Goal: Task Accomplishment & Management: Use online tool/utility

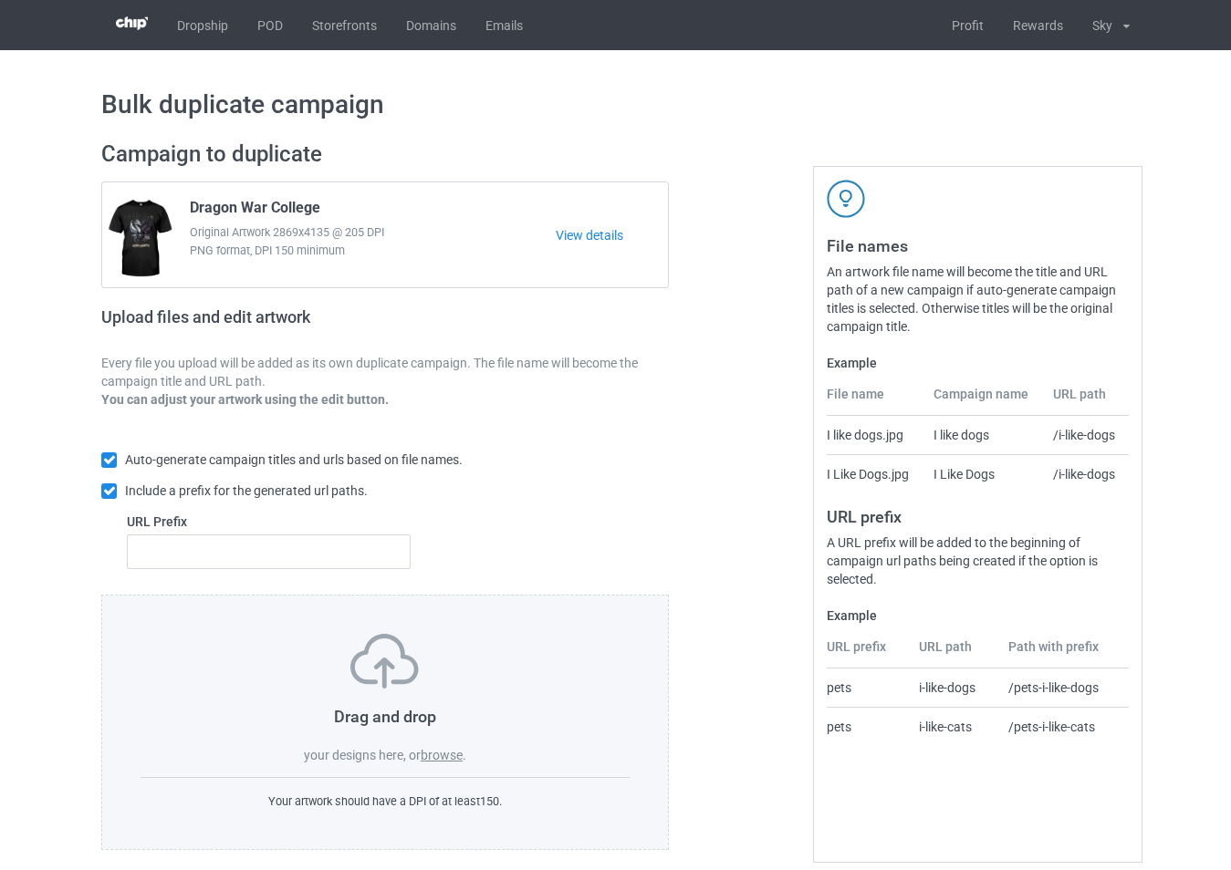
click at [435, 756] on label "browse" at bounding box center [442, 755] width 42 height 15
click at [0, 0] on input "browse" at bounding box center [0, 0] width 0 height 0
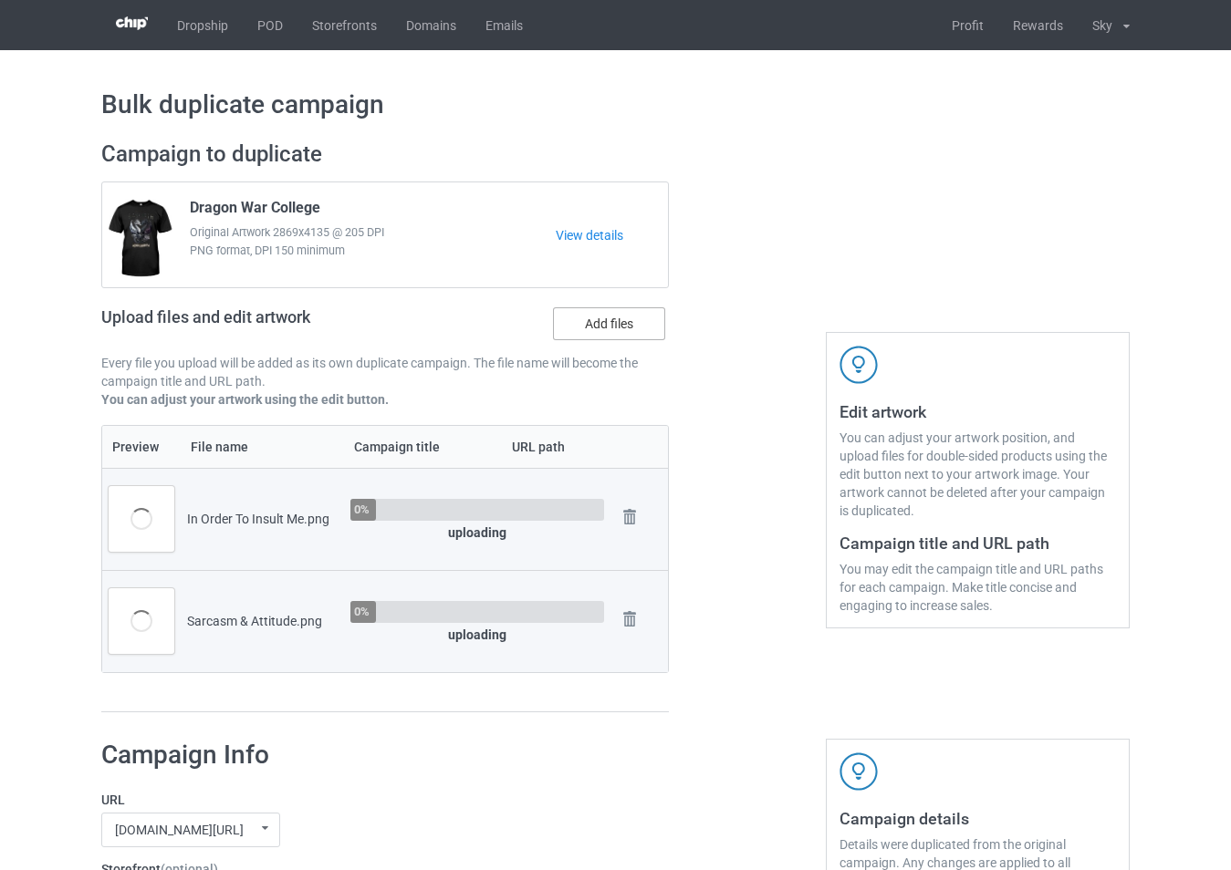
click at [603, 328] on label "Add files" at bounding box center [609, 323] width 112 height 33
click at [0, 0] on input "Add files" at bounding box center [0, 0] width 0 height 0
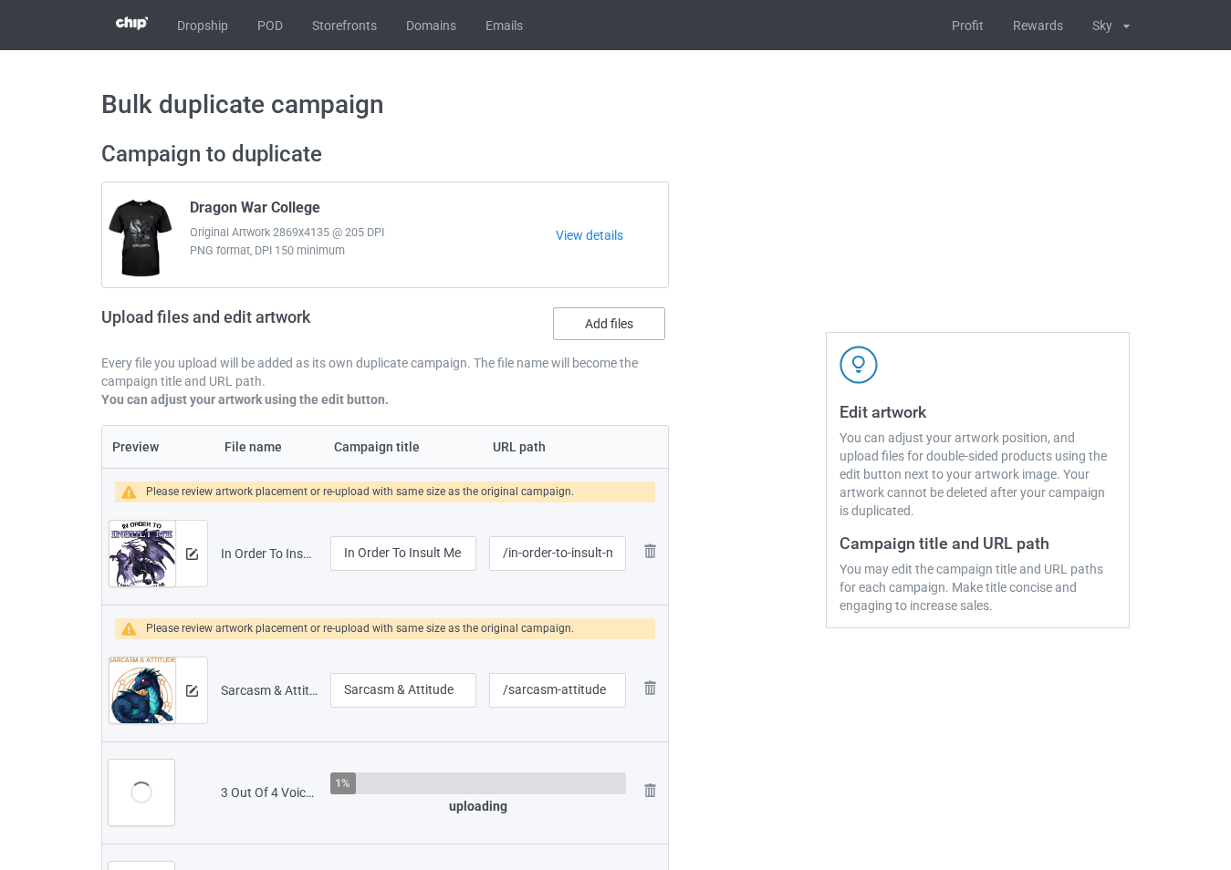
click at [629, 330] on label "Add files" at bounding box center [609, 323] width 112 height 33
click at [0, 0] on input "Add files" at bounding box center [0, 0] width 0 height 0
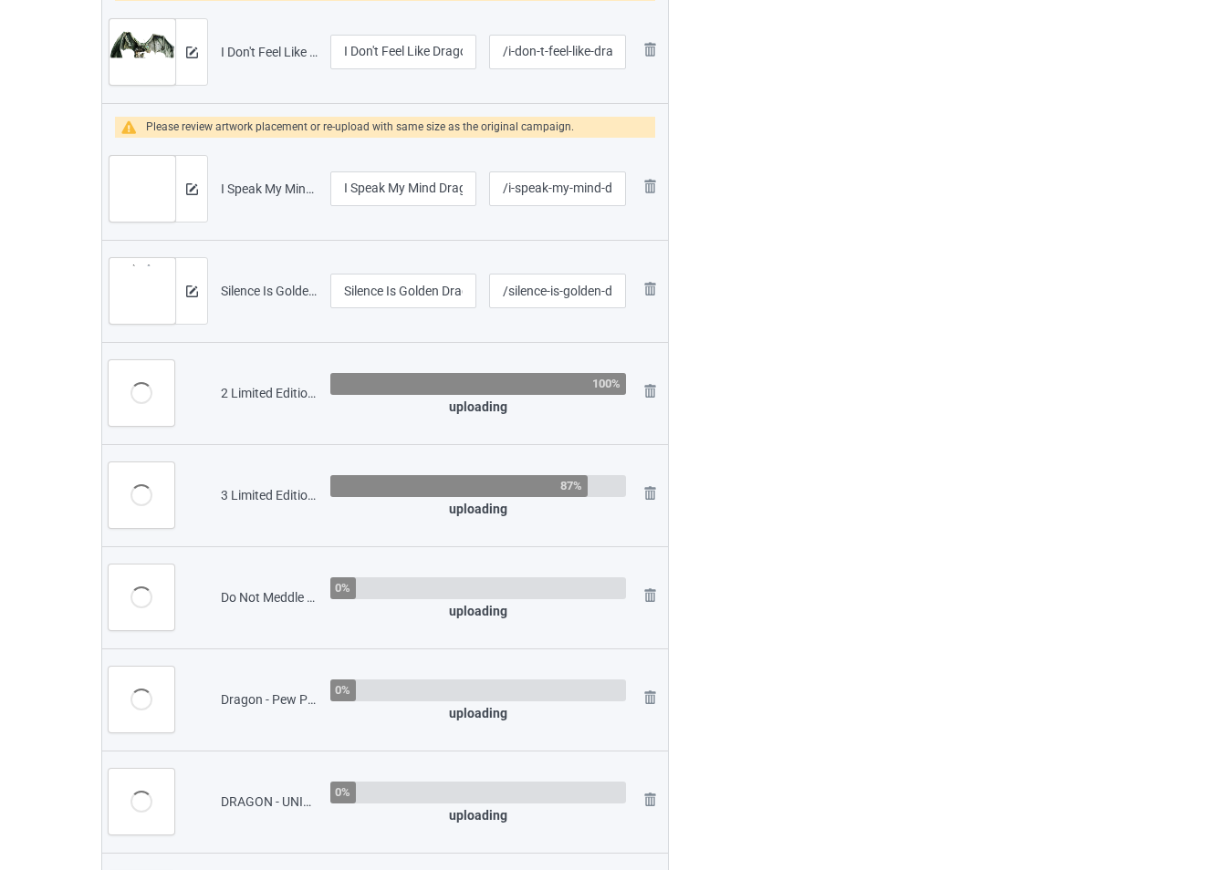
scroll to position [1004, 0]
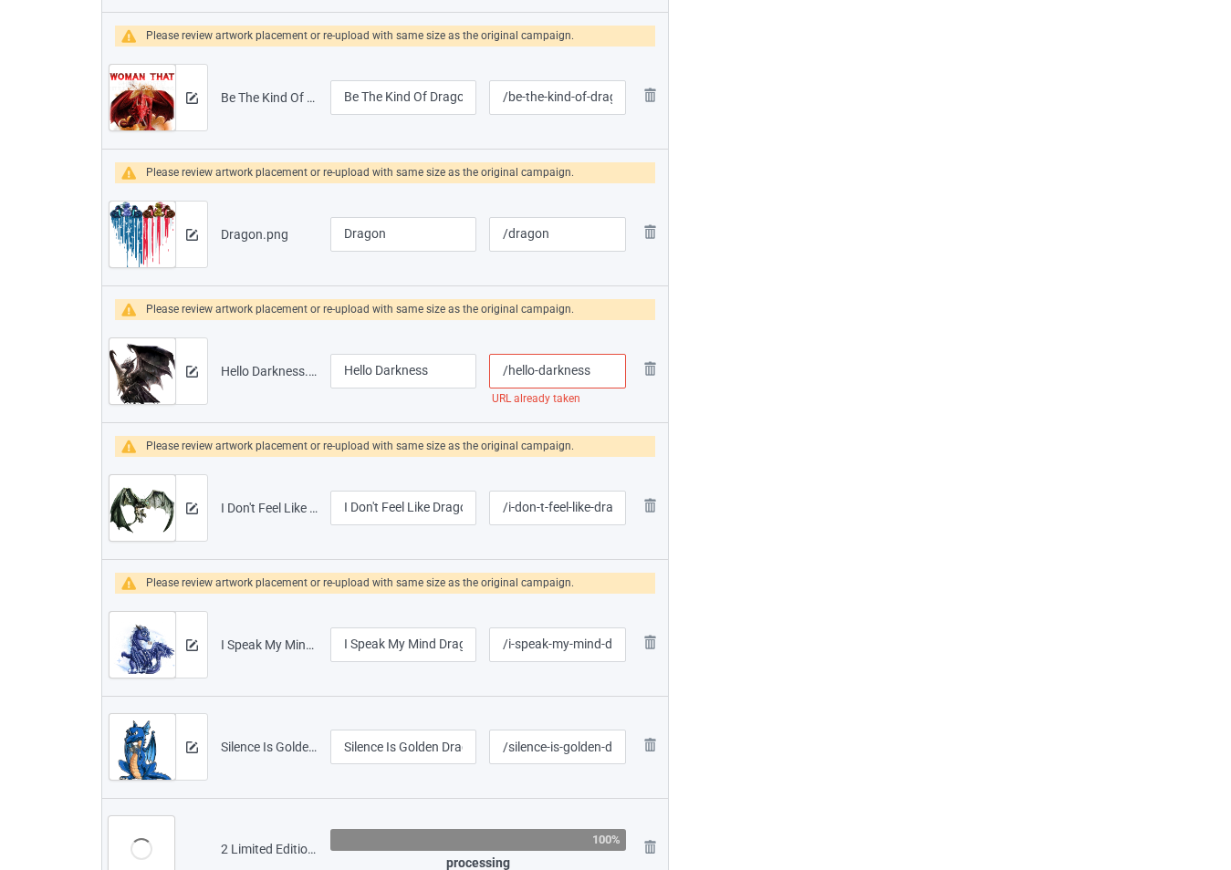
click at [598, 375] on input "/hello-darkness" at bounding box center [557, 371] width 137 height 35
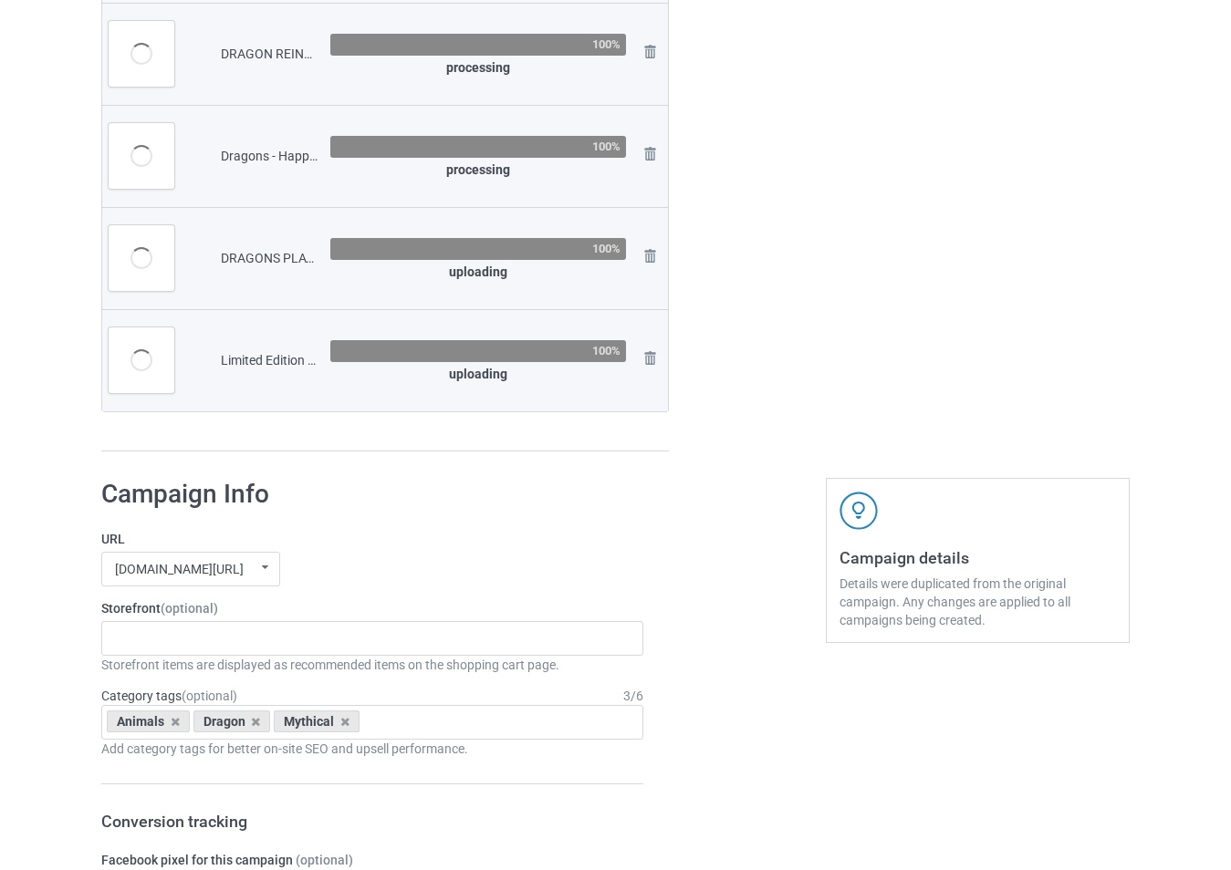
scroll to position [2555, 0]
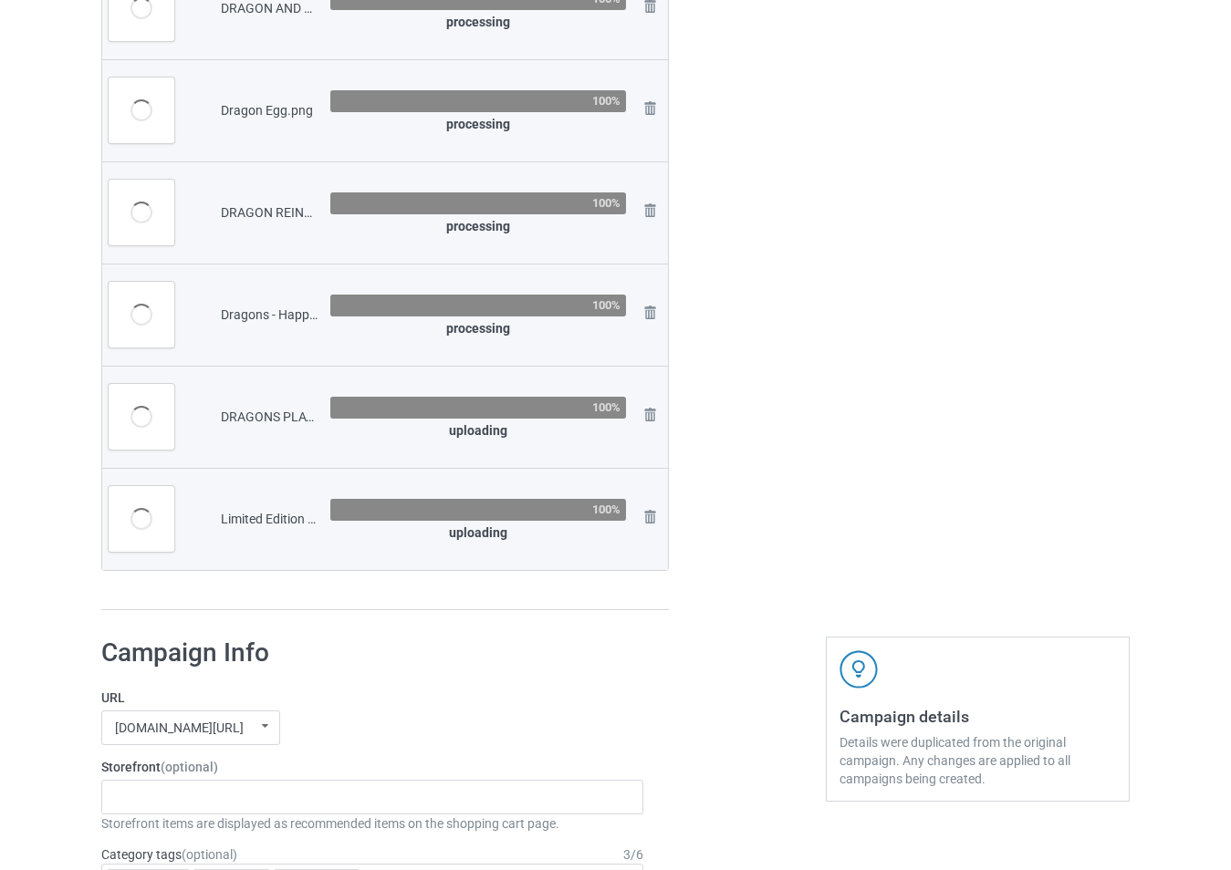
type input "/hello-darkness"
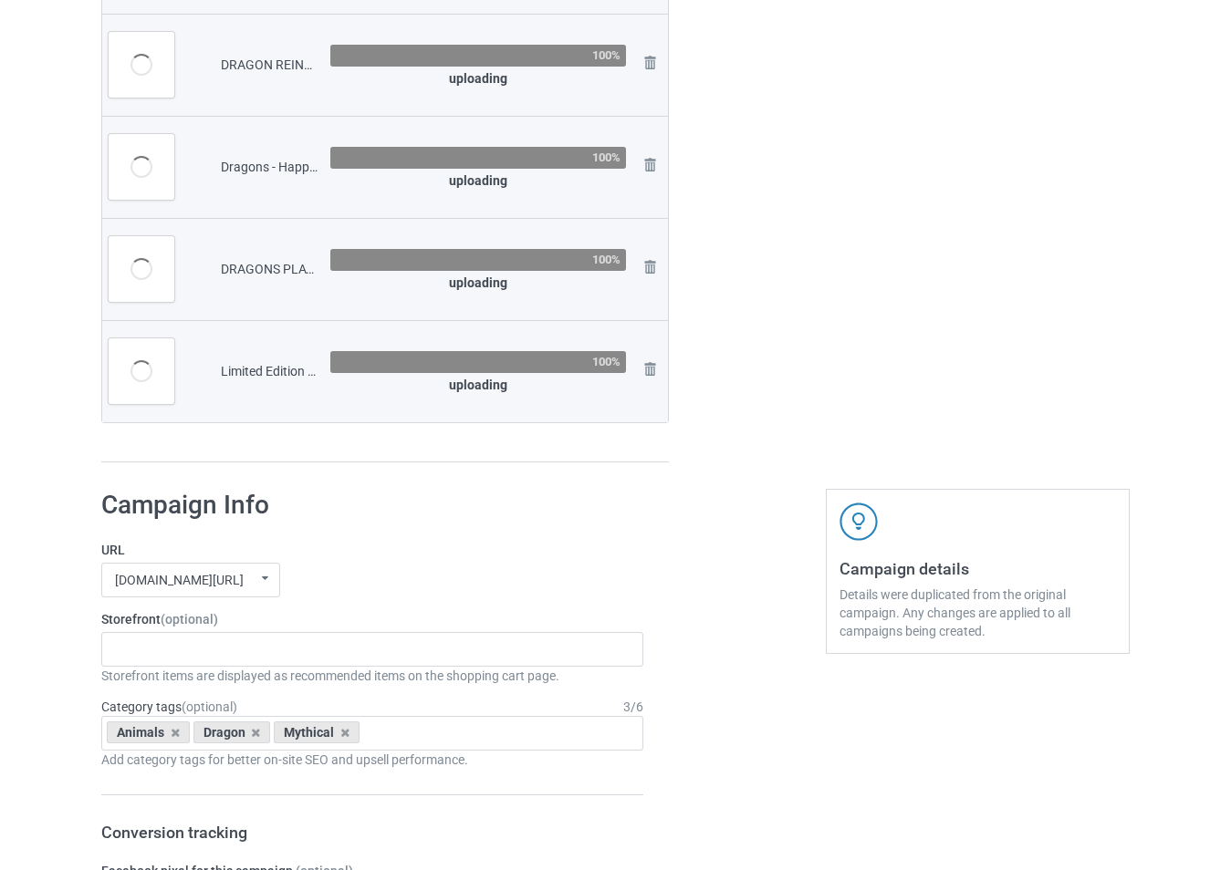
scroll to position [3045, 0]
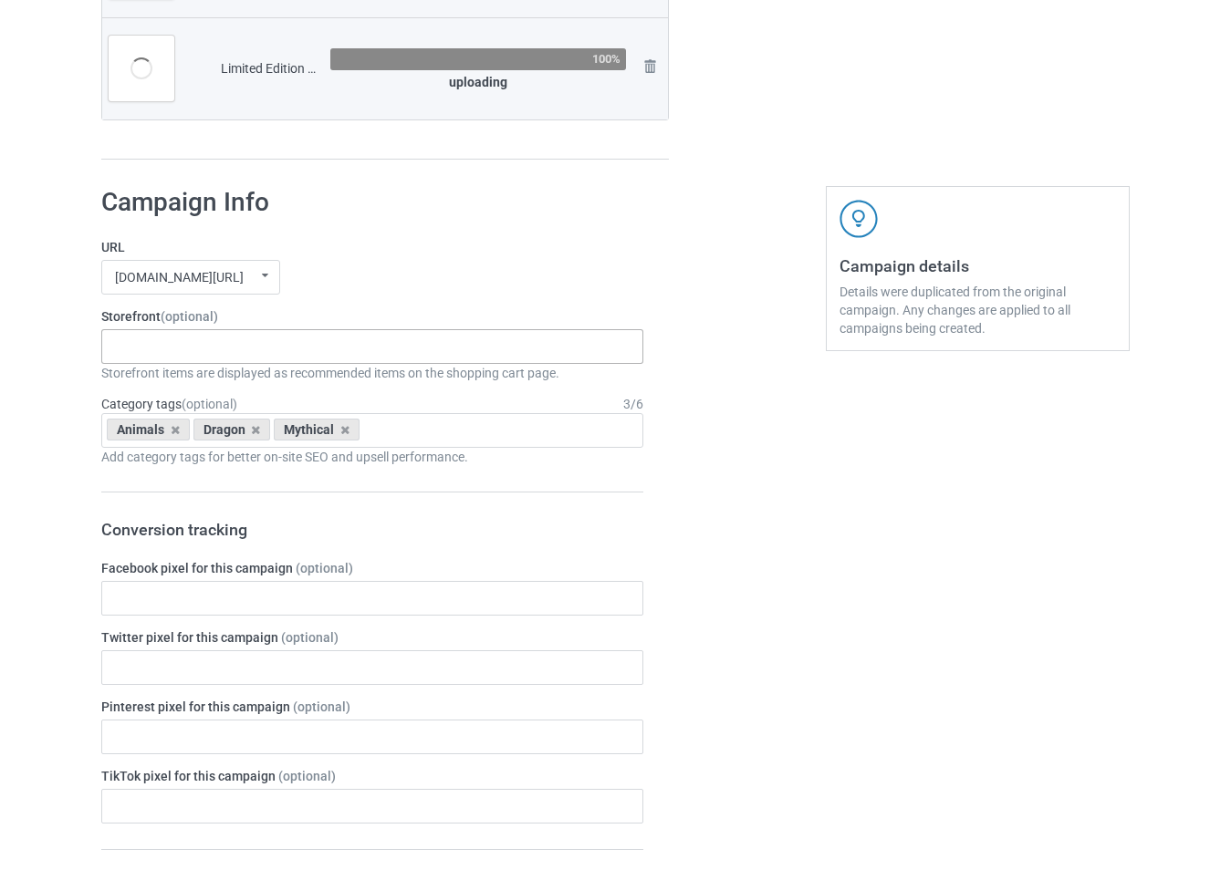
click at [316, 345] on div "-------------------------------------------------- Gifts For Christmas Teacher …" at bounding box center [372, 346] width 542 height 35
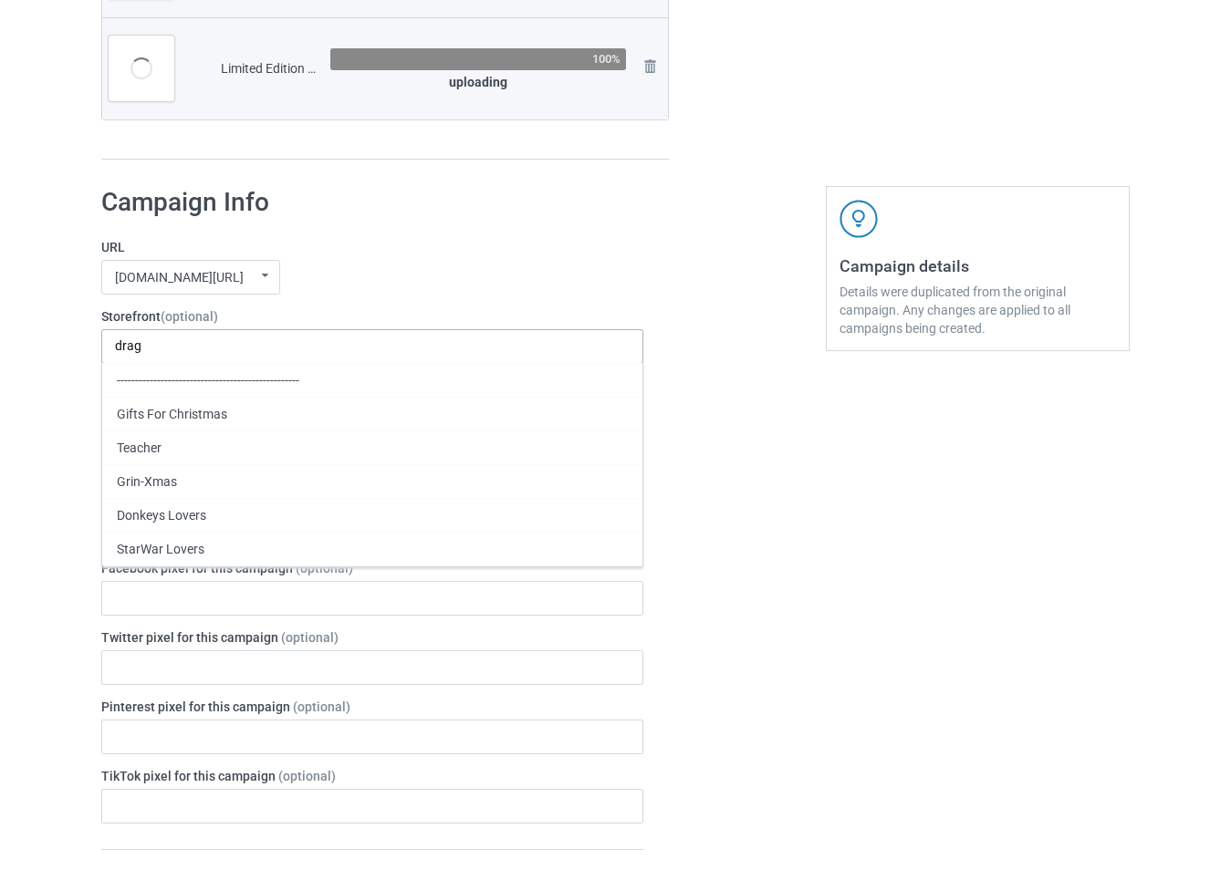
scroll to position [3080, 0]
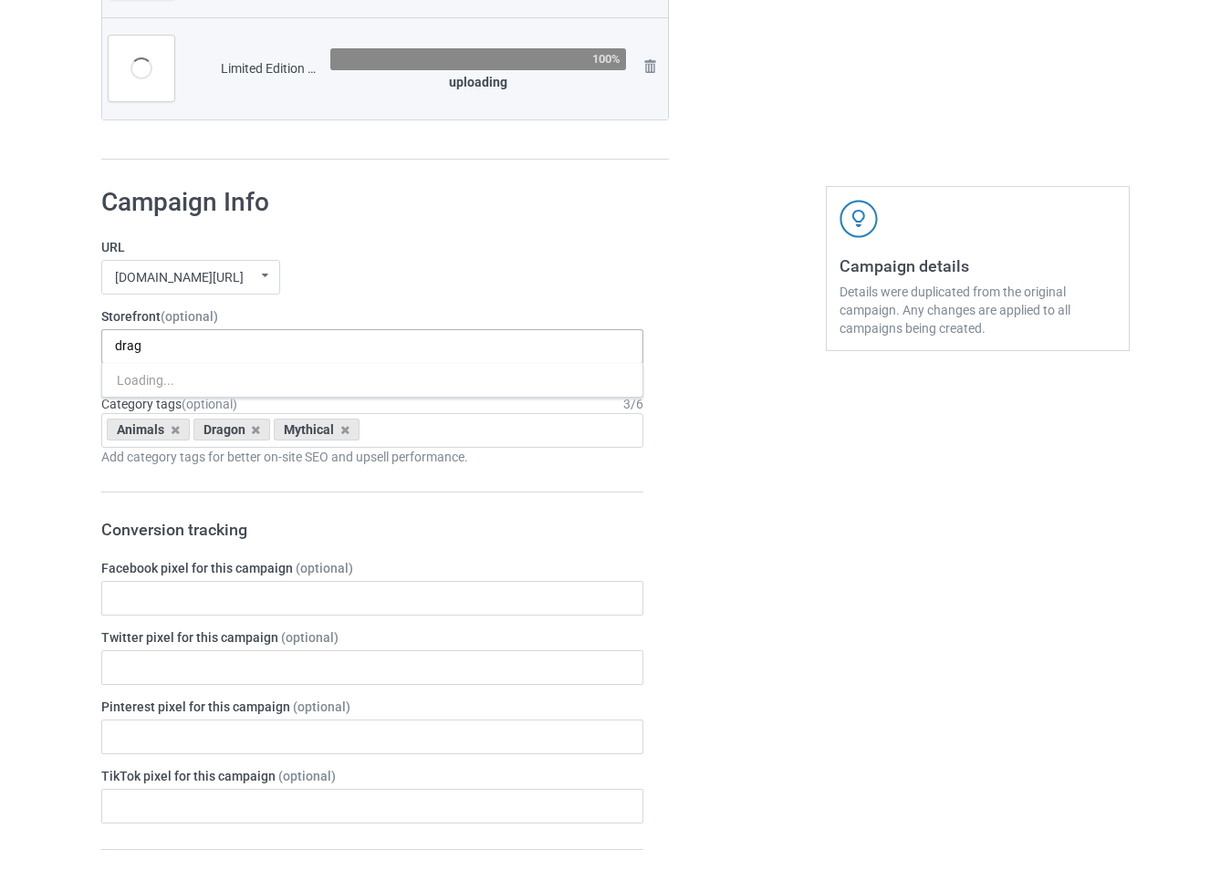
type input "drago"
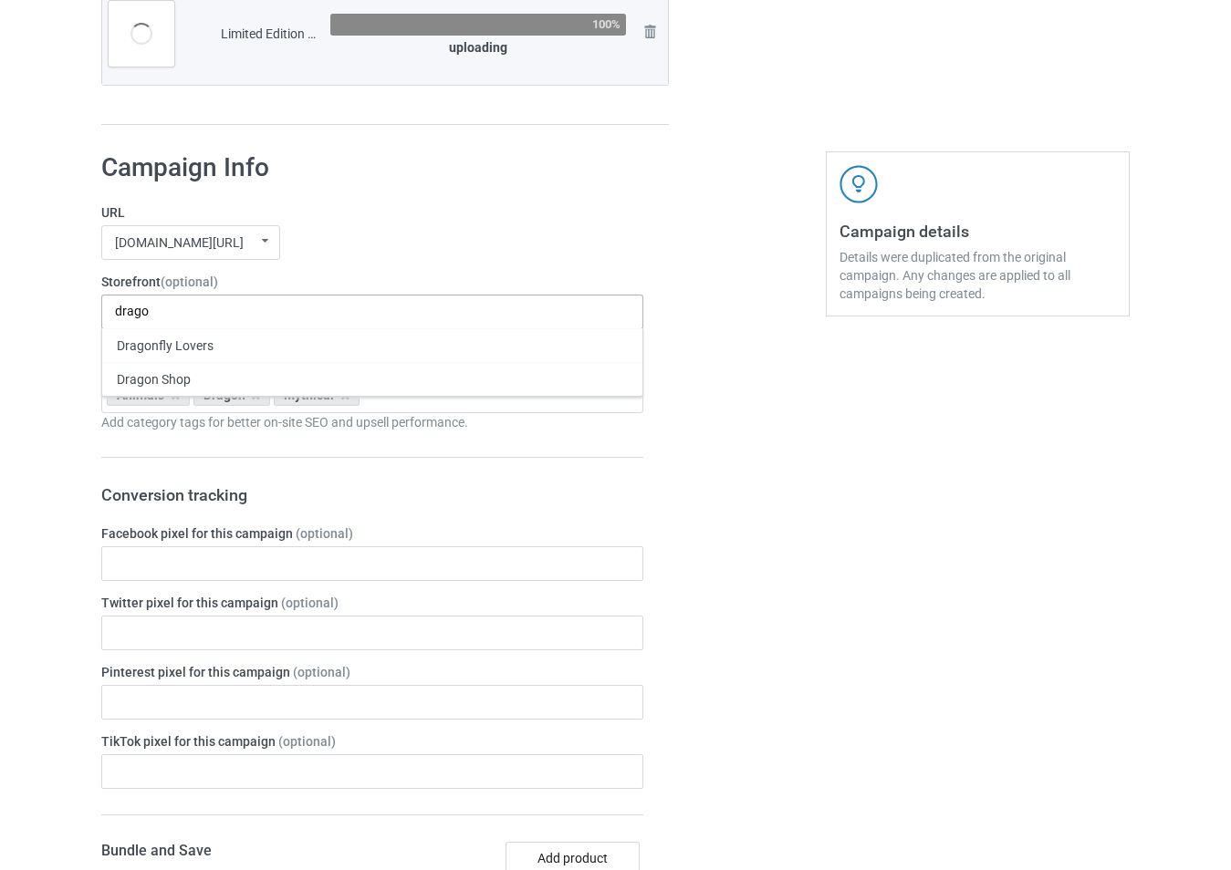
scroll to position [3045, 0]
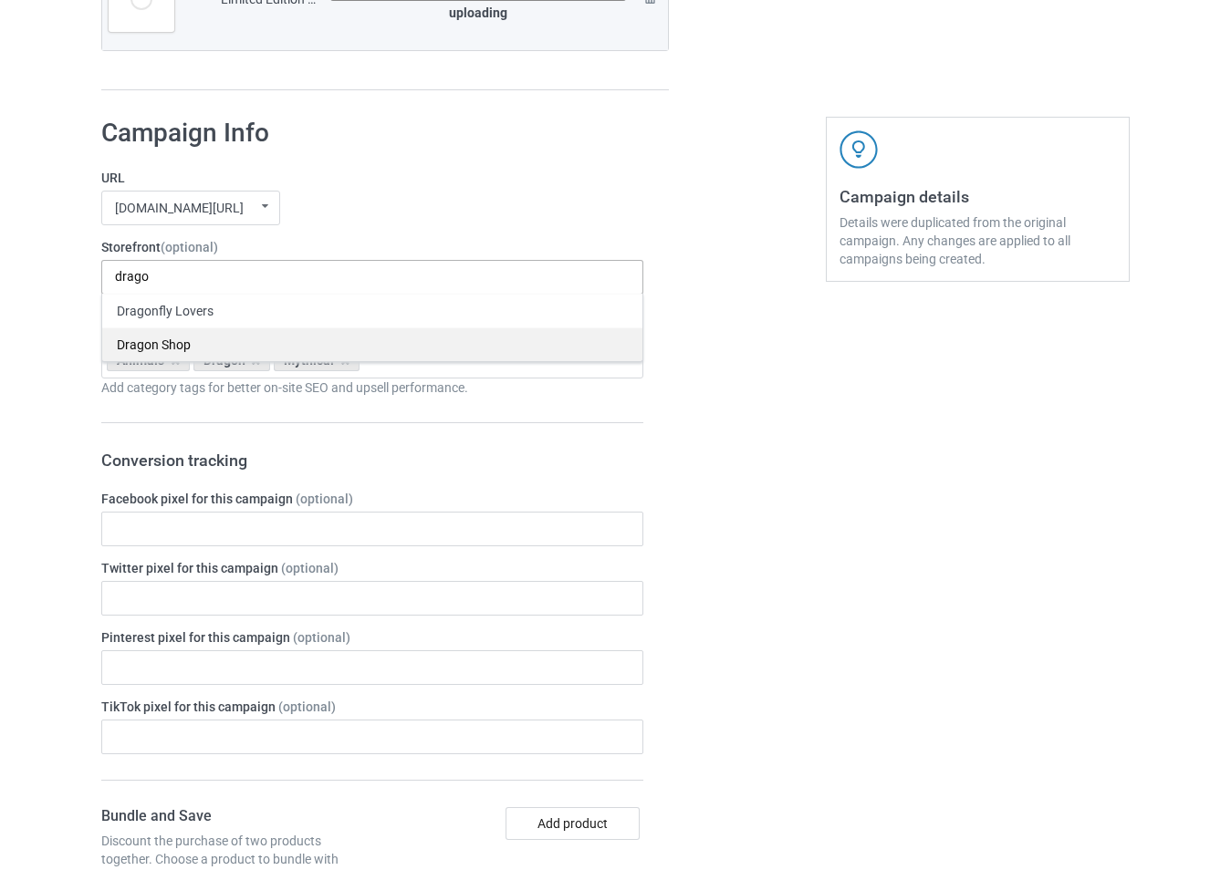
type input "/hello-darknessádd"
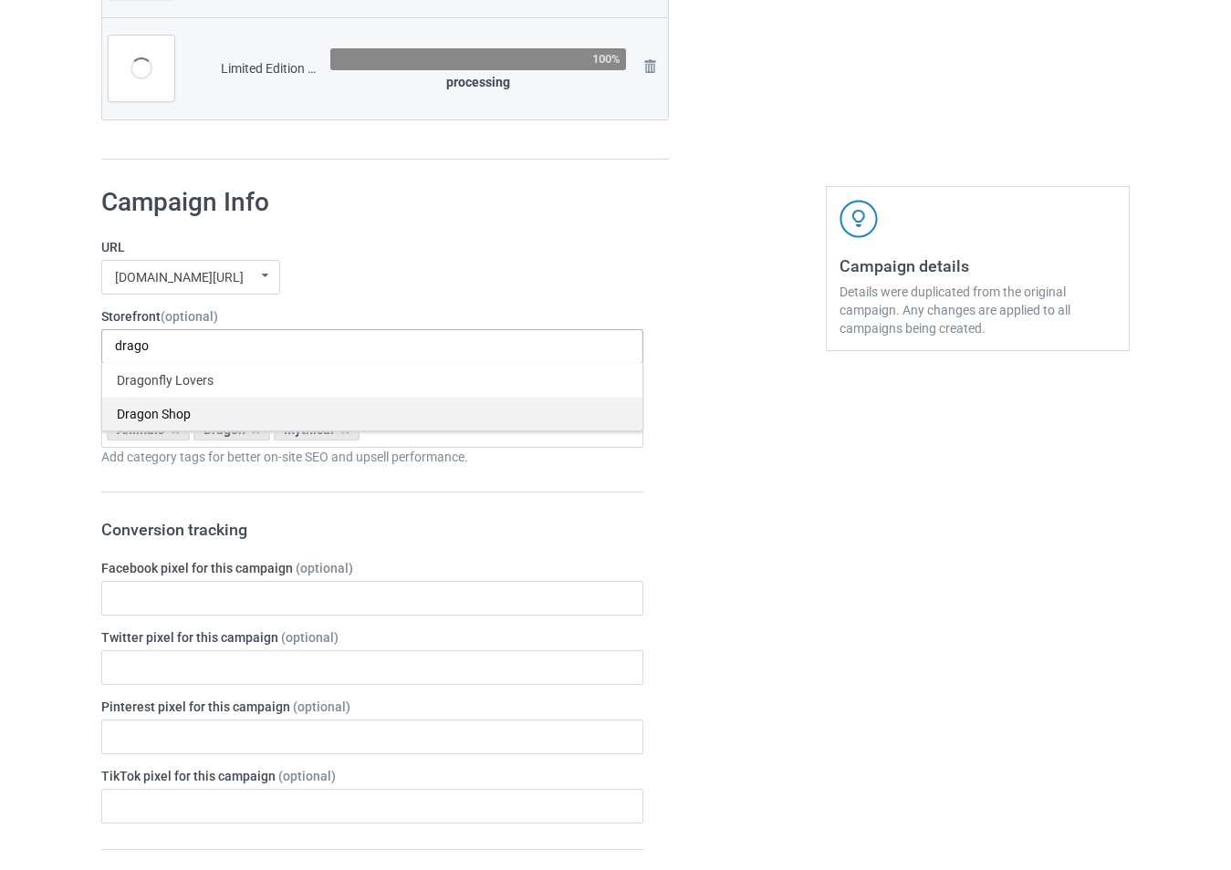
type input "drago"
type input "/hello-darkness"
click at [231, 412] on div "Dragon Shop" at bounding box center [372, 414] width 540 height 34
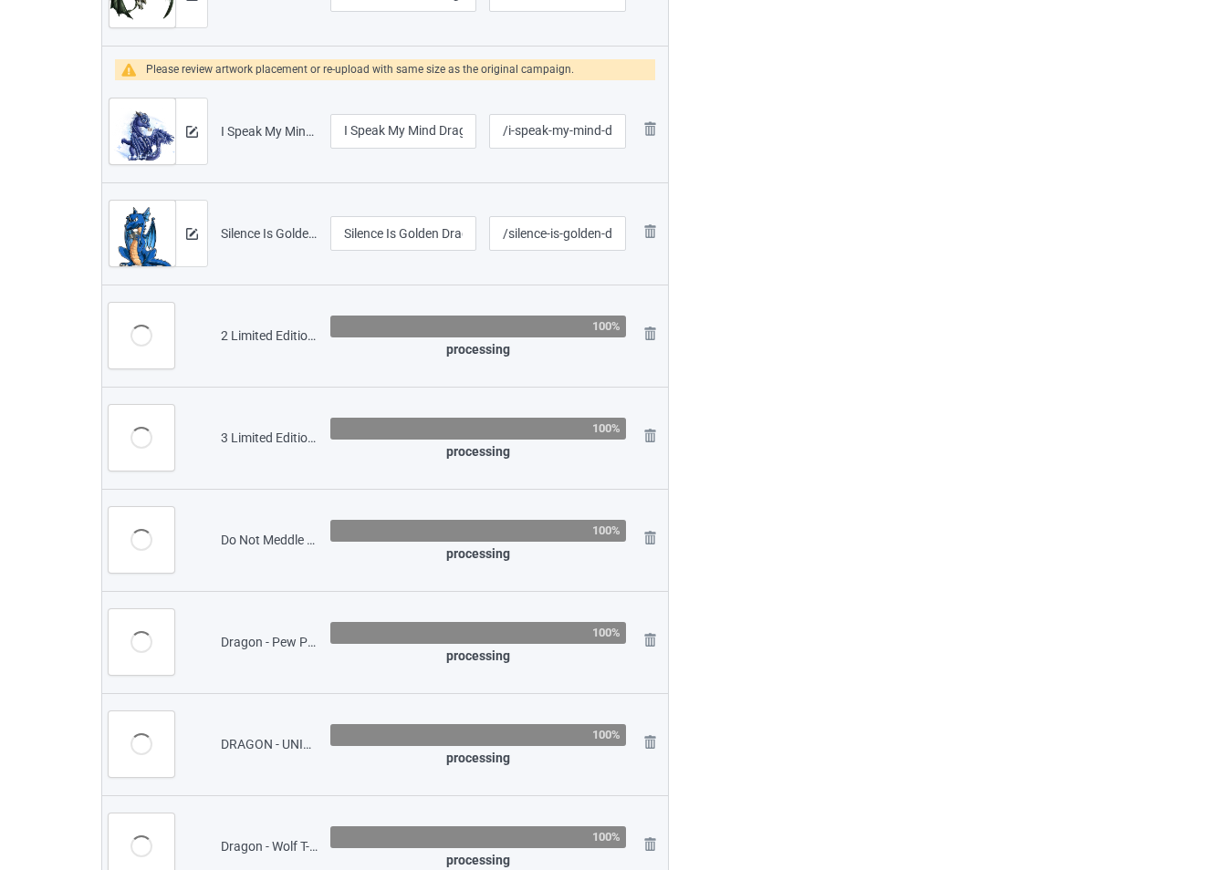
scroll to position [1142, 0]
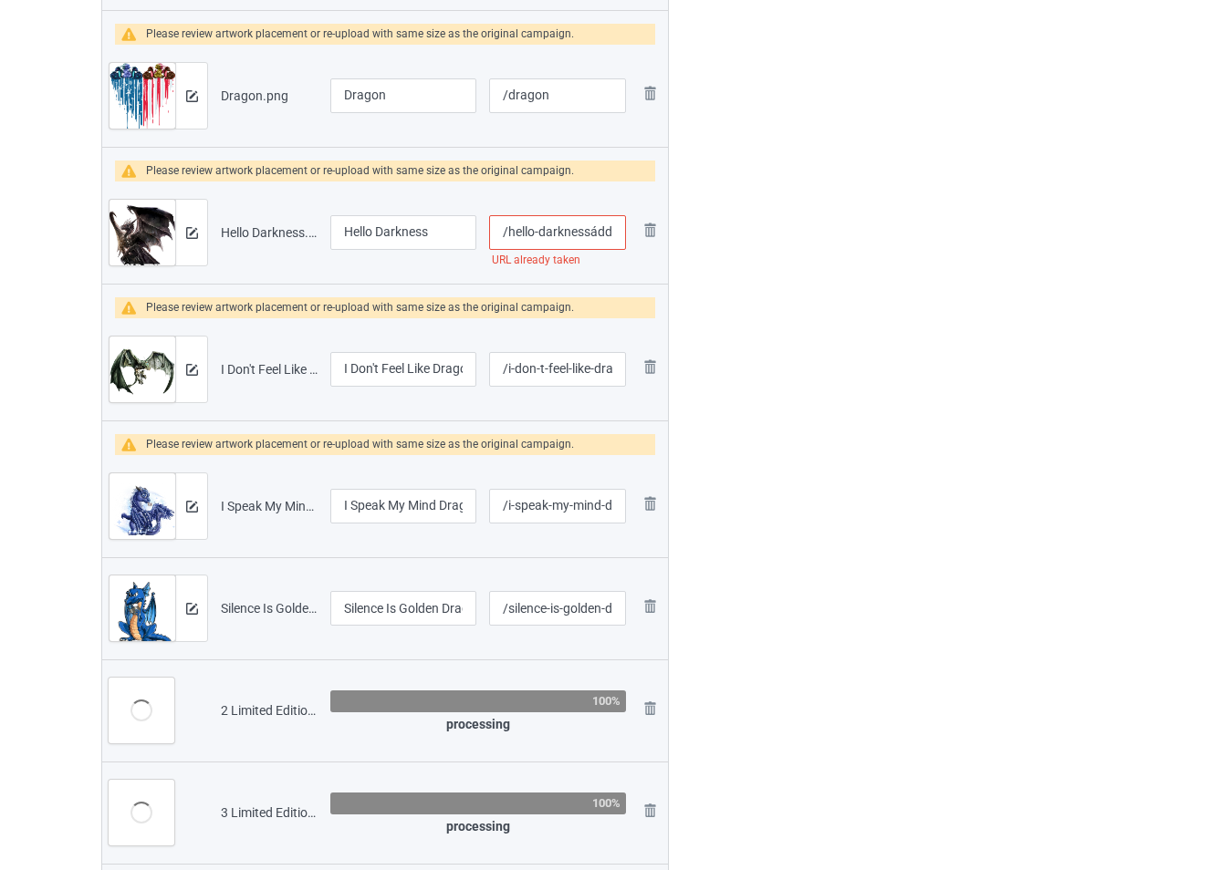
drag, startPoint x: 591, startPoint y: 230, endPoint x: 619, endPoint y: 239, distance: 28.9
click at [619, 239] on input "/hello-darknessádd" at bounding box center [557, 232] width 137 height 35
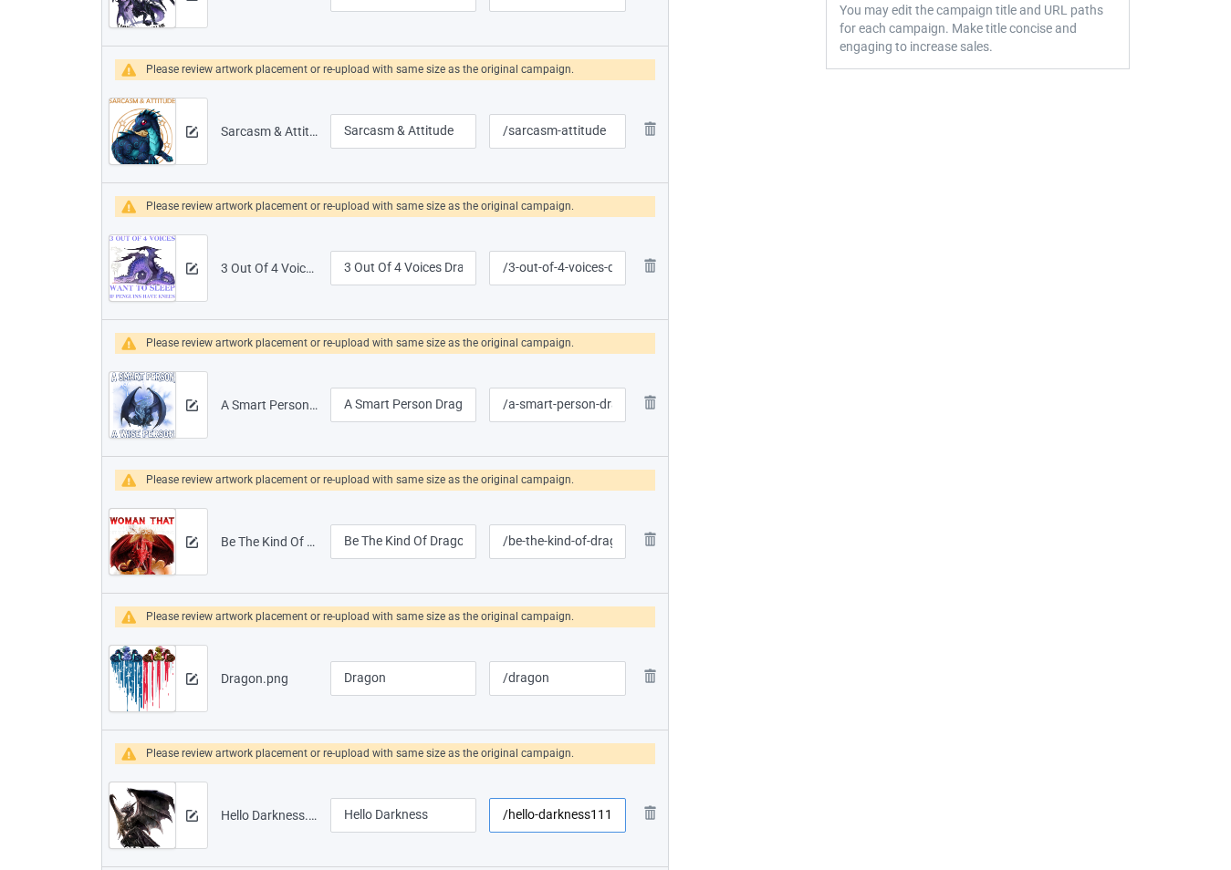
scroll to position [321, 0]
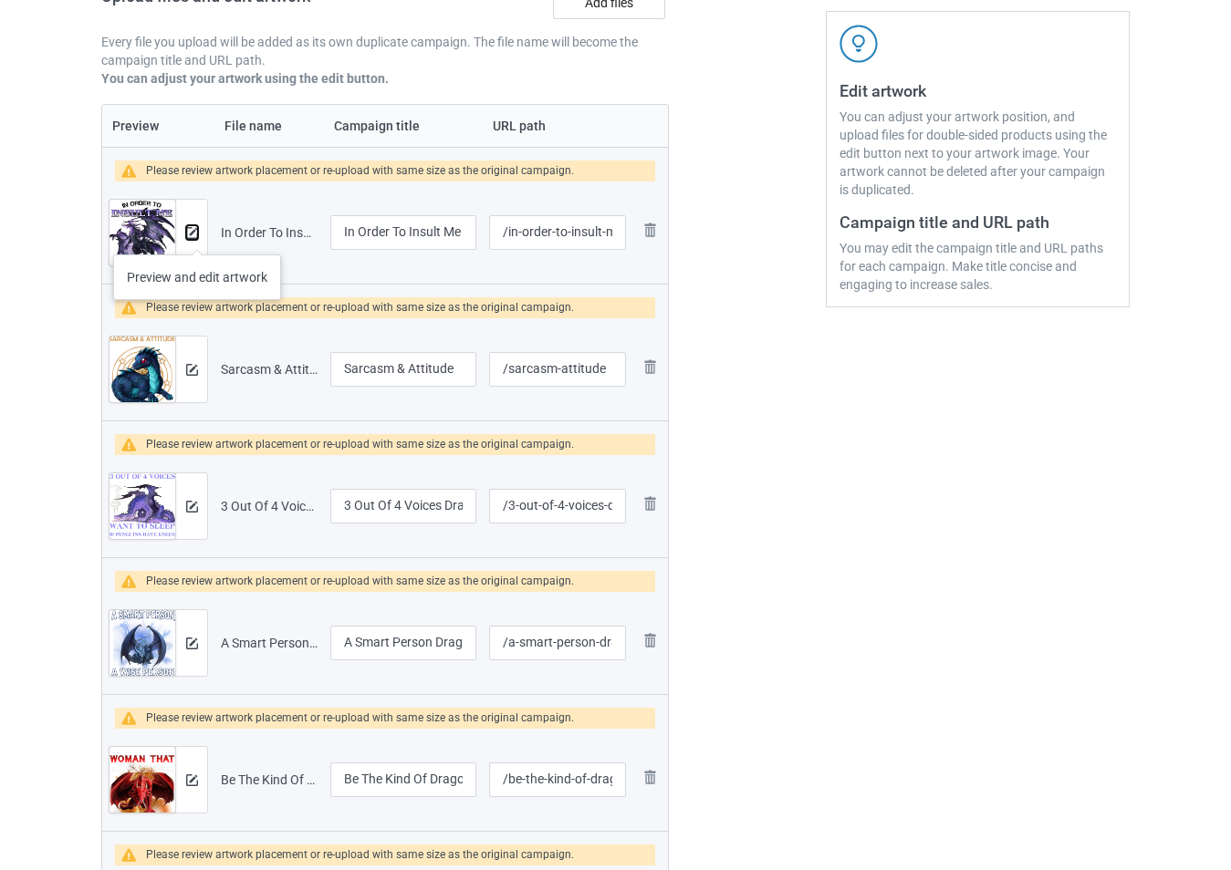
click at [191, 234] on img at bounding box center [192, 233] width 12 height 12
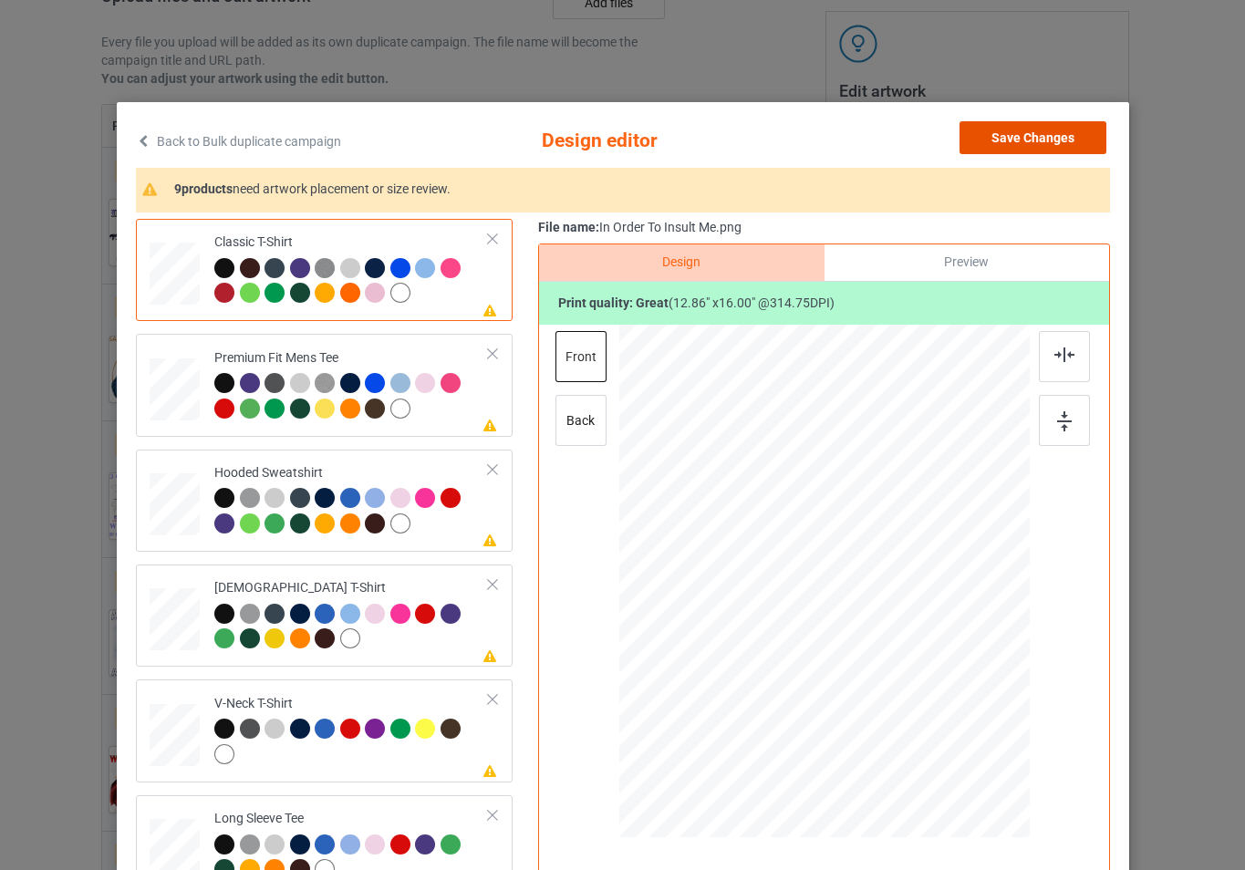
click at [997, 135] on button "Save Changes" at bounding box center [1033, 137] width 147 height 33
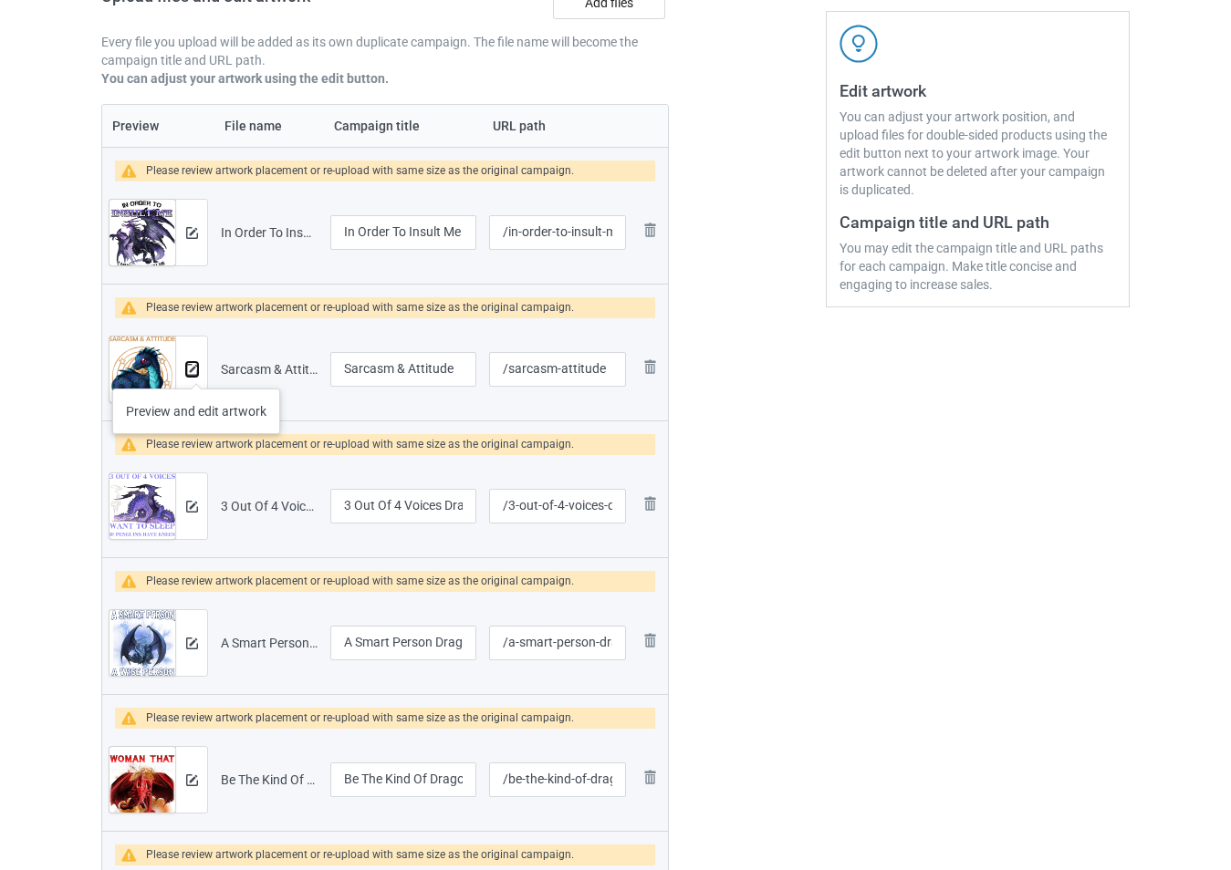
click at [193, 371] on img at bounding box center [192, 370] width 12 height 12
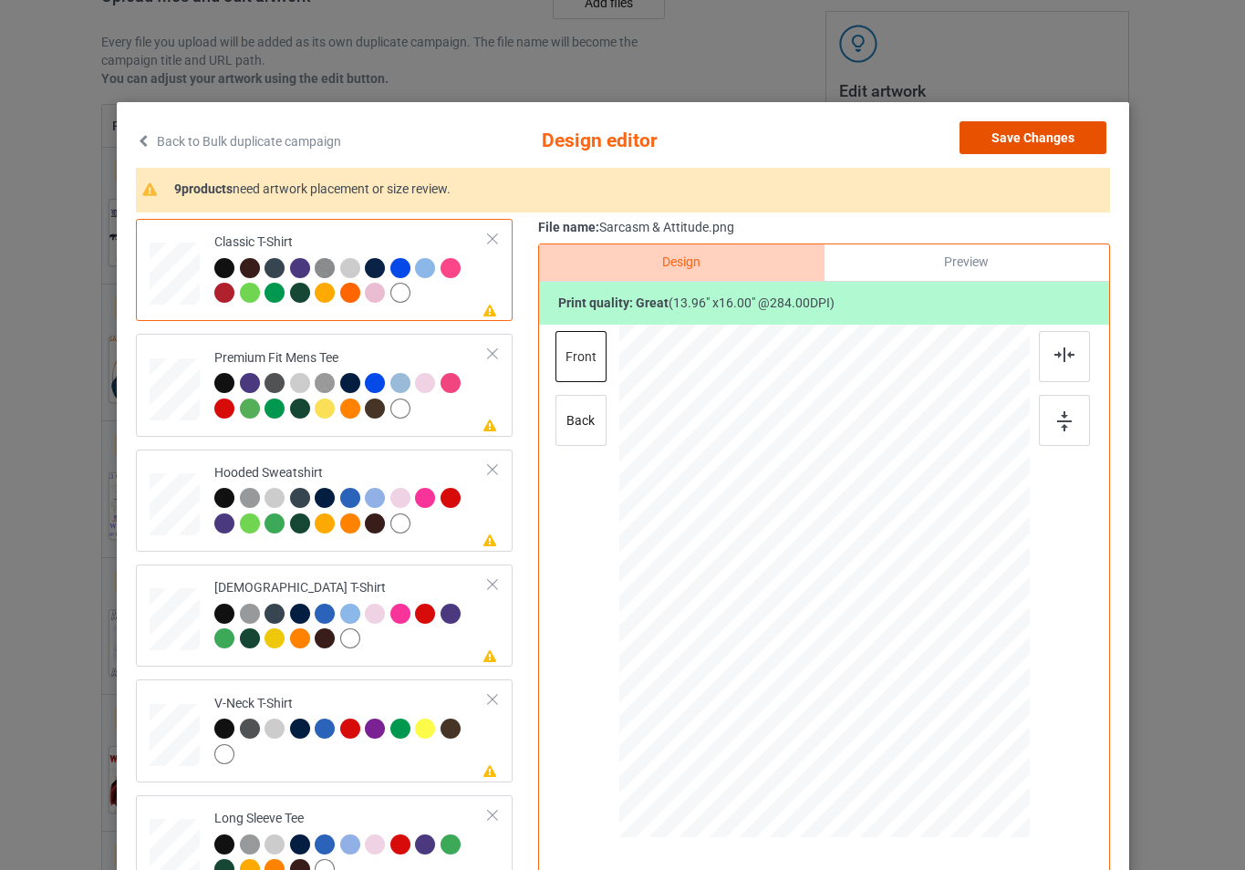
click at [1015, 132] on button "Save Changes" at bounding box center [1033, 137] width 147 height 33
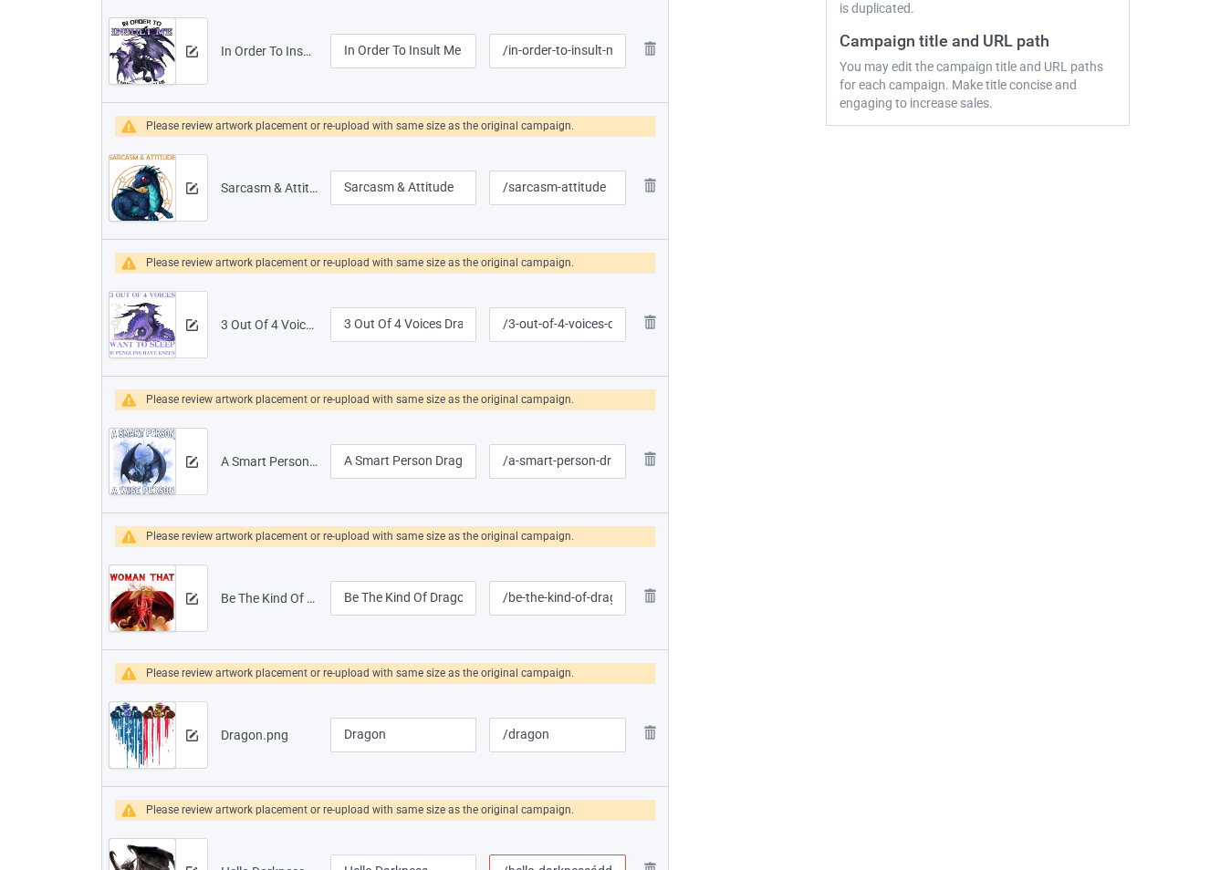
scroll to position [504, 0]
click at [194, 328] on img at bounding box center [192, 324] width 12 height 12
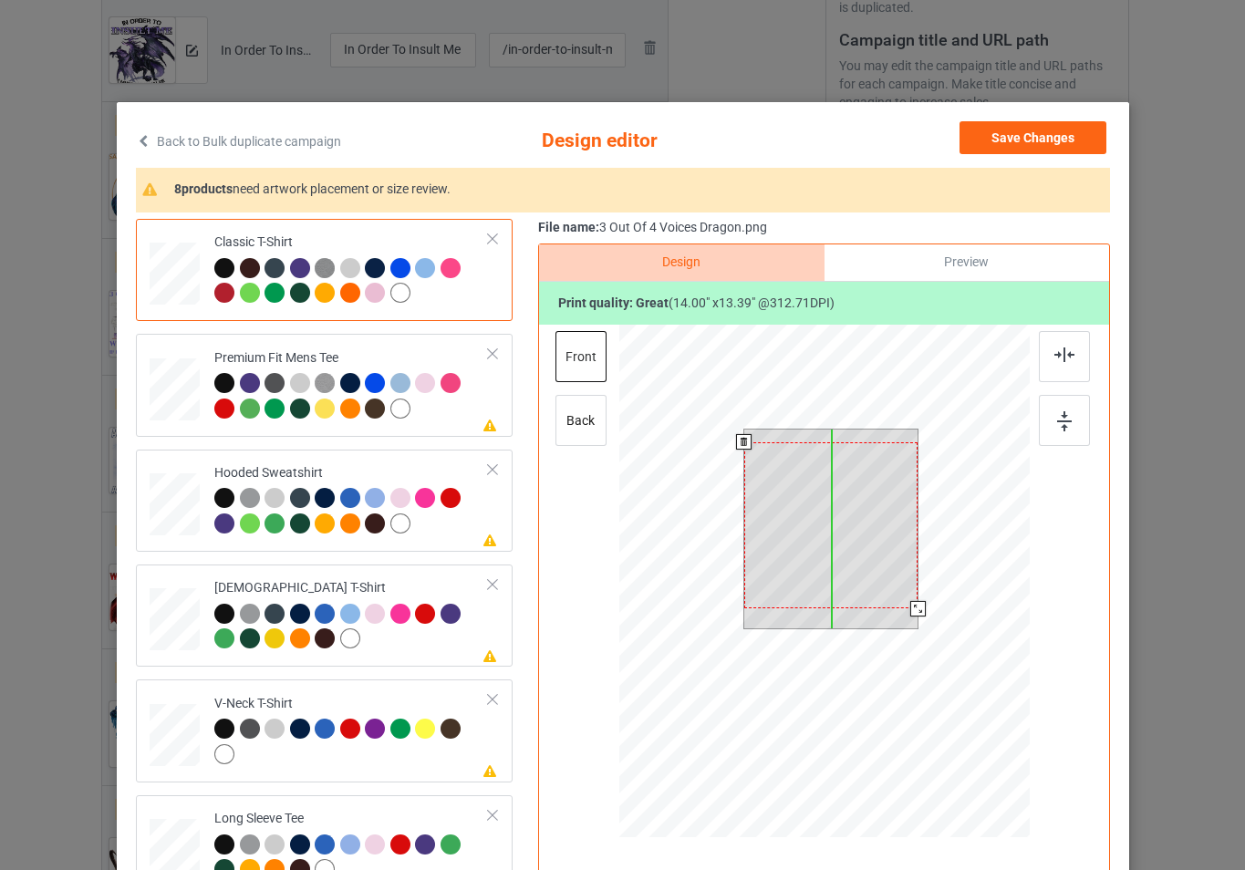
drag, startPoint x: 843, startPoint y: 555, endPoint x: 842, endPoint y: 567, distance: 12.8
click at [842, 567] on div at bounding box center [831, 525] width 174 height 166
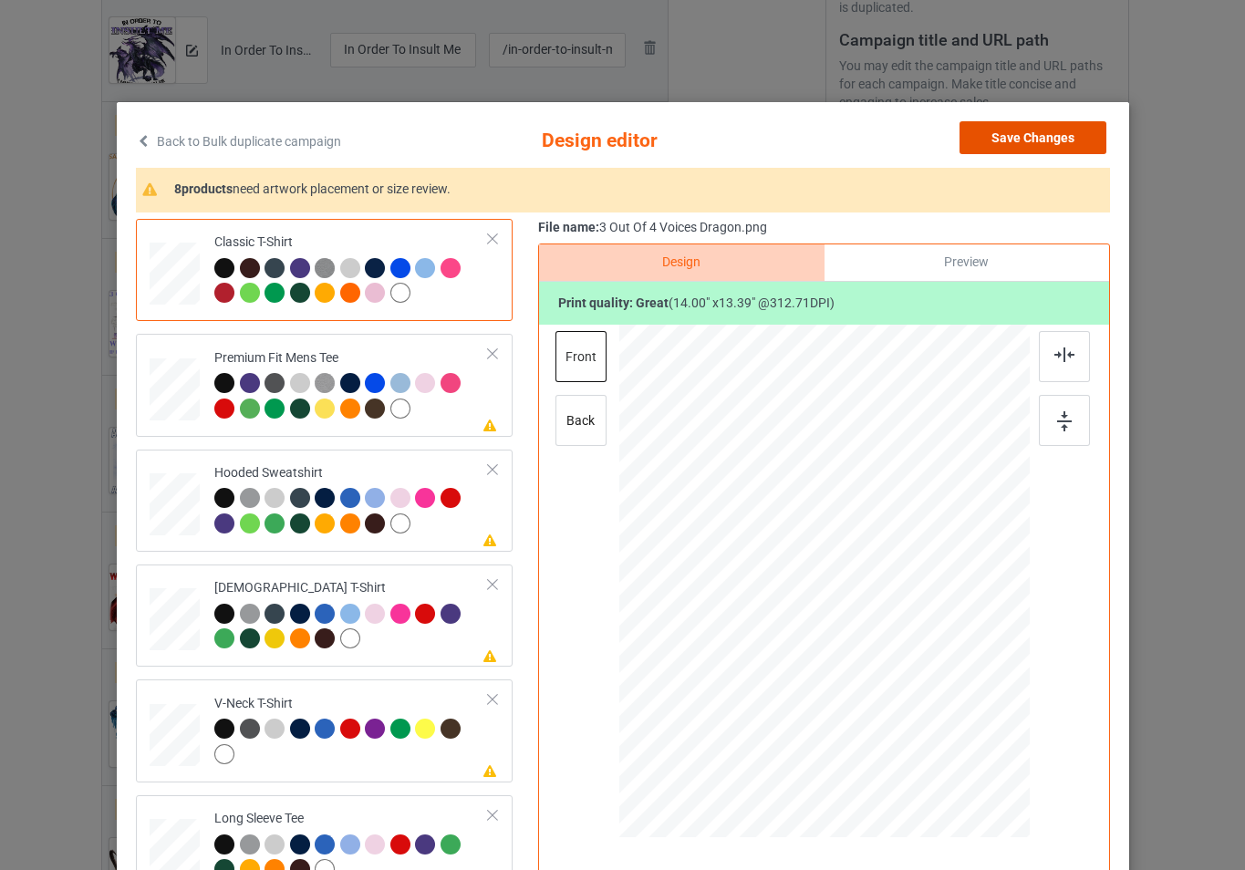
click at [1053, 141] on button "Save Changes" at bounding box center [1033, 137] width 147 height 33
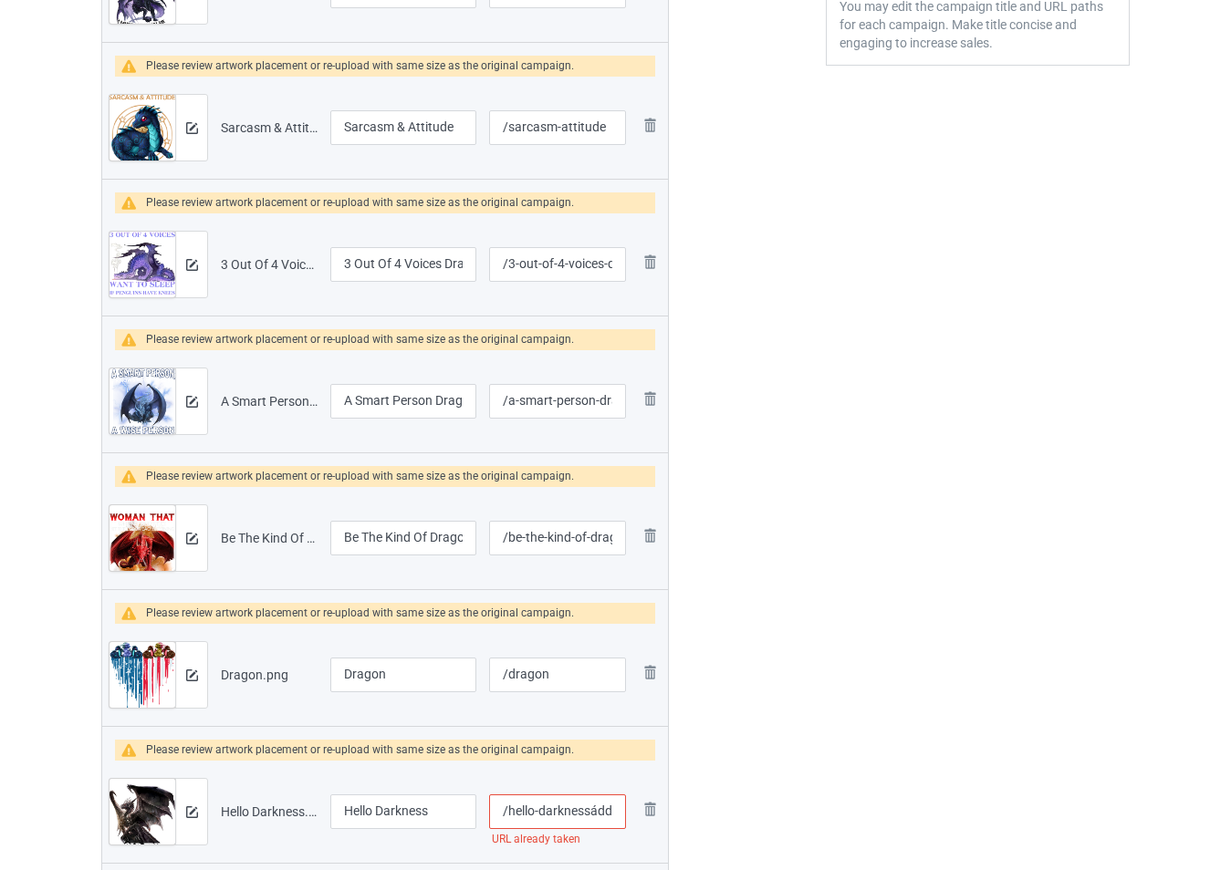
scroll to position [595, 0]
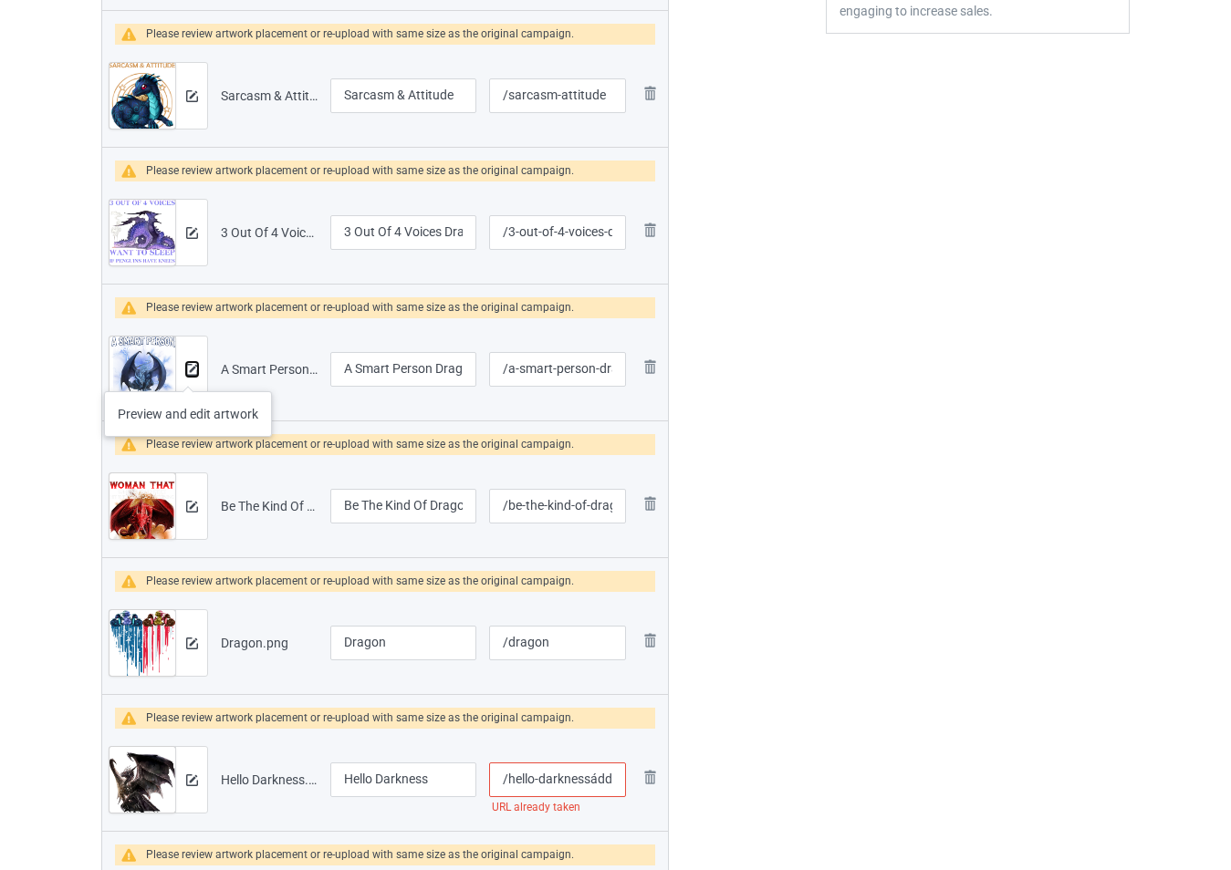
click at [188, 373] on img at bounding box center [192, 370] width 12 height 12
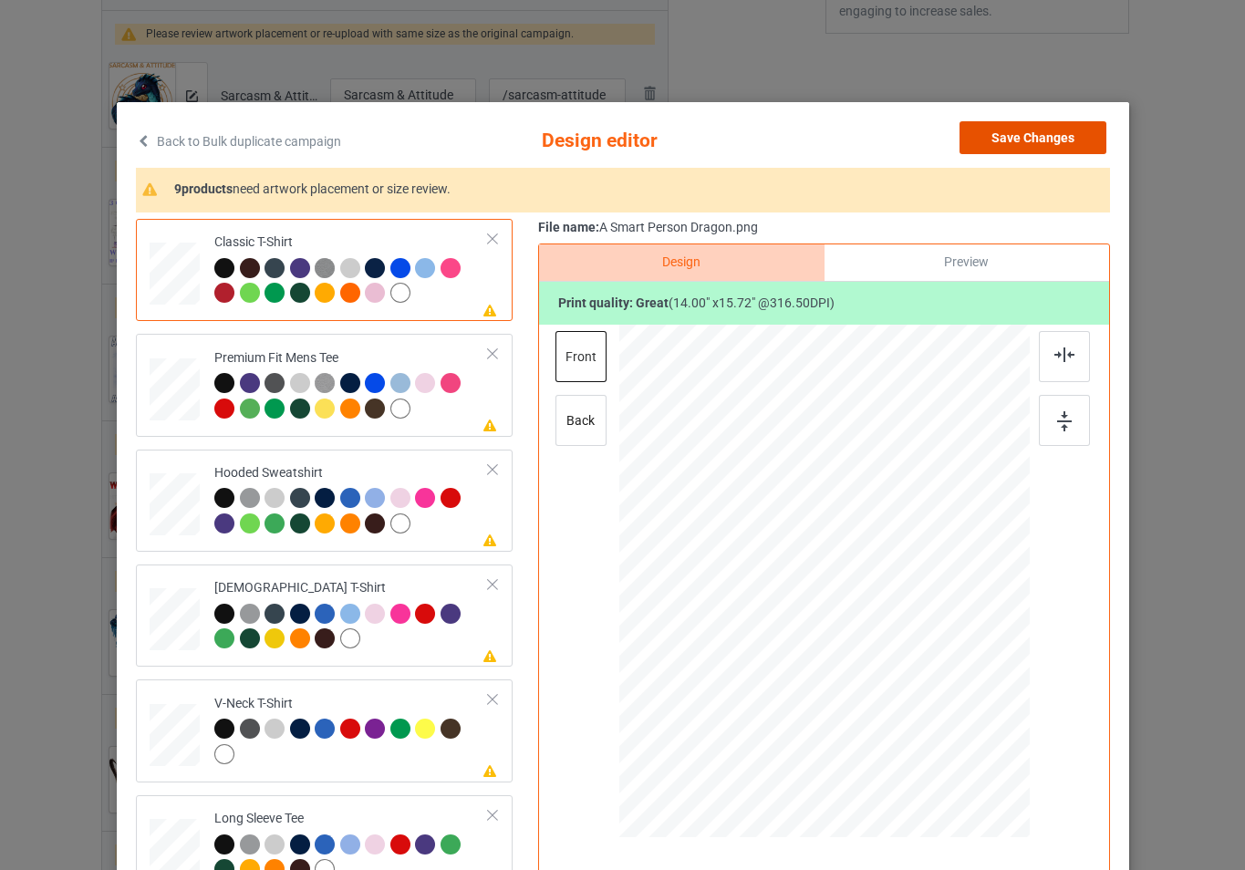
click at [1013, 134] on button "Save Changes" at bounding box center [1033, 137] width 147 height 33
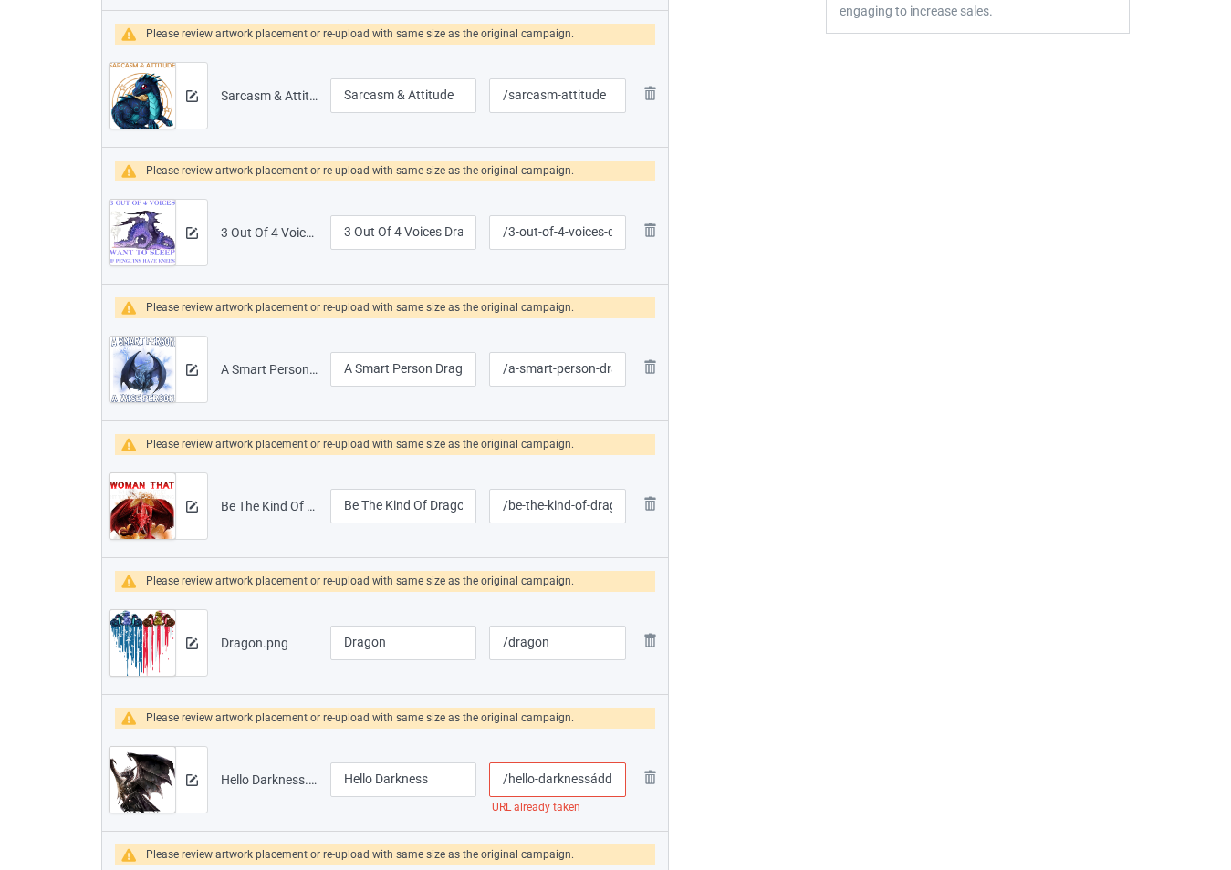
scroll to position [777, 0]
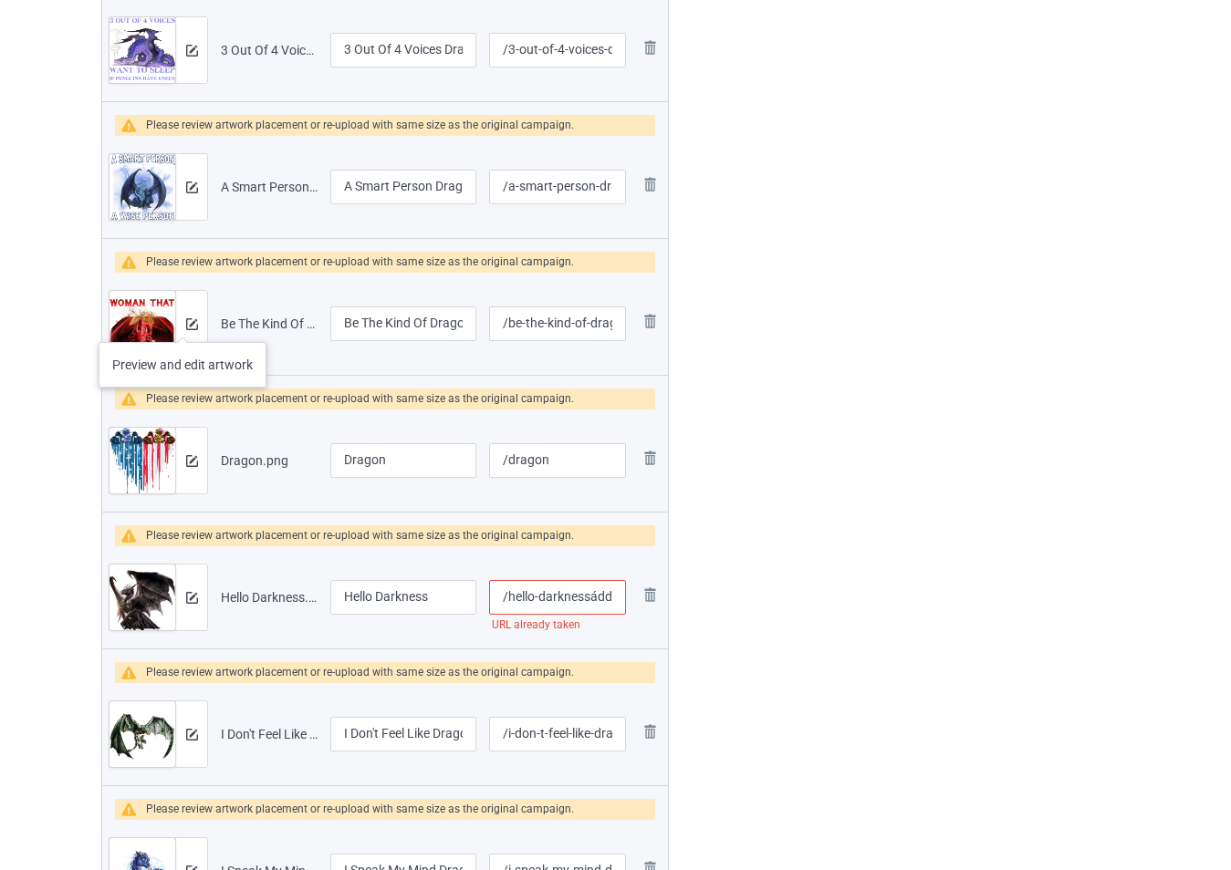
click at [182, 324] on div at bounding box center [191, 324] width 32 height 66
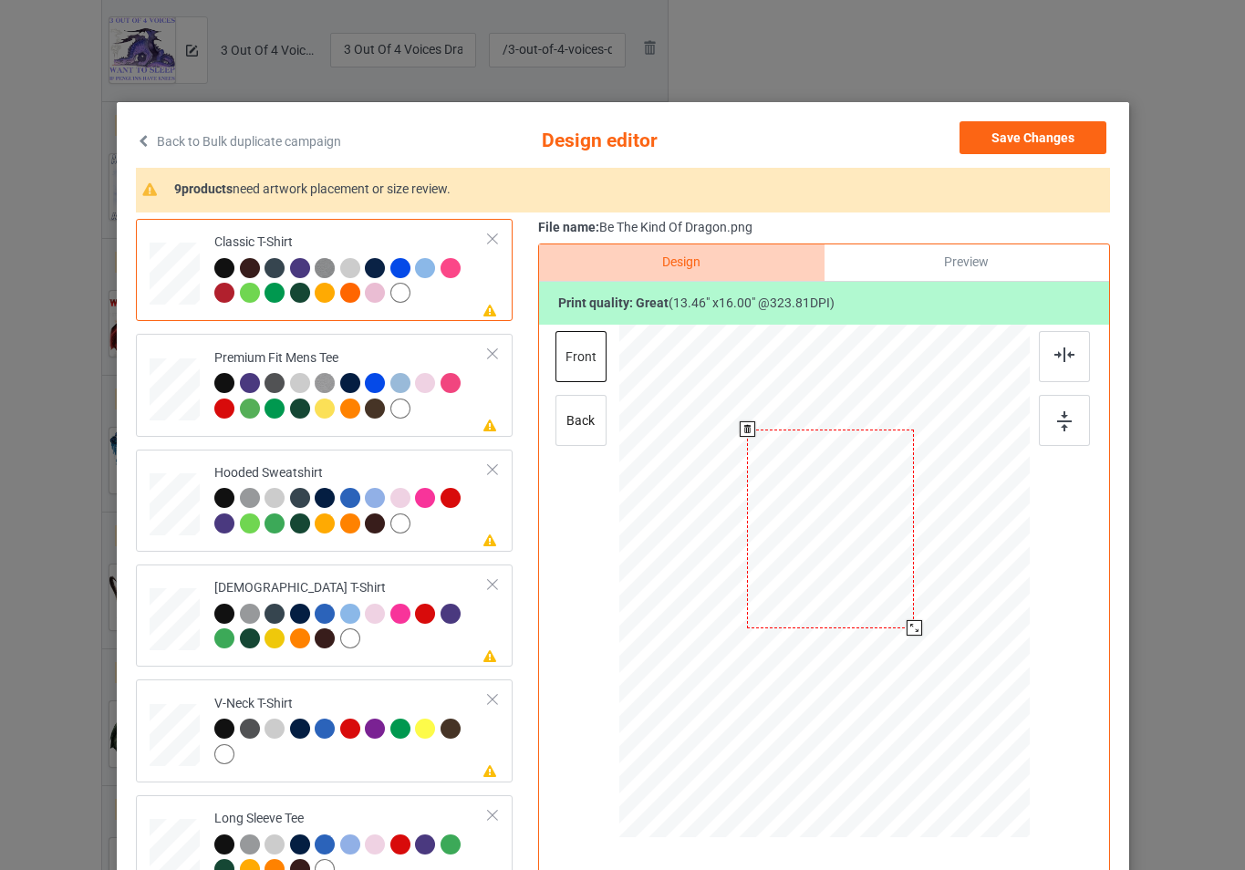
click at [838, 521] on div at bounding box center [830, 529] width 167 height 199
click at [1026, 146] on button "Save Changes" at bounding box center [1033, 137] width 147 height 33
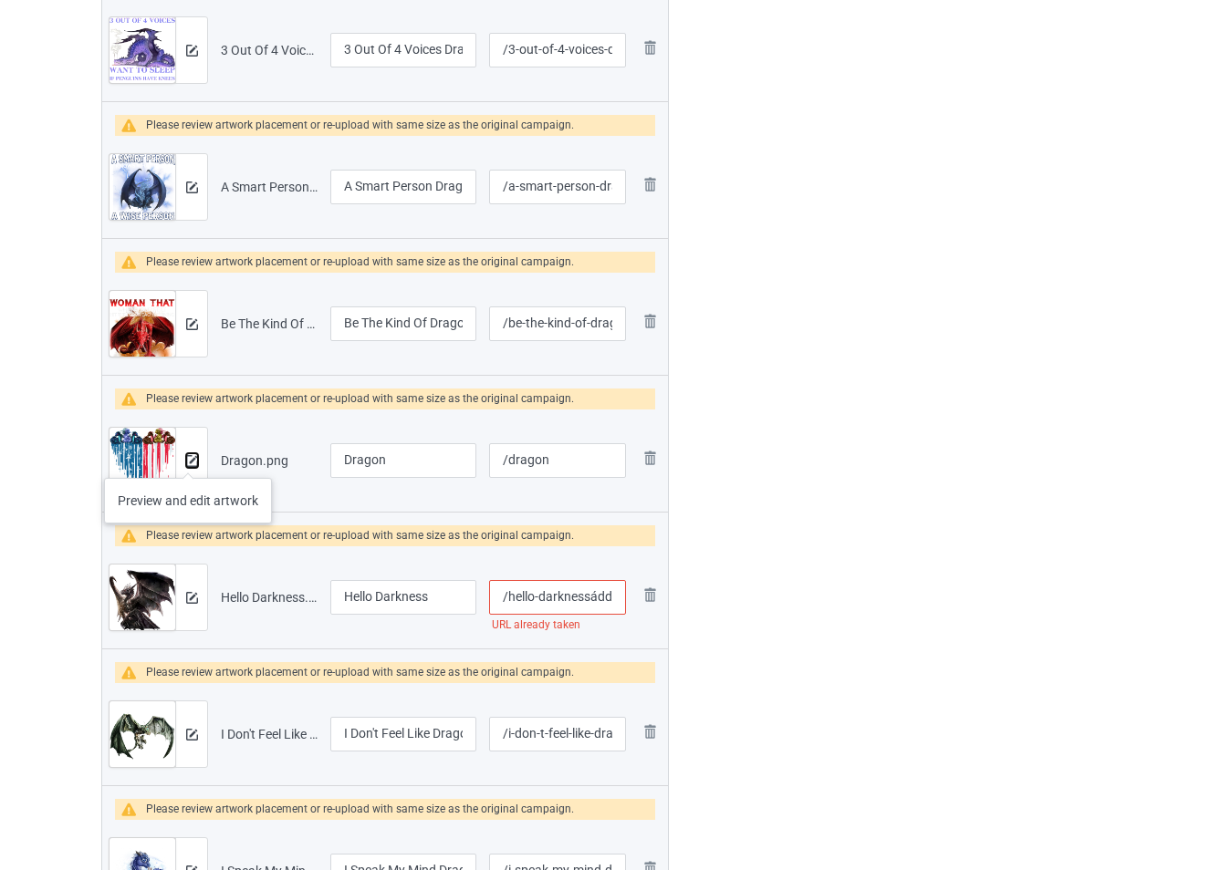
click at [188, 460] on img at bounding box center [192, 461] width 12 height 12
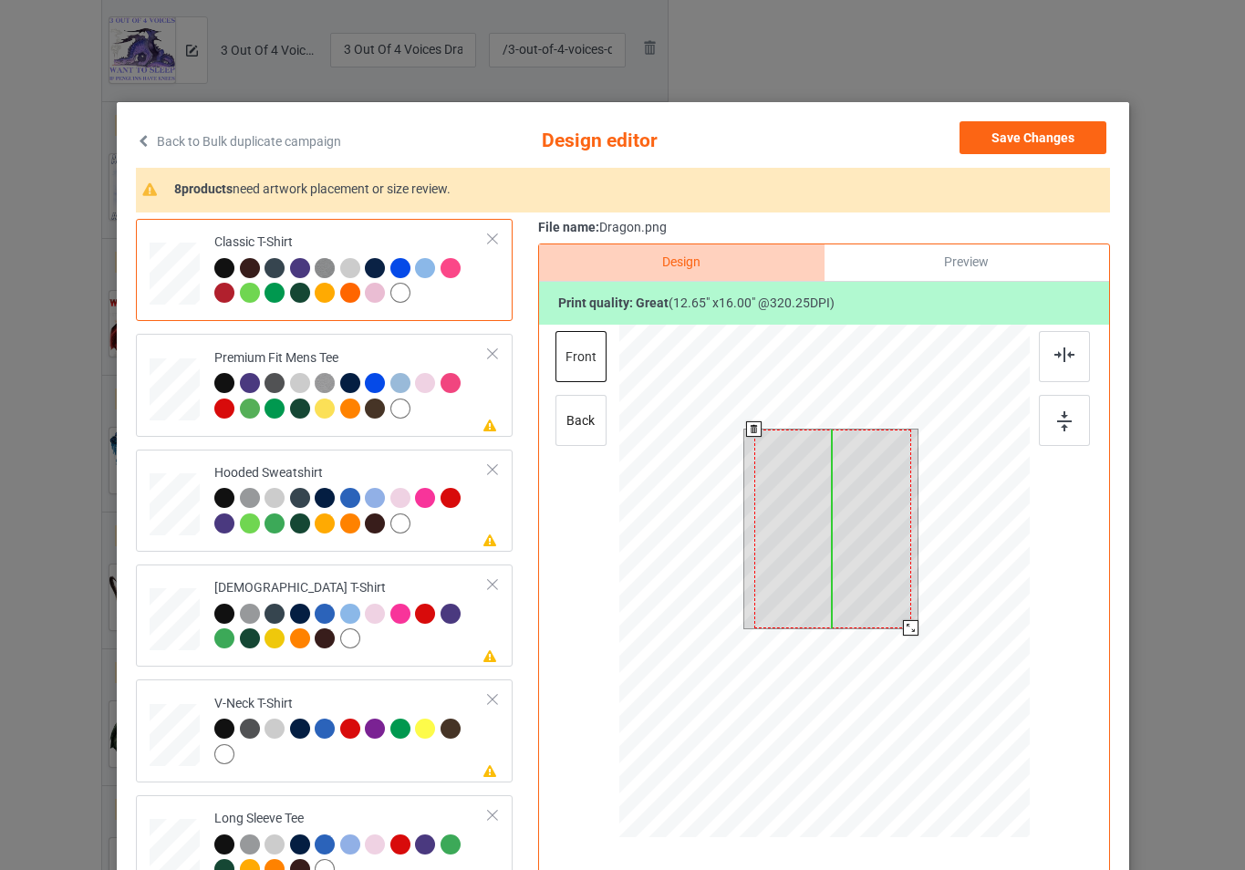
drag, startPoint x: 830, startPoint y: 487, endPoint x: 832, endPoint y: 504, distance: 16.5
click at [832, 504] on div at bounding box center [832, 529] width 157 height 199
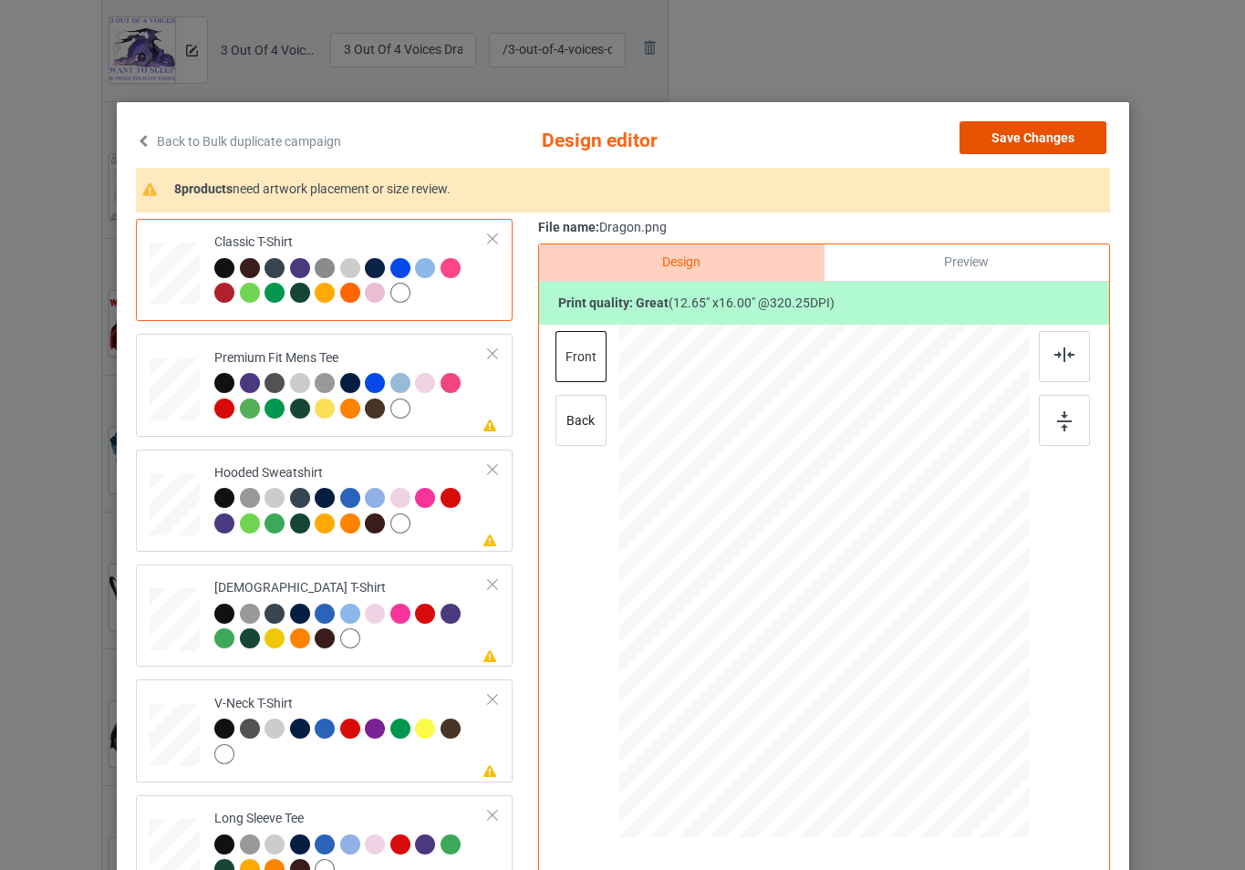
click at [978, 138] on button "Save Changes" at bounding box center [1033, 137] width 147 height 33
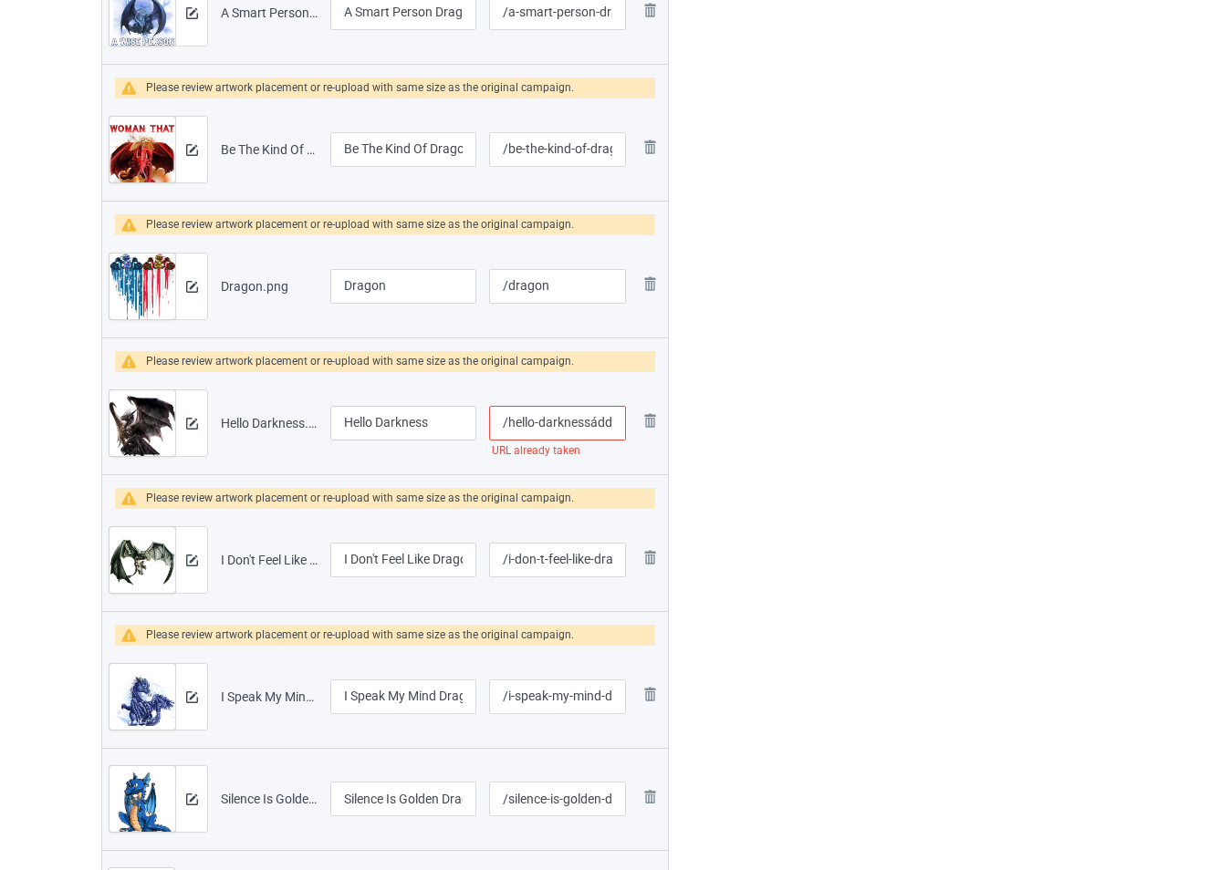
scroll to position [960, 0]
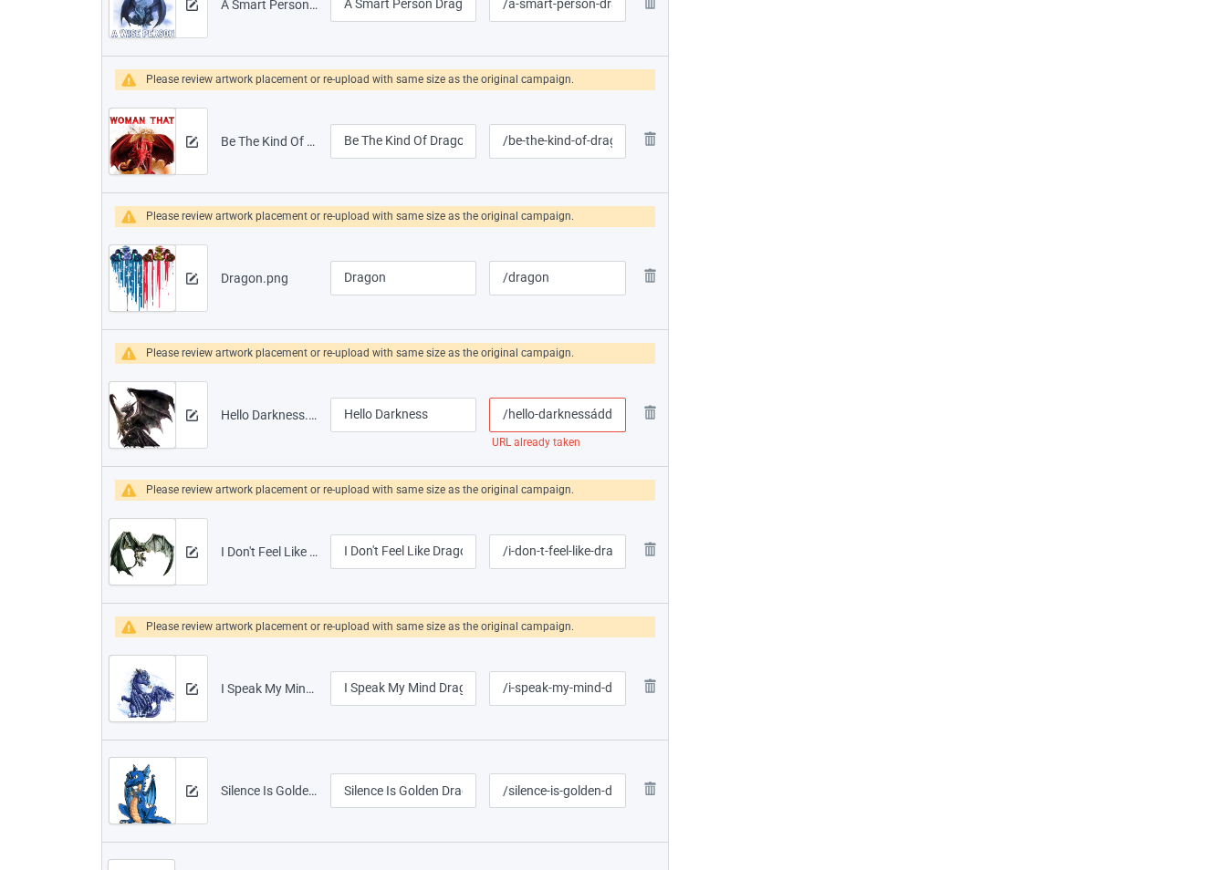
drag, startPoint x: 588, startPoint y: 417, endPoint x: 630, endPoint y: 425, distance: 42.8
click at [630, 425] on td "/hello-darknessádd URL already taken" at bounding box center [558, 415] width 150 height 102
type input "/hello-darkness445"
click at [193, 414] on img at bounding box center [192, 416] width 12 height 12
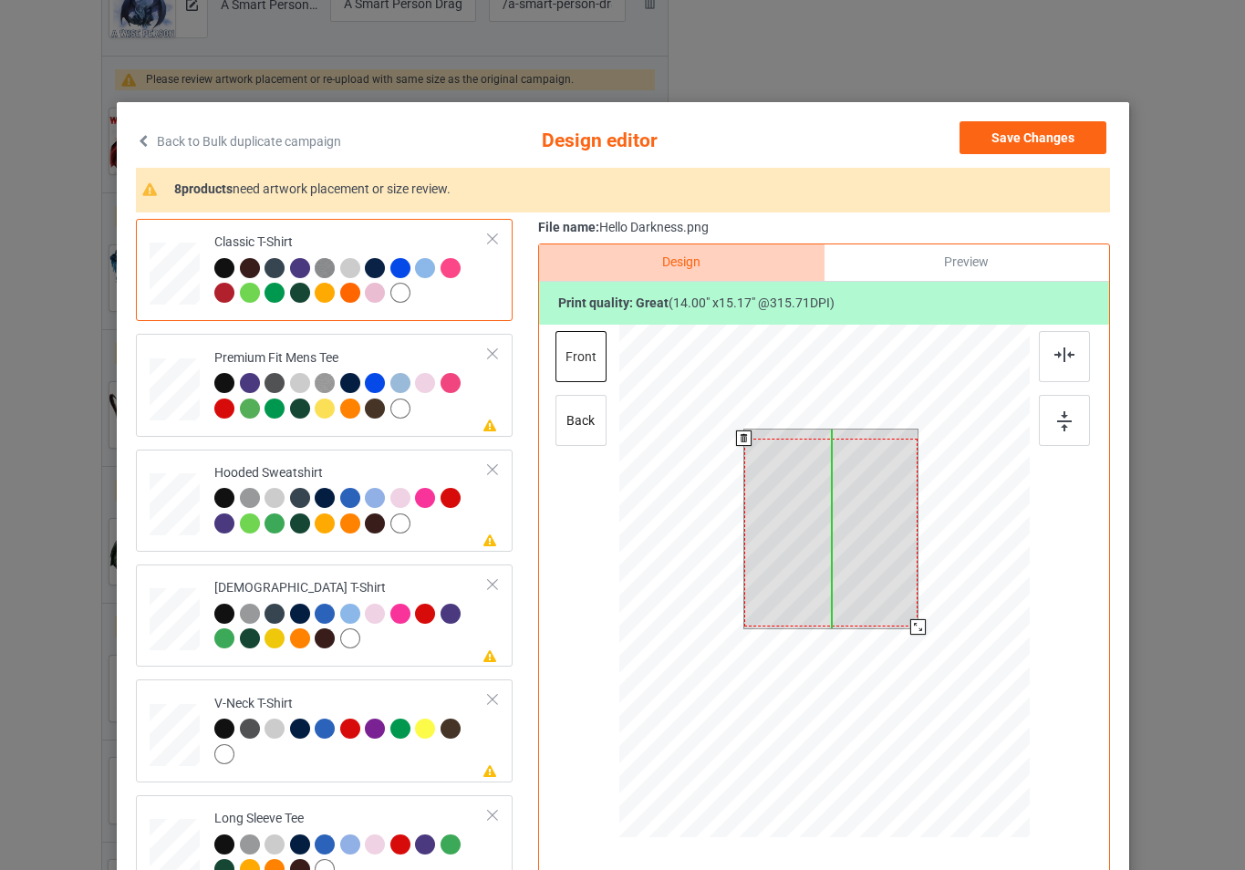
click at [821, 546] on div at bounding box center [831, 533] width 174 height 188
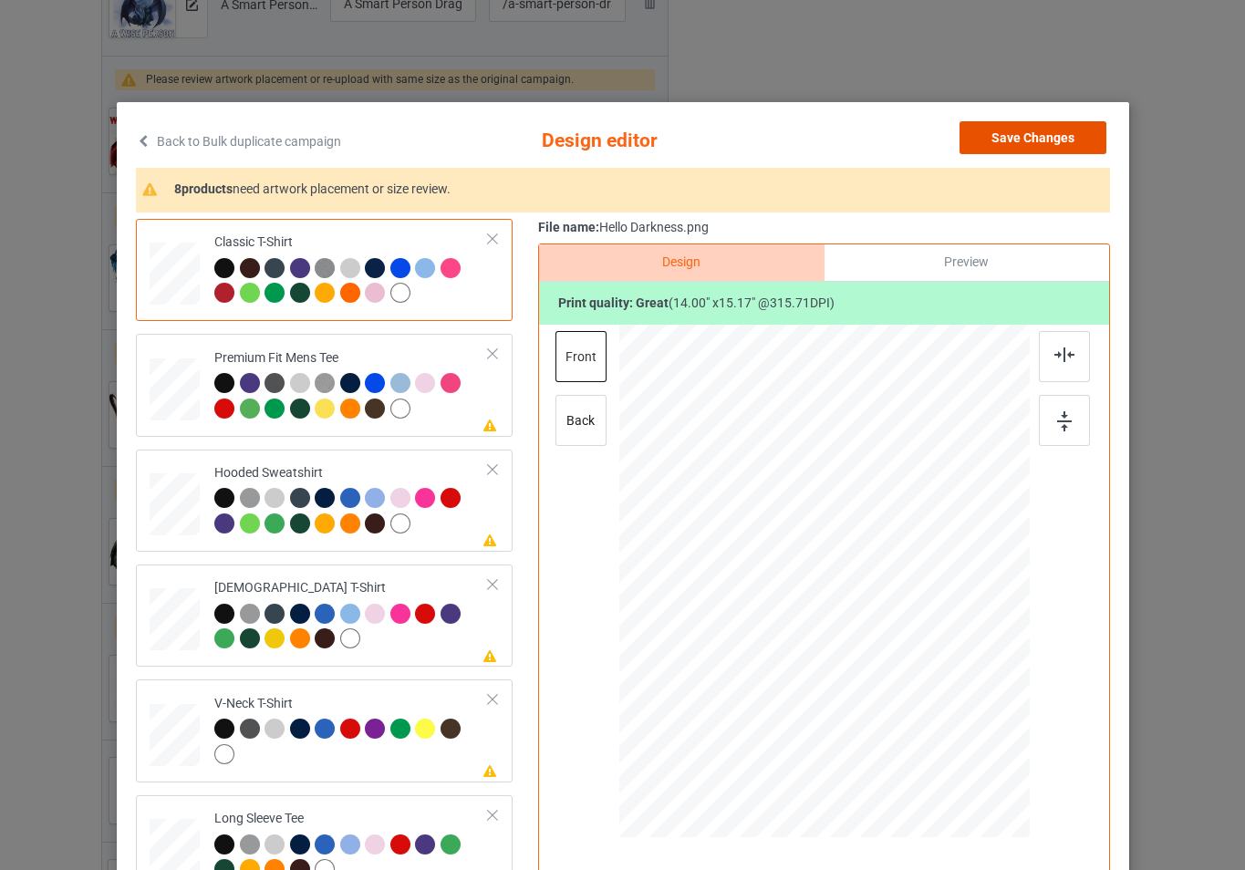
click at [1015, 140] on button "Save Changes" at bounding box center [1033, 137] width 147 height 33
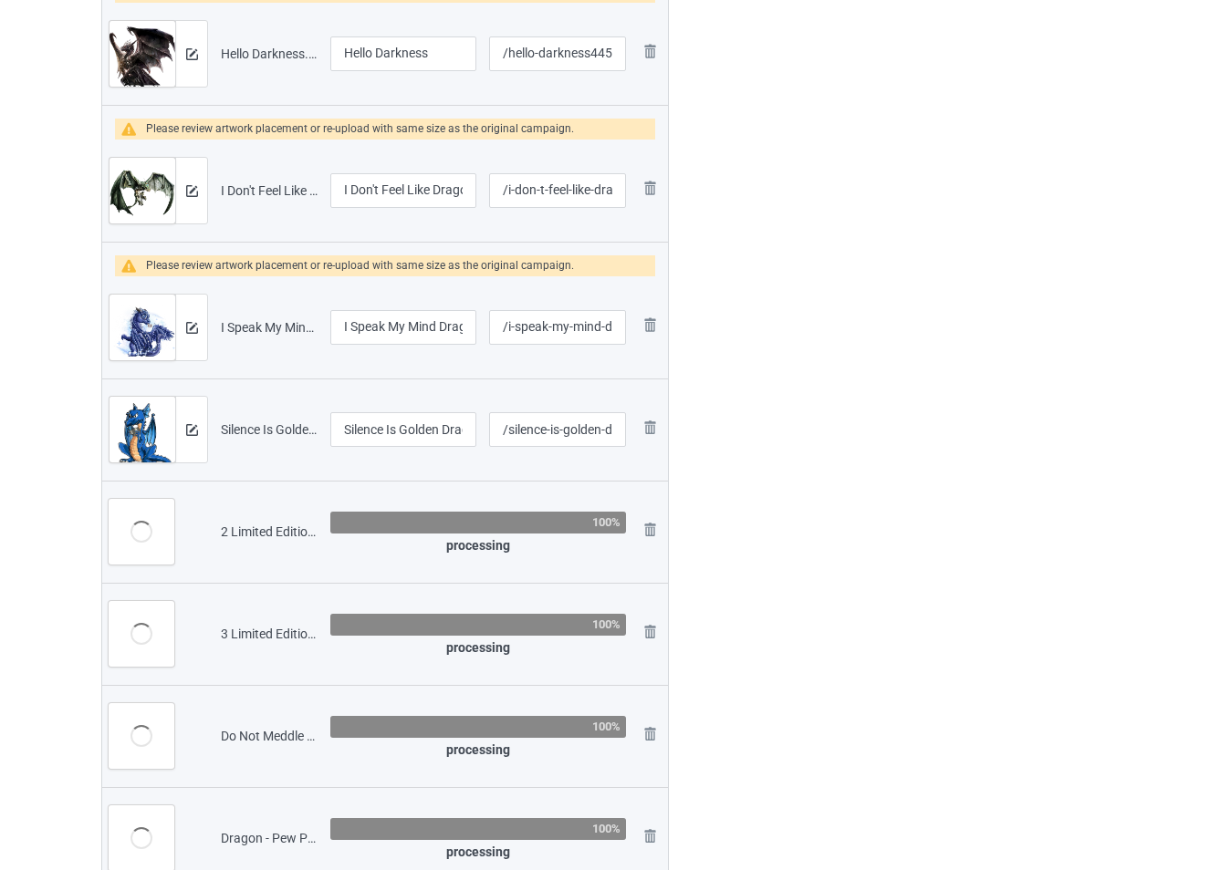
scroll to position [1325, 0]
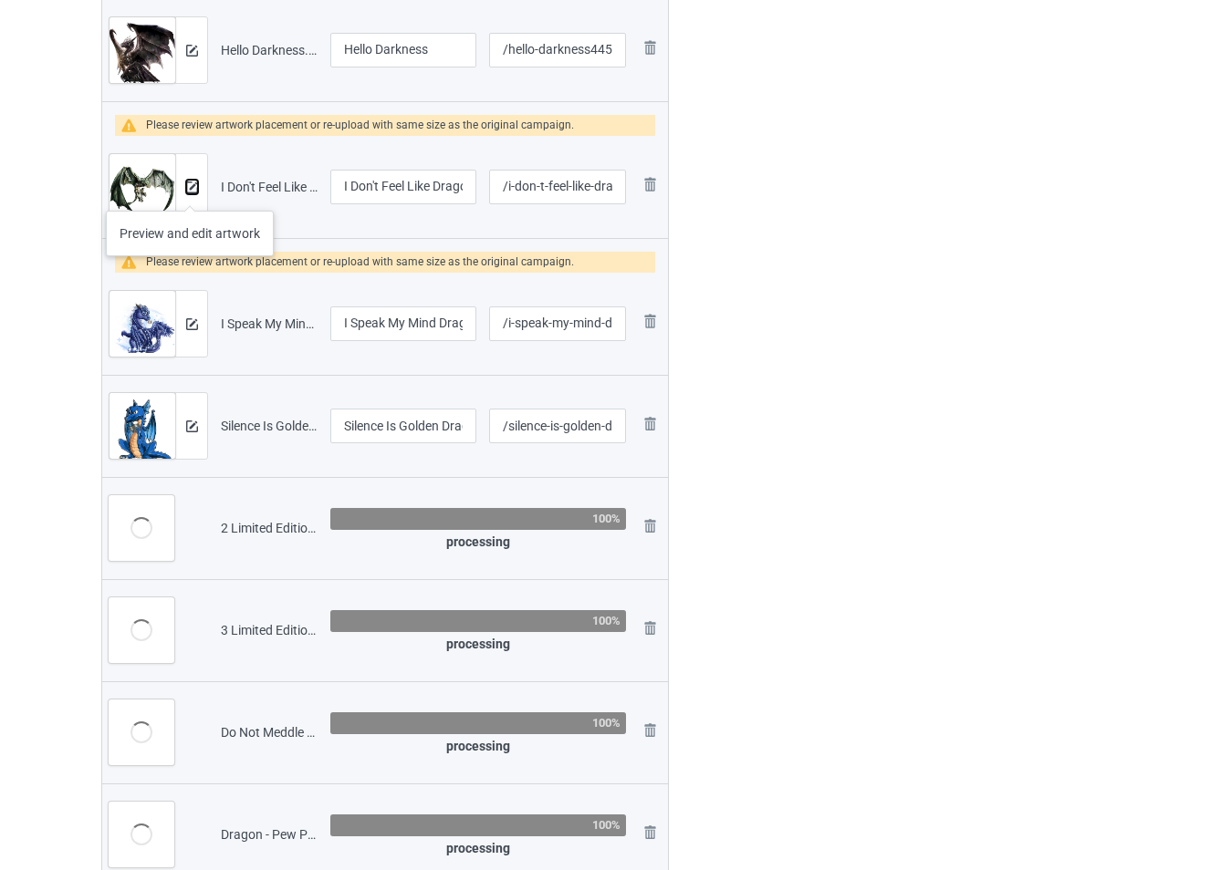
click at [190, 193] on img at bounding box center [192, 188] width 12 height 12
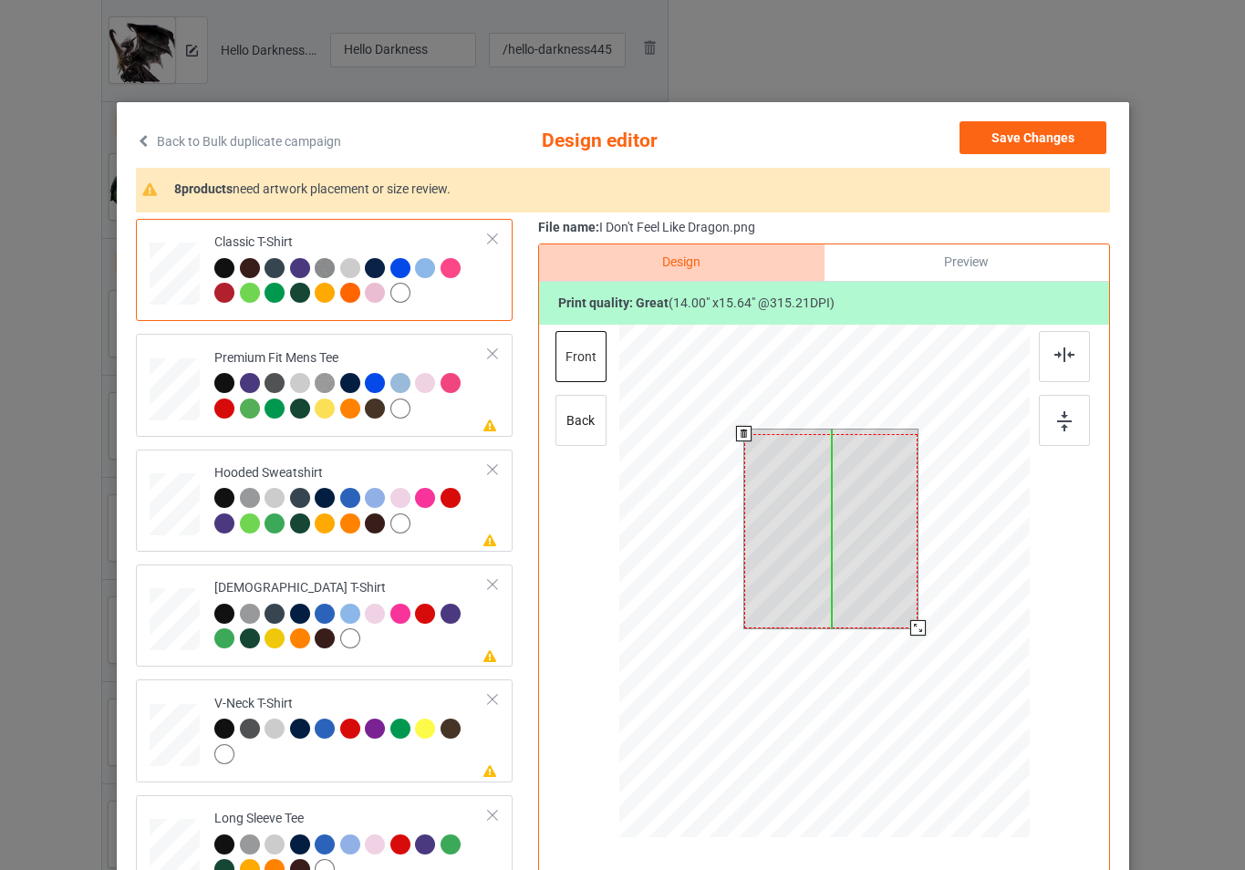
click at [838, 557] on div at bounding box center [831, 531] width 174 height 194
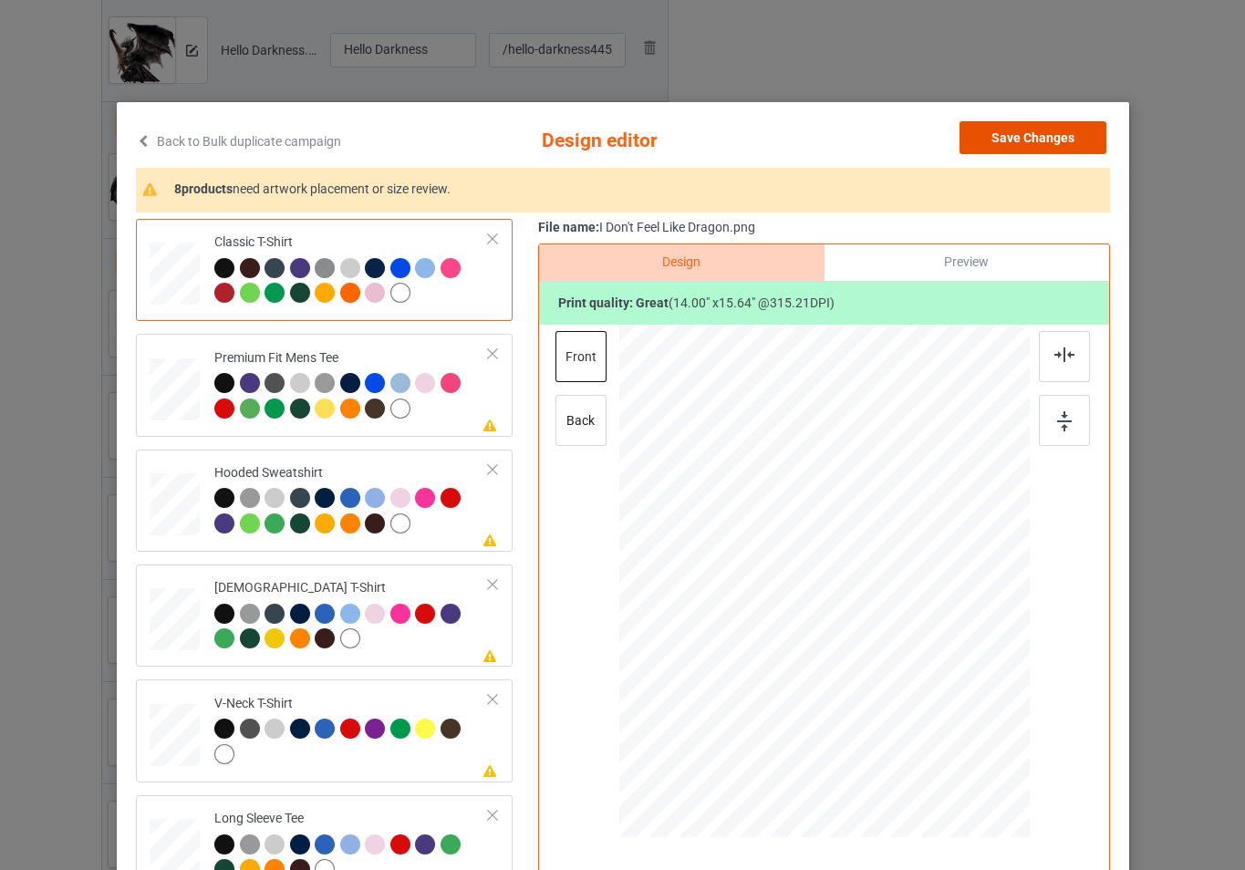
click at [1004, 129] on button "Save Changes" at bounding box center [1033, 137] width 147 height 33
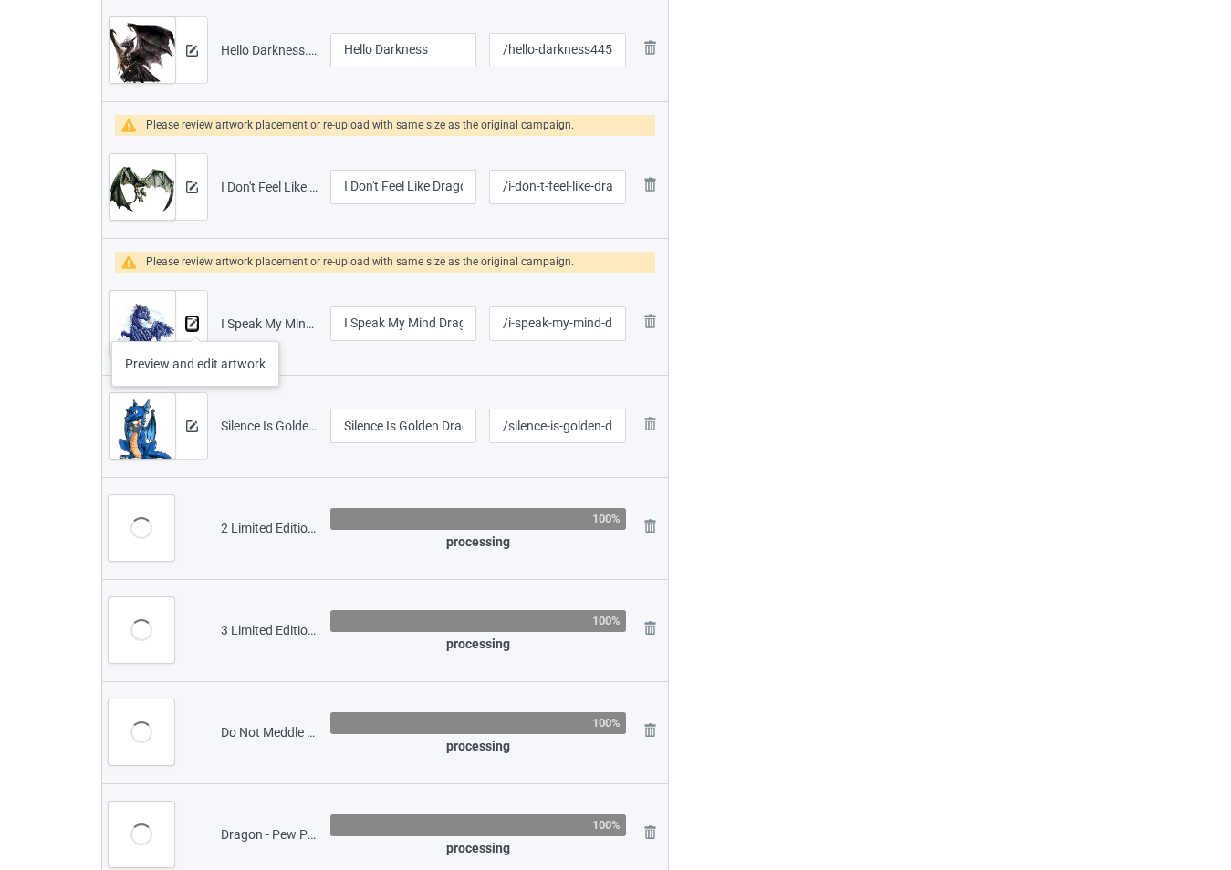
click at [193, 326] on img at bounding box center [192, 324] width 12 height 12
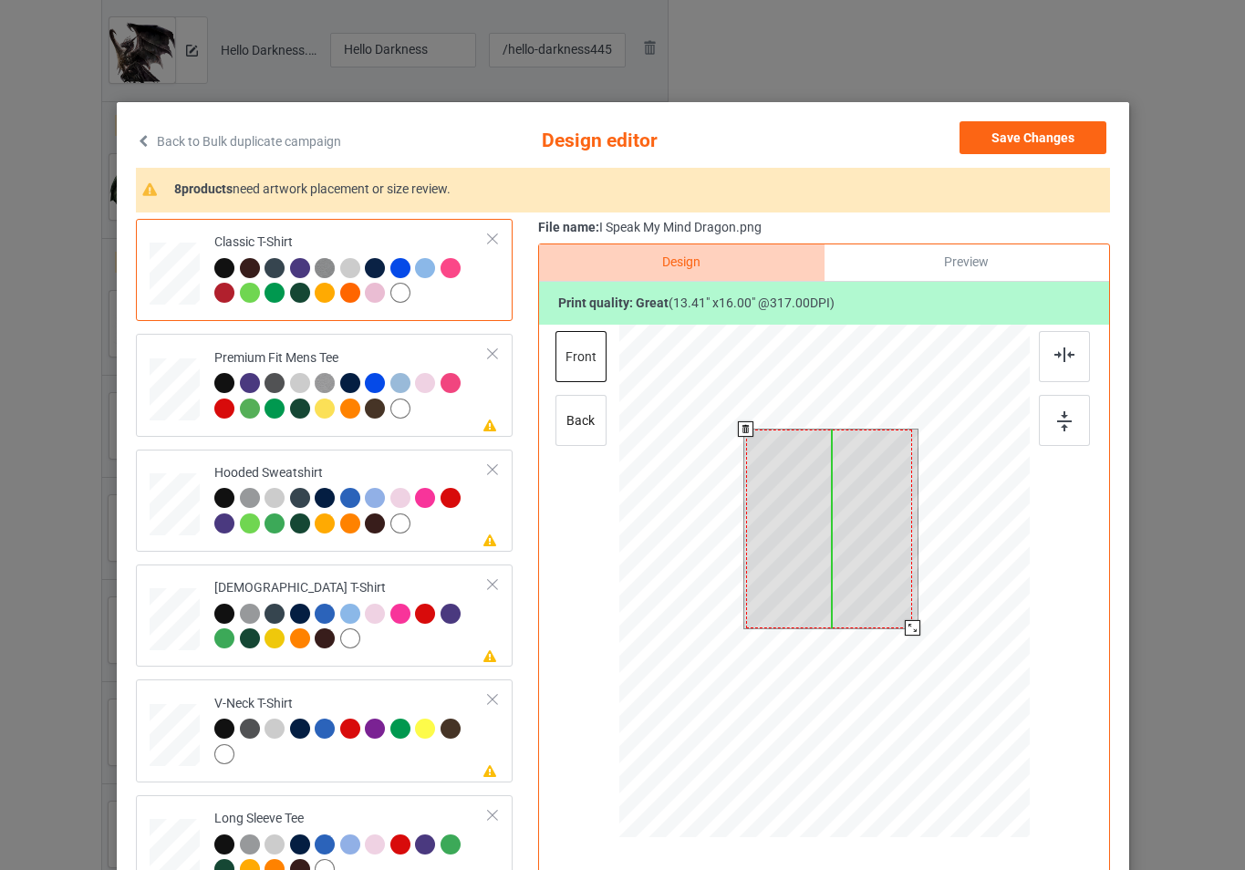
click at [851, 532] on div at bounding box center [828, 529] width 167 height 199
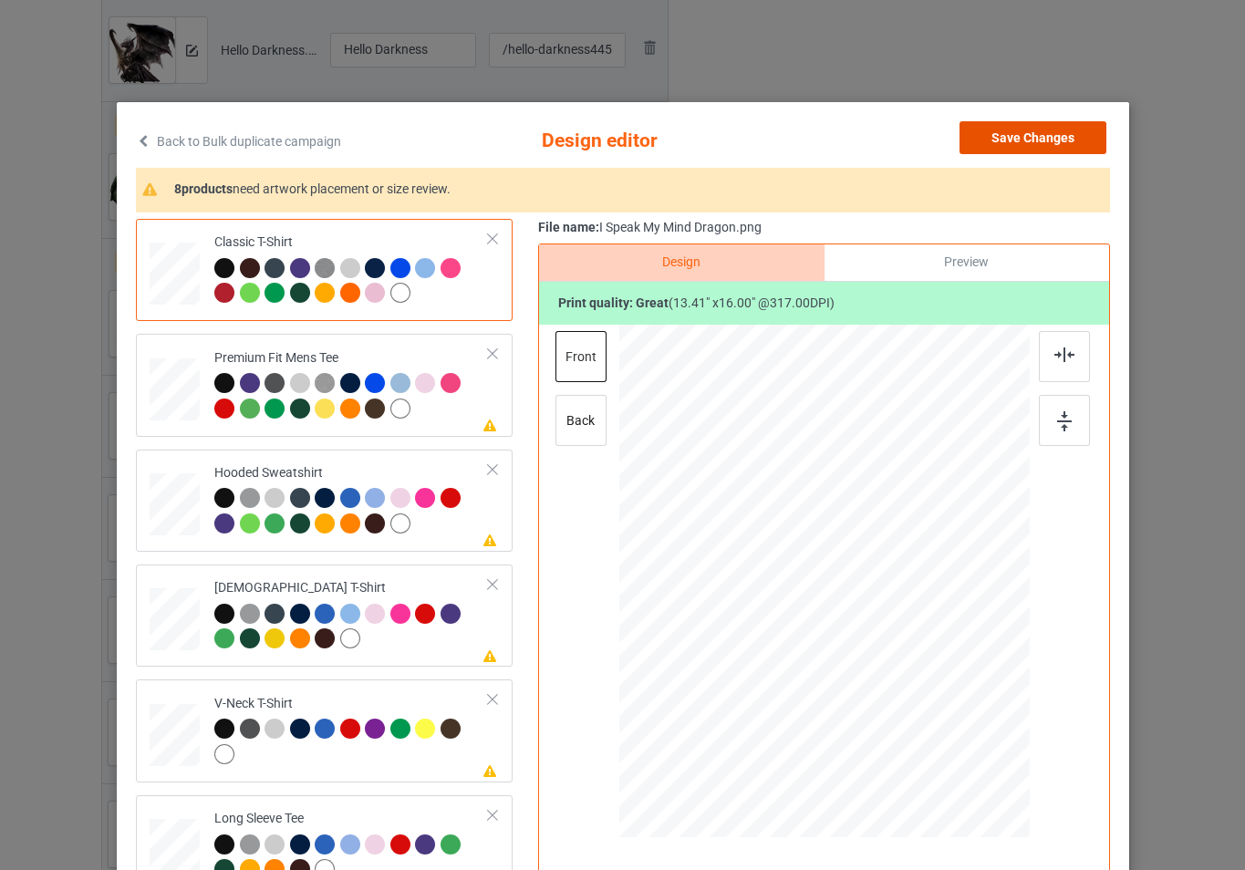
click at [989, 140] on button "Save Changes" at bounding box center [1033, 137] width 147 height 33
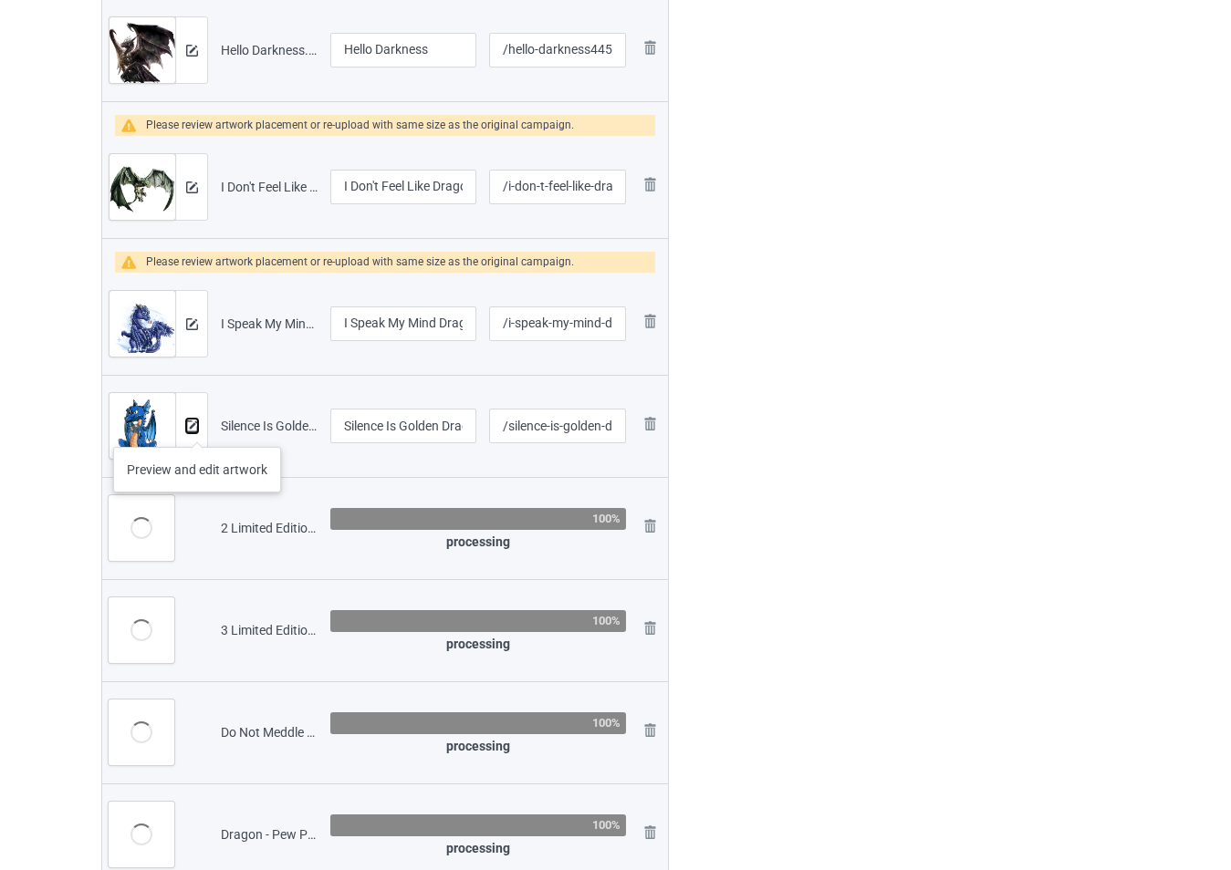
click at [197, 429] on img at bounding box center [192, 427] width 12 height 12
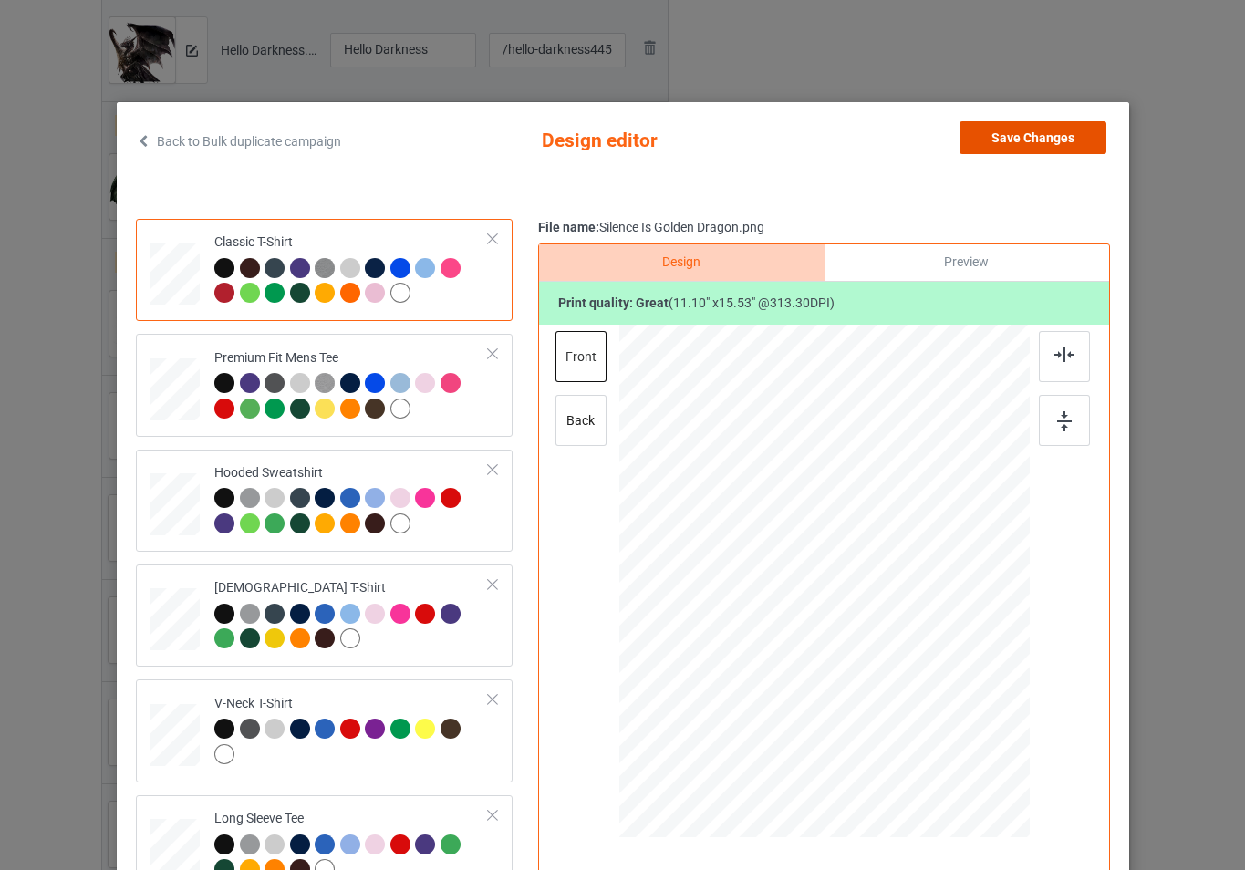
click at [985, 151] on button "Save Changes" at bounding box center [1033, 137] width 147 height 33
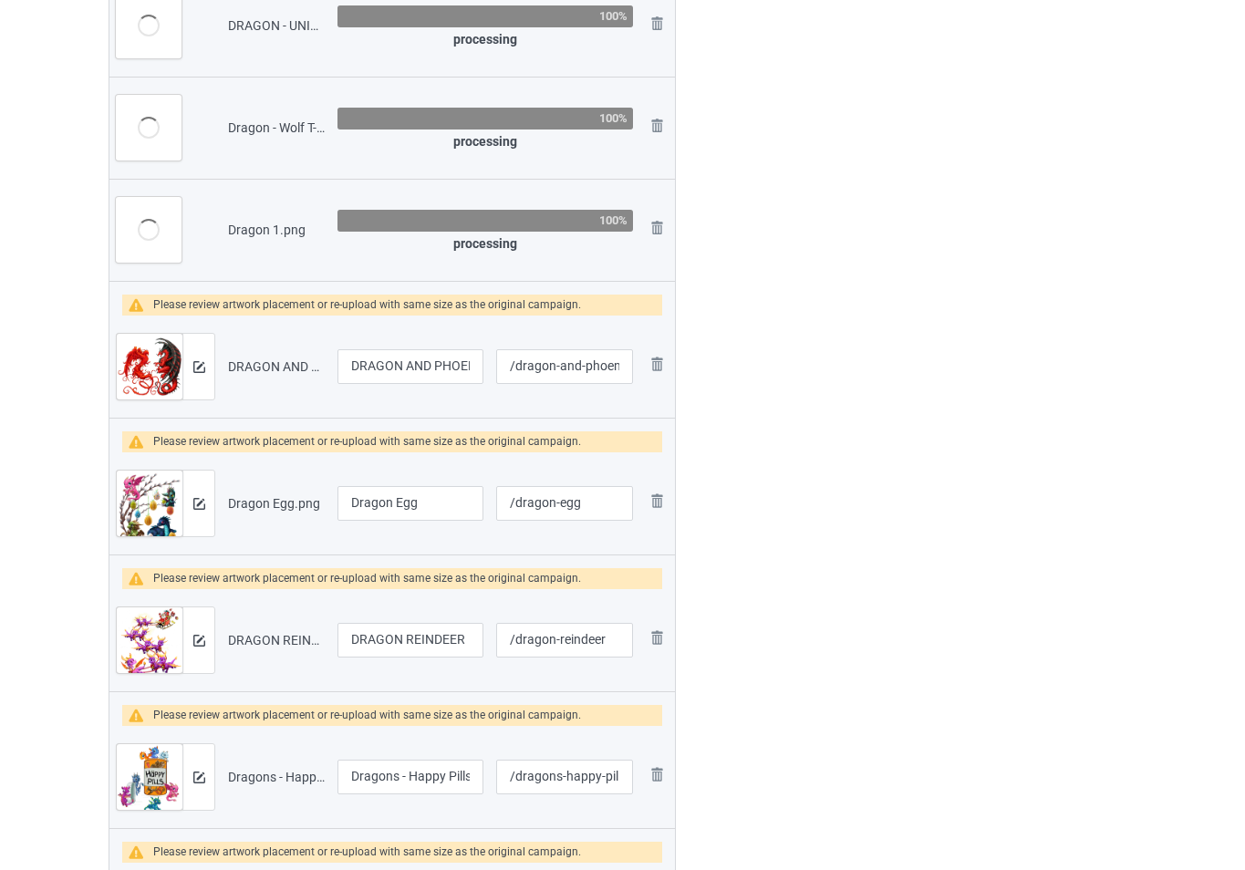
scroll to position [2237, 0]
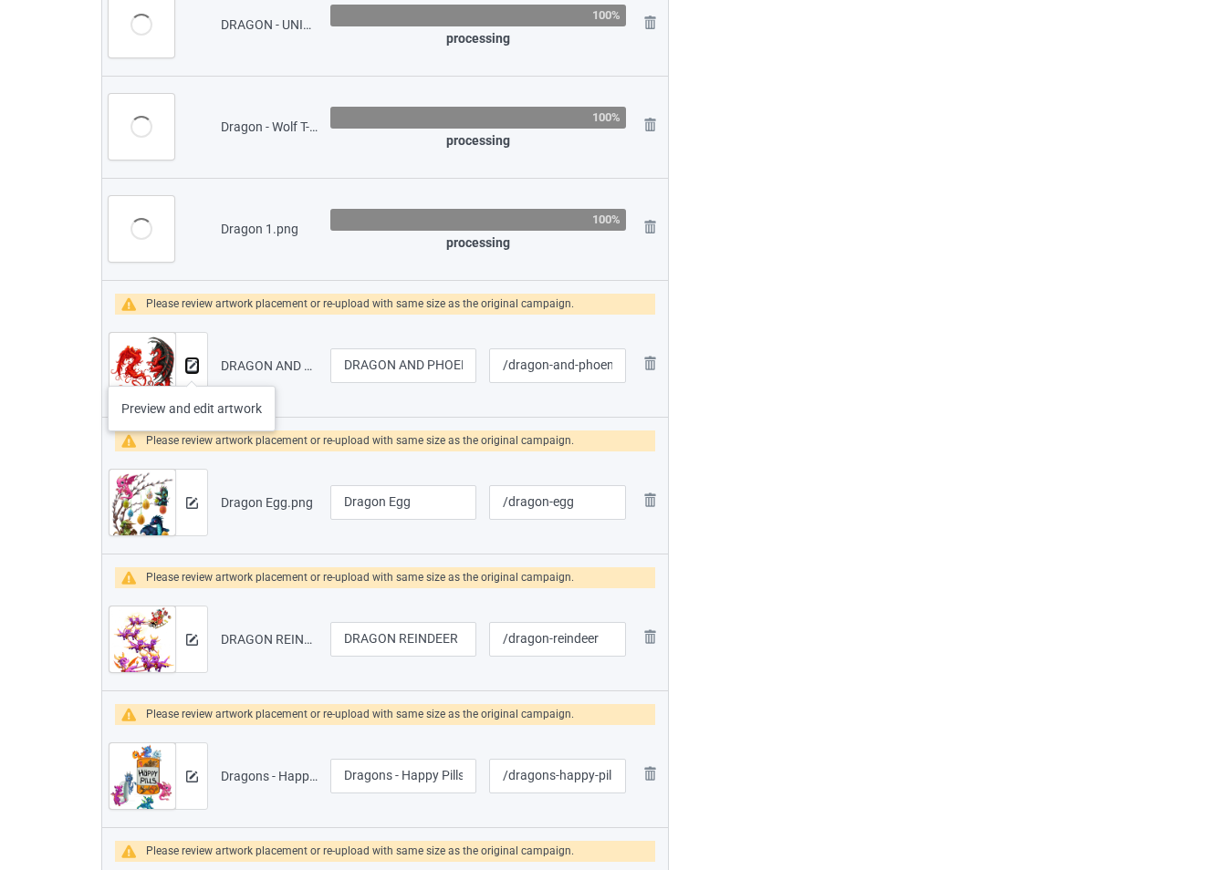
click at [192, 368] on img at bounding box center [192, 366] width 12 height 12
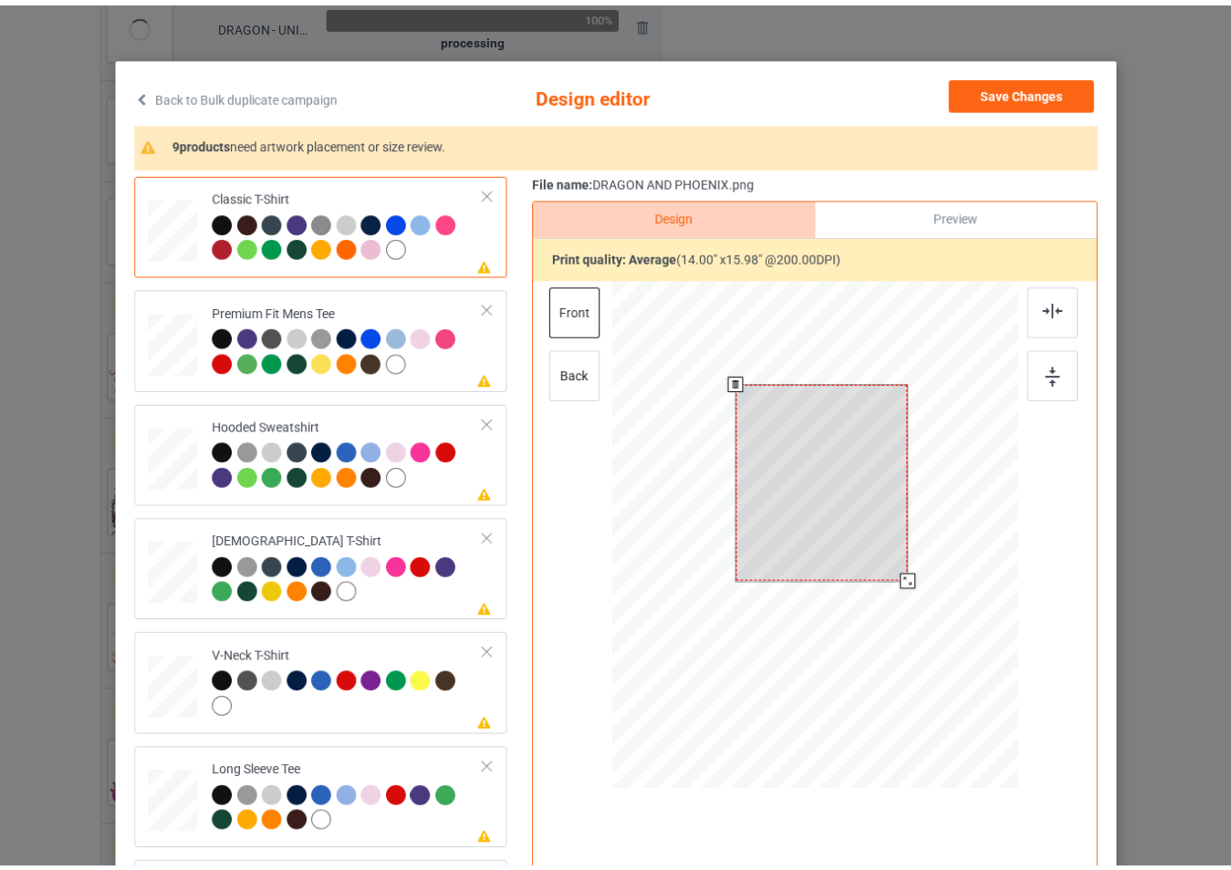
scroll to position [91, 0]
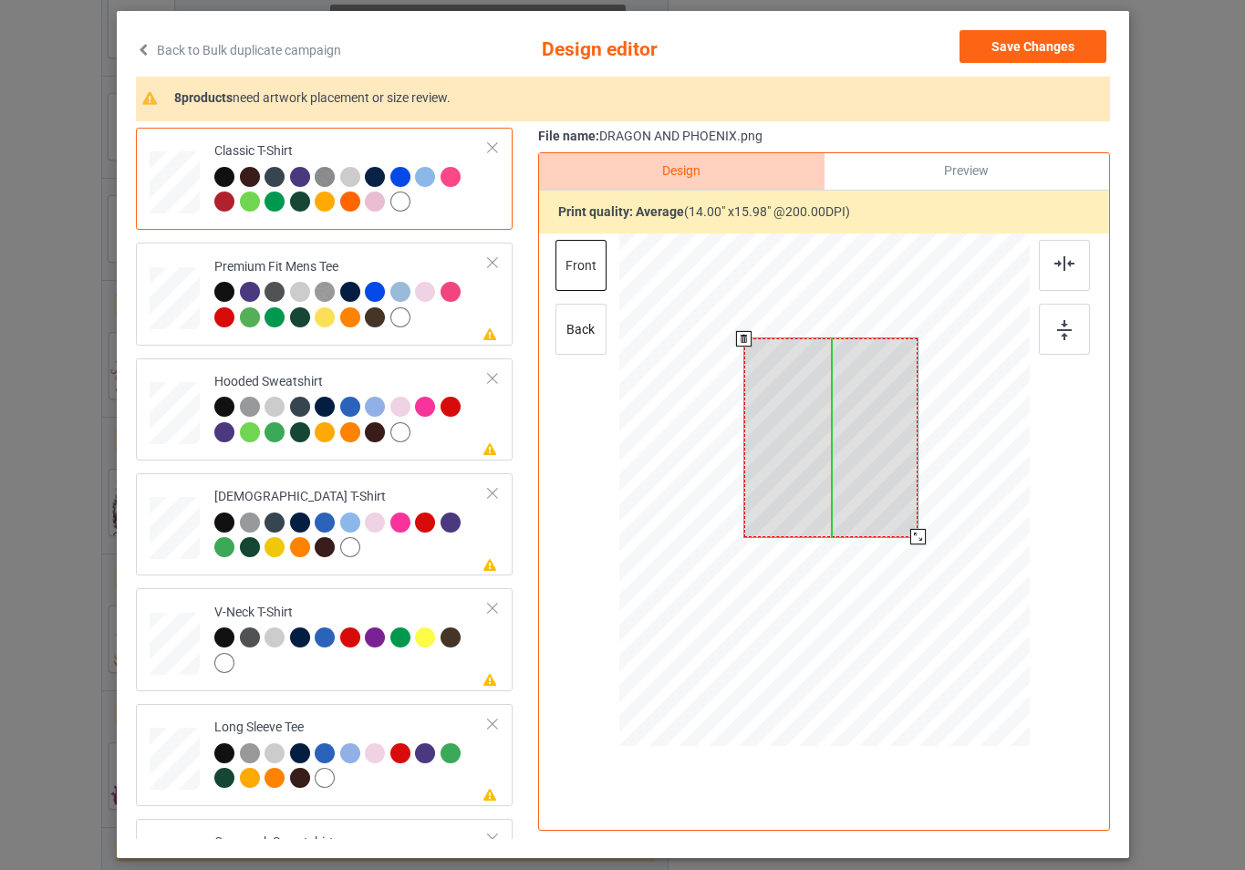
click at [829, 468] on div at bounding box center [831, 437] width 174 height 199
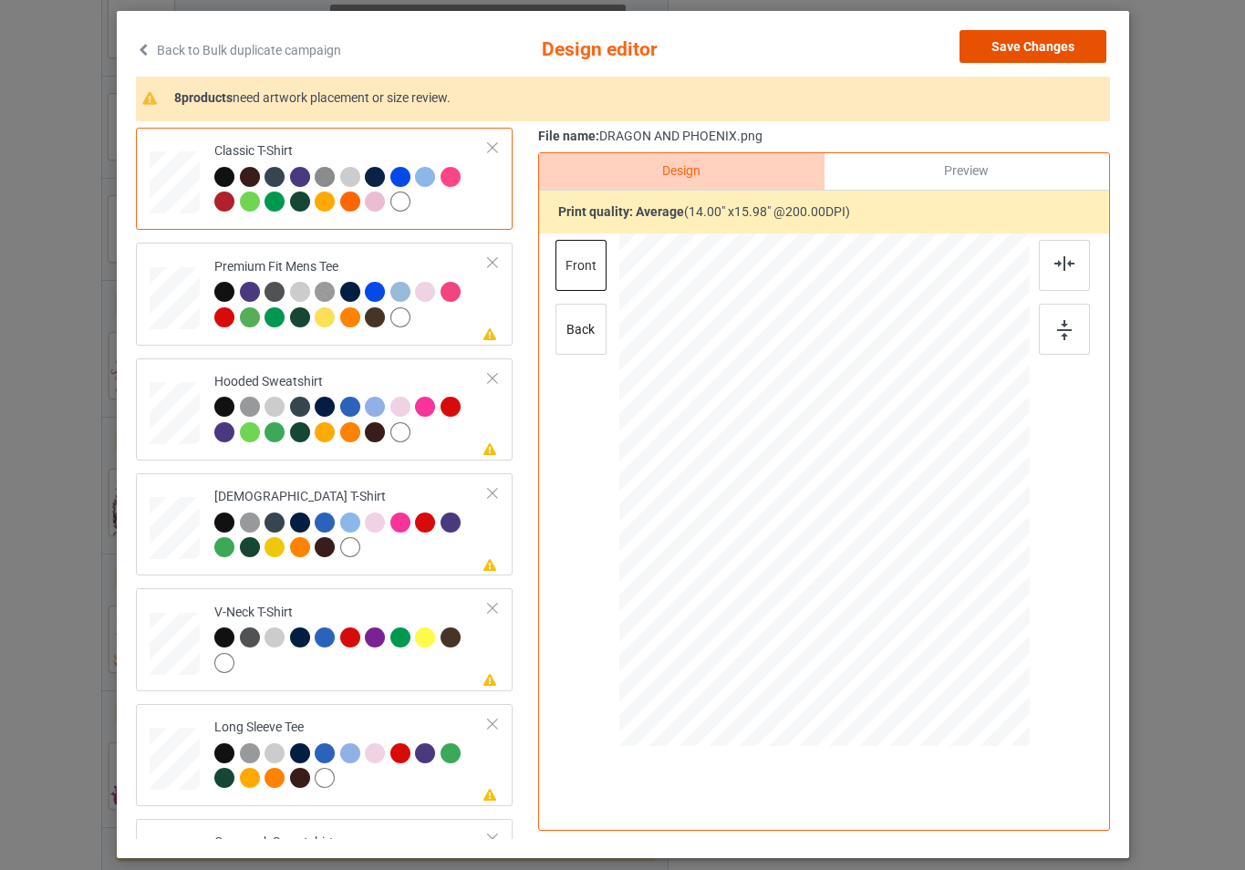
click at [1011, 53] on button "Save Changes" at bounding box center [1033, 46] width 147 height 33
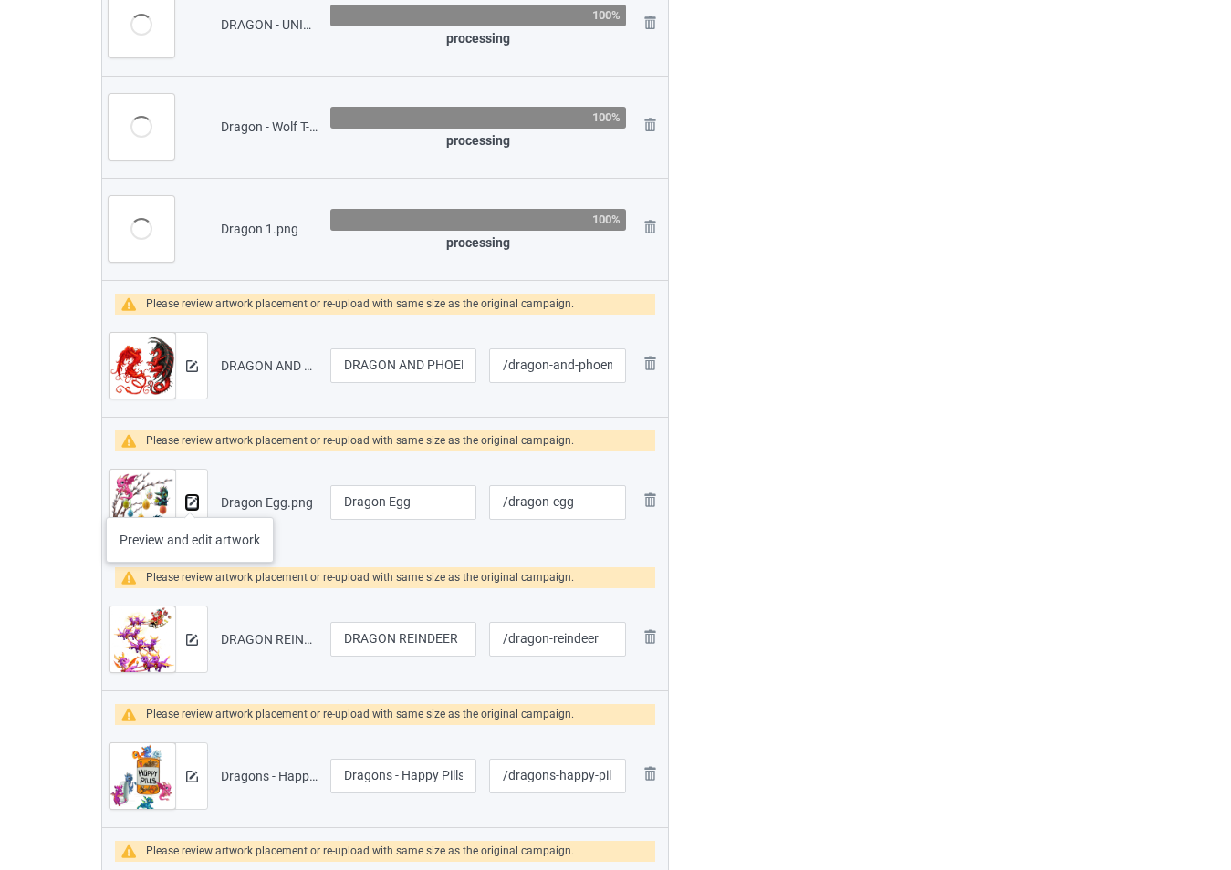
click at [191, 500] on img at bounding box center [192, 503] width 12 height 12
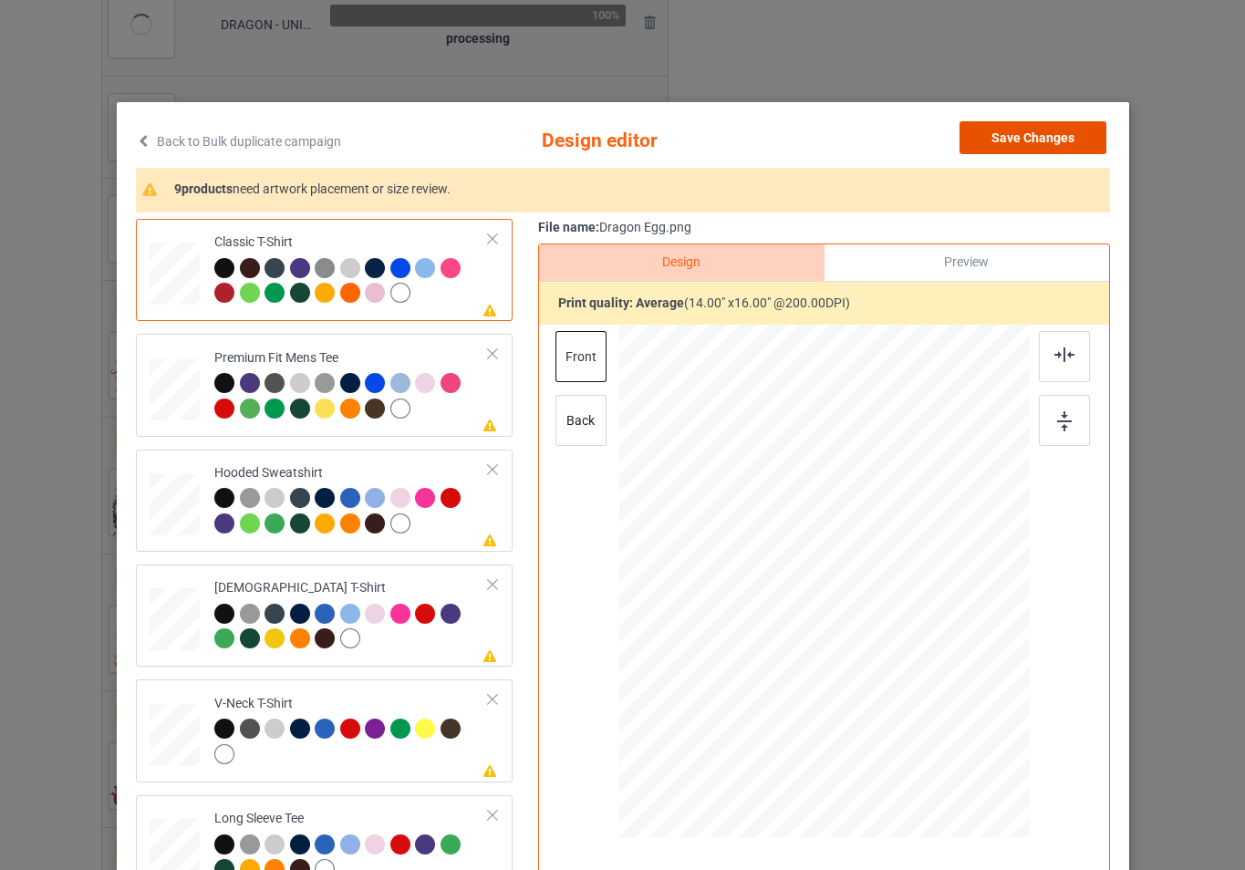
click at [986, 129] on button "Save Changes" at bounding box center [1033, 137] width 147 height 33
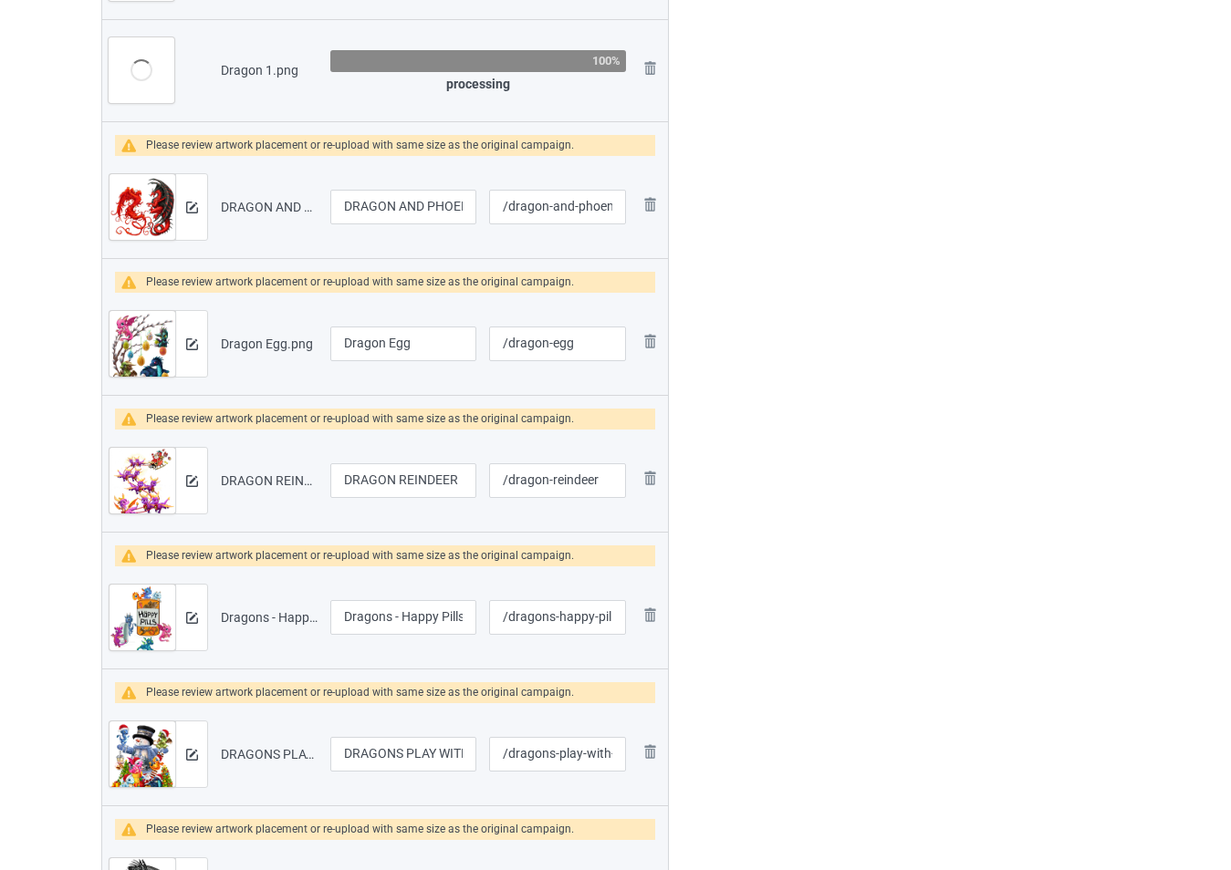
scroll to position [2419, 0]
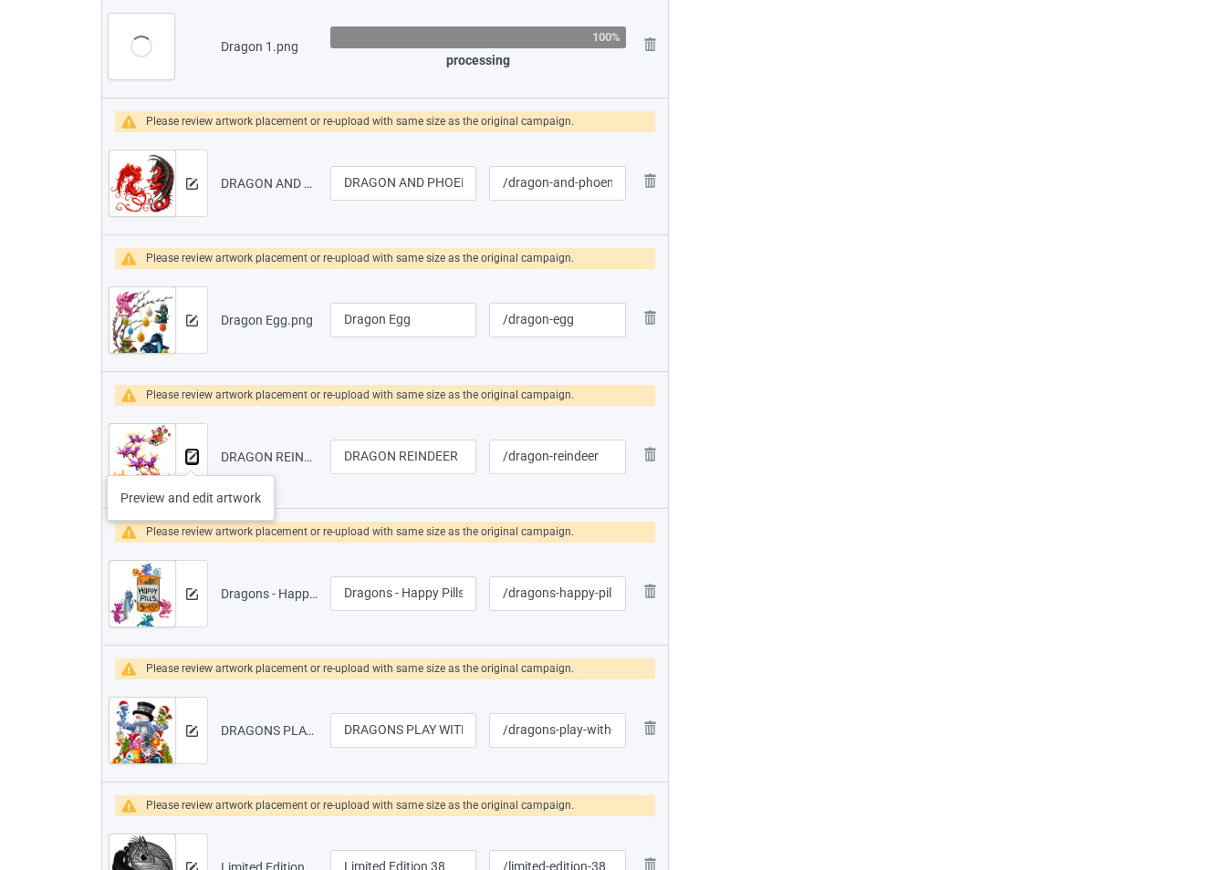
click at [193, 459] on img at bounding box center [192, 458] width 12 height 12
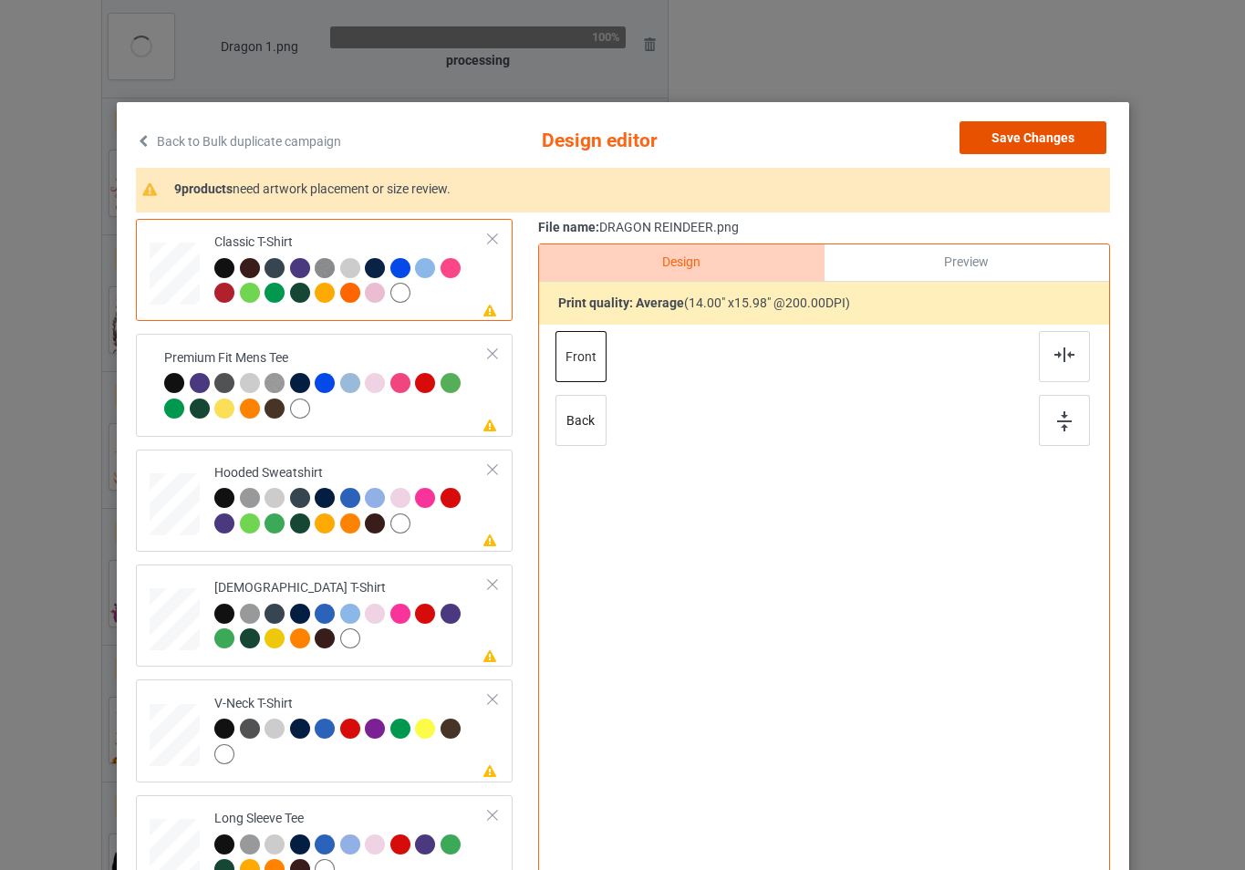
click at [996, 139] on button "Save Changes" at bounding box center [1033, 137] width 147 height 33
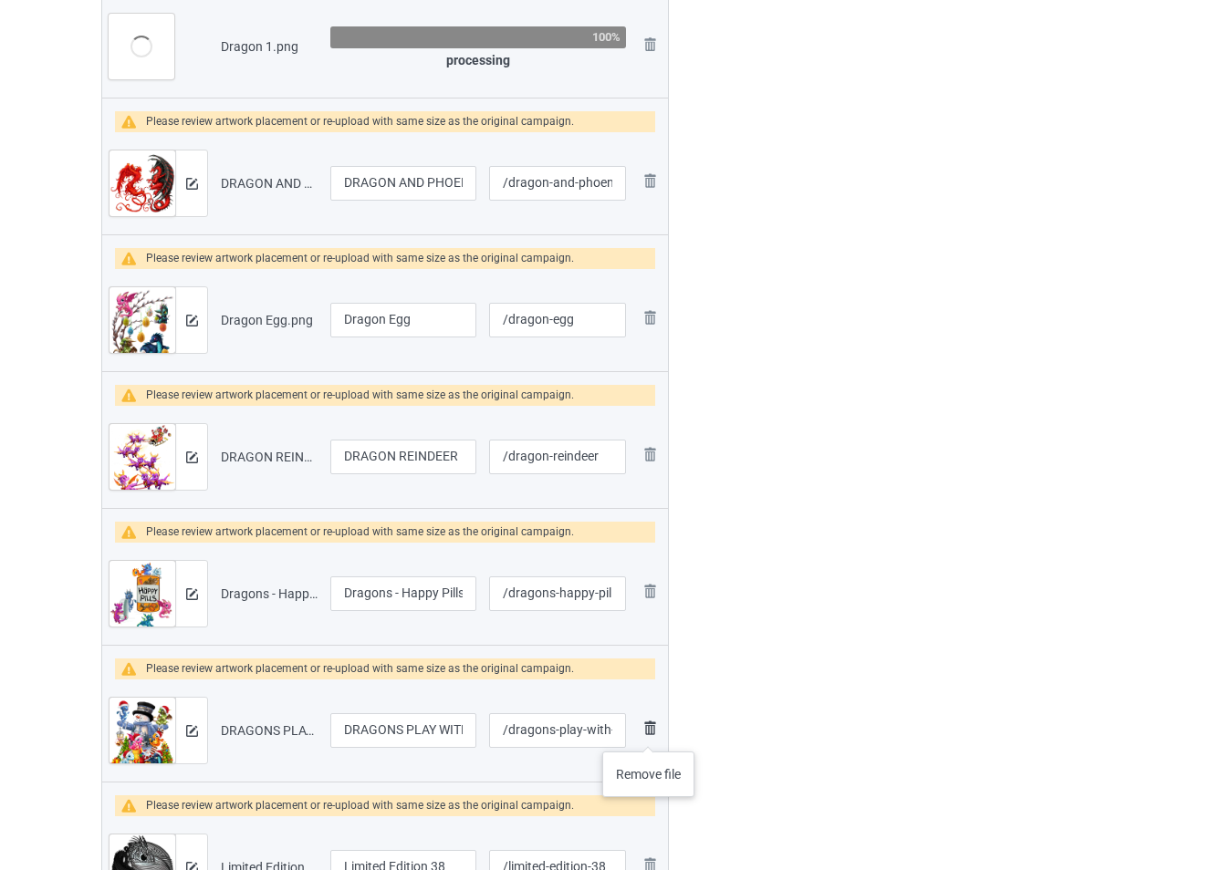
click at [649, 734] on img at bounding box center [650, 728] width 22 height 22
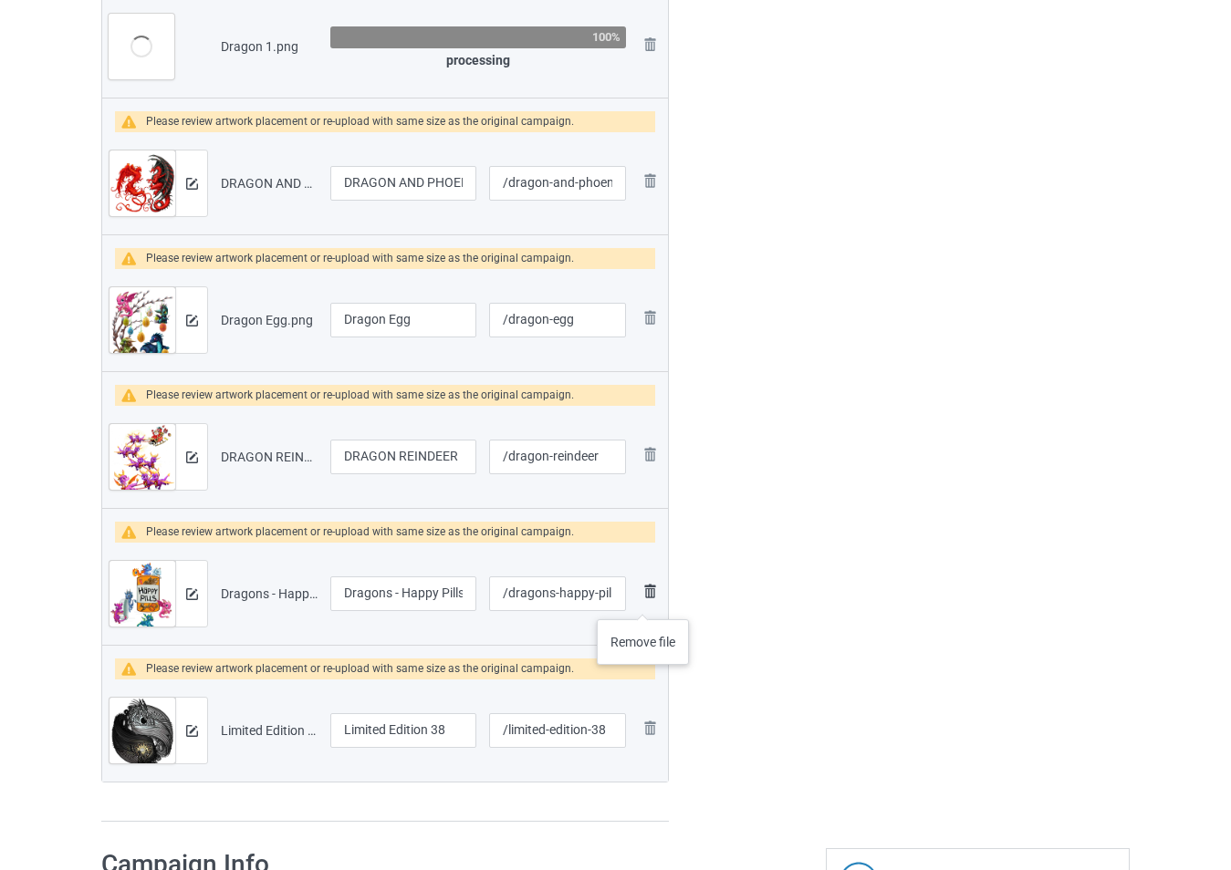
click at [643, 601] on img at bounding box center [650, 591] width 22 height 22
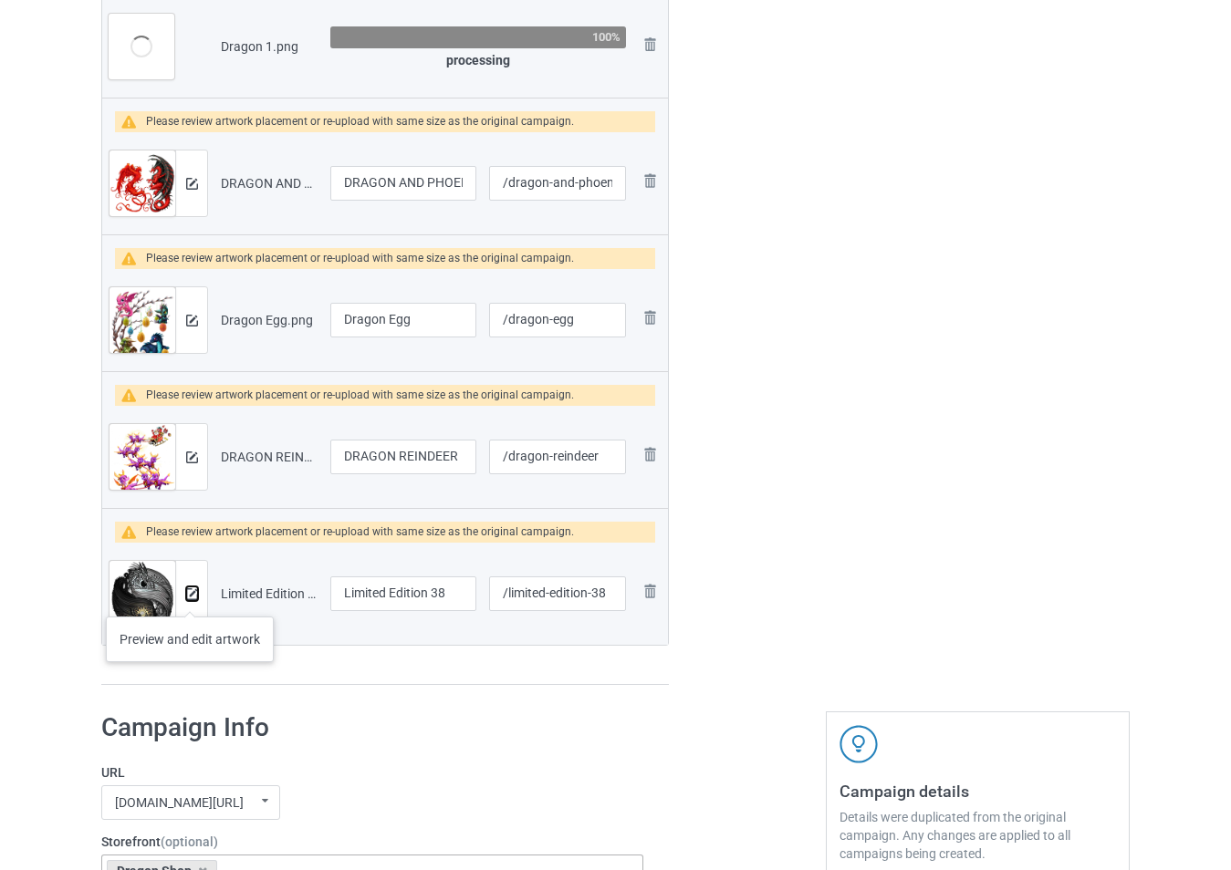
click at [190, 598] on img at bounding box center [192, 594] width 12 height 12
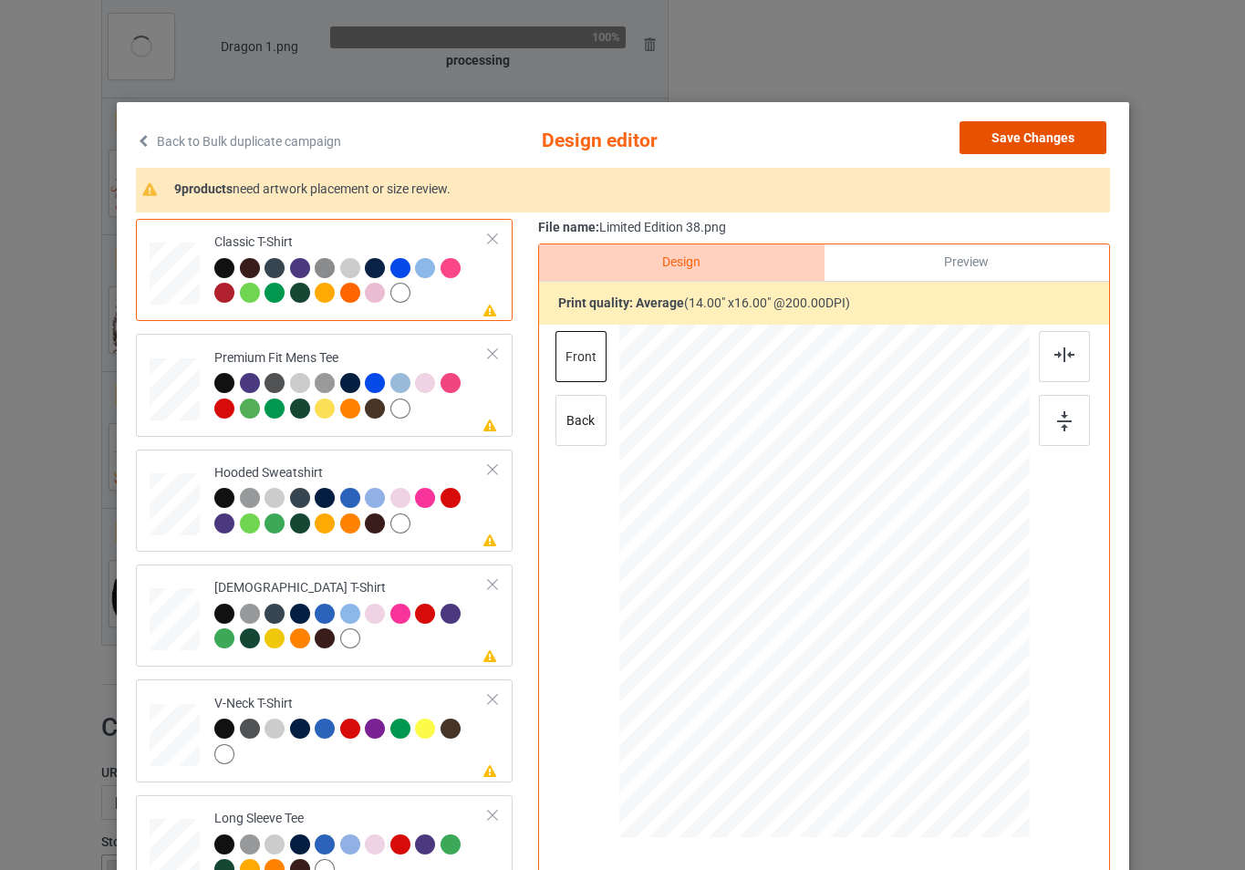
click at [1005, 129] on button "Save Changes" at bounding box center [1033, 137] width 147 height 33
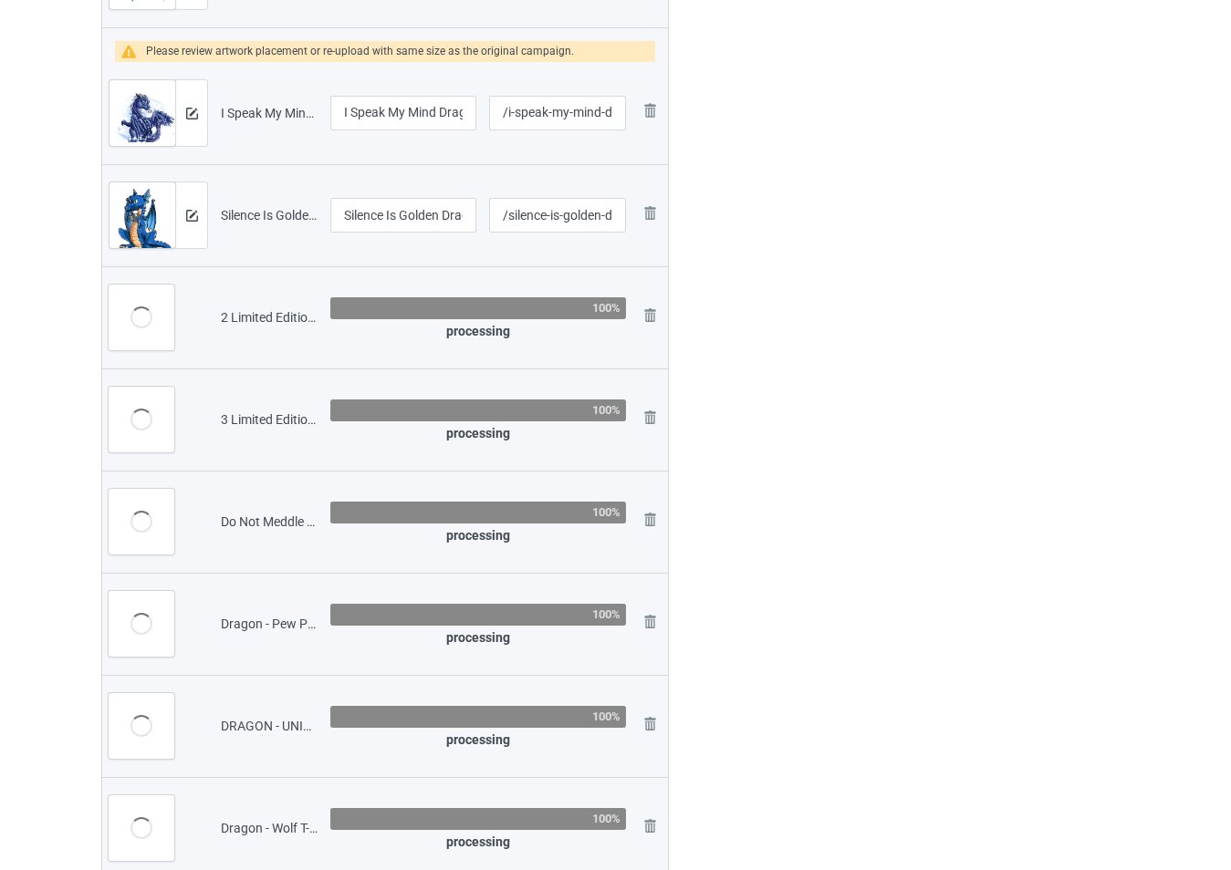
scroll to position [1507, 0]
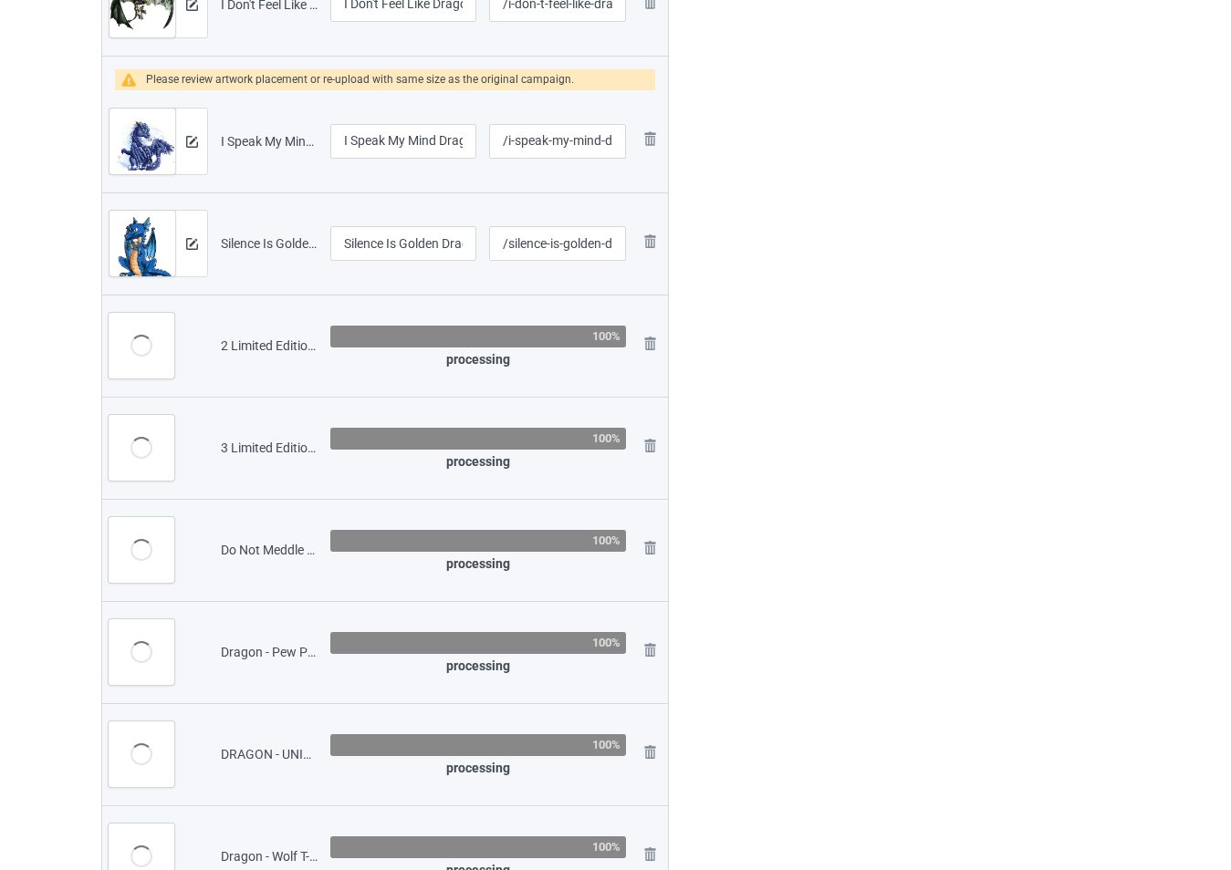
click at [134, 353] on div at bounding box center [141, 346] width 22 height 22
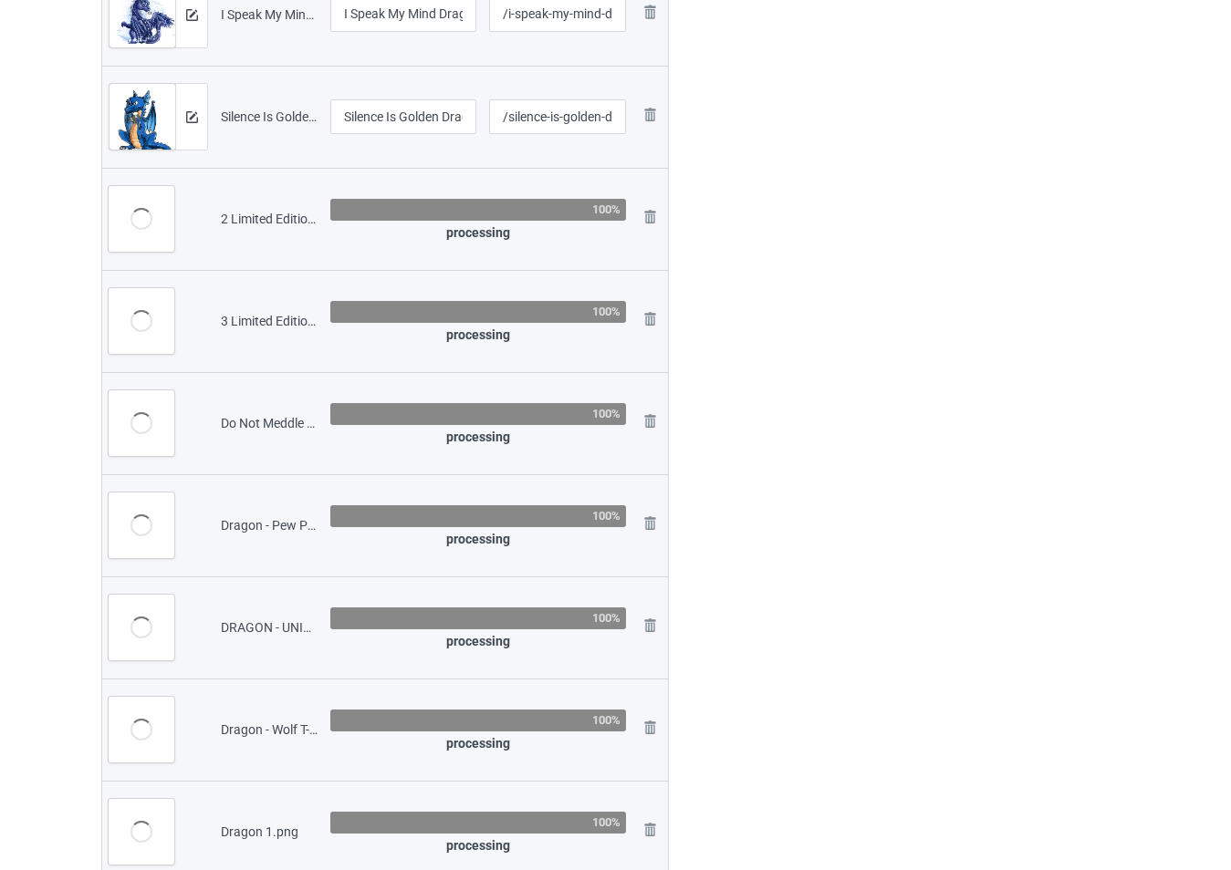
scroll to position [1690, 0]
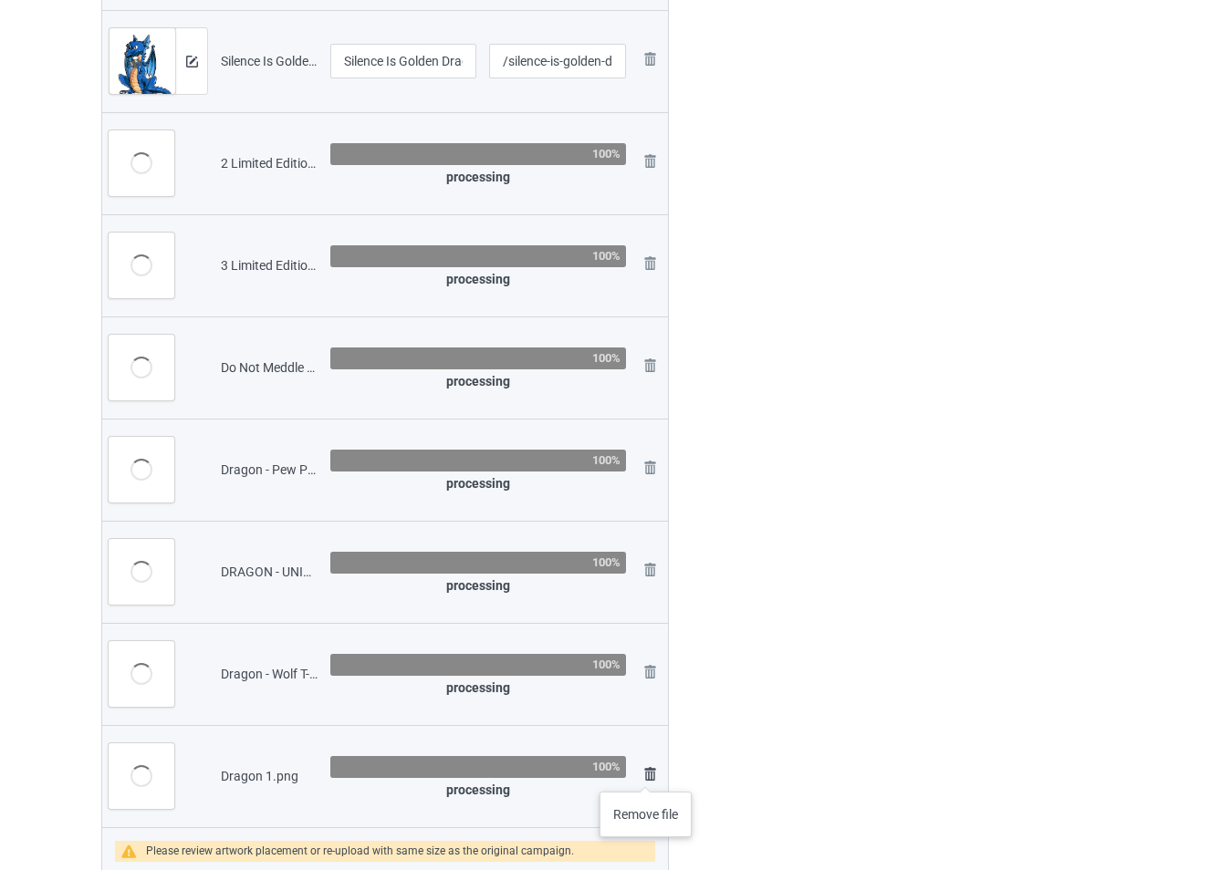
click at [645, 773] on img at bounding box center [650, 775] width 22 height 22
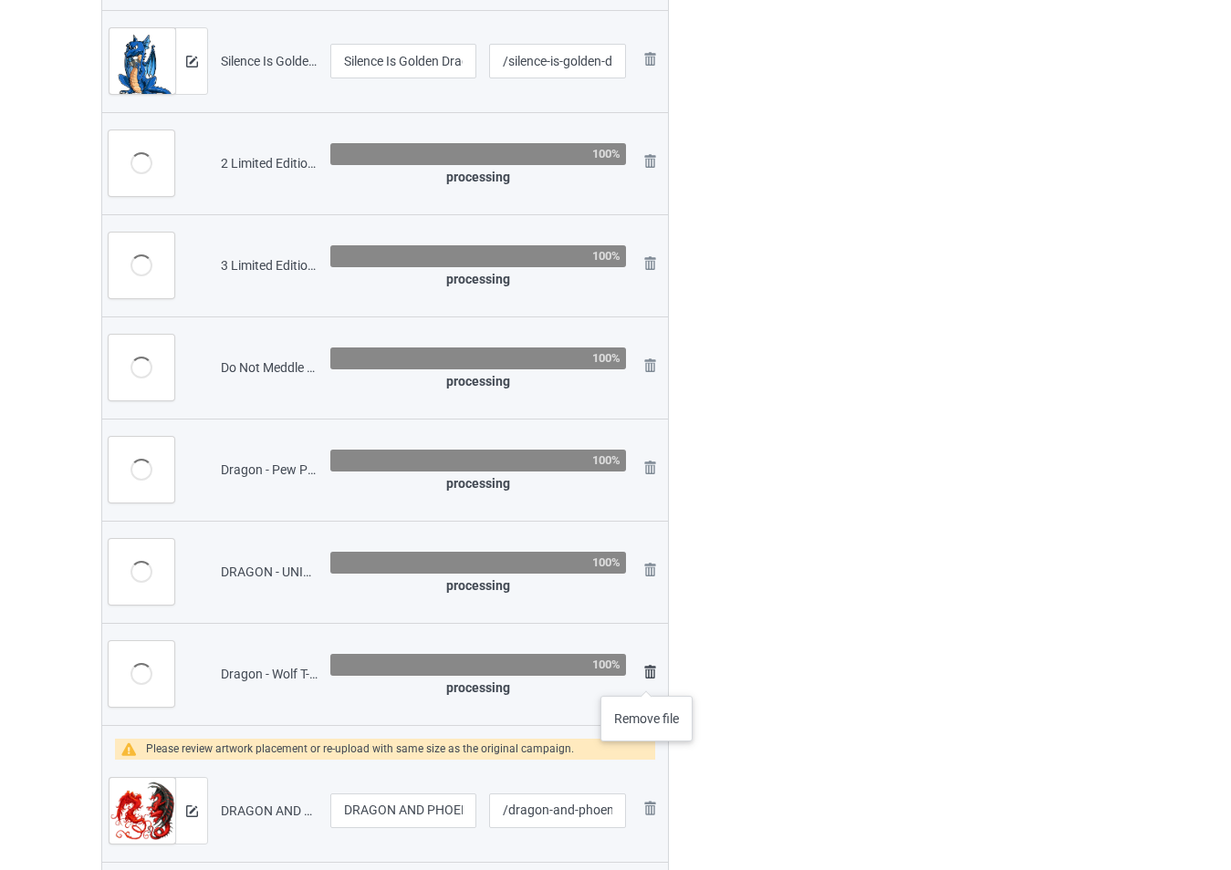
click at [645, 672] on img at bounding box center [650, 672] width 22 height 22
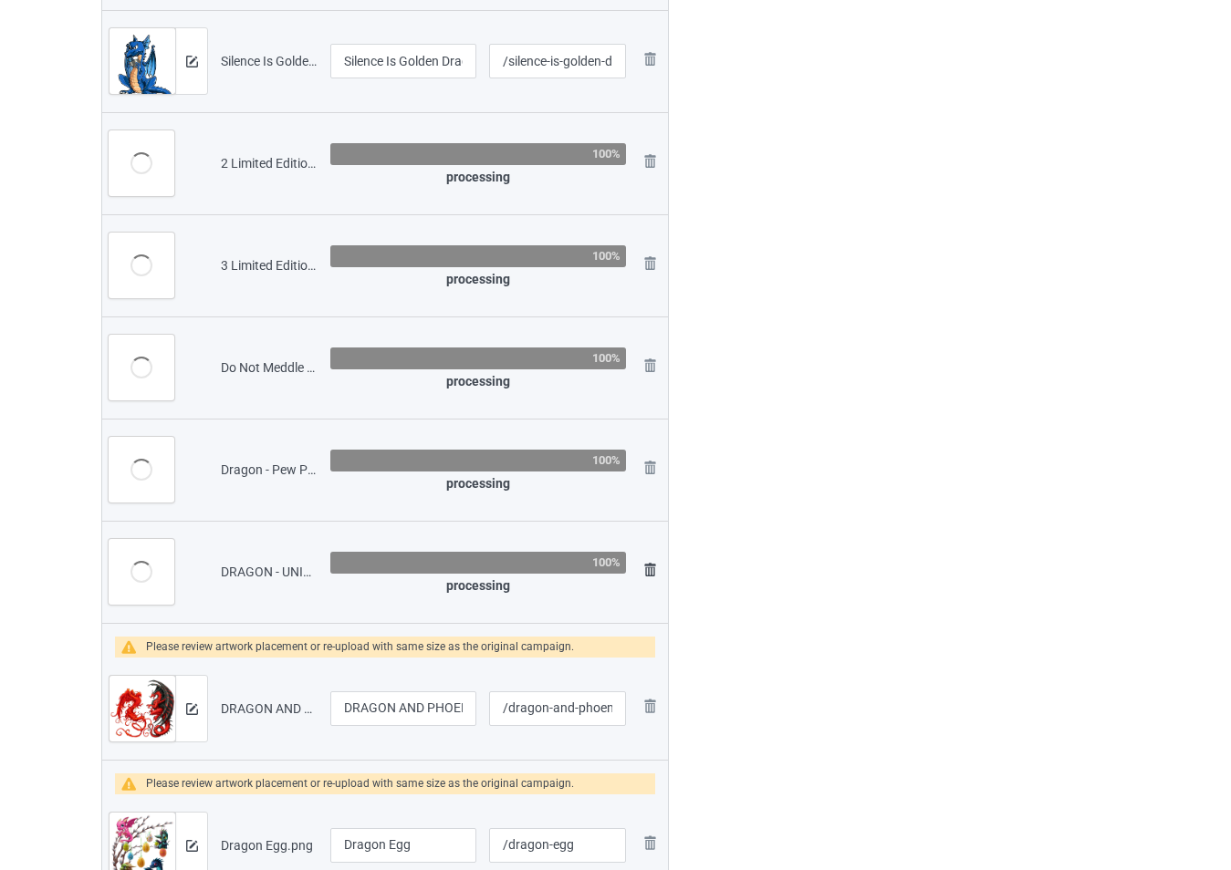
click at [648, 578] on img at bounding box center [650, 570] width 22 height 22
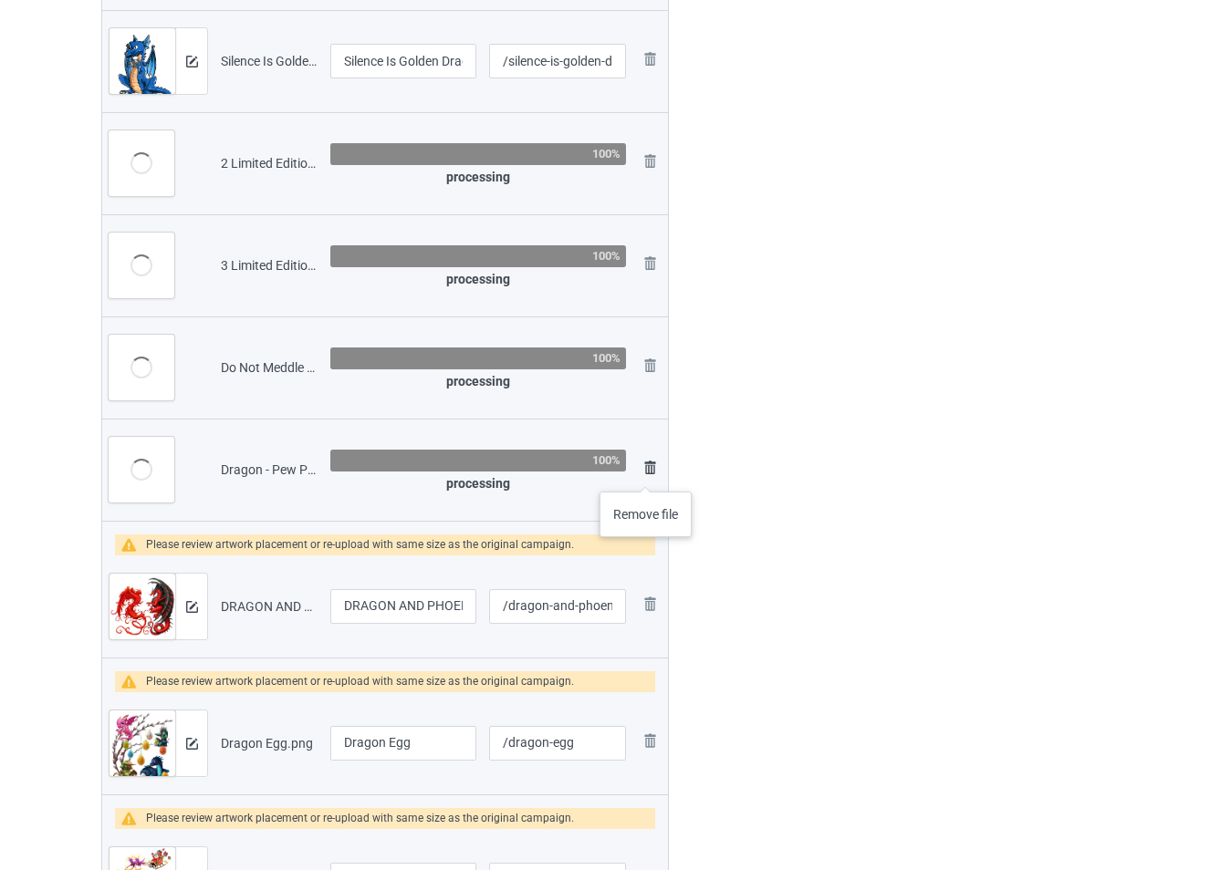
click at [646, 473] on img at bounding box center [650, 468] width 22 height 22
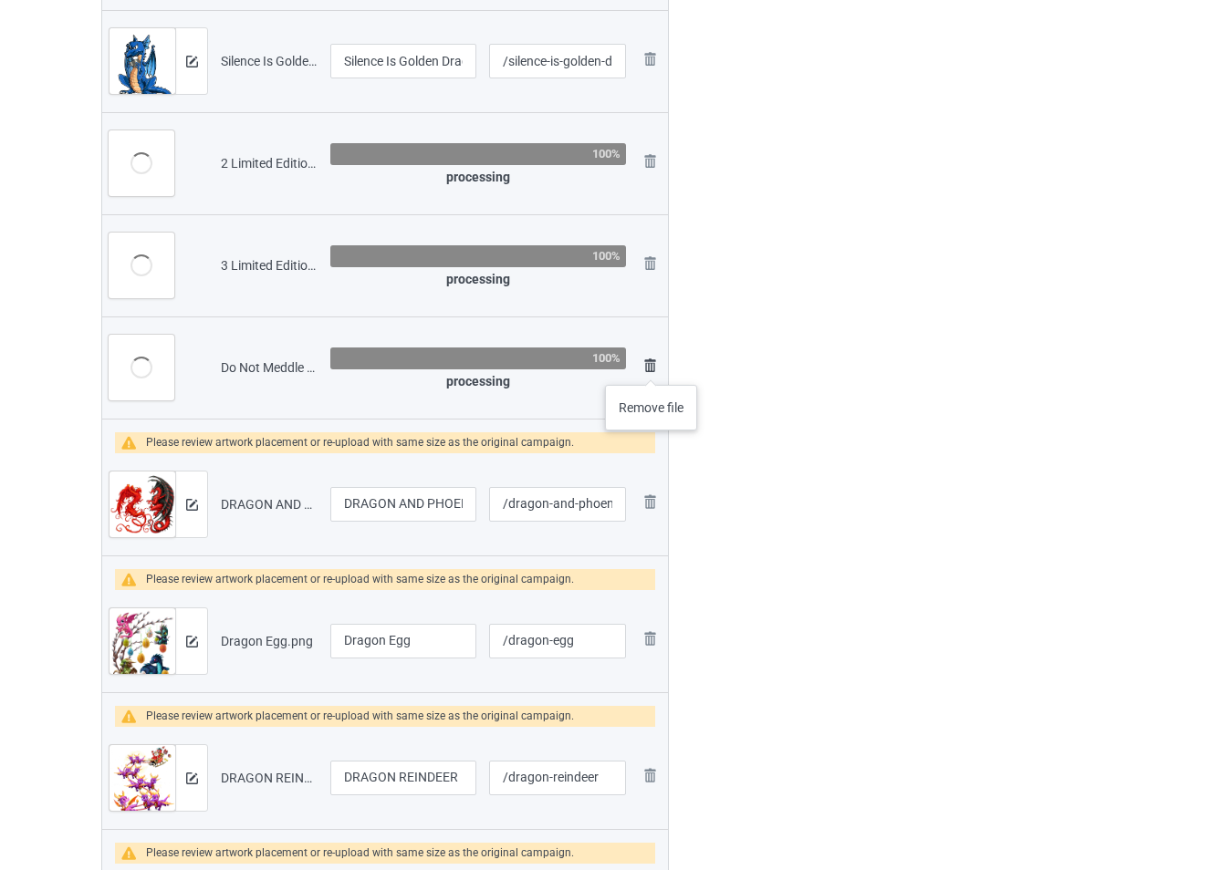
click at [651, 367] on img at bounding box center [650, 366] width 22 height 22
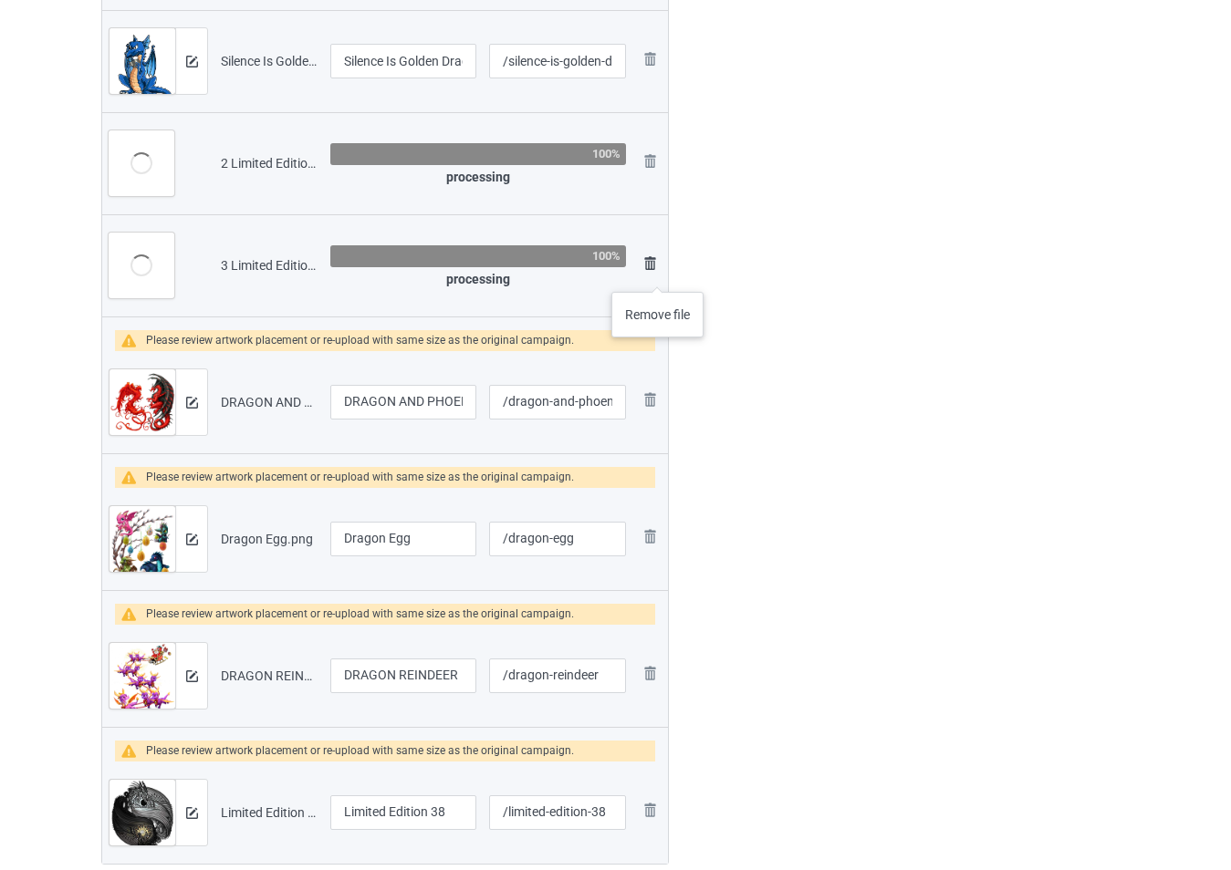
click at [657, 272] on img at bounding box center [650, 264] width 22 height 22
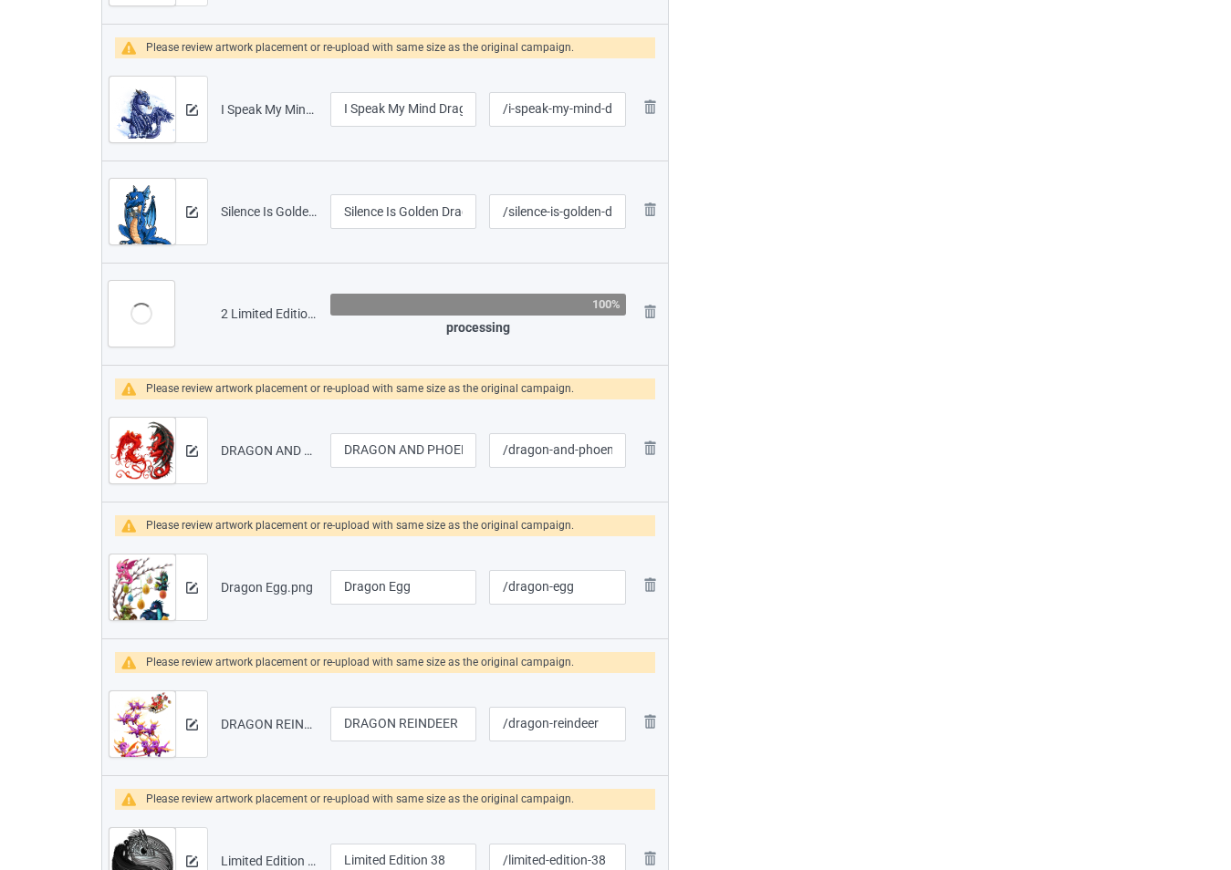
scroll to position [1507, 0]
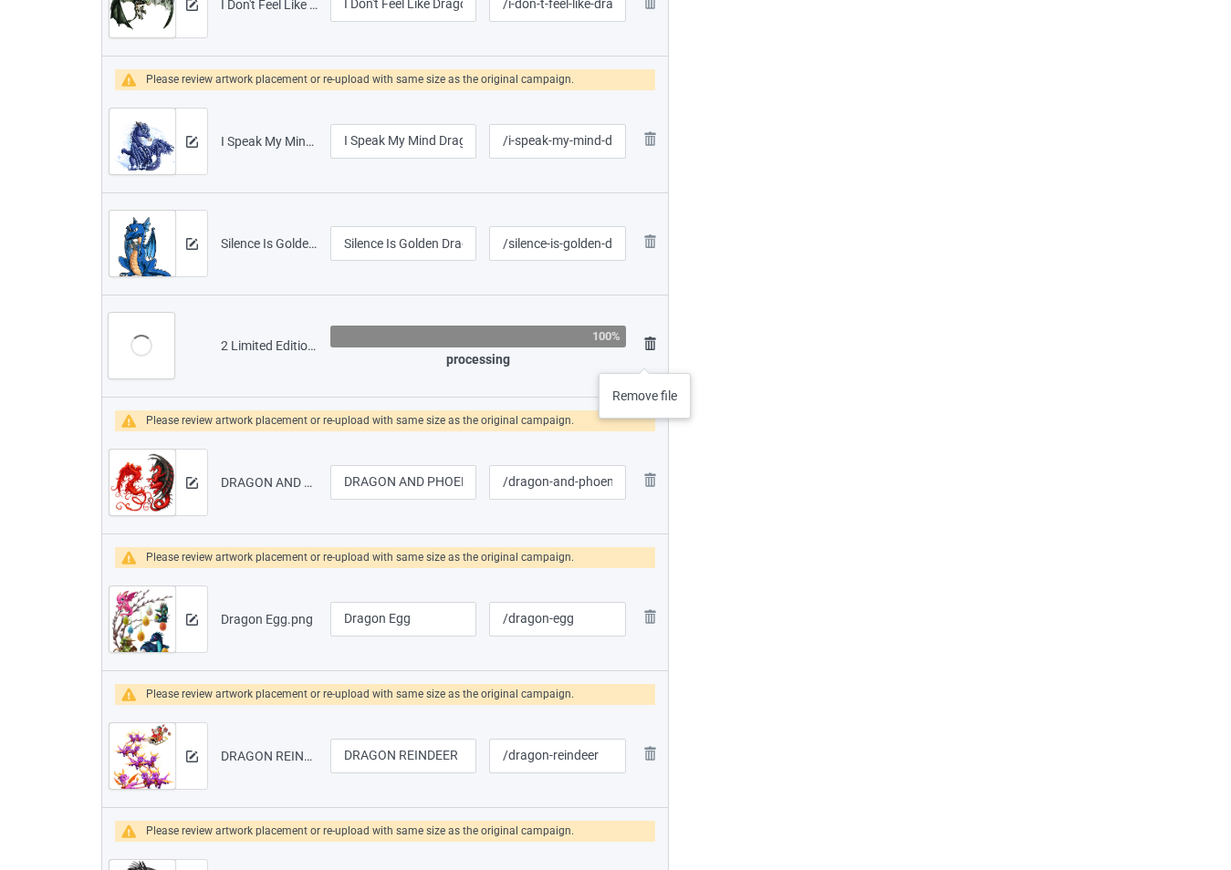
click at [645, 354] on img at bounding box center [650, 344] width 22 height 22
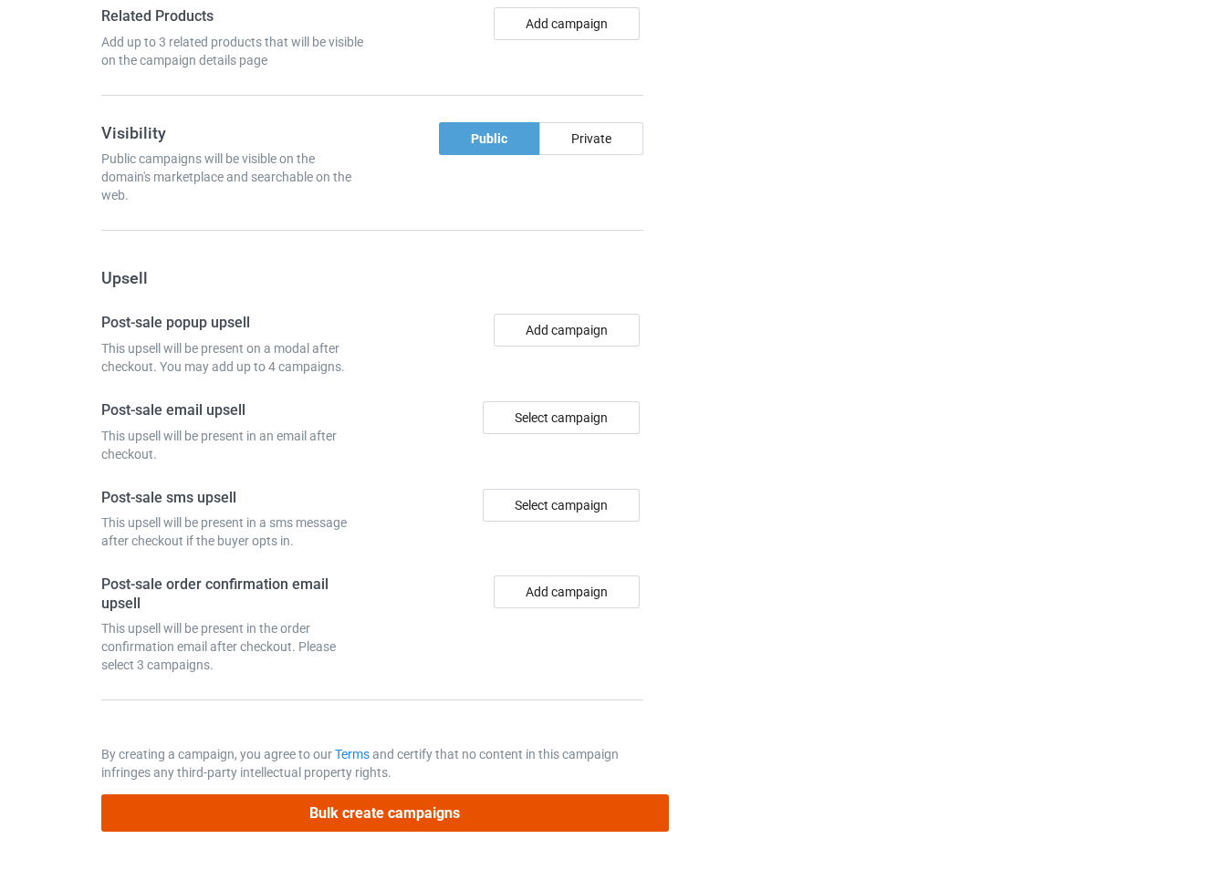
click at [473, 820] on button "Bulk create campaigns" at bounding box center [384, 813] width 567 height 37
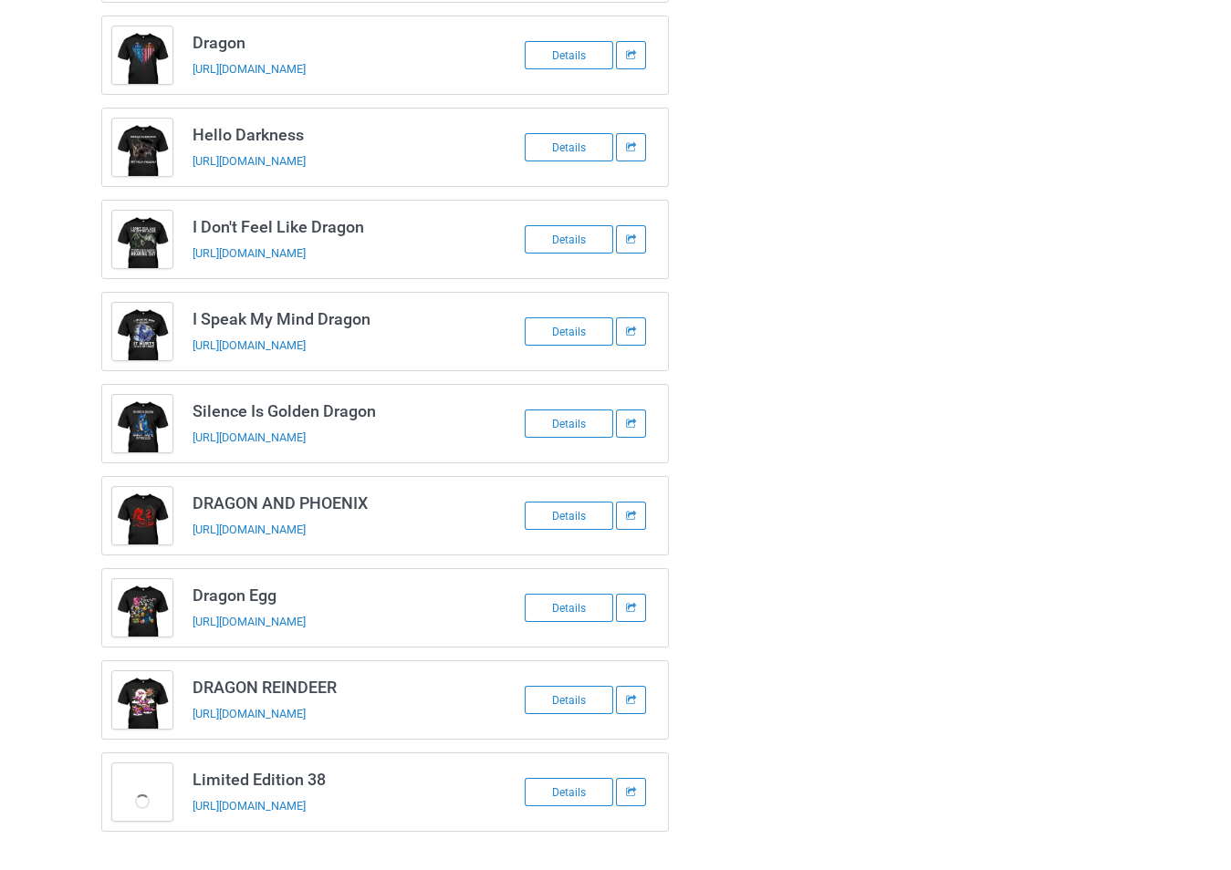
scroll to position [587, 0]
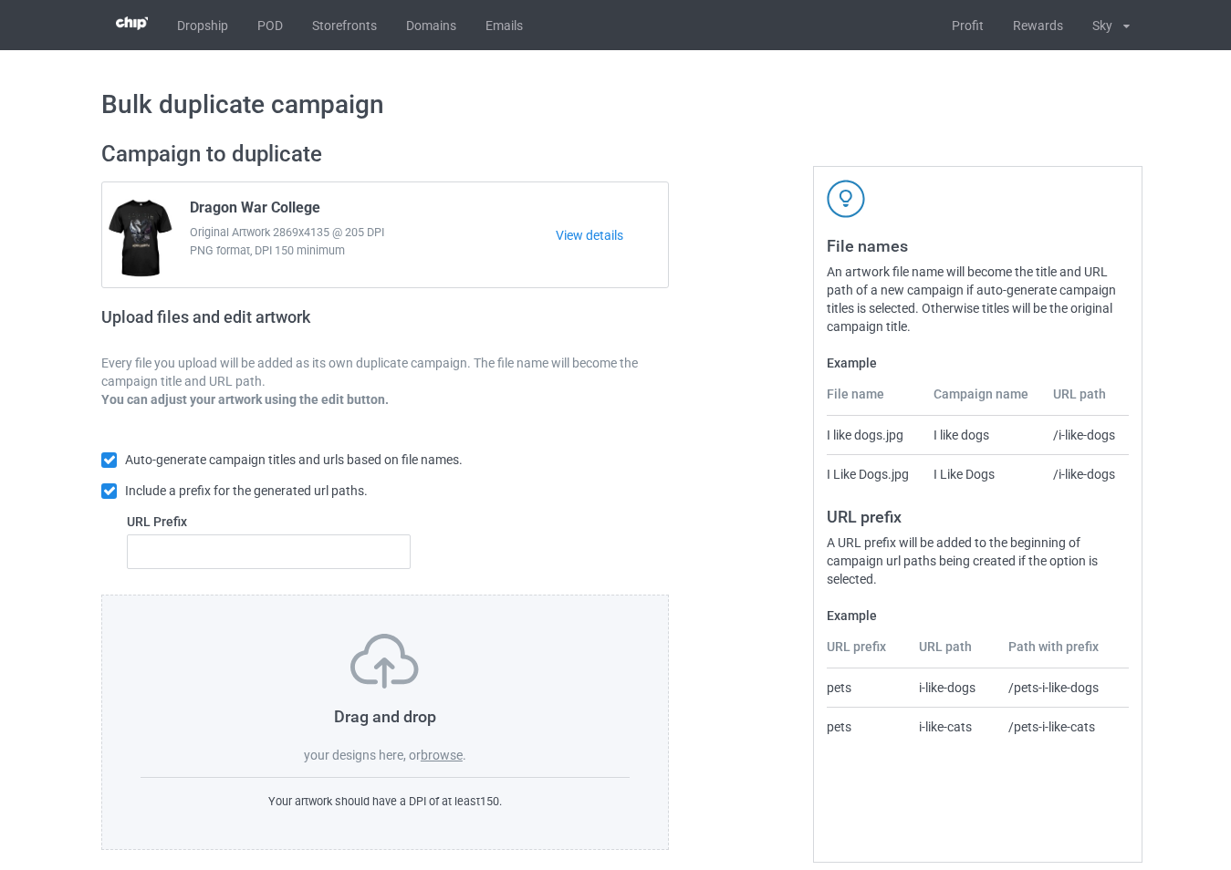
click at [355, 534] on div "URL Prefix" at bounding box center [269, 541] width 284 height 57
click at [328, 560] on input "text" at bounding box center [269, 552] width 284 height 35
type input "1"
click at [433, 756] on label "browse" at bounding box center [442, 755] width 42 height 15
click at [0, 0] on input "browse" at bounding box center [0, 0] width 0 height 0
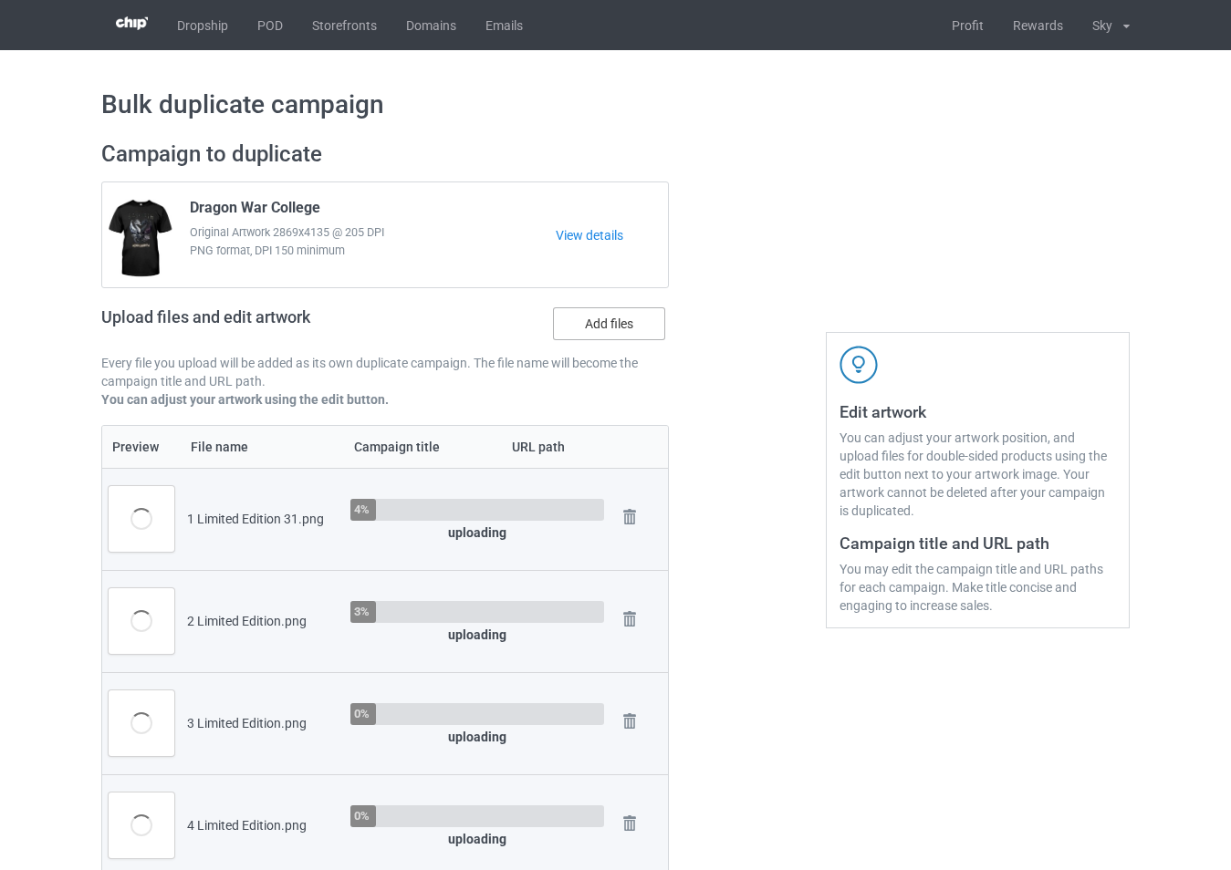
click at [629, 332] on label "Add files" at bounding box center [609, 323] width 112 height 33
click at [0, 0] on input "Add files" at bounding box center [0, 0] width 0 height 0
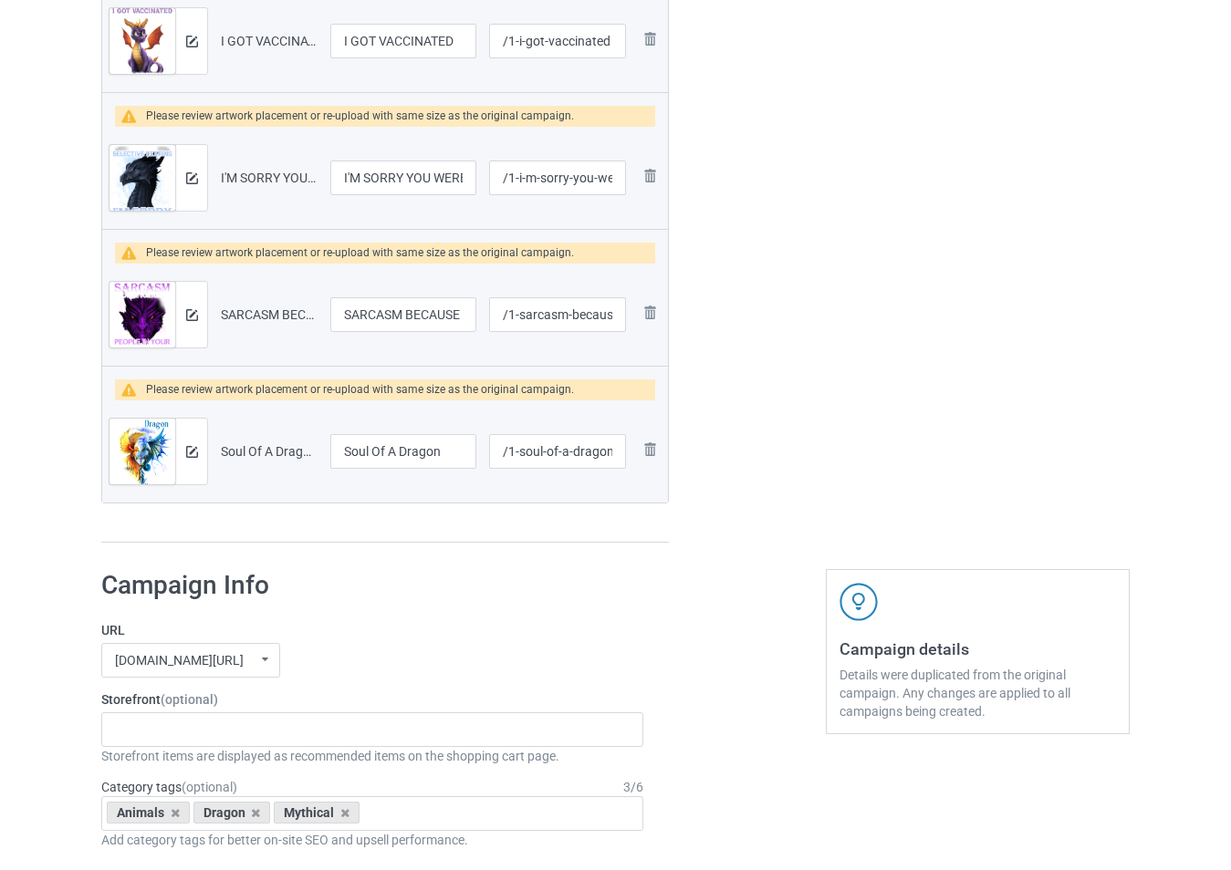
scroll to position [2190, 0]
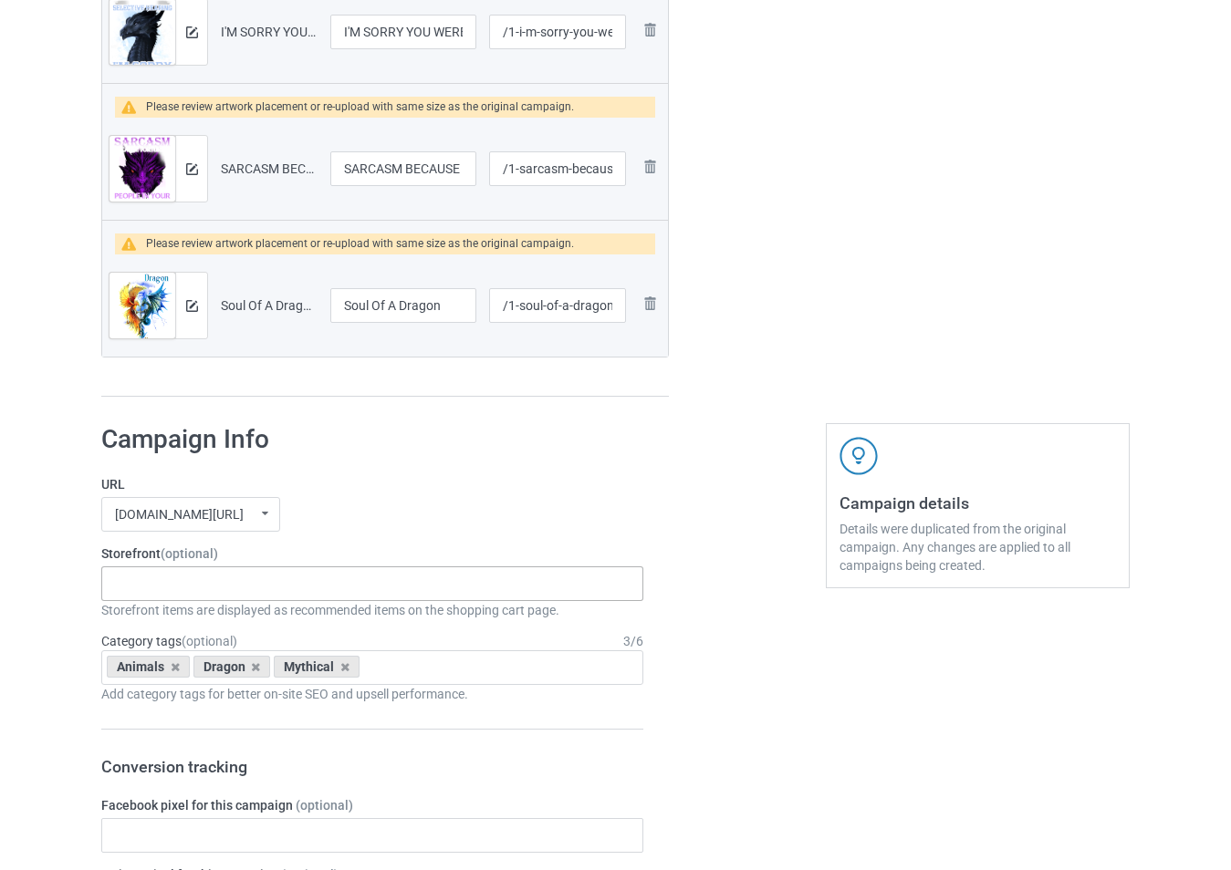
click at [284, 580] on div "-------------------------------------------------- Gifts For Christmas Teacher …" at bounding box center [372, 584] width 542 height 35
type input "f"
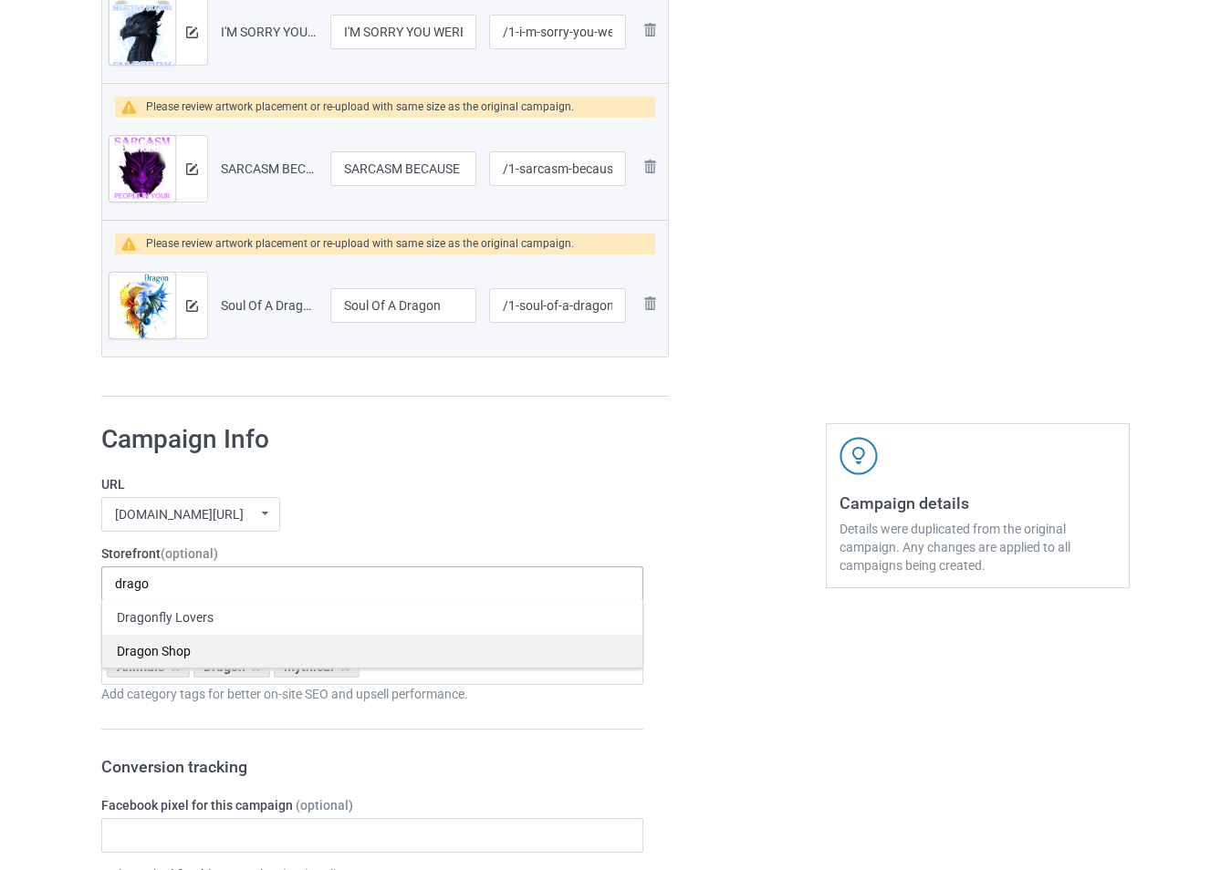
type input "drago"
click at [311, 649] on div "Dragon Shop" at bounding box center [372, 651] width 540 height 34
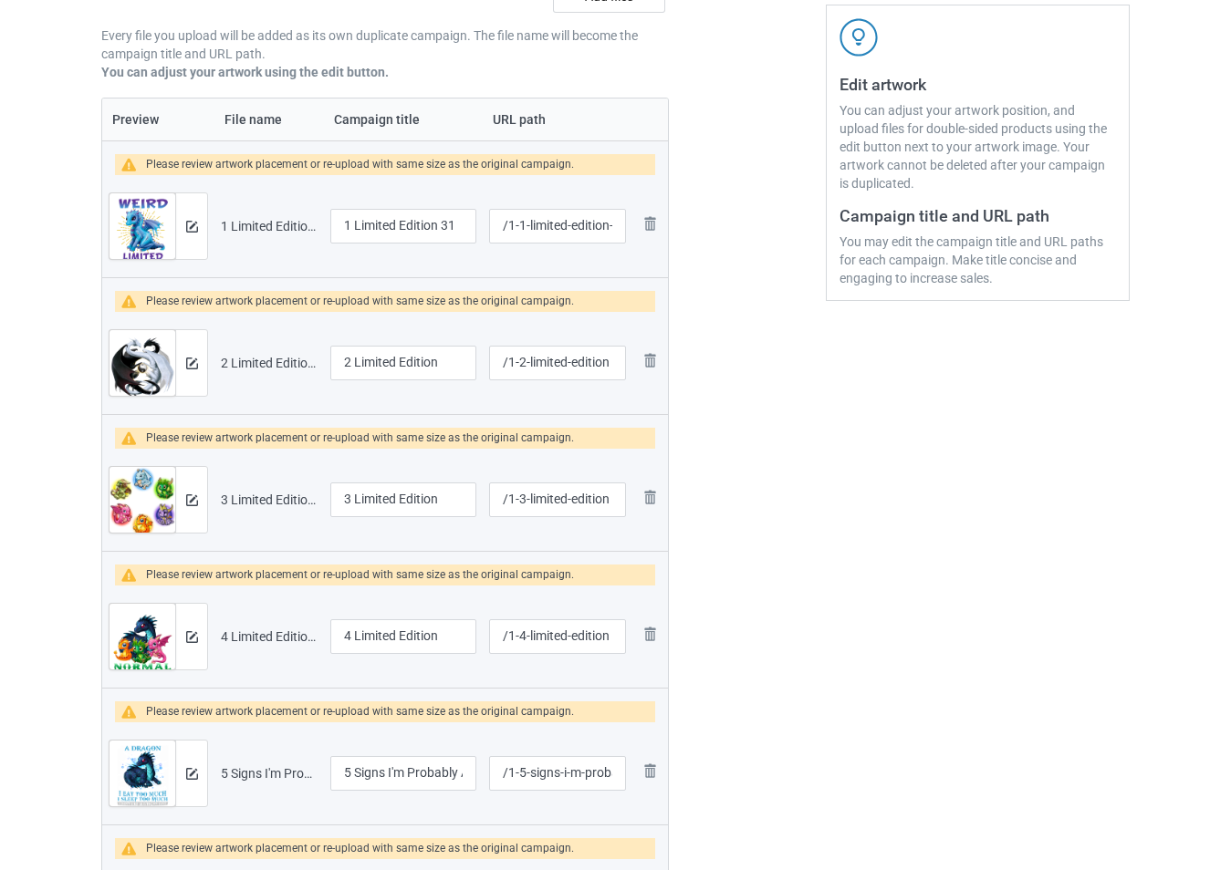
scroll to position [91, 0]
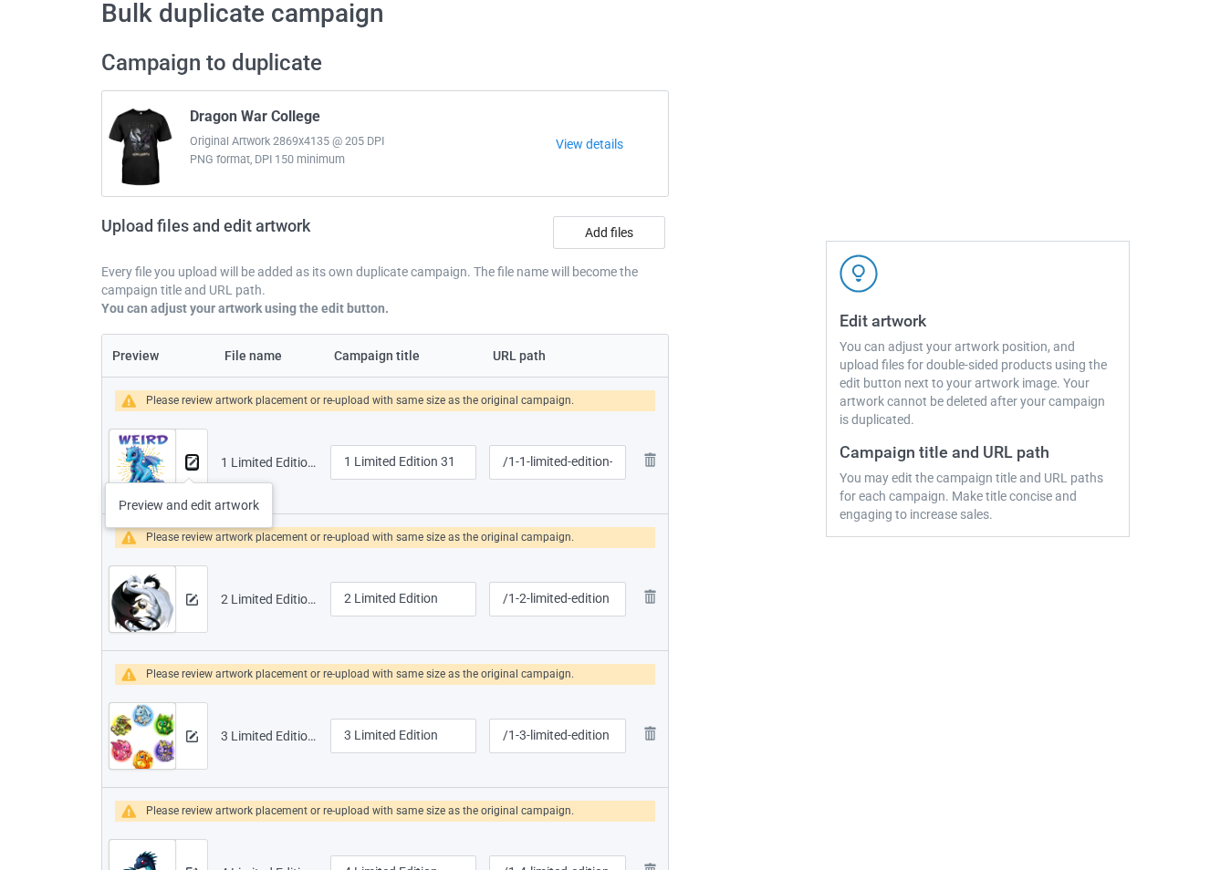
click at [189, 464] on img at bounding box center [192, 463] width 12 height 12
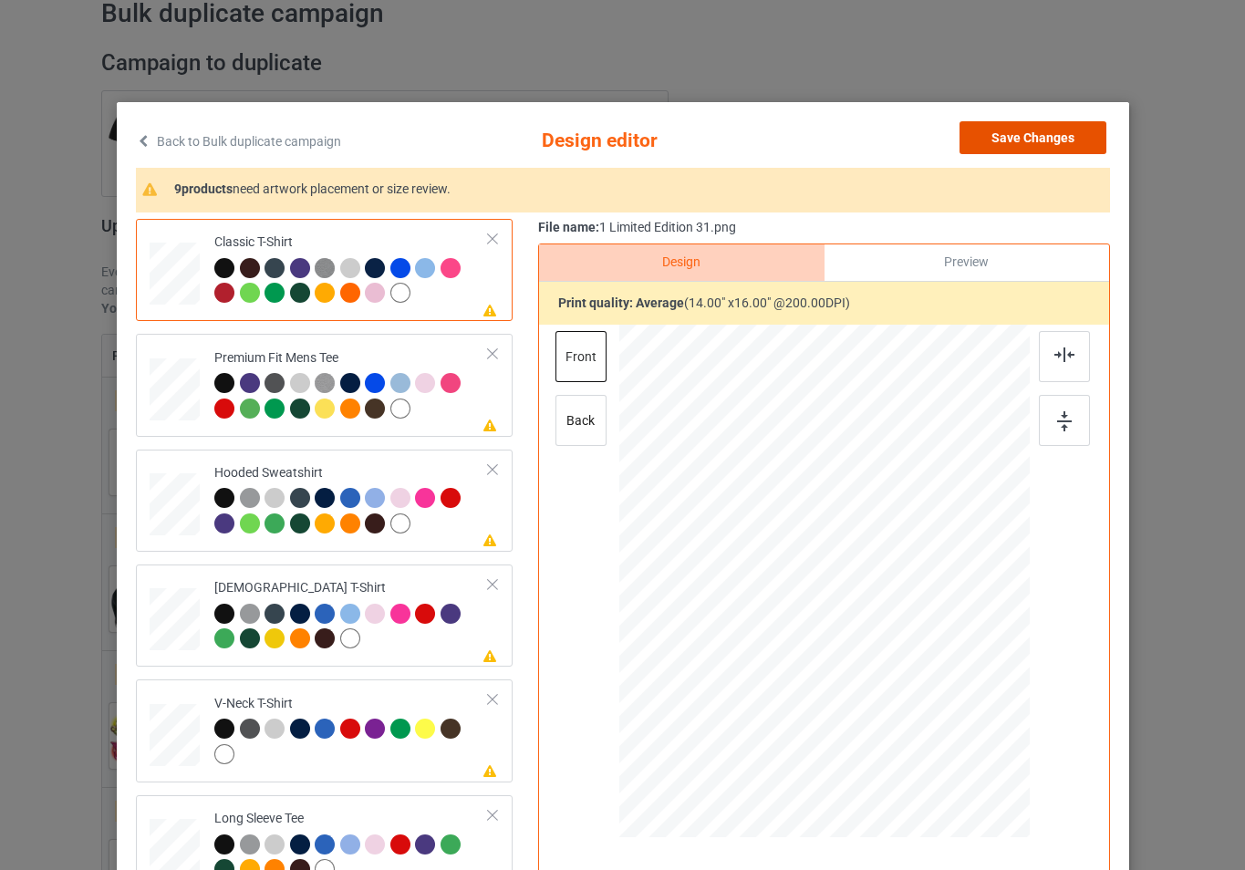
click at [1025, 132] on button "Save Changes" at bounding box center [1033, 137] width 147 height 33
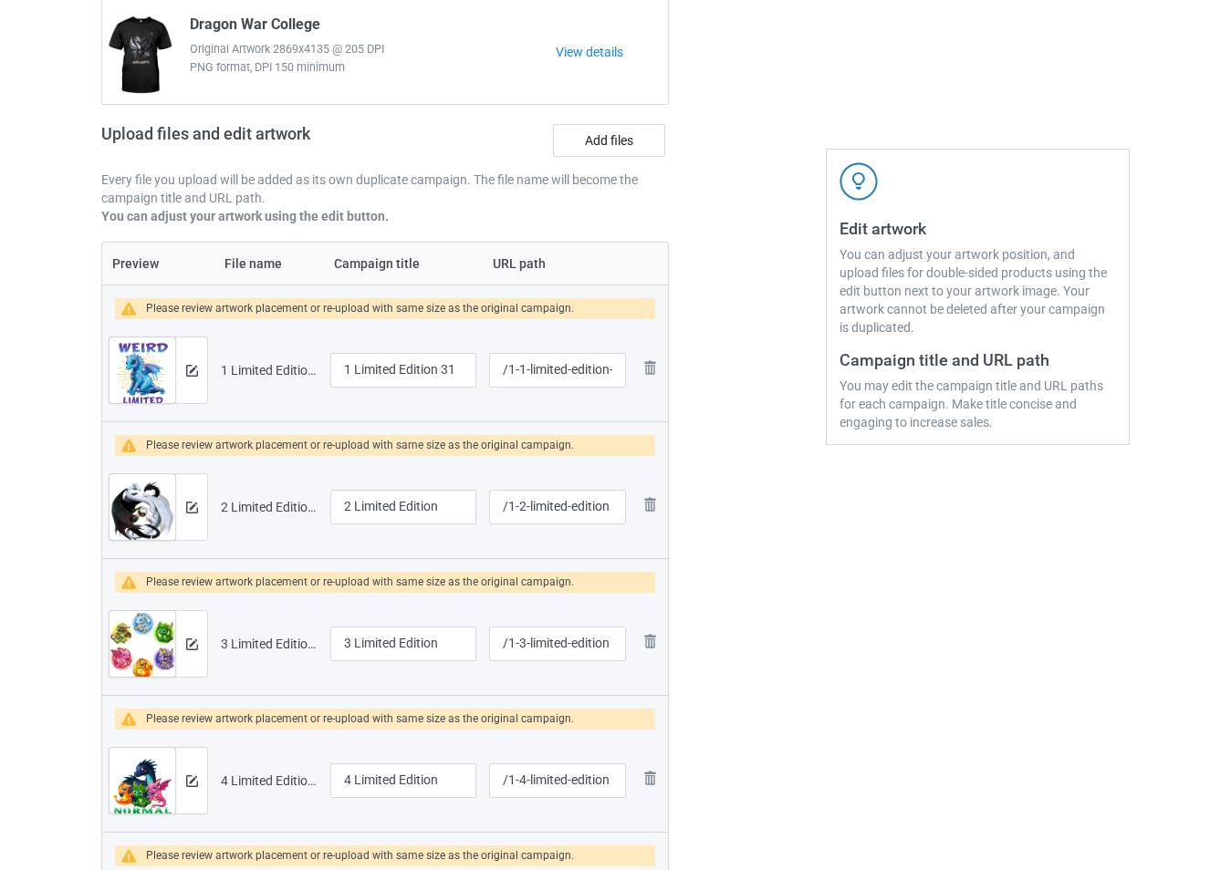
scroll to position [365, 0]
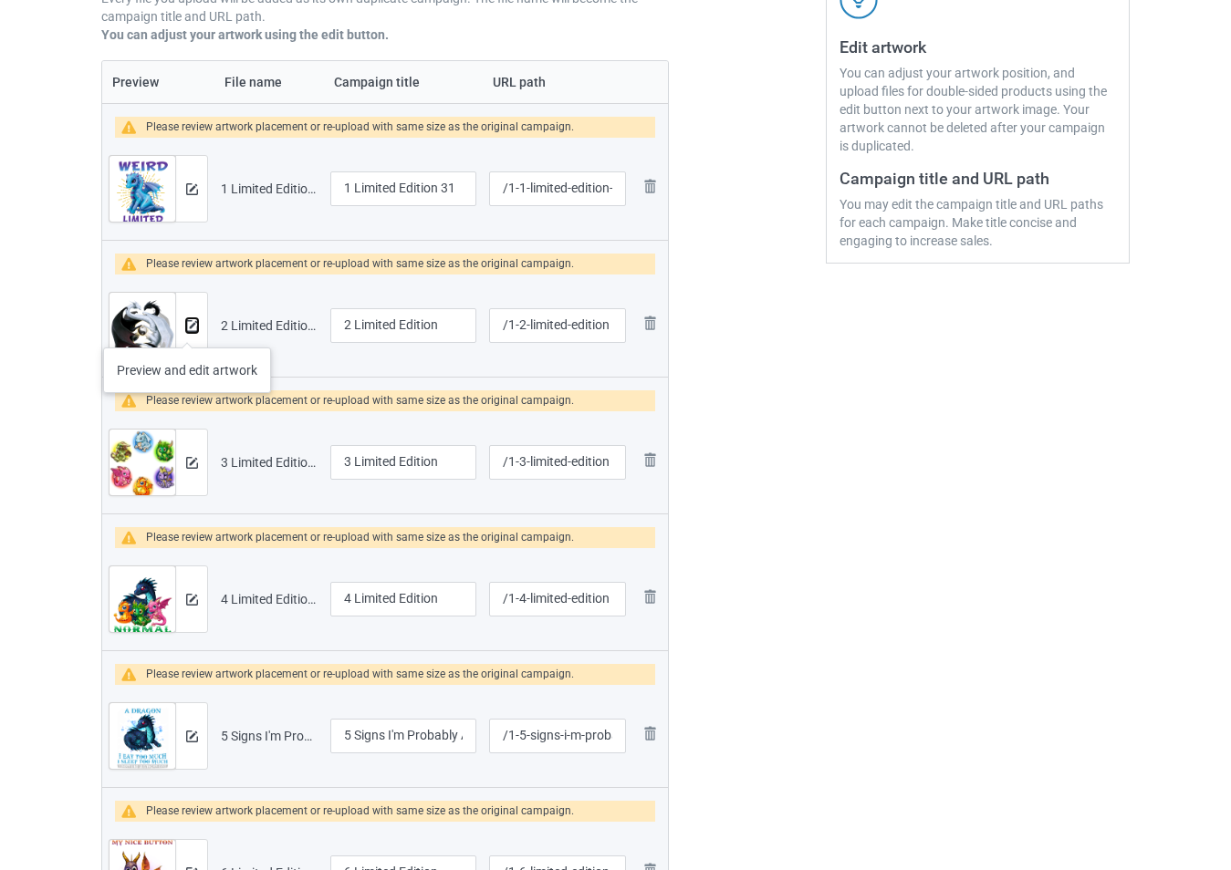
click at [187, 329] on img at bounding box center [192, 326] width 12 height 12
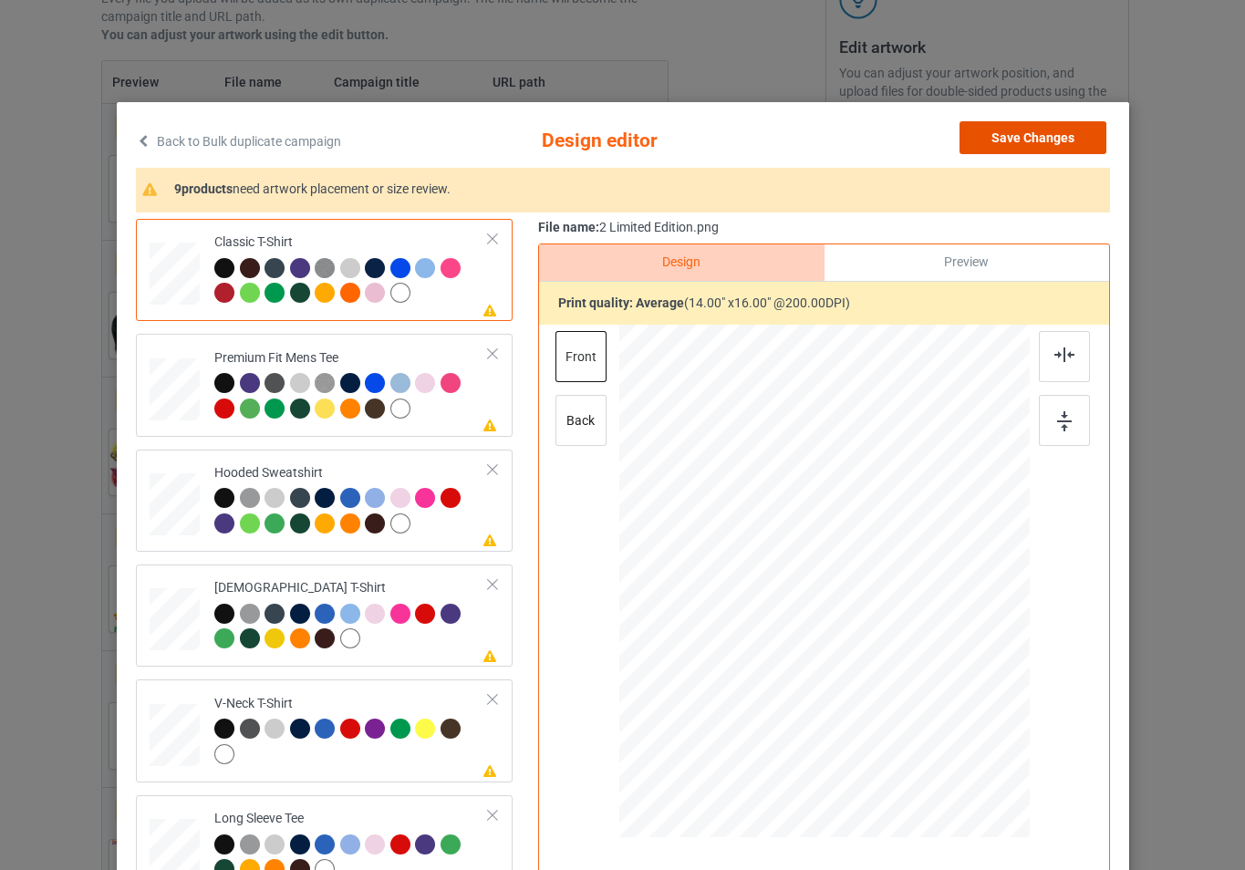
click at [1022, 133] on button "Save Changes" at bounding box center [1033, 137] width 147 height 33
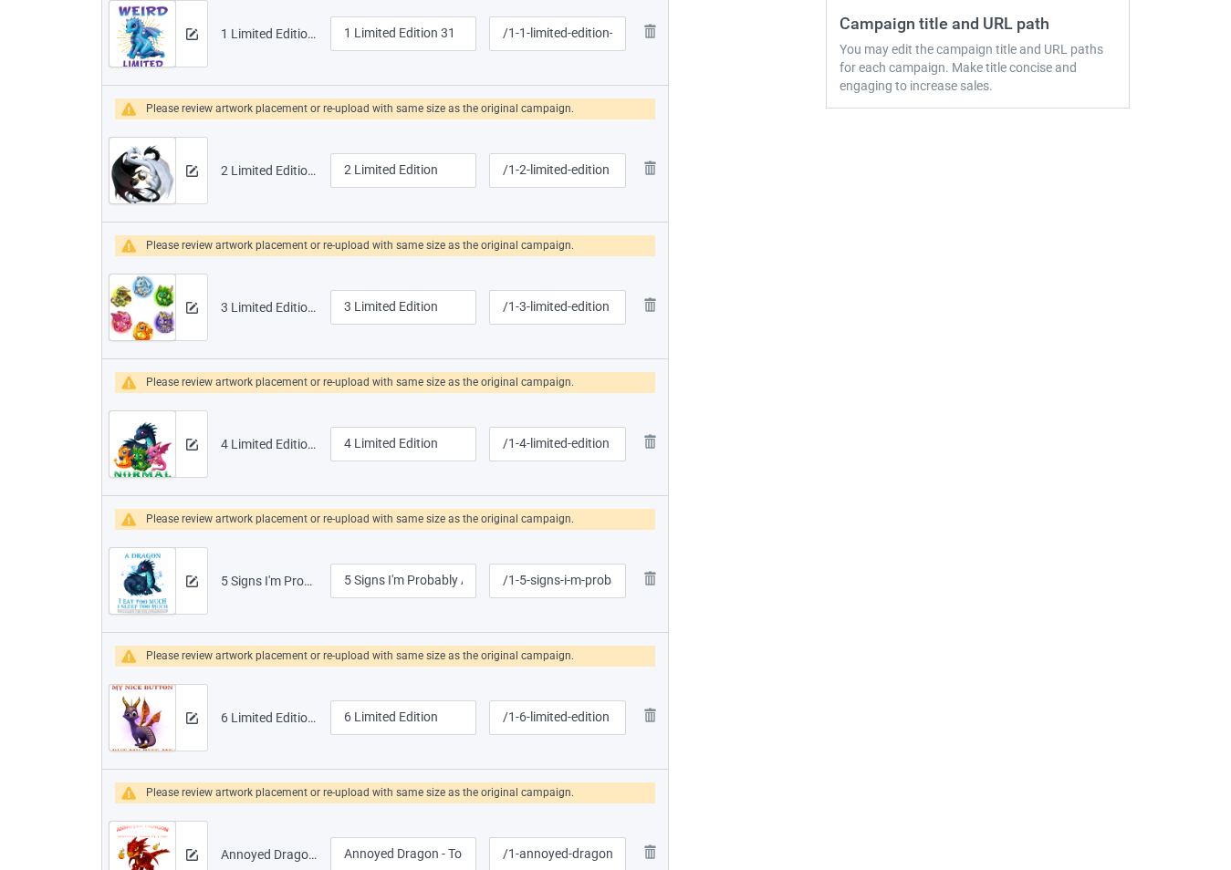
scroll to position [547, 0]
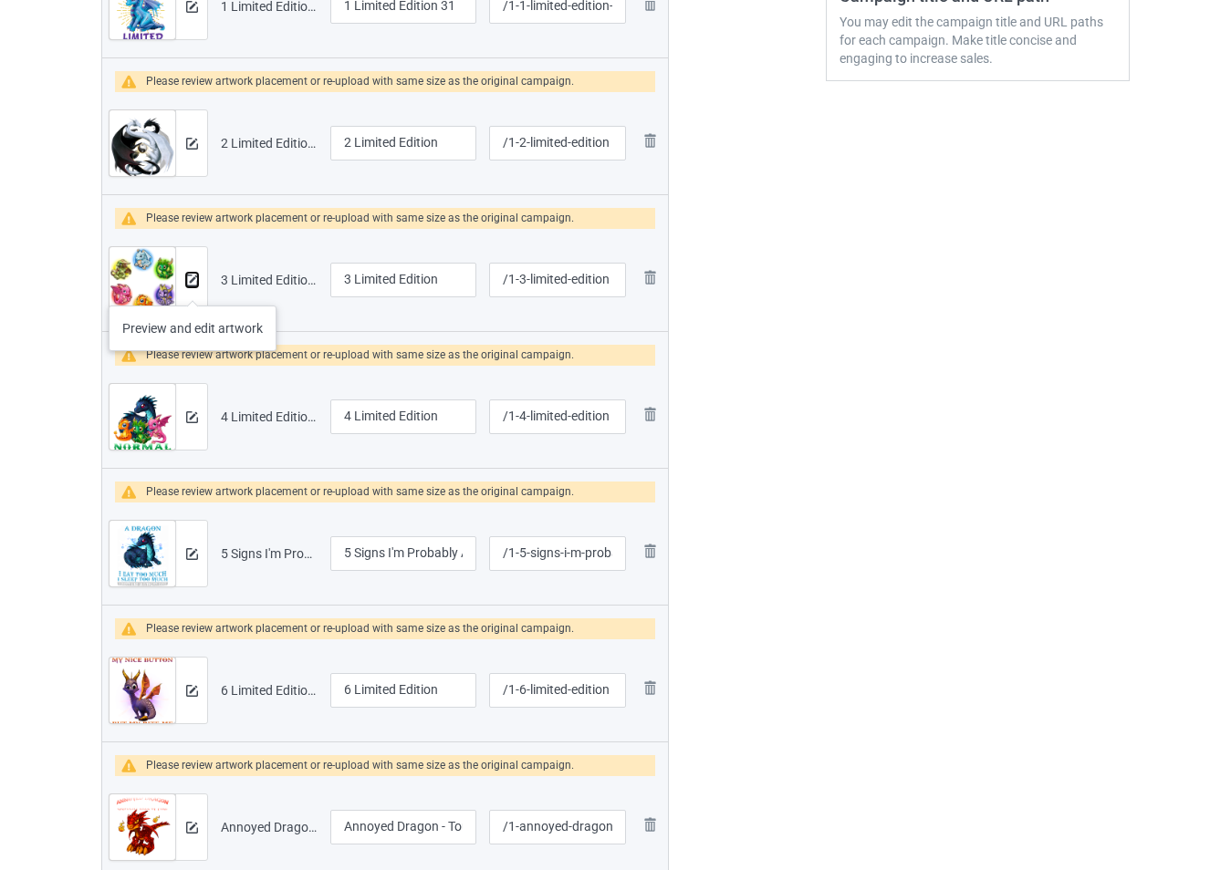
click at [193, 287] on button at bounding box center [192, 280] width 12 height 15
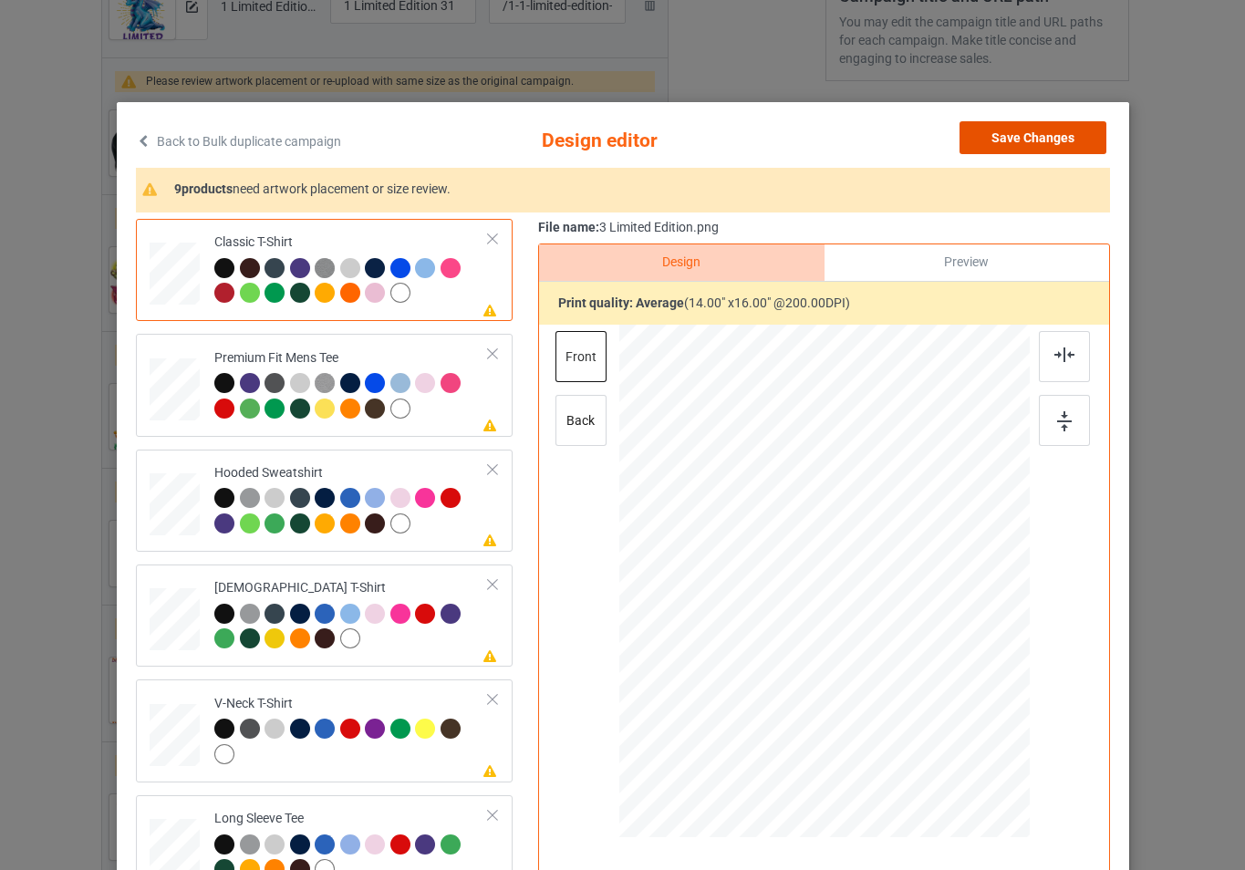
click at [978, 146] on button "Save Changes" at bounding box center [1033, 137] width 147 height 33
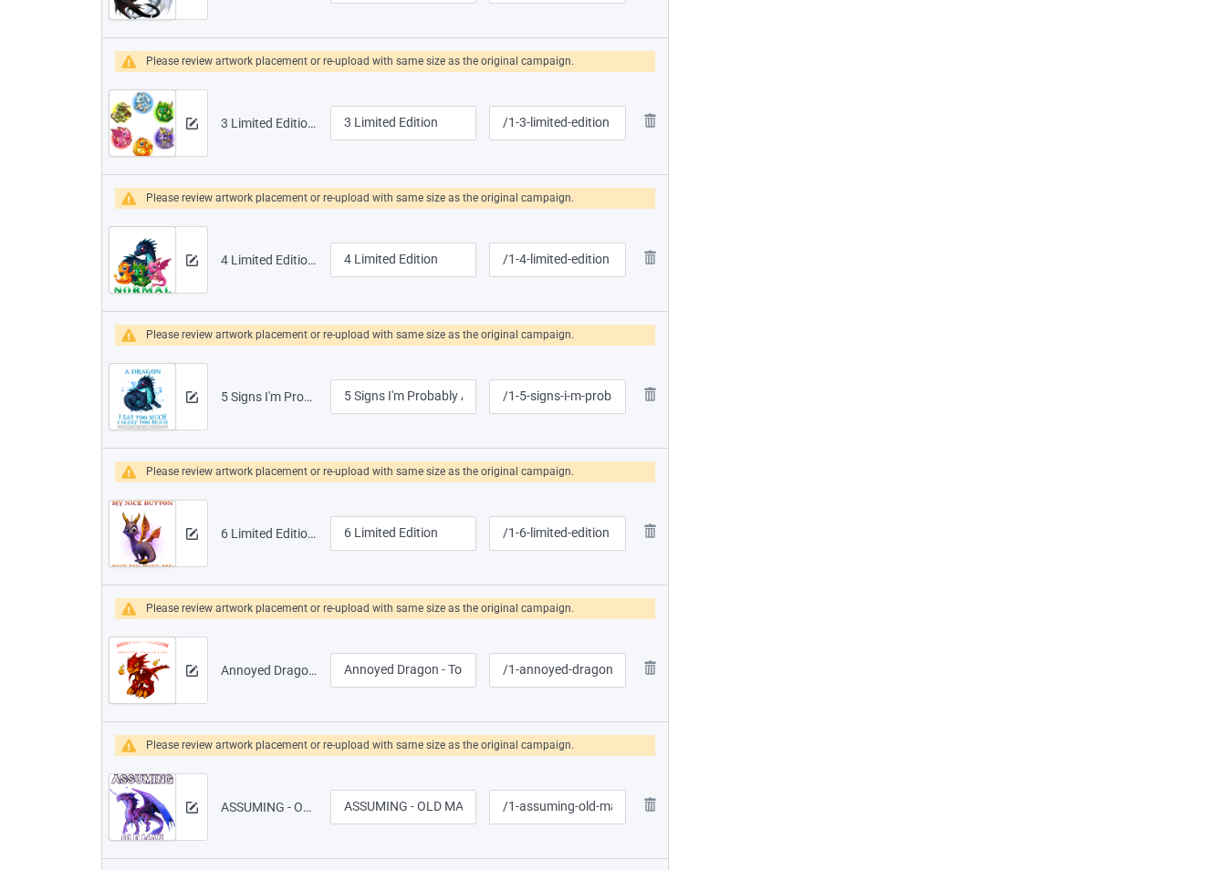
scroll to position [730, 0]
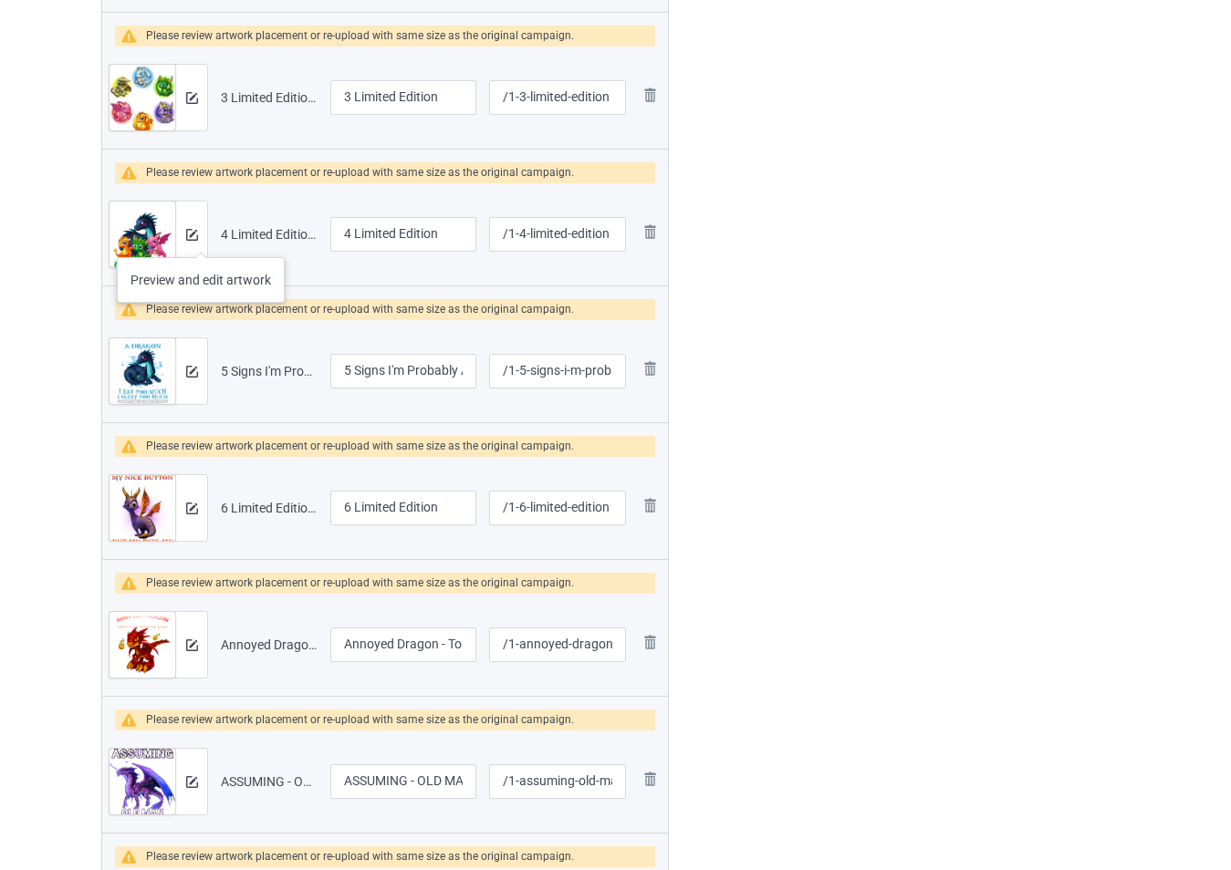
click at [197, 235] on div at bounding box center [191, 235] width 32 height 66
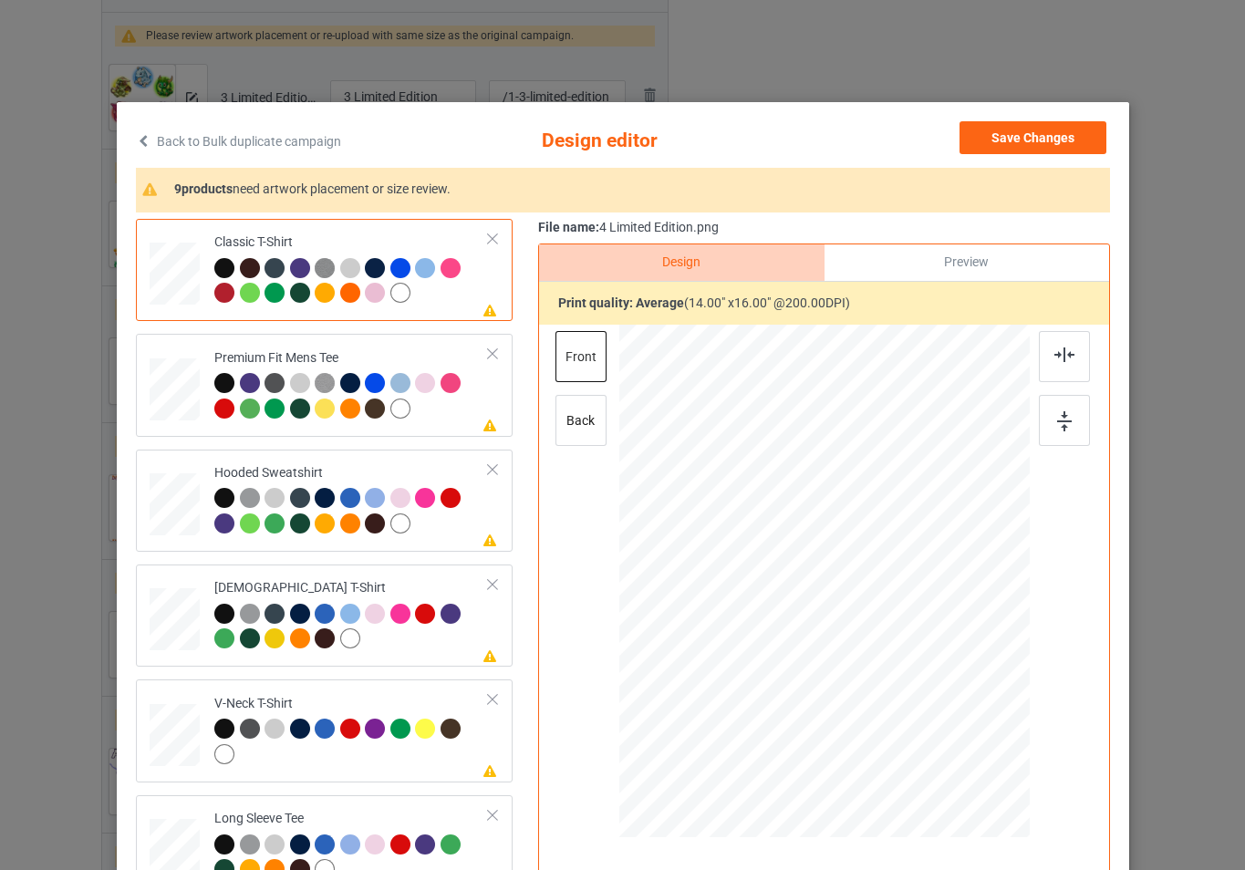
click at [1008, 119] on div "Back to Bulk duplicate campaign Design editor Save Changes 9 products need artw…" at bounding box center [623, 526] width 1013 height 848
click at [1011, 139] on button "Save Changes" at bounding box center [1033, 137] width 147 height 33
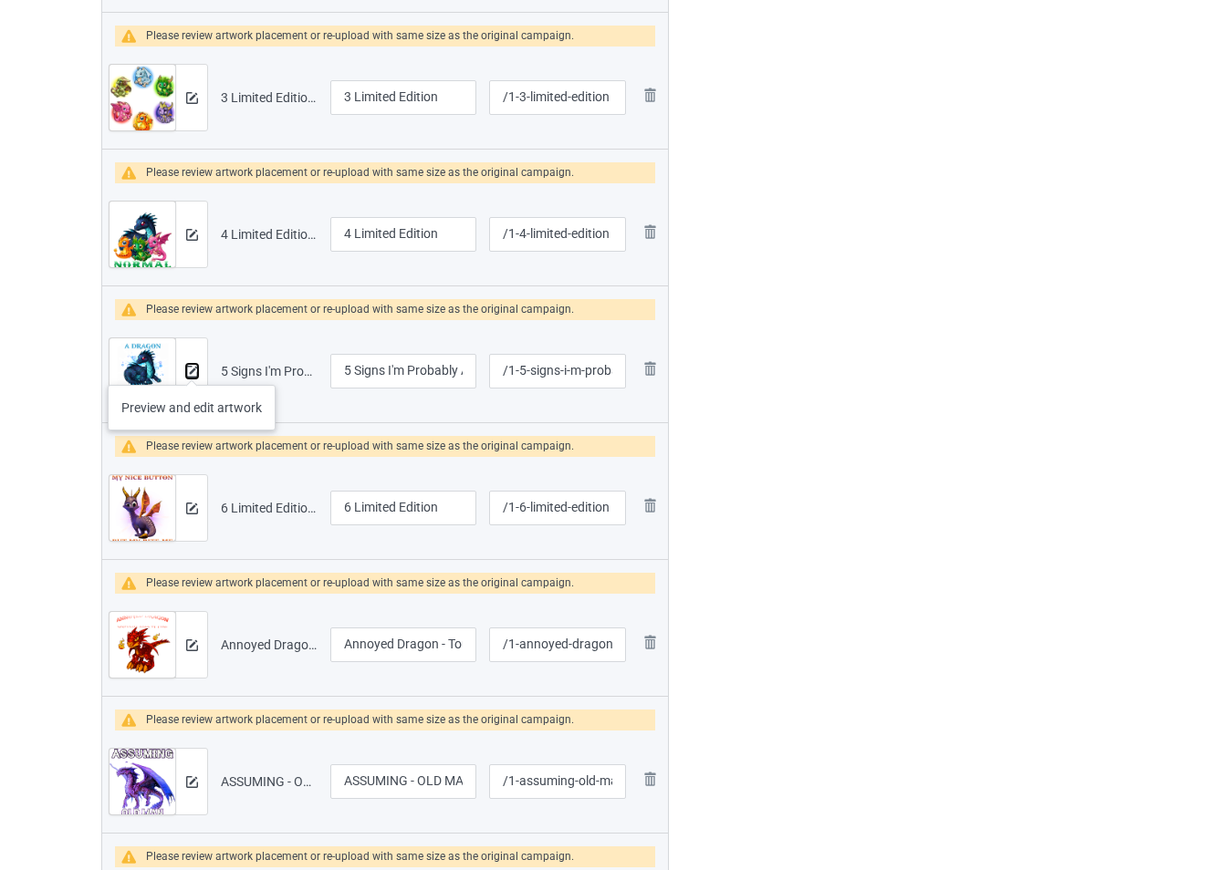
click at [191, 367] on img at bounding box center [192, 372] width 12 height 12
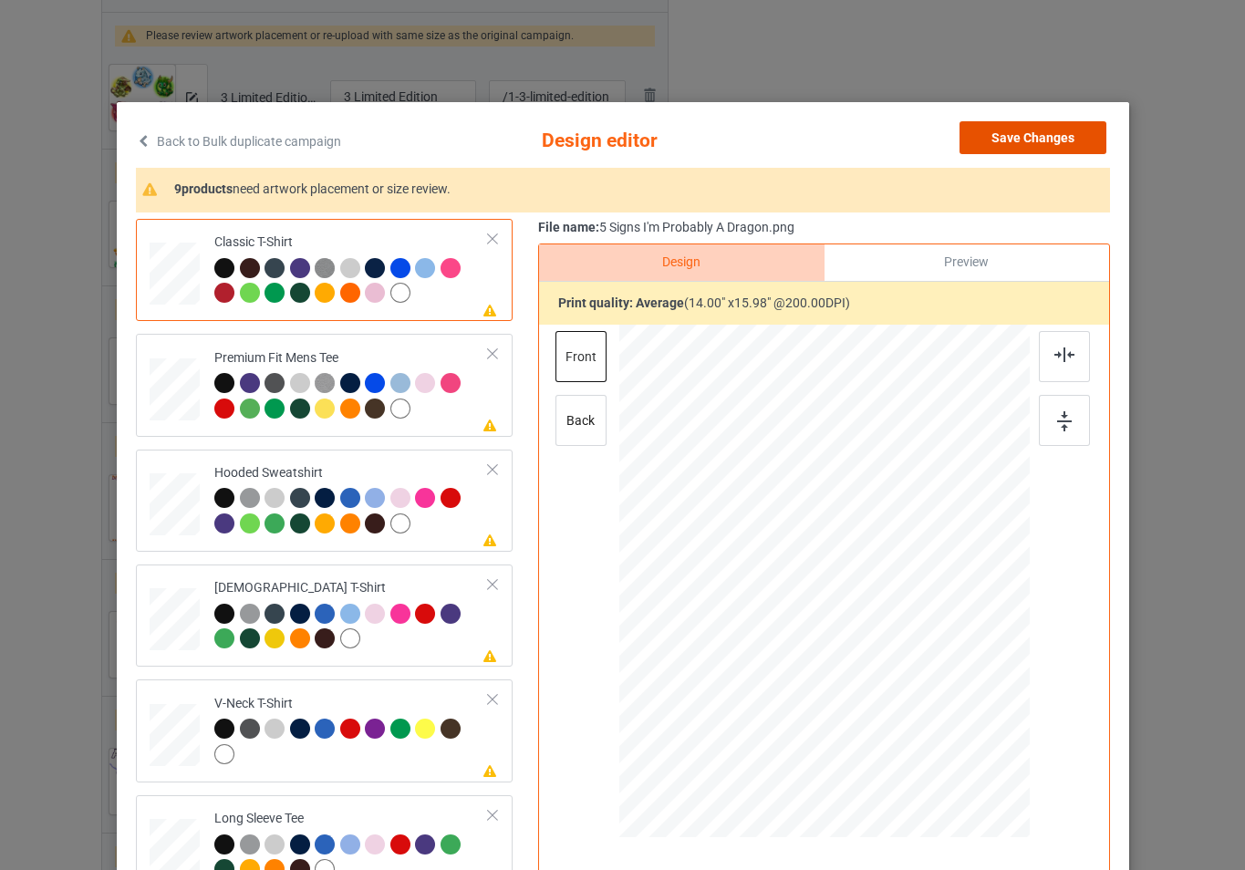
click at [991, 139] on button "Save Changes" at bounding box center [1033, 137] width 147 height 33
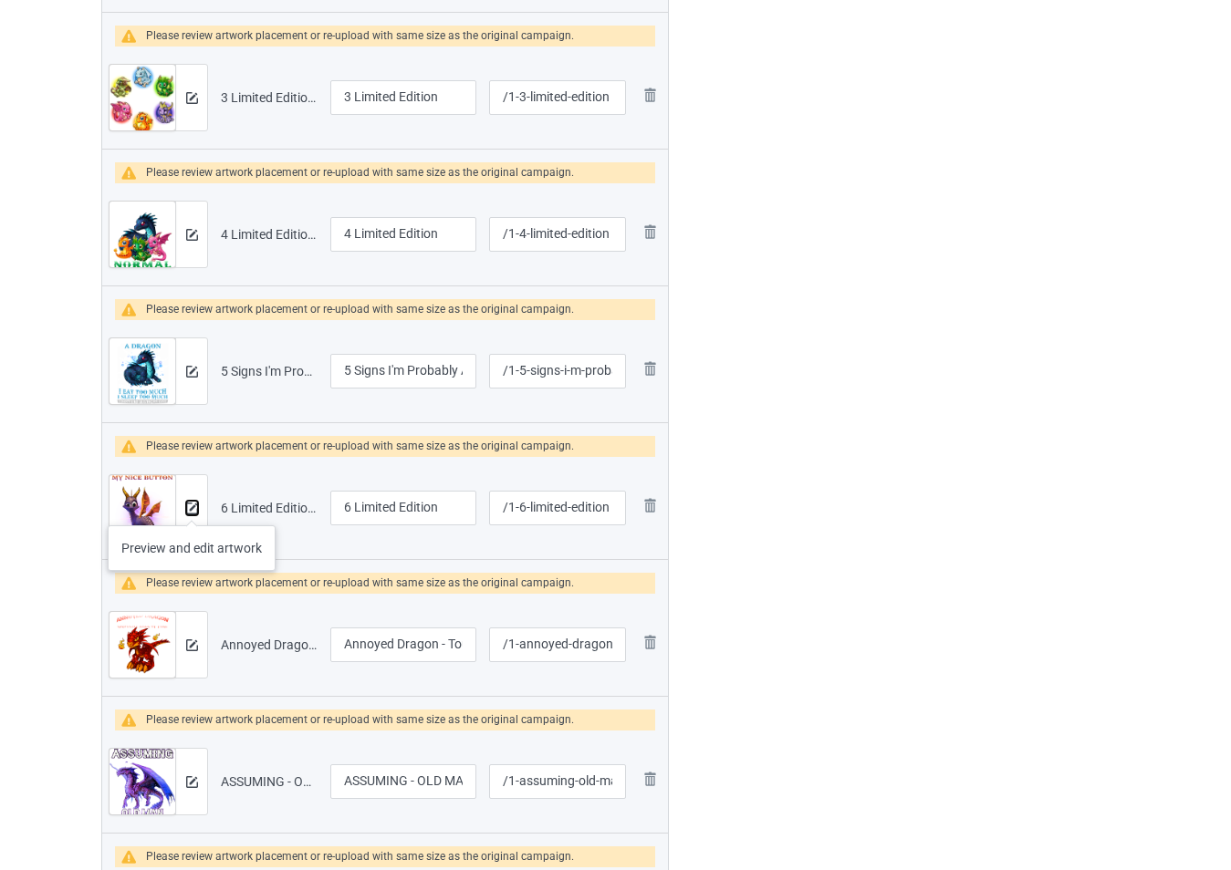
click at [192, 507] on img at bounding box center [192, 509] width 12 height 12
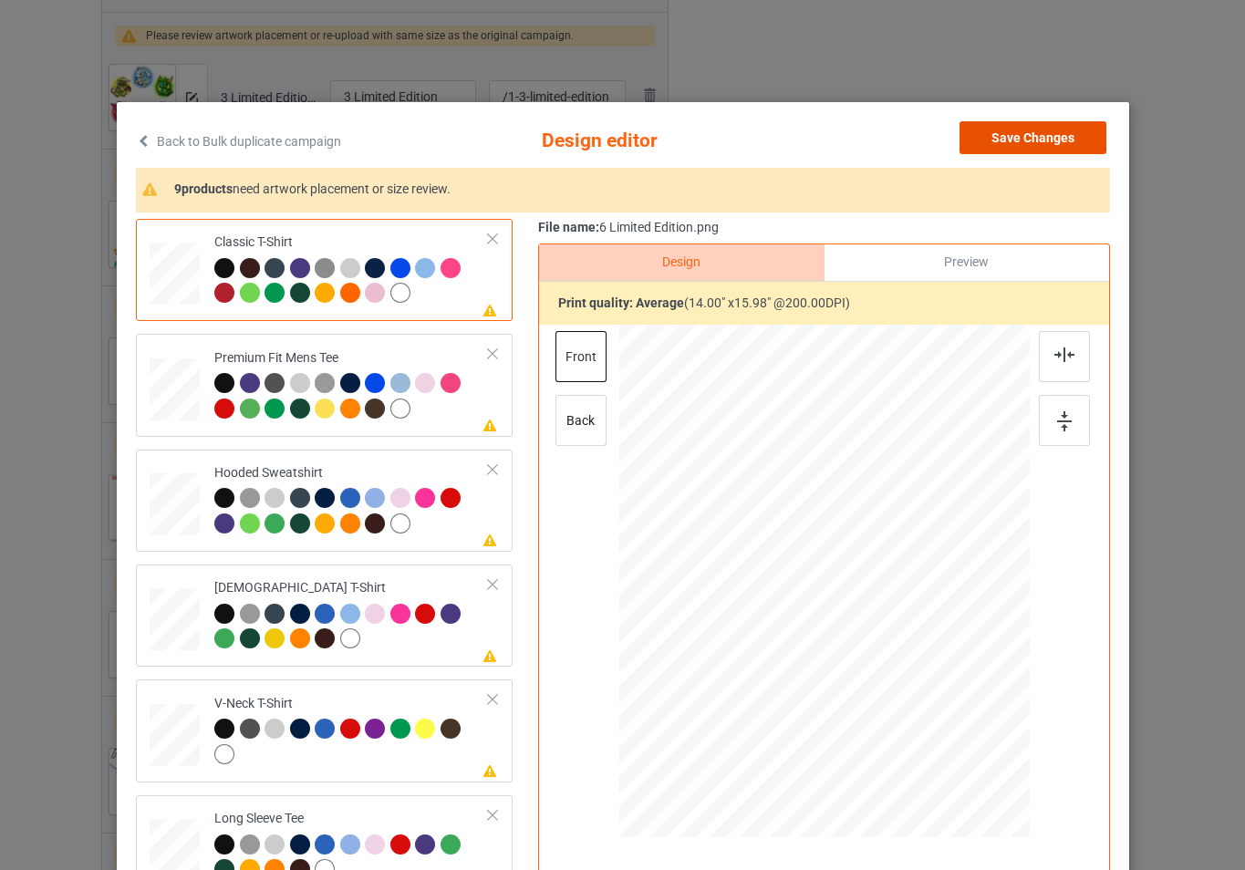
click at [1059, 130] on button "Save Changes" at bounding box center [1033, 137] width 147 height 33
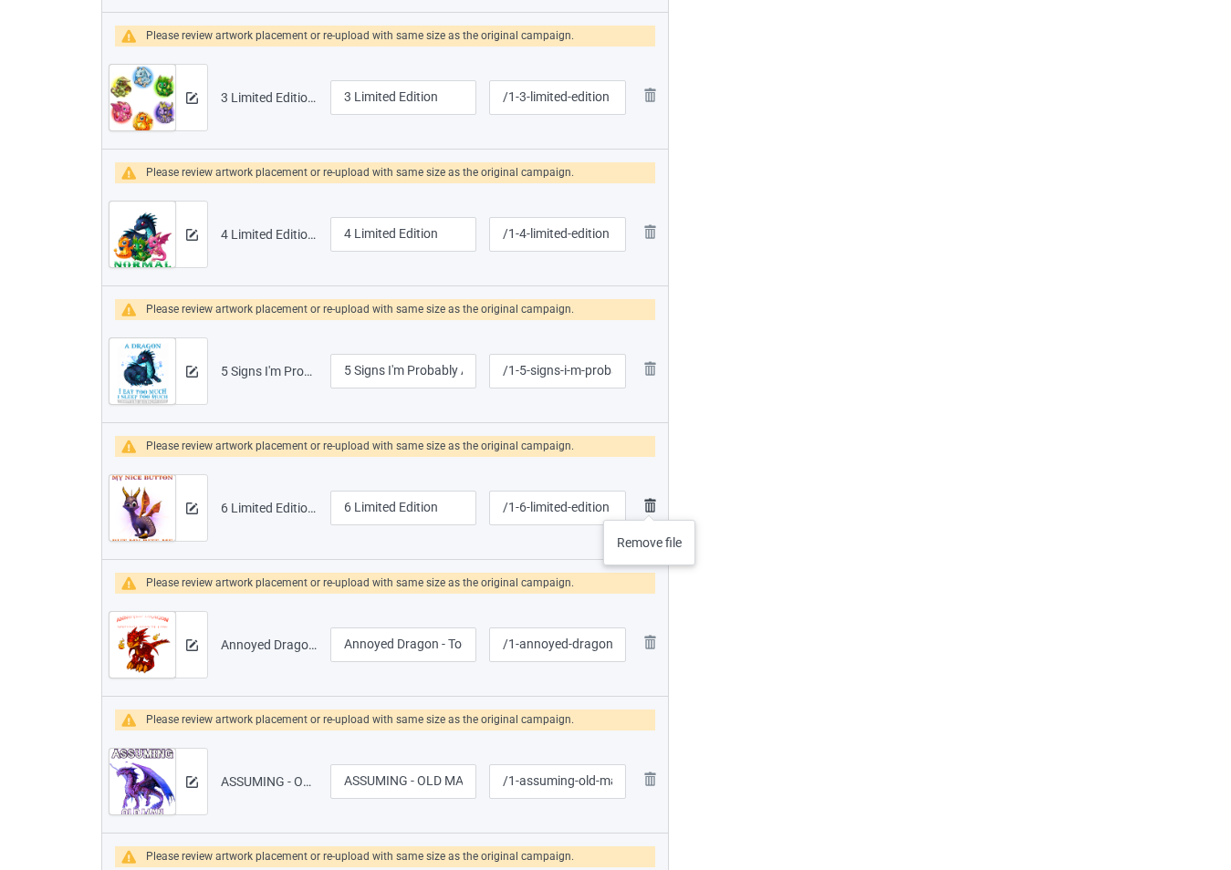
click at [650, 502] on img at bounding box center [650, 505] width 22 height 22
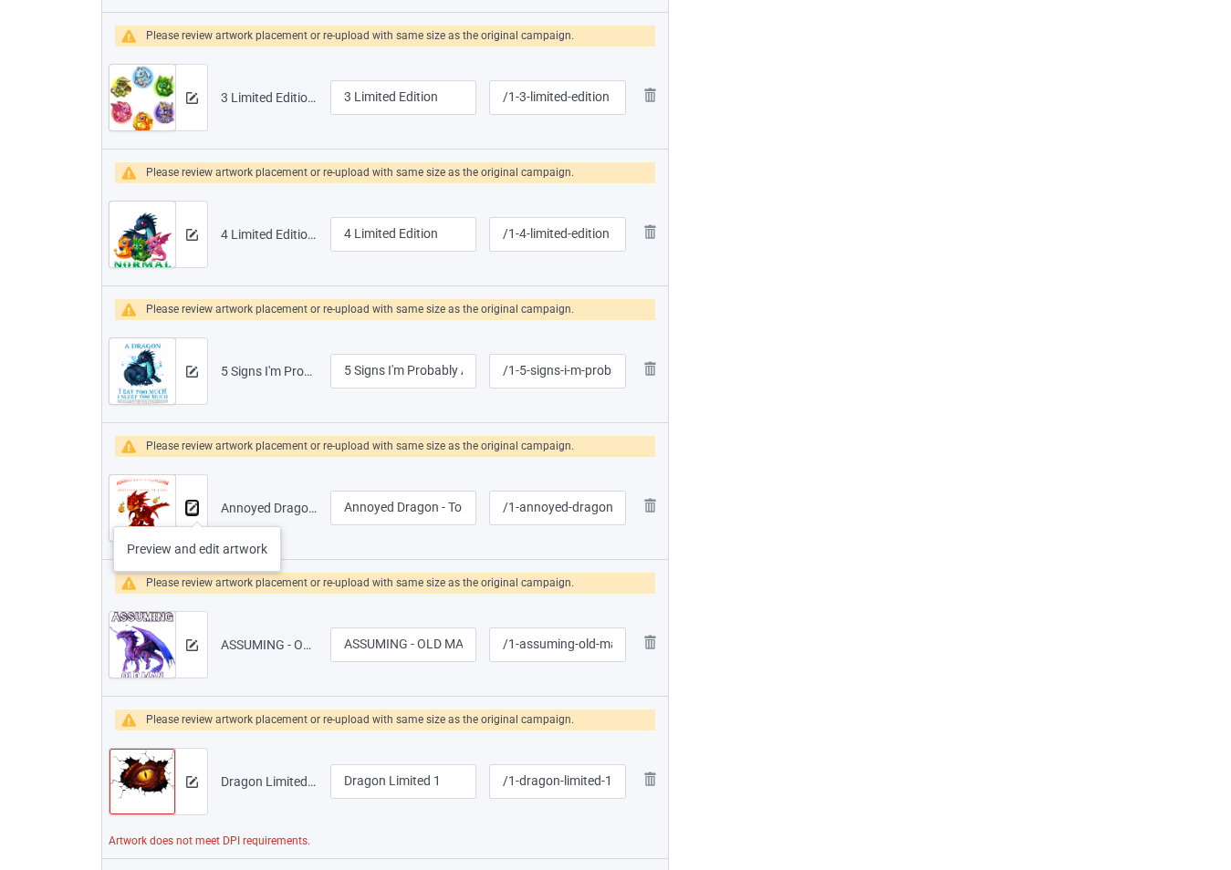
click at [196, 508] on img at bounding box center [192, 509] width 12 height 12
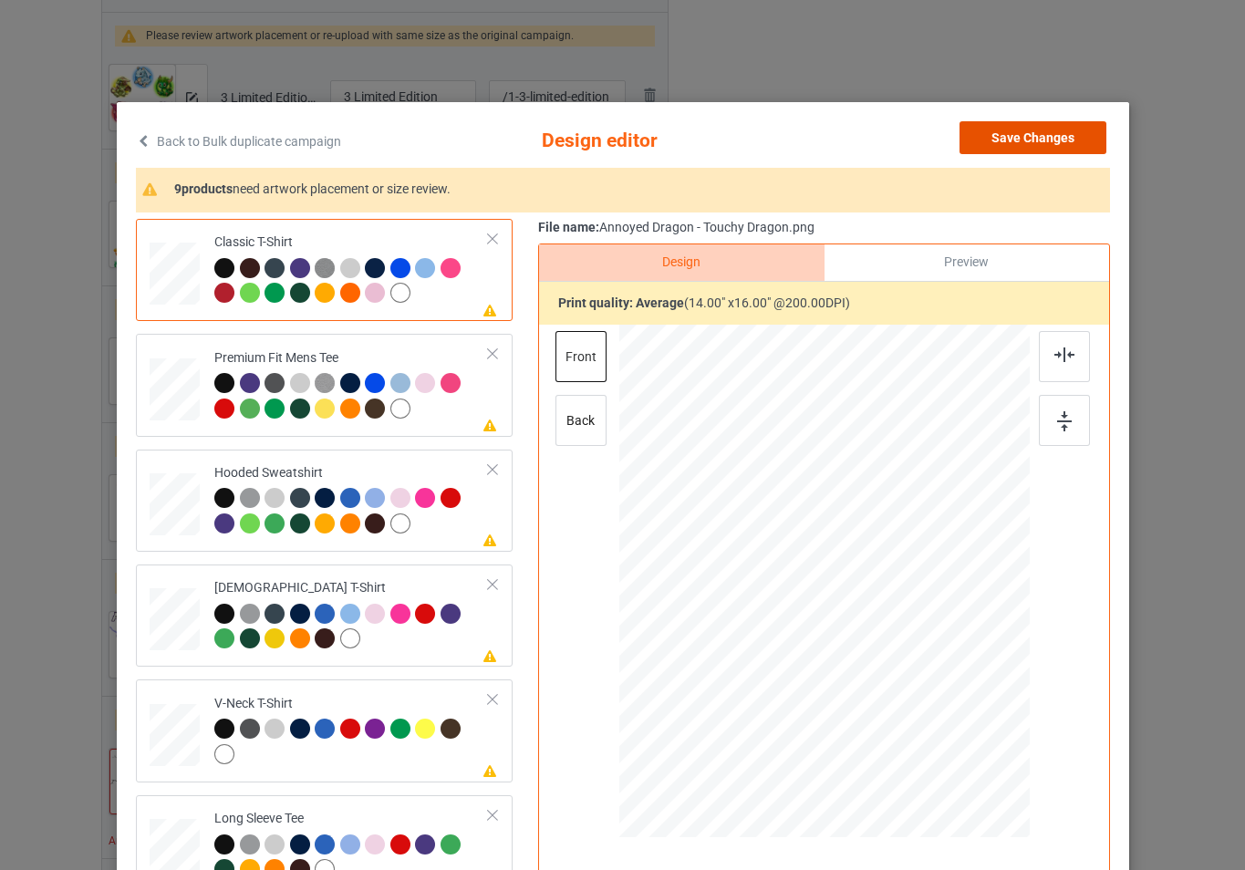
click at [977, 132] on button "Save Changes" at bounding box center [1033, 137] width 147 height 33
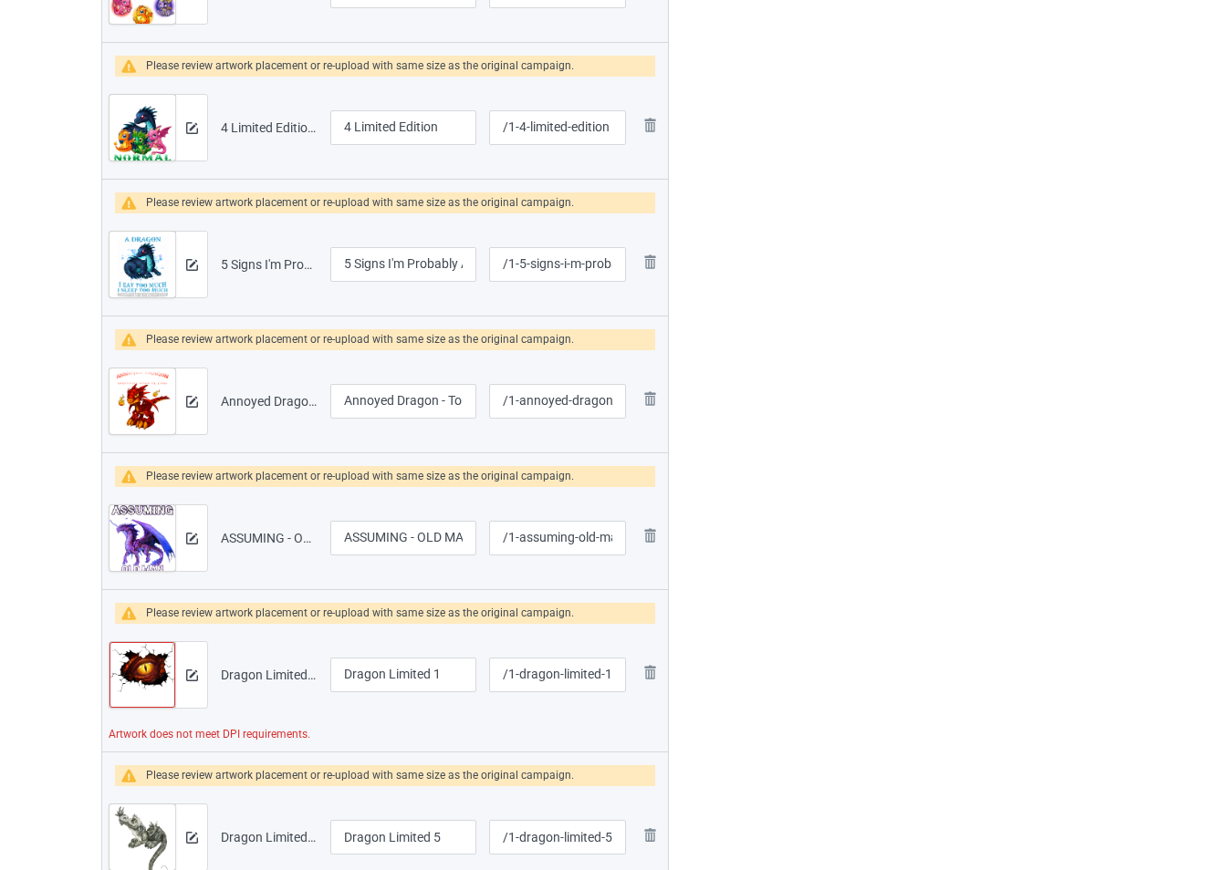
scroll to position [1004, 0]
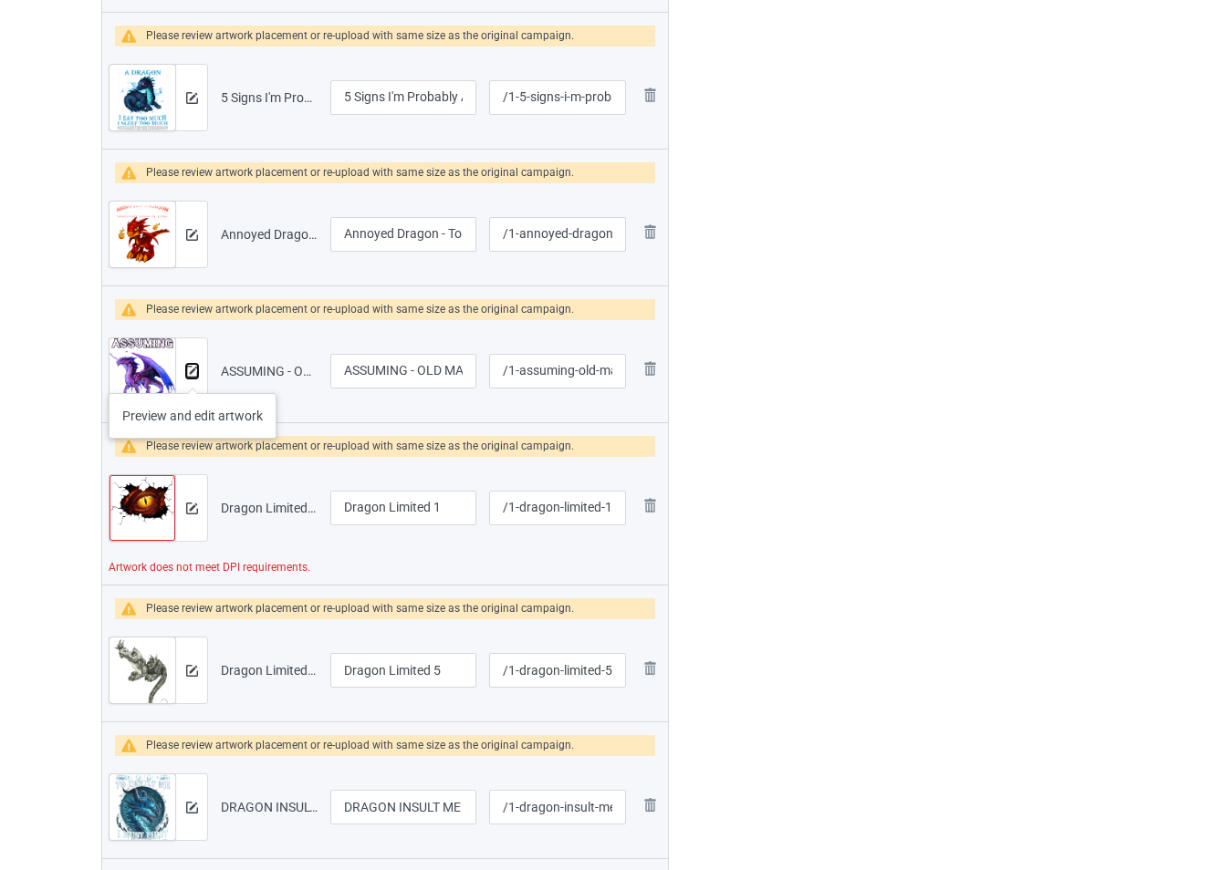
click at [192, 376] on img at bounding box center [192, 372] width 12 height 12
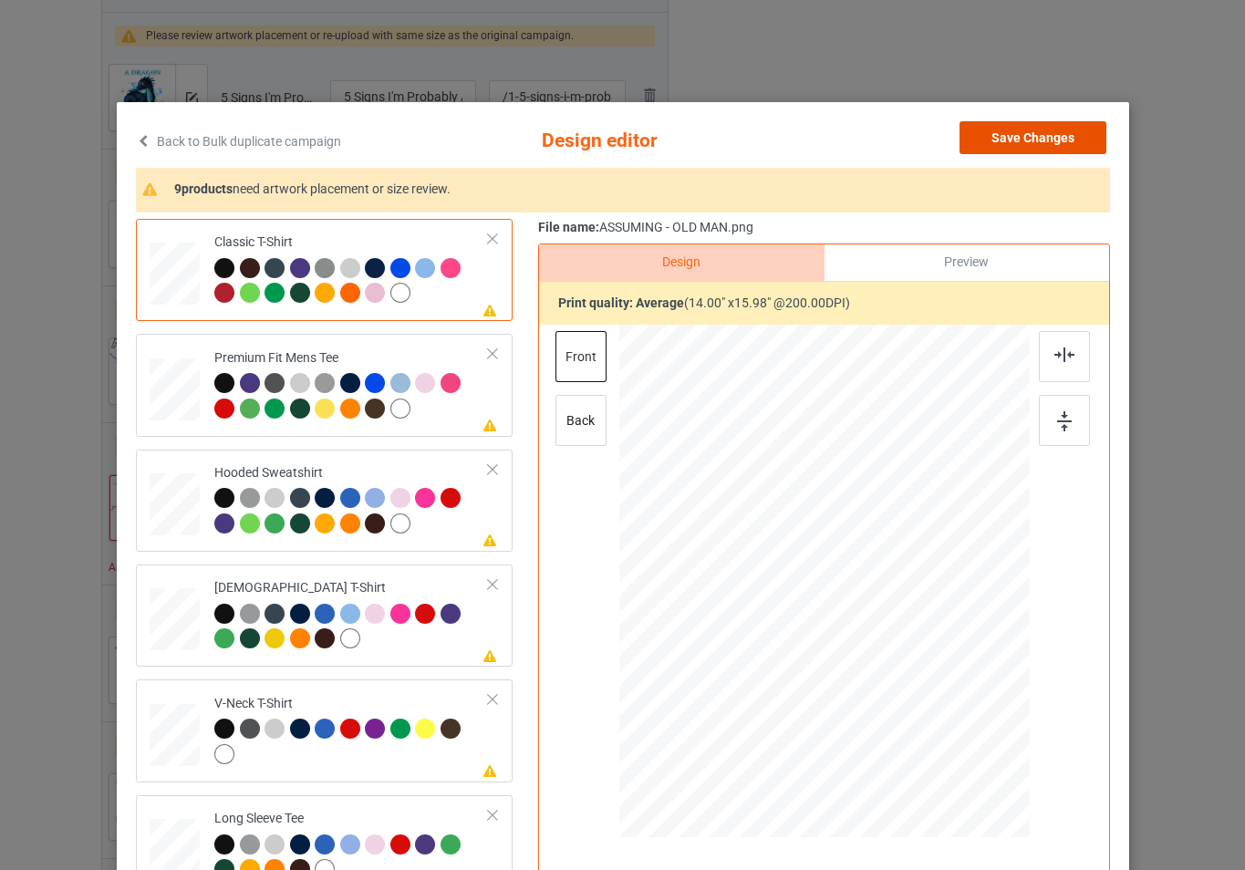
click at [1007, 126] on button "Save Changes" at bounding box center [1033, 137] width 147 height 33
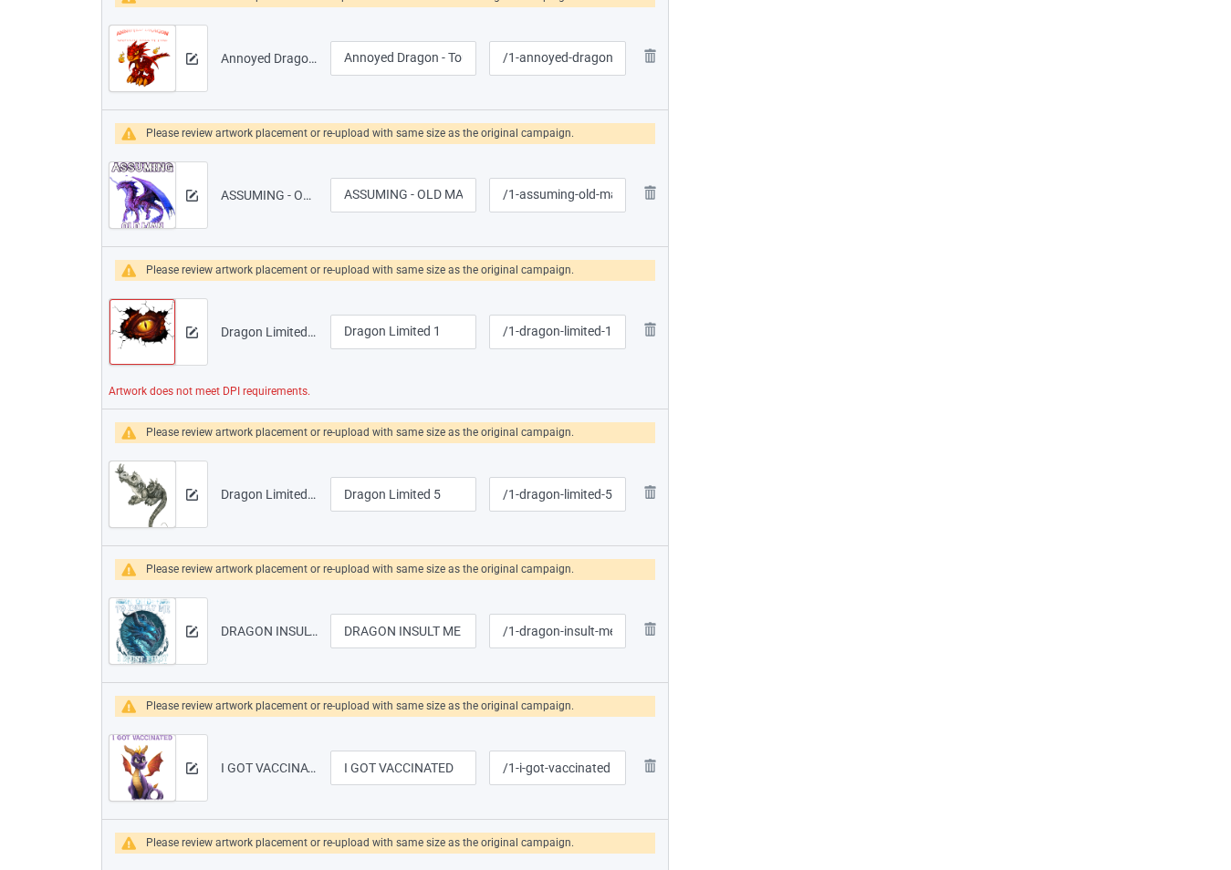
scroll to position [1277, 0]
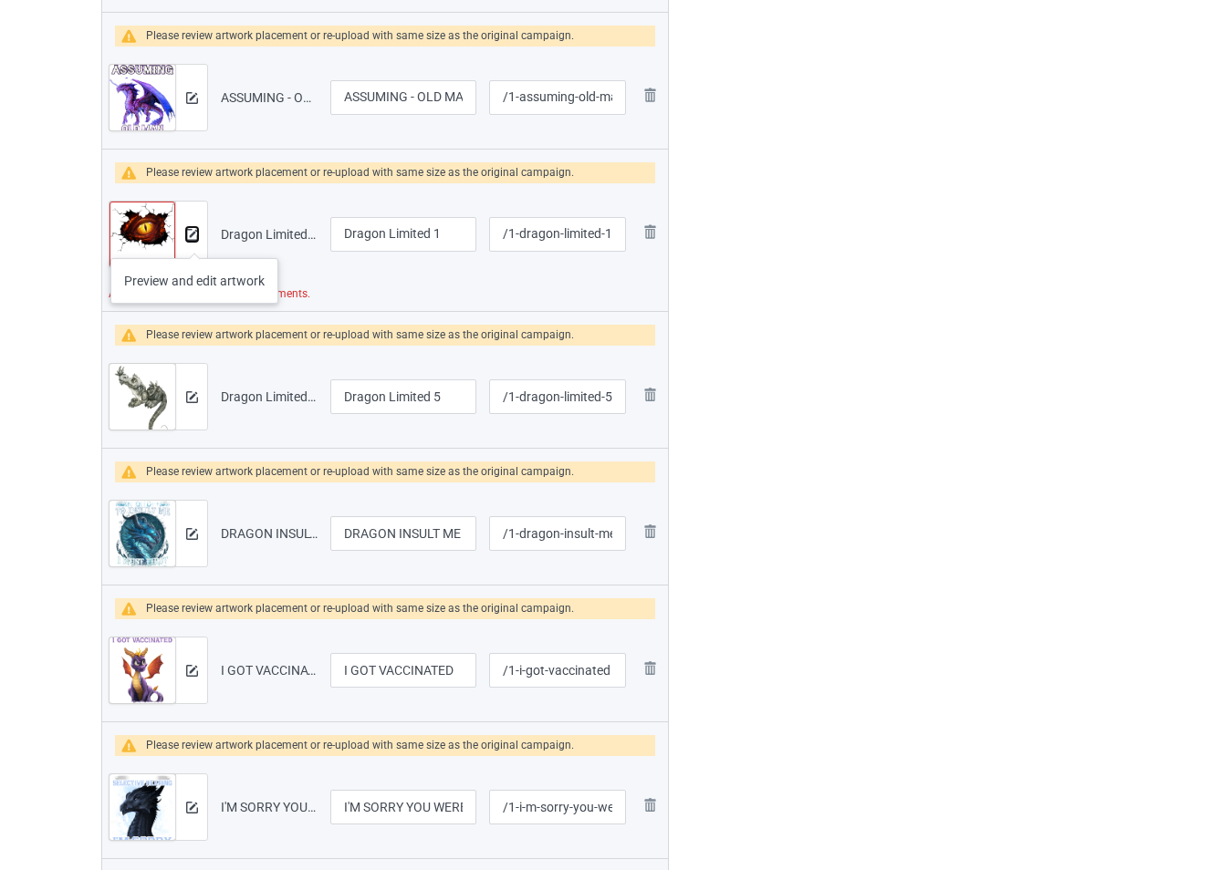
click at [194, 240] on img at bounding box center [192, 235] width 12 height 12
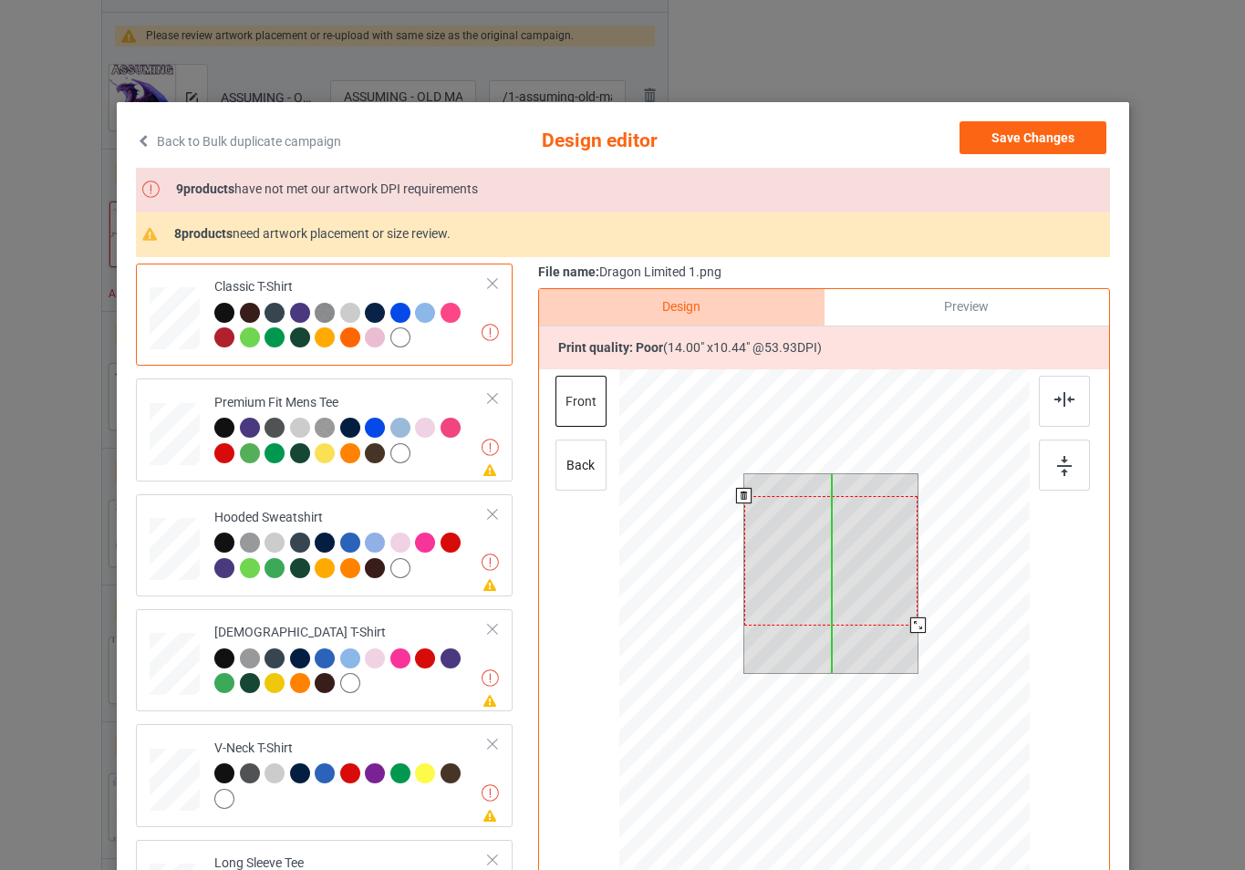
drag, startPoint x: 851, startPoint y: 553, endPoint x: 852, endPoint y: 575, distance: 21.9
click at [852, 575] on div at bounding box center [831, 561] width 174 height 130
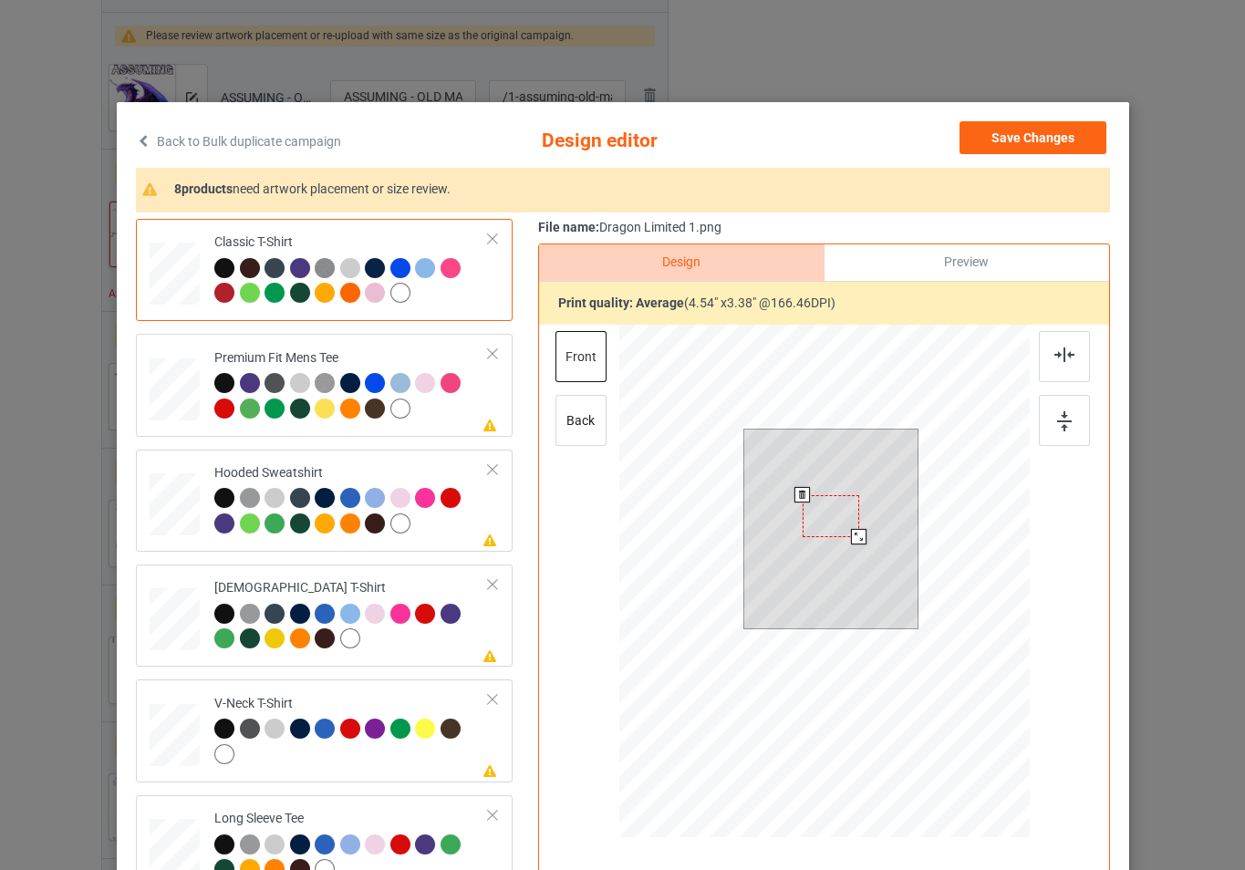
drag, startPoint x: 910, startPoint y: 627, endPoint x: 832, endPoint y: 592, distance: 84.9
click at [832, 592] on div at bounding box center [831, 529] width 174 height 199
click at [914, 424] on div at bounding box center [824, 584] width 411 height 518
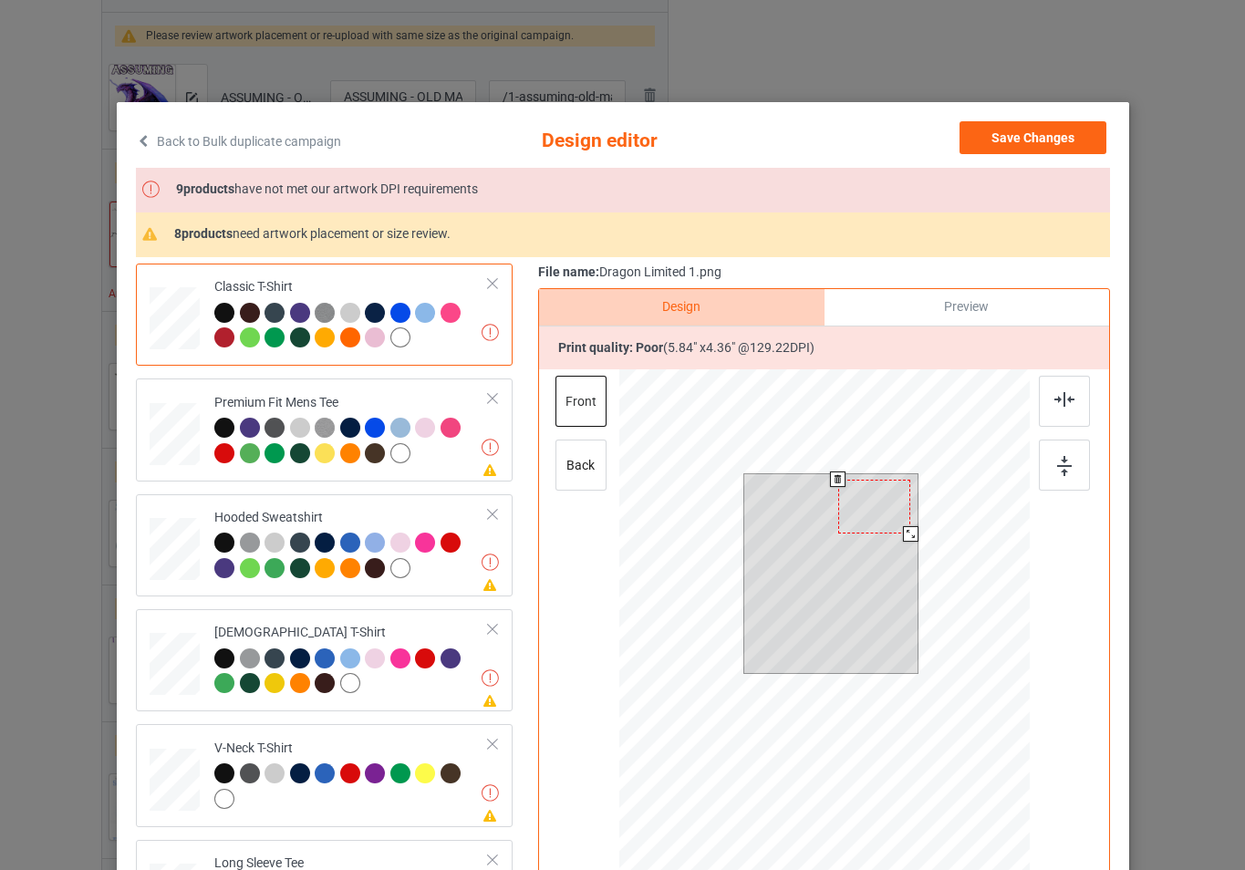
click at [888, 477] on div at bounding box center [831, 573] width 174 height 199
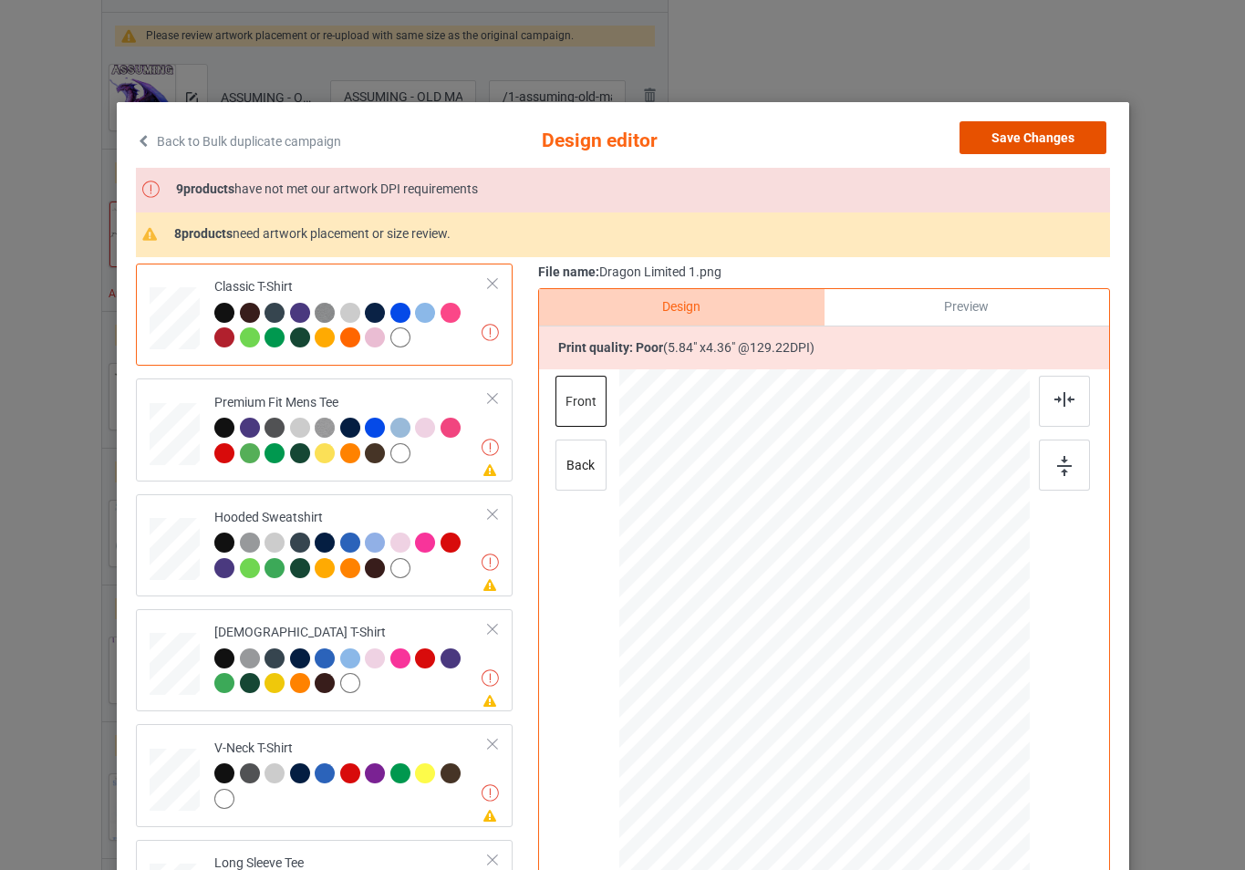
click at [1002, 140] on button "Save Changes" at bounding box center [1033, 137] width 147 height 33
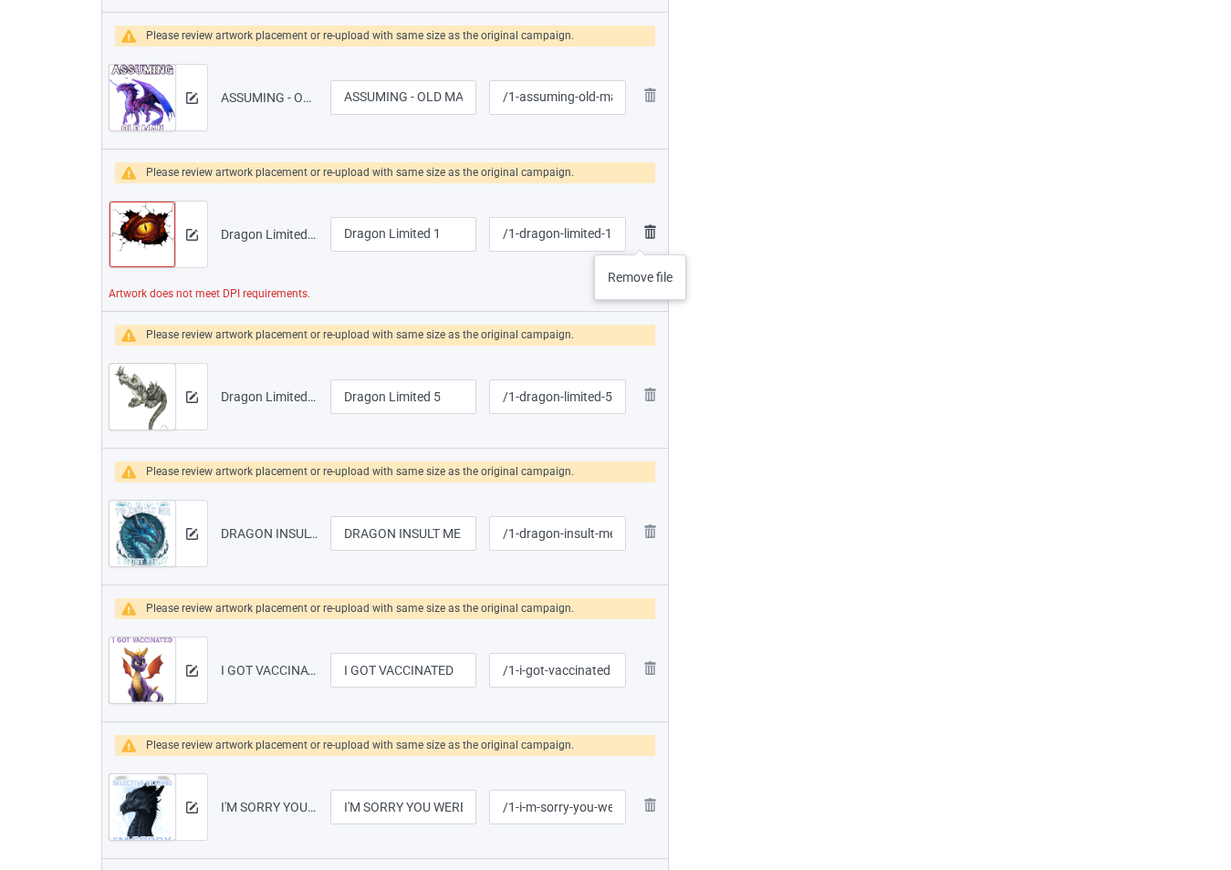
click at [644, 237] on img at bounding box center [650, 232] width 22 height 22
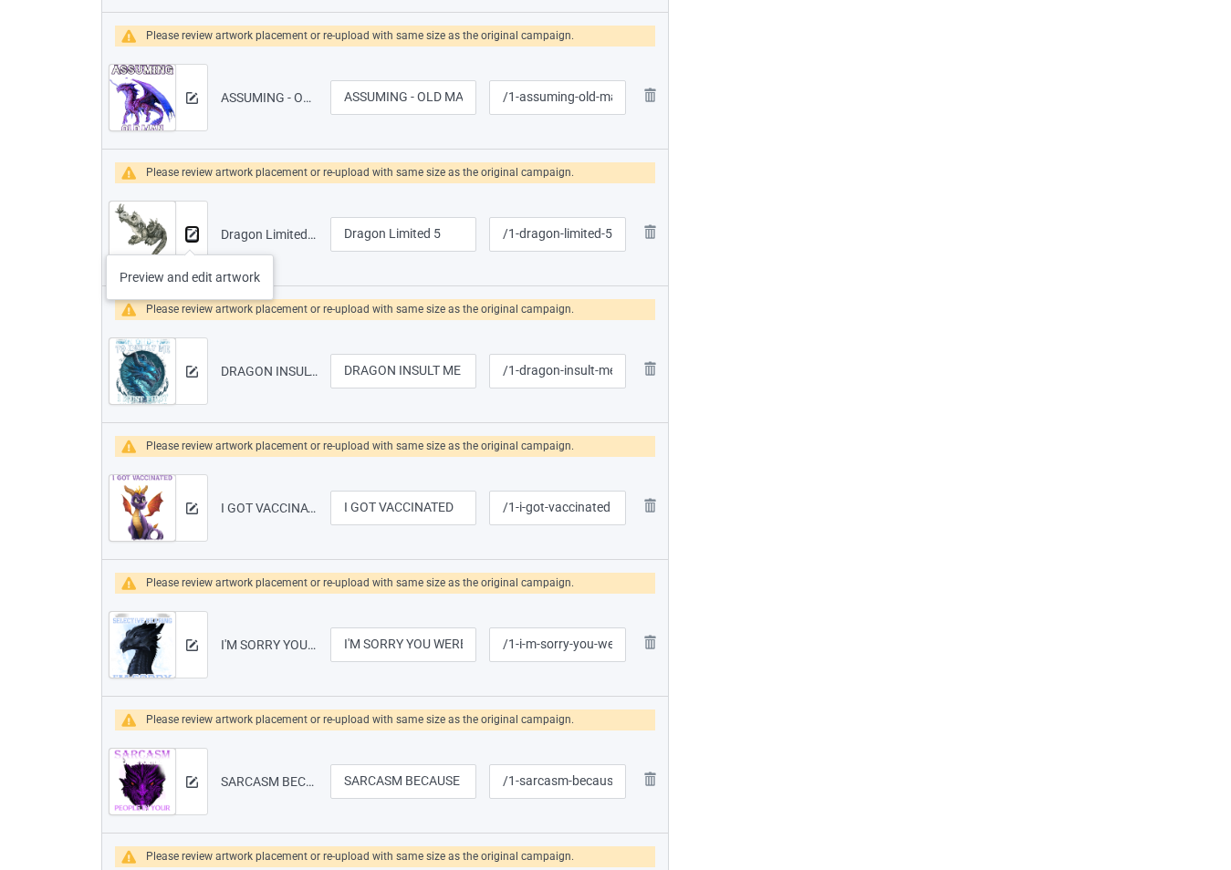
click at [190, 236] on img at bounding box center [192, 235] width 12 height 12
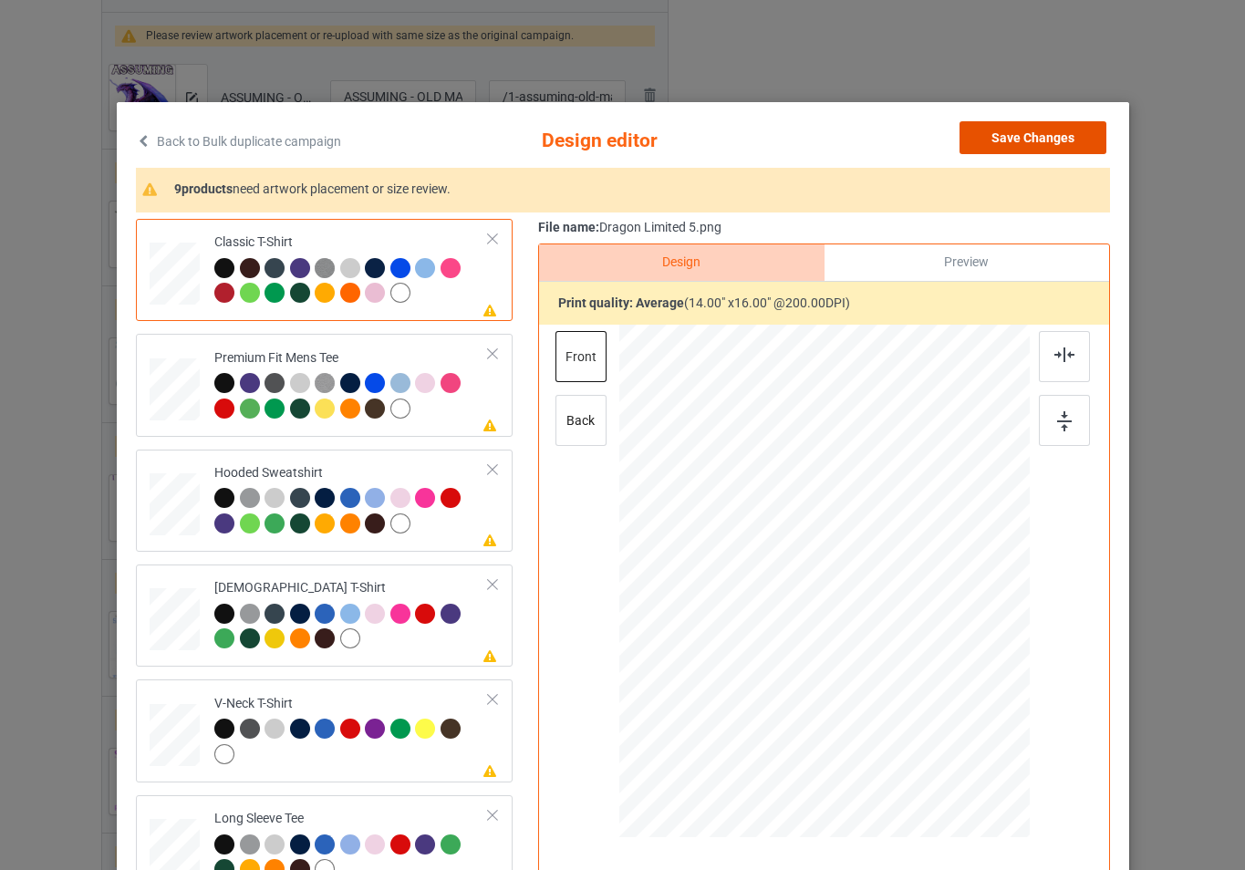
click at [1069, 132] on button "Save Changes" at bounding box center [1033, 137] width 147 height 33
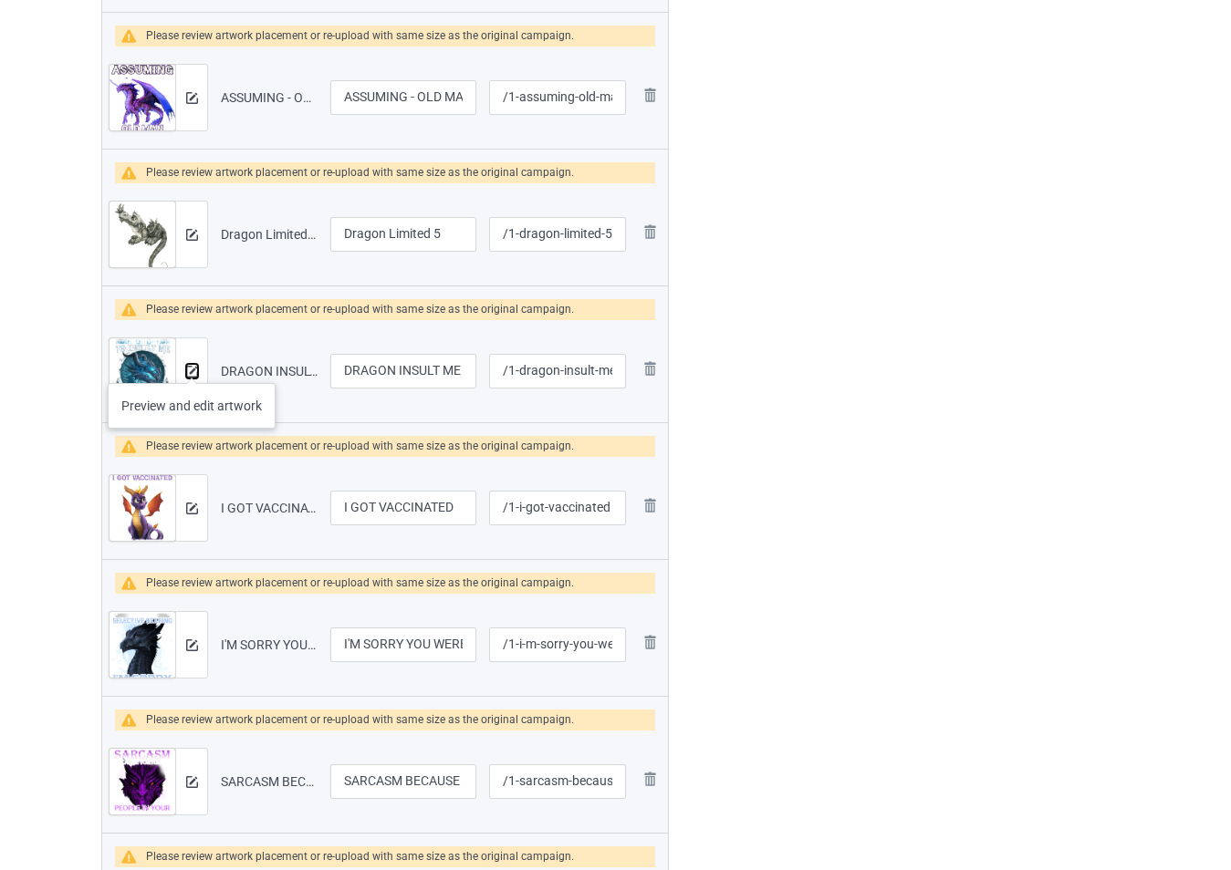
click at [192, 366] on img at bounding box center [192, 372] width 12 height 12
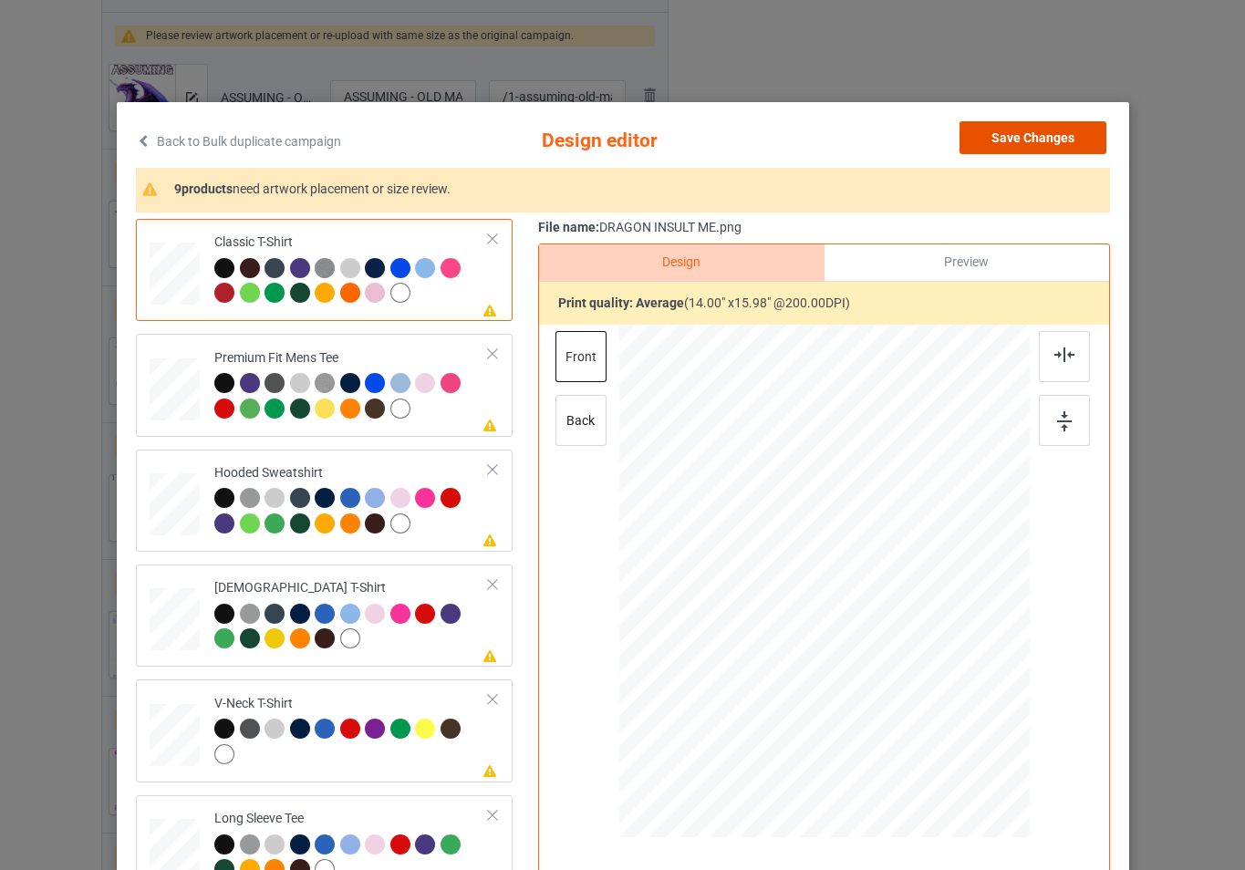
click at [1038, 140] on button "Save Changes" at bounding box center [1033, 137] width 147 height 33
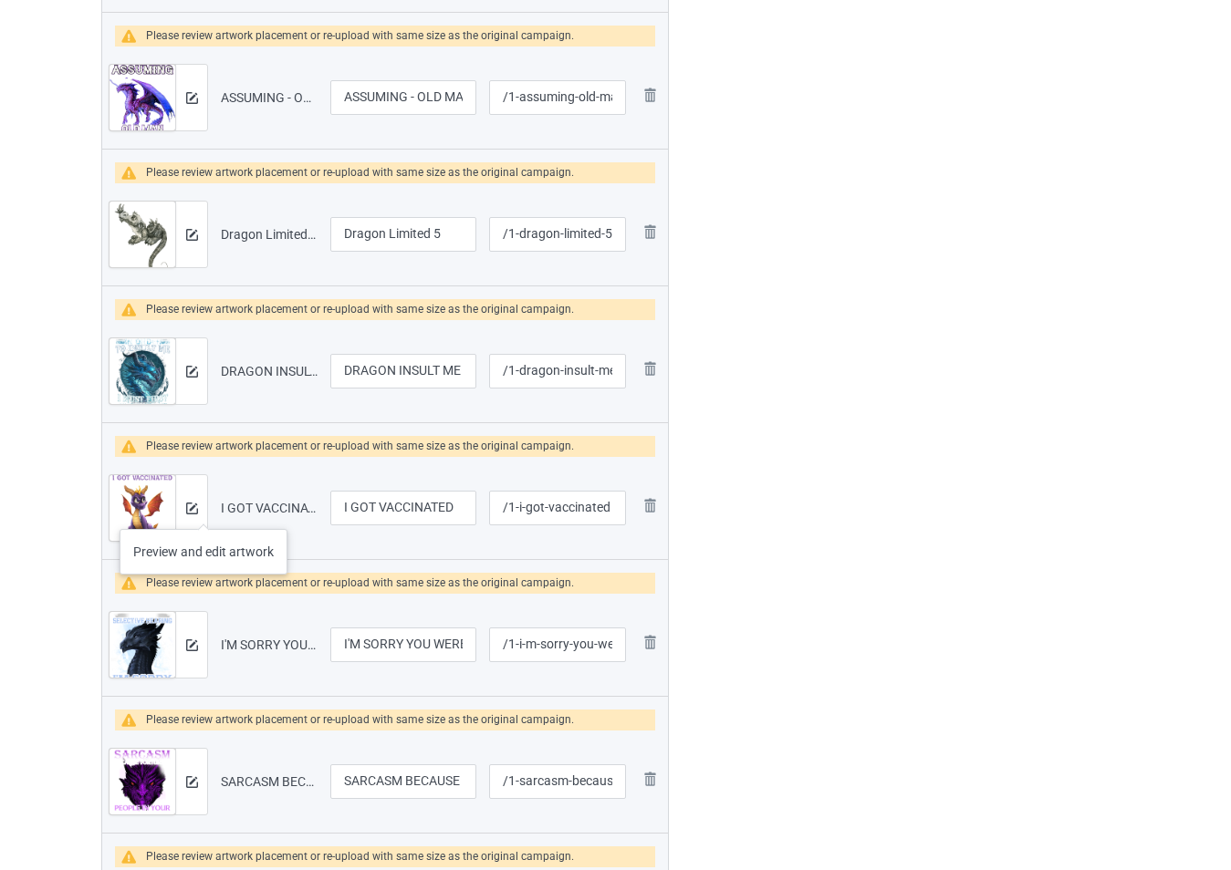
click at [201, 511] on div at bounding box center [191, 508] width 32 height 66
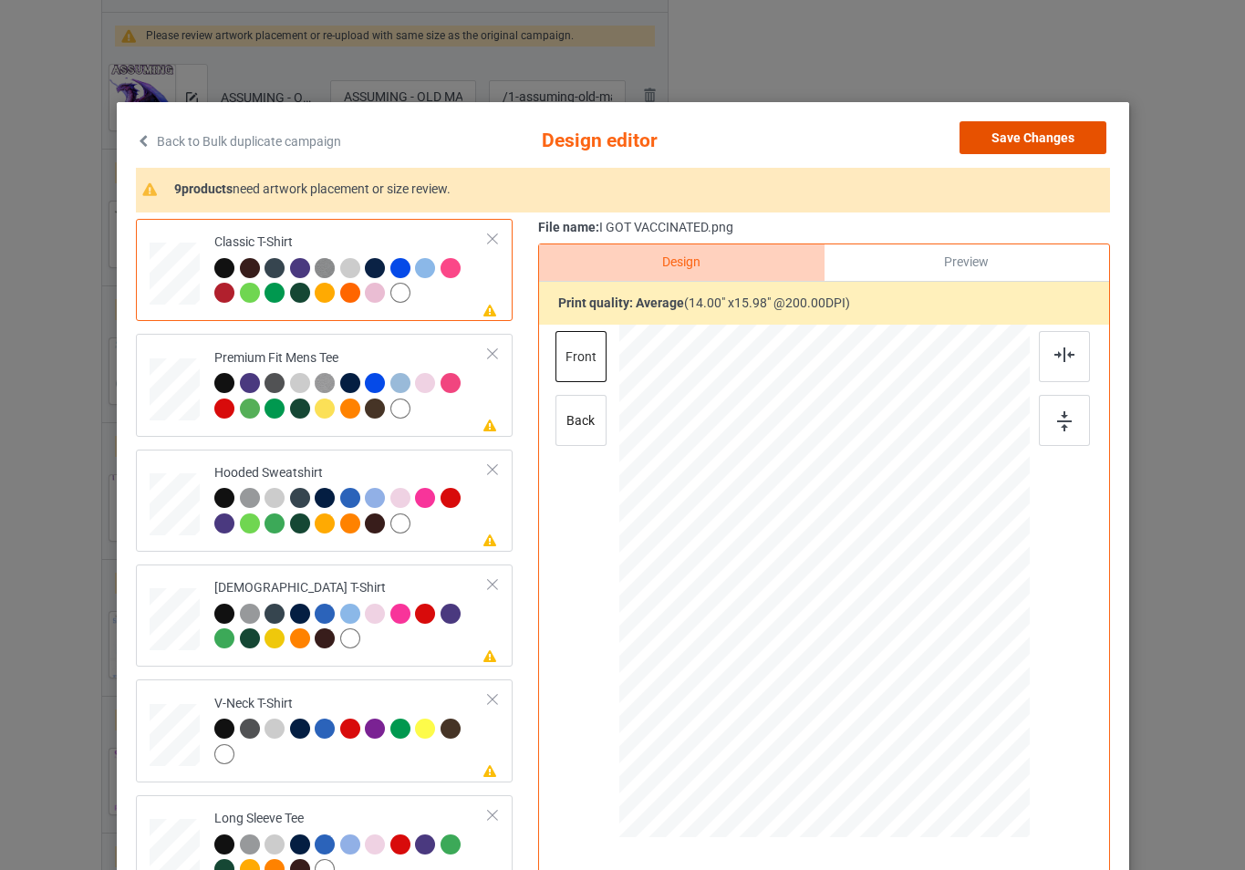
click at [1013, 149] on button "Save Changes" at bounding box center [1033, 137] width 147 height 33
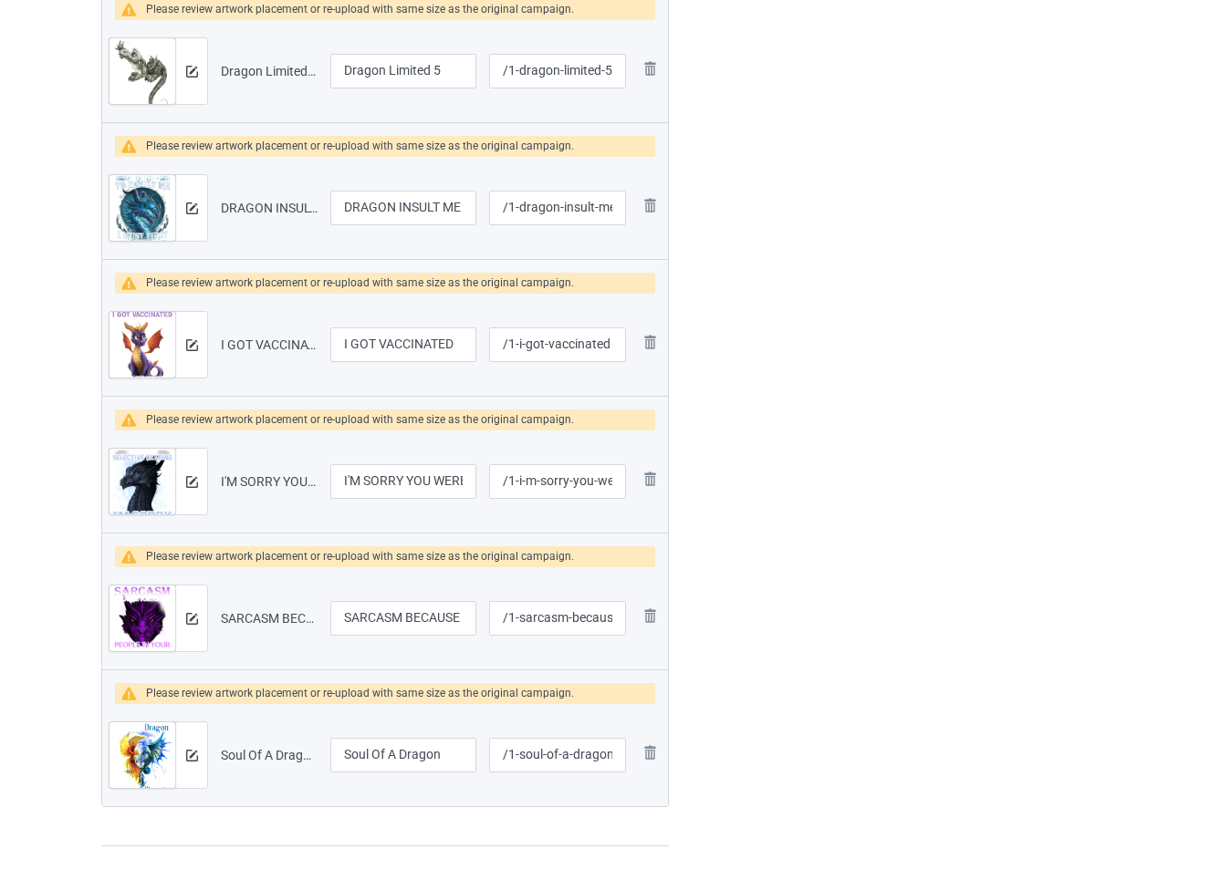
scroll to position [1460, 0]
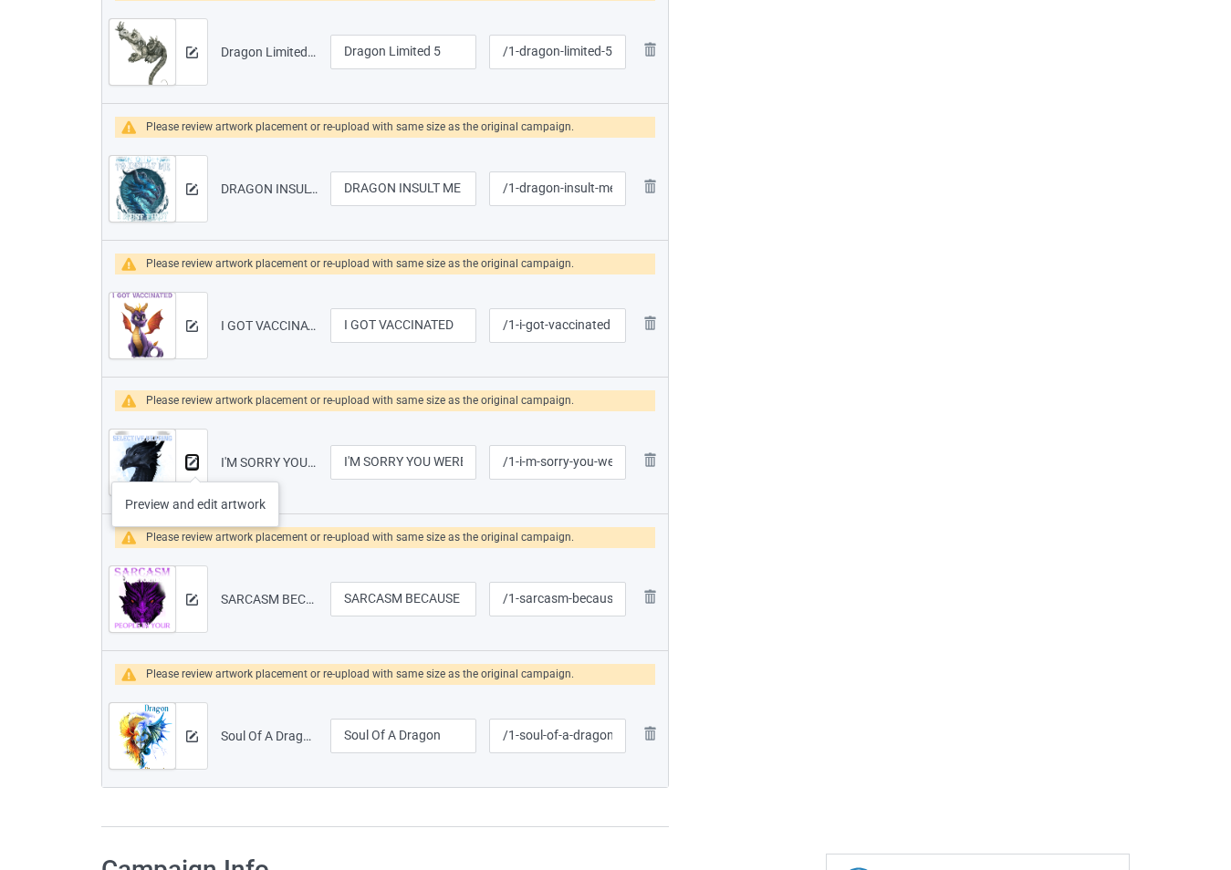
click at [195, 464] on img at bounding box center [192, 463] width 12 height 12
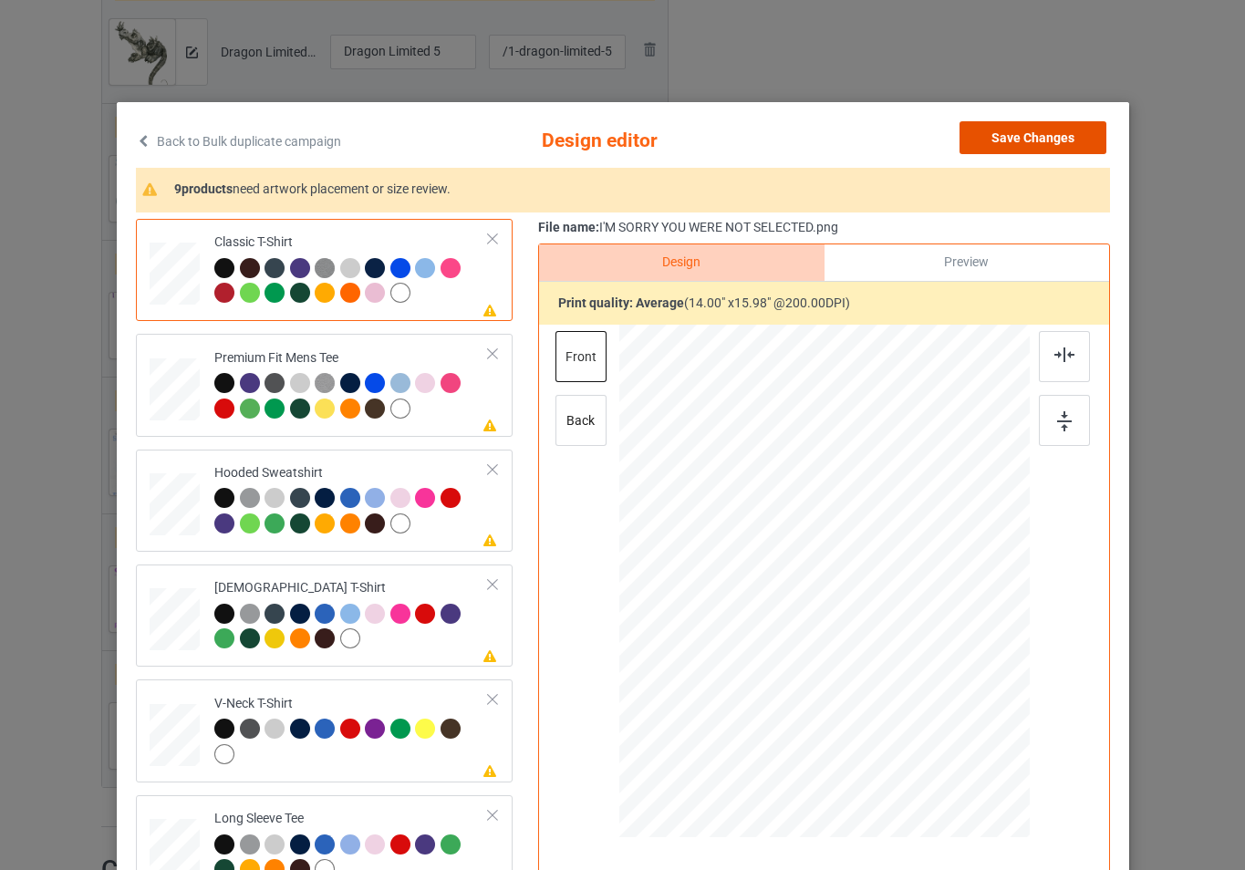
click at [1049, 134] on button "Save Changes" at bounding box center [1033, 137] width 147 height 33
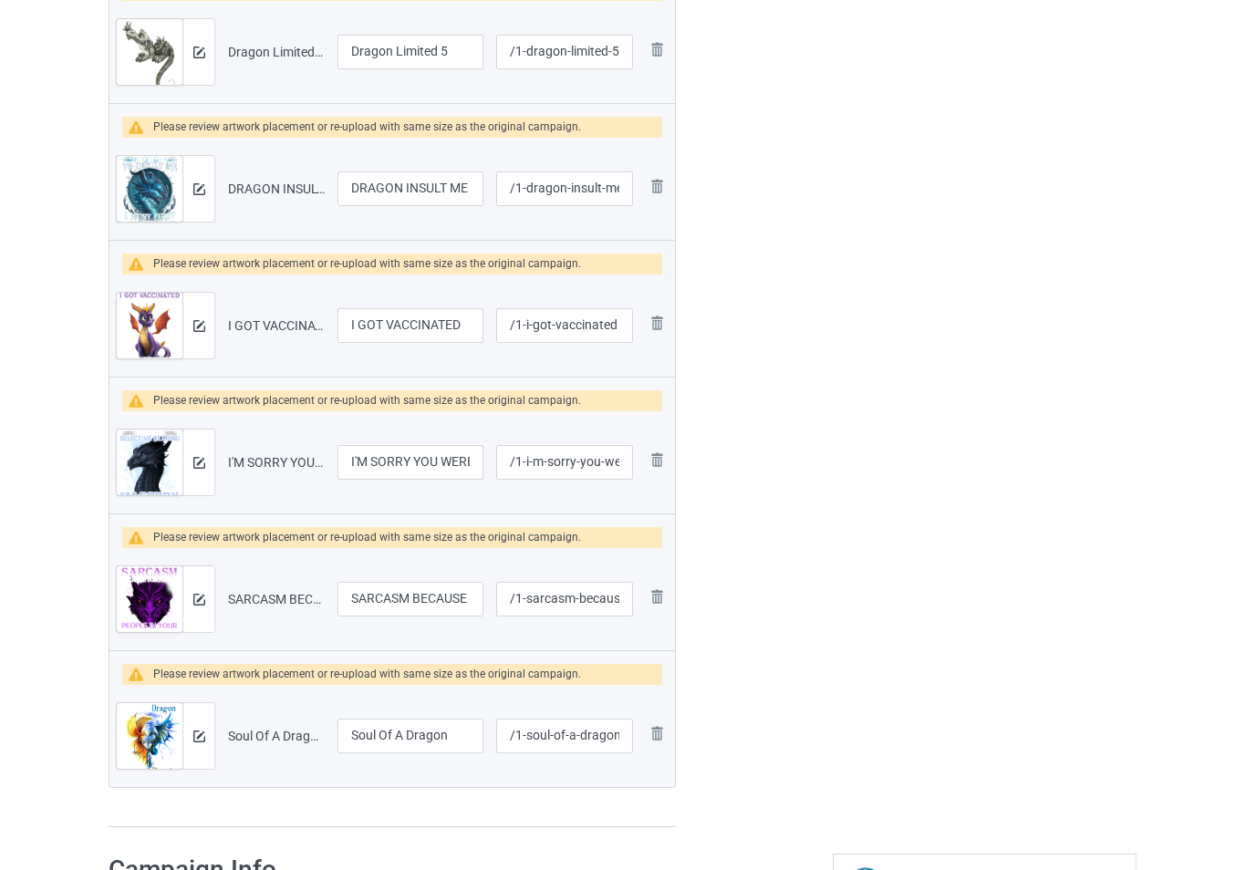
scroll to position [1642, 0]
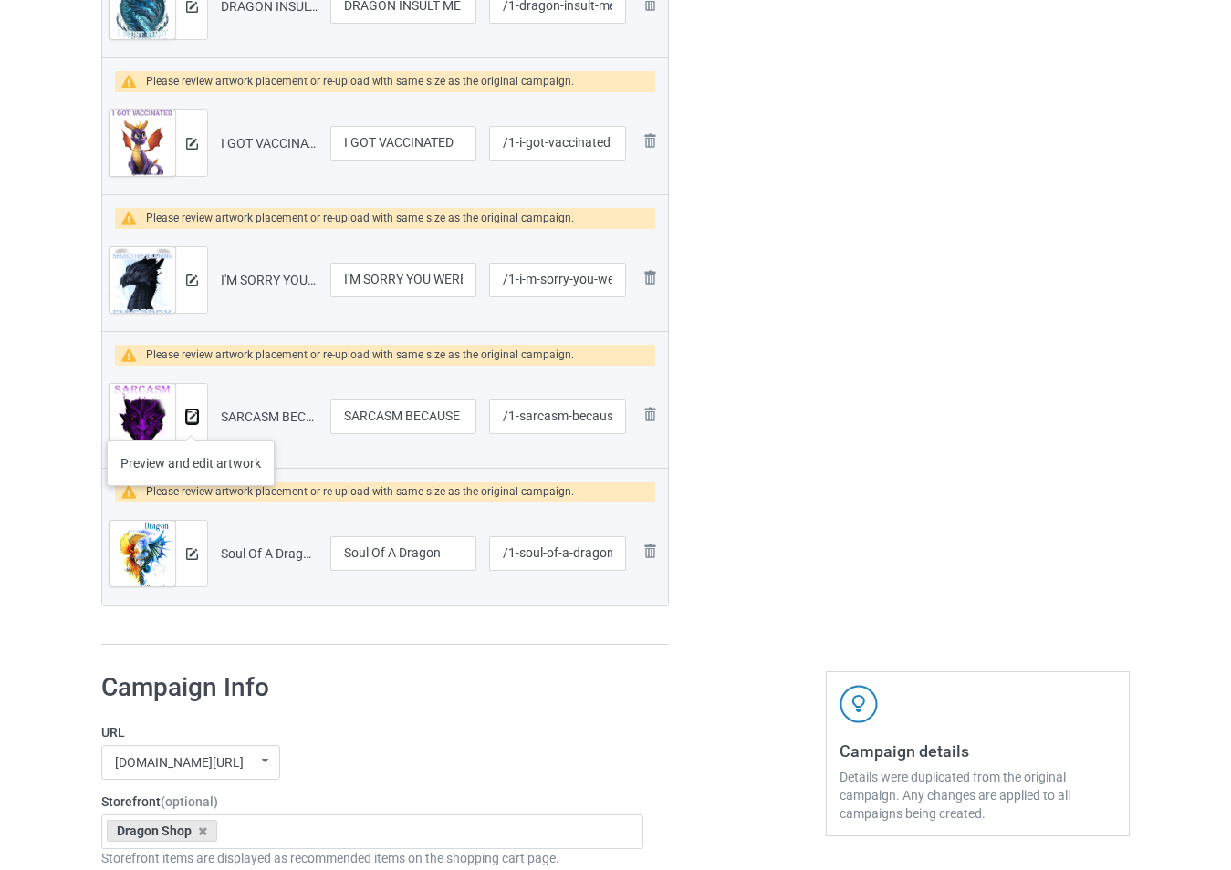
click at [189, 421] on img at bounding box center [192, 417] width 12 height 12
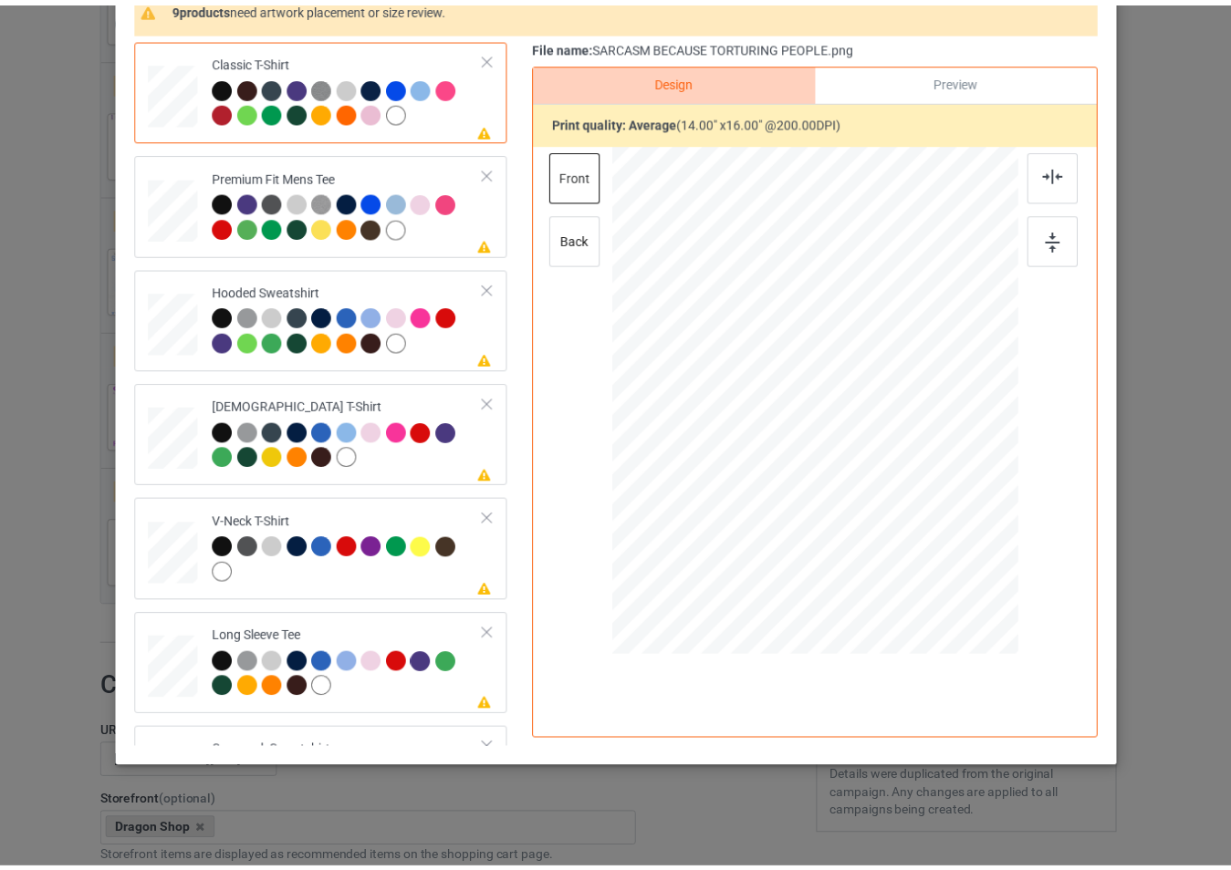
scroll to position [0, 0]
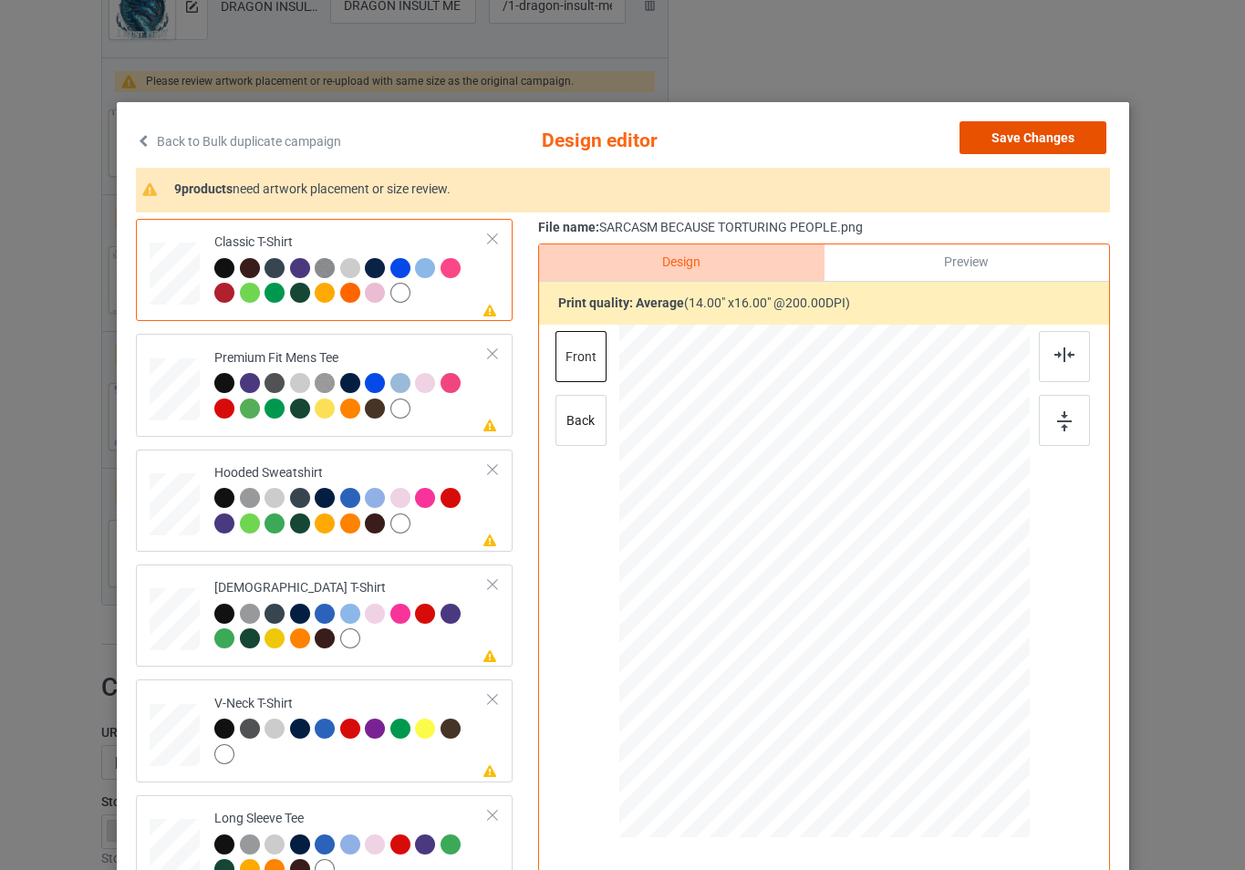
click at [1057, 140] on button "Save Changes" at bounding box center [1033, 137] width 147 height 33
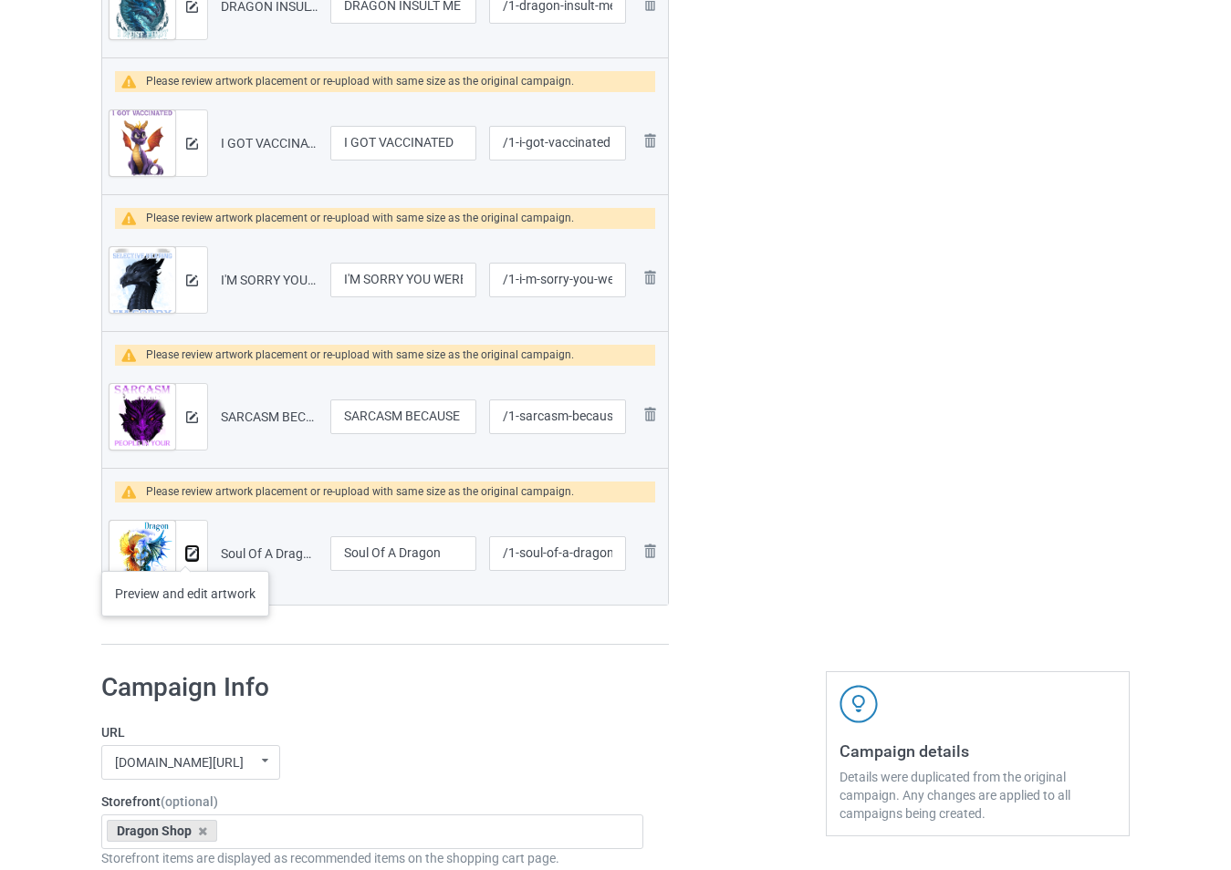
click at [193, 557] on img at bounding box center [192, 554] width 12 height 12
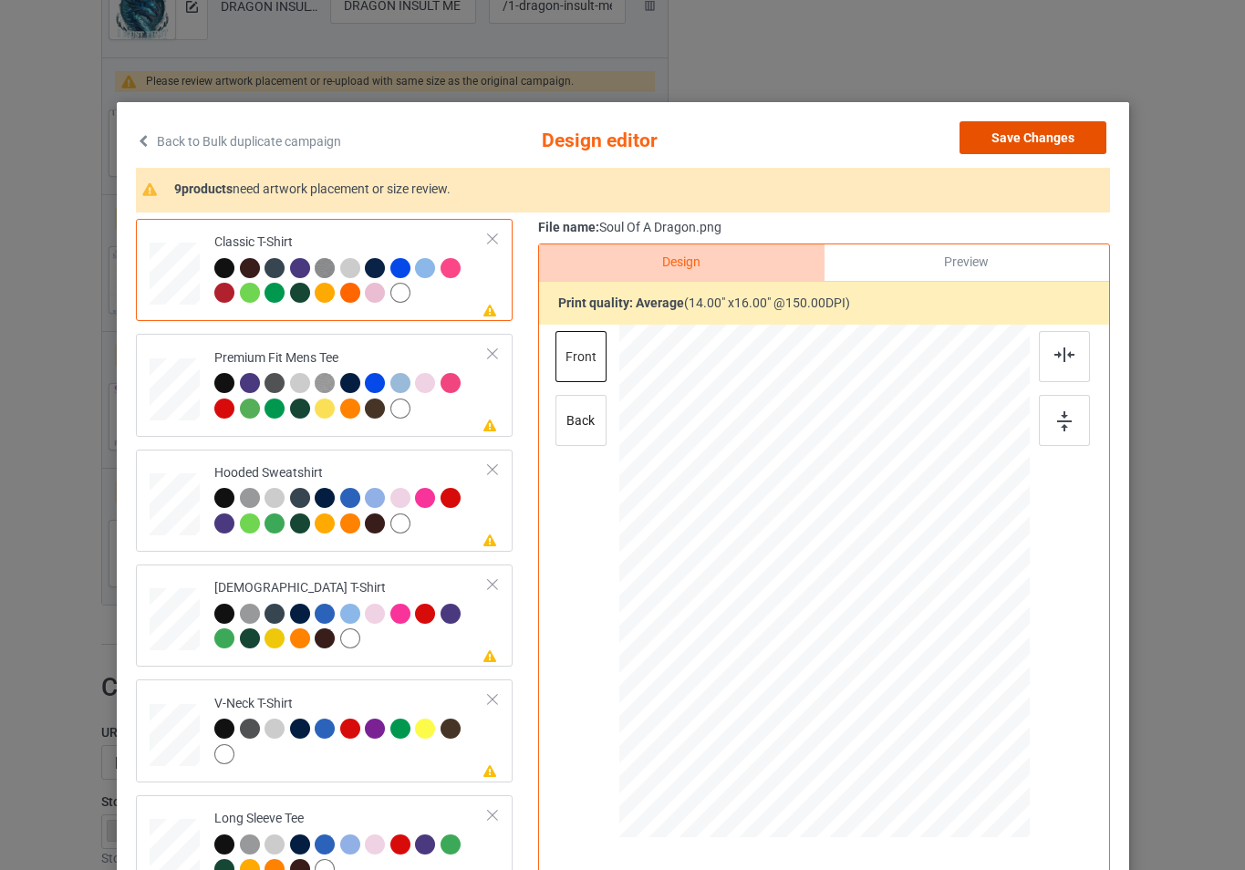
click at [1027, 146] on button "Save Changes" at bounding box center [1033, 137] width 147 height 33
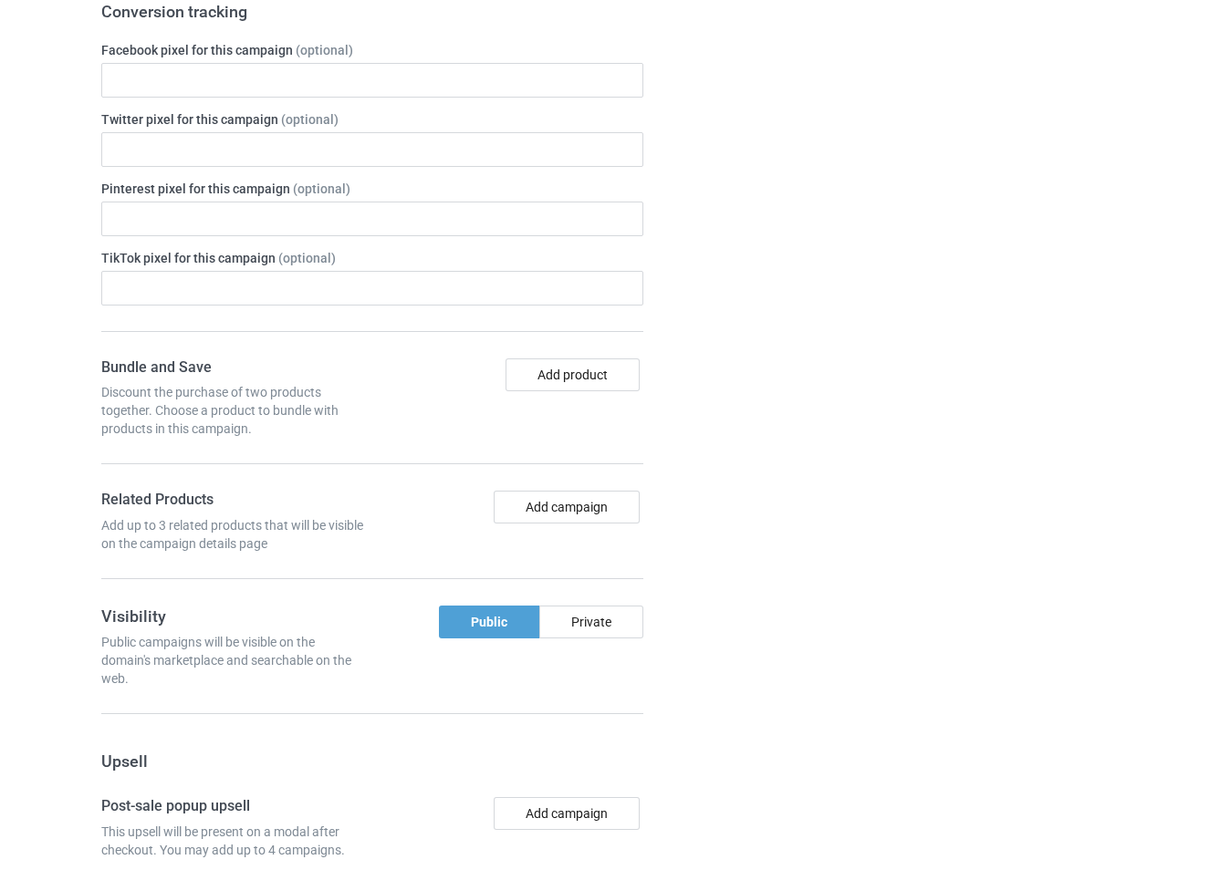
scroll to position [3130, 0]
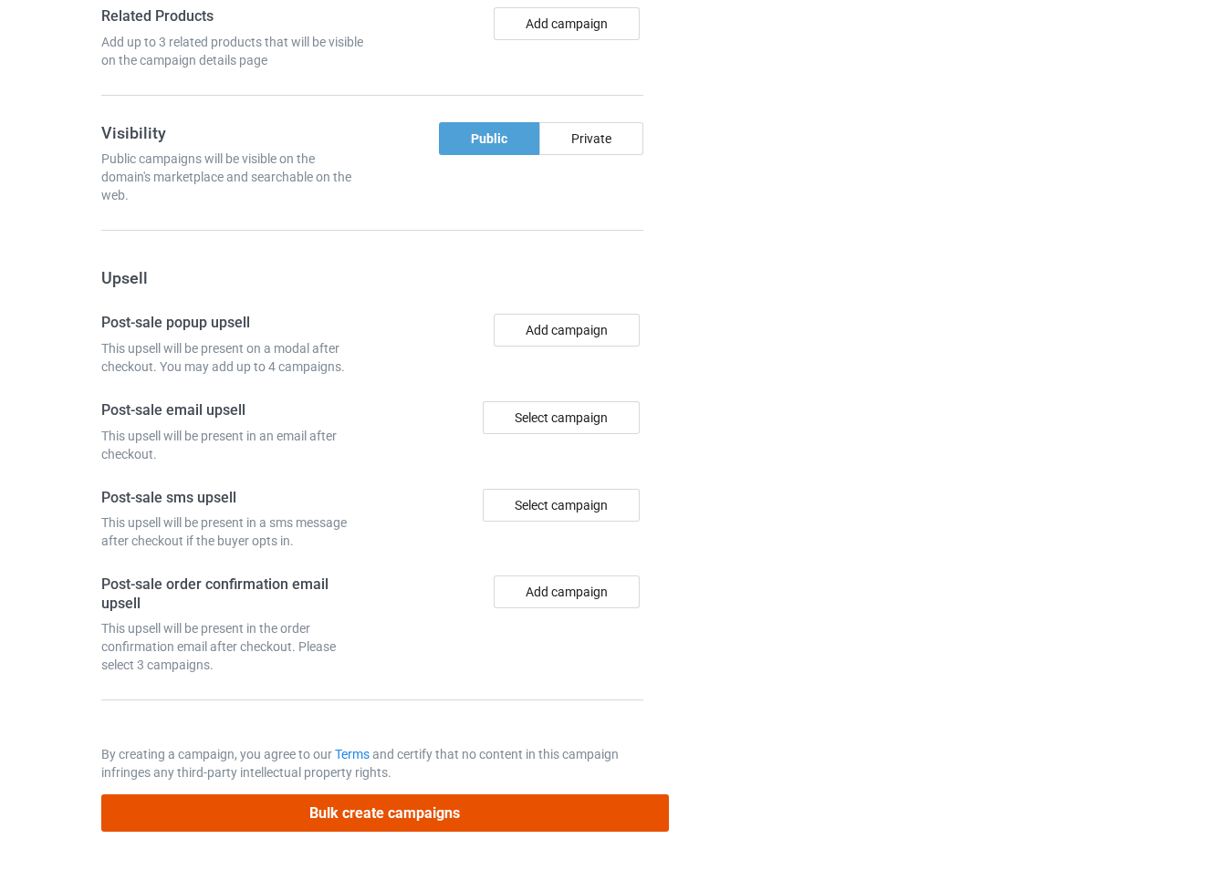
click at [505, 804] on button "Bulk create campaigns" at bounding box center [384, 813] width 567 height 37
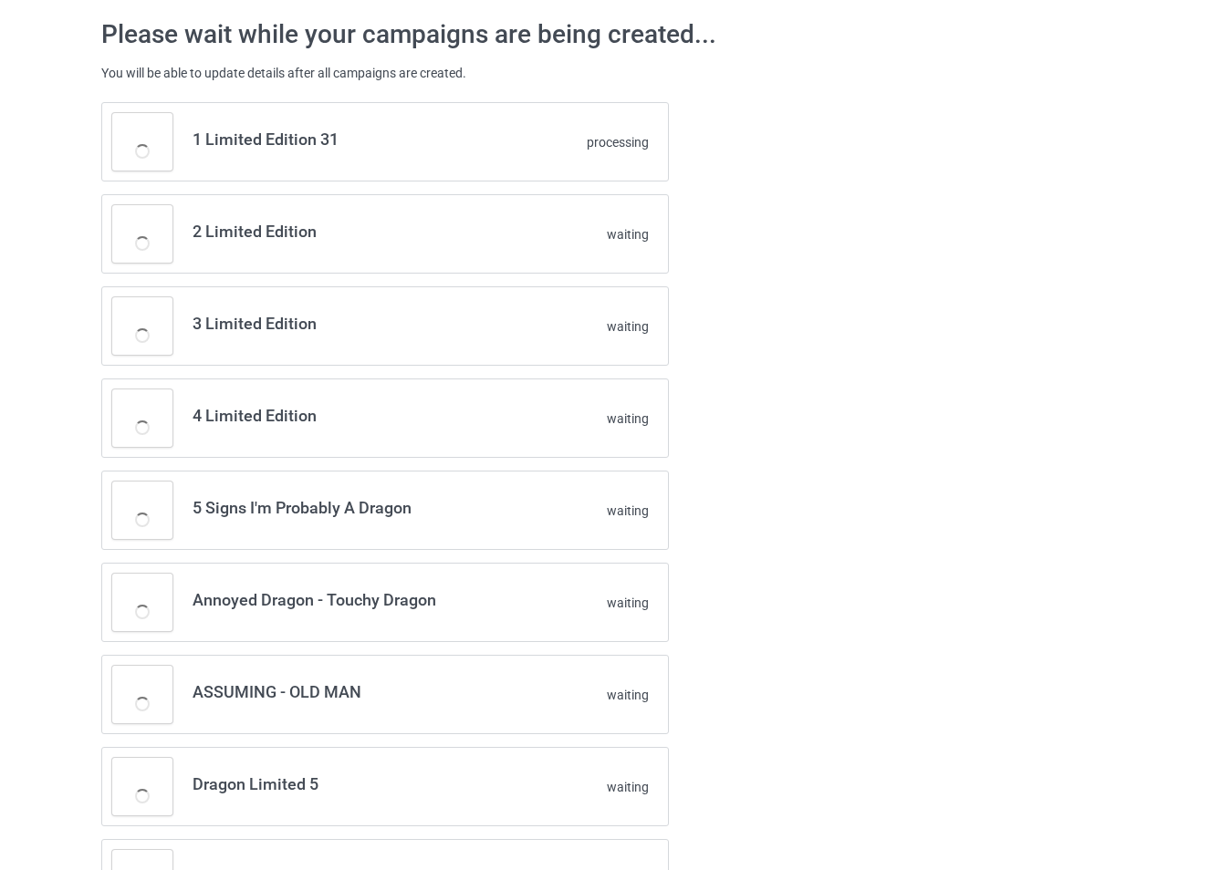
scroll to position [0, 0]
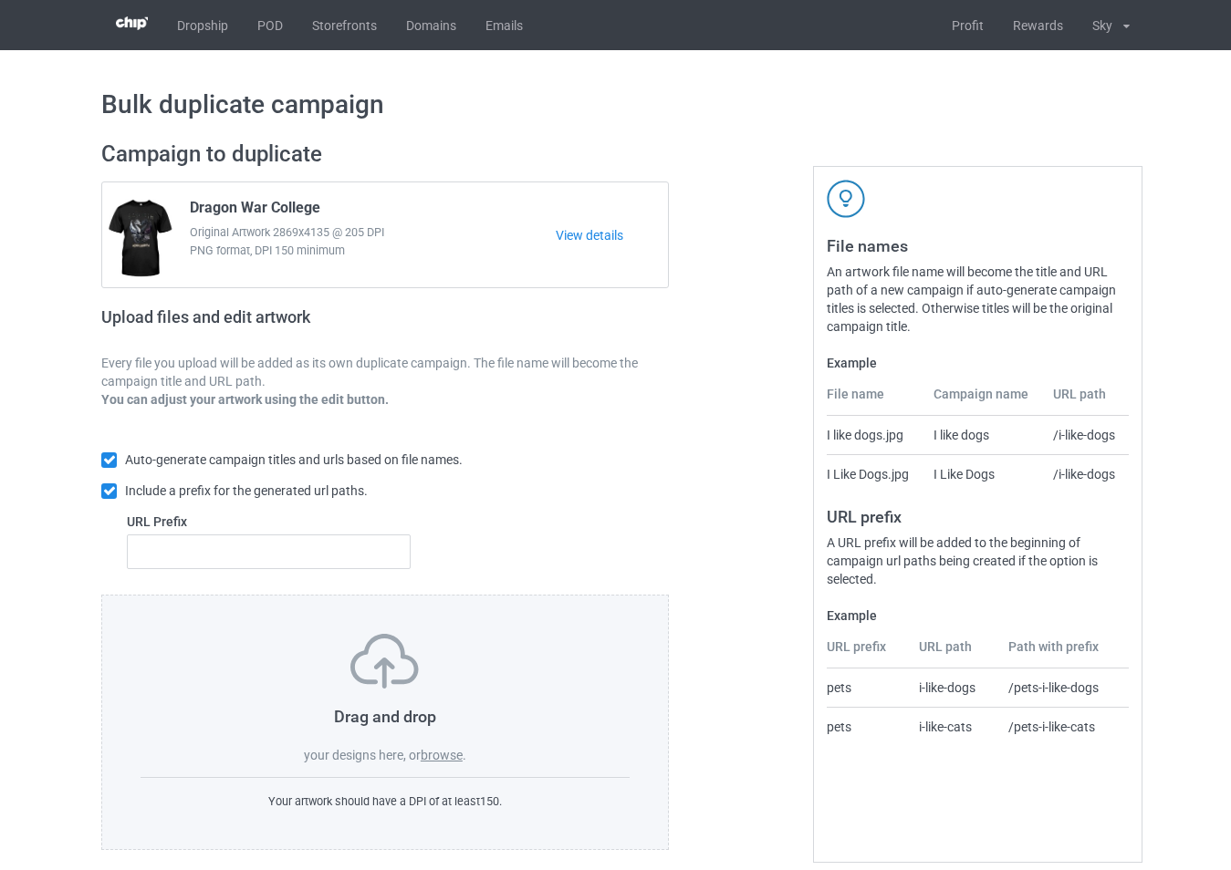
click at [444, 755] on label "browse" at bounding box center [442, 755] width 42 height 15
click at [0, 0] on input "browse" at bounding box center [0, 0] width 0 height 0
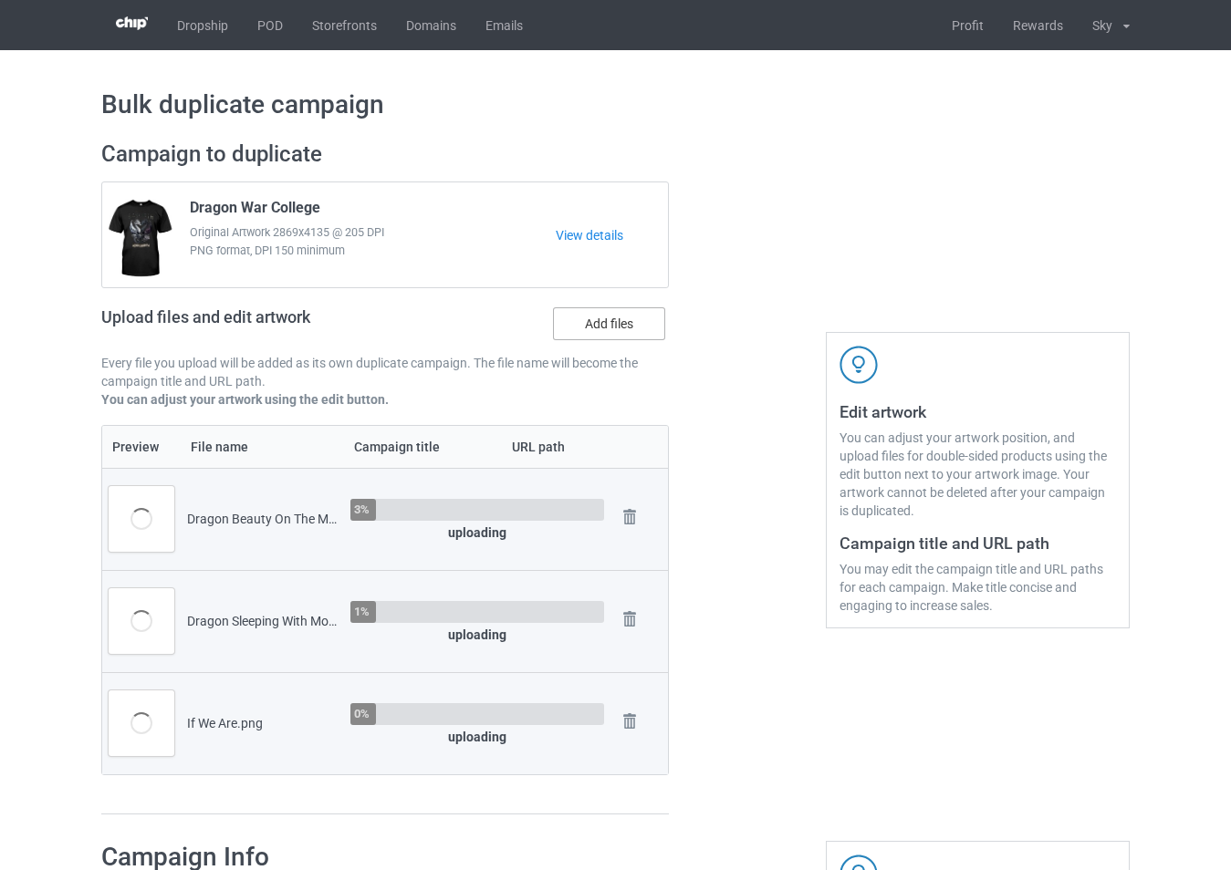
click at [597, 320] on label "Add files" at bounding box center [609, 323] width 112 height 33
click at [0, 0] on input "Add files" at bounding box center [0, 0] width 0 height 0
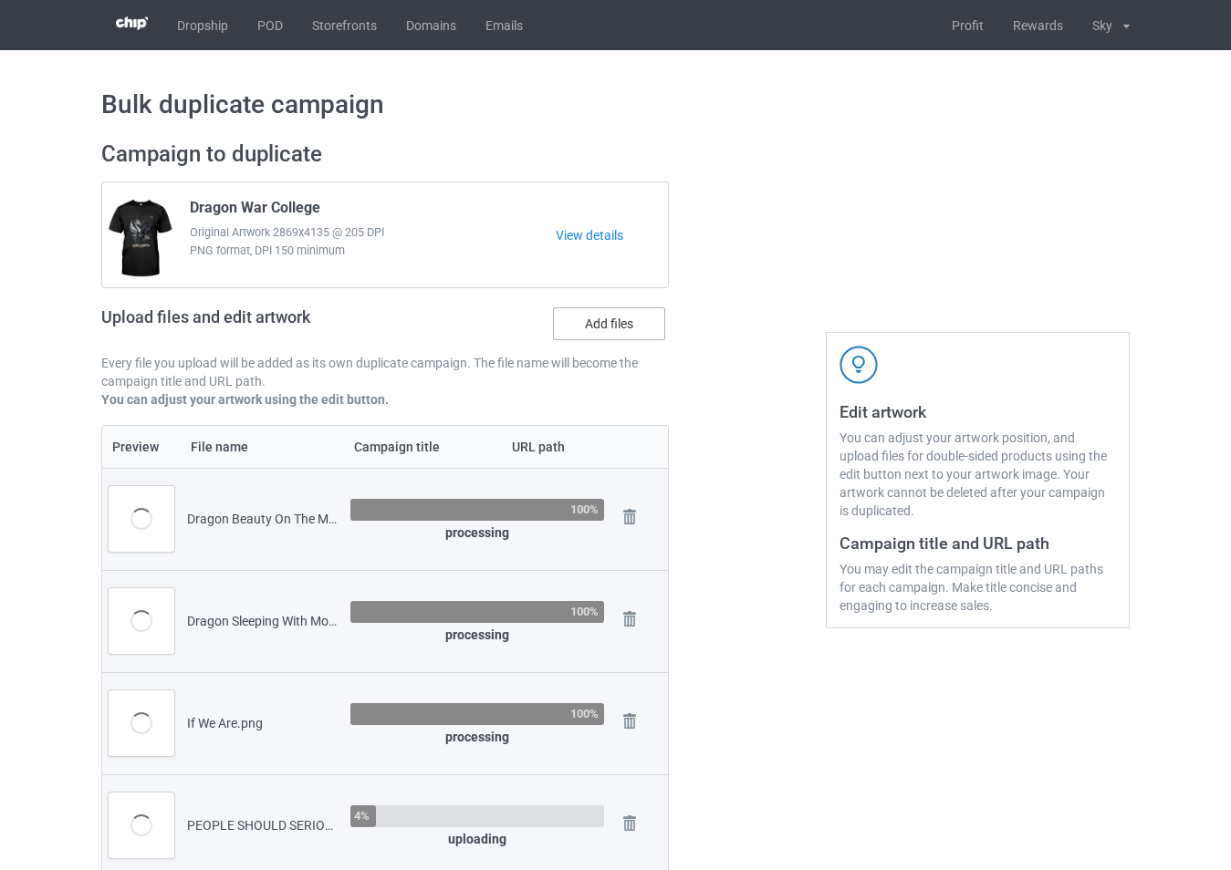
click at [616, 326] on label "Add files" at bounding box center [609, 323] width 112 height 33
click at [0, 0] on input "Add files" at bounding box center [0, 0] width 0 height 0
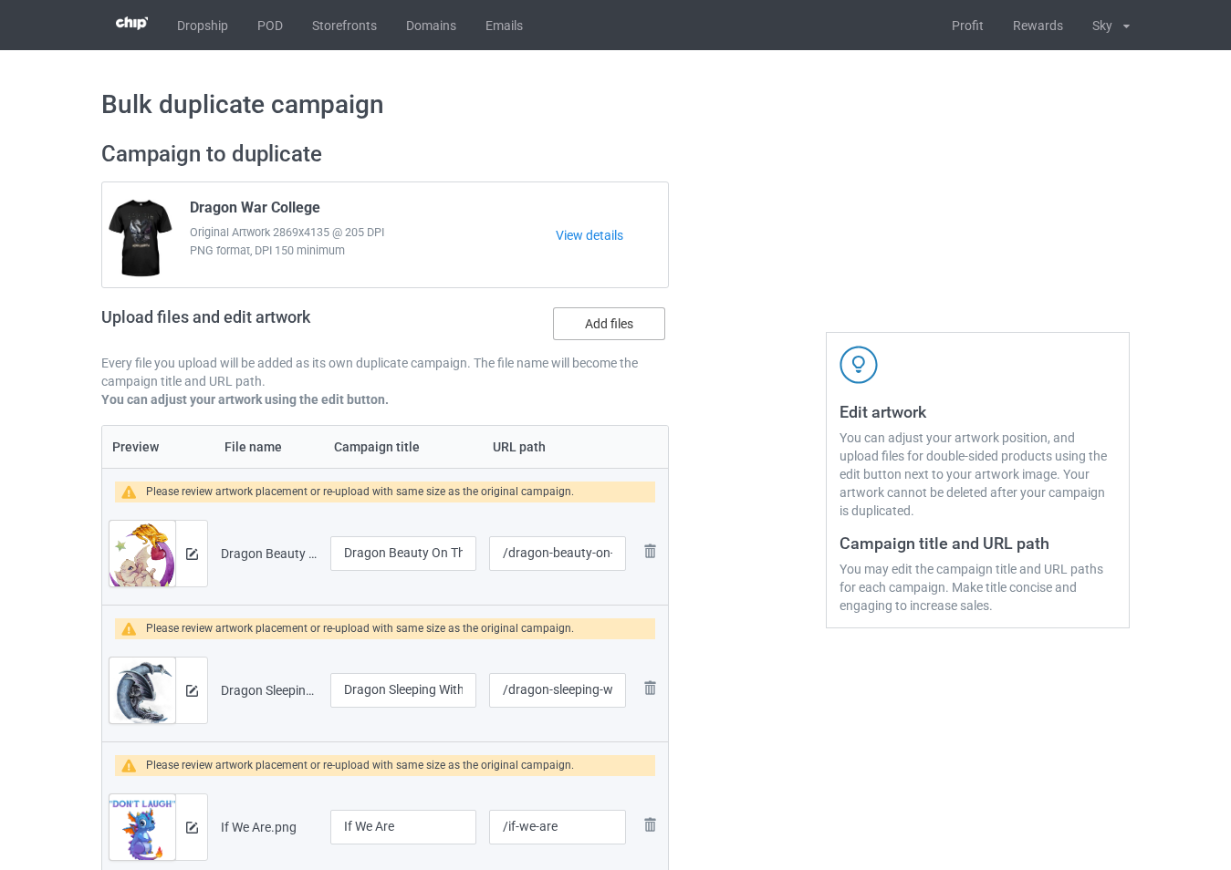
click at [617, 336] on label "Add files" at bounding box center [609, 323] width 112 height 33
click at [0, 0] on input "Add files" at bounding box center [0, 0] width 0 height 0
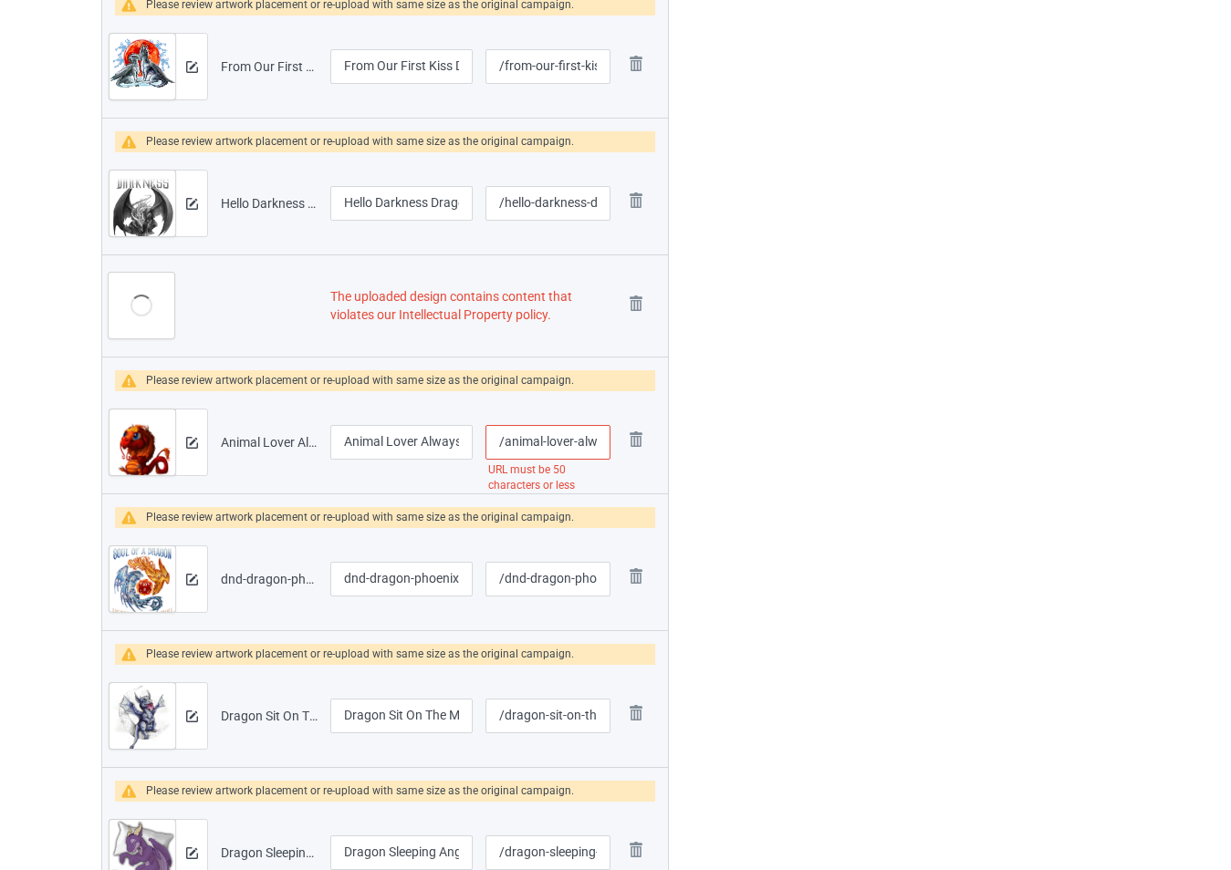
scroll to position [1277, 0]
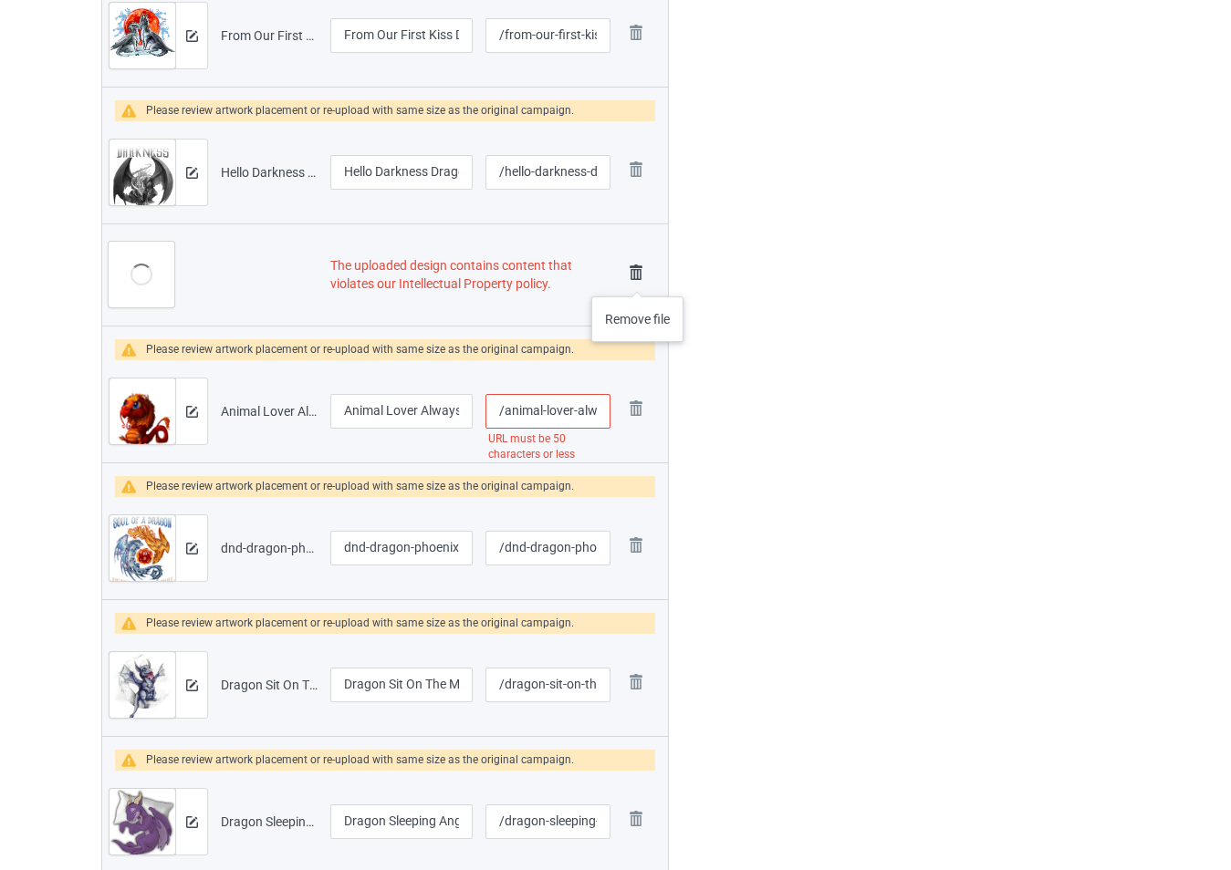
click at [638, 278] on img at bounding box center [636, 273] width 26 height 26
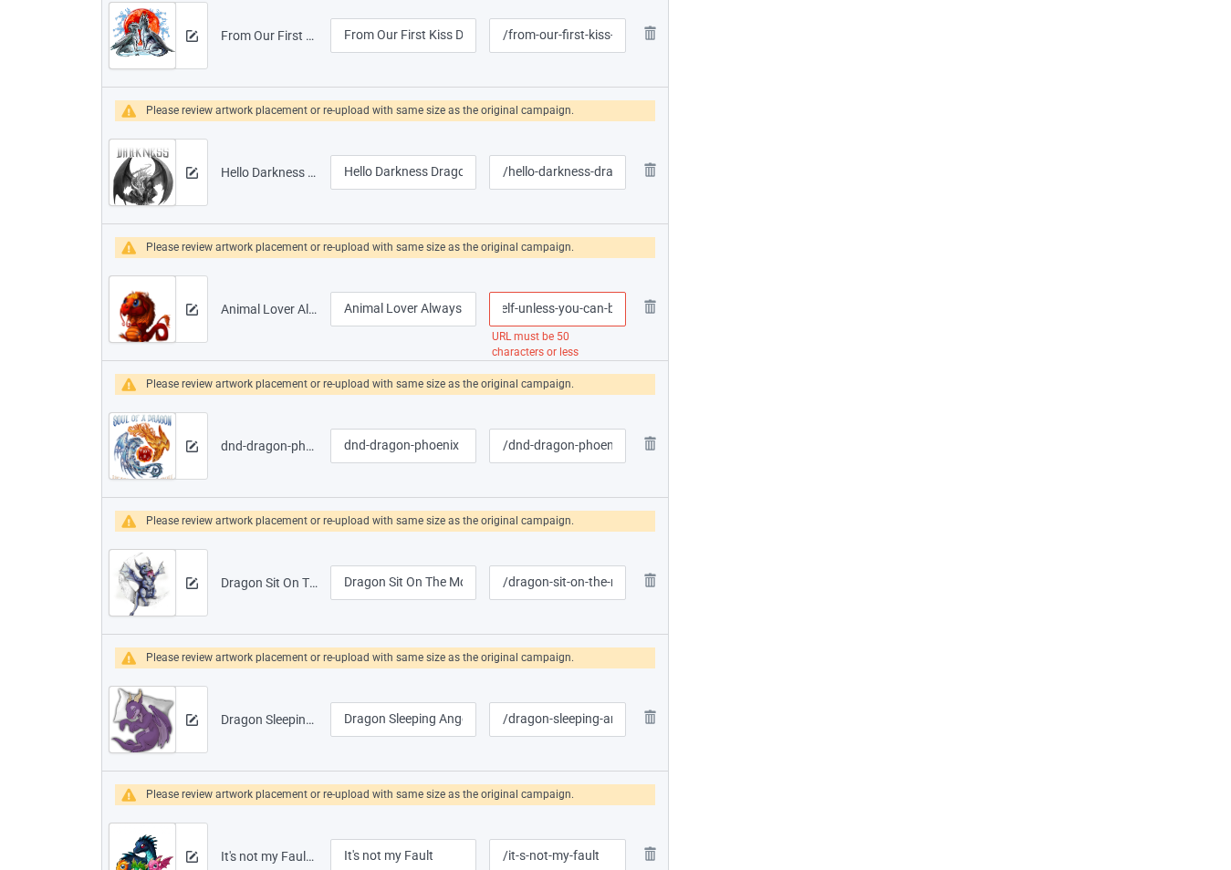
scroll to position [0, 234]
drag, startPoint x: 606, startPoint y: 312, endPoint x: 645, endPoint y: 326, distance: 41.5
click at [645, 326] on tr "Preview and edit artwork Animal Lover Always Be Yourself Unless You Can Be A Dr…" at bounding box center [385, 309] width 566 height 102
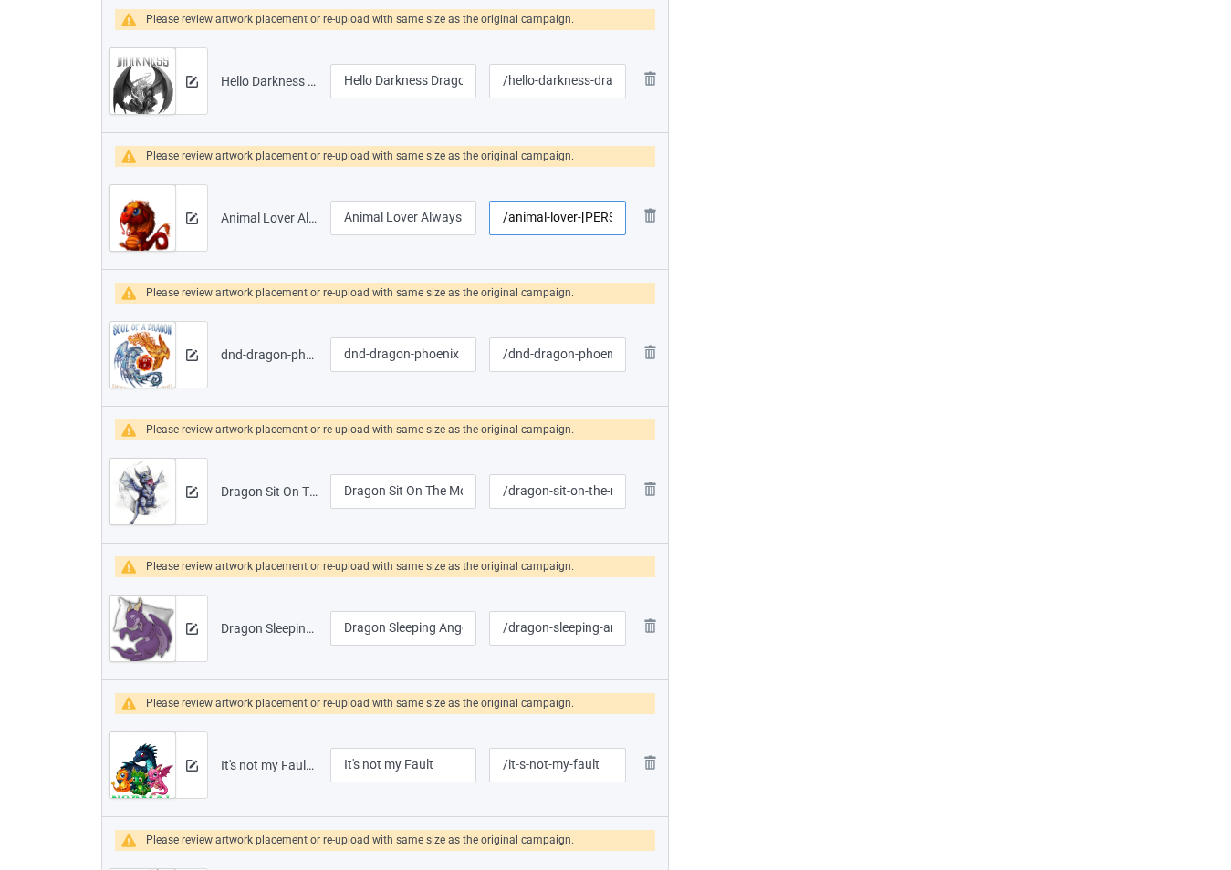
scroll to position [1567, 0]
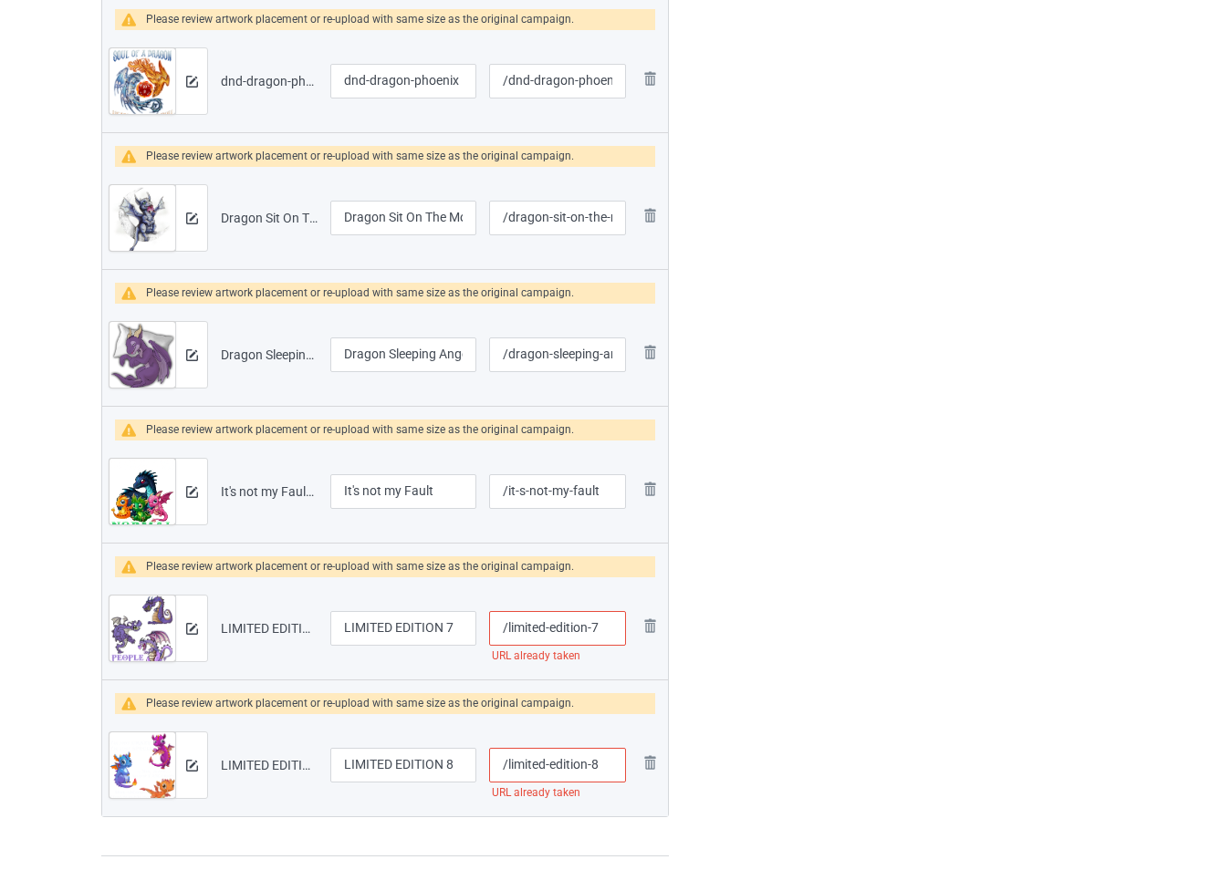
type input "/animal-lover-alwa"
click at [604, 624] on input "/limited-edition-7" at bounding box center [557, 628] width 137 height 35
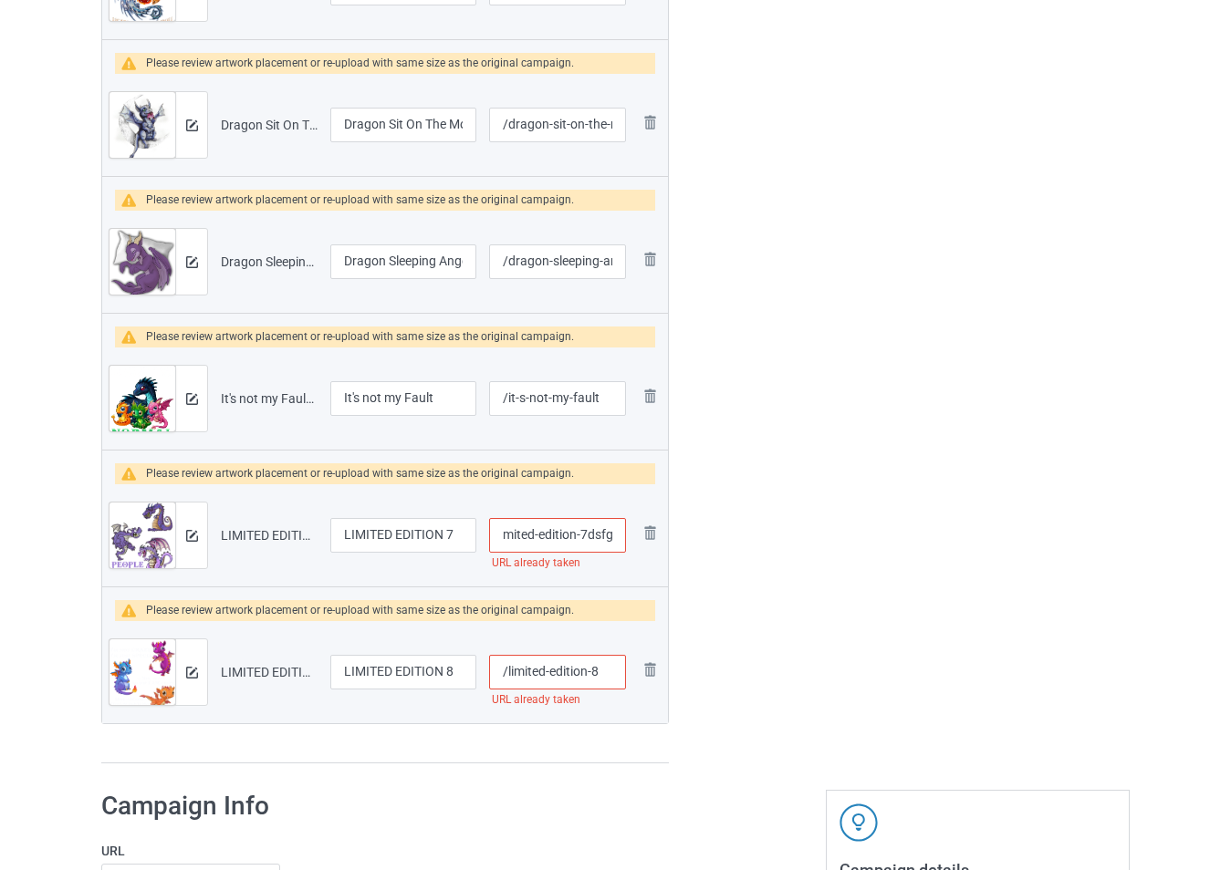
scroll to position [1750, 0]
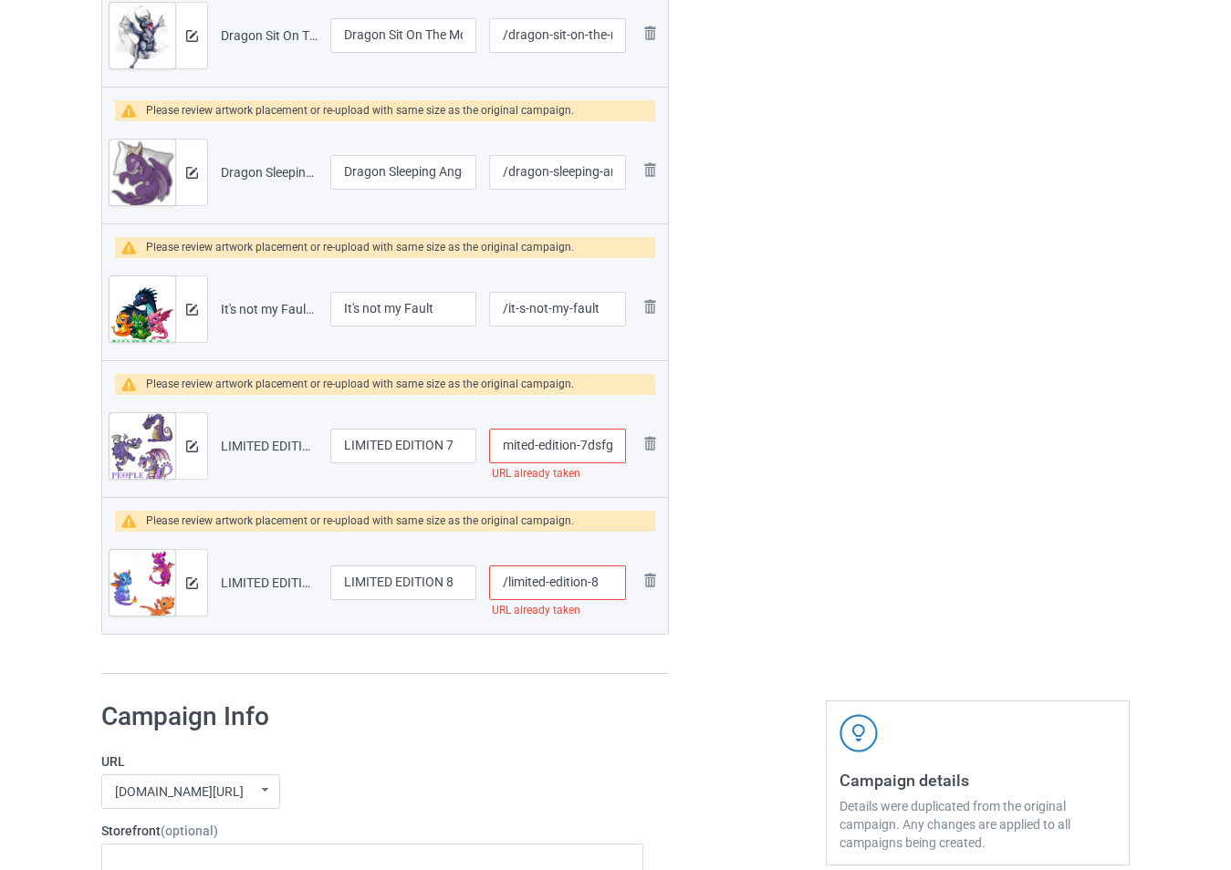
type input "/limited-edition-7dsfg"
click at [609, 580] on input "/limited-edition-8" at bounding box center [557, 583] width 137 height 35
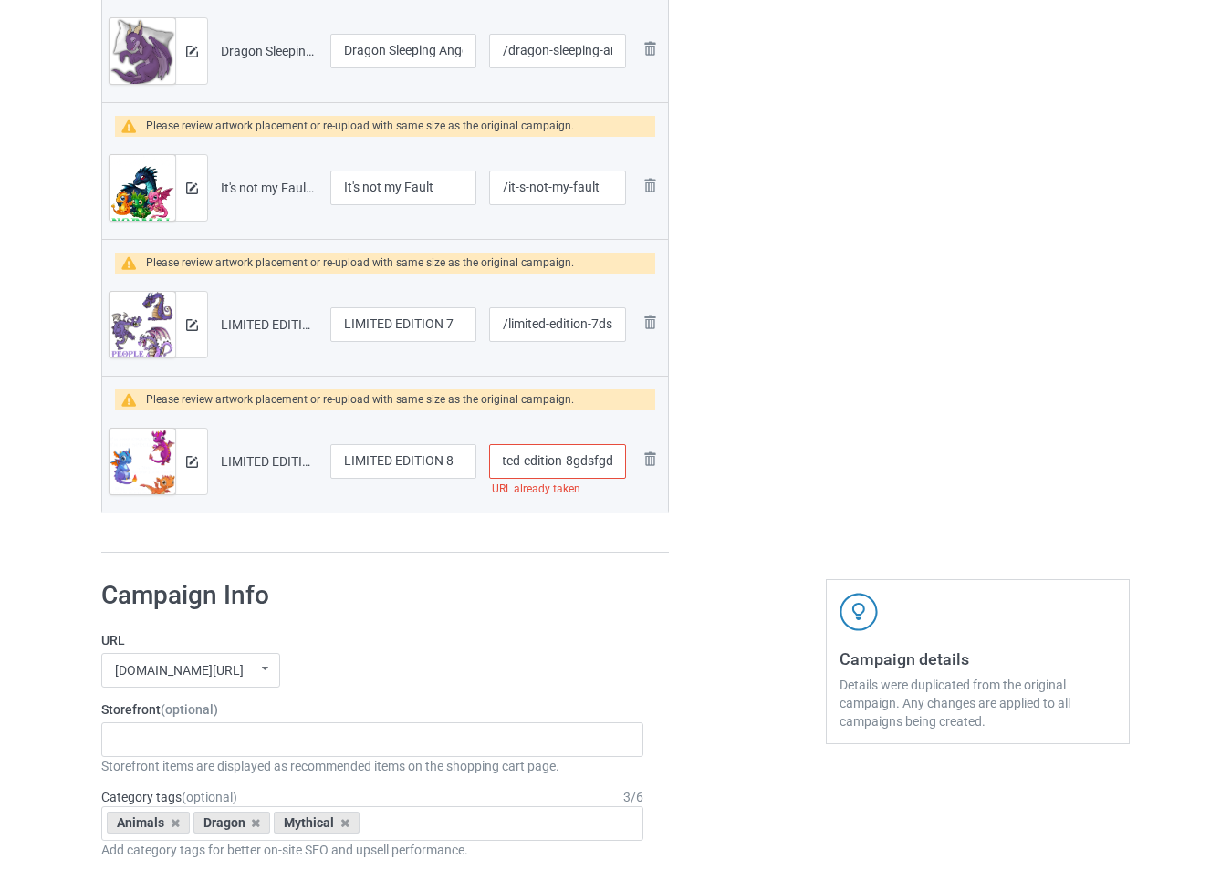
scroll to position [2115, 0]
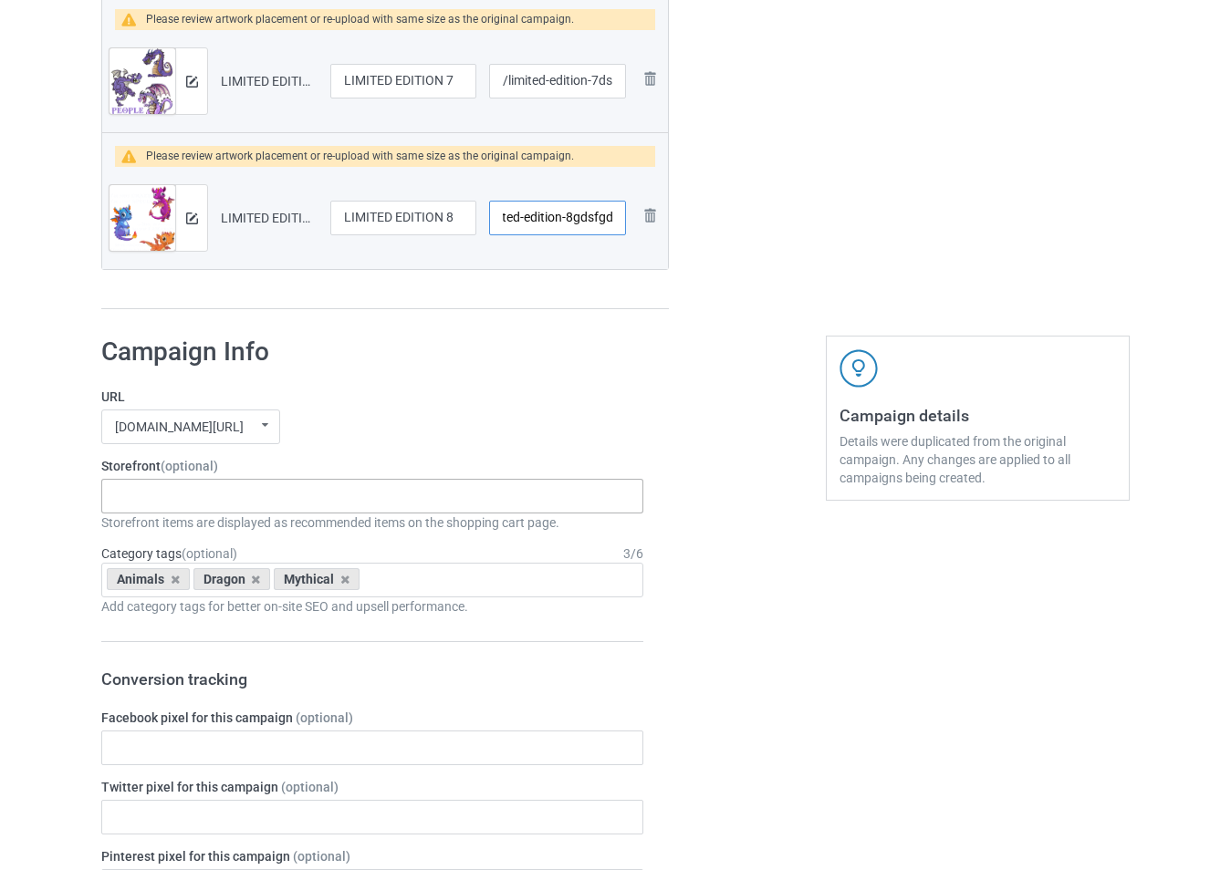
type input "/limited-edition-8gdsfgd"
click at [233, 492] on div "-------------------------------------------------- Gifts For Christmas Teacher …" at bounding box center [372, 496] width 542 height 35
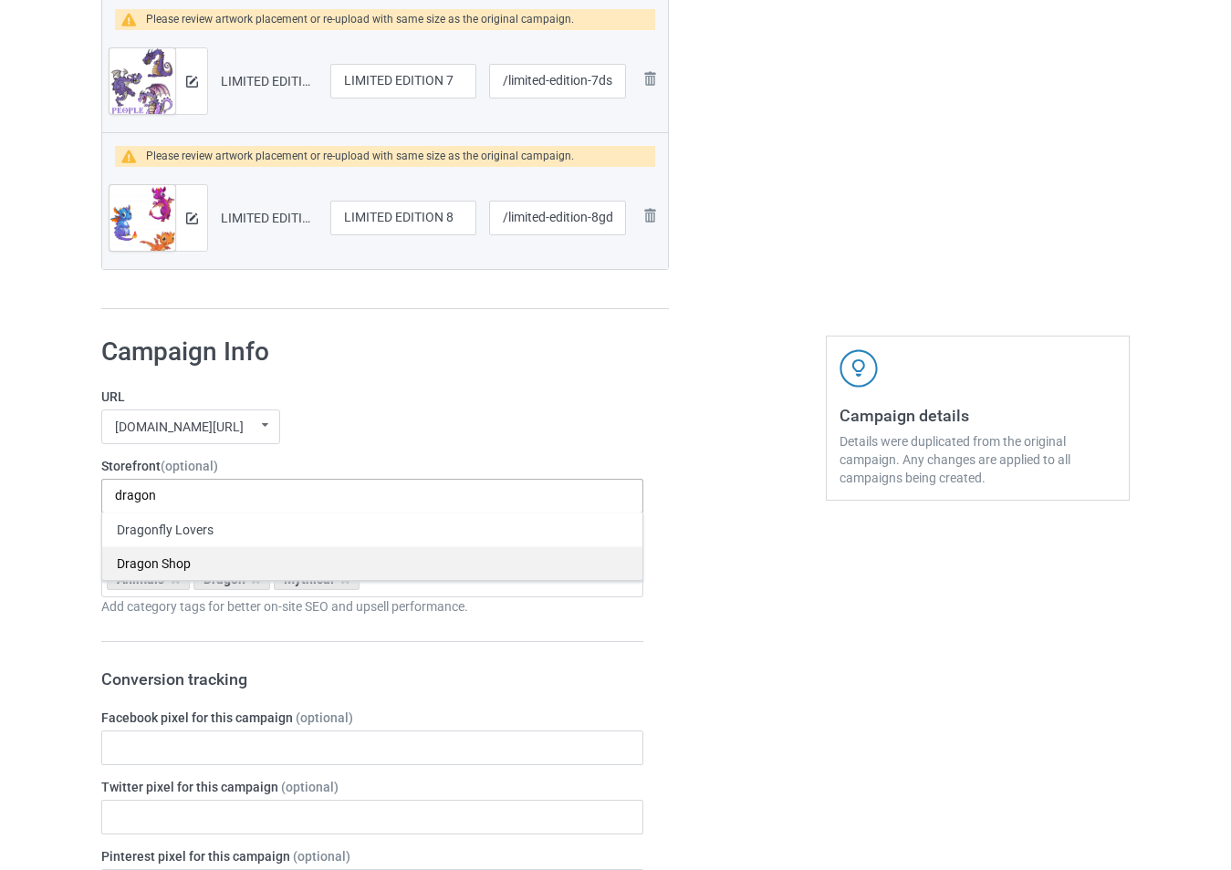
type input "dragon"
click at [224, 559] on div "Dragon Shop" at bounding box center [372, 563] width 540 height 34
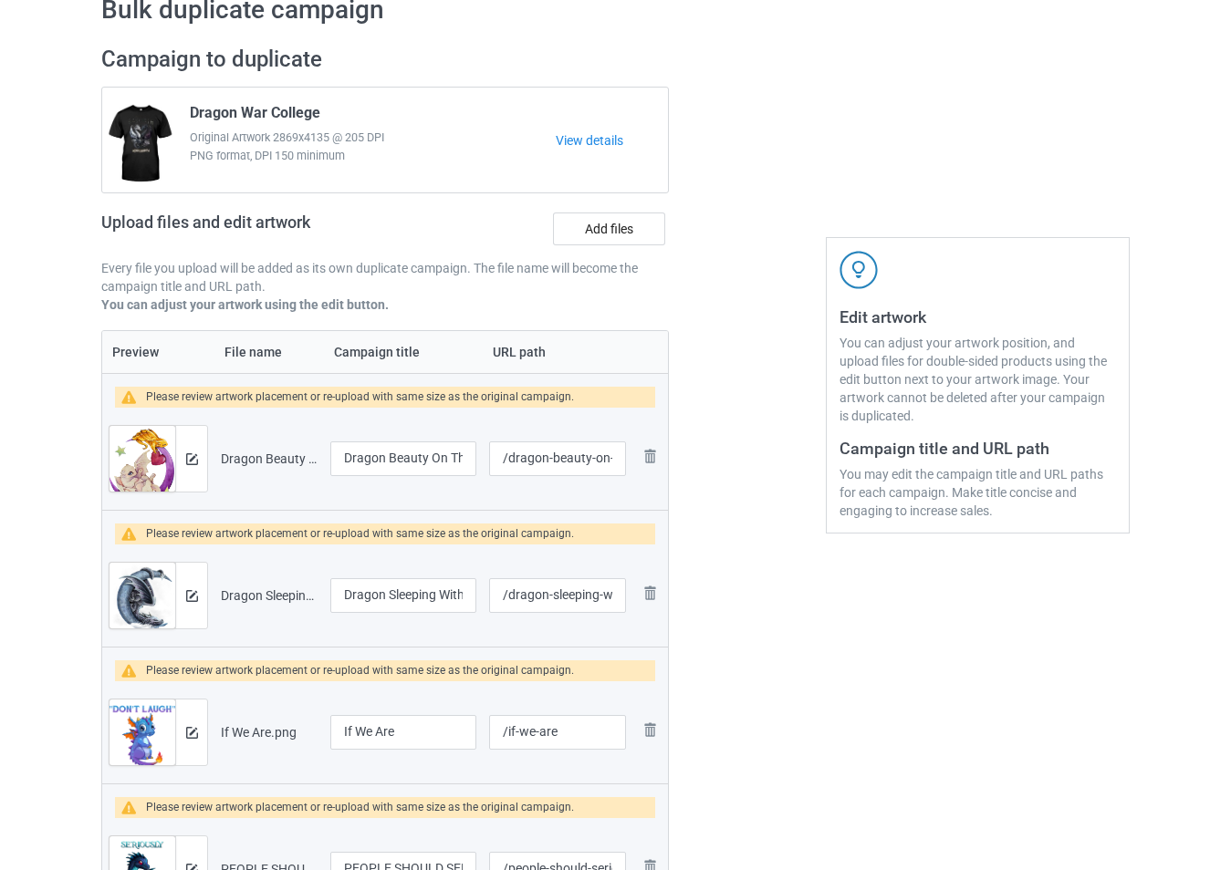
scroll to position [199, 0]
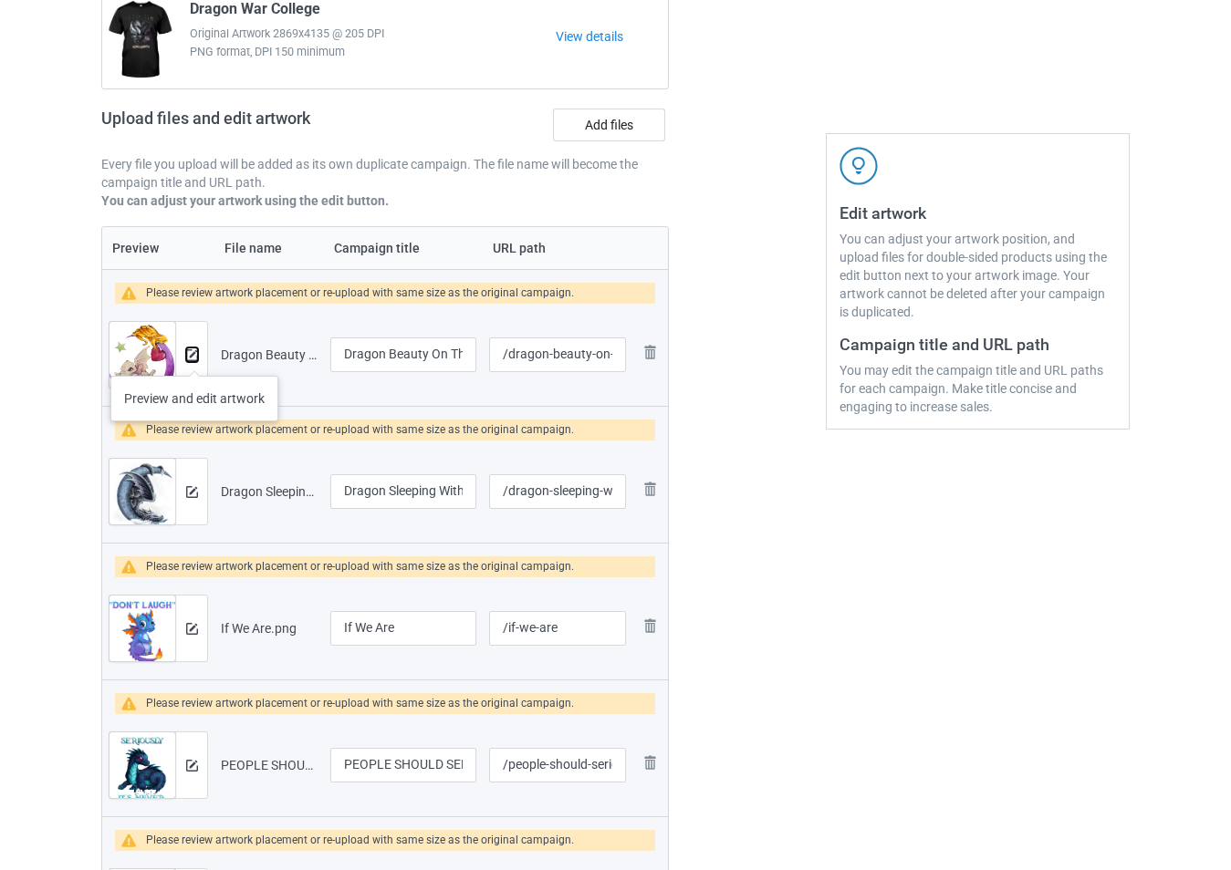
click at [194, 358] on img at bounding box center [192, 355] width 12 height 12
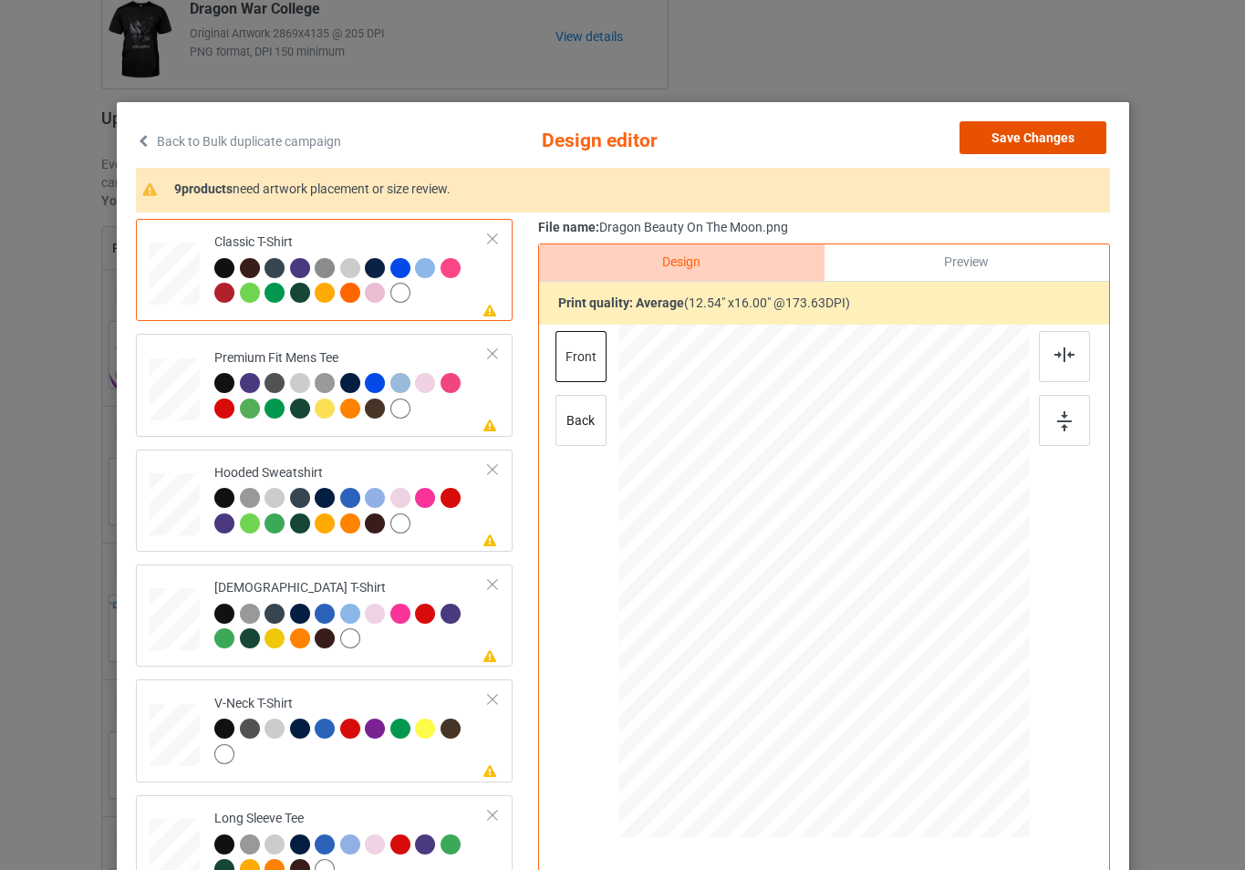
click at [1015, 127] on button "Save Changes" at bounding box center [1033, 137] width 147 height 33
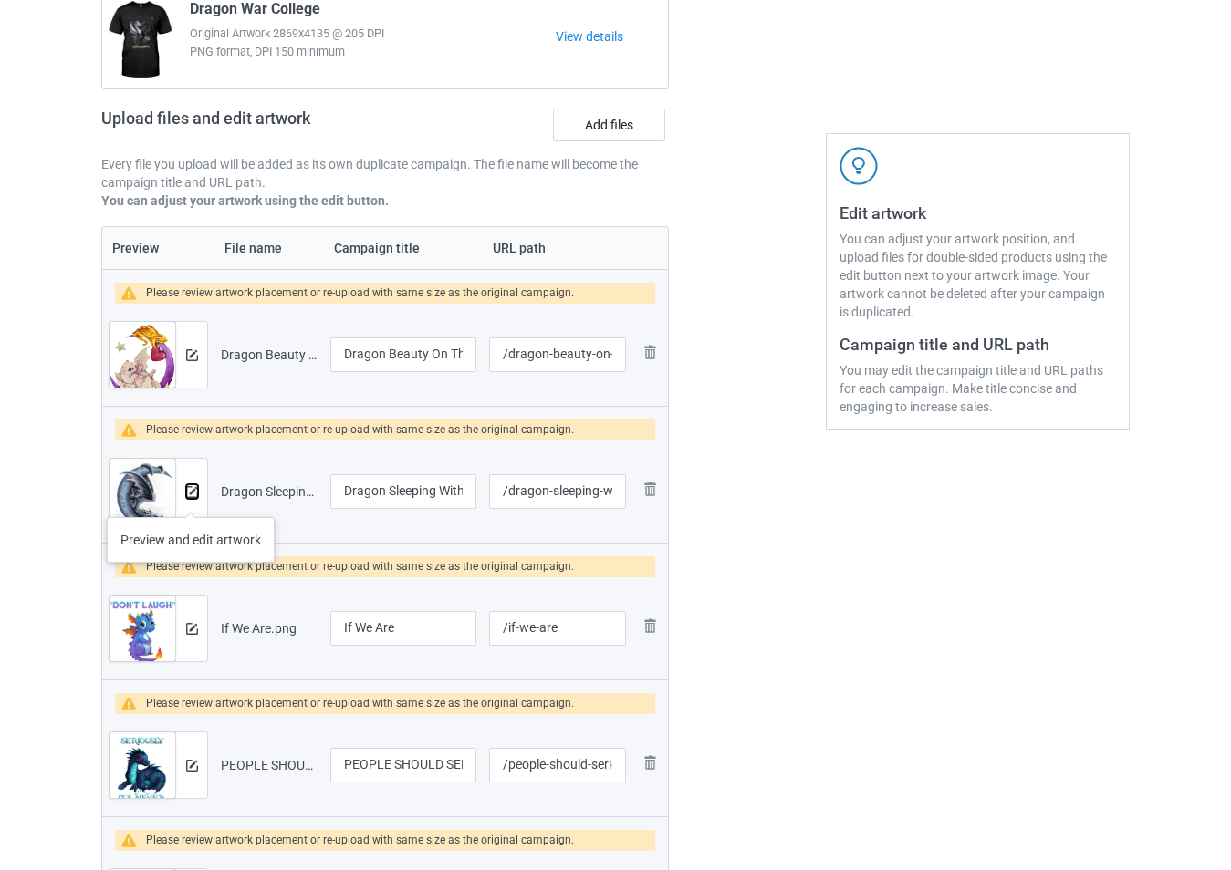
click at [191, 499] on button at bounding box center [192, 491] width 12 height 15
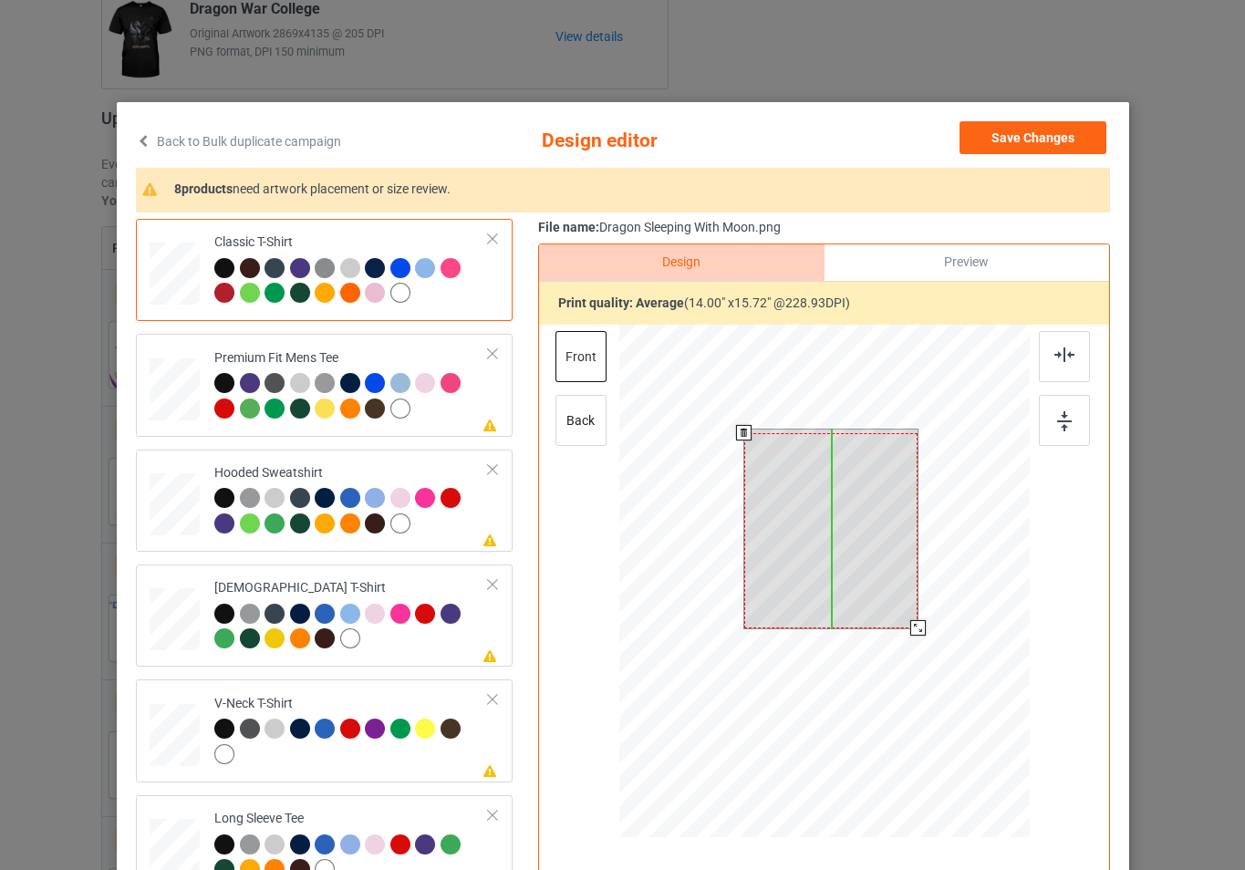
drag, startPoint x: 832, startPoint y: 533, endPoint x: 832, endPoint y: 546, distance: 12.8
click at [832, 546] on div at bounding box center [831, 530] width 174 height 195
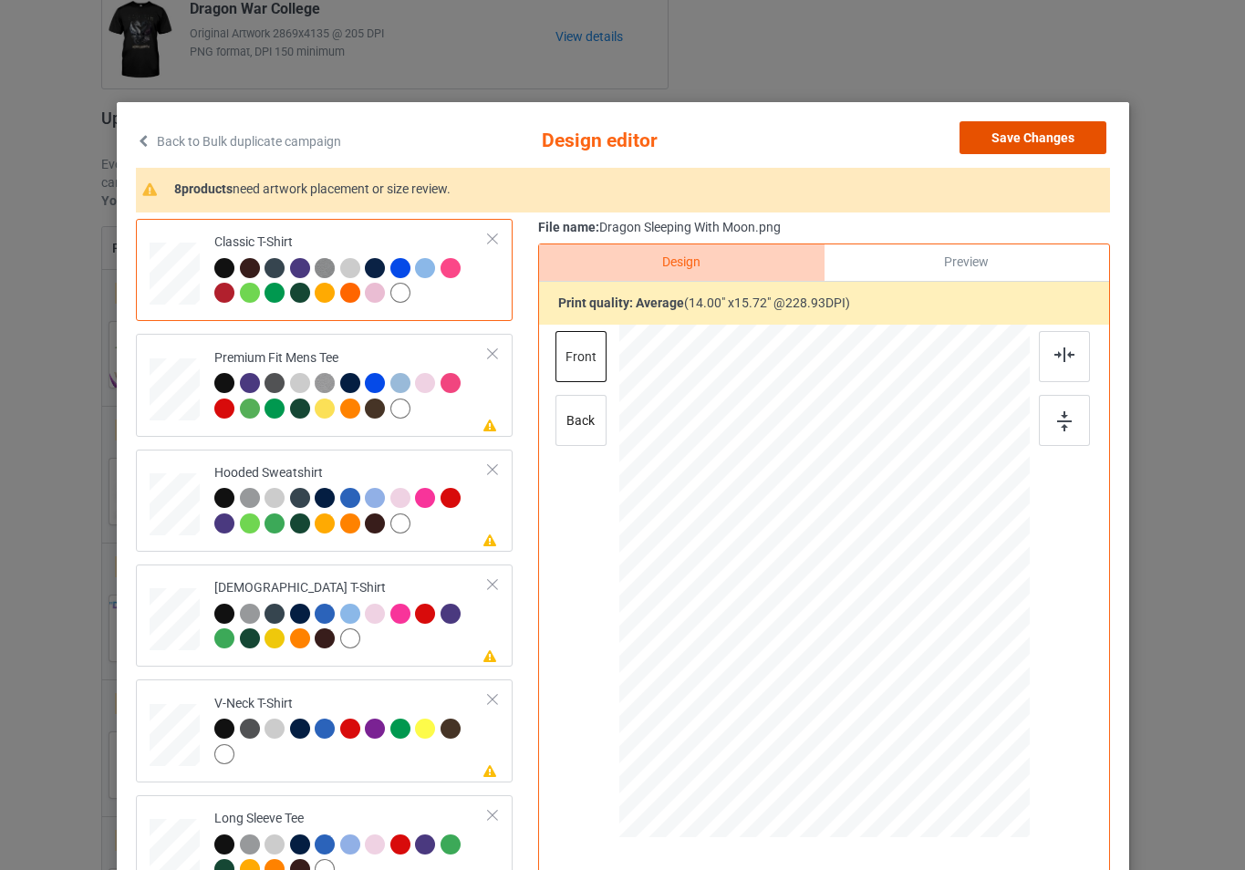
click at [1003, 145] on button "Save Changes" at bounding box center [1033, 137] width 147 height 33
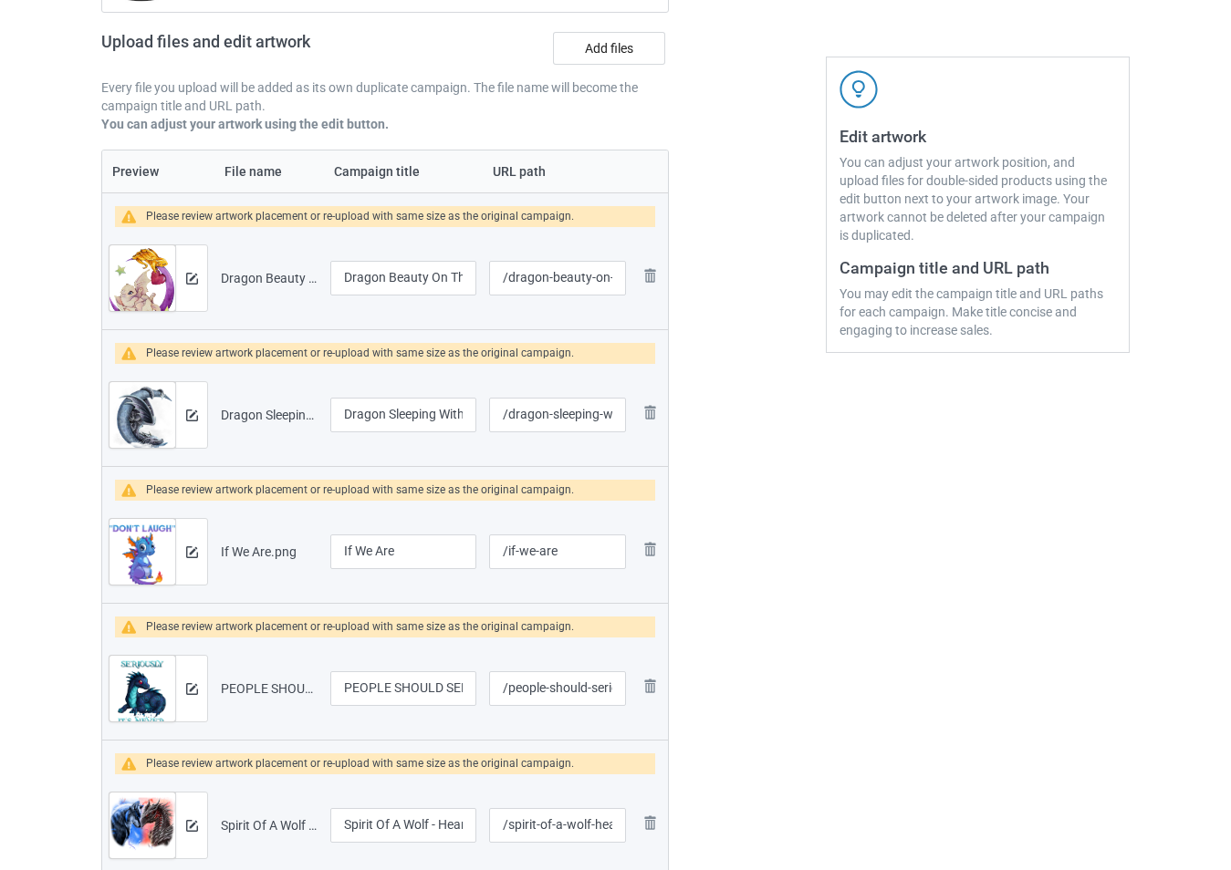
scroll to position [564, 0]
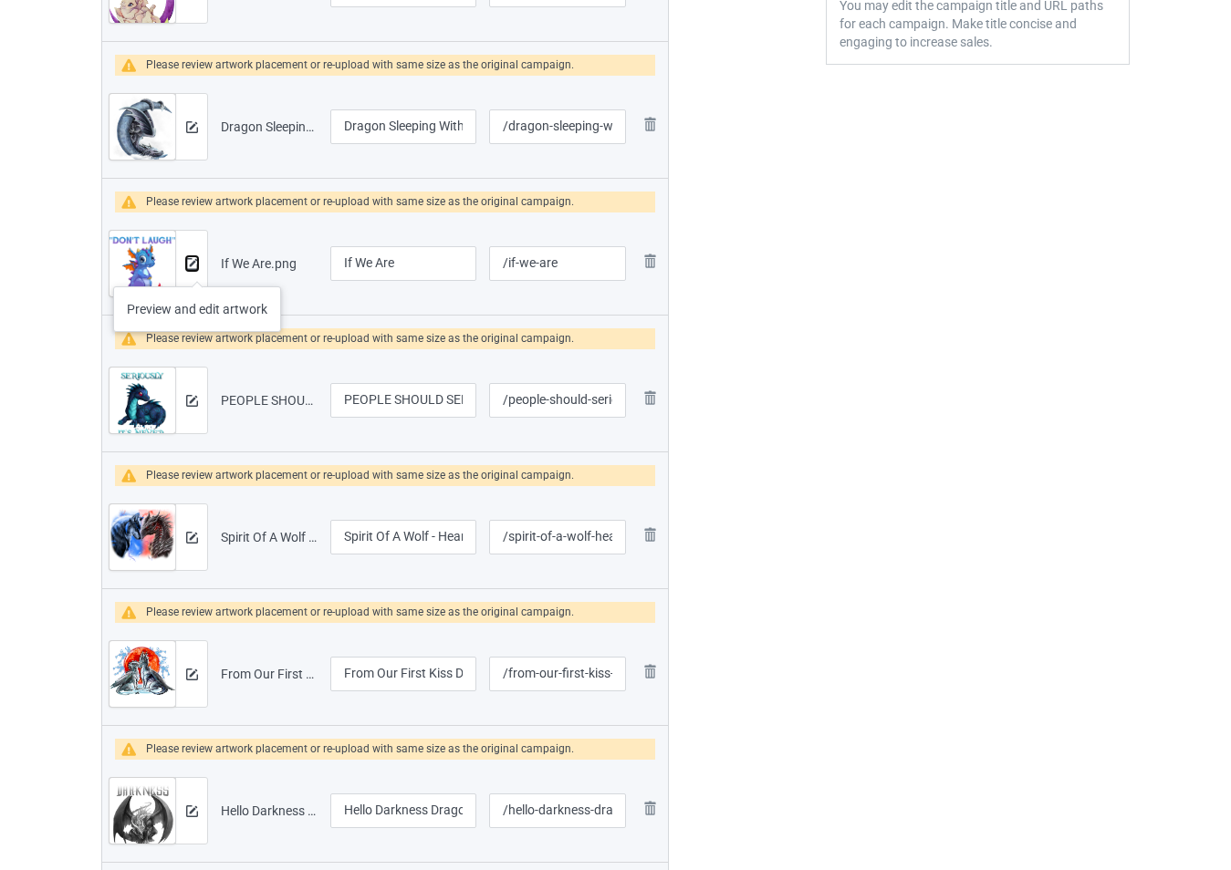
click at [194, 267] on img at bounding box center [192, 264] width 12 height 12
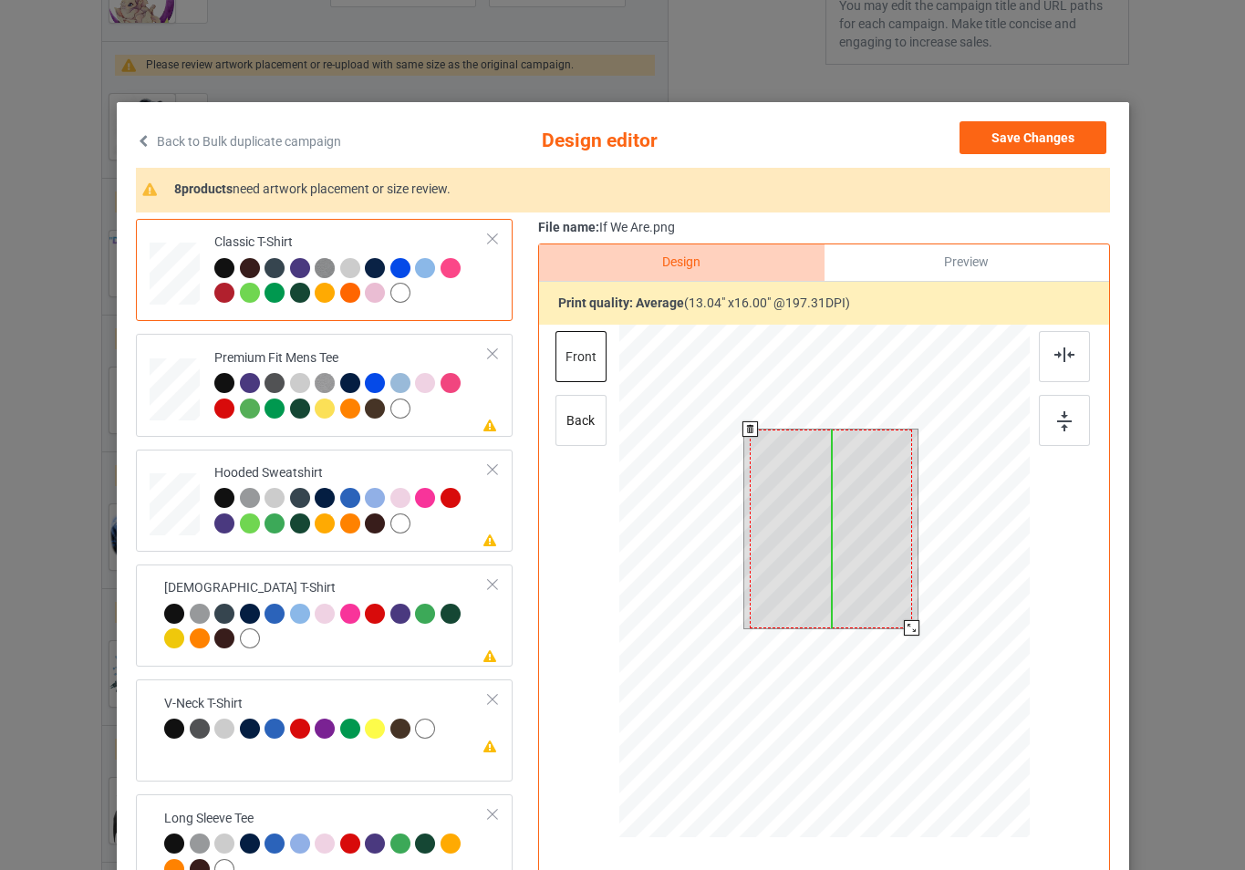
drag, startPoint x: 816, startPoint y: 557, endPoint x: 816, endPoint y: 569, distance: 11.9
click at [816, 569] on div at bounding box center [830, 529] width 161 height 199
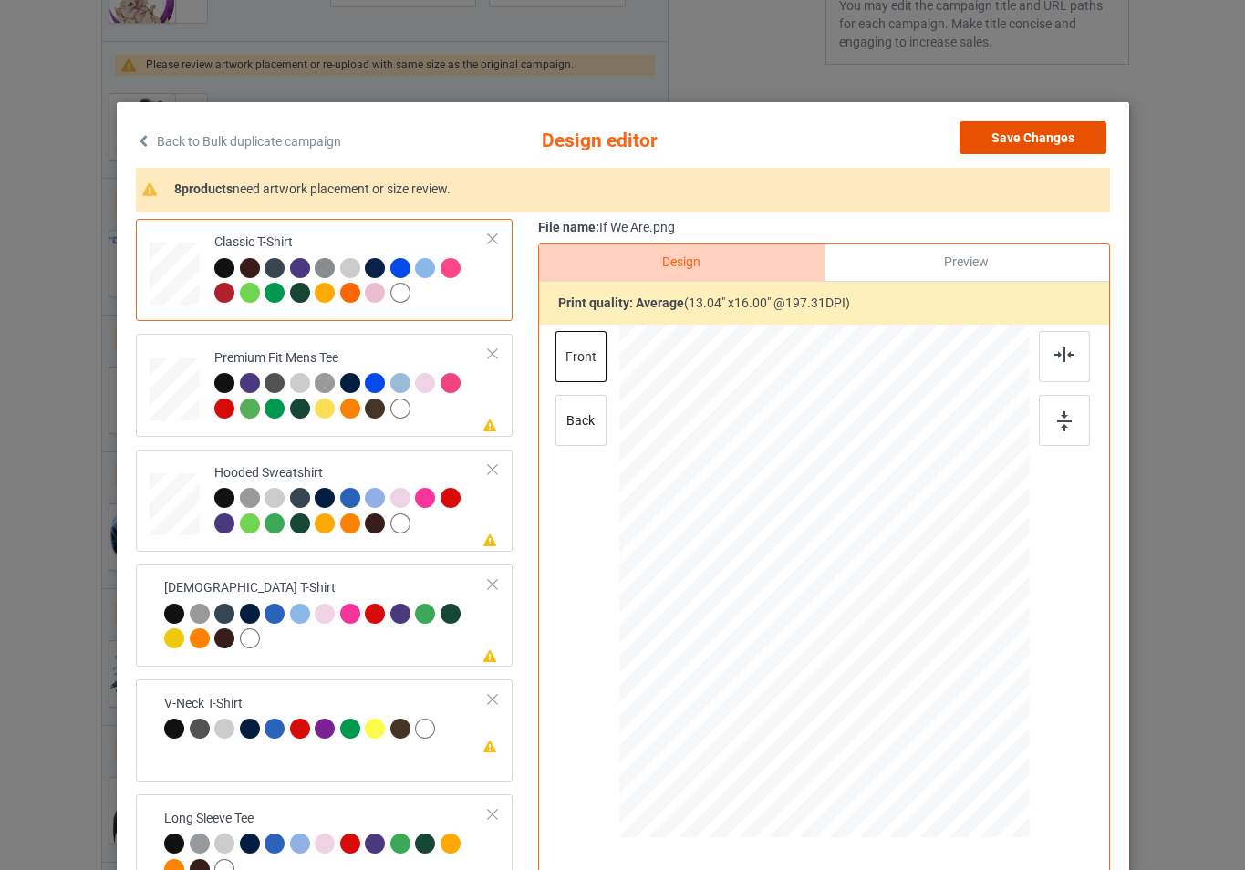
click at [1003, 138] on button "Save Changes" at bounding box center [1033, 137] width 147 height 33
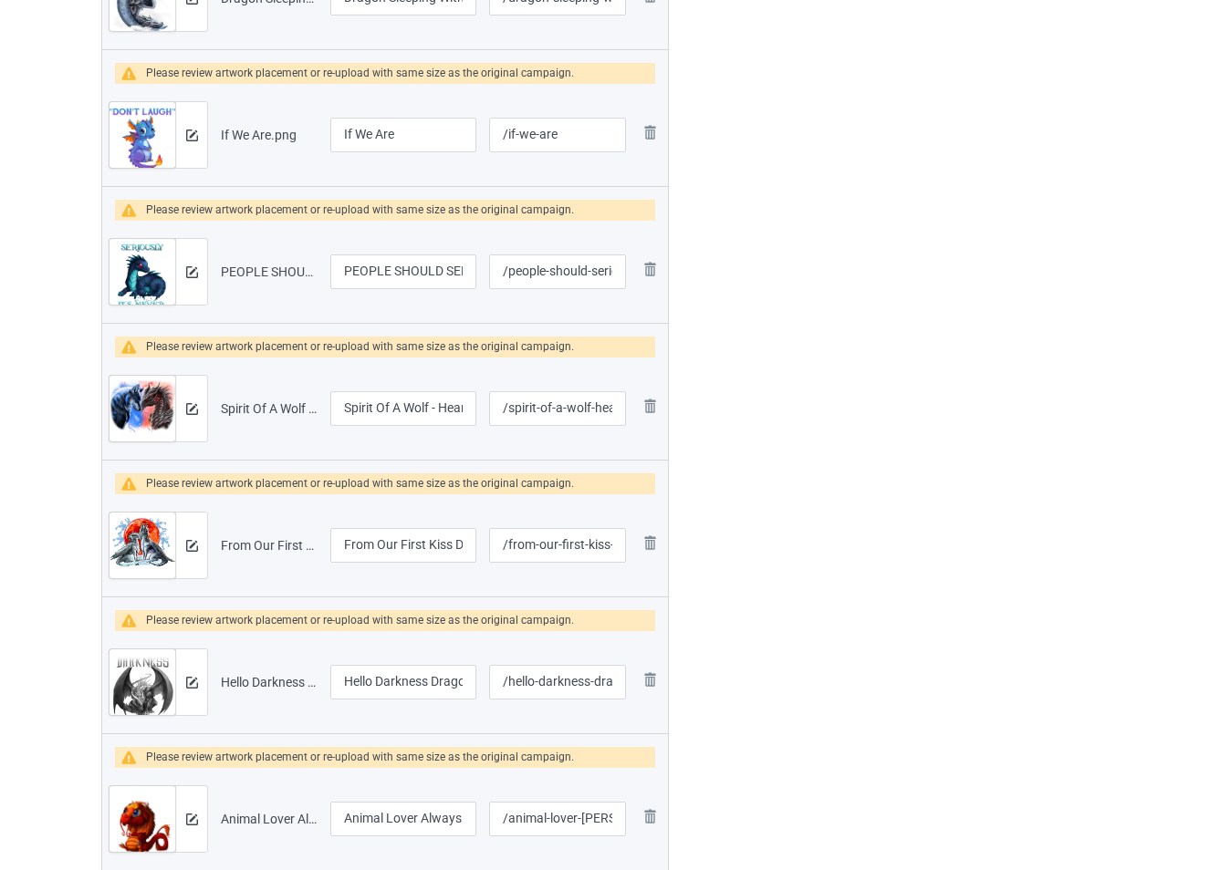
scroll to position [746, 0]
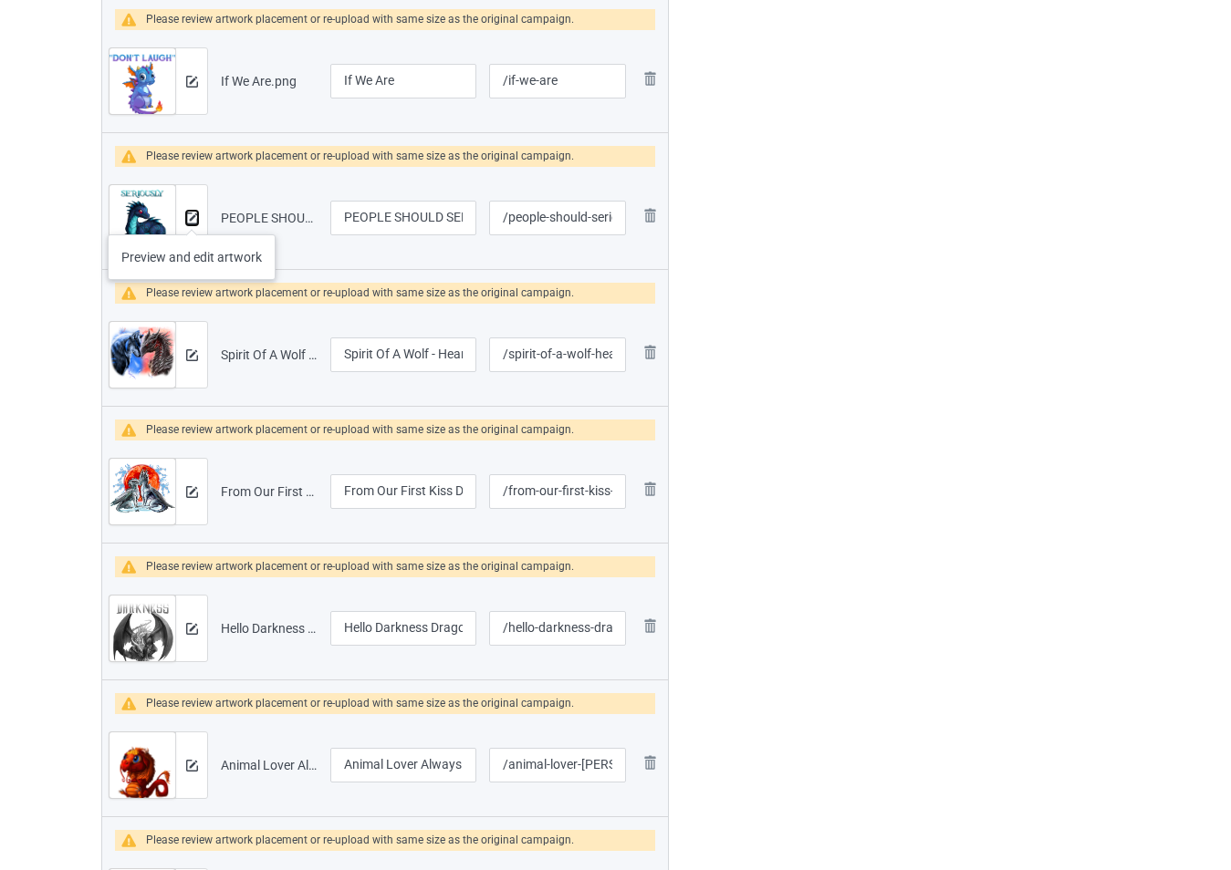
click at [192, 217] on img at bounding box center [192, 219] width 12 height 12
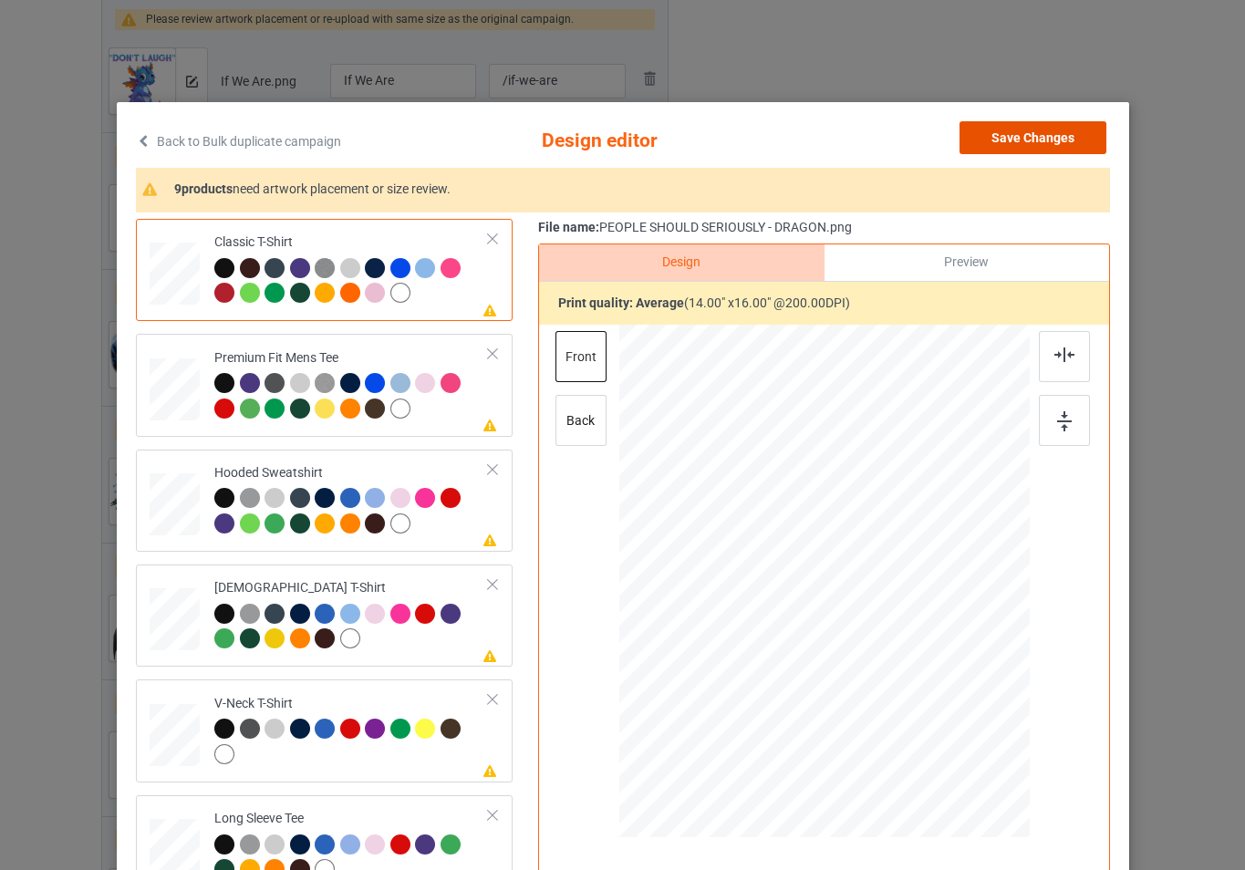
click at [1000, 138] on button "Save Changes" at bounding box center [1033, 137] width 147 height 33
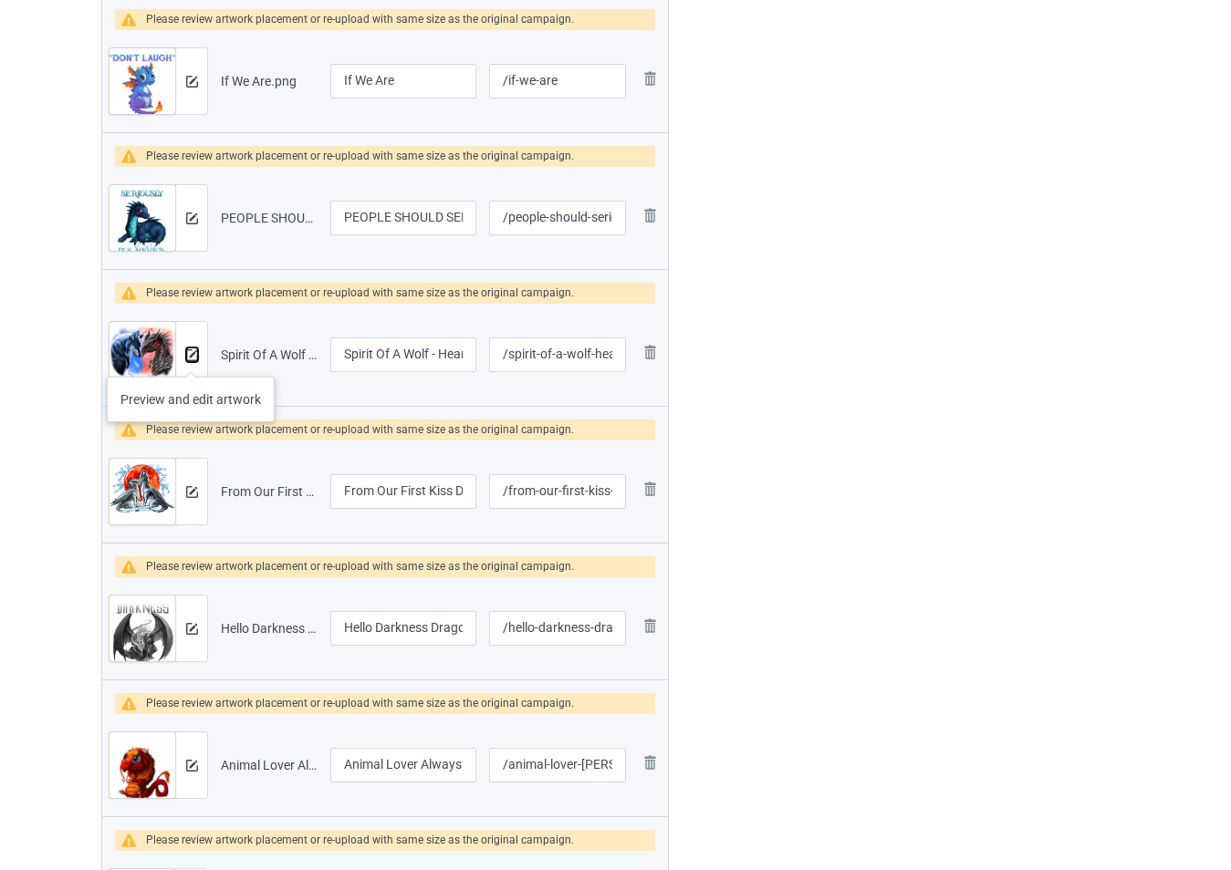
click at [193, 357] on img at bounding box center [192, 355] width 12 height 12
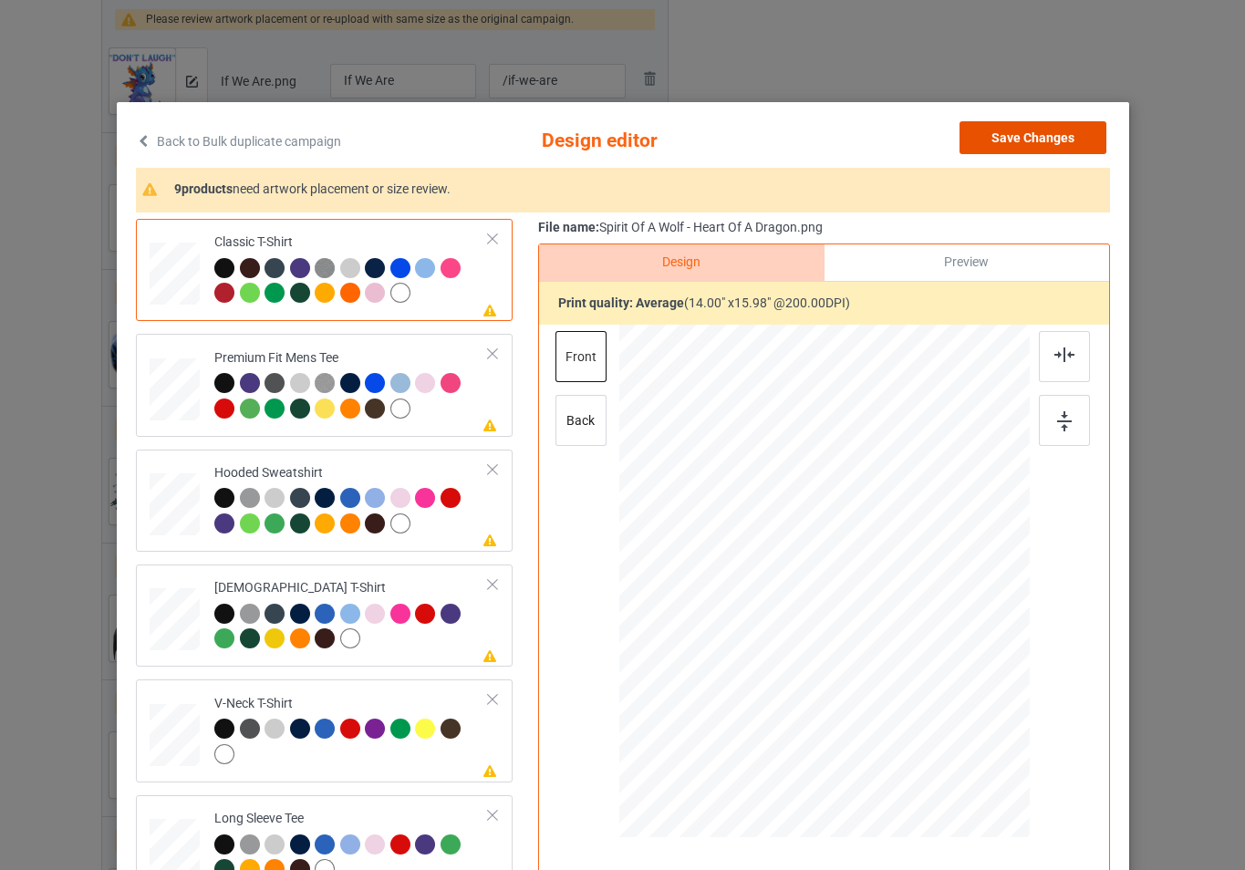
click at [998, 140] on button "Save Changes" at bounding box center [1033, 137] width 147 height 33
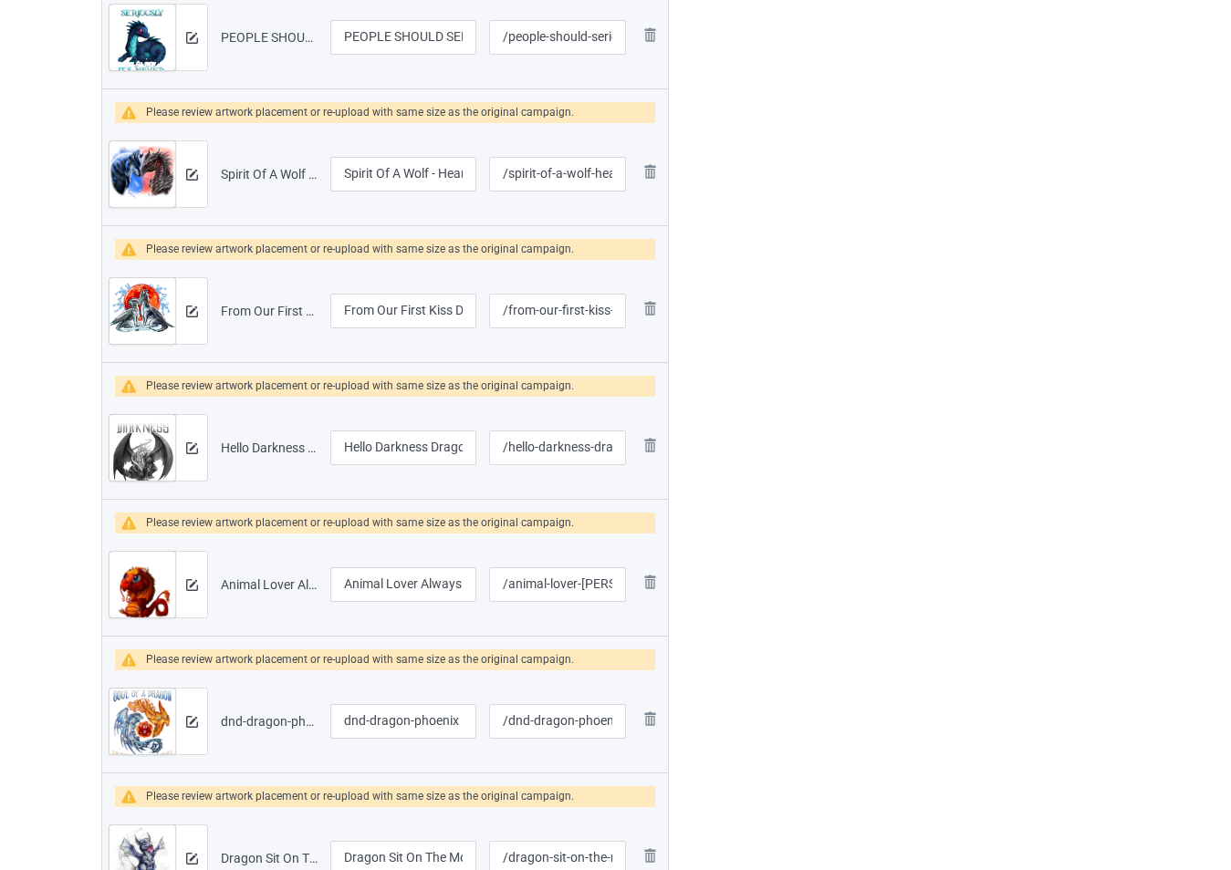
scroll to position [929, 0]
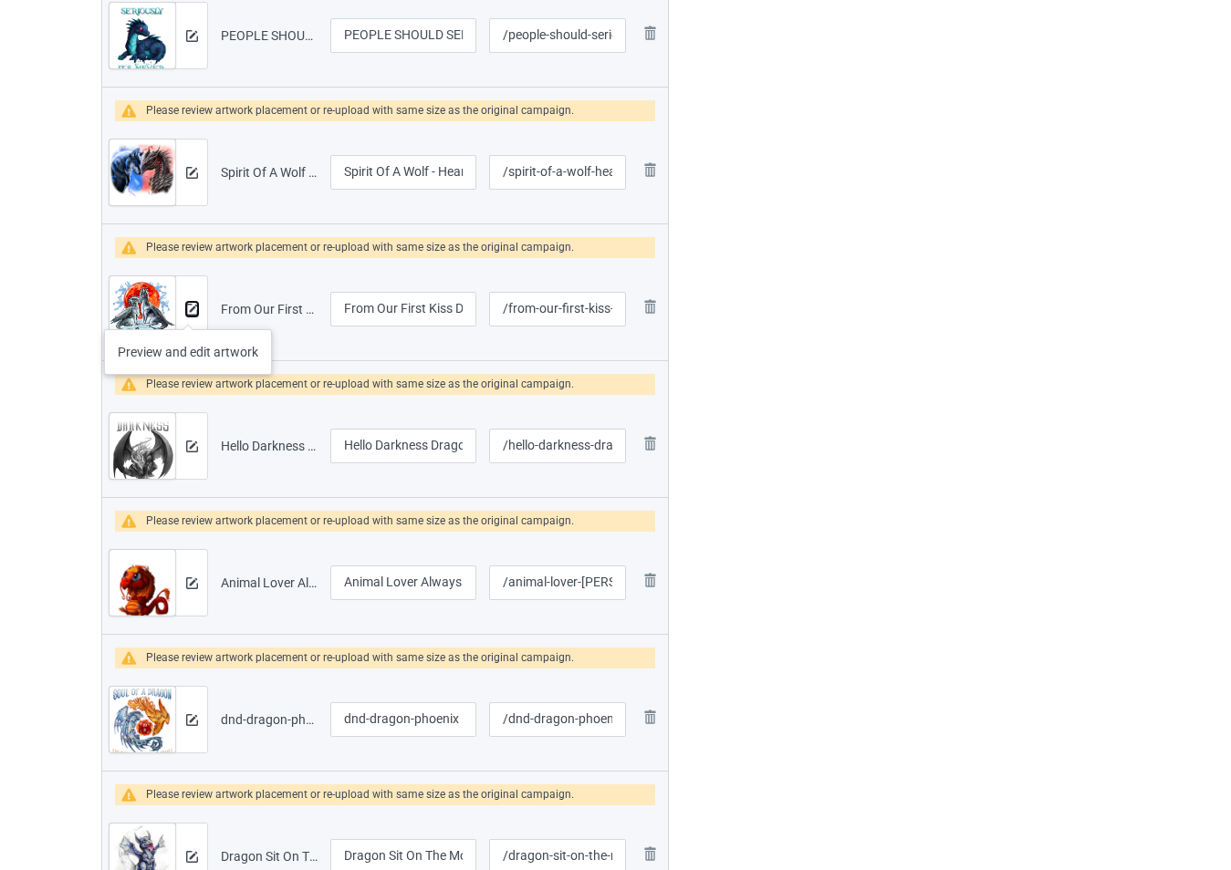
click at [188, 310] on img at bounding box center [192, 310] width 12 height 12
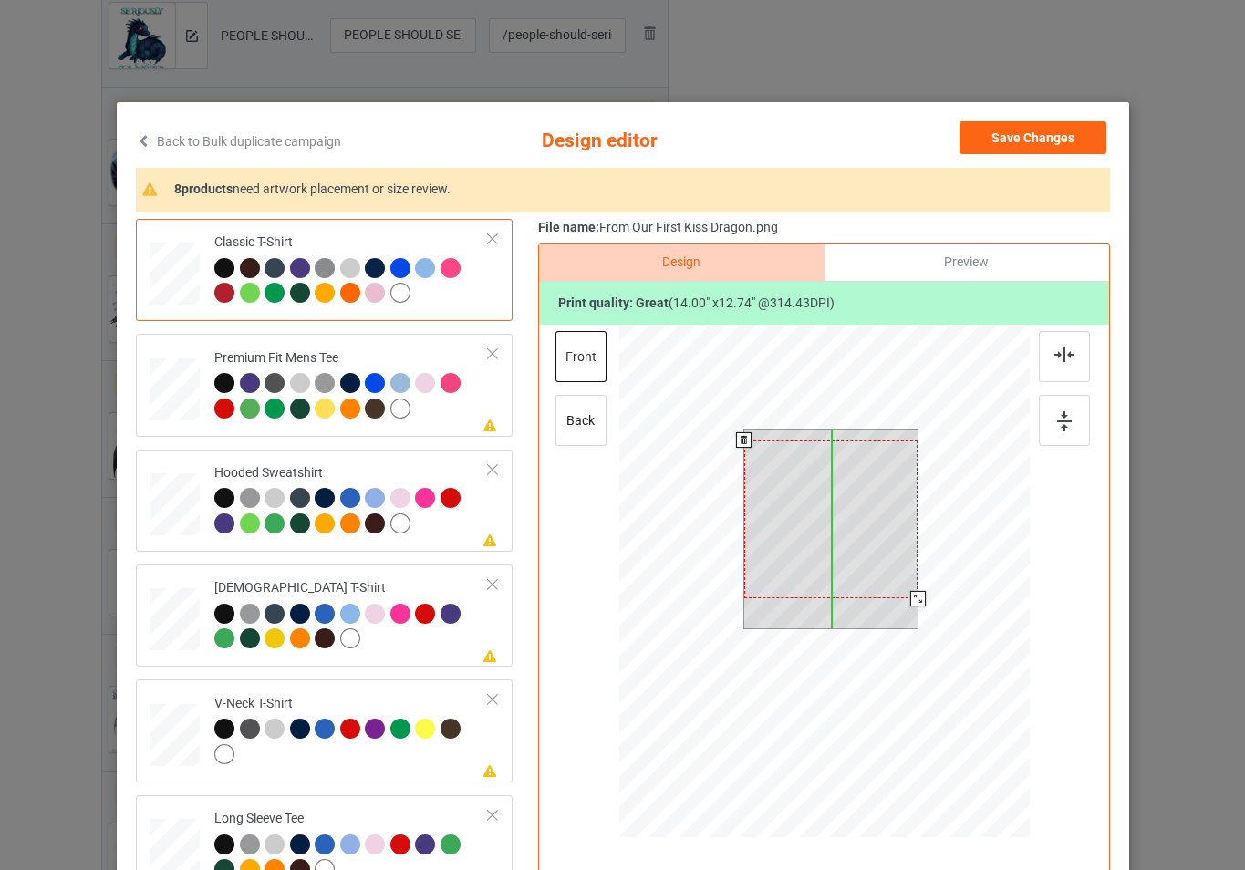
drag, startPoint x: 838, startPoint y: 533, endPoint x: 837, endPoint y: 544, distance: 11.0
click at [837, 544] on div at bounding box center [831, 520] width 174 height 158
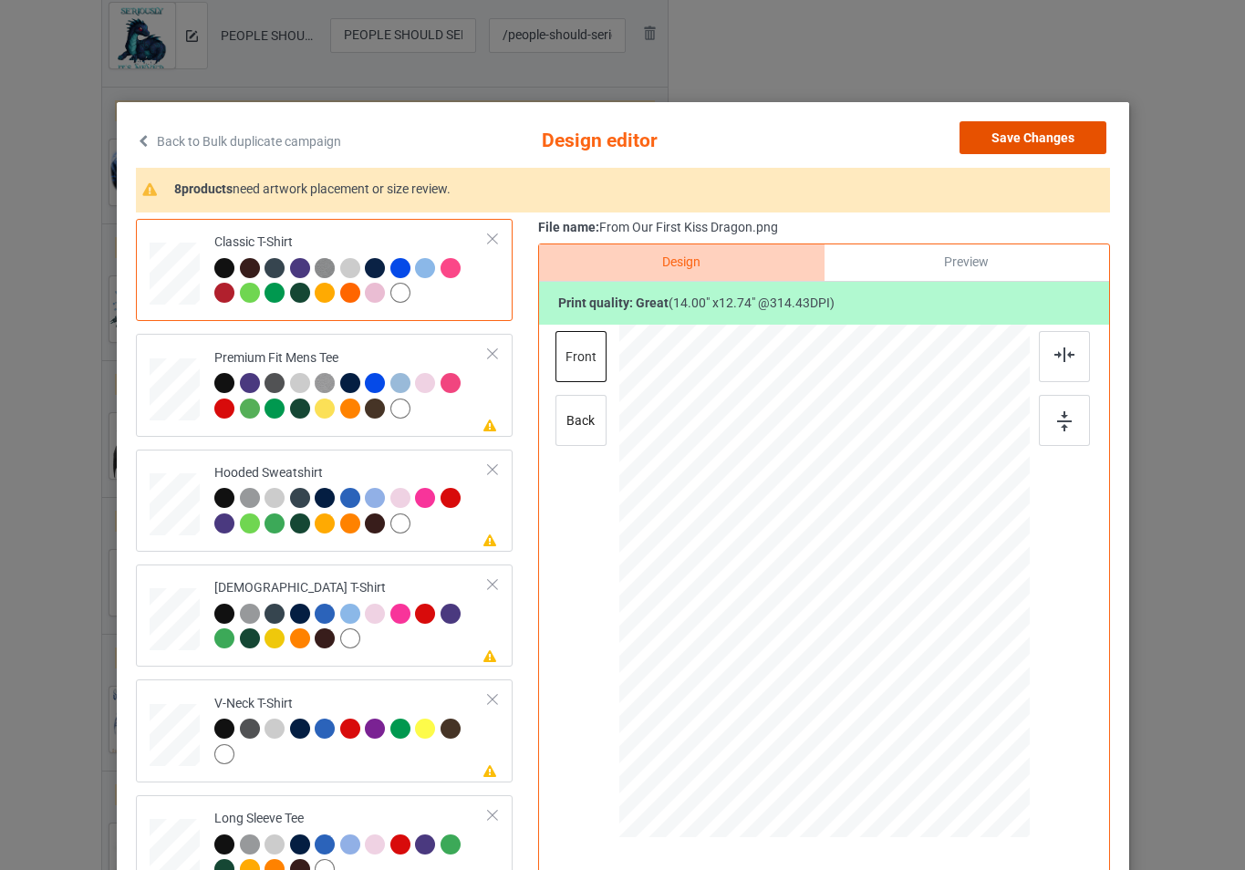
click at [1006, 146] on button "Save Changes" at bounding box center [1033, 137] width 147 height 33
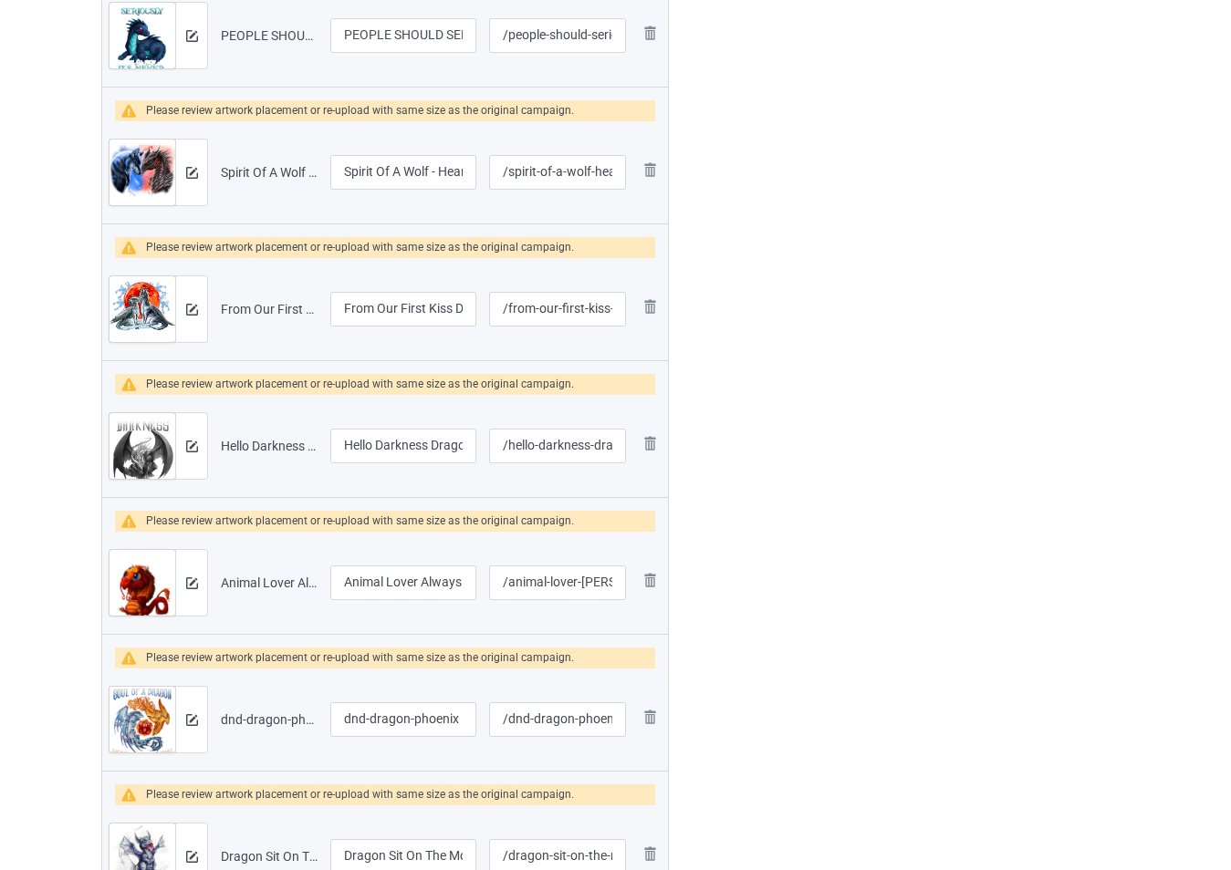
scroll to position [1020, 0]
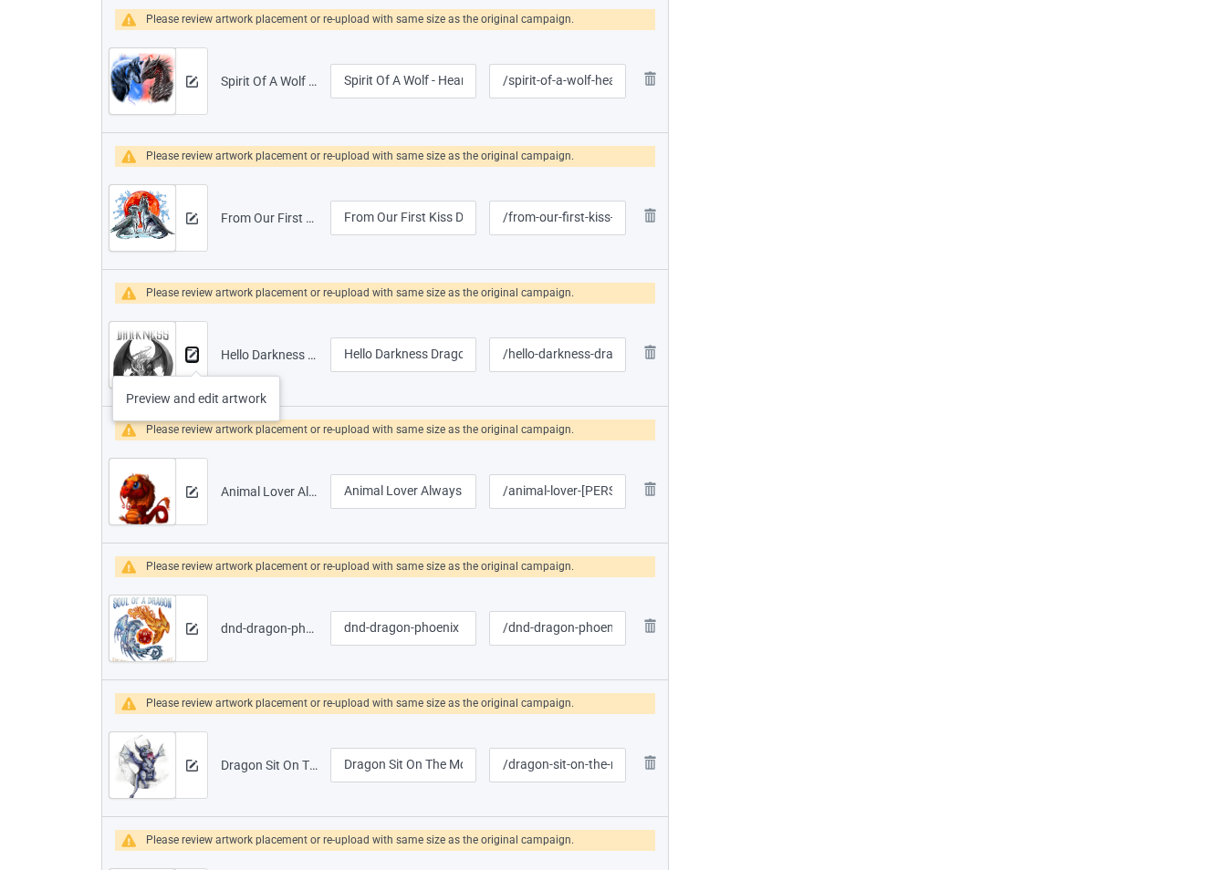
click at [193, 353] on img at bounding box center [192, 355] width 12 height 12
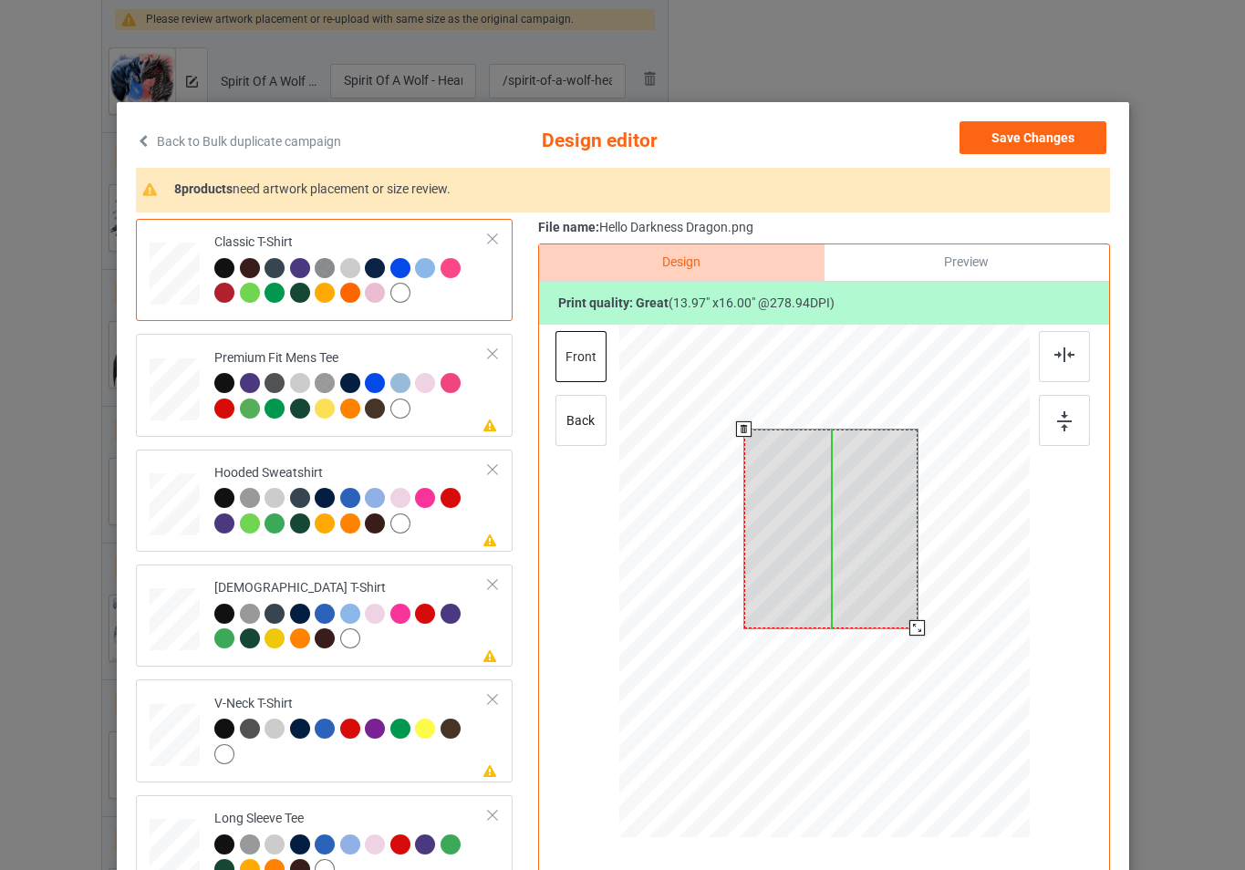
click at [849, 543] on div at bounding box center [830, 529] width 173 height 199
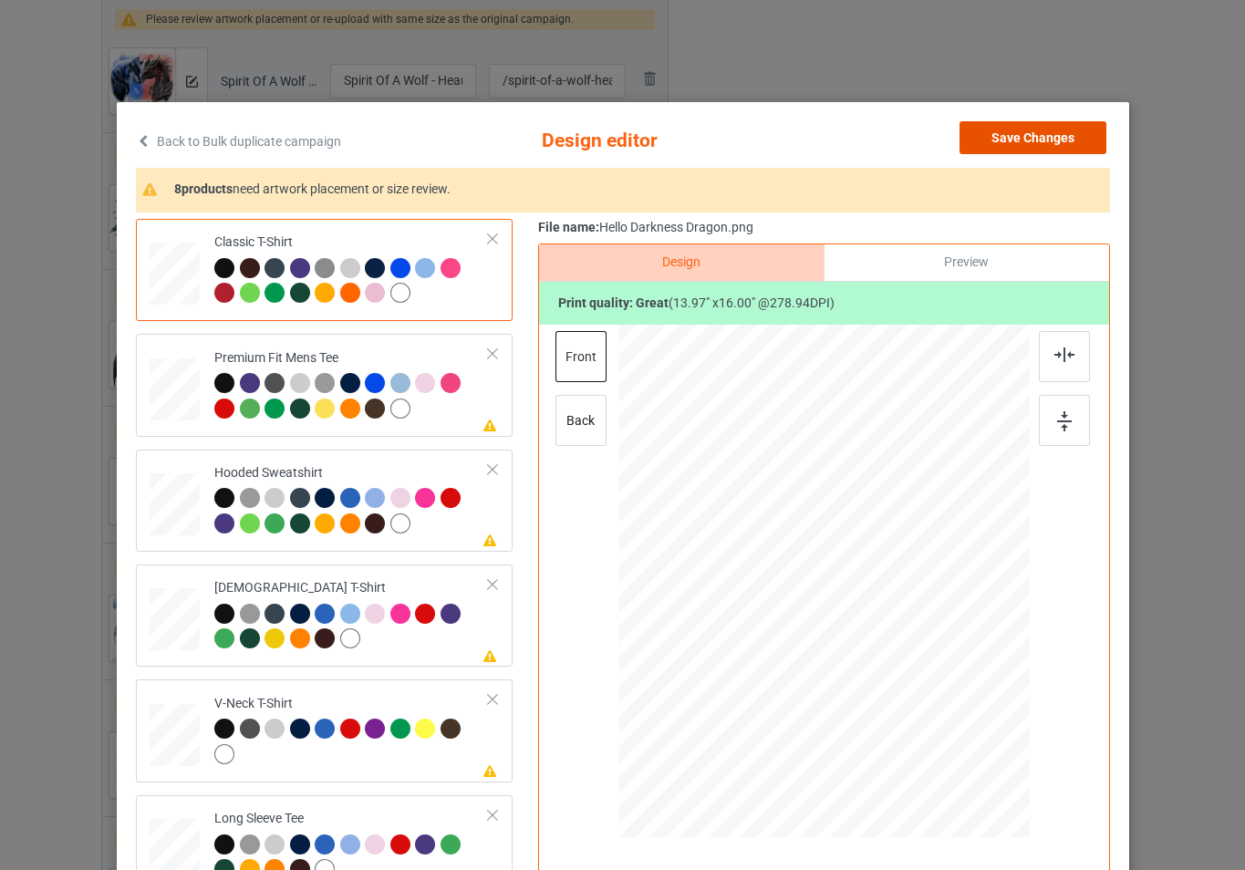
drag, startPoint x: 989, startPoint y: 149, endPoint x: 966, endPoint y: 157, distance: 24.2
click at [989, 148] on button "Save Changes" at bounding box center [1033, 137] width 147 height 33
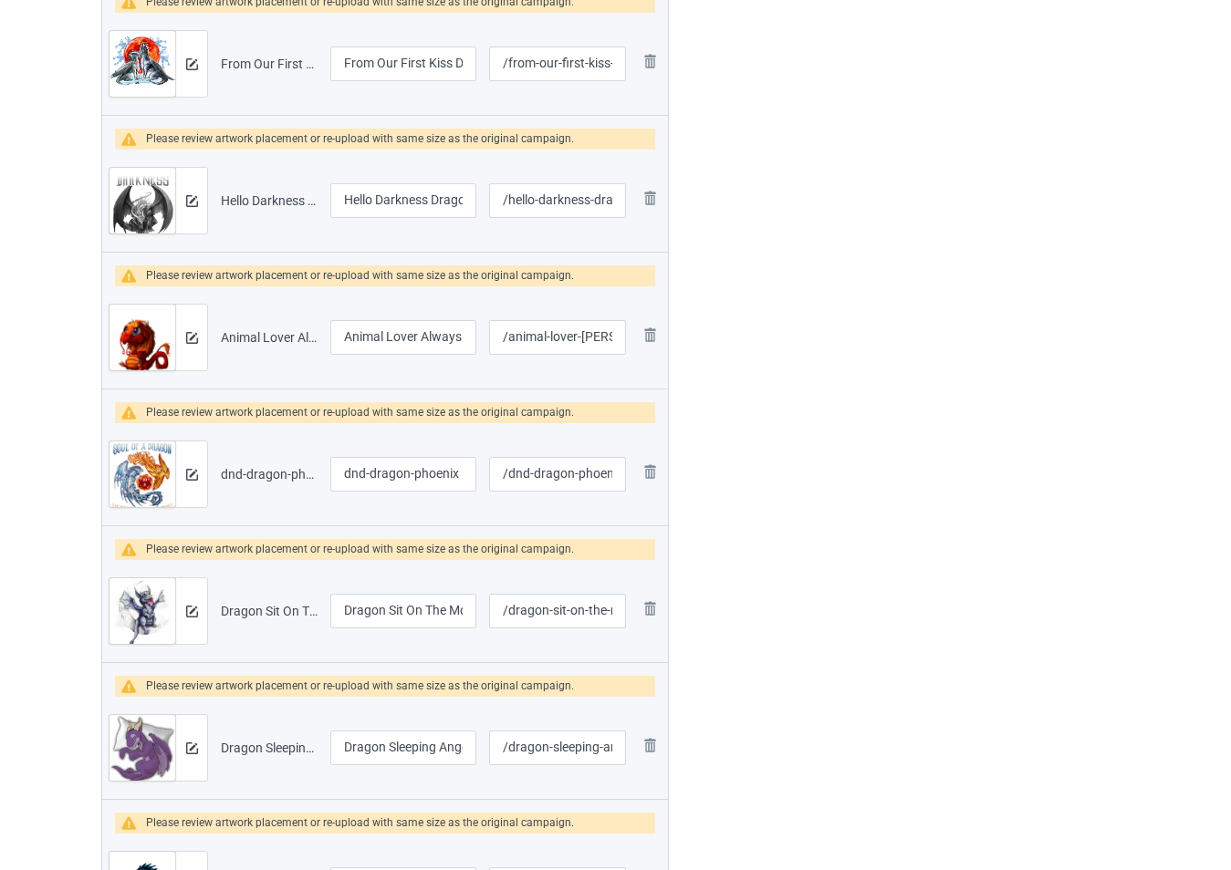
scroll to position [1202, 0]
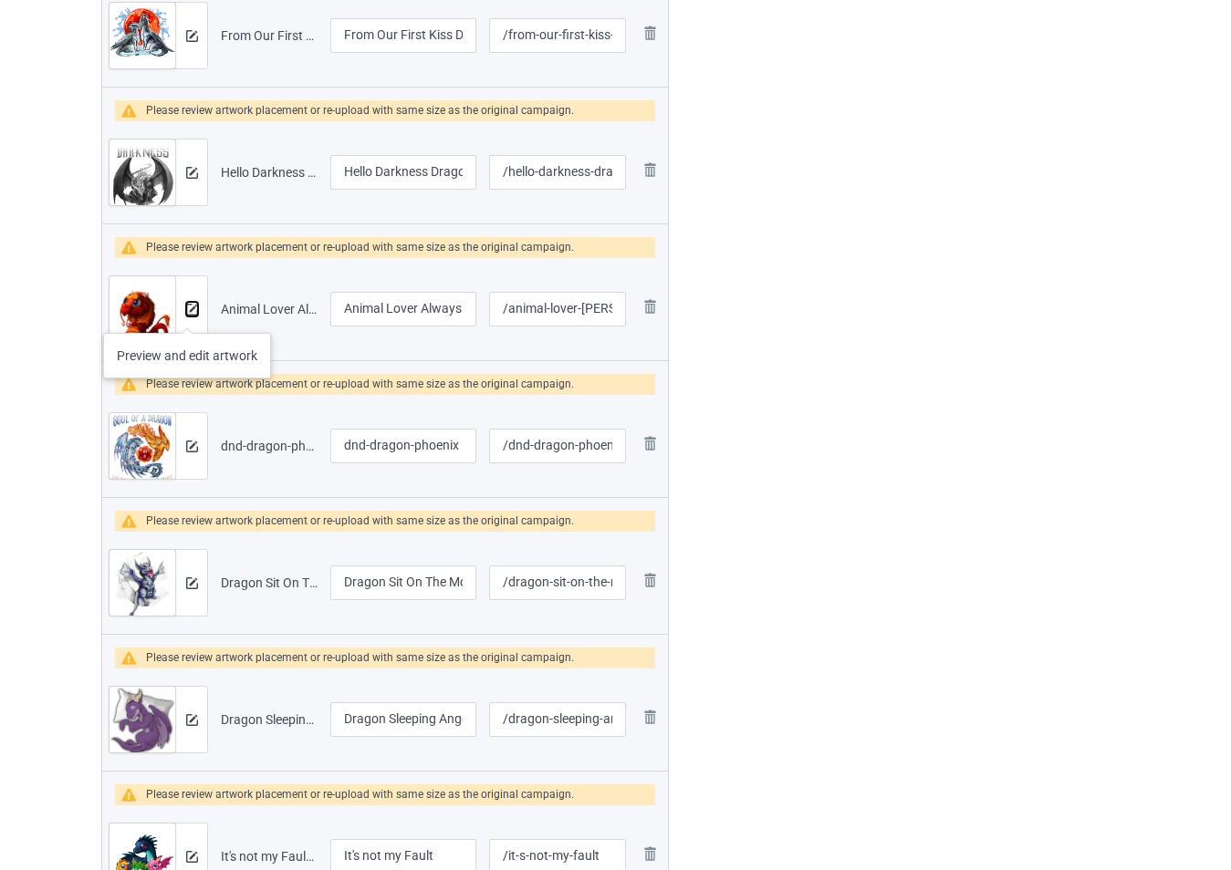
click at [186, 311] on img at bounding box center [192, 310] width 12 height 12
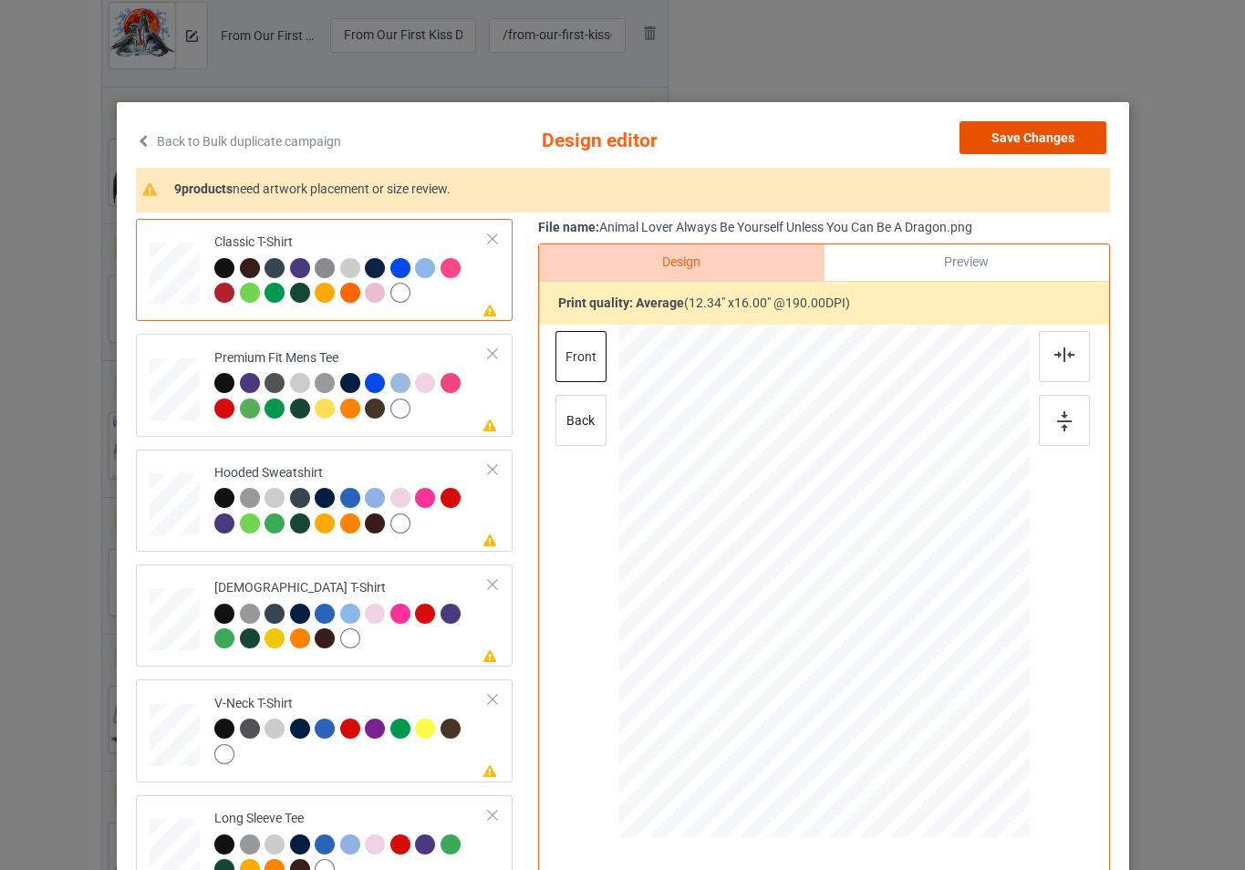
click at [1077, 136] on button "Save Changes" at bounding box center [1033, 137] width 147 height 33
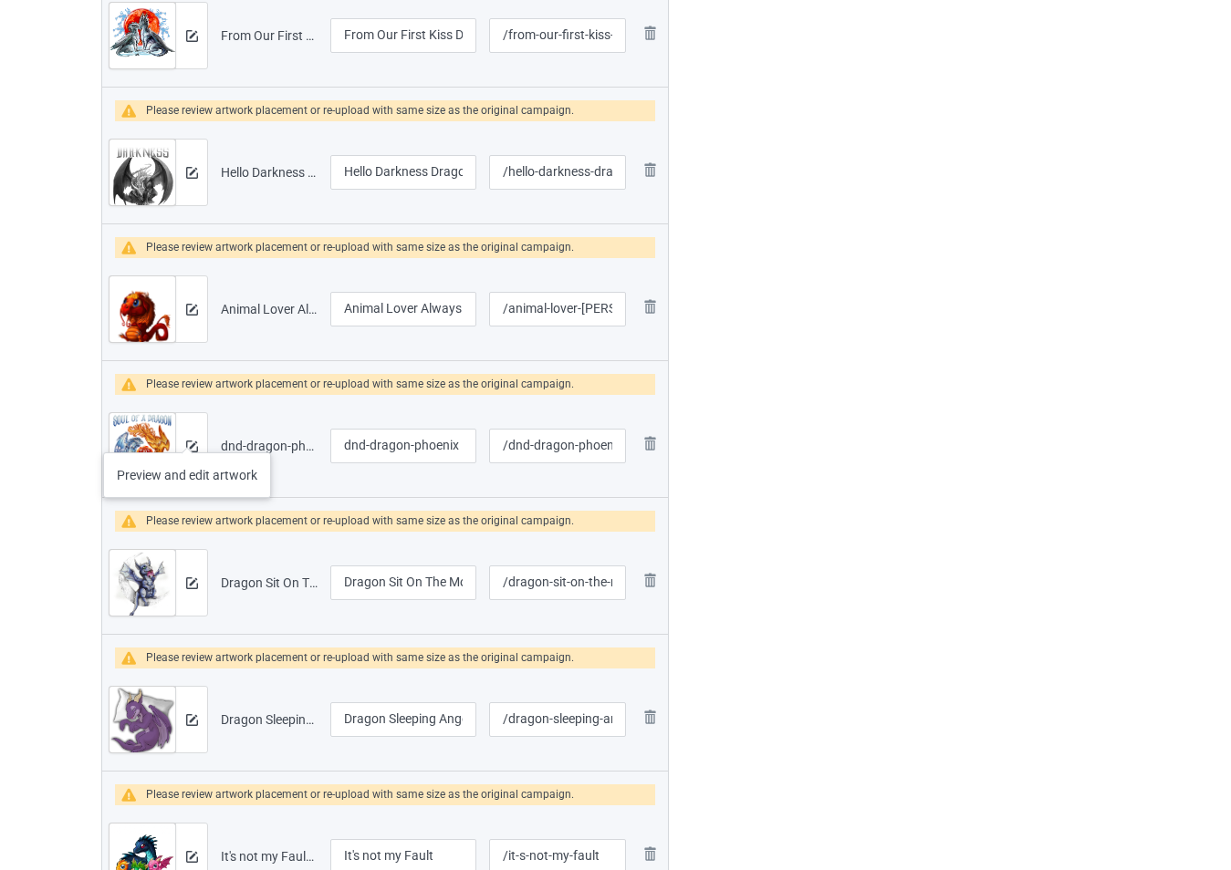
scroll to position [1294, 0]
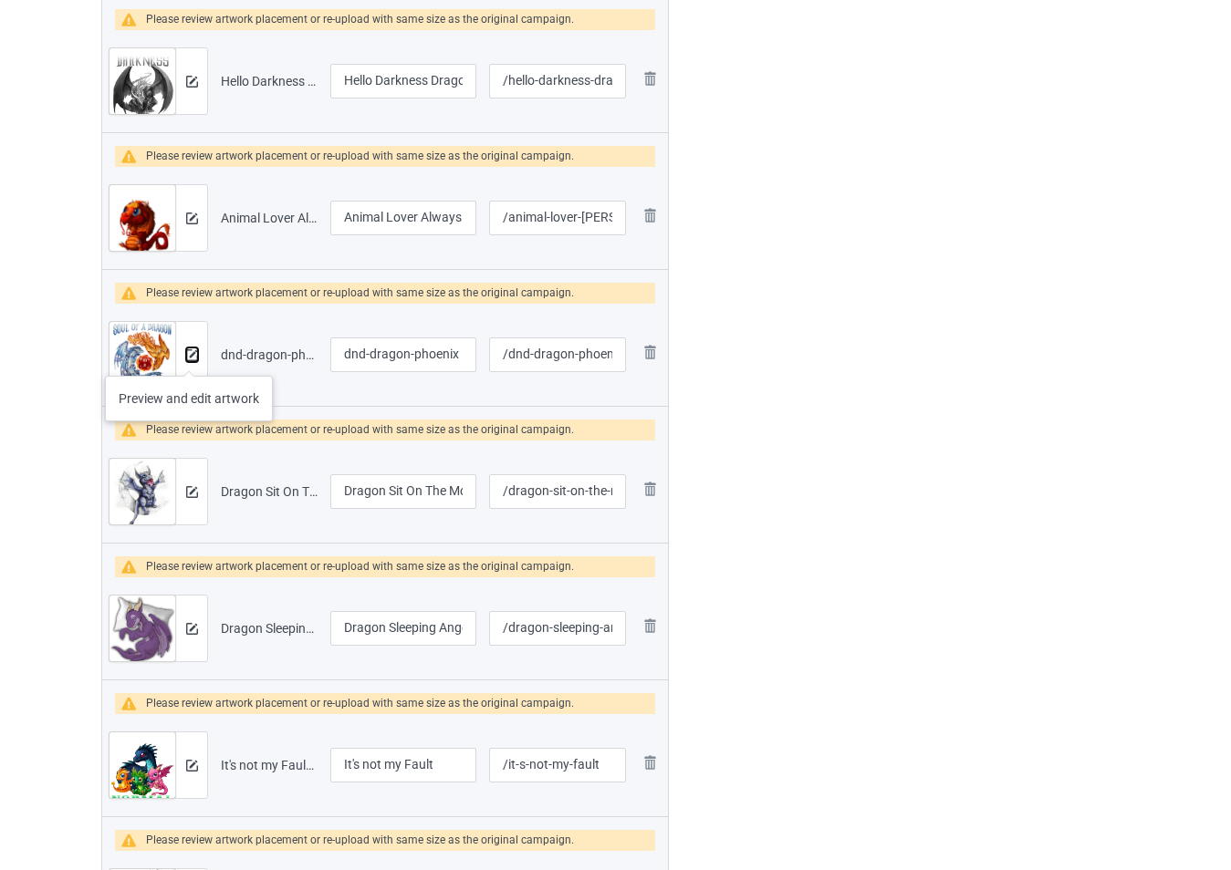
click at [189, 358] on img at bounding box center [192, 355] width 12 height 12
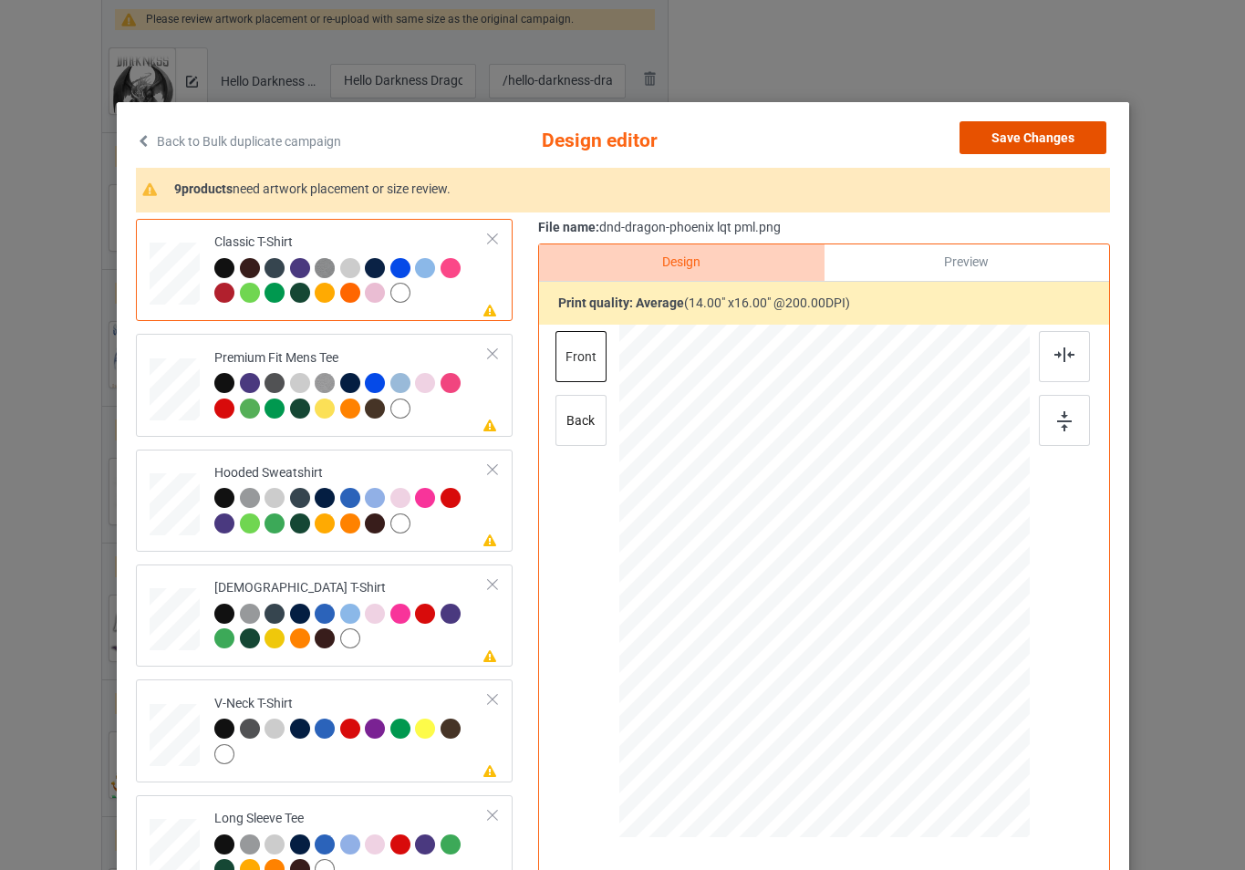
click at [1018, 133] on button "Save Changes" at bounding box center [1033, 137] width 147 height 33
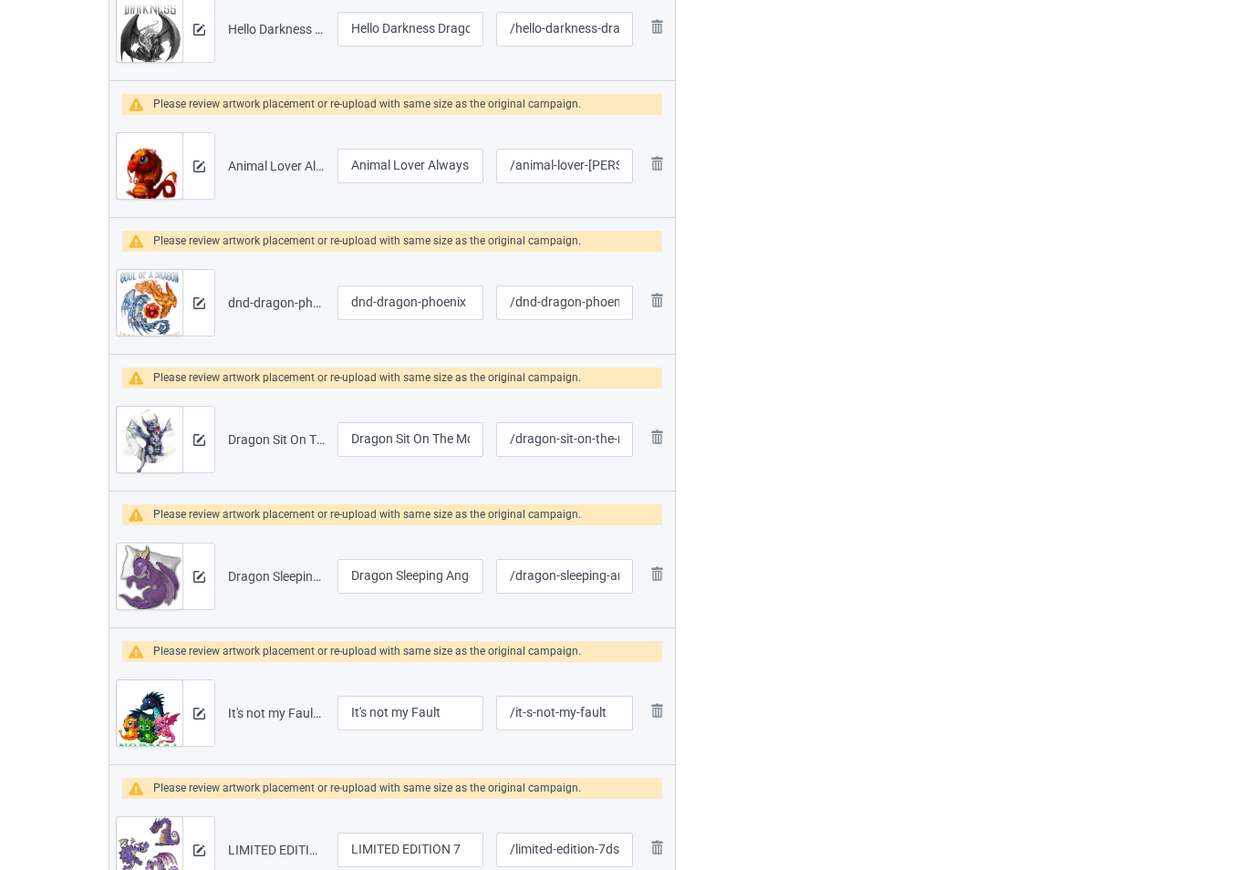
scroll to position [1476, 0]
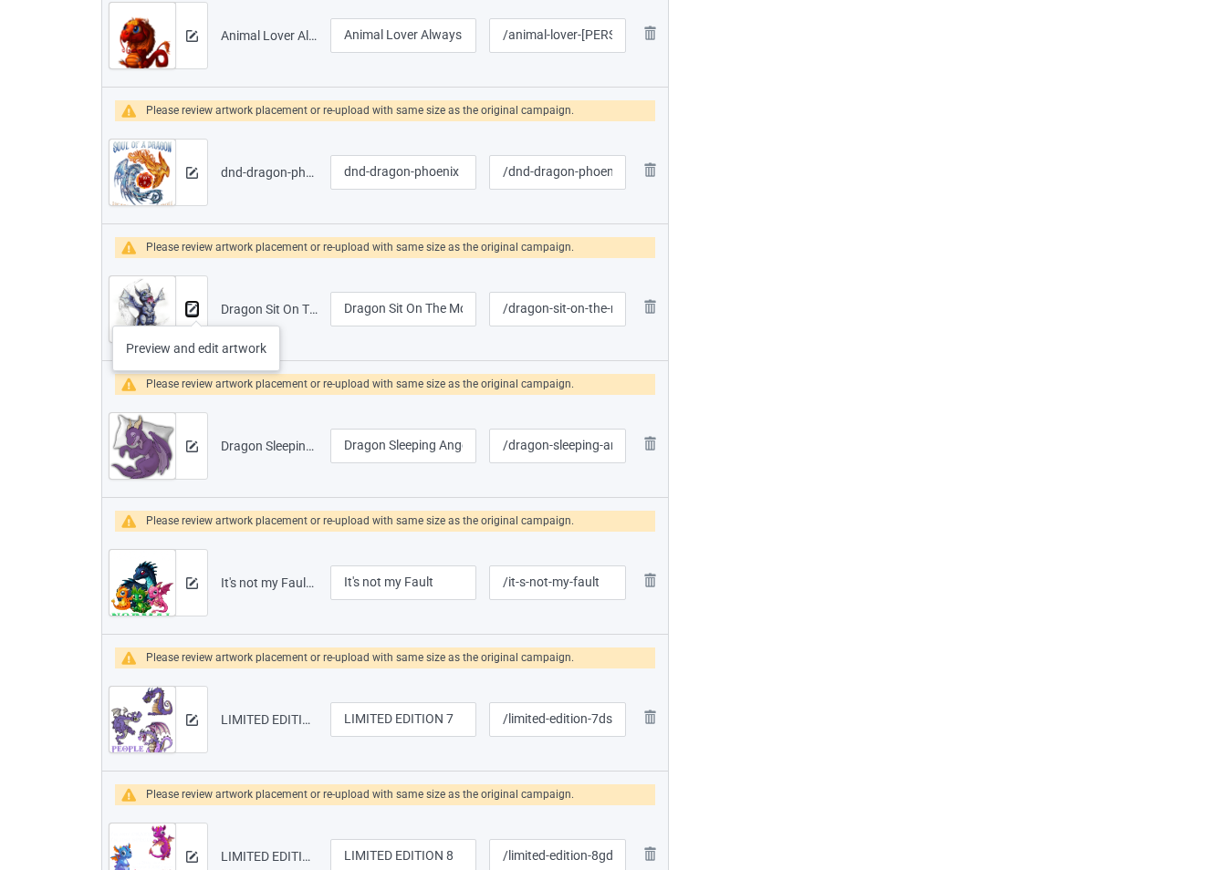
click at [196, 307] on img at bounding box center [192, 310] width 12 height 12
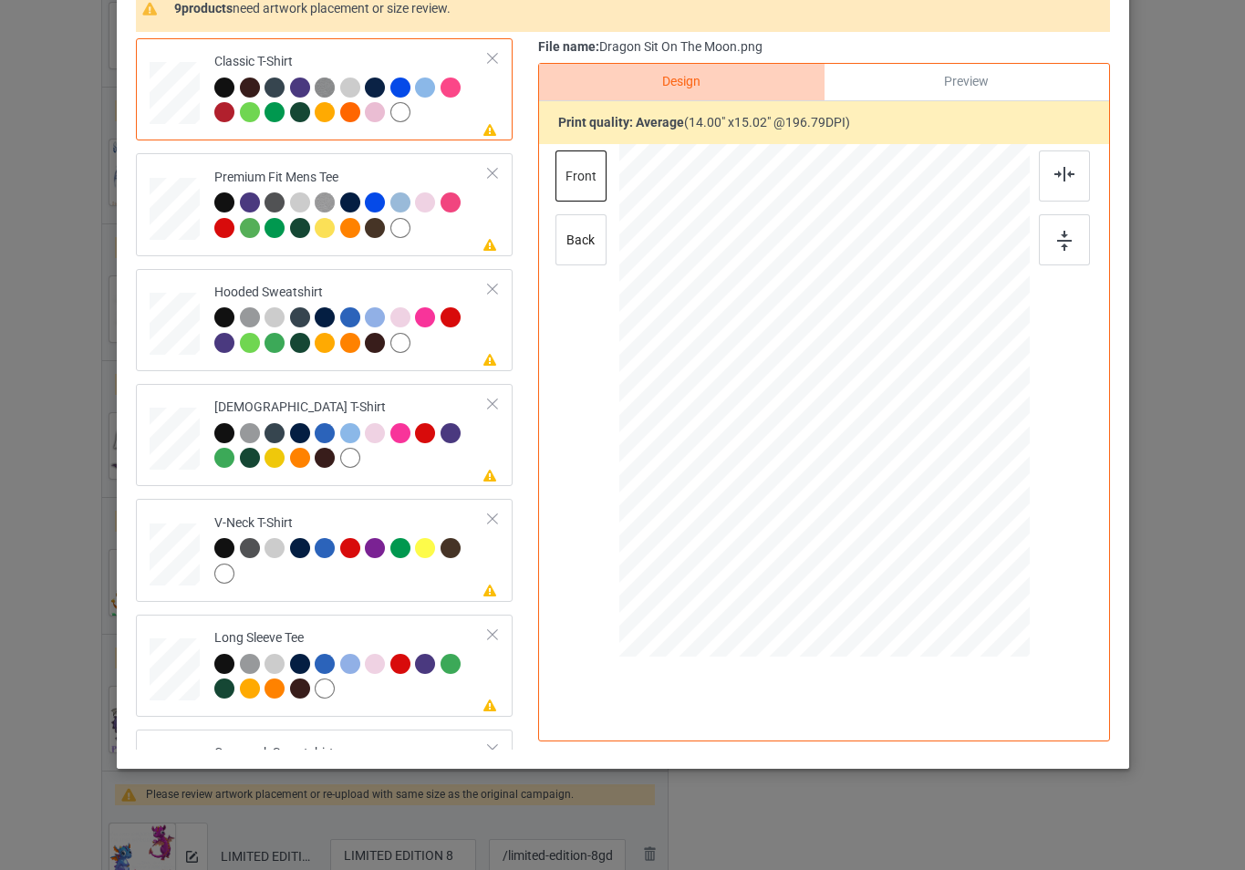
scroll to position [182, 0]
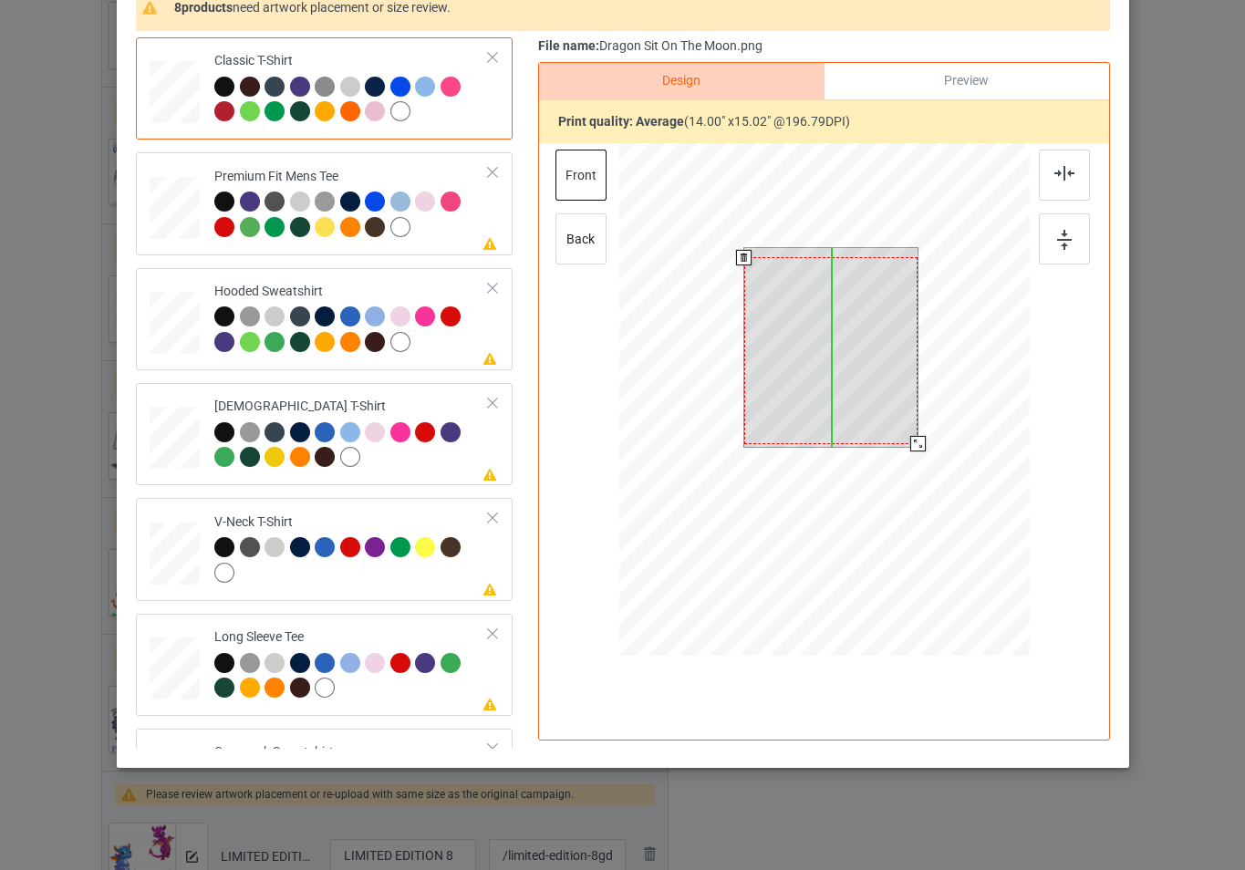
drag, startPoint x: 862, startPoint y: 369, endPoint x: 864, endPoint y: 384, distance: 15.6
click at [864, 384] on div at bounding box center [831, 350] width 174 height 186
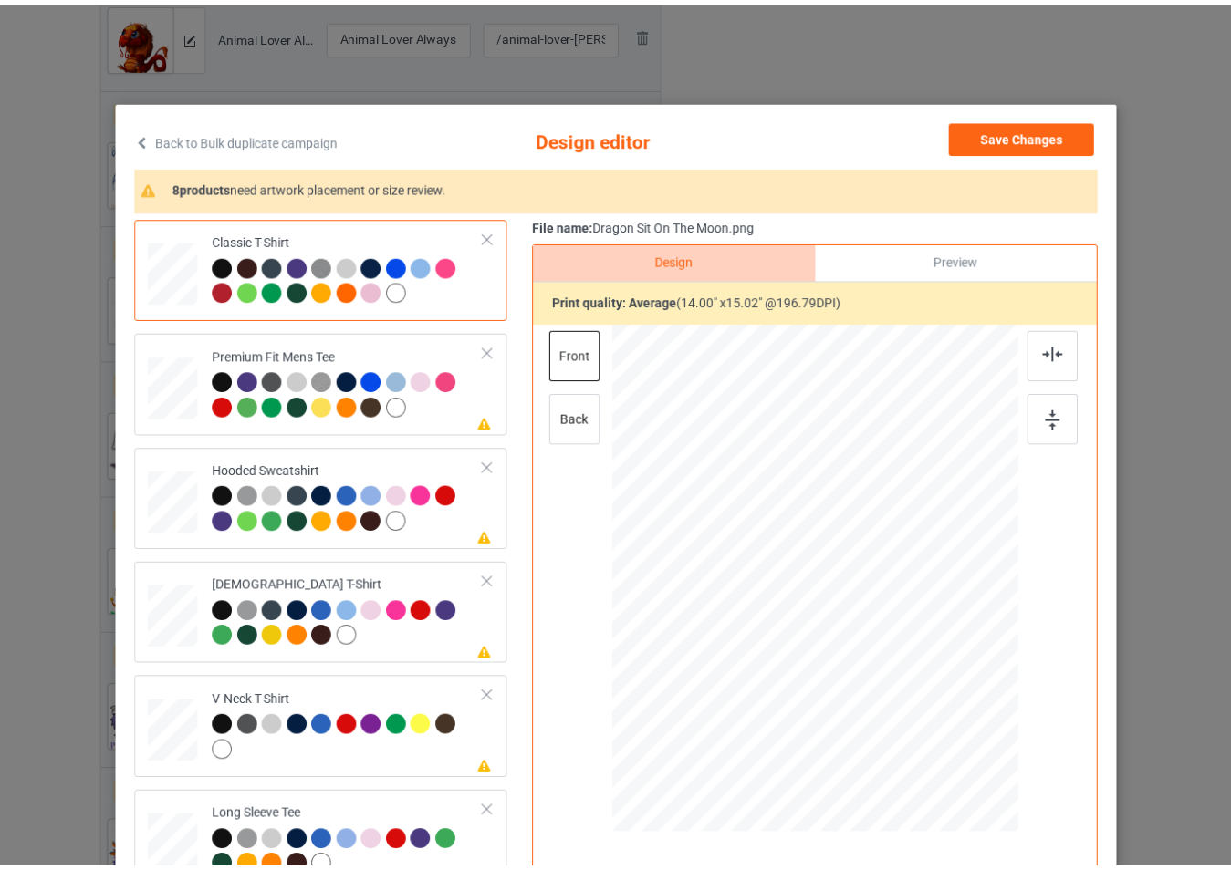
scroll to position [0, 0]
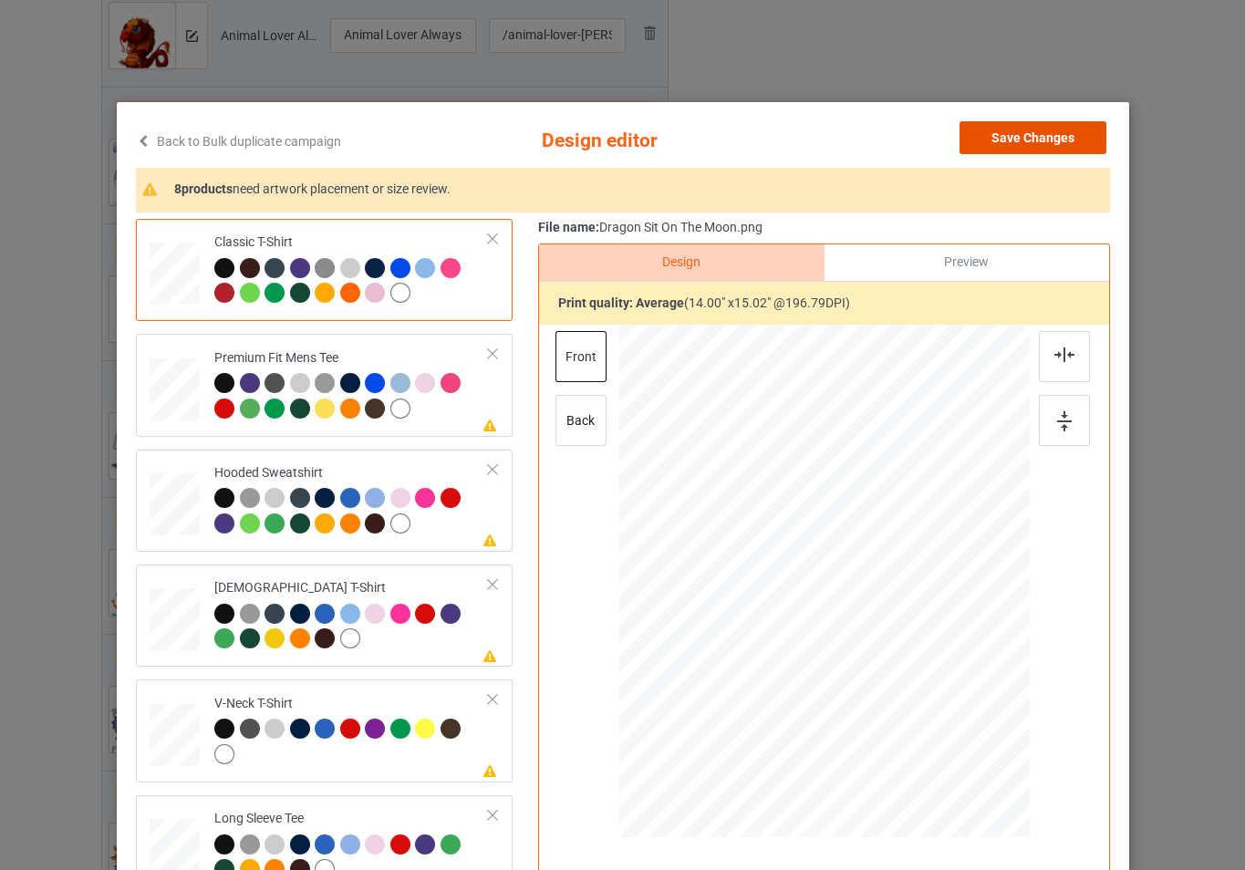
click at [1063, 145] on button "Save Changes" at bounding box center [1033, 137] width 147 height 33
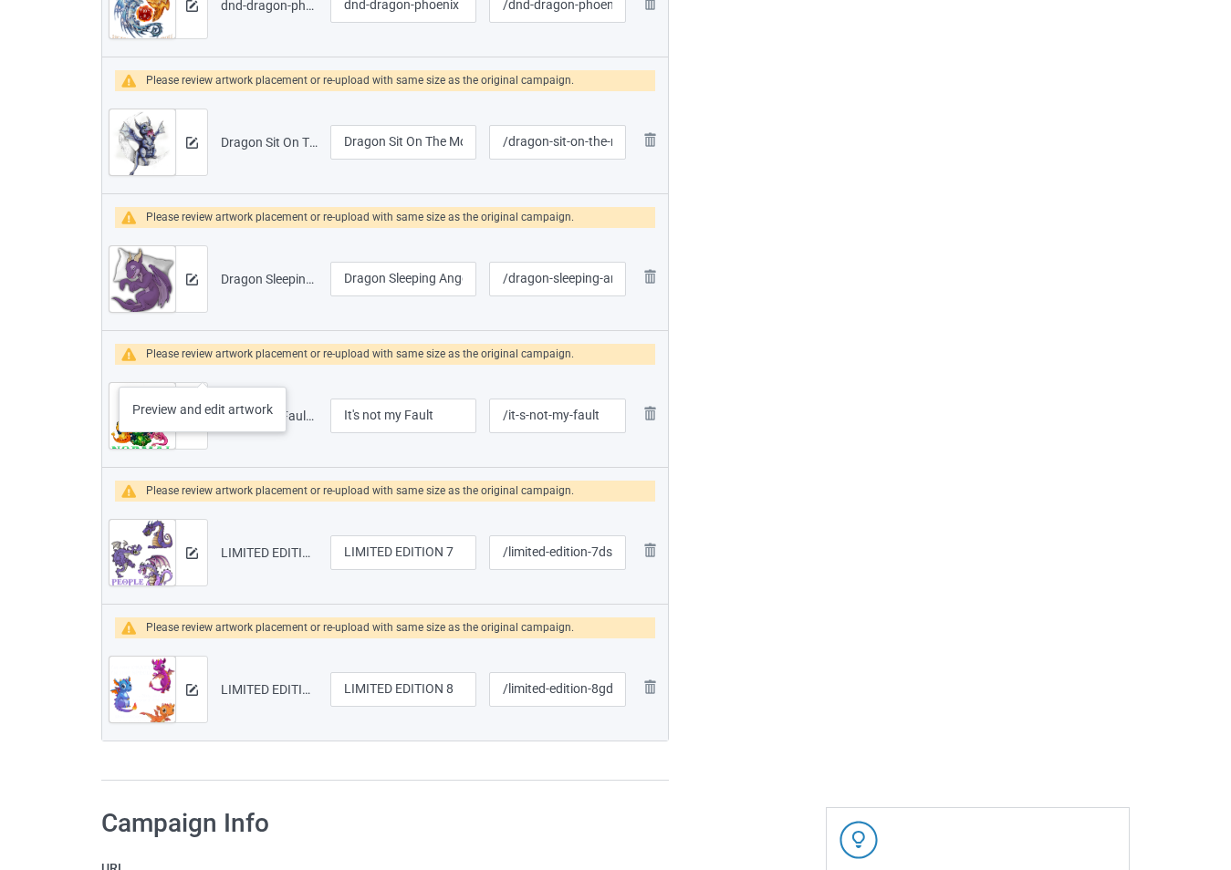
scroll to position [1659, 0]
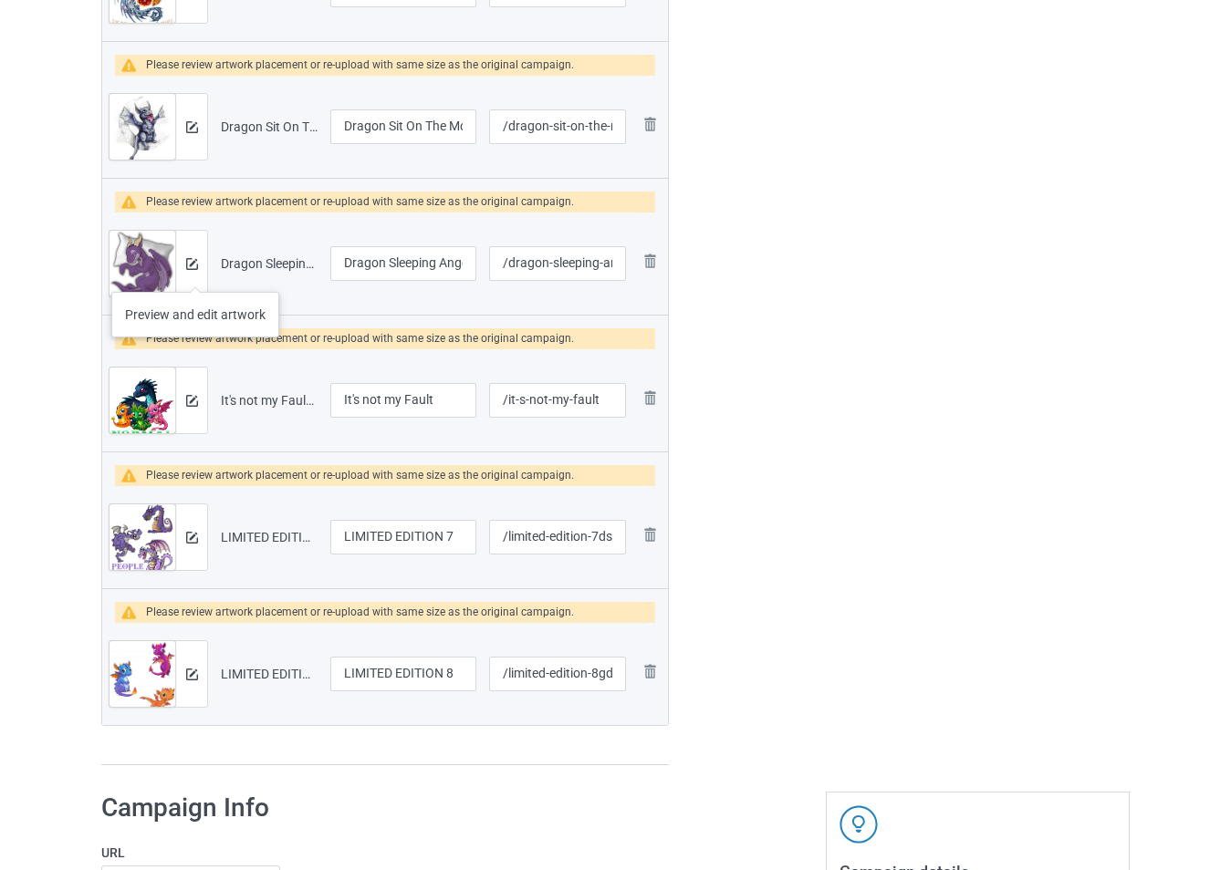
click at [193, 274] on div at bounding box center [191, 264] width 32 height 66
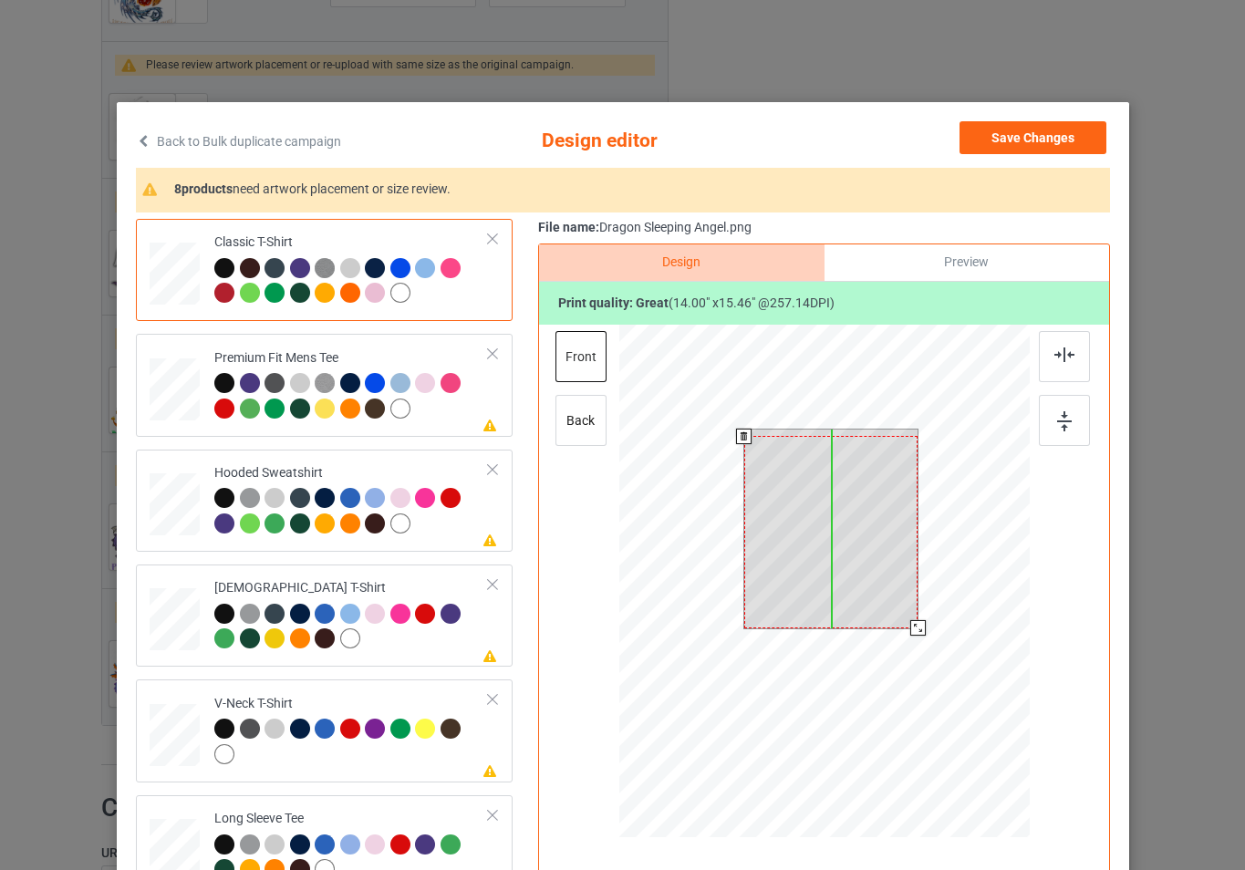
click at [832, 533] on div at bounding box center [831, 532] width 174 height 192
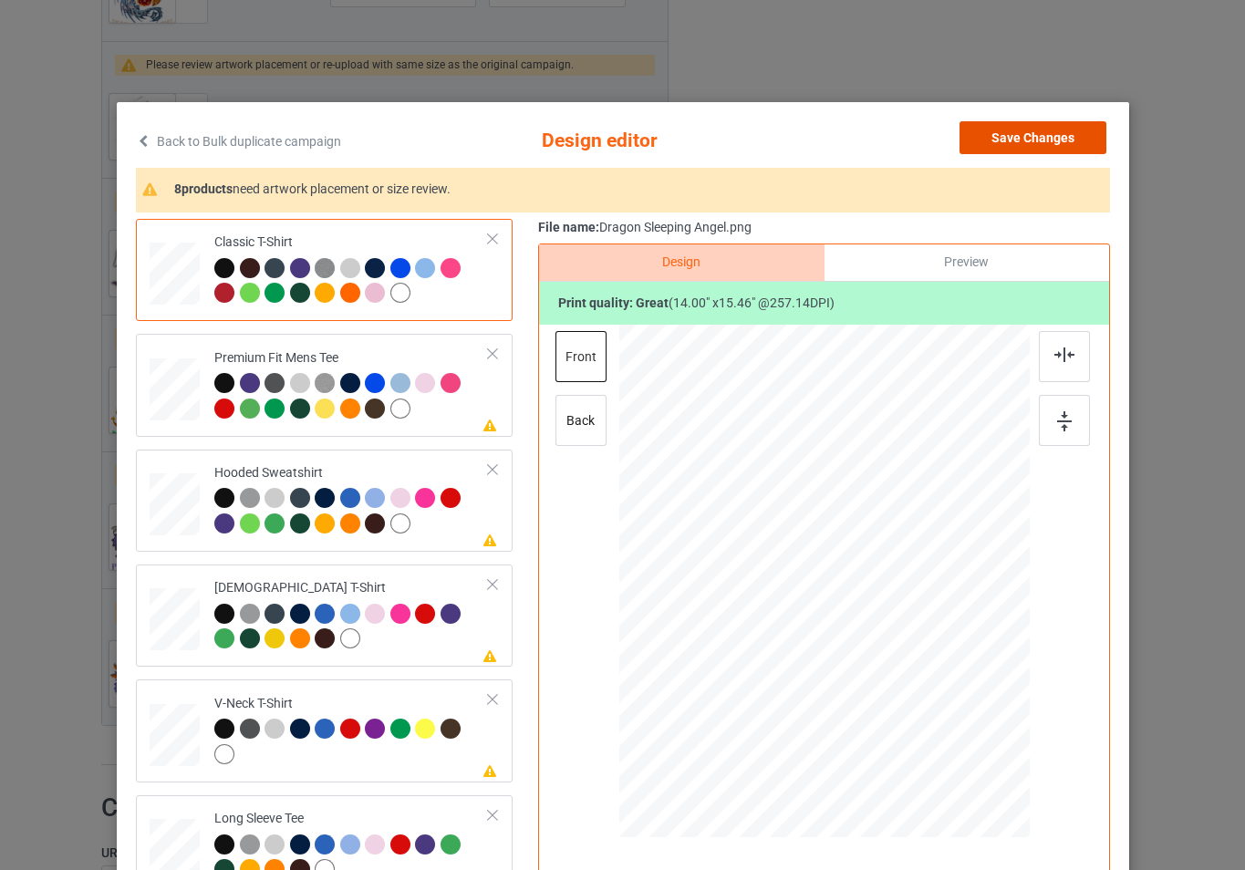
click at [1025, 141] on button "Save Changes" at bounding box center [1033, 137] width 147 height 33
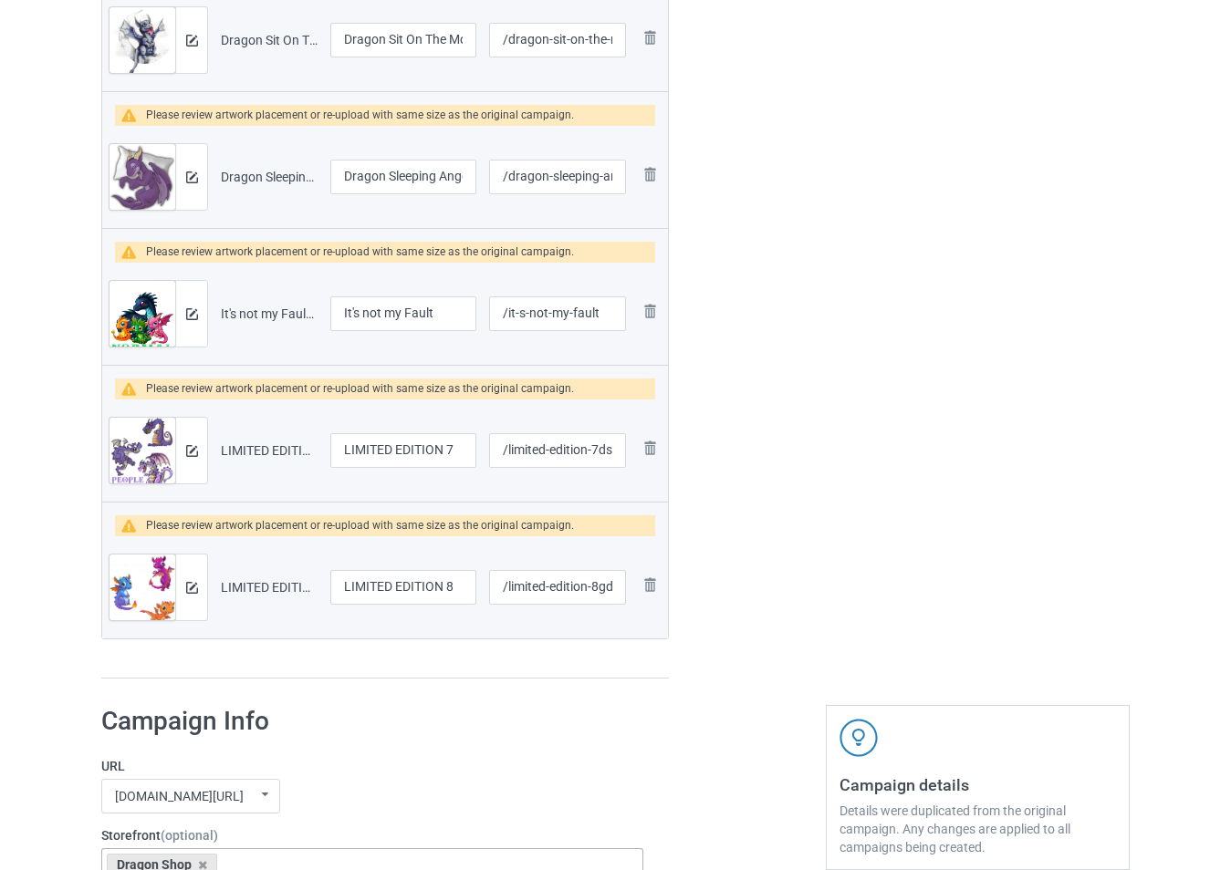
scroll to position [1750, 0]
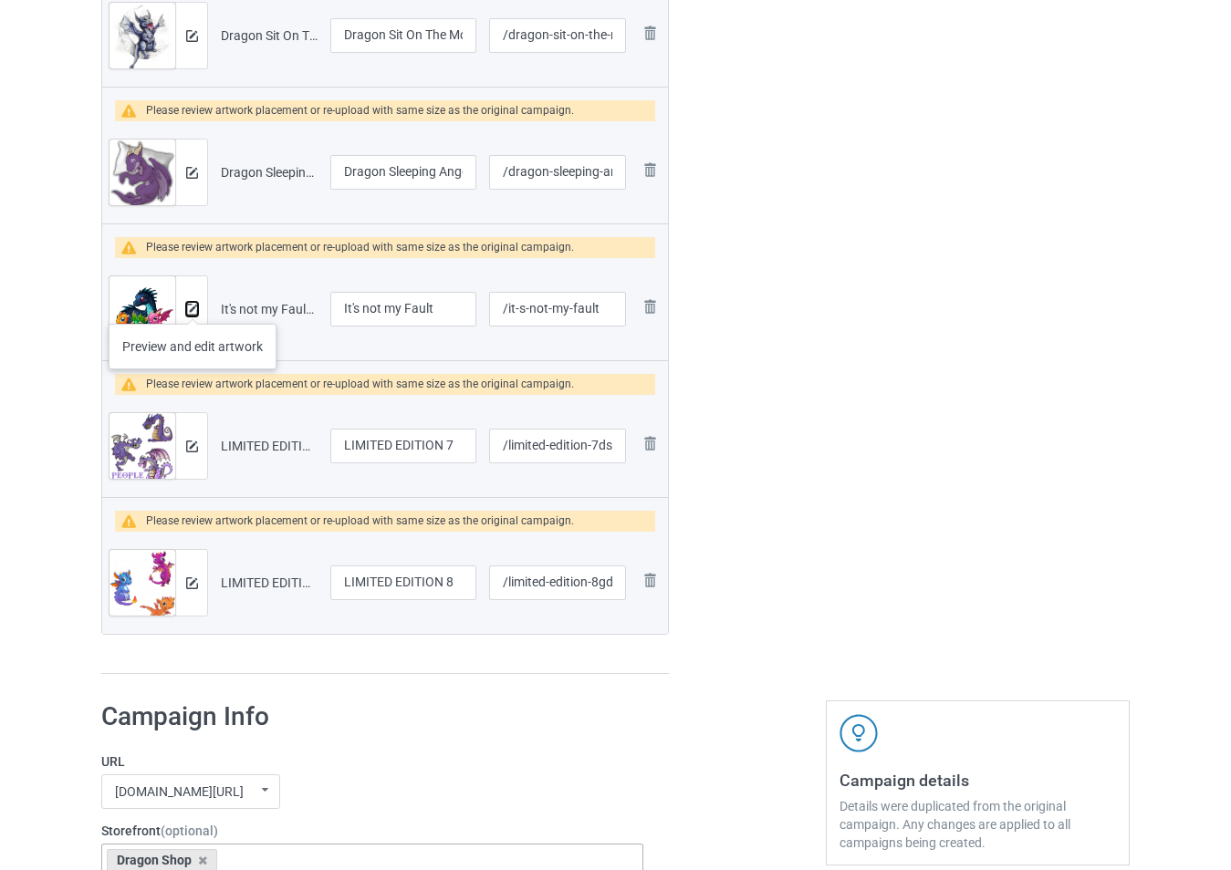
click at [193, 307] on img at bounding box center [192, 310] width 12 height 12
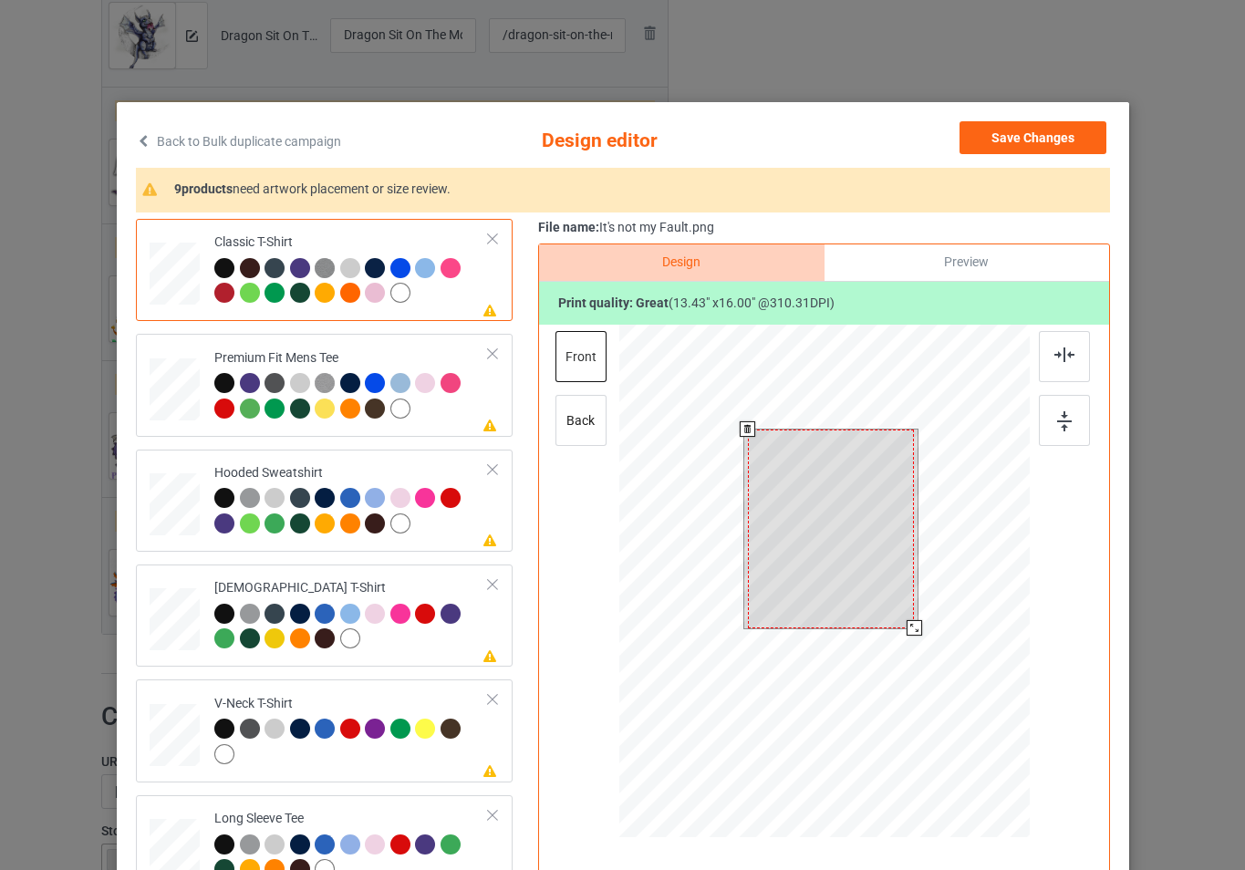
click at [848, 560] on div at bounding box center [830, 529] width 167 height 199
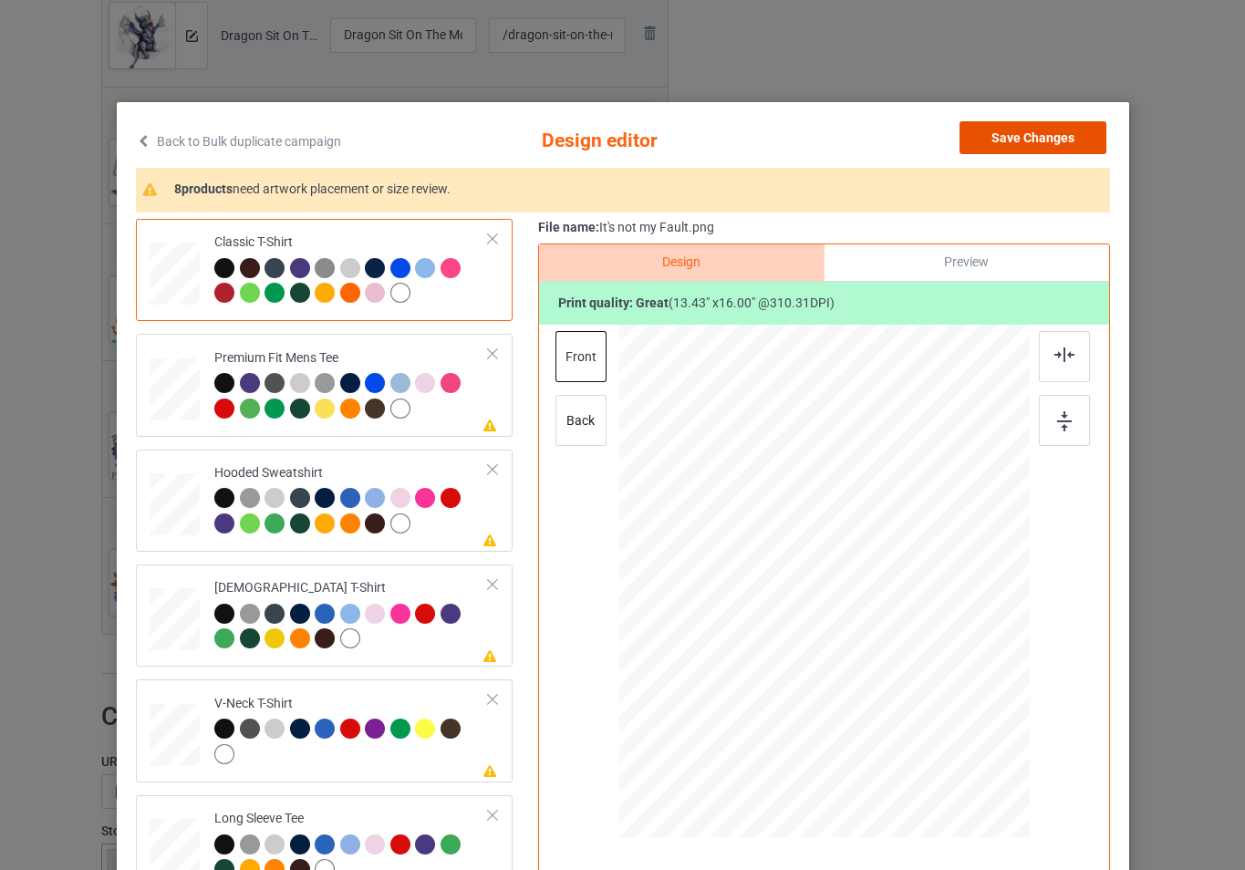
click at [1012, 143] on button "Save Changes" at bounding box center [1033, 137] width 147 height 33
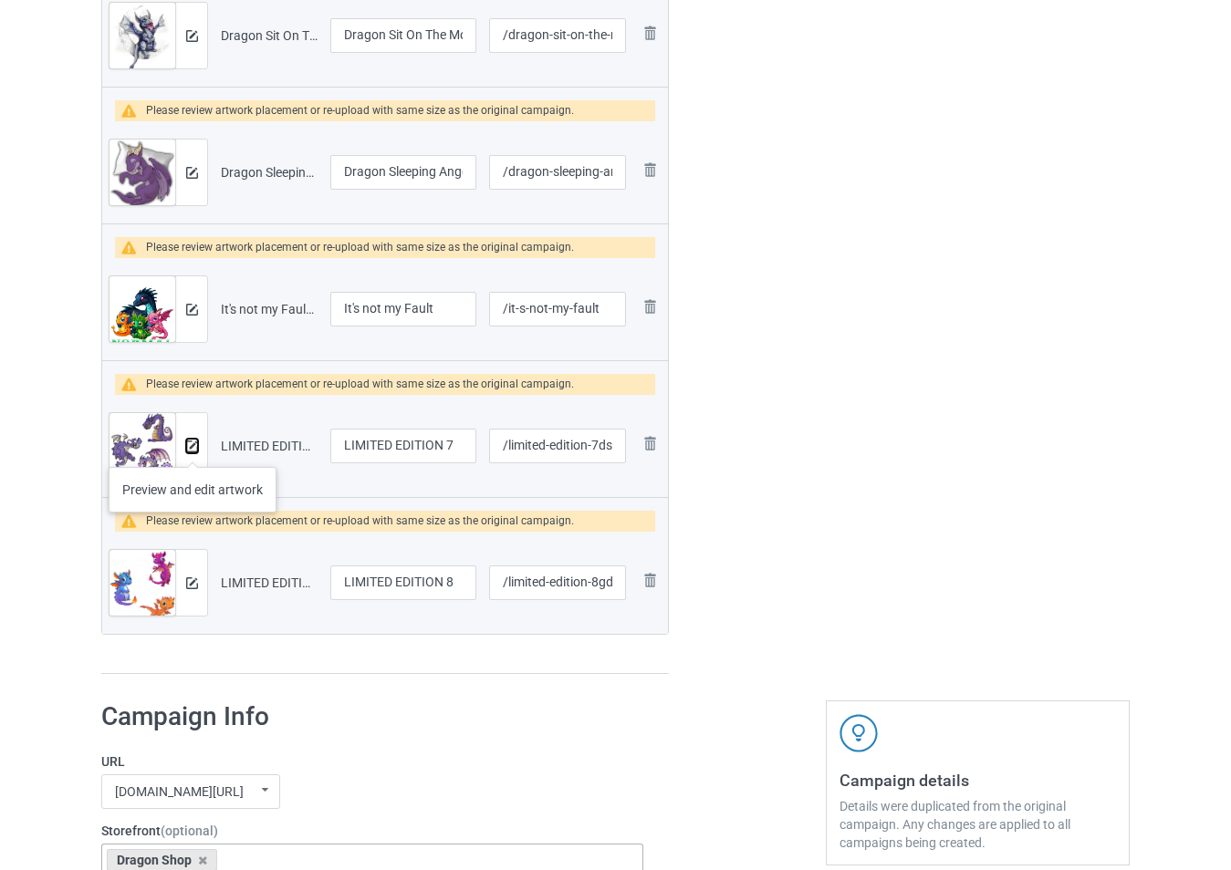
click at [189, 448] on img at bounding box center [192, 447] width 12 height 12
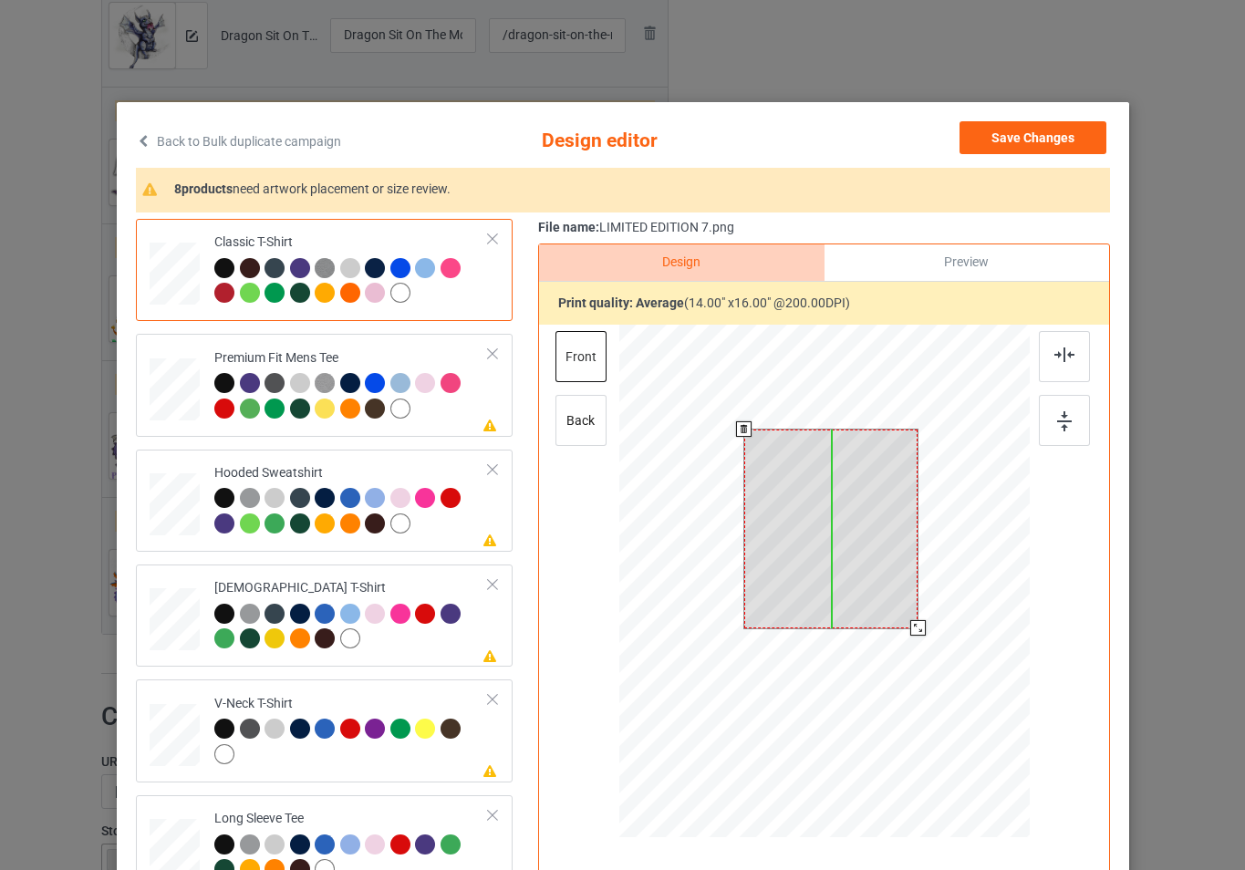
drag, startPoint x: 831, startPoint y: 585, endPoint x: 884, endPoint y: 487, distance: 111.0
click at [831, 586] on div at bounding box center [831, 529] width 174 height 199
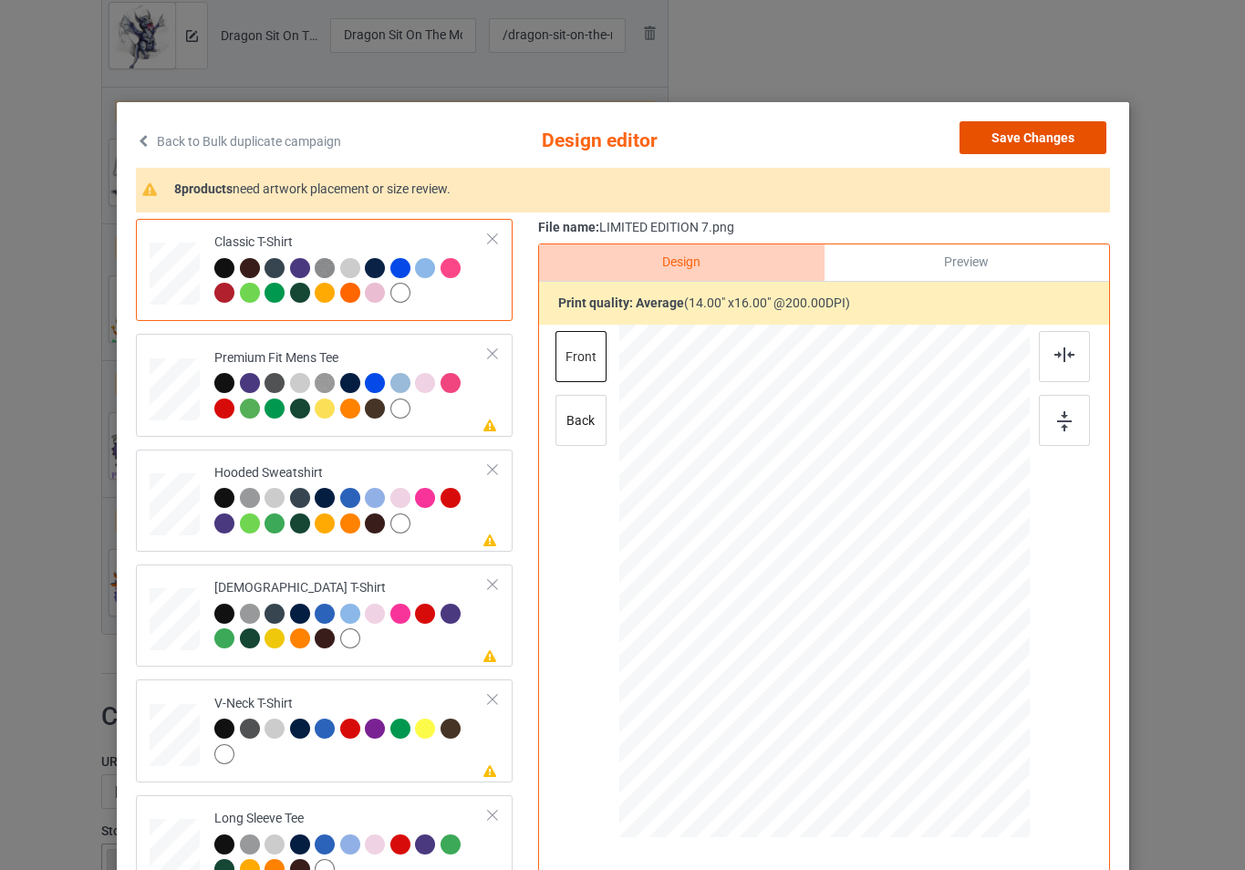
click at [994, 141] on button "Save Changes" at bounding box center [1033, 137] width 147 height 33
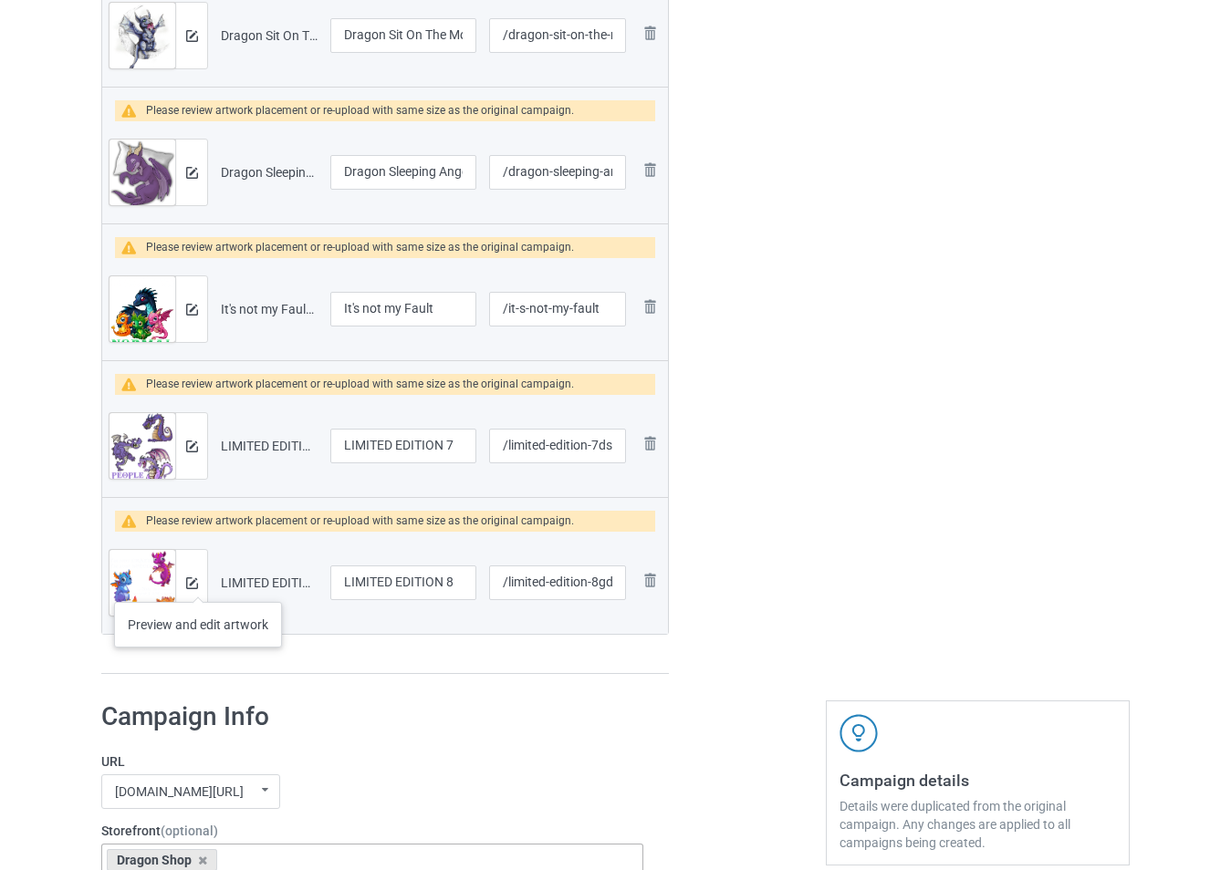
click at [198, 584] on div at bounding box center [191, 583] width 32 height 66
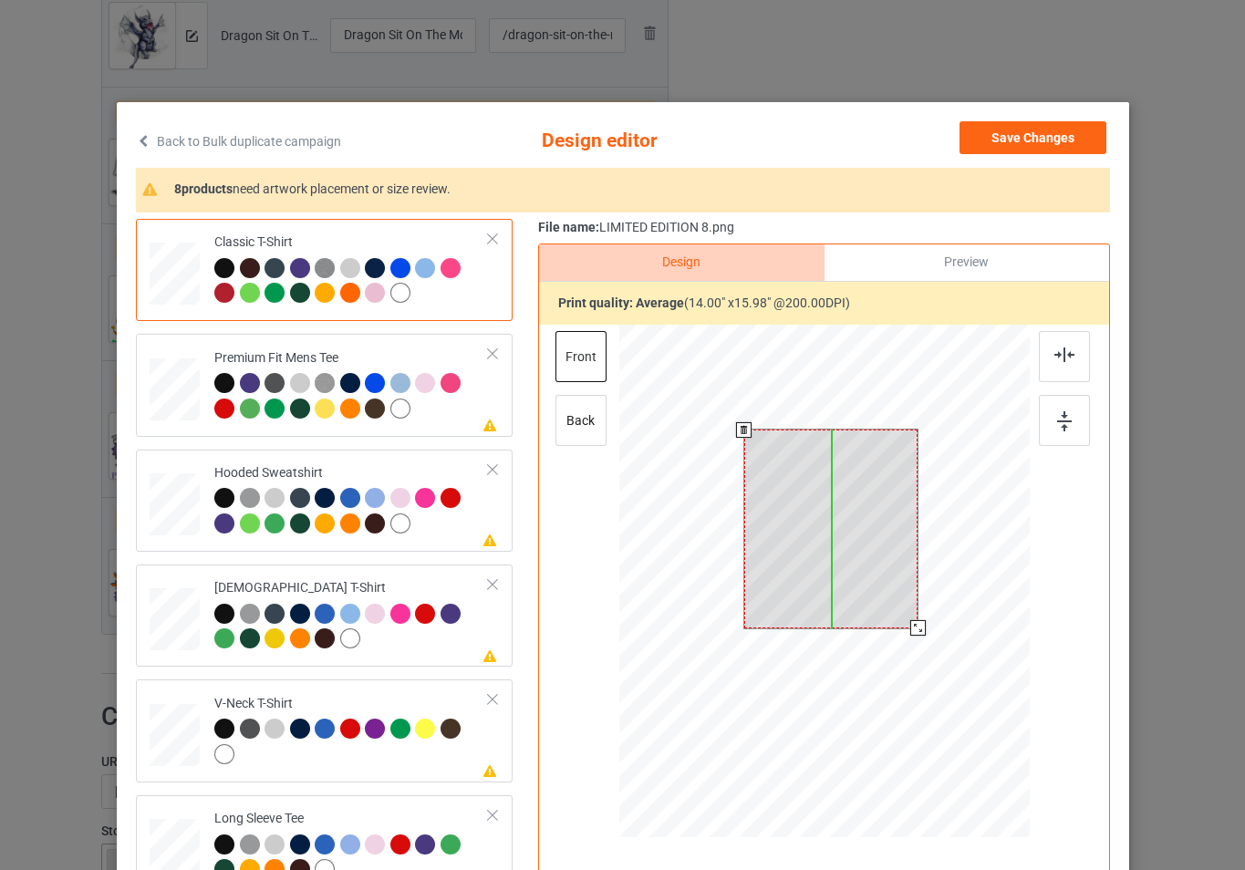
click at [796, 550] on div at bounding box center [831, 529] width 174 height 199
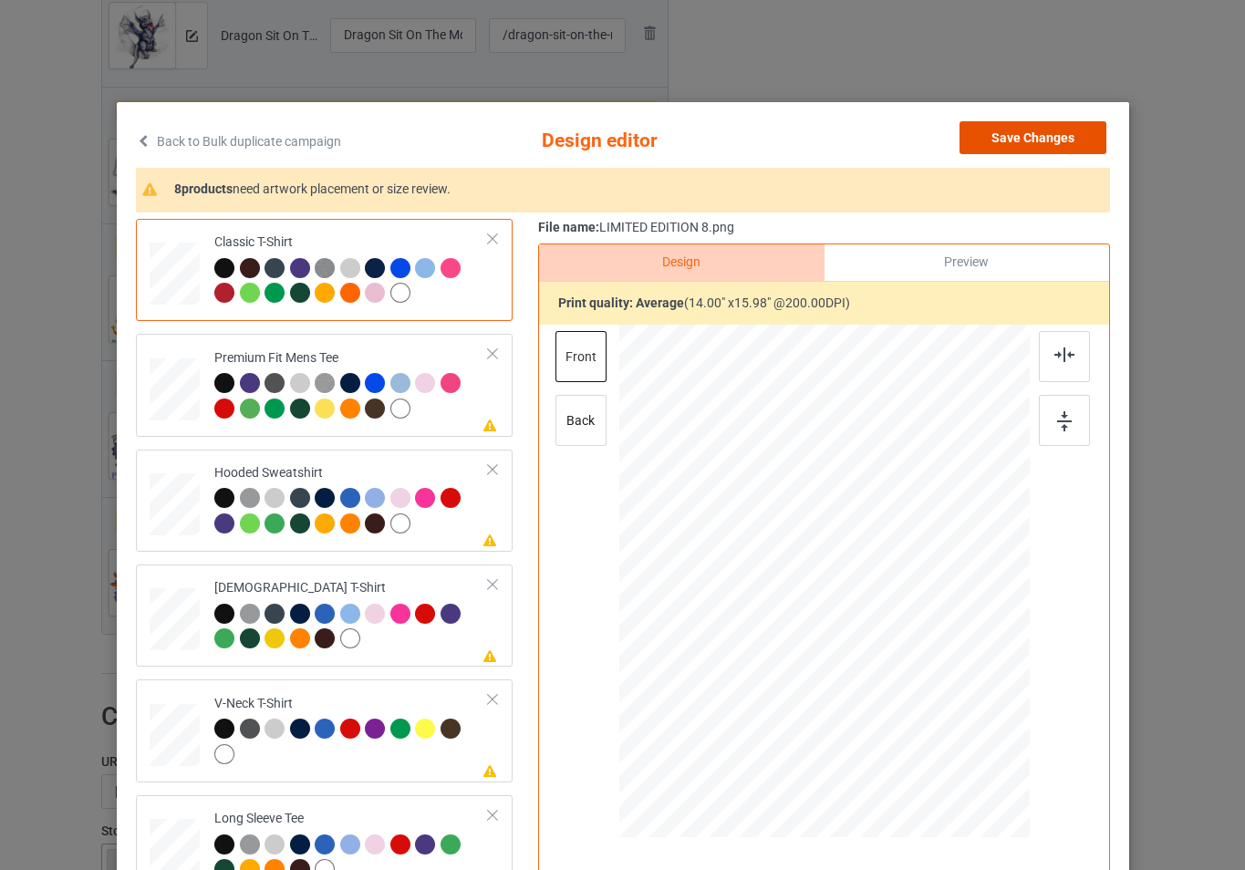
click at [992, 141] on button "Save Changes" at bounding box center [1033, 137] width 147 height 33
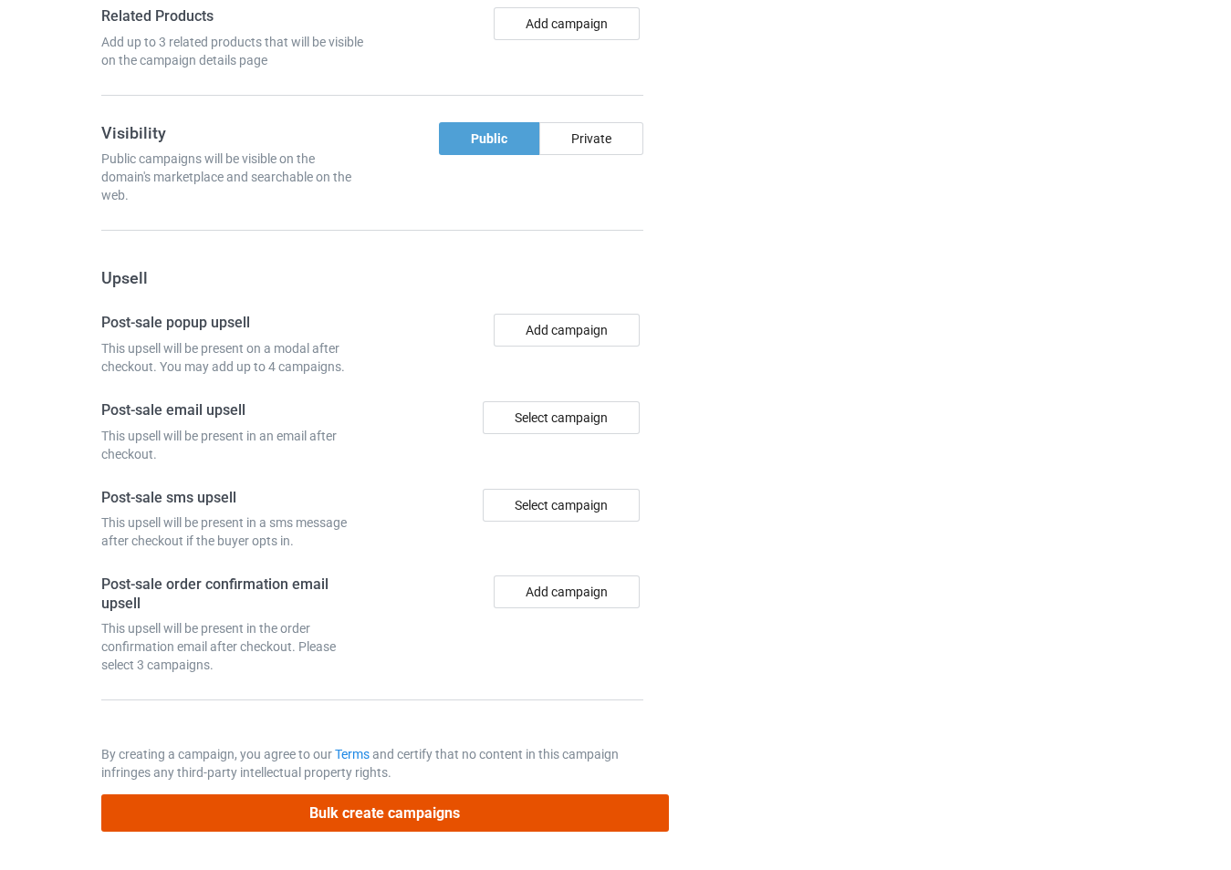
click at [445, 805] on button "Bulk create campaigns" at bounding box center [384, 813] width 567 height 37
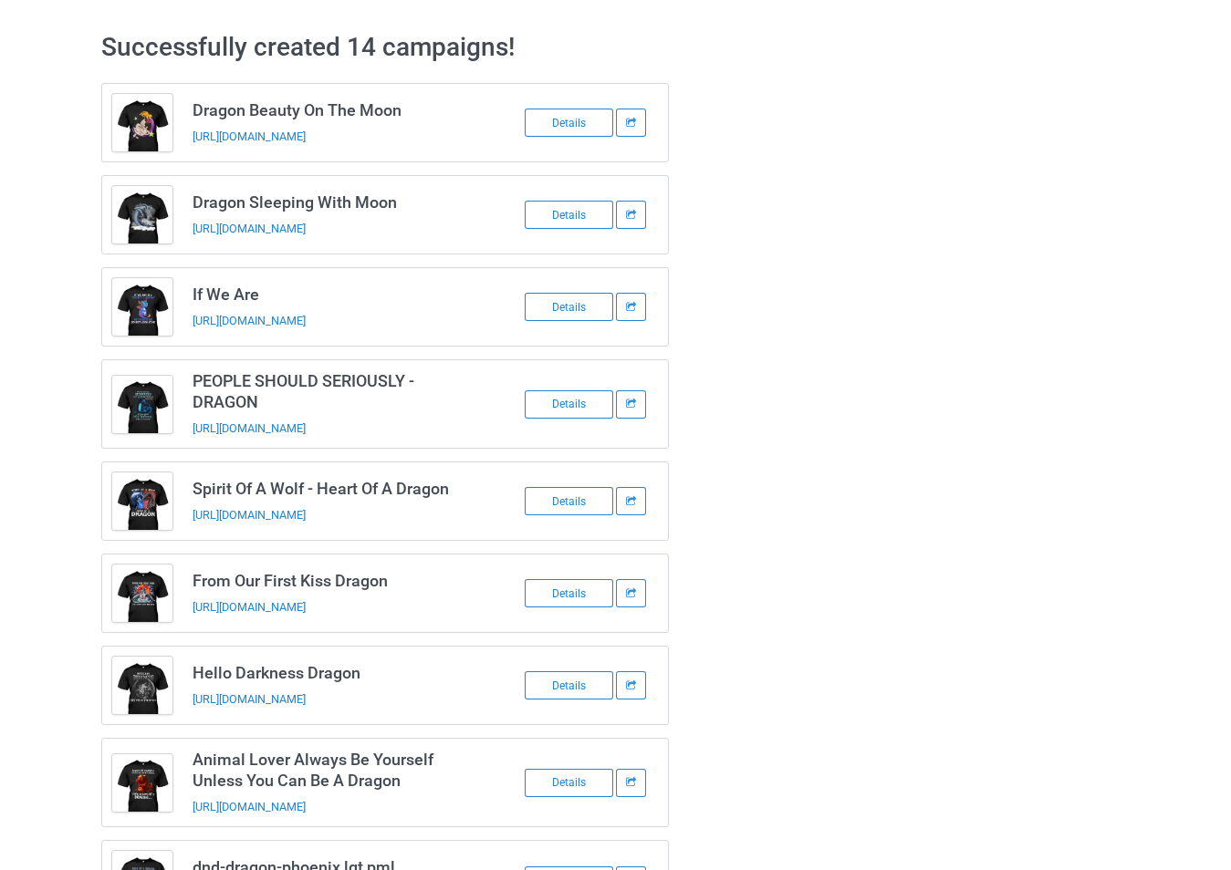
scroll to position [0, 0]
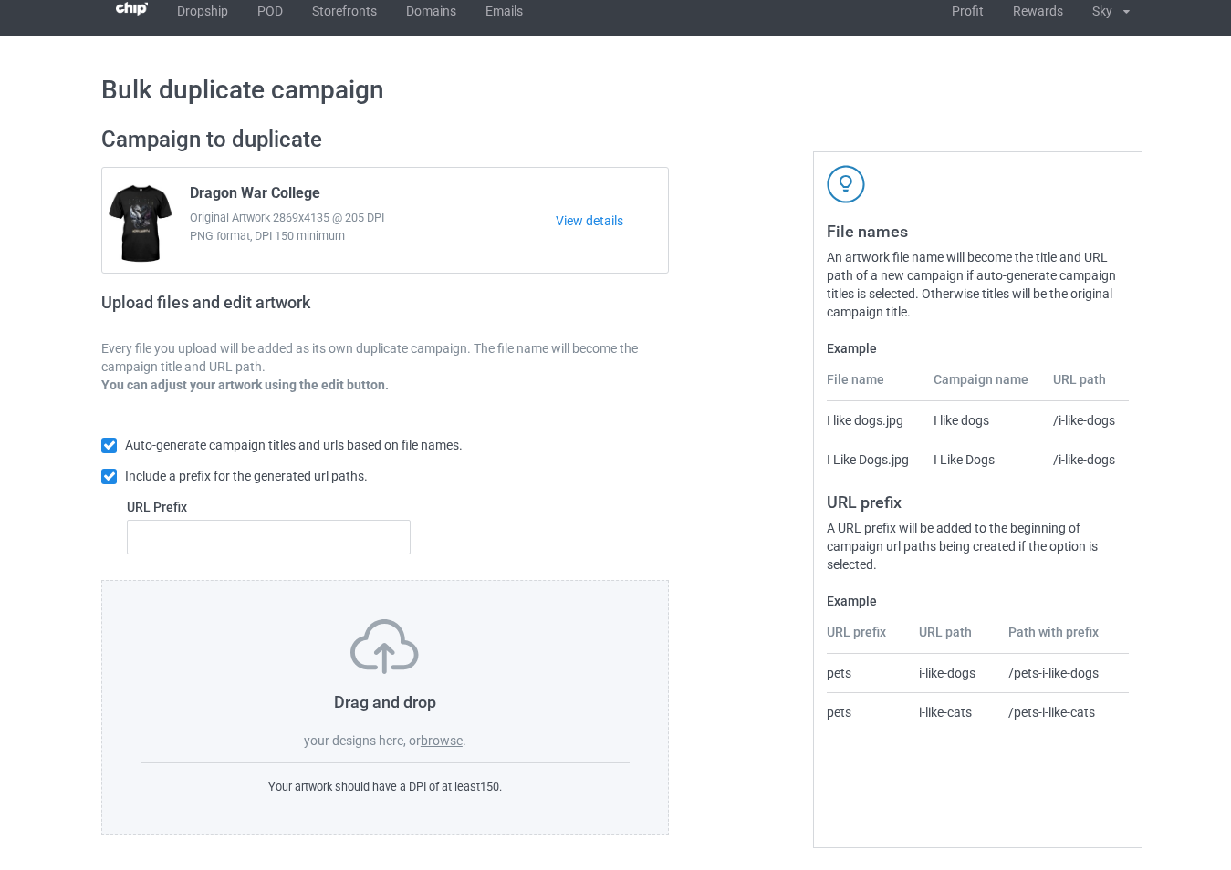
scroll to position [19, 0]
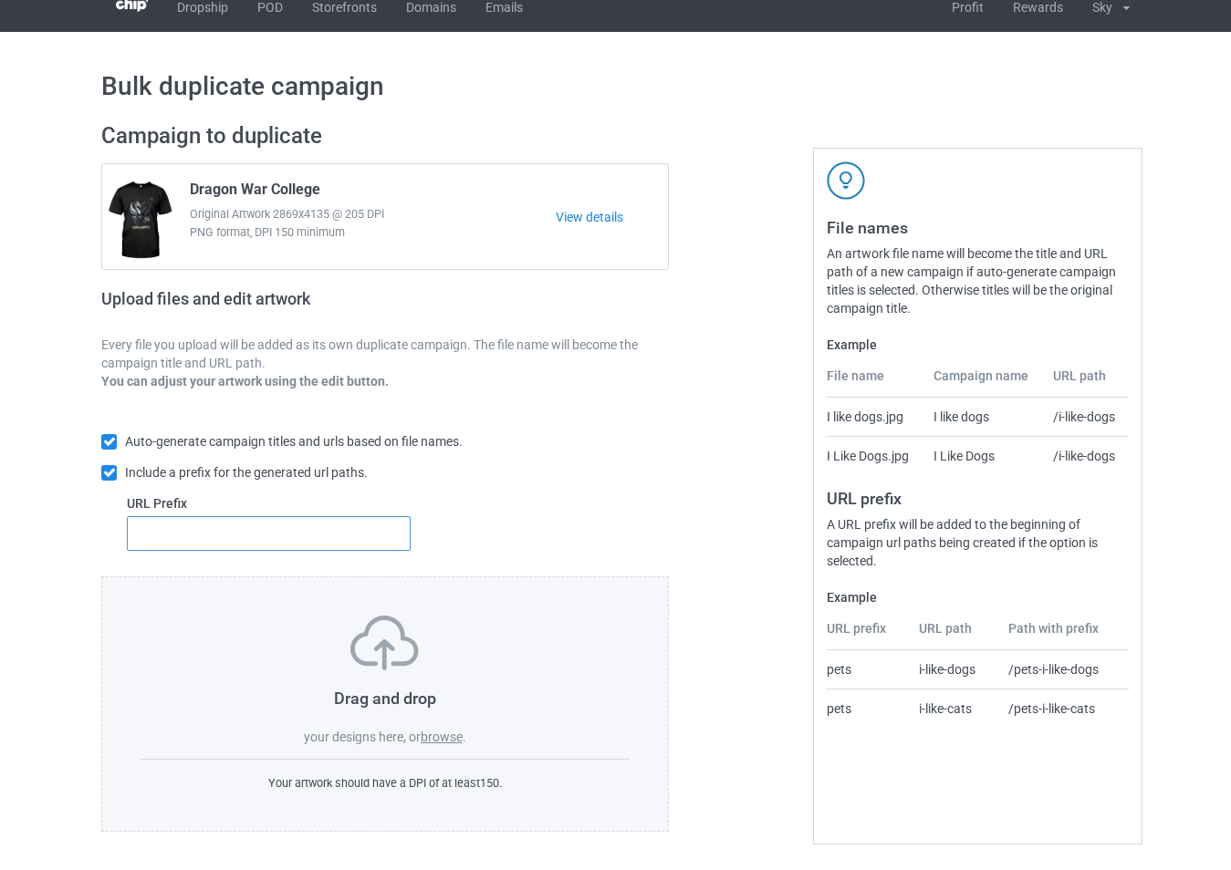
click at [278, 534] on input "text" at bounding box center [269, 533] width 284 height 35
type input "2"
click at [448, 731] on label "browse" at bounding box center [442, 737] width 42 height 15
click at [0, 0] on input "browse" at bounding box center [0, 0] width 0 height 0
click at [255, 12] on link "POD" at bounding box center [270, 7] width 55 height 50
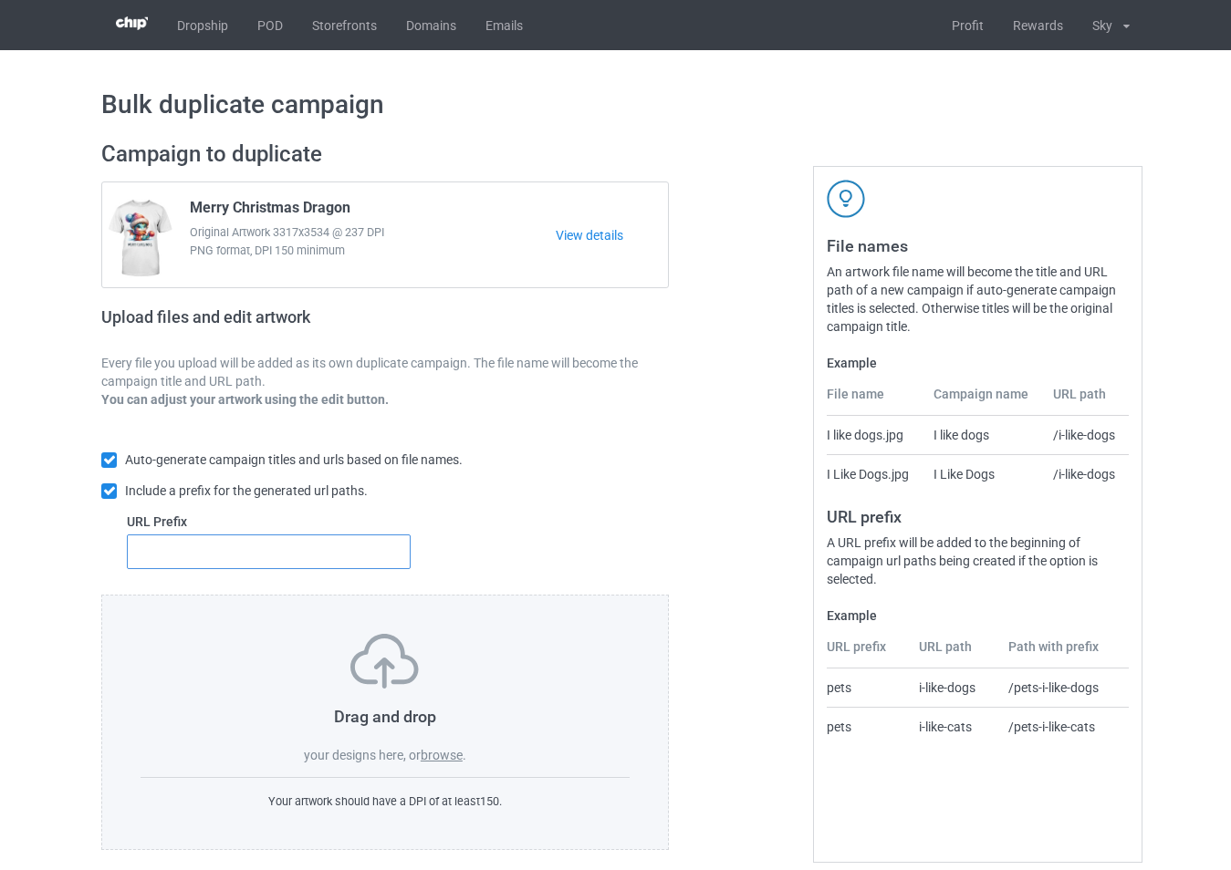
click at [361, 550] on input "text" at bounding box center [269, 552] width 284 height 35
type input "2"
click at [449, 760] on label "browse" at bounding box center [442, 755] width 42 height 15
click at [0, 0] on input "browse" at bounding box center [0, 0] width 0 height 0
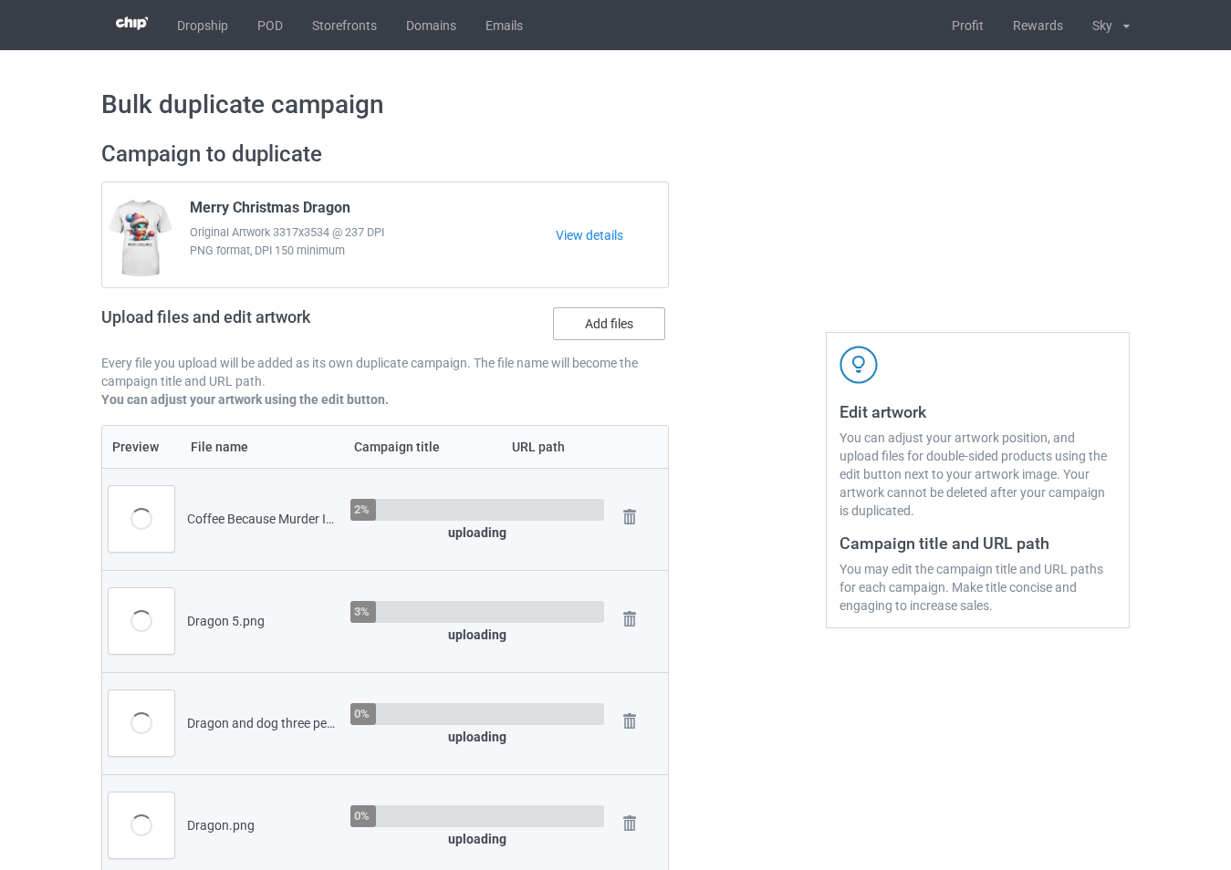
click at [611, 329] on label "Add files" at bounding box center [609, 323] width 112 height 33
click at [0, 0] on input "Add files" at bounding box center [0, 0] width 0 height 0
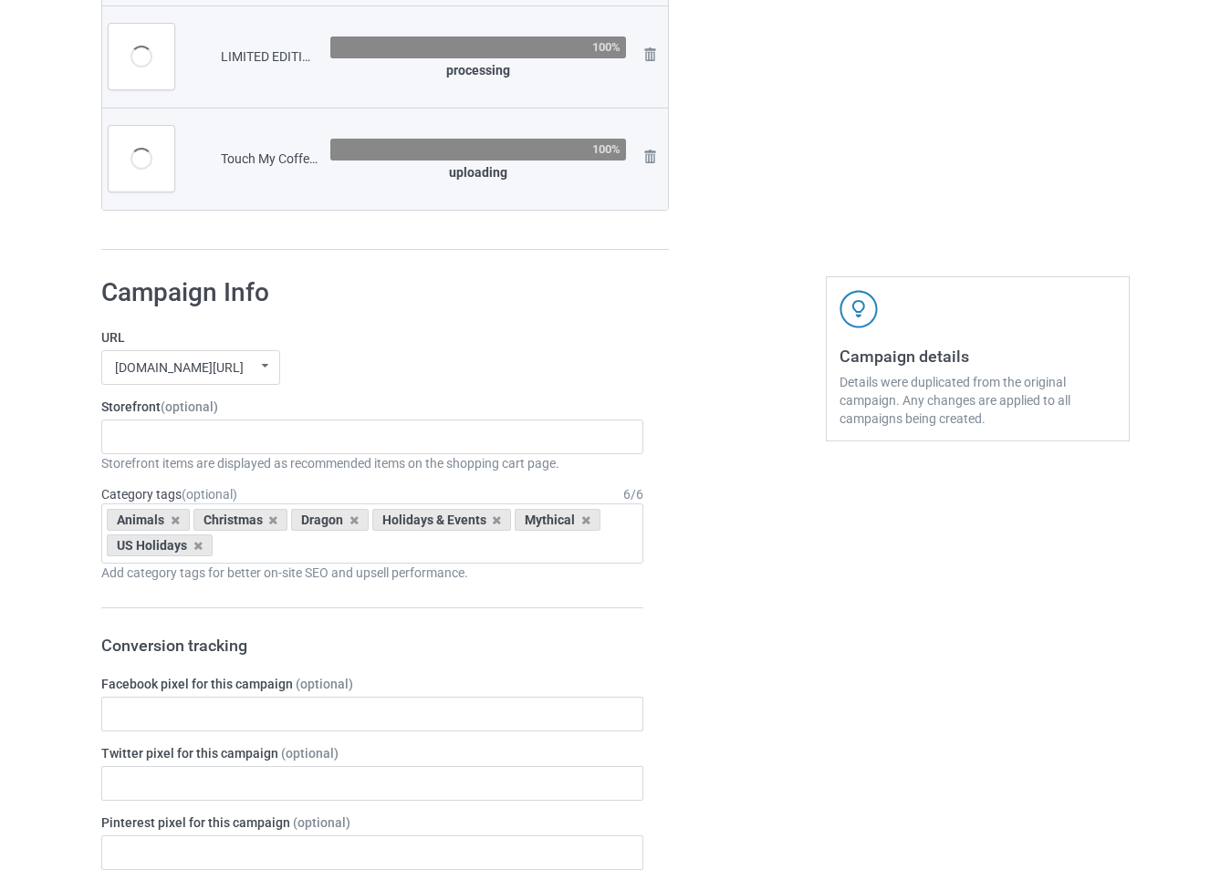
scroll to position [2007, 0]
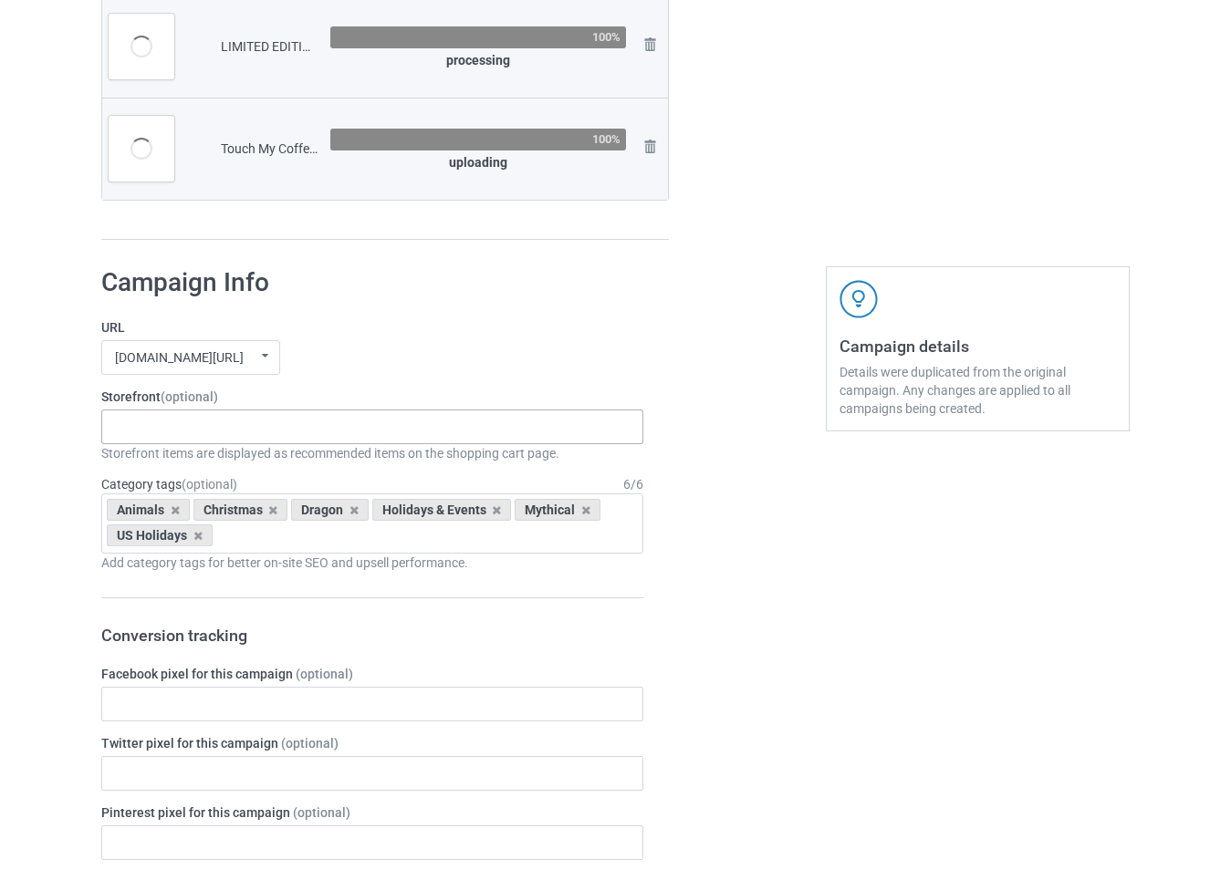
click at [337, 430] on div "-------------------------------------------------- Gifts For Christmas Teacher …" at bounding box center [372, 427] width 542 height 35
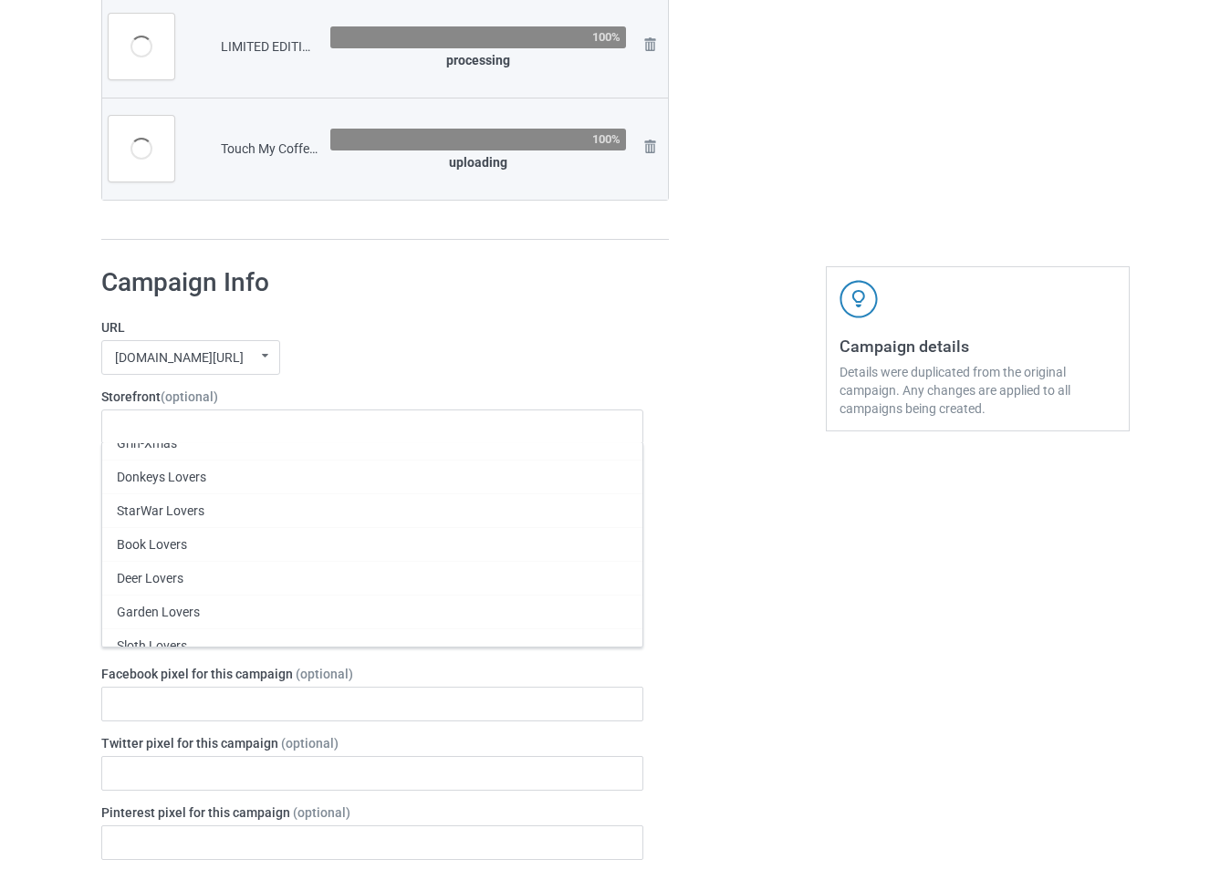
scroll to position [365, 0]
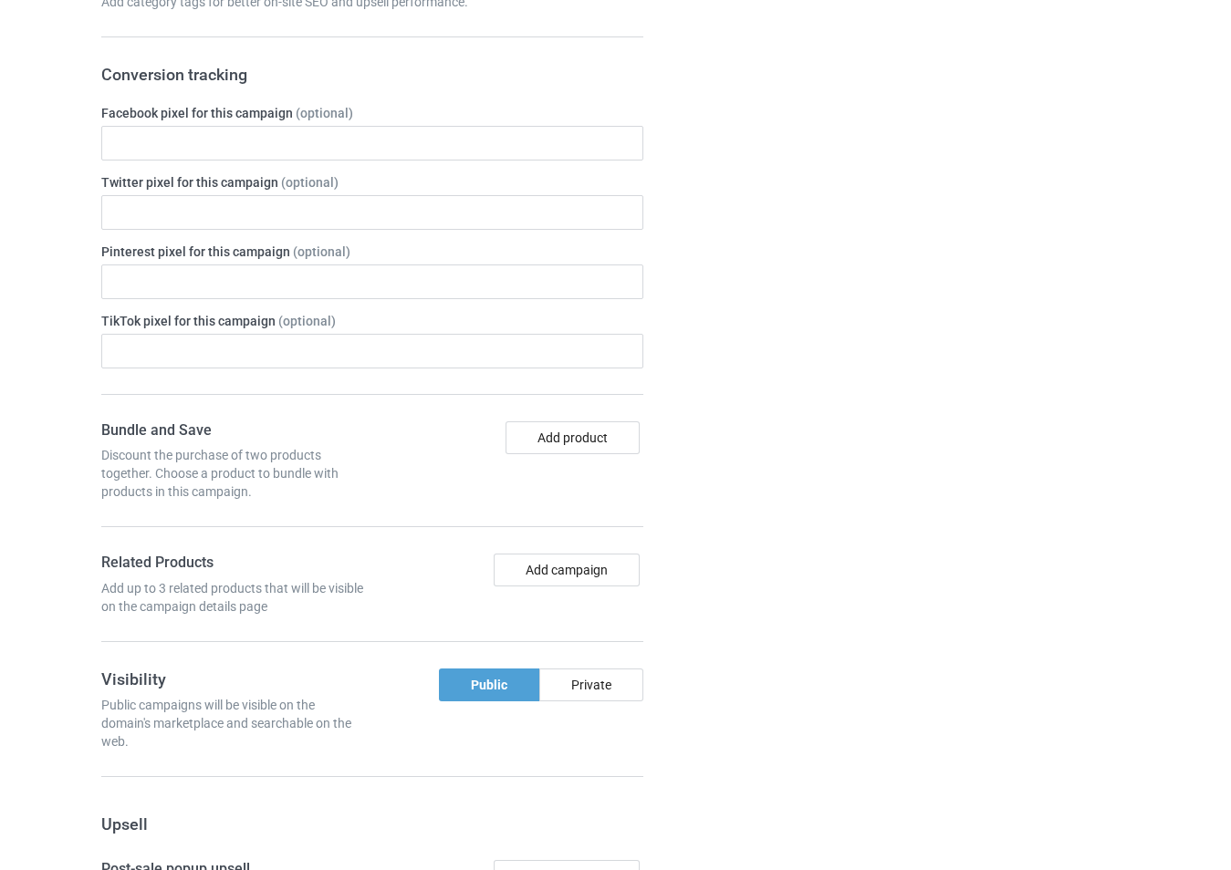
click at [682, 371] on div at bounding box center [747, 543] width 131 height 1700
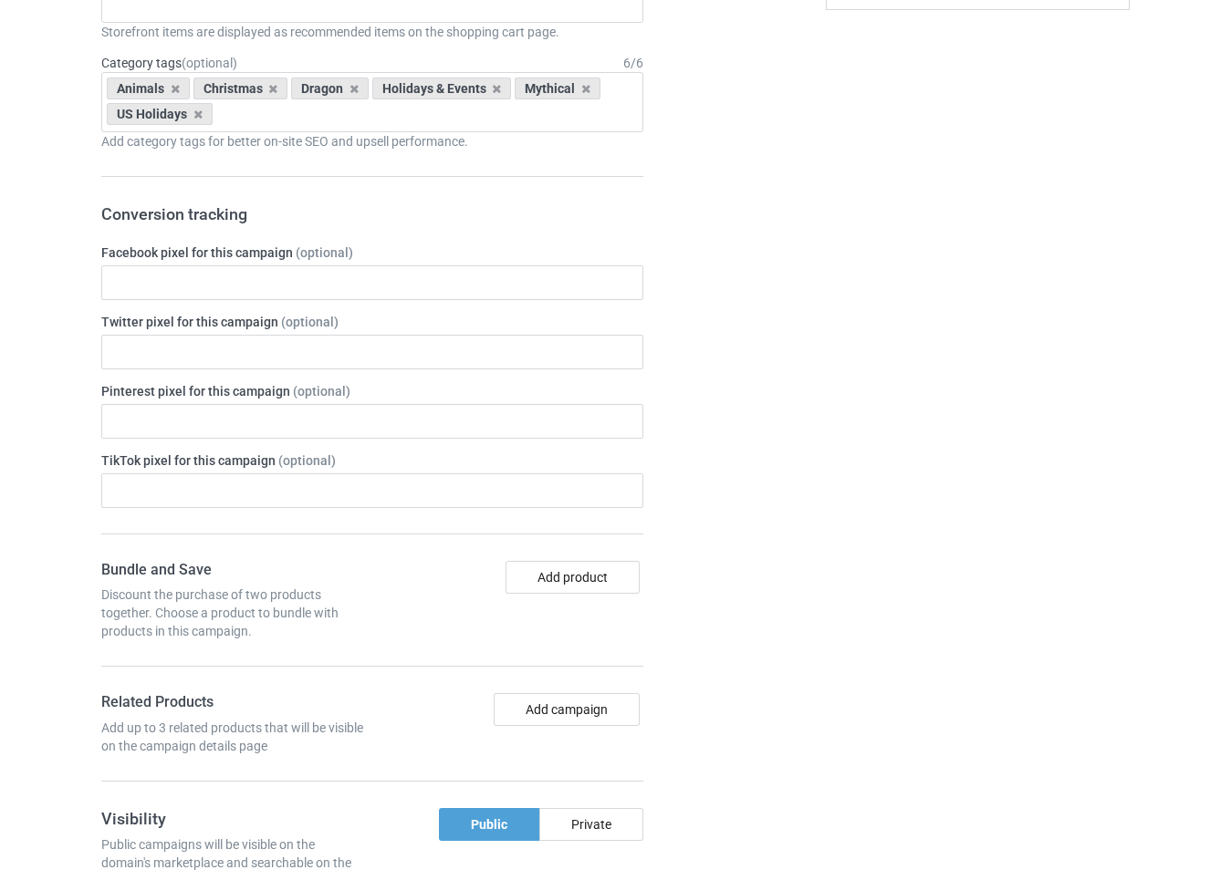
scroll to position [2329, 0]
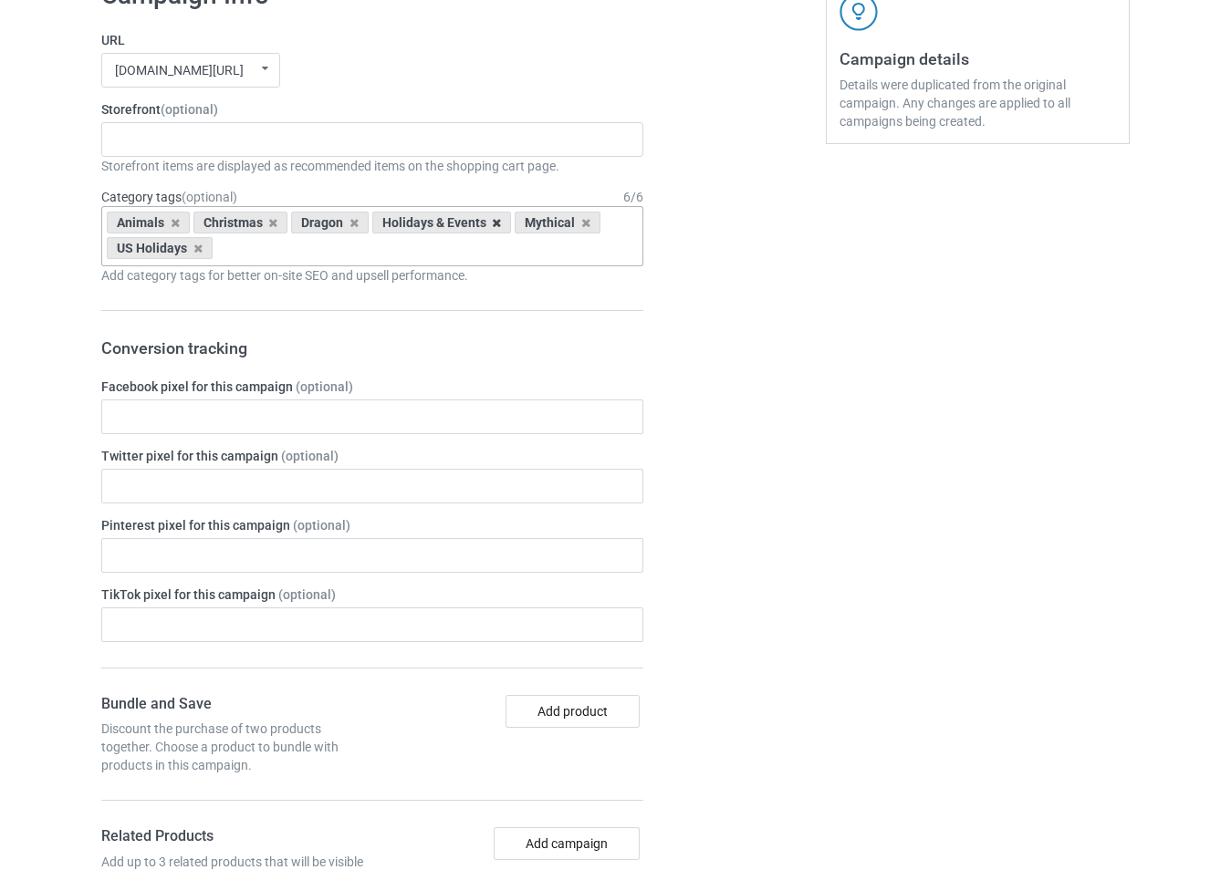
click at [493, 225] on icon at bounding box center [496, 223] width 9 height 12
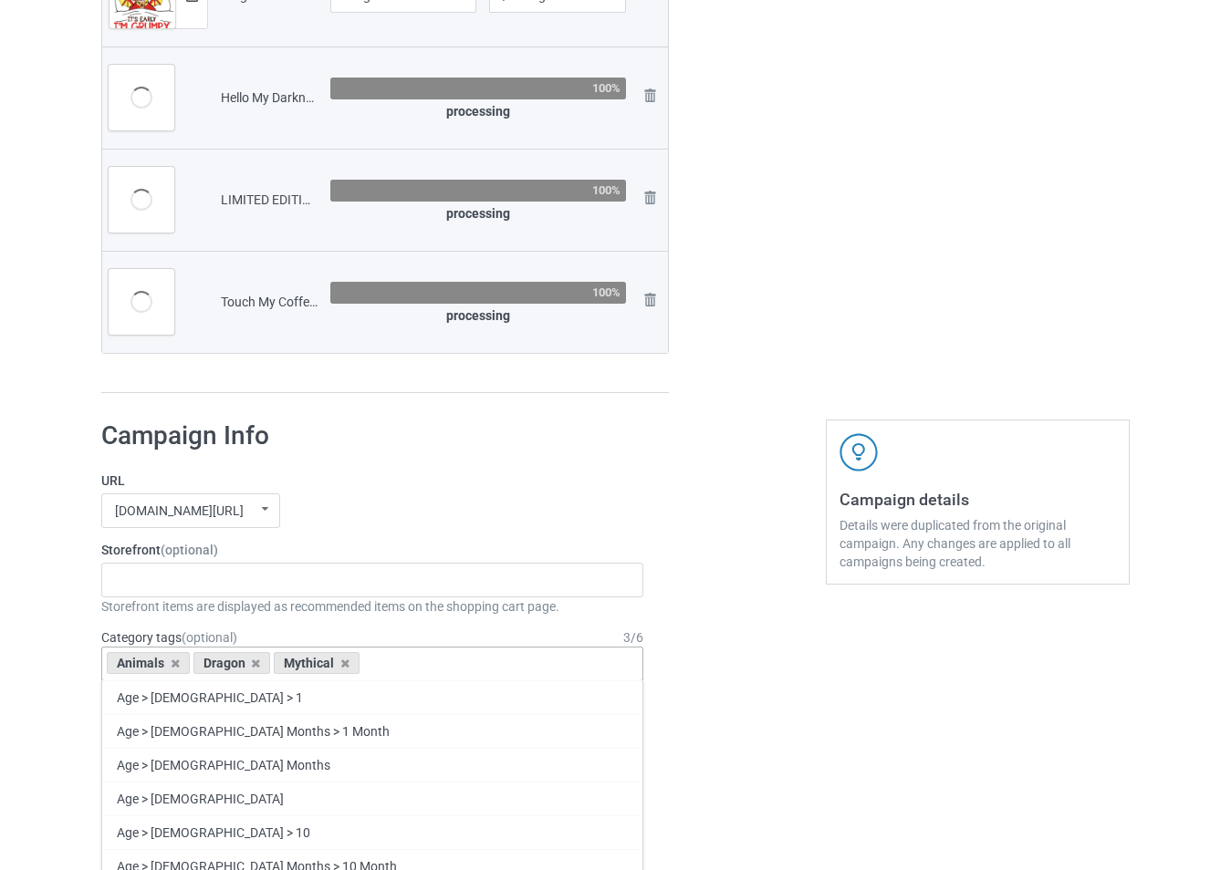
scroll to position [1873, 0]
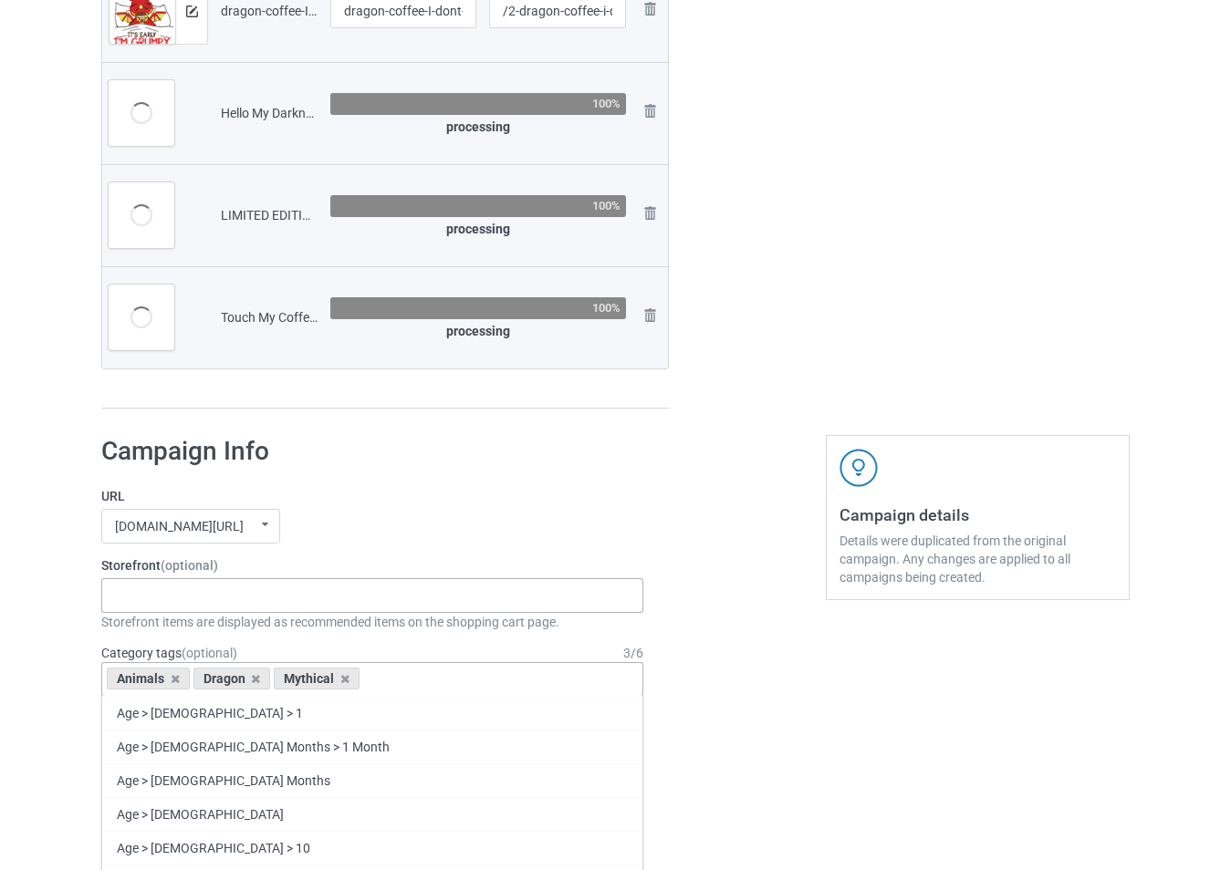
click at [276, 602] on div "-------------------------------------------------- Gifts For Christmas Teacher …" at bounding box center [372, 595] width 542 height 35
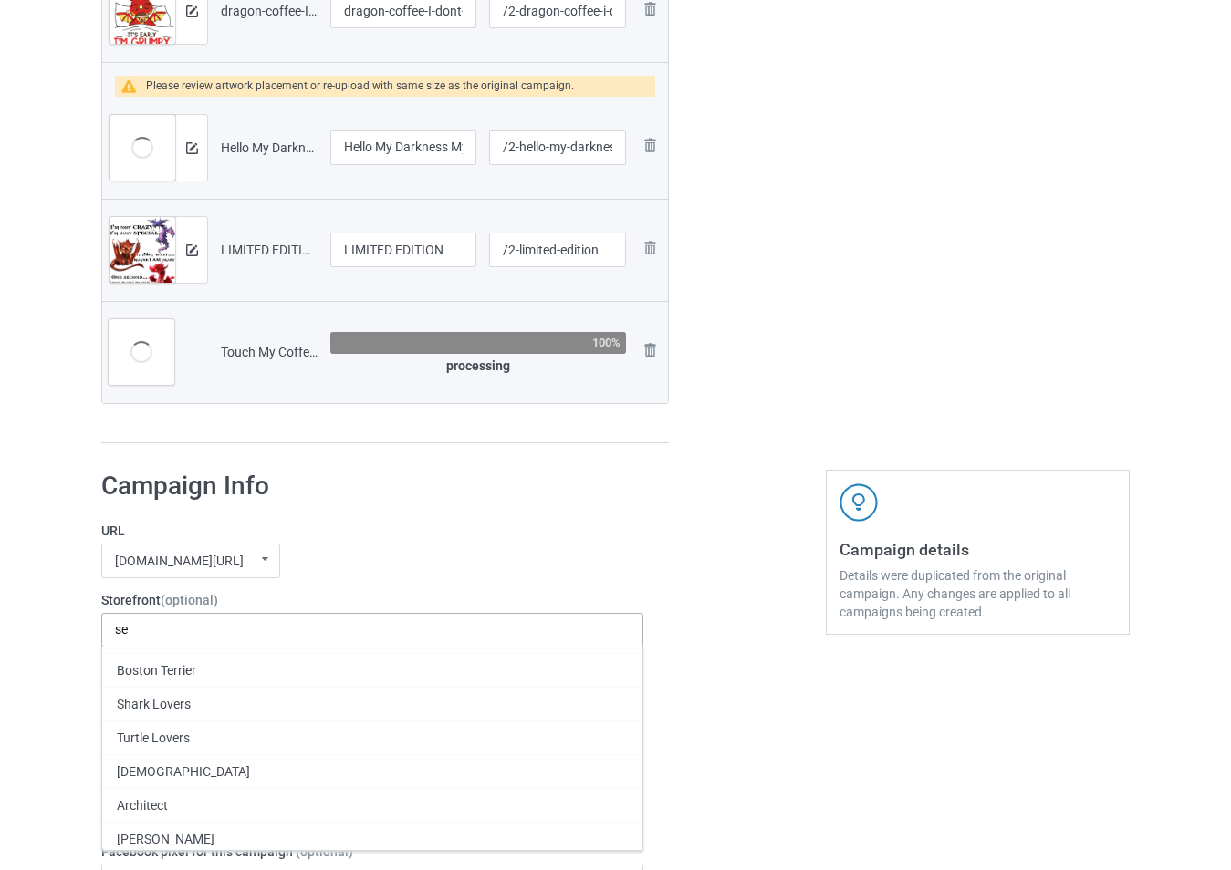
type input "s"
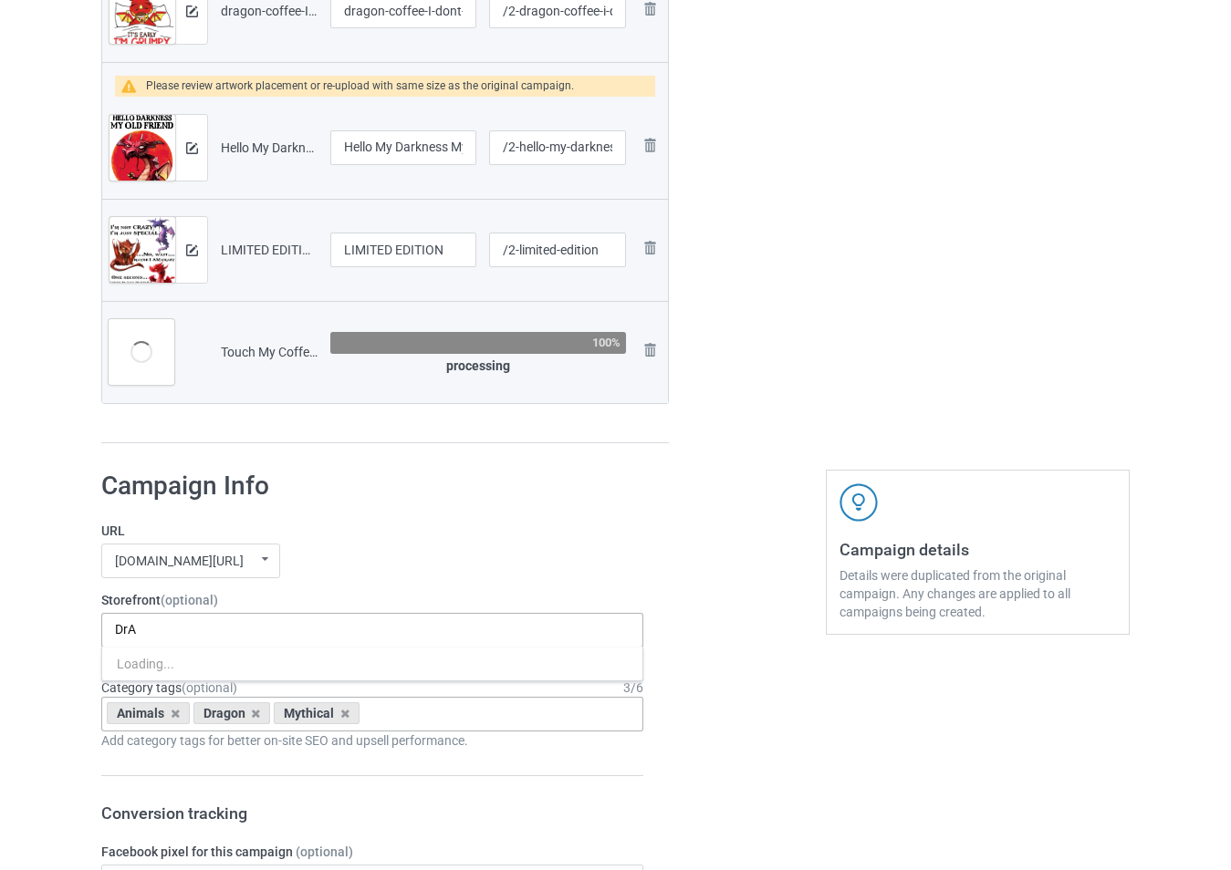
type input "DrA"
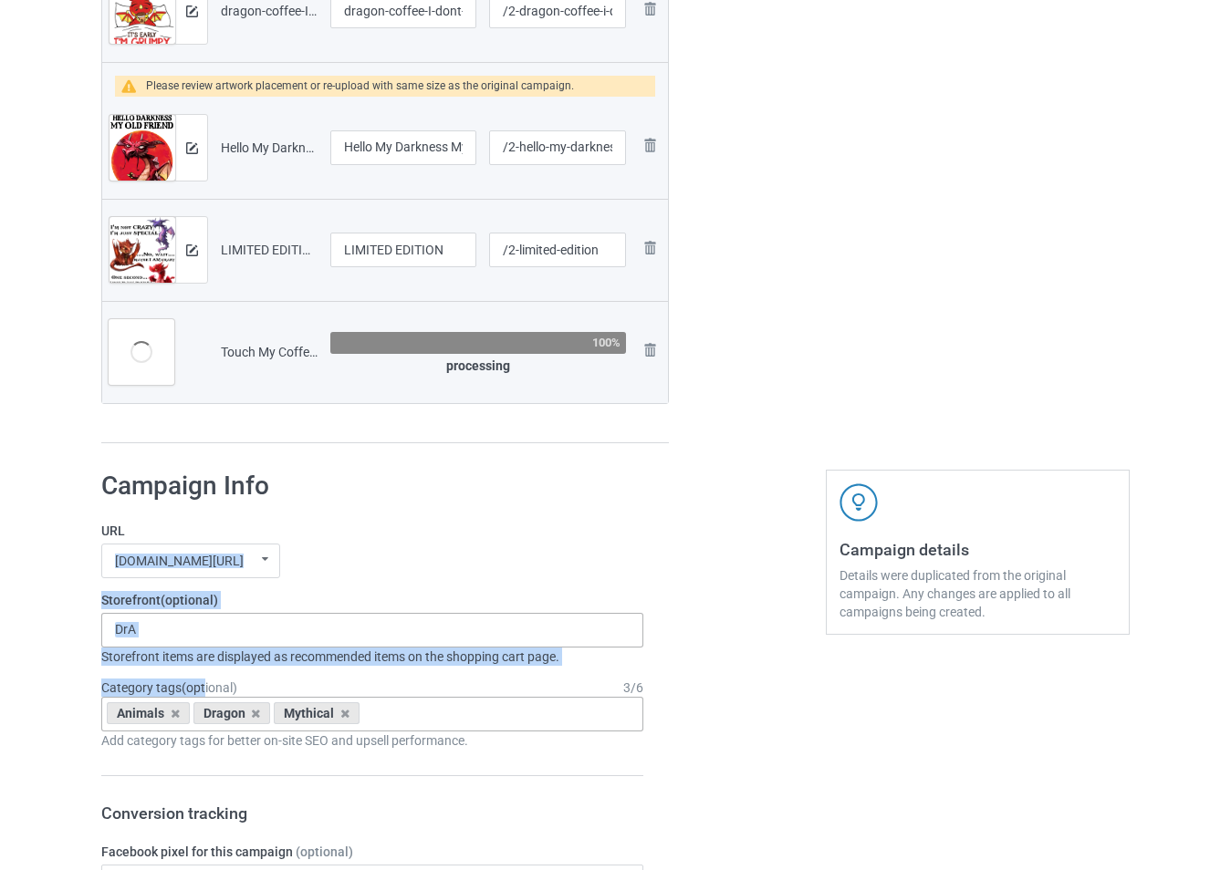
drag, startPoint x: 204, startPoint y: 694, endPoint x: 299, endPoint y: 579, distance: 149.1
click at [224, 629] on div "DrA Dragonfly Lovers Dragon Shop 611fc42667dcda691621dcbb 607e51e34e5cb325e376f…" at bounding box center [372, 630] width 542 height 35
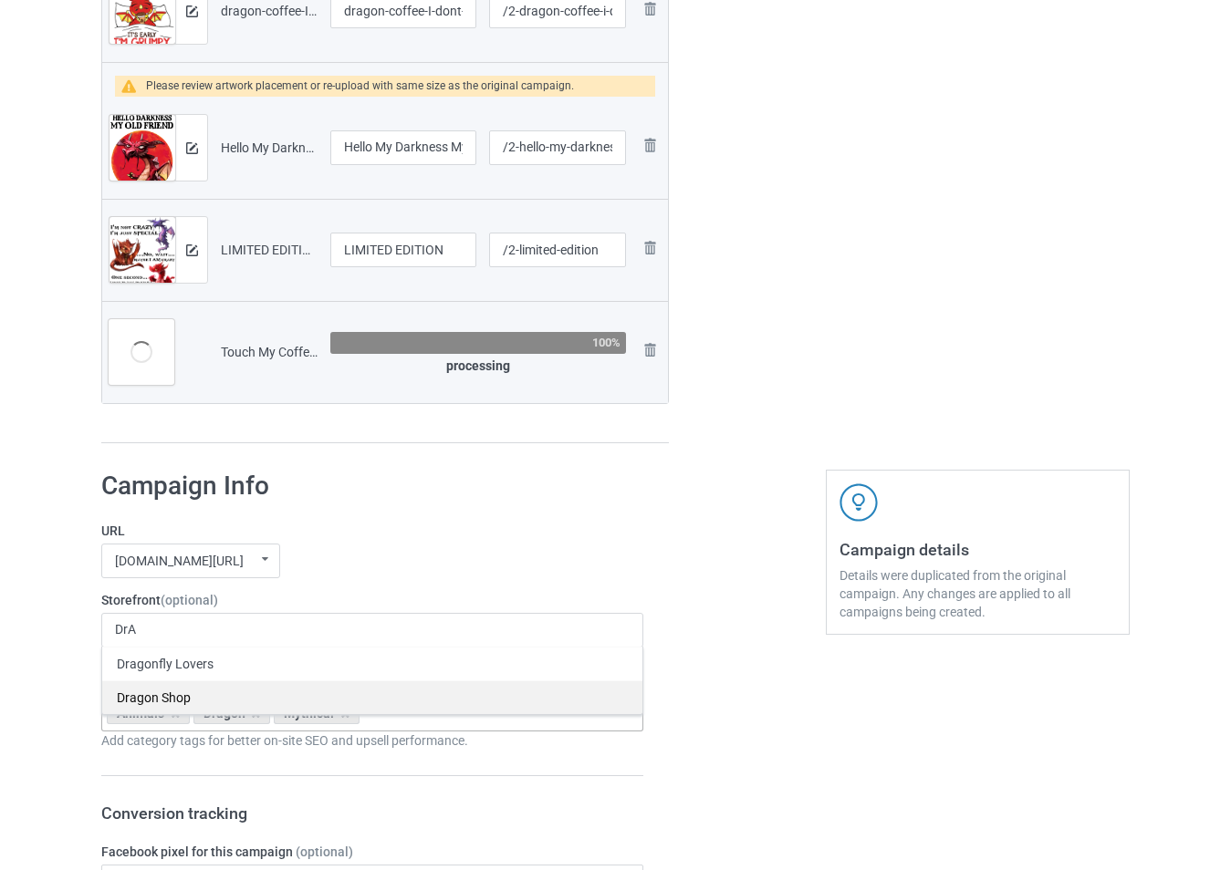
click at [167, 695] on div "Dragon Shop" at bounding box center [372, 698] width 540 height 34
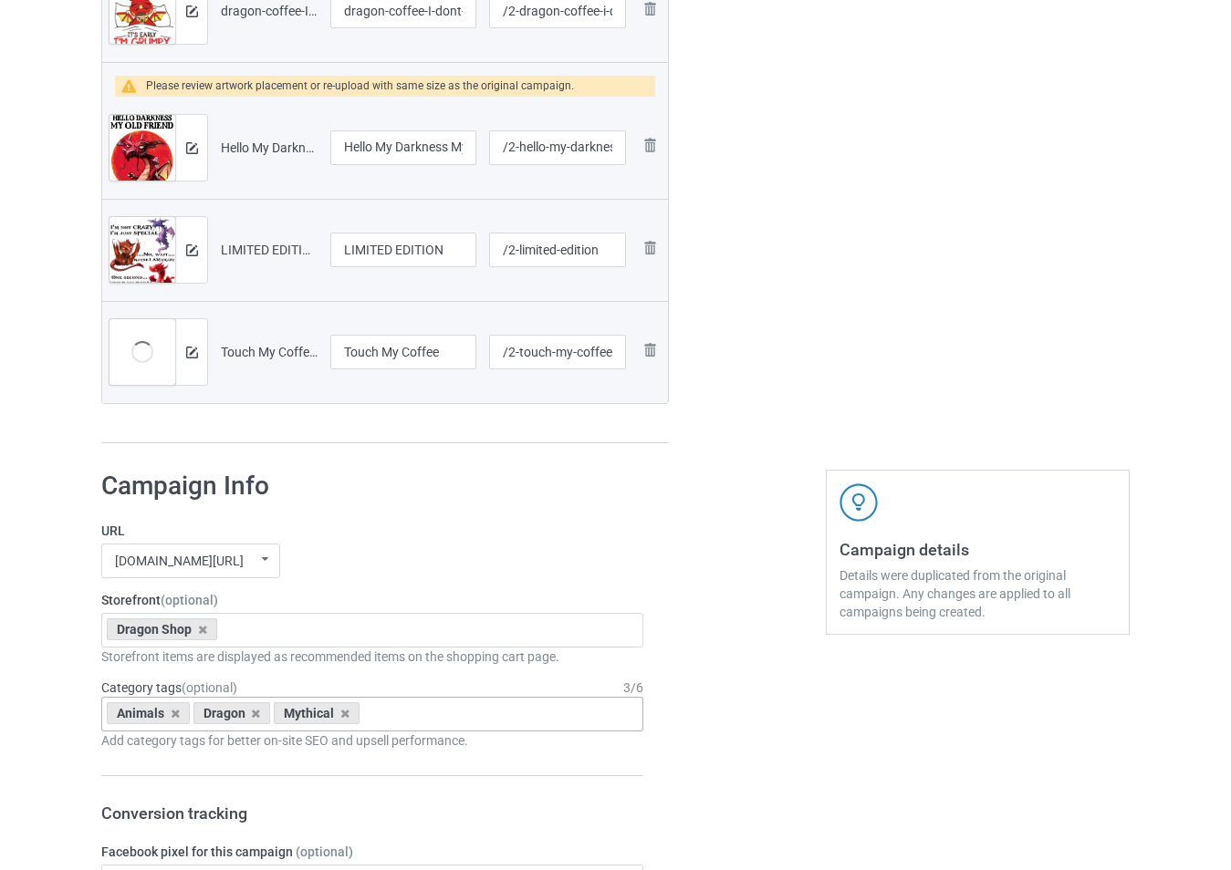
click at [369, 537] on label "URL" at bounding box center [372, 531] width 542 height 18
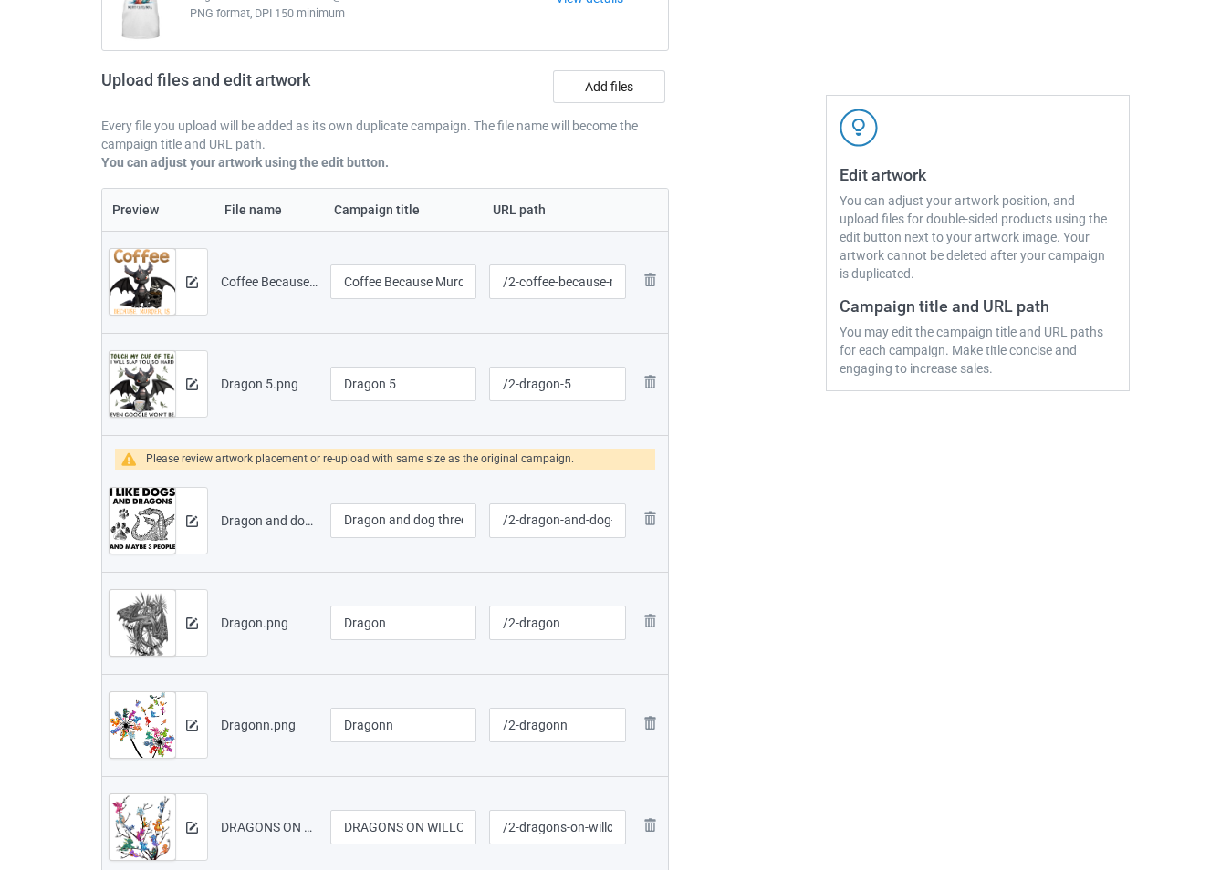
scroll to position [274, 0]
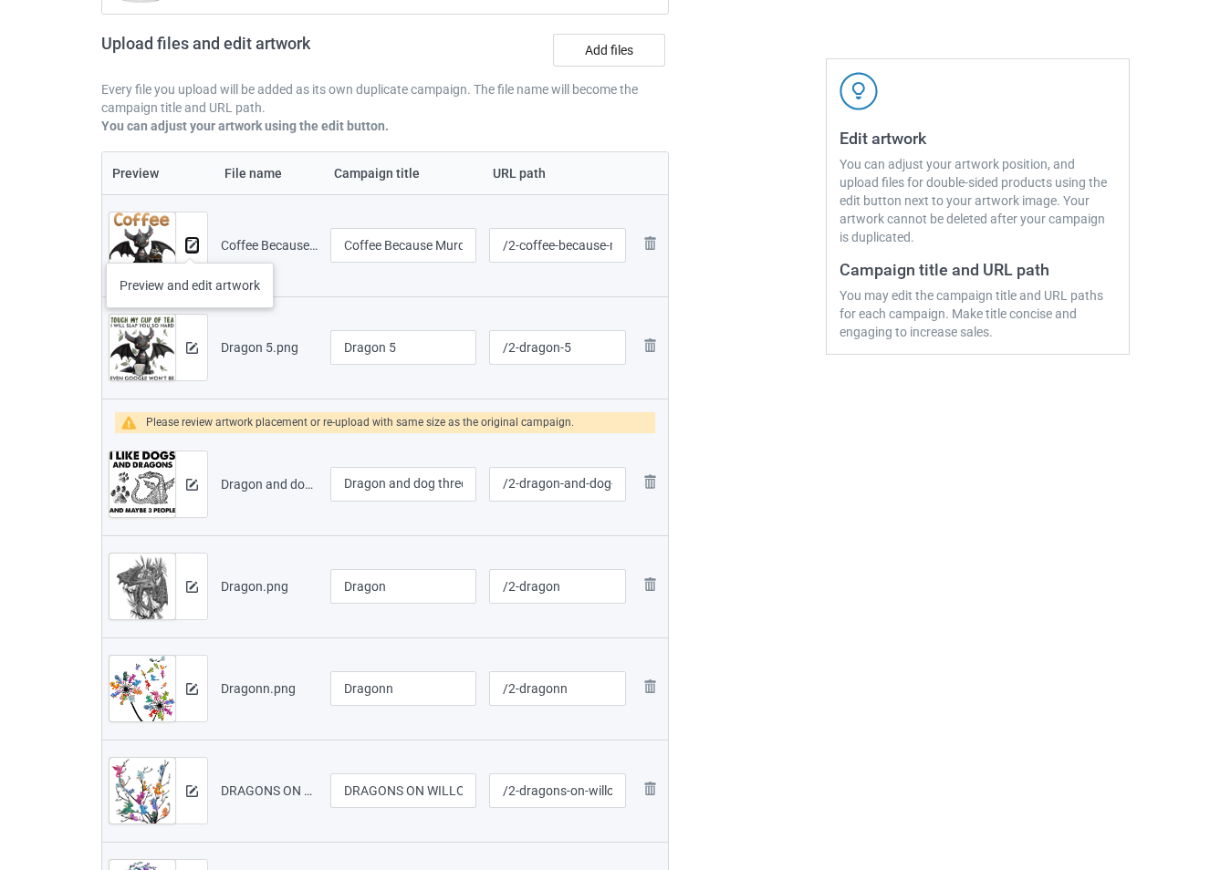
click at [191, 245] on img at bounding box center [192, 246] width 12 height 12
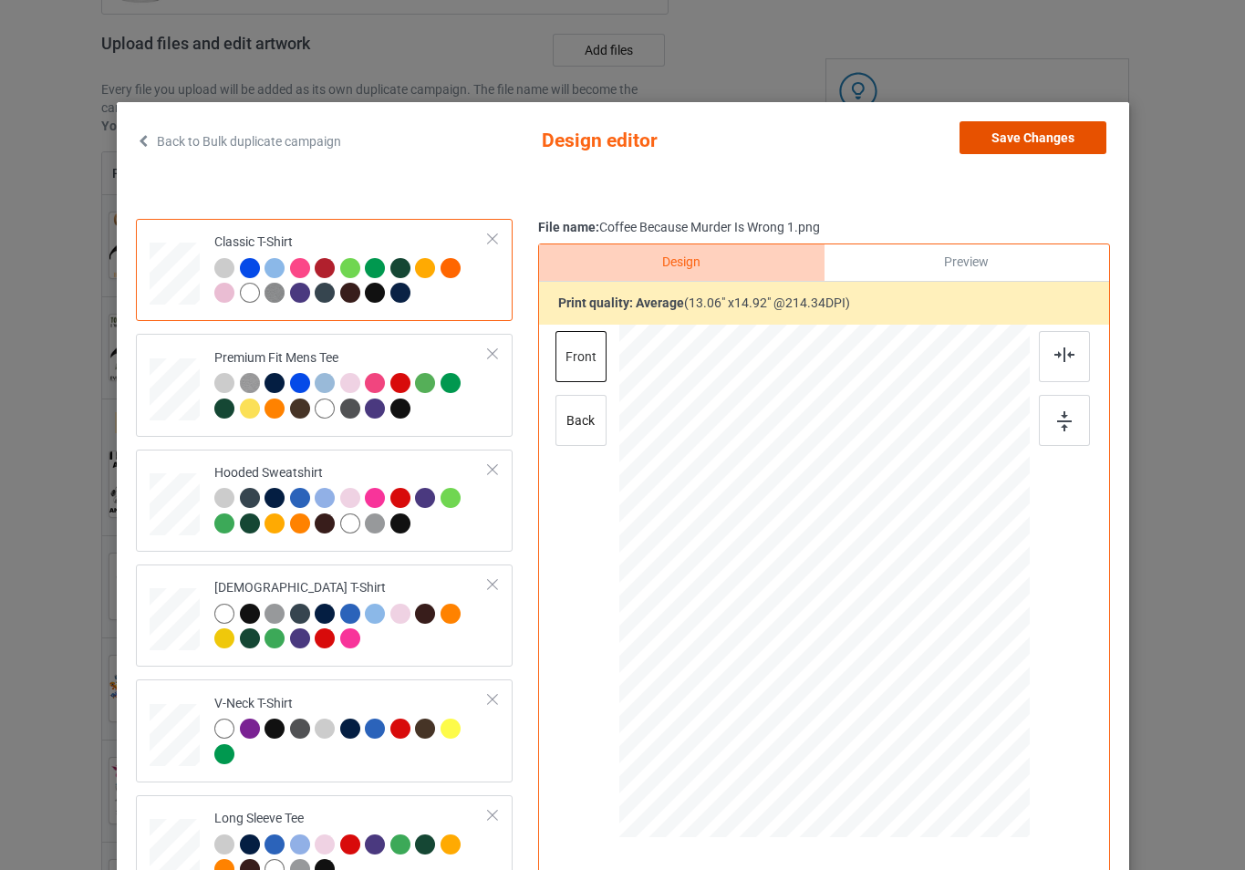
click at [1020, 140] on button "Save Changes" at bounding box center [1033, 137] width 147 height 33
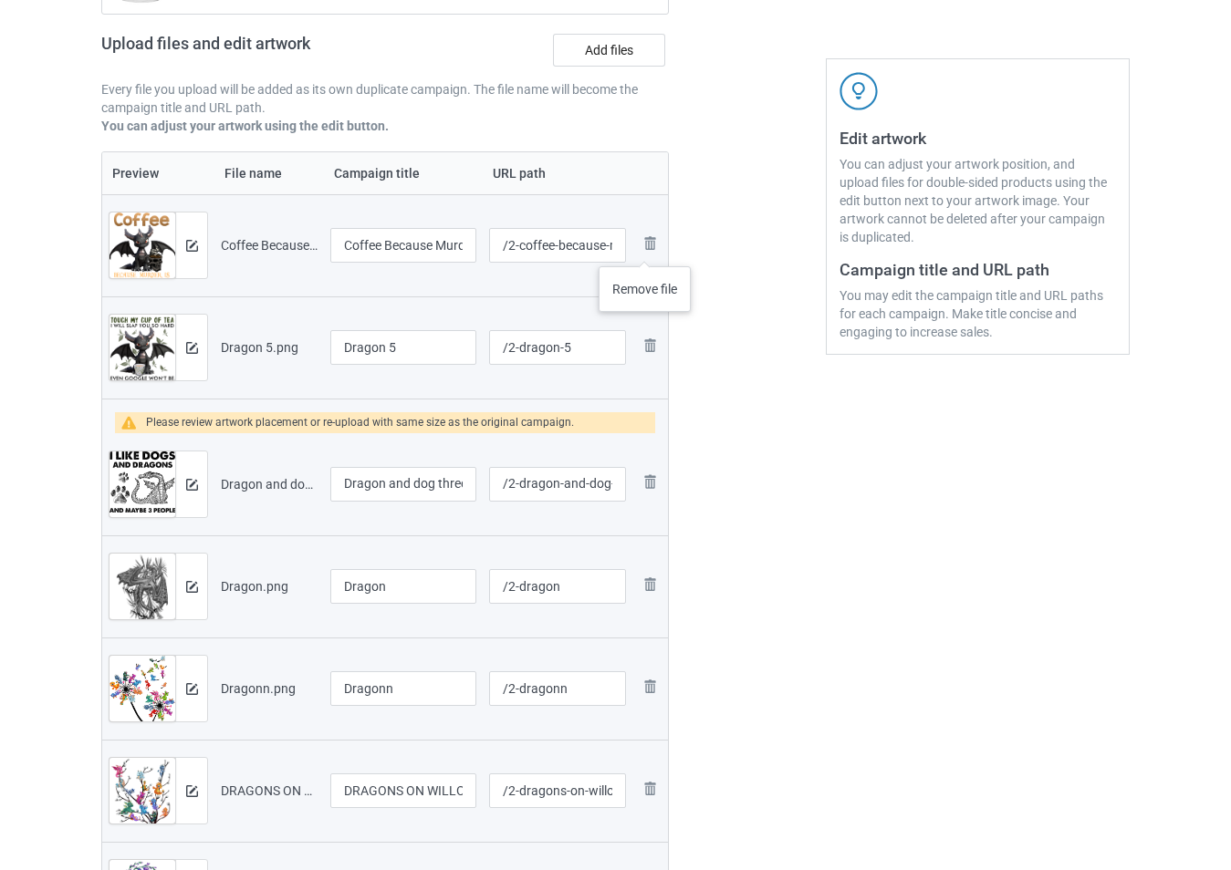
drag, startPoint x: 645, startPoint y: 248, endPoint x: 634, endPoint y: 251, distance: 11.3
click at [0, 0] on img at bounding box center [0, 0] width 0 height 0
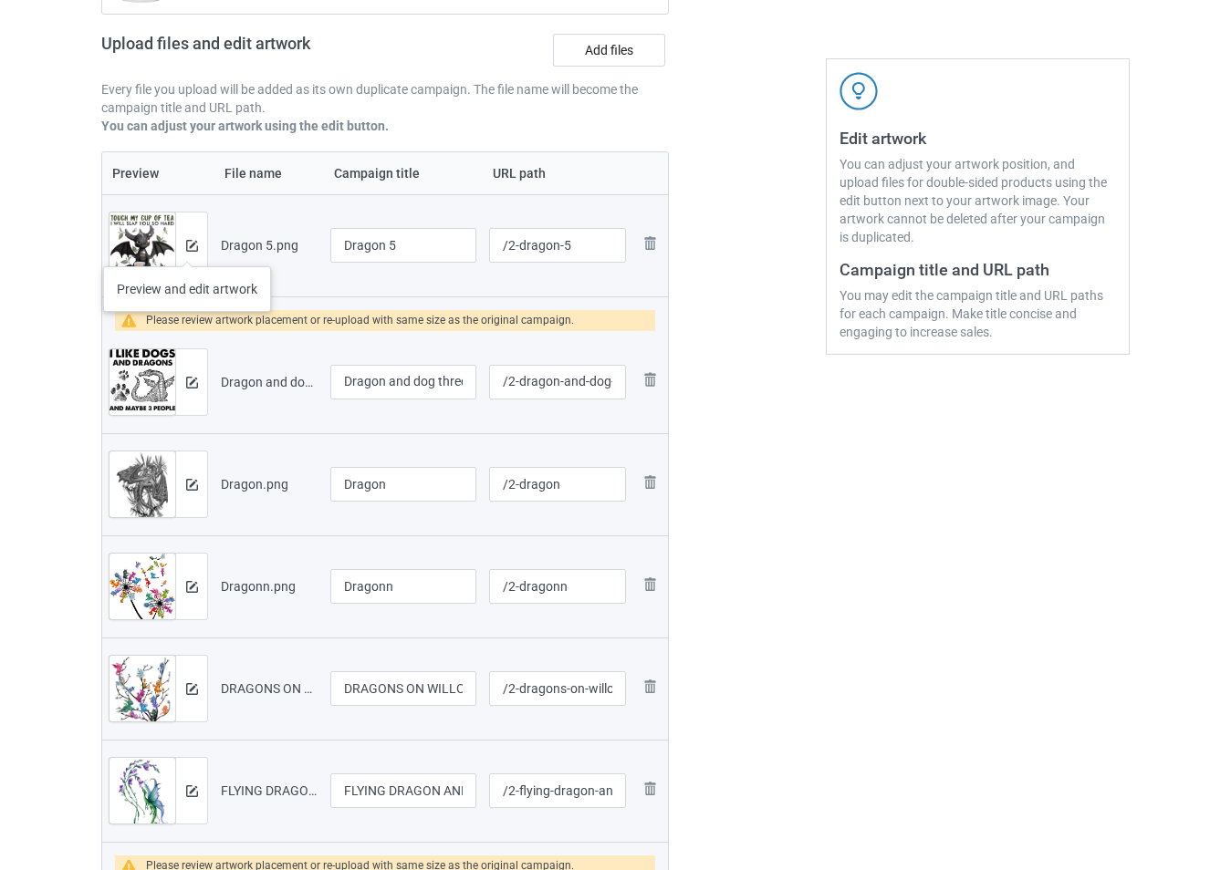
click at [184, 243] on div at bounding box center [191, 246] width 32 height 66
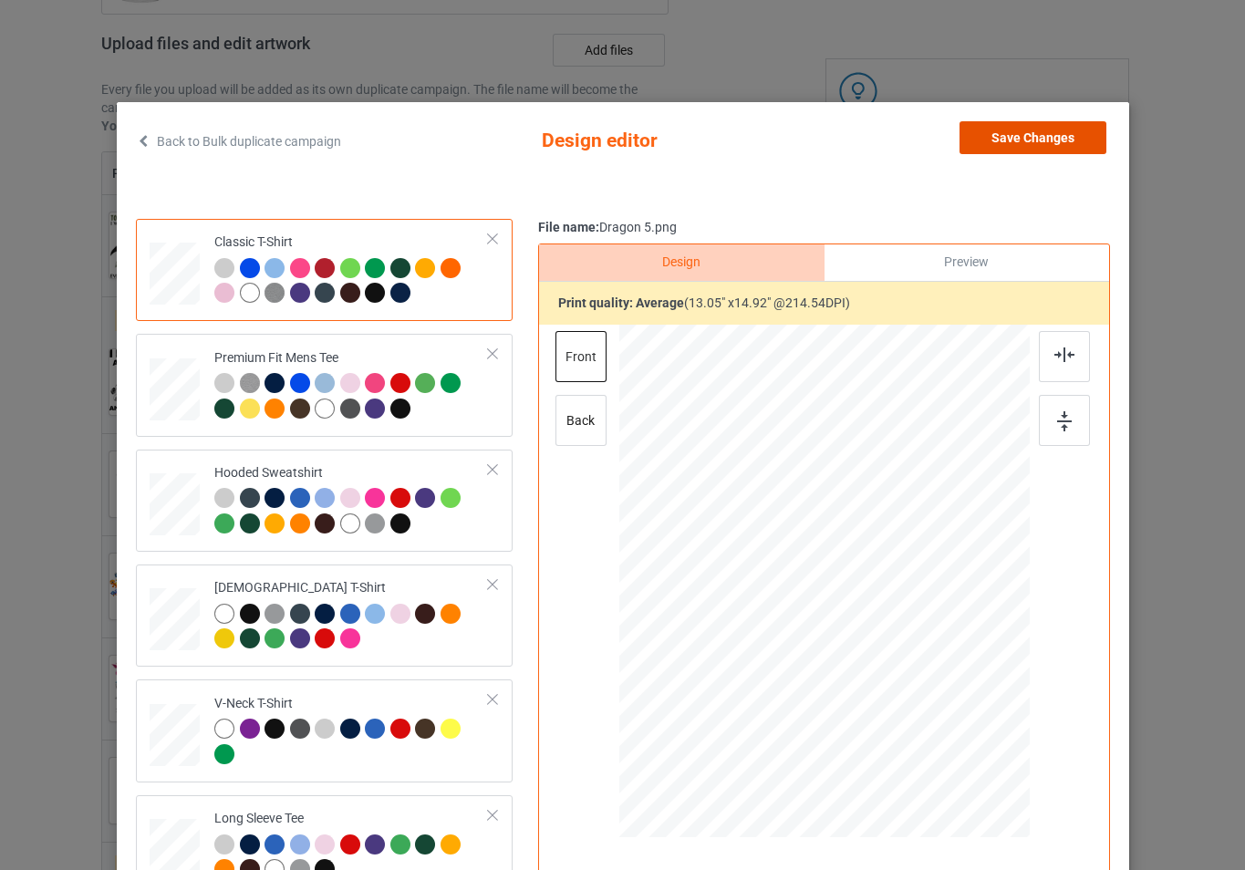
click at [1004, 139] on button "Save Changes" at bounding box center [1033, 137] width 147 height 33
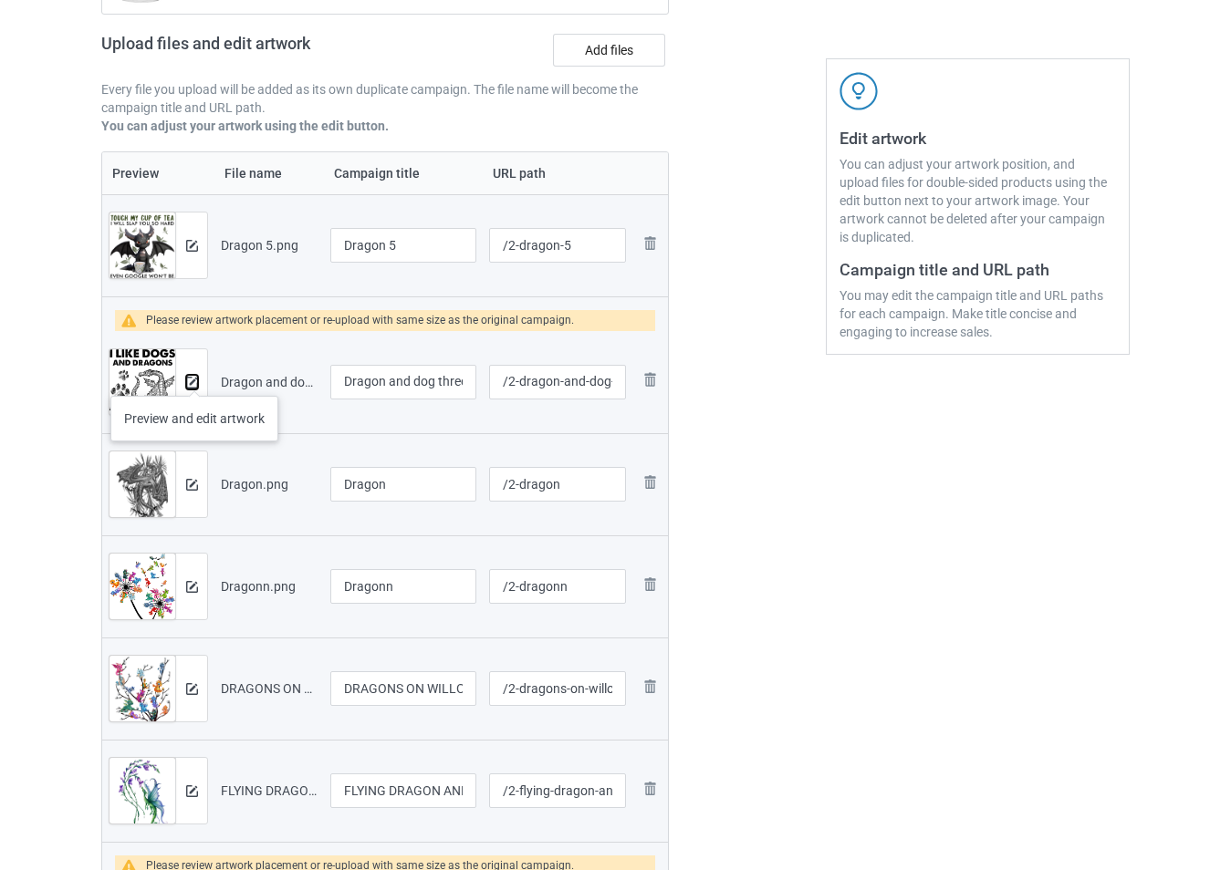
click at [193, 378] on img at bounding box center [192, 383] width 12 height 12
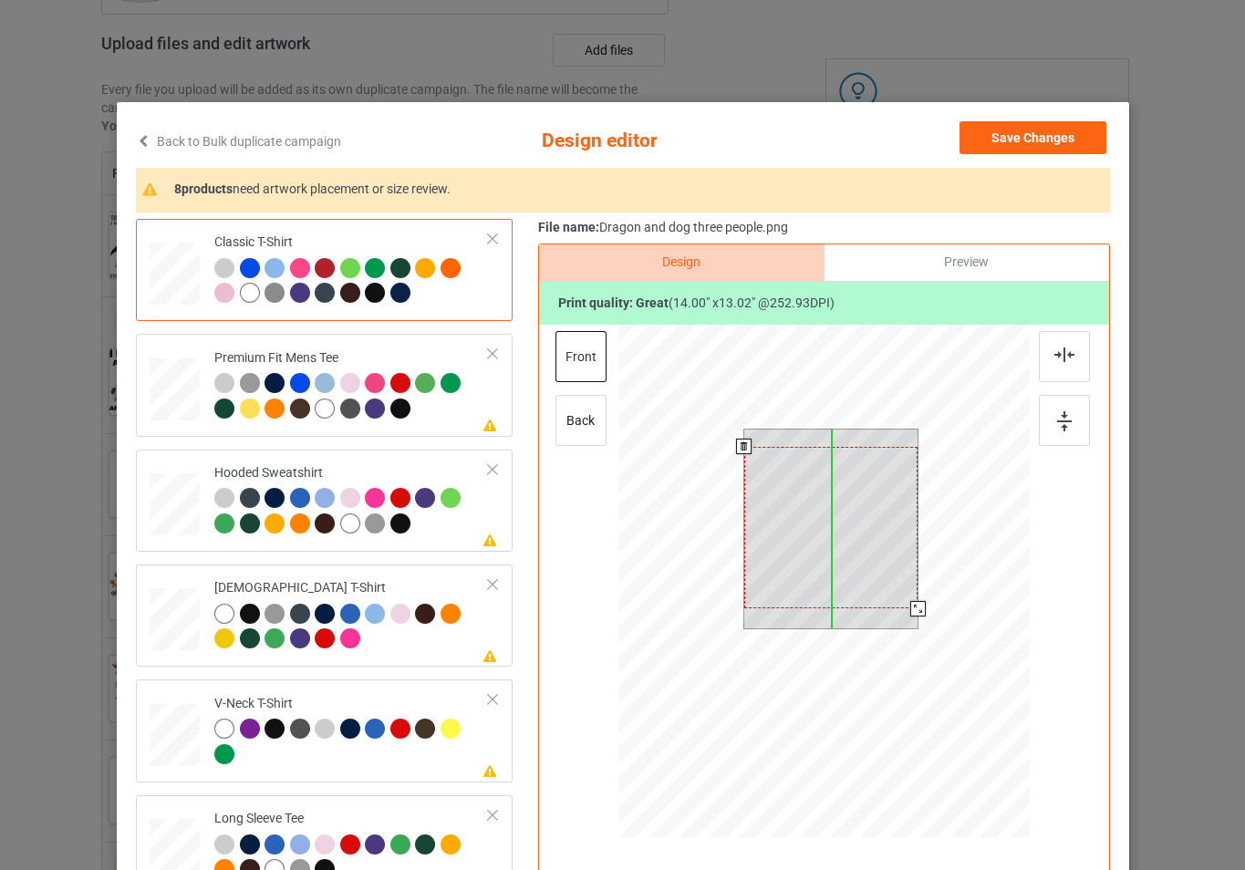
drag, startPoint x: 836, startPoint y: 549, endPoint x: 835, endPoint y: 567, distance: 17.4
click at [835, 567] on div at bounding box center [831, 527] width 174 height 161
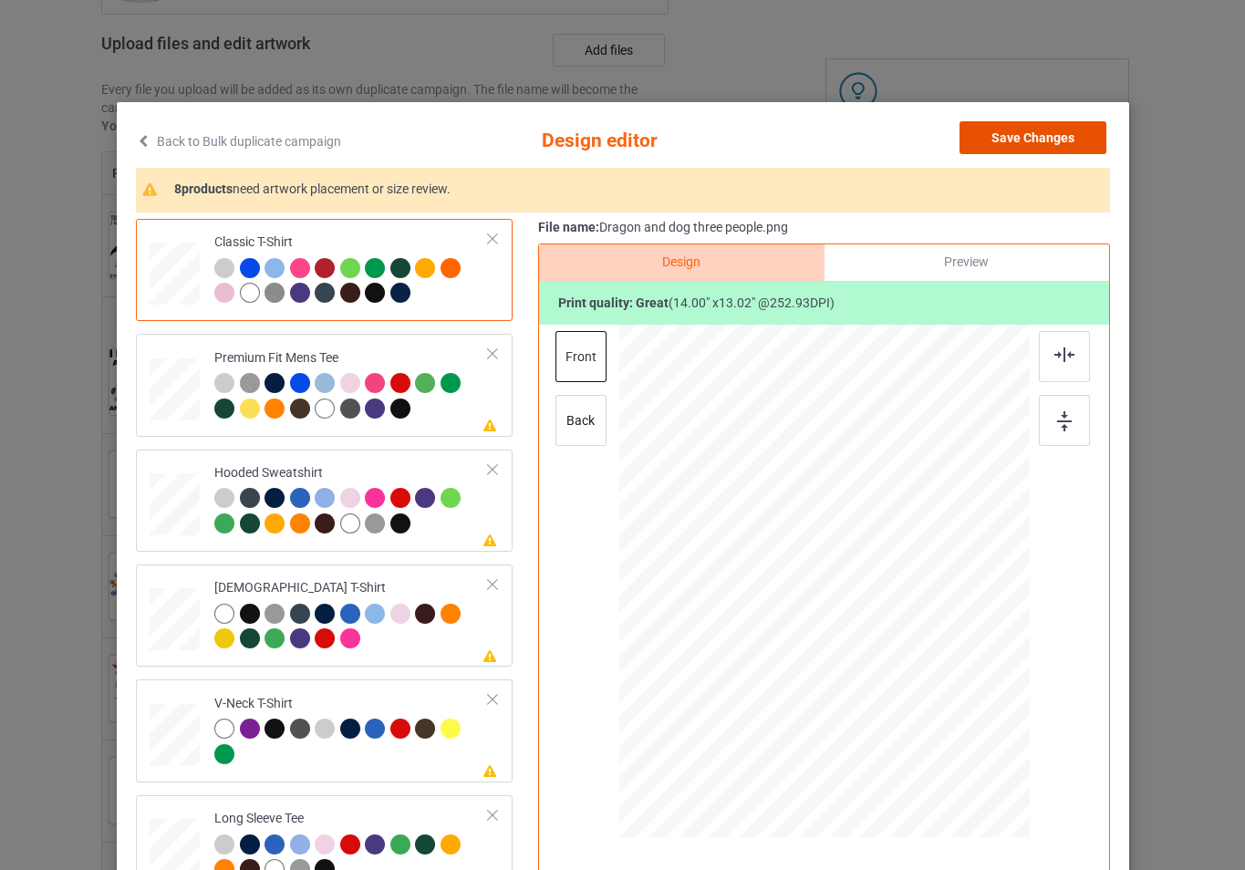
click at [1032, 140] on button "Save Changes" at bounding box center [1033, 137] width 147 height 33
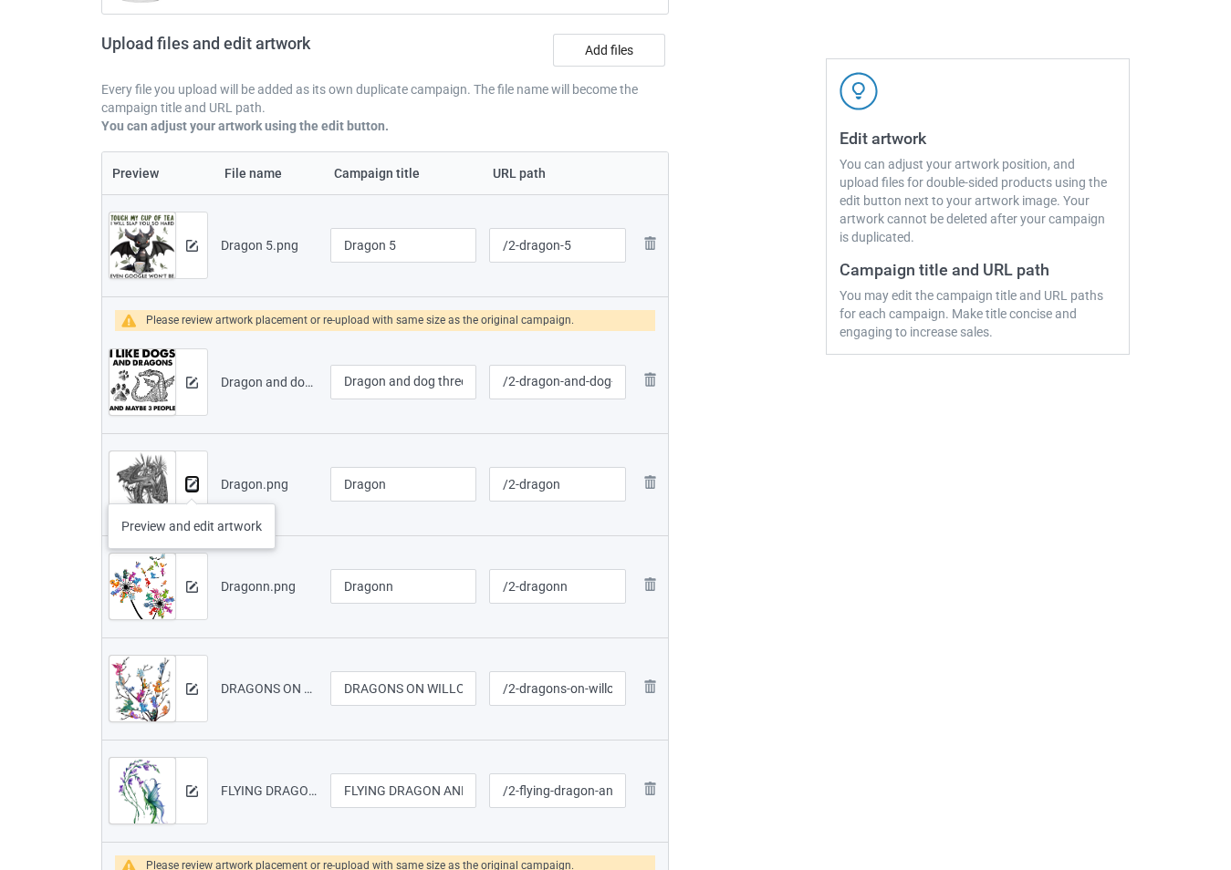
click at [192, 485] on img at bounding box center [192, 485] width 12 height 12
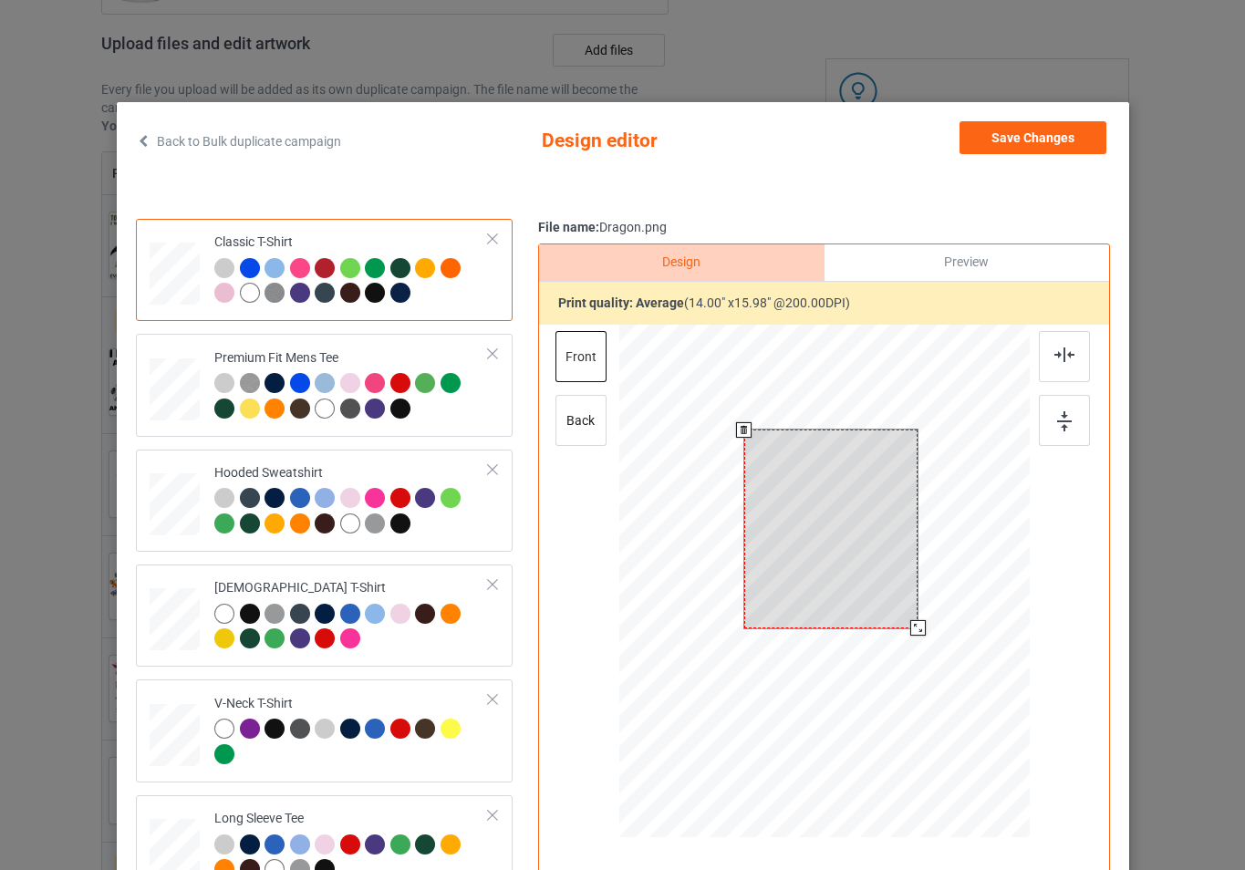
click at [921, 625] on div at bounding box center [824, 584] width 411 height 518
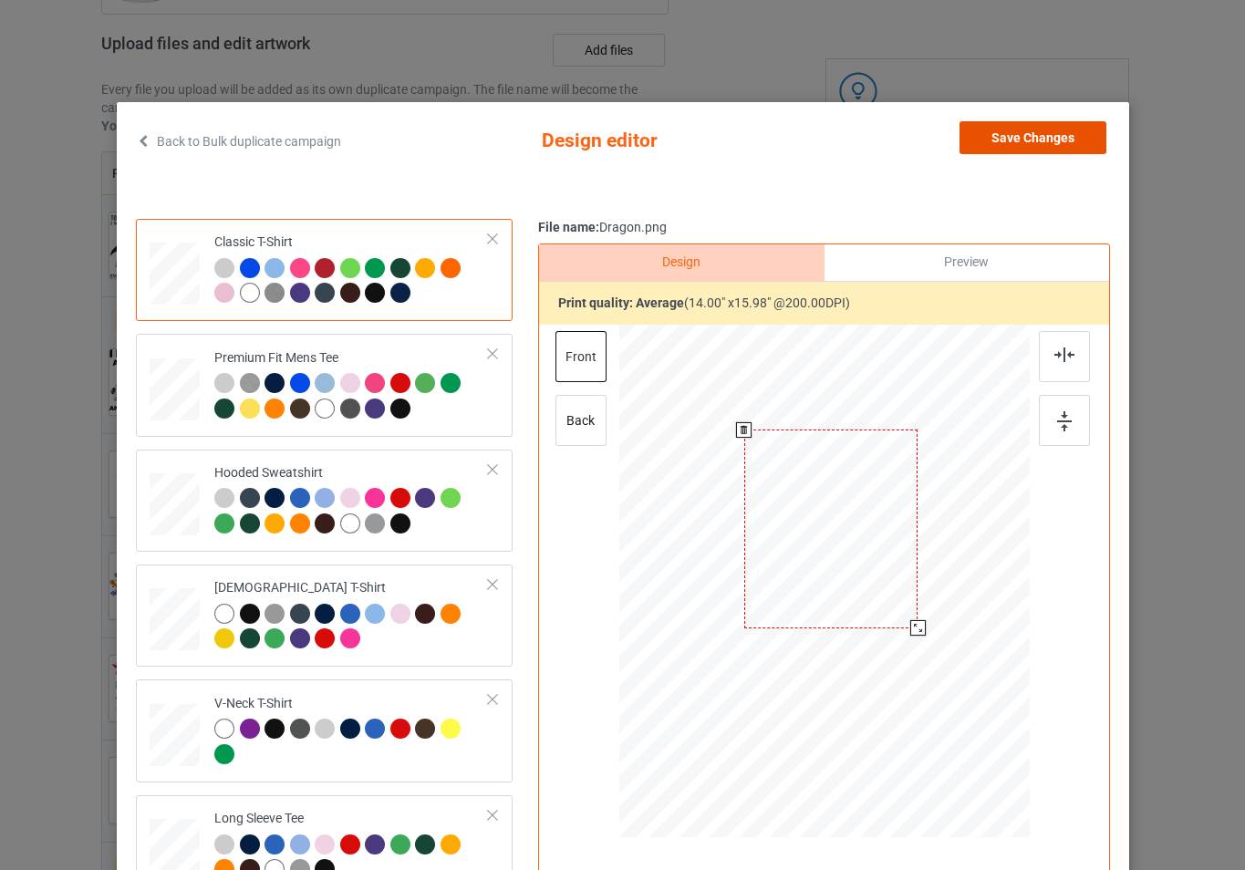
click at [1004, 140] on button "Save Changes" at bounding box center [1033, 137] width 147 height 33
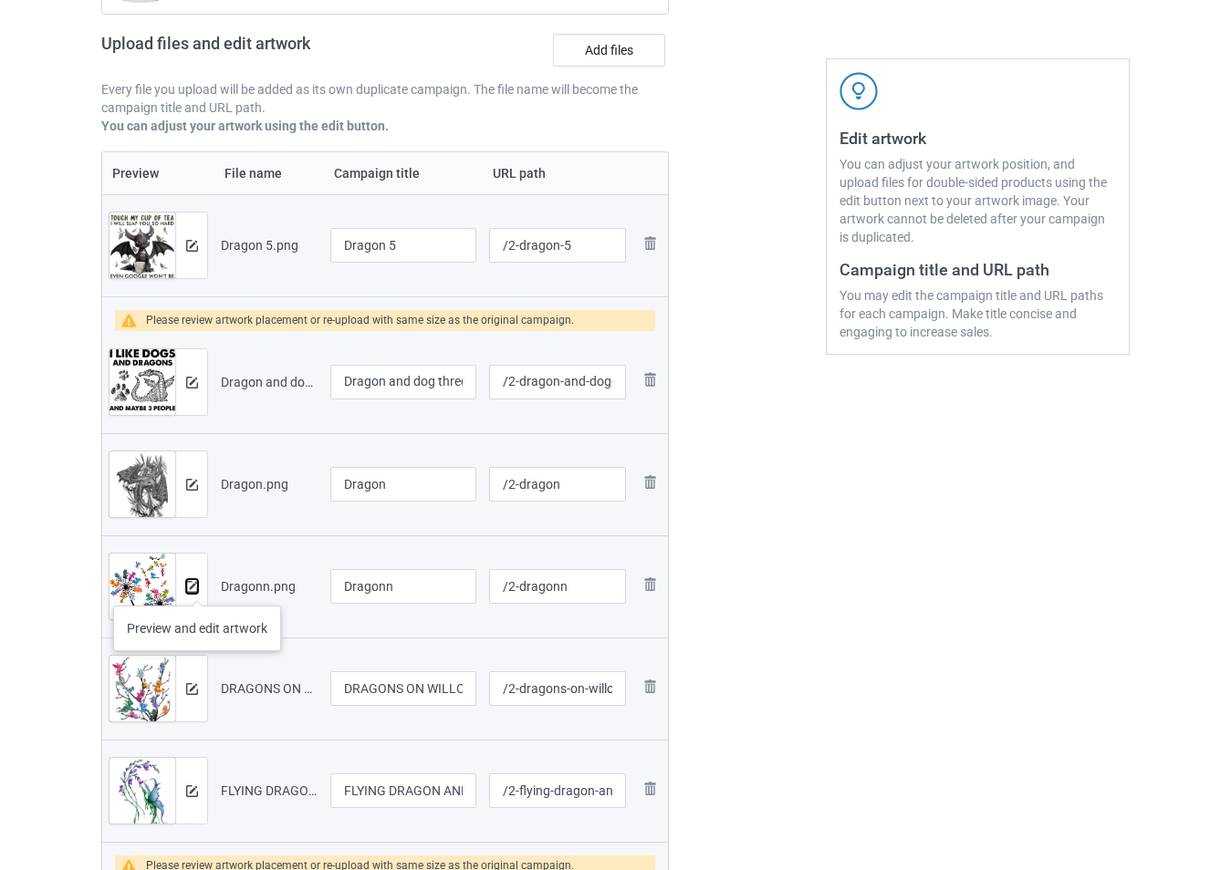
click at [197, 588] on img at bounding box center [192, 587] width 12 height 12
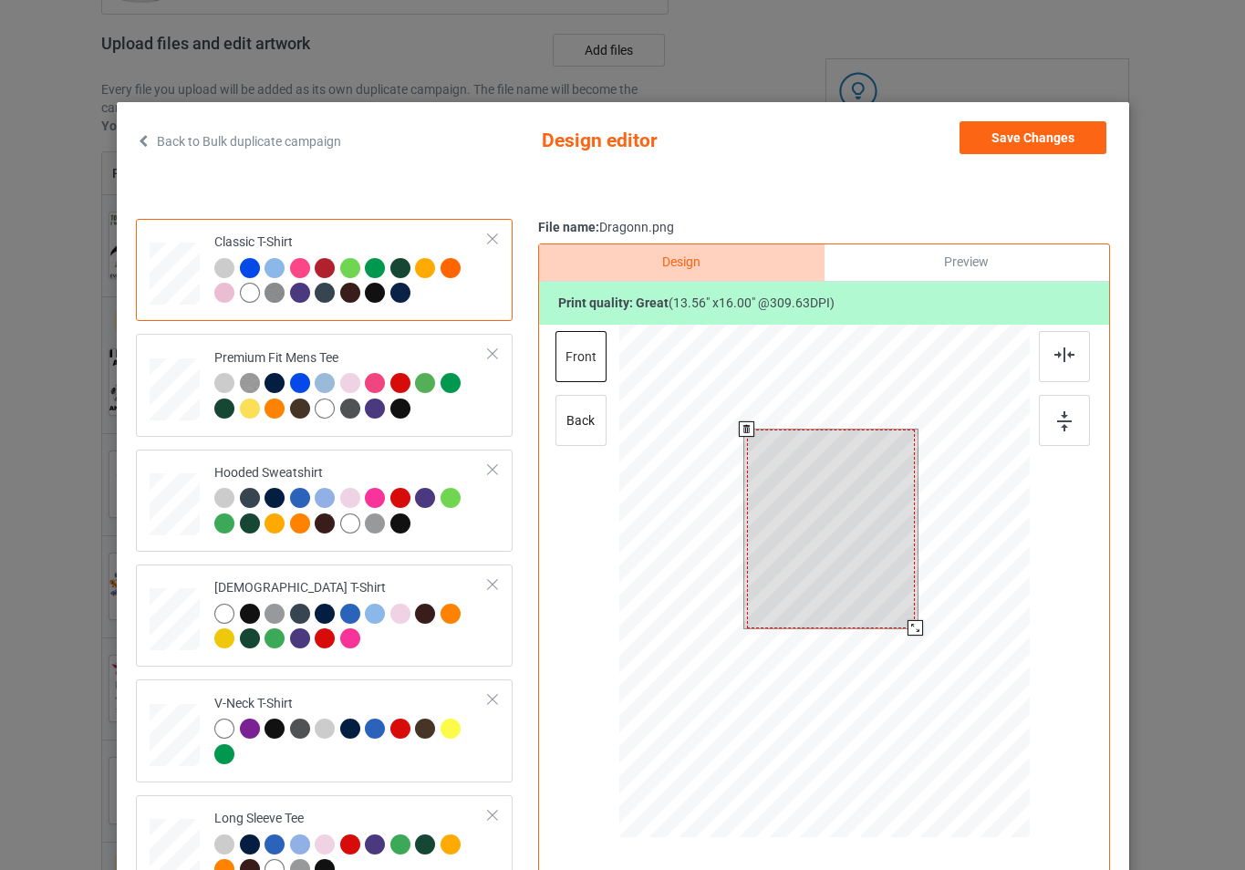
click at [929, 640] on div at bounding box center [824, 584] width 411 height 518
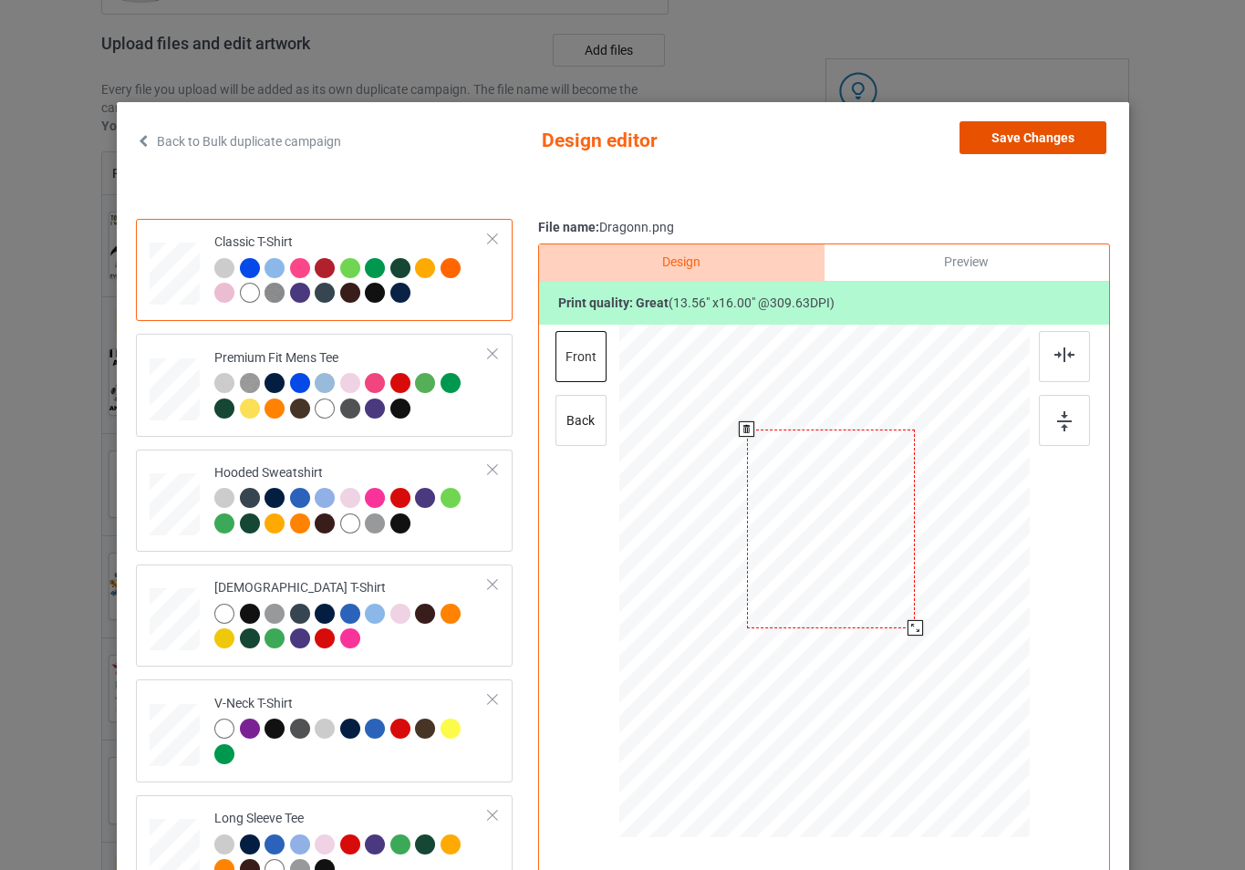
click at [999, 140] on button "Save Changes" at bounding box center [1033, 137] width 147 height 33
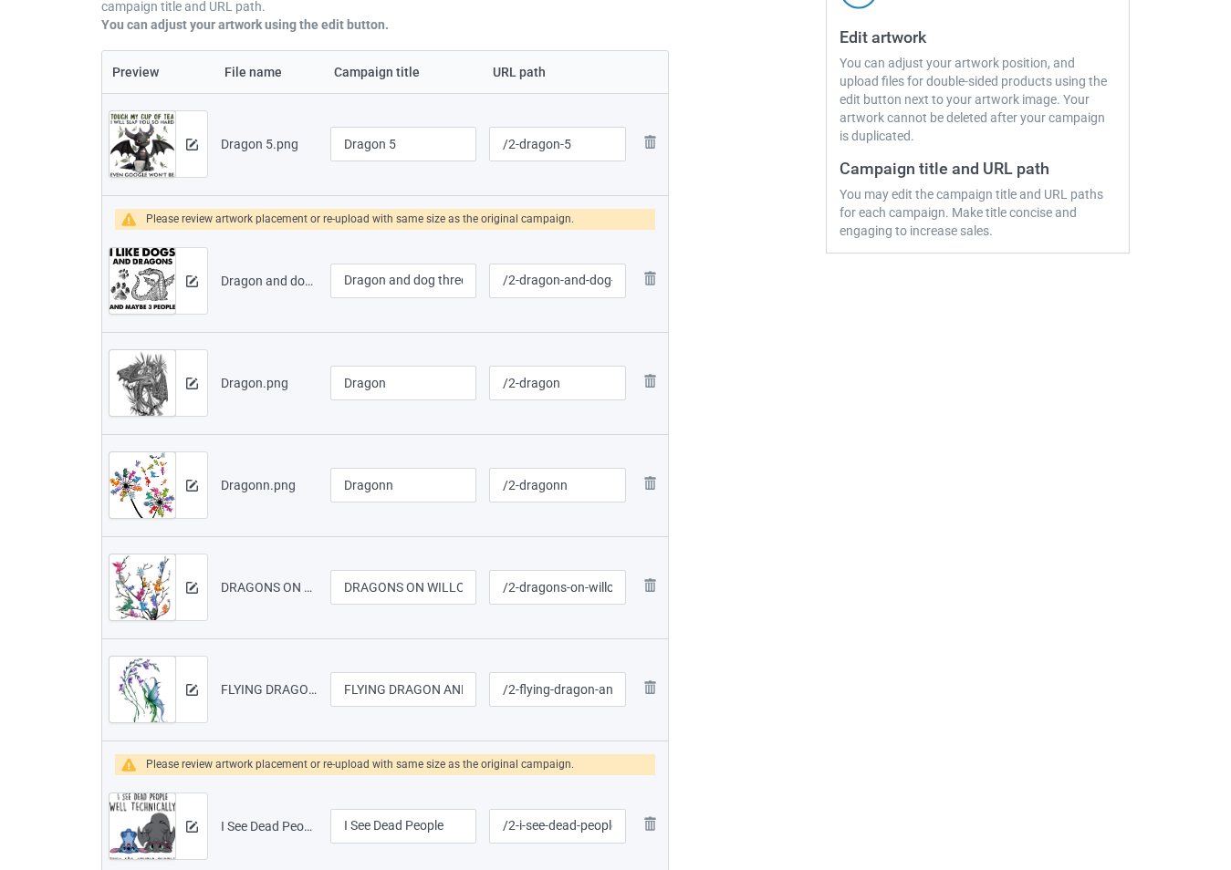
scroll to position [547, 0]
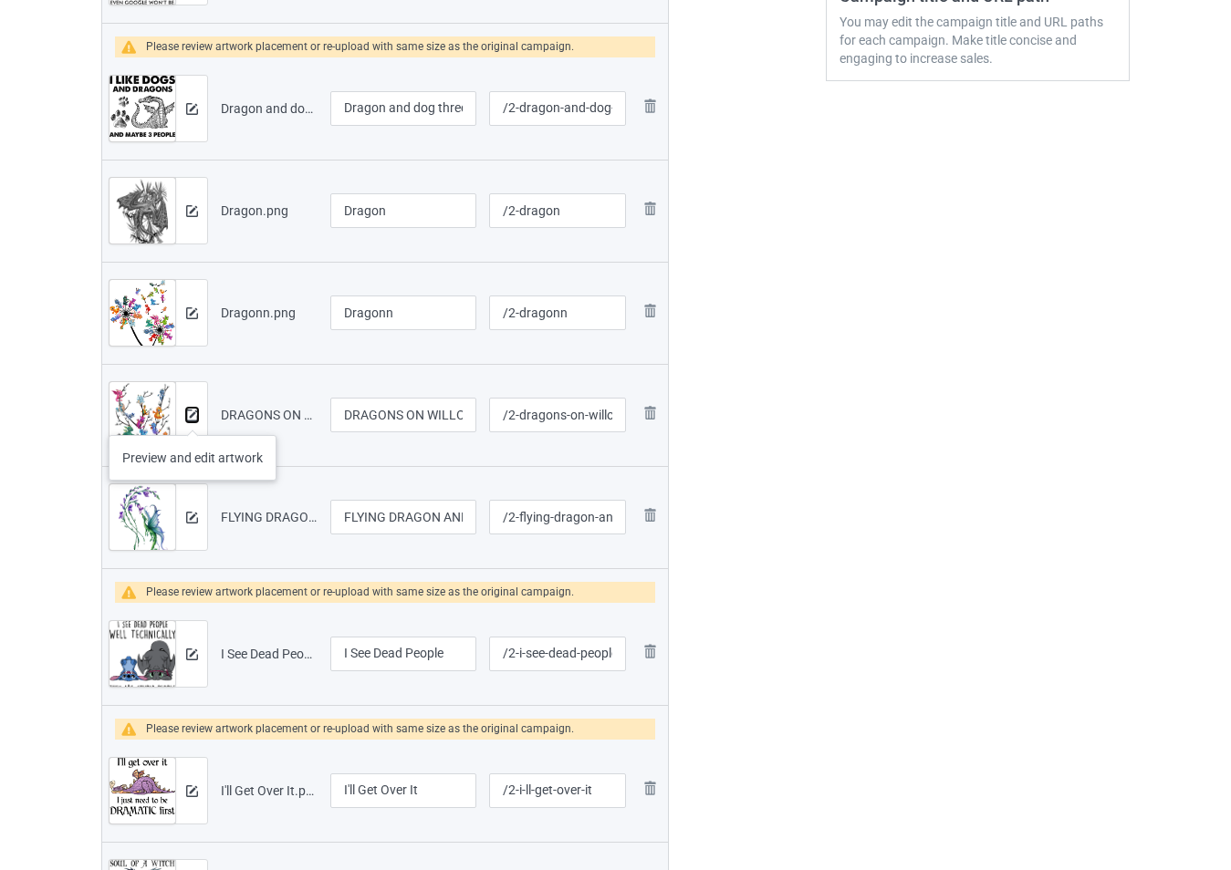
click at [193, 417] on img at bounding box center [192, 416] width 12 height 12
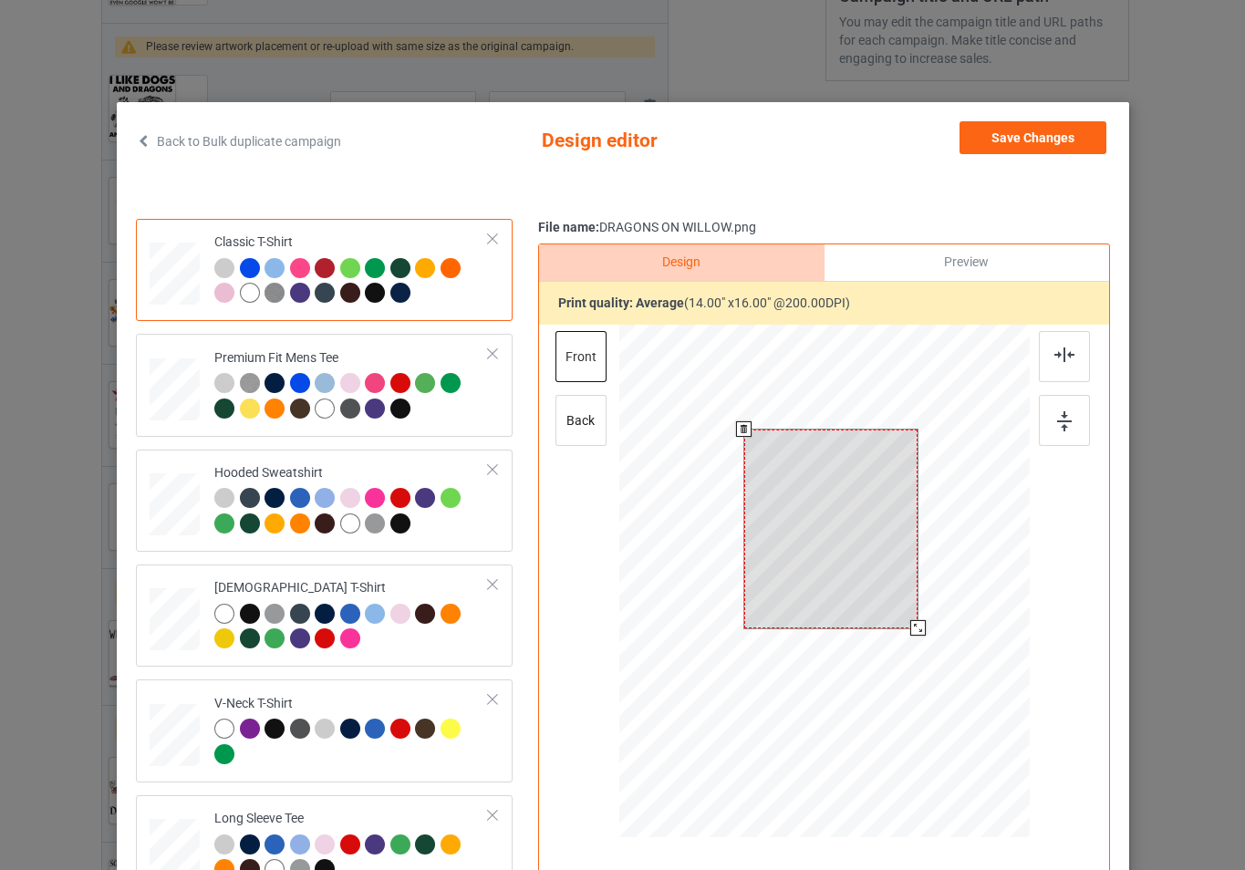
click at [933, 628] on div at bounding box center [824, 584] width 411 height 518
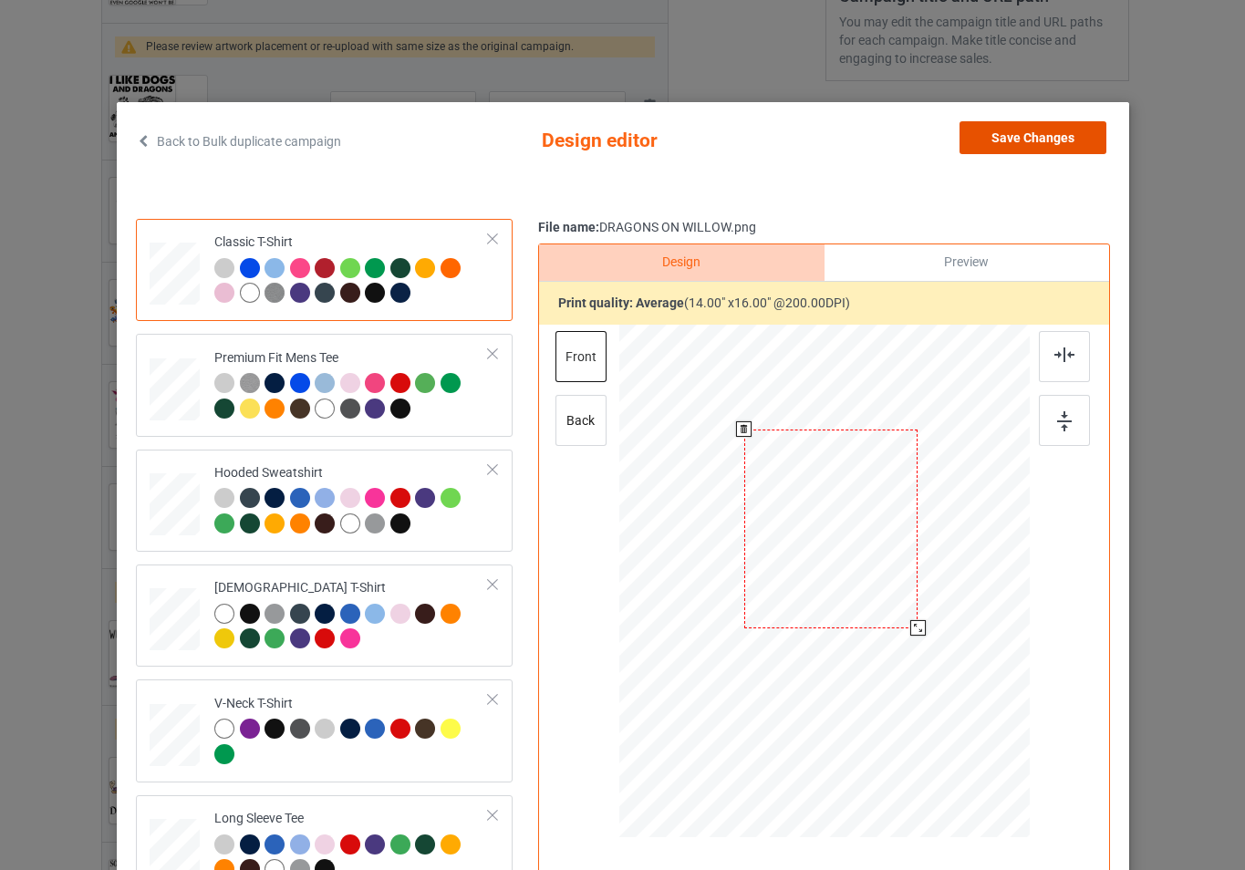
click at [1051, 146] on button "Save Changes" at bounding box center [1033, 137] width 147 height 33
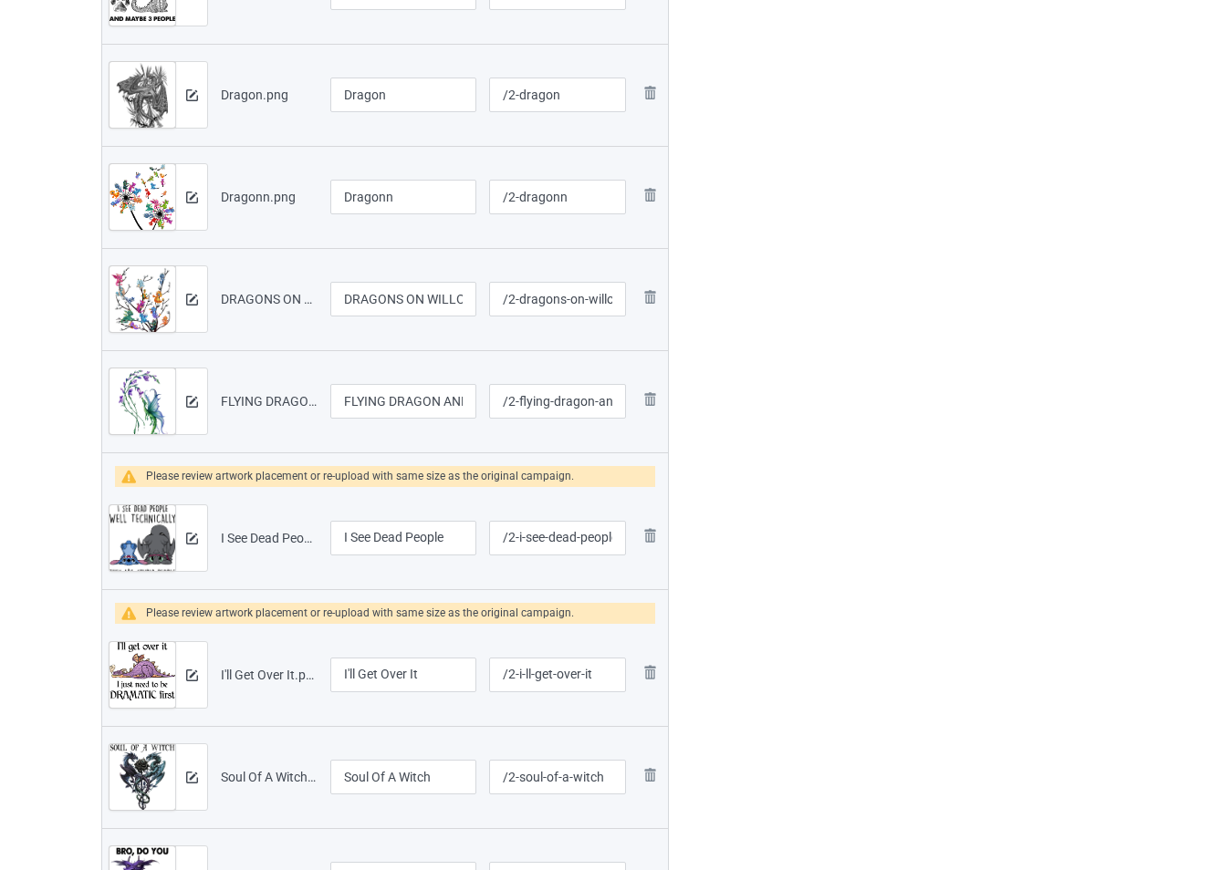
scroll to position [821, 0]
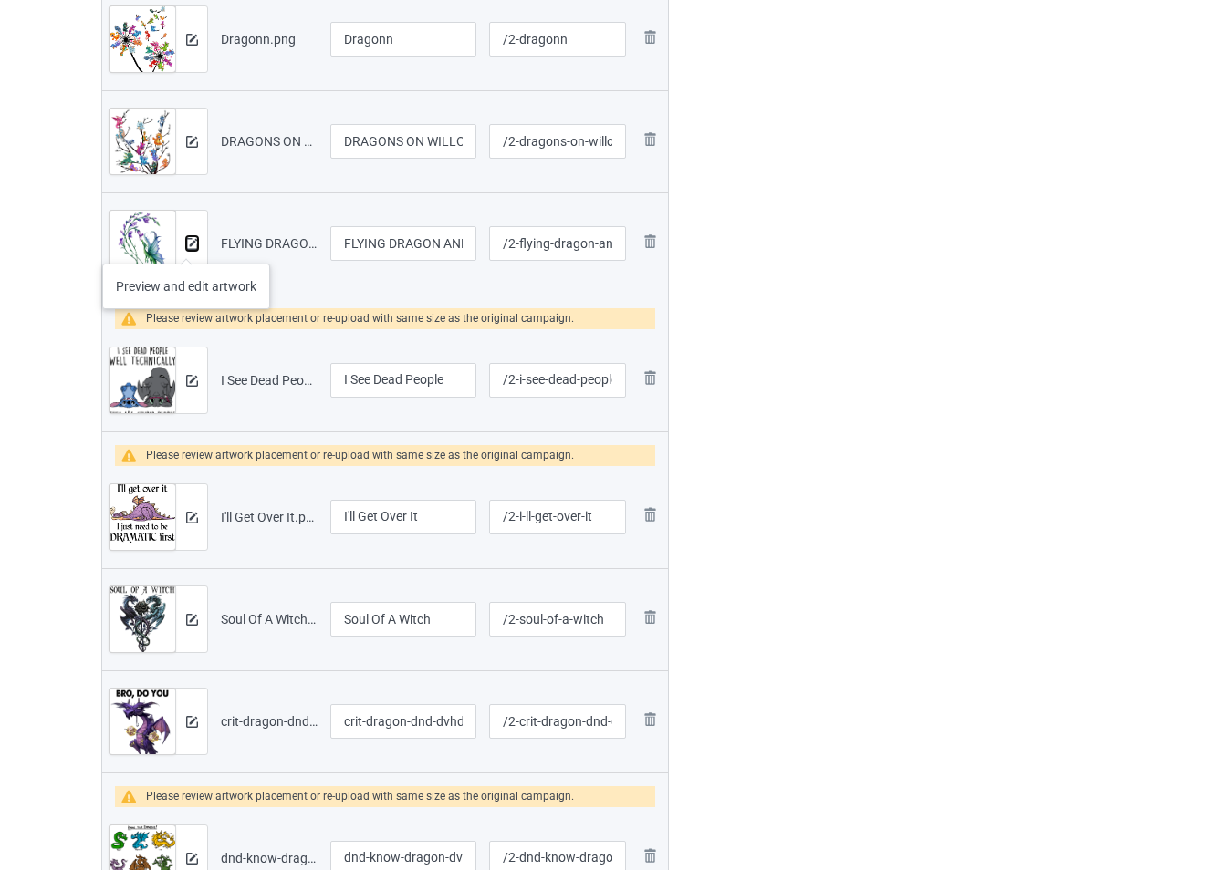
click at [186, 245] on img at bounding box center [192, 244] width 12 height 12
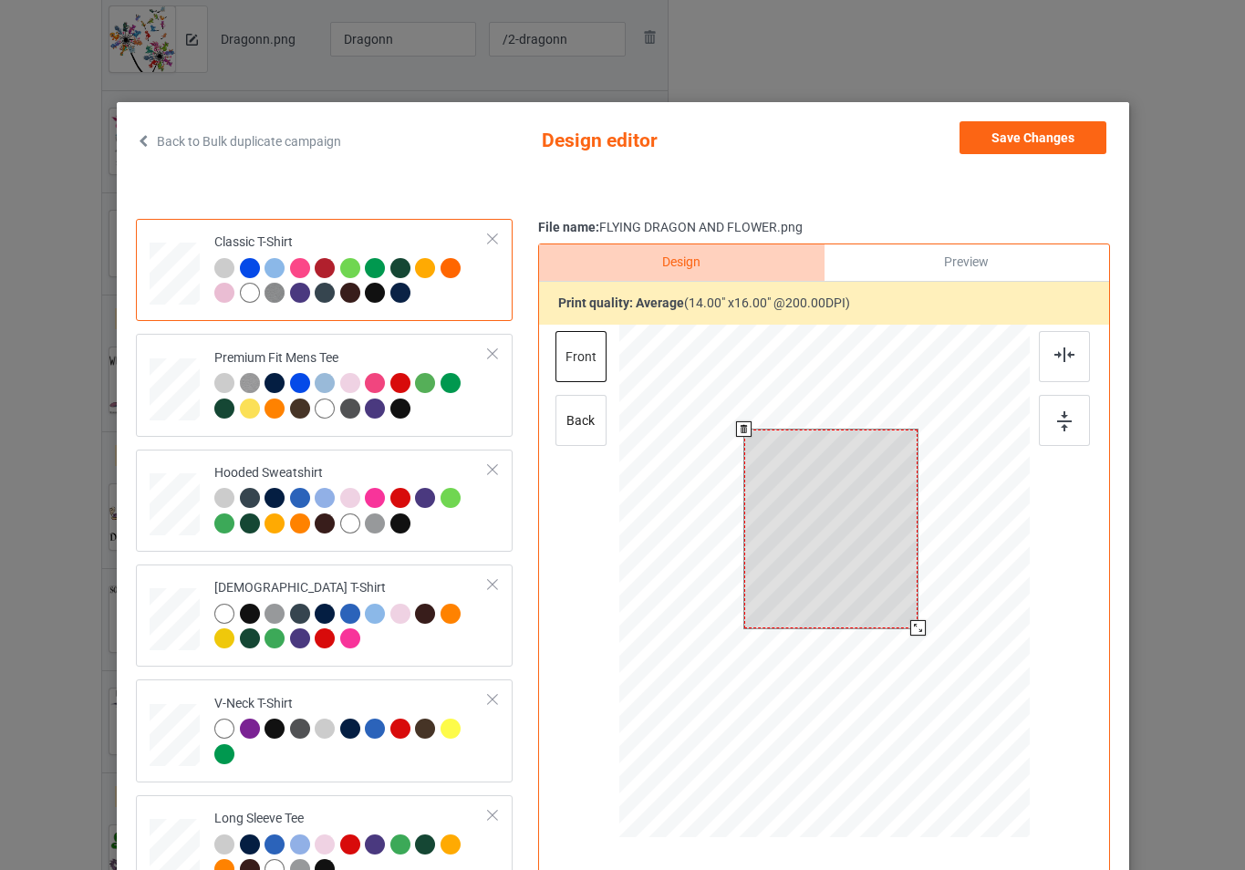
click at [921, 640] on div at bounding box center [824, 584] width 411 height 518
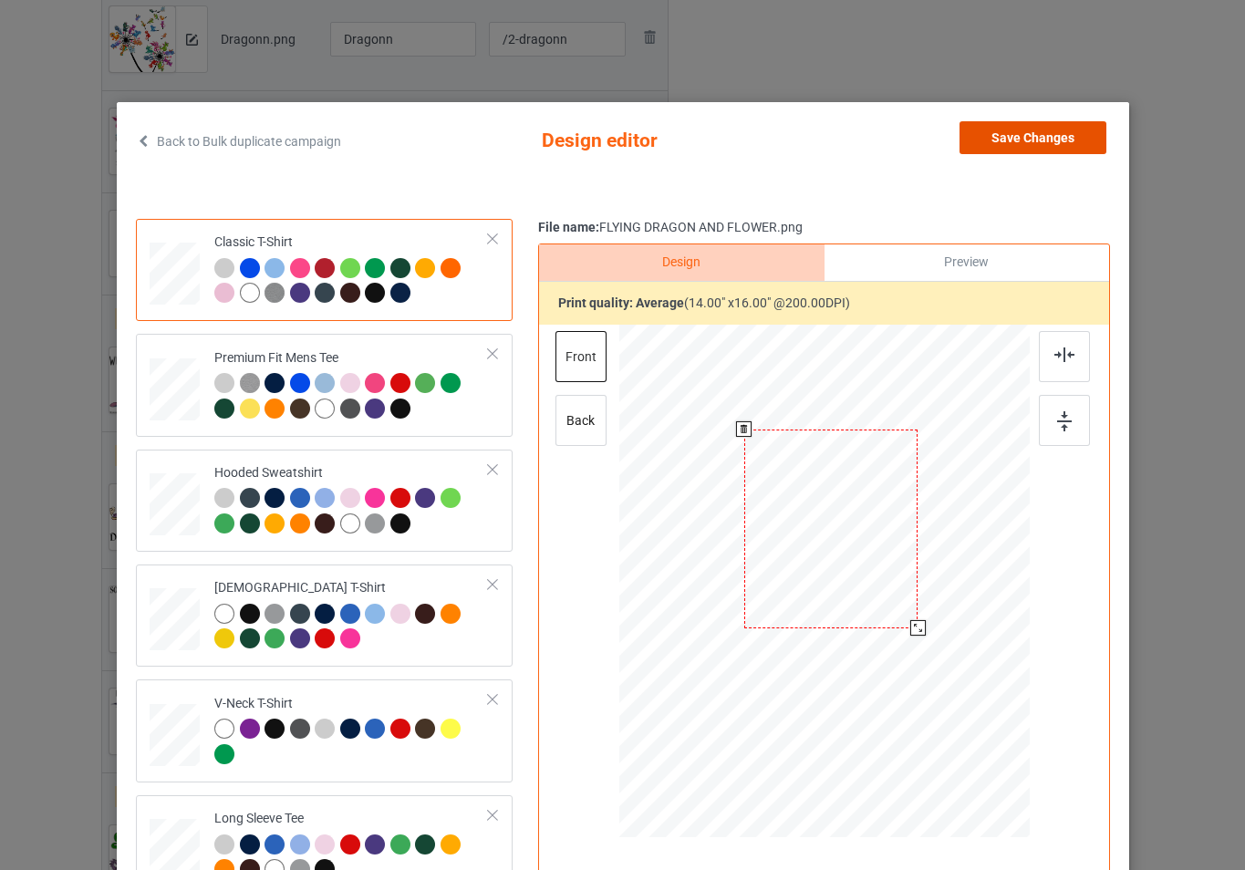
click at [983, 145] on button "Save Changes" at bounding box center [1033, 137] width 147 height 33
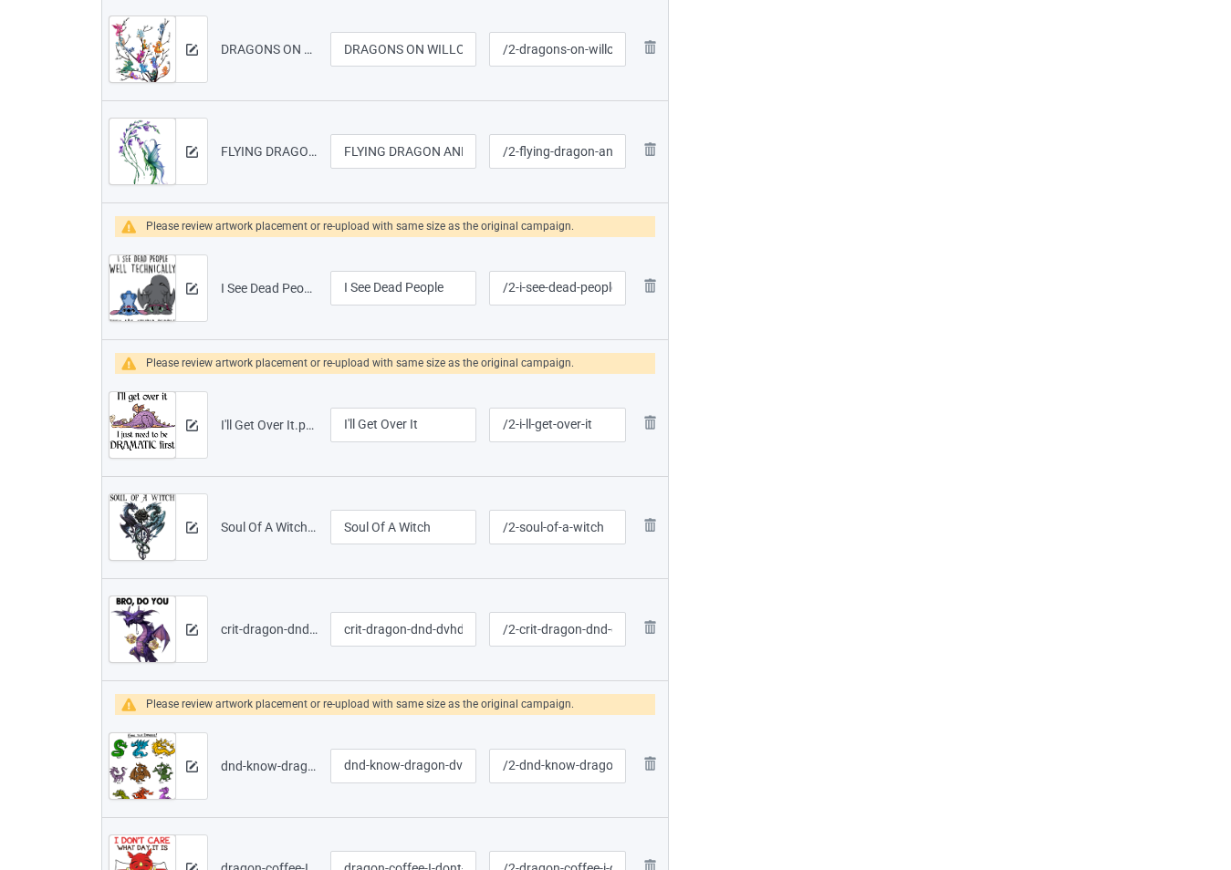
scroll to position [912, 0]
click at [203, 293] on div at bounding box center [191, 289] width 32 height 66
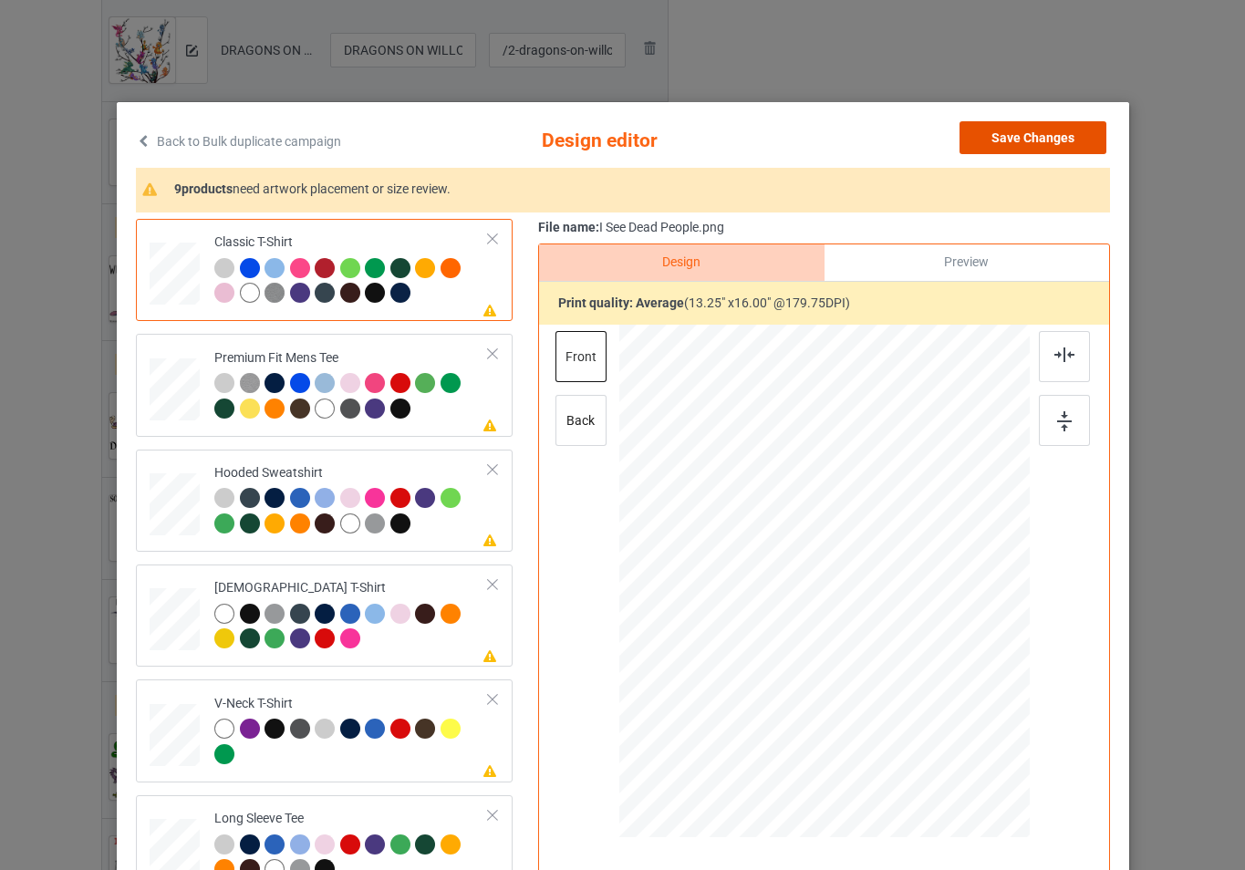
click at [1016, 138] on button "Save Changes" at bounding box center [1033, 137] width 147 height 33
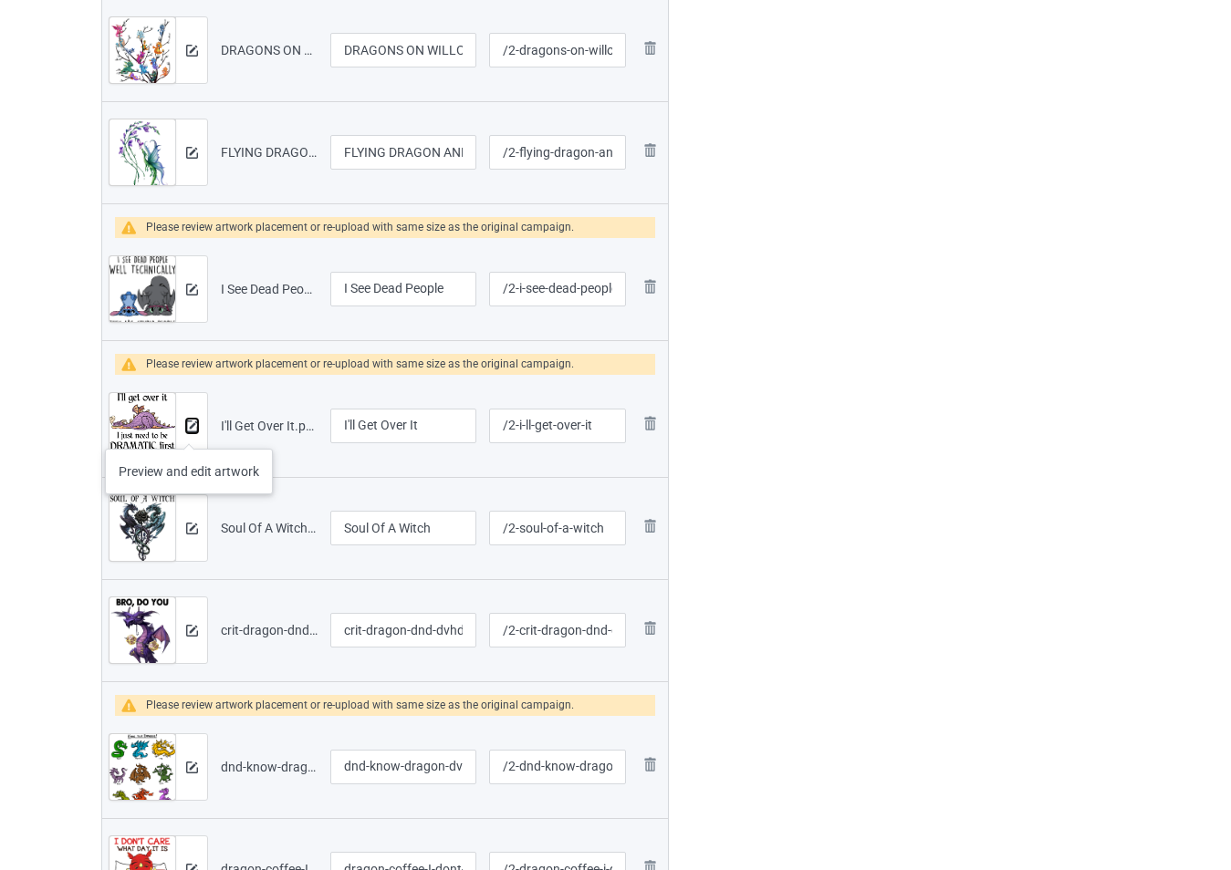
click at [189, 431] on img at bounding box center [192, 427] width 12 height 12
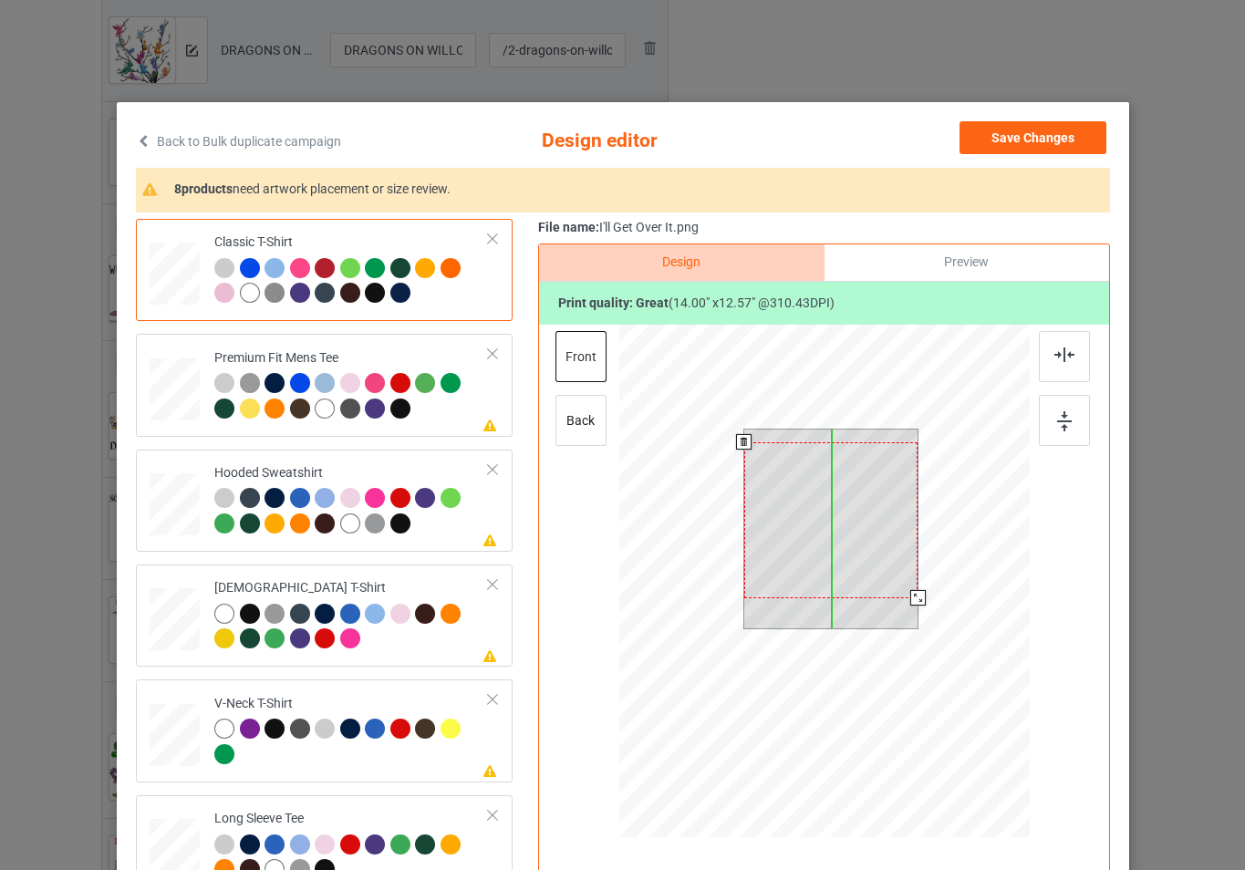
drag, startPoint x: 861, startPoint y: 535, endPoint x: 862, endPoint y: 547, distance: 12.8
click at [862, 547] on div at bounding box center [831, 520] width 174 height 156
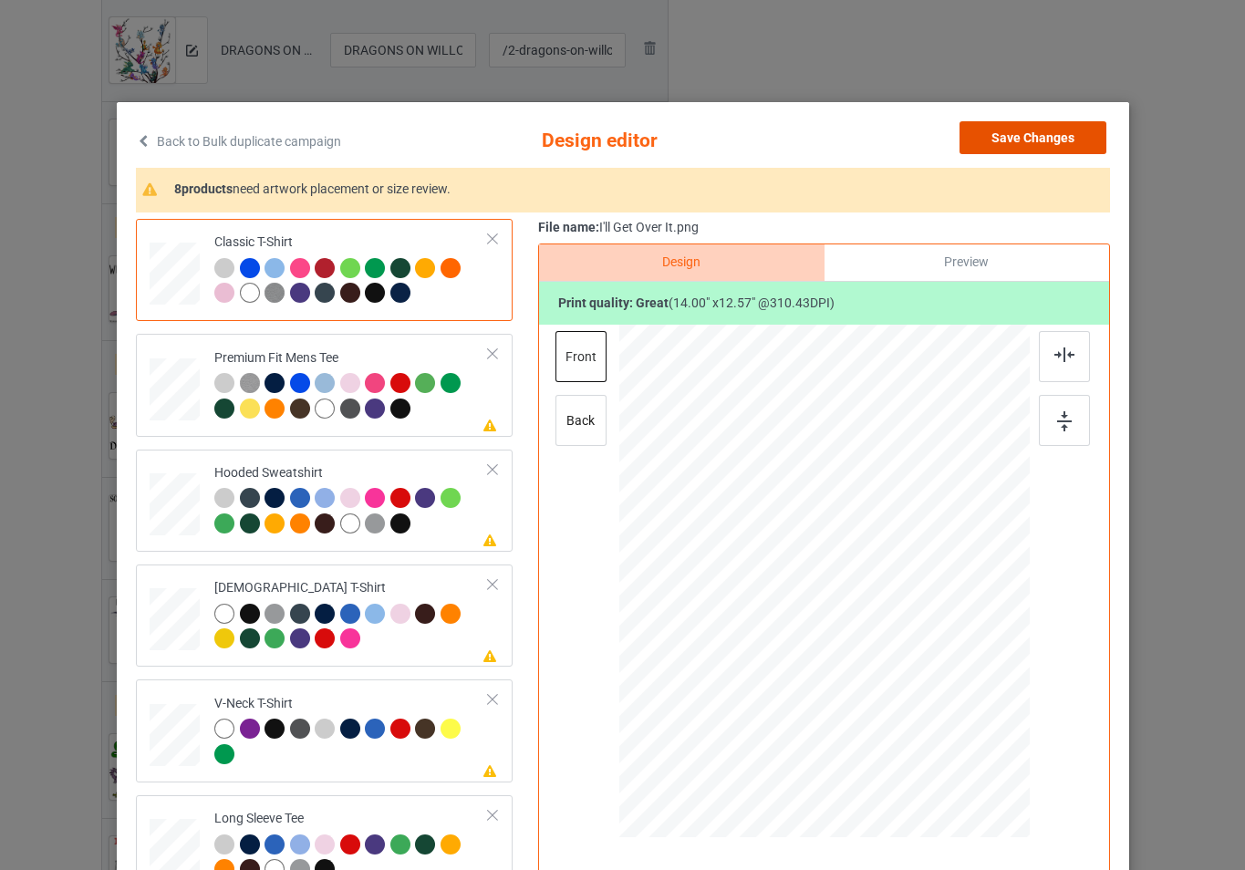
click at [1025, 141] on button "Save Changes" at bounding box center [1033, 137] width 147 height 33
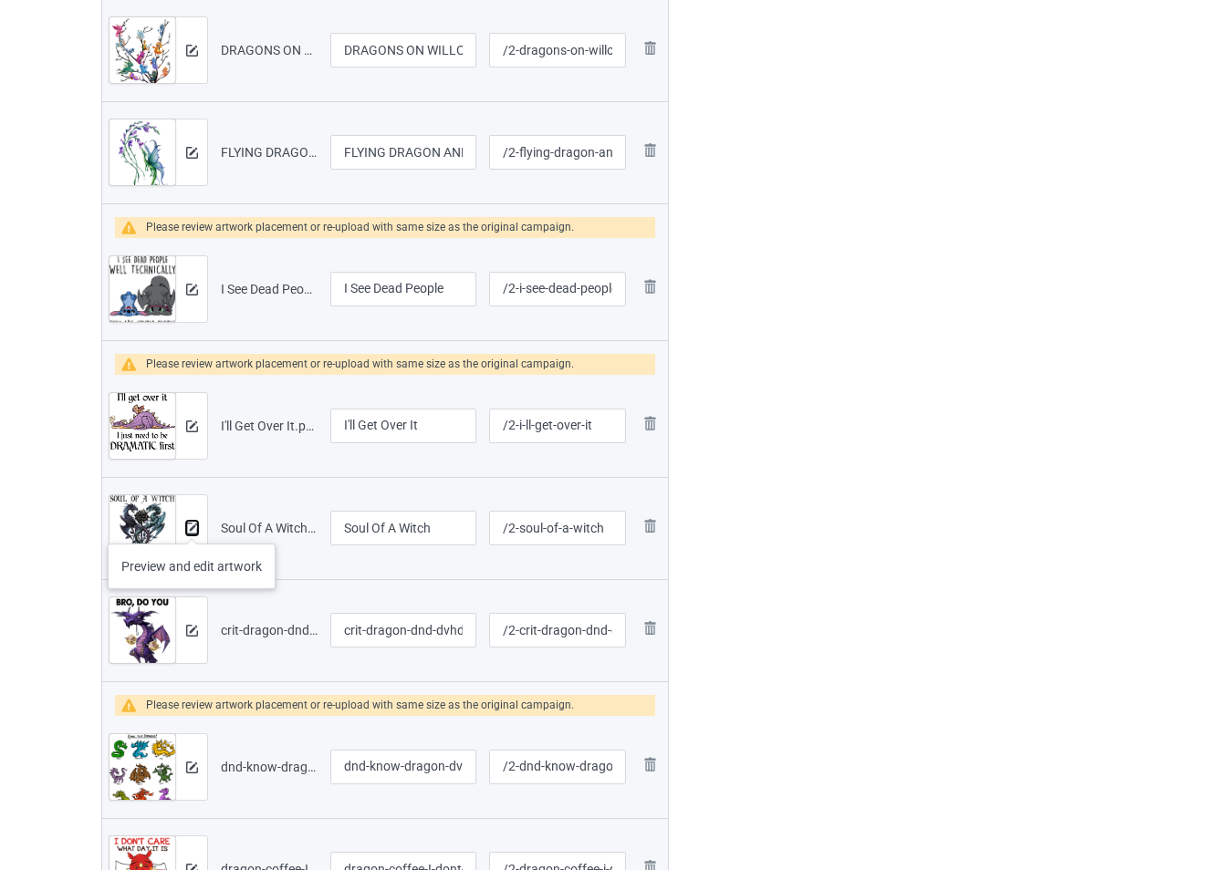
click at [192, 526] on img at bounding box center [192, 529] width 12 height 12
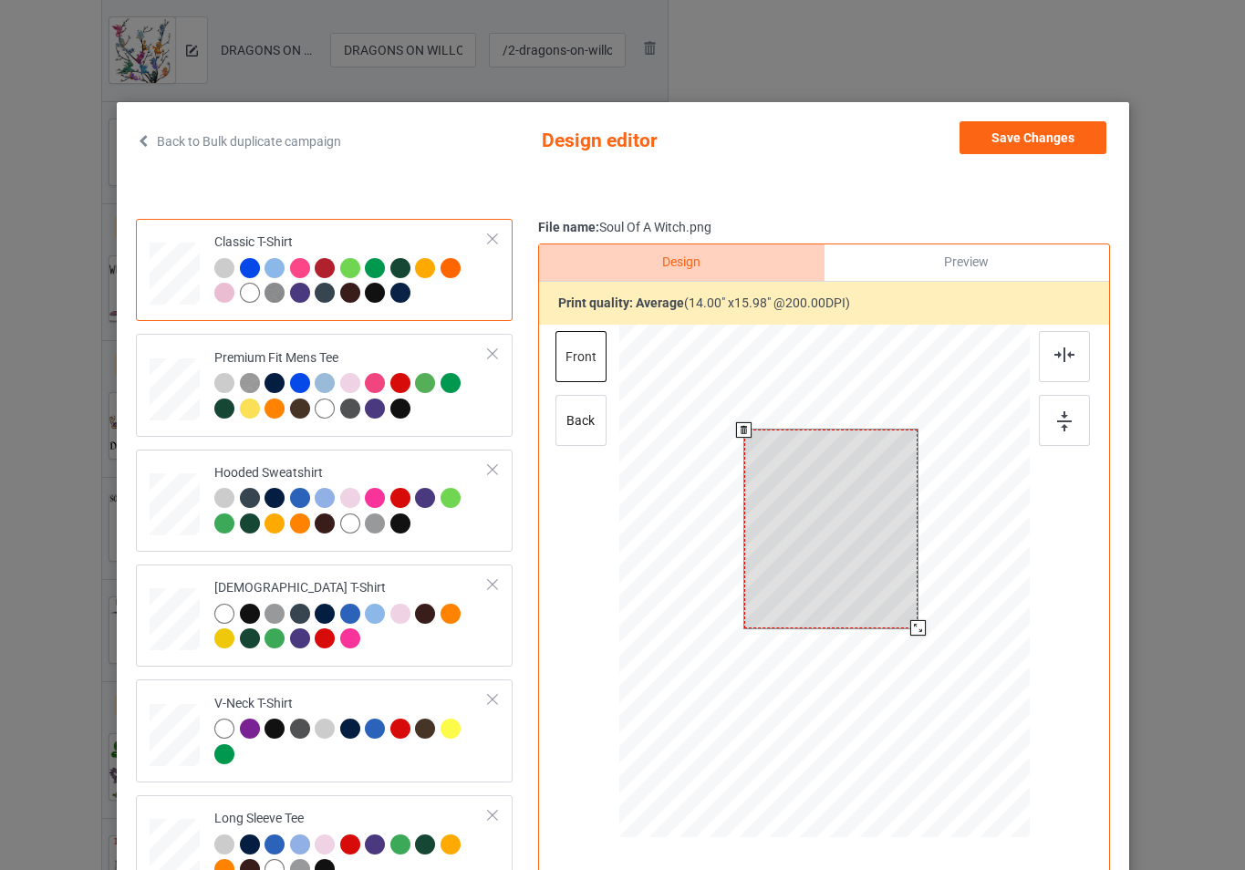
click at [924, 635] on div at bounding box center [824, 584] width 411 height 518
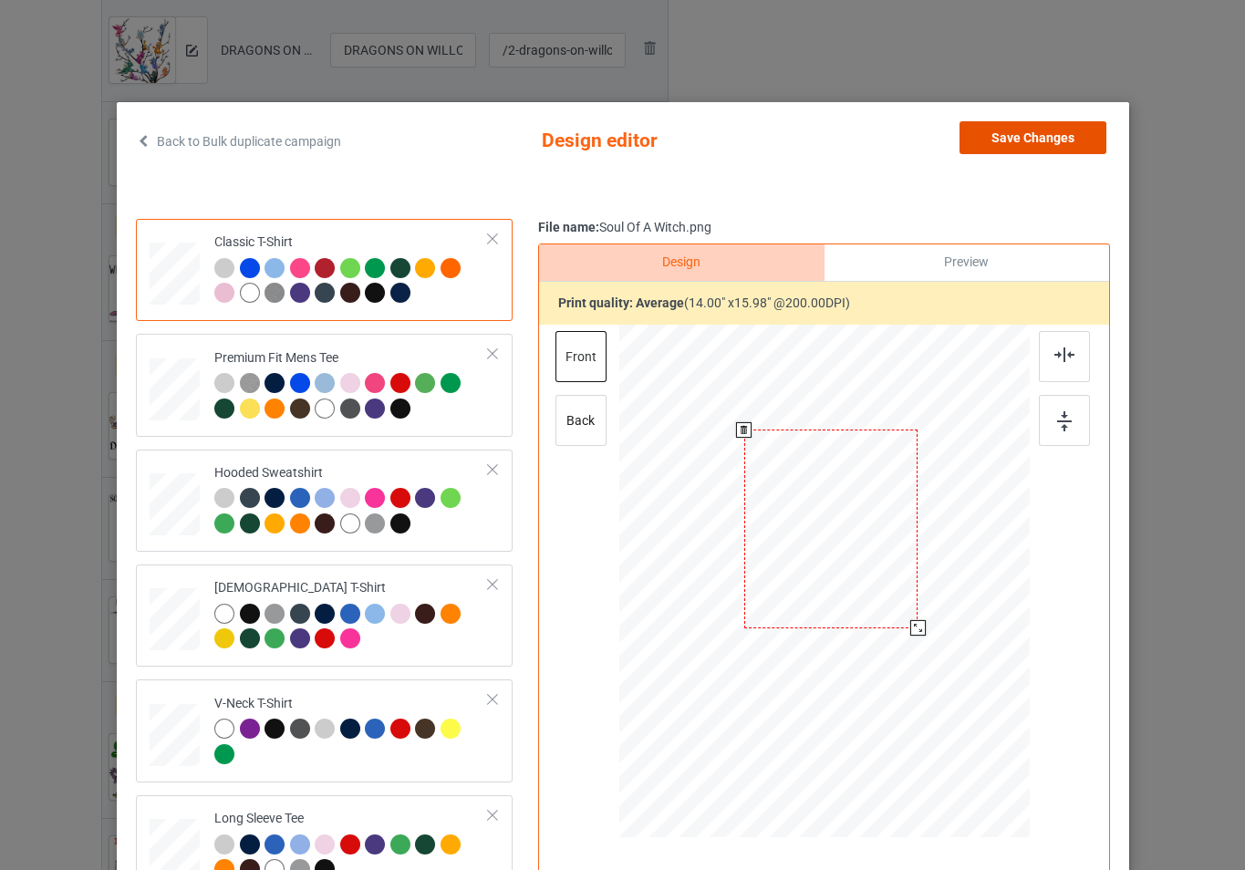
click at [1027, 143] on button "Save Changes" at bounding box center [1033, 137] width 147 height 33
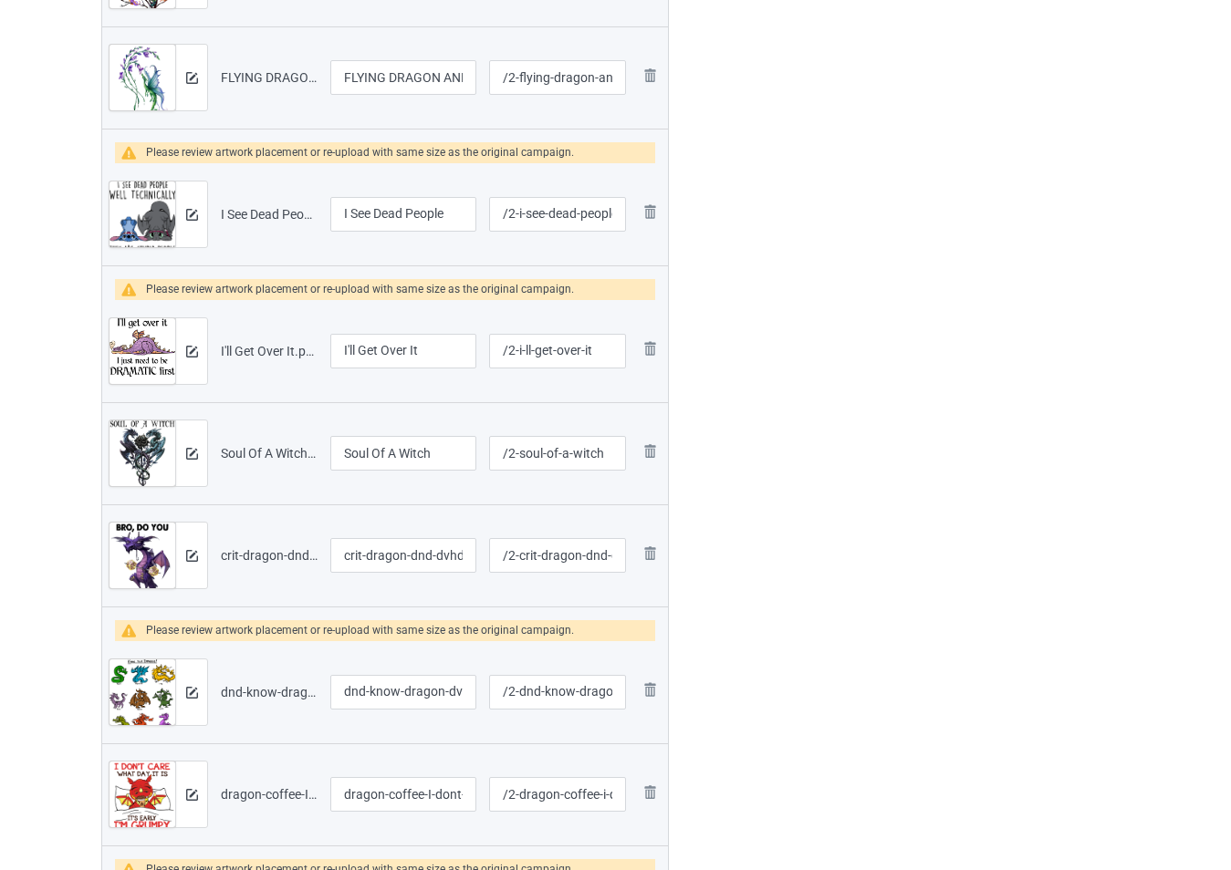
scroll to position [1095, 0]
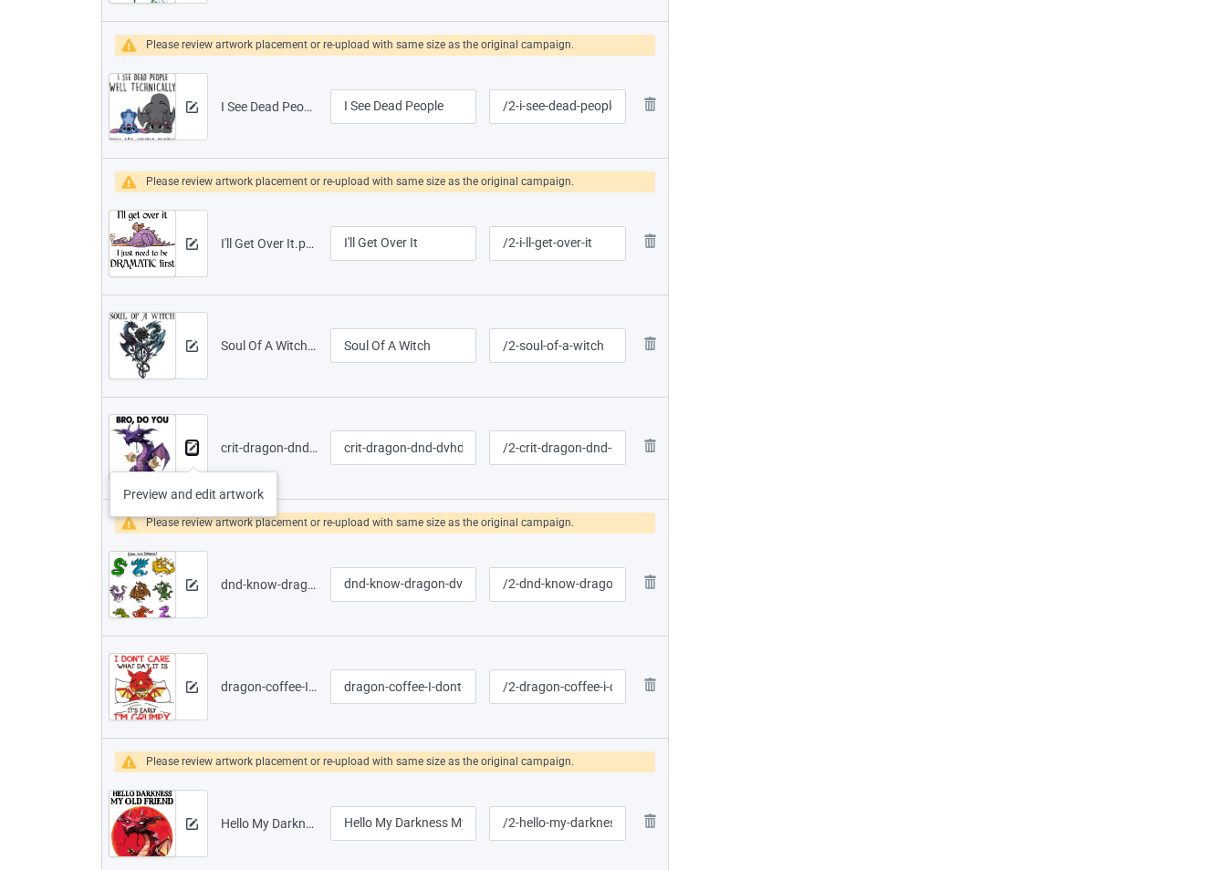
click at [193, 453] on img at bounding box center [192, 448] width 12 height 12
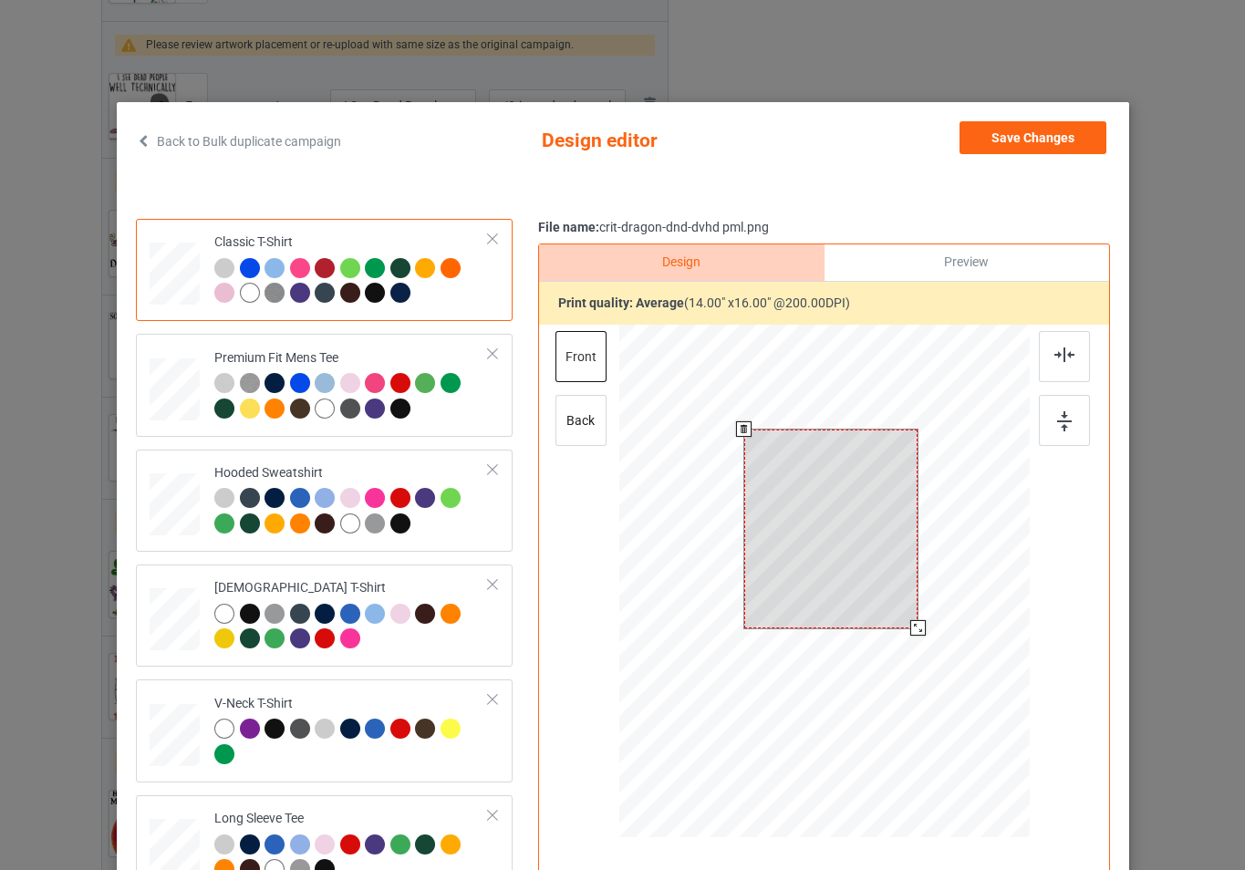
click at [925, 631] on div at bounding box center [824, 584] width 411 height 518
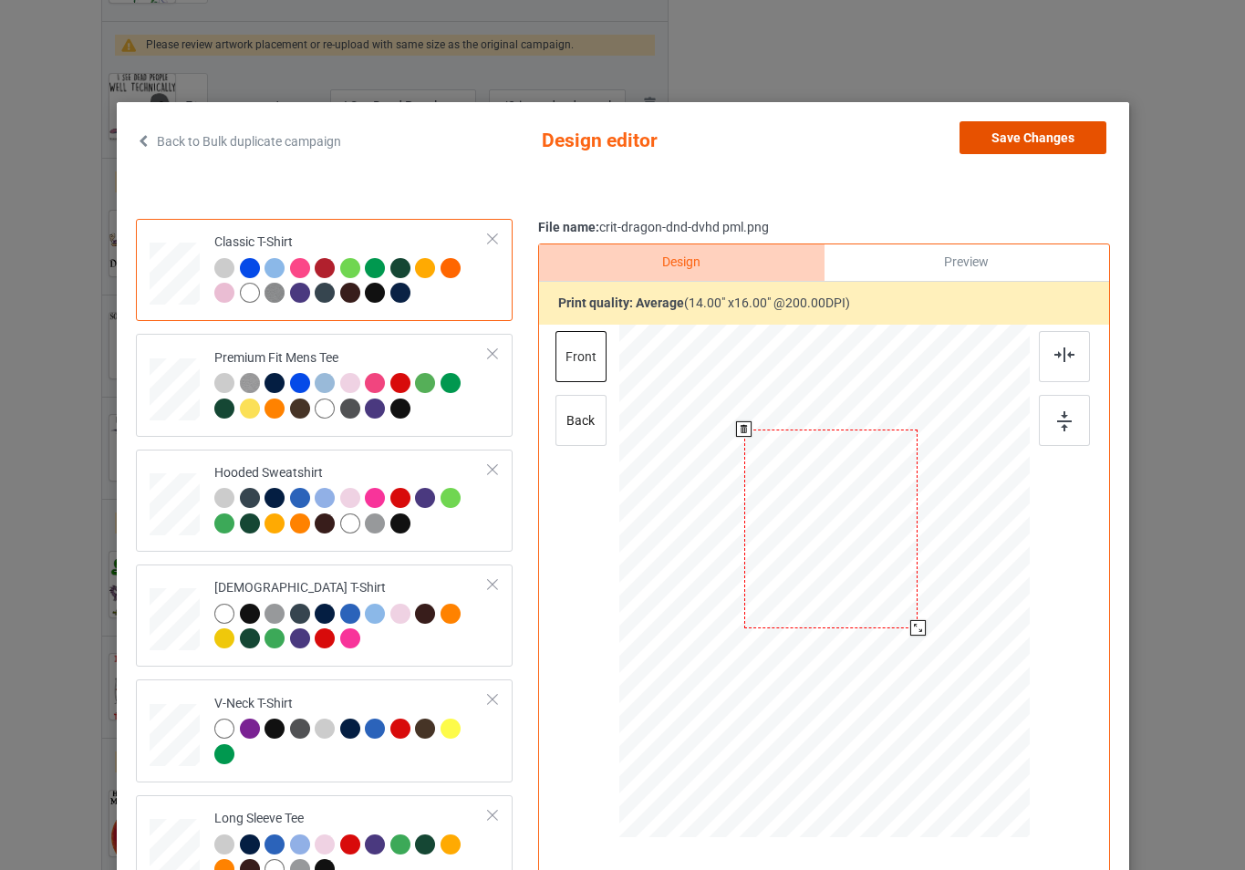
click at [991, 136] on button "Save Changes" at bounding box center [1033, 137] width 147 height 33
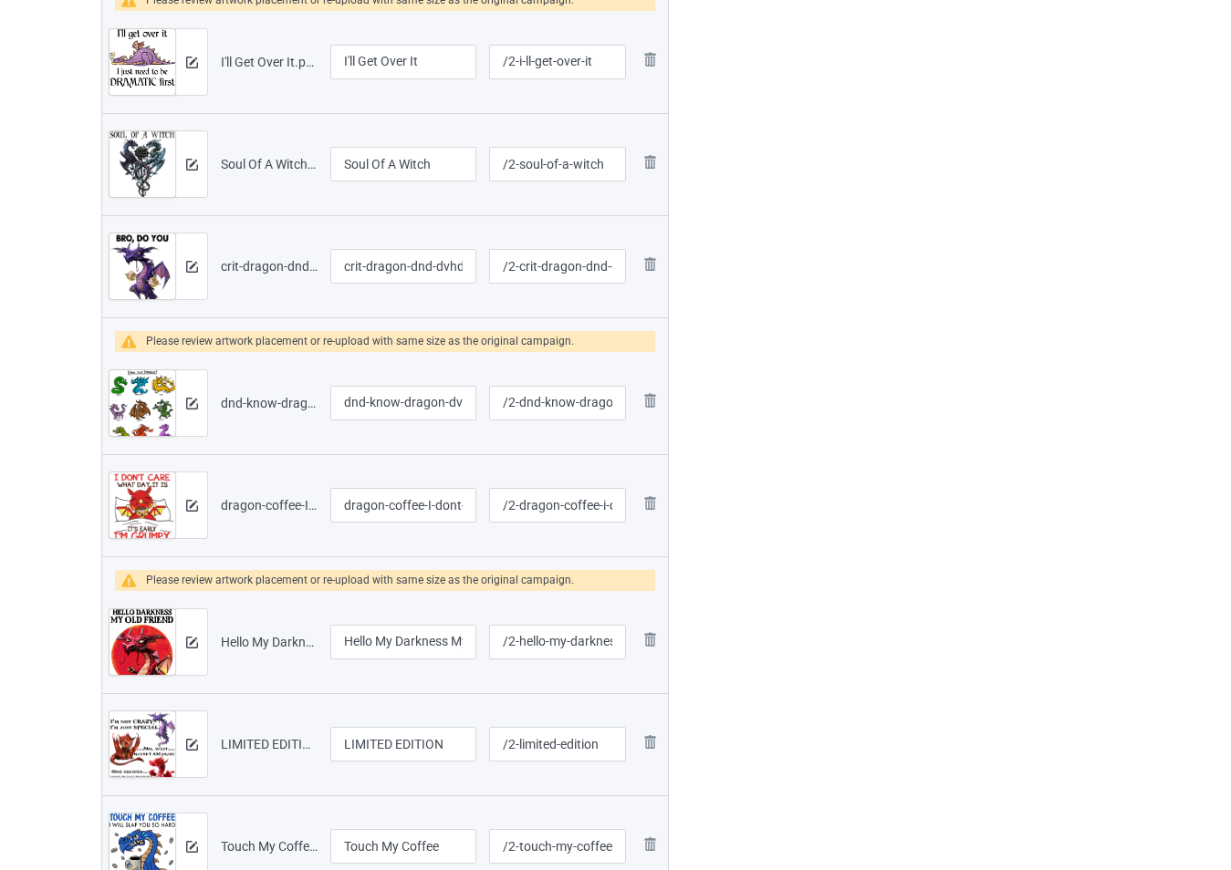
scroll to position [1277, 0]
click at [186, 403] on img at bounding box center [192, 403] width 12 height 12
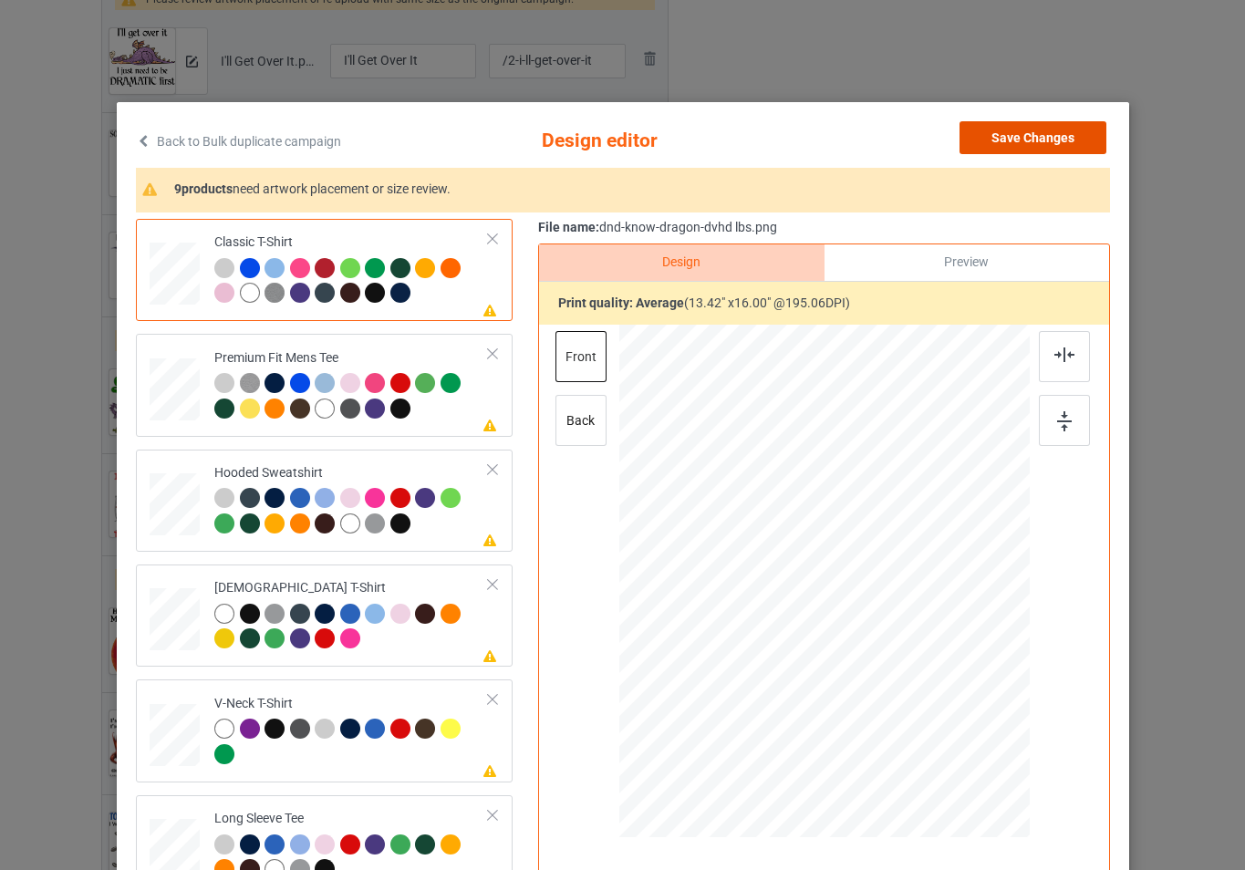
click at [1004, 143] on button "Save Changes" at bounding box center [1033, 137] width 147 height 33
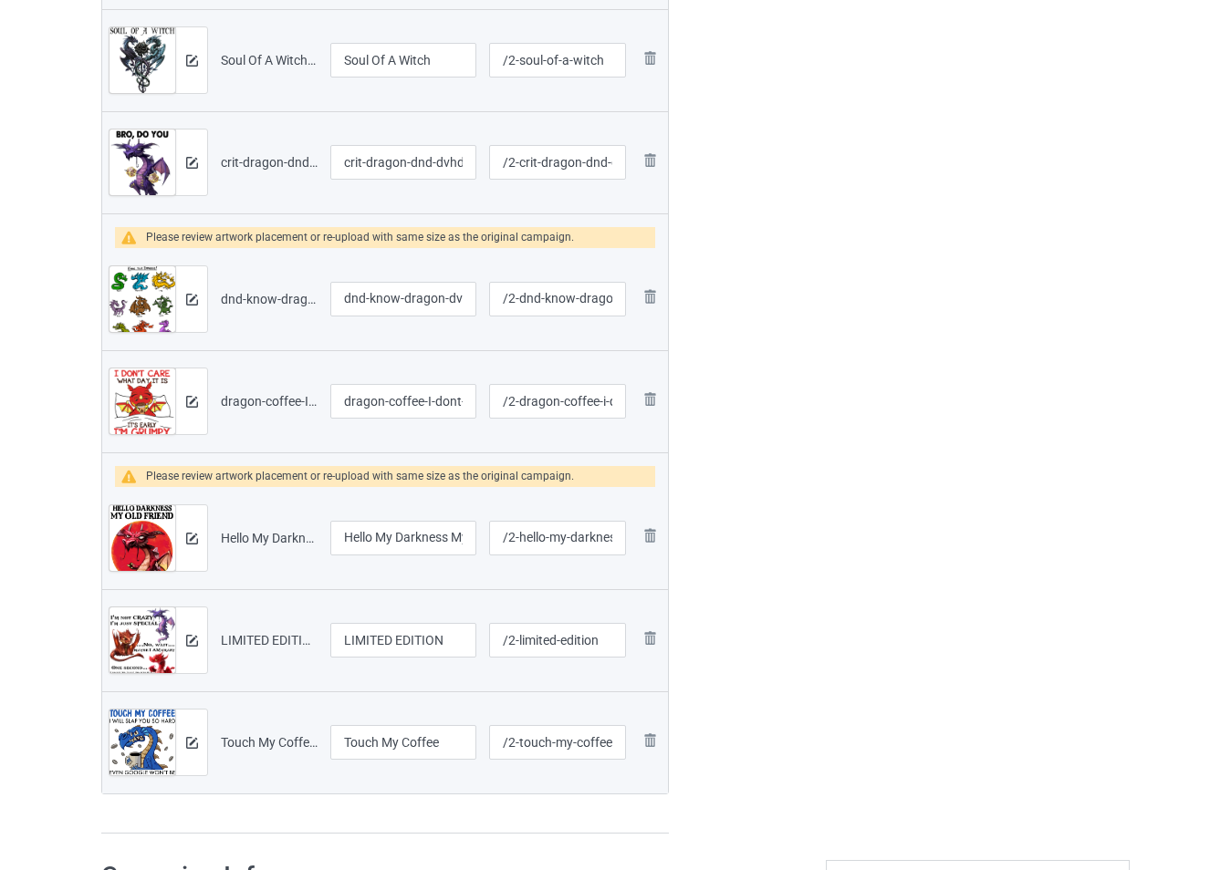
scroll to position [1460, 0]
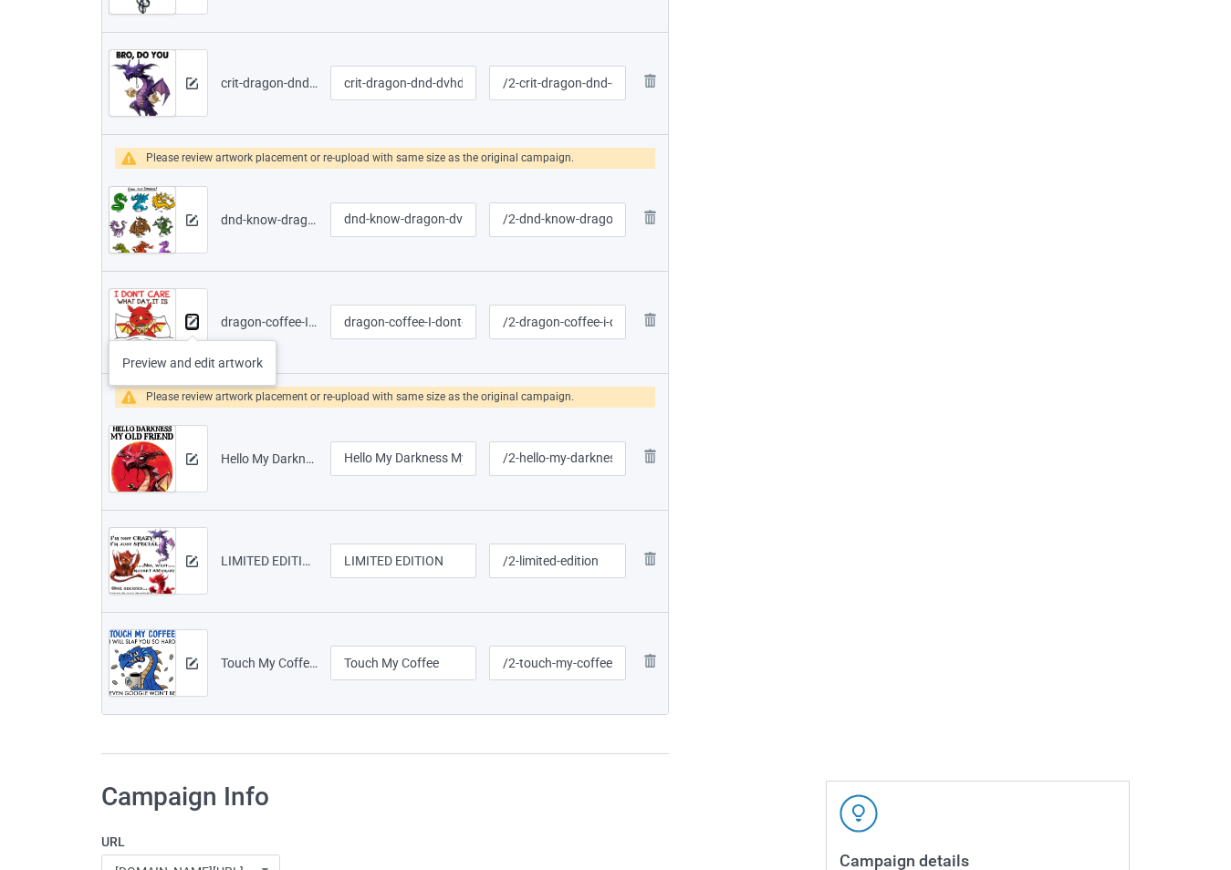
click at [193, 322] on img at bounding box center [192, 323] width 12 height 12
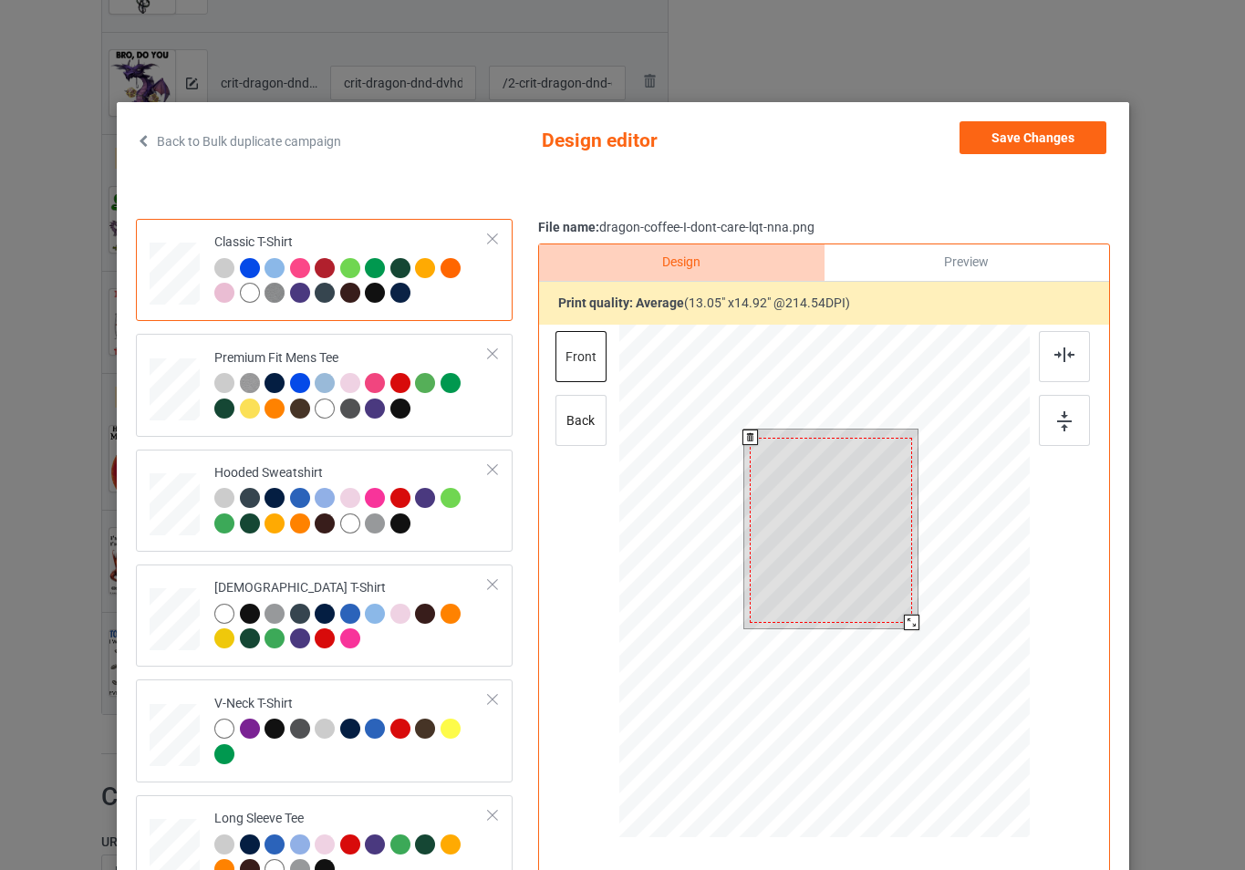
click at [923, 633] on div at bounding box center [824, 584] width 411 height 518
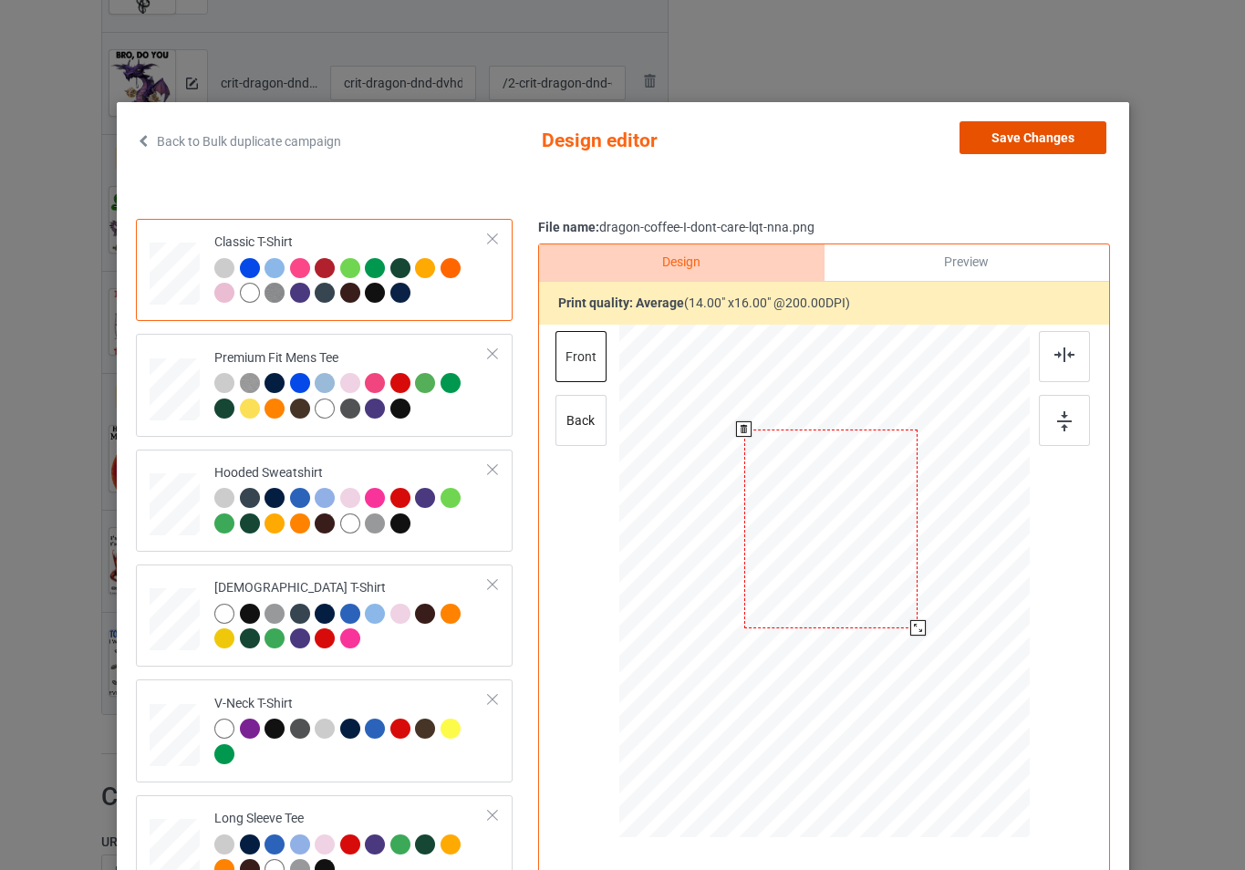
click at [1015, 141] on button "Save Changes" at bounding box center [1033, 137] width 147 height 33
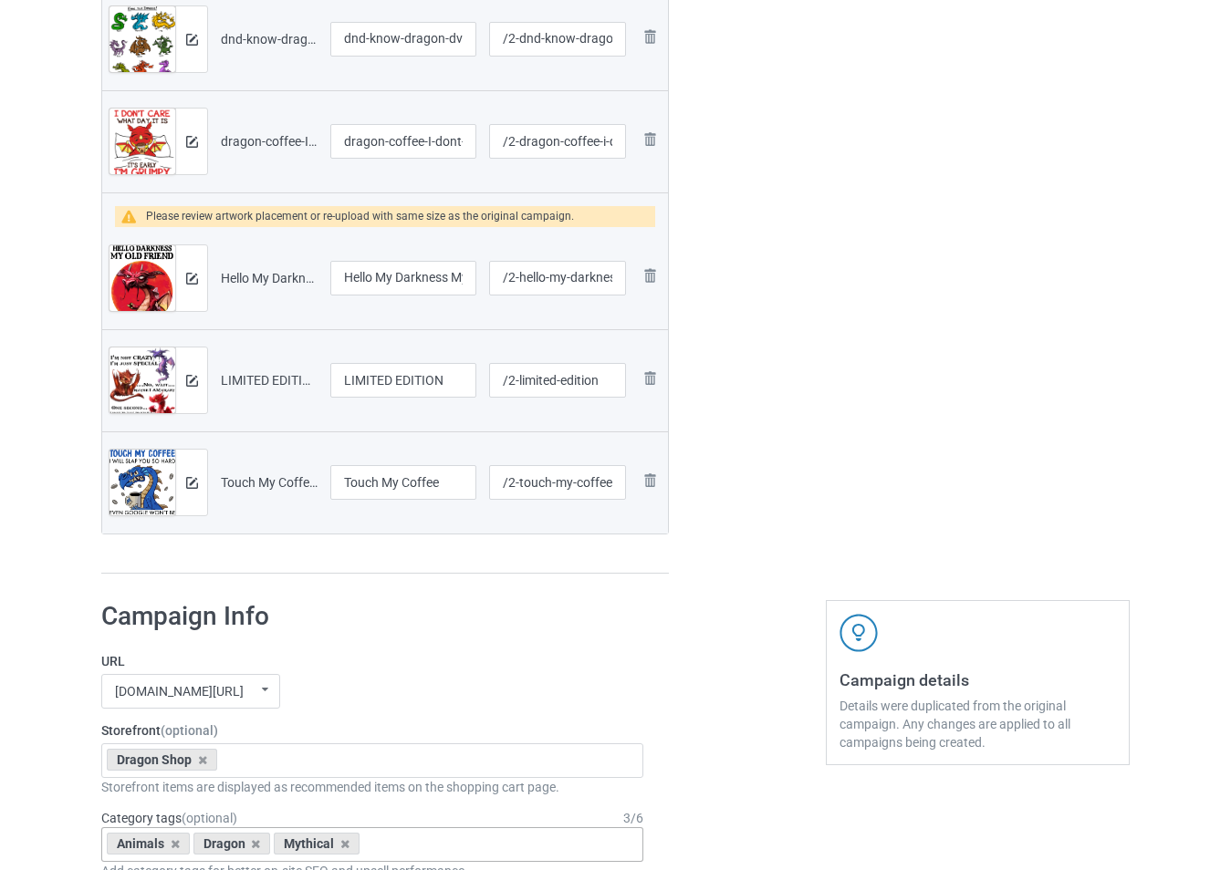
scroll to position [1642, 0]
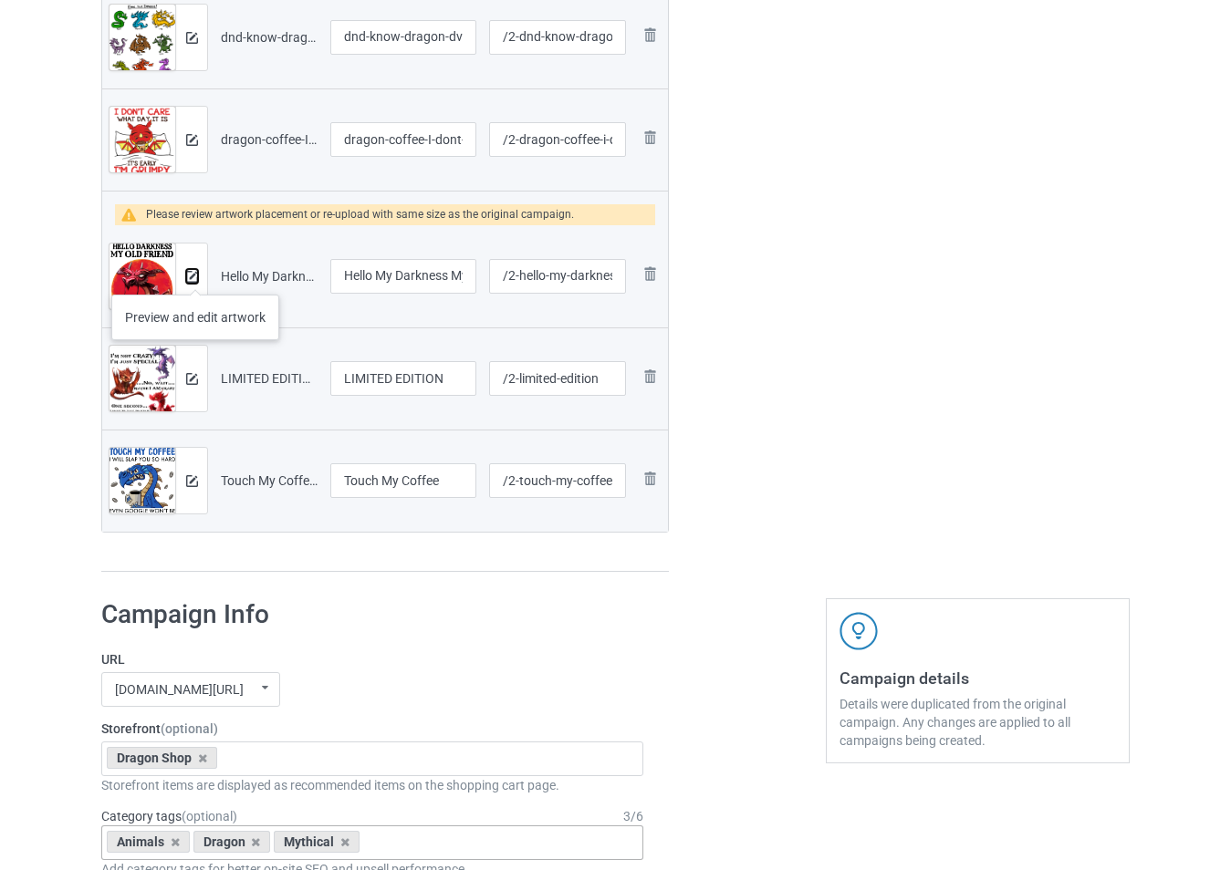
click at [195, 276] on img at bounding box center [192, 277] width 12 height 12
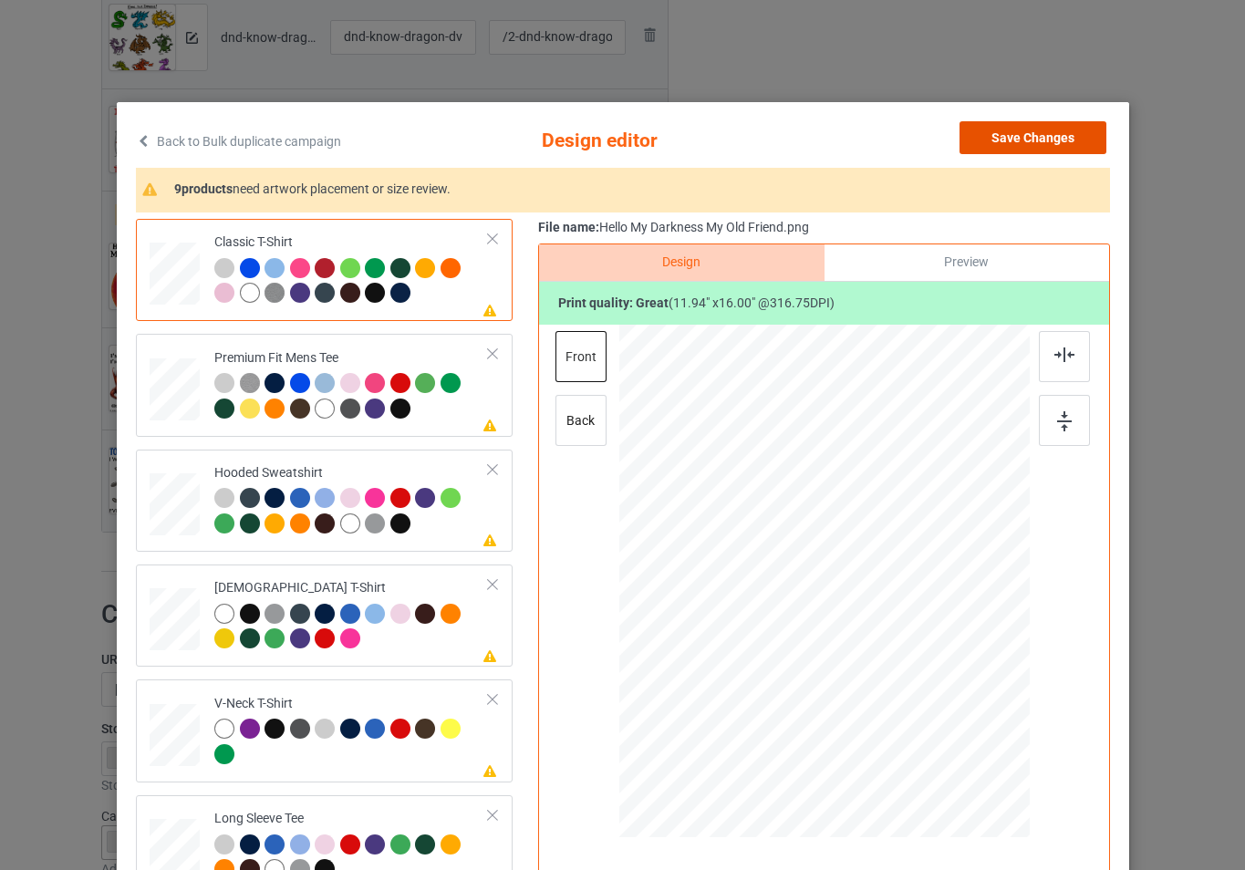
click at [1012, 141] on button "Save Changes" at bounding box center [1033, 137] width 147 height 33
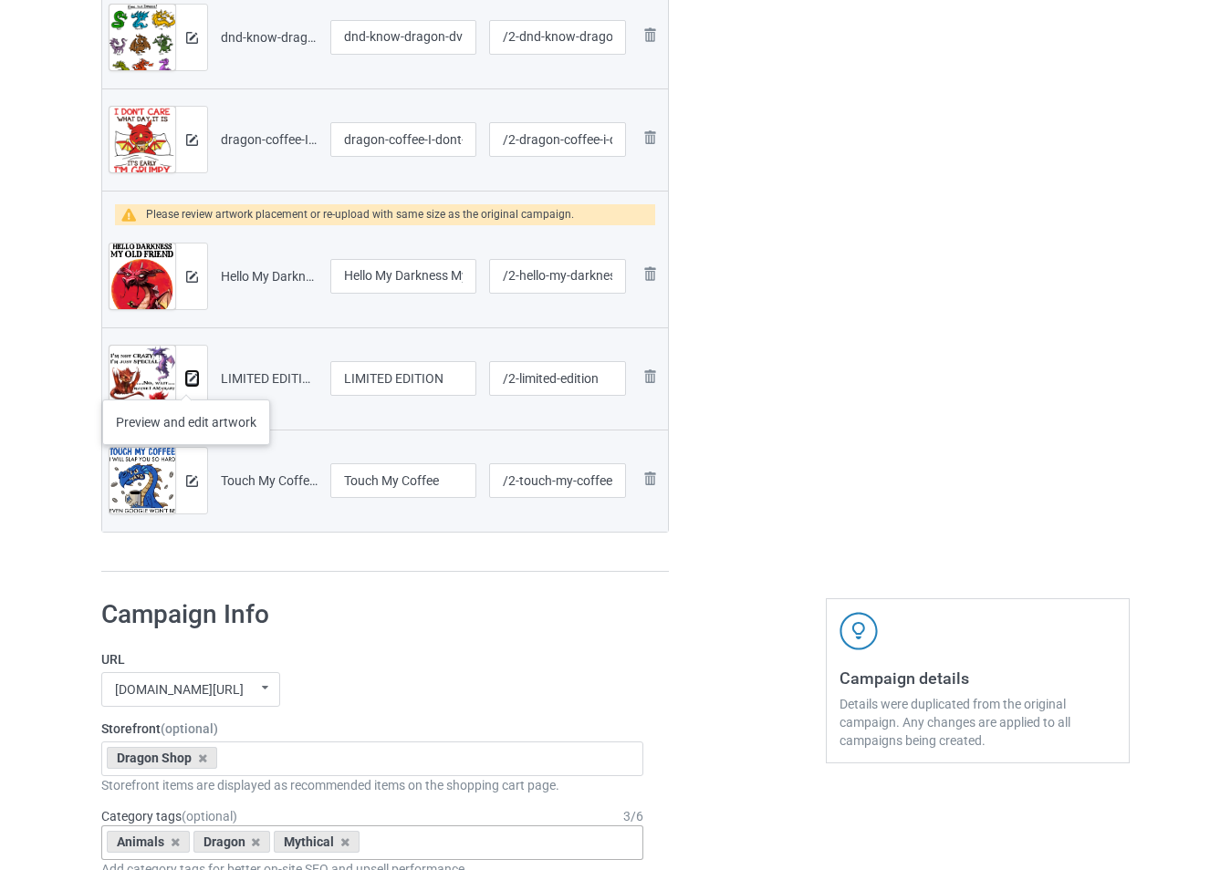
click at [187, 379] on img at bounding box center [192, 379] width 12 height 12
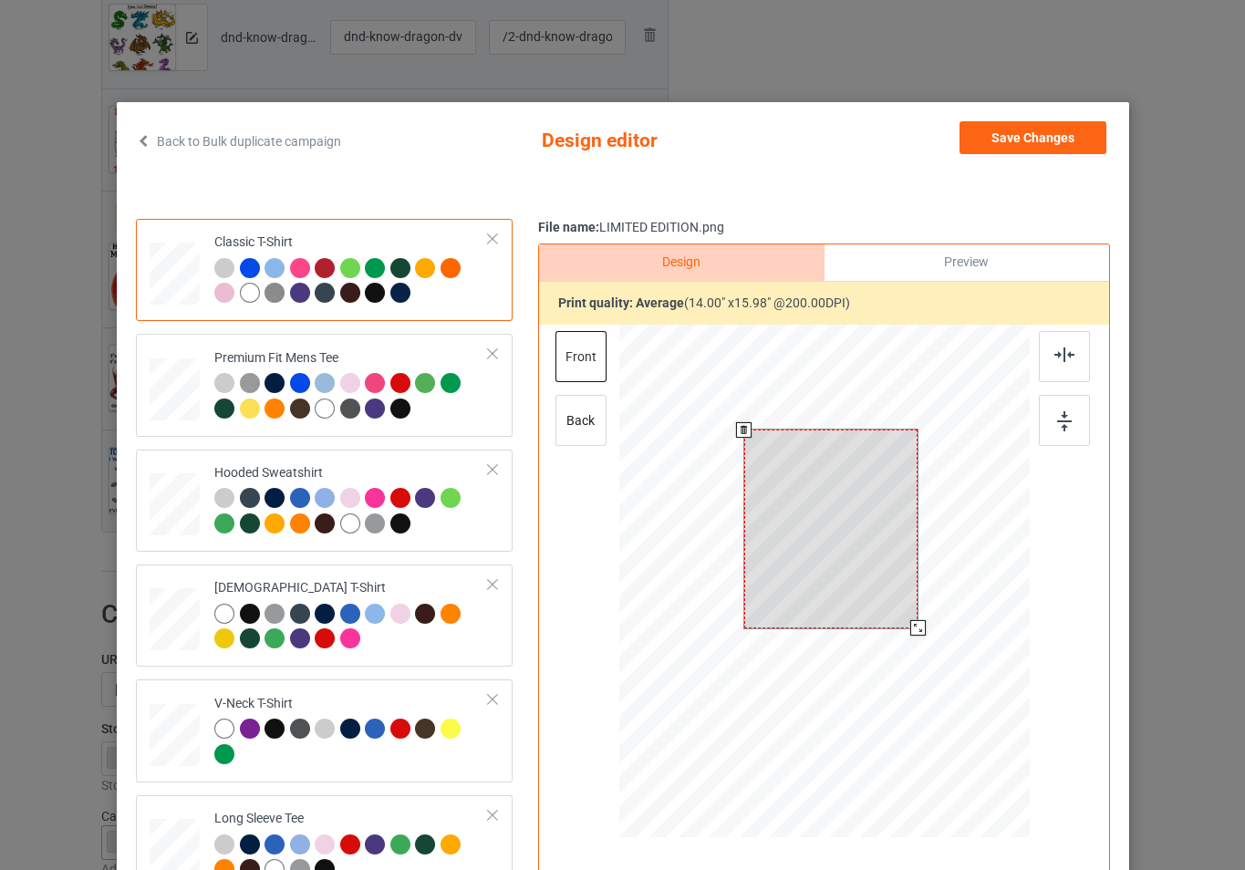
click at [921, 637] on div at bounding box center [824, 584] width 411 height 518
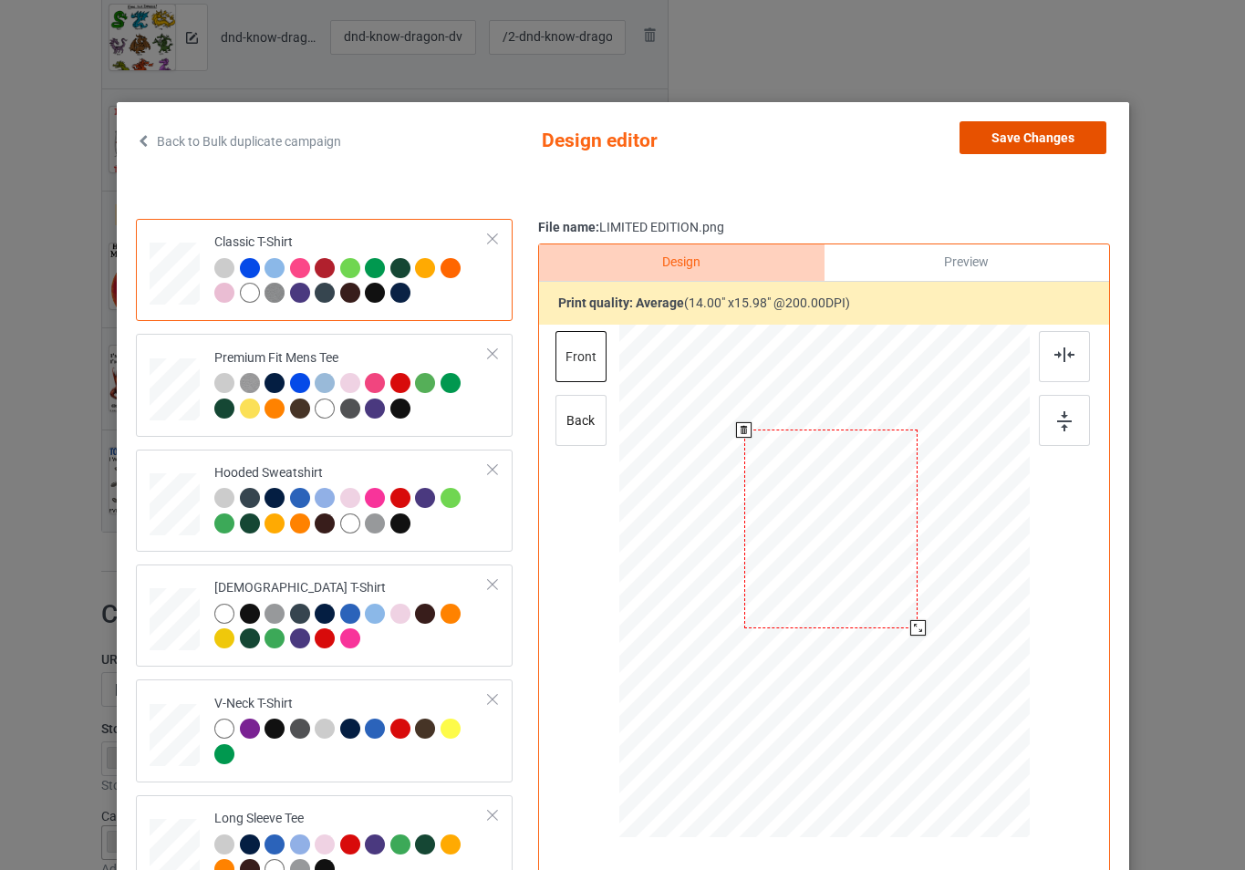
click at [1003, 146] on button "Save Changes" at bounding box center [1033, 137] width 147 height 33
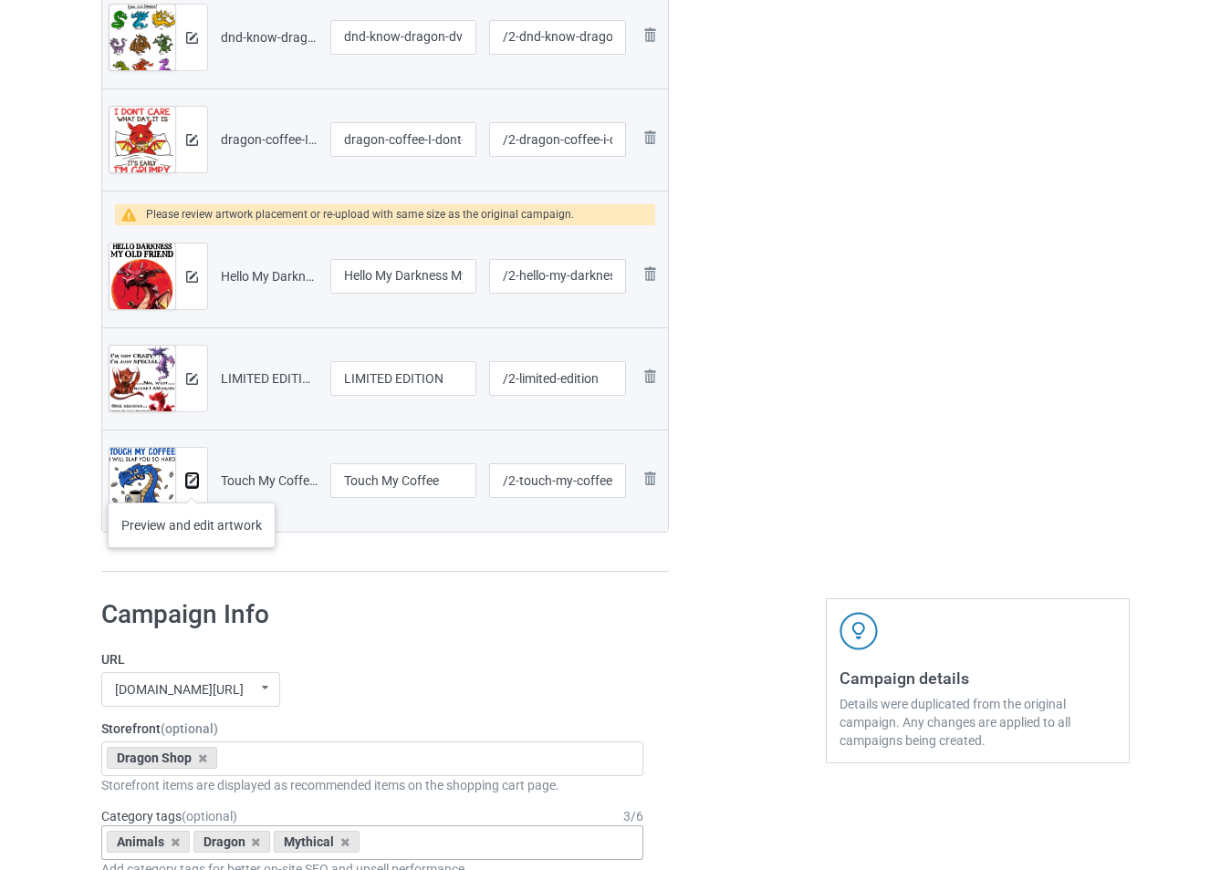
click at [192, 484] on img at bounding box center [192, 481] width 12 height 12
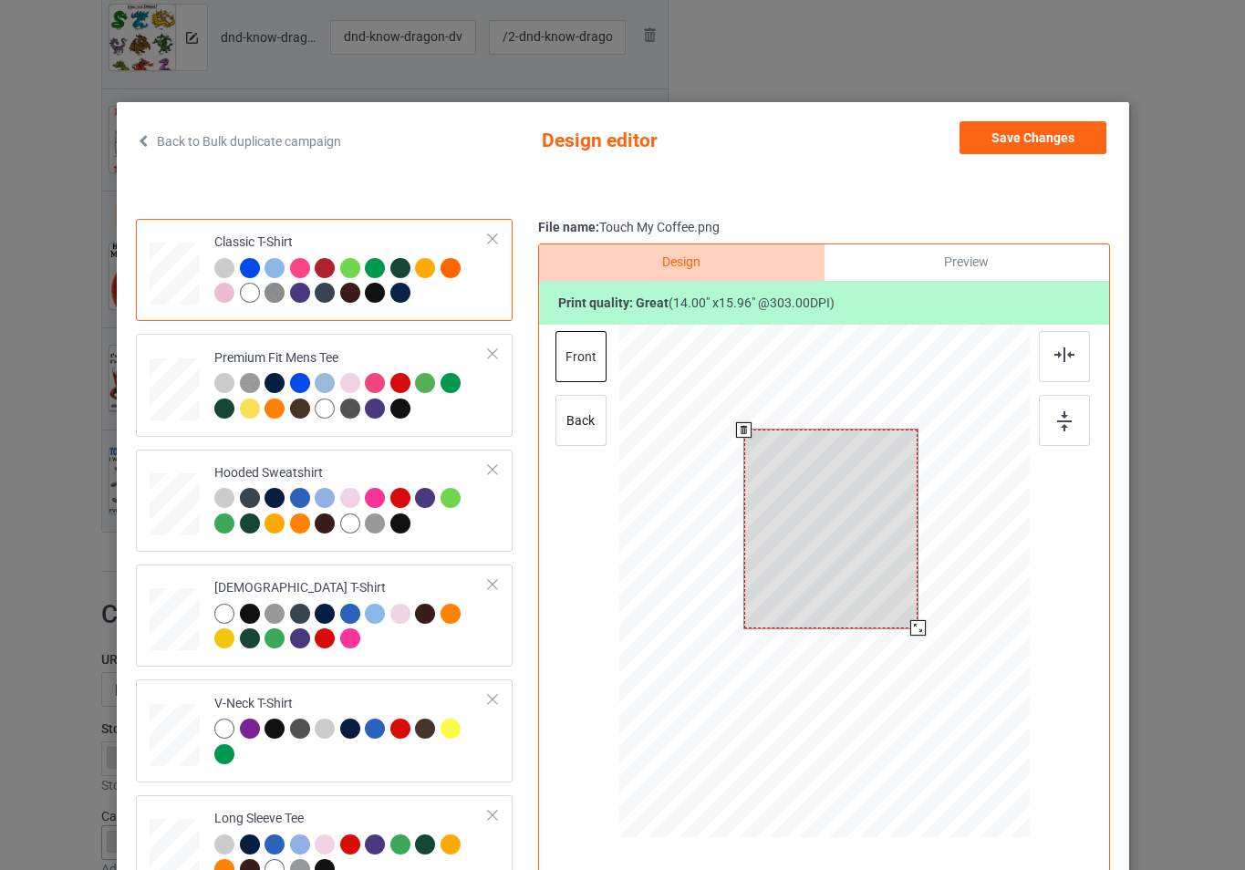
click at [919, 629] on div at bounding box center [824, 584] width 411 height 518
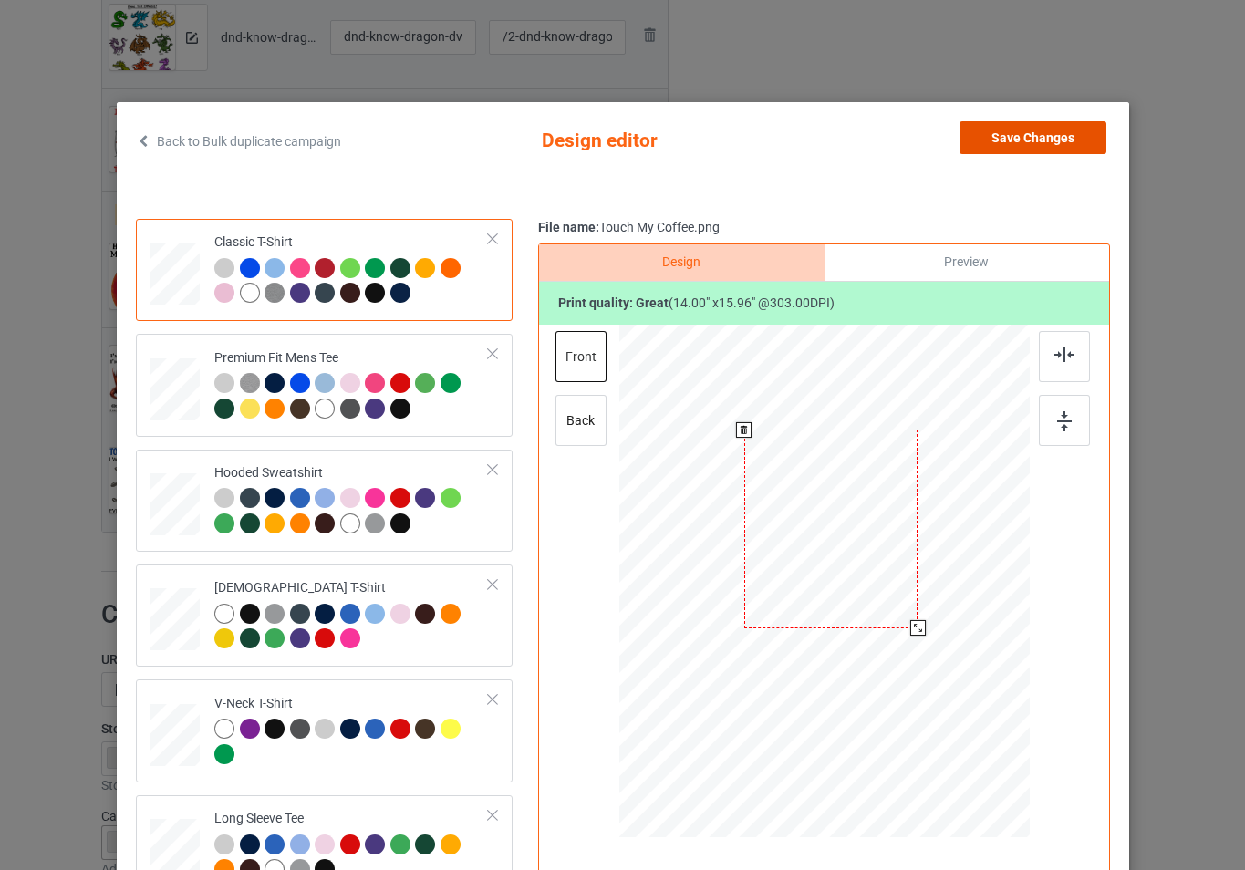
click at [1023, 143] on button "Save Changes" at bounding box center [1033, 137] width 147 height 33
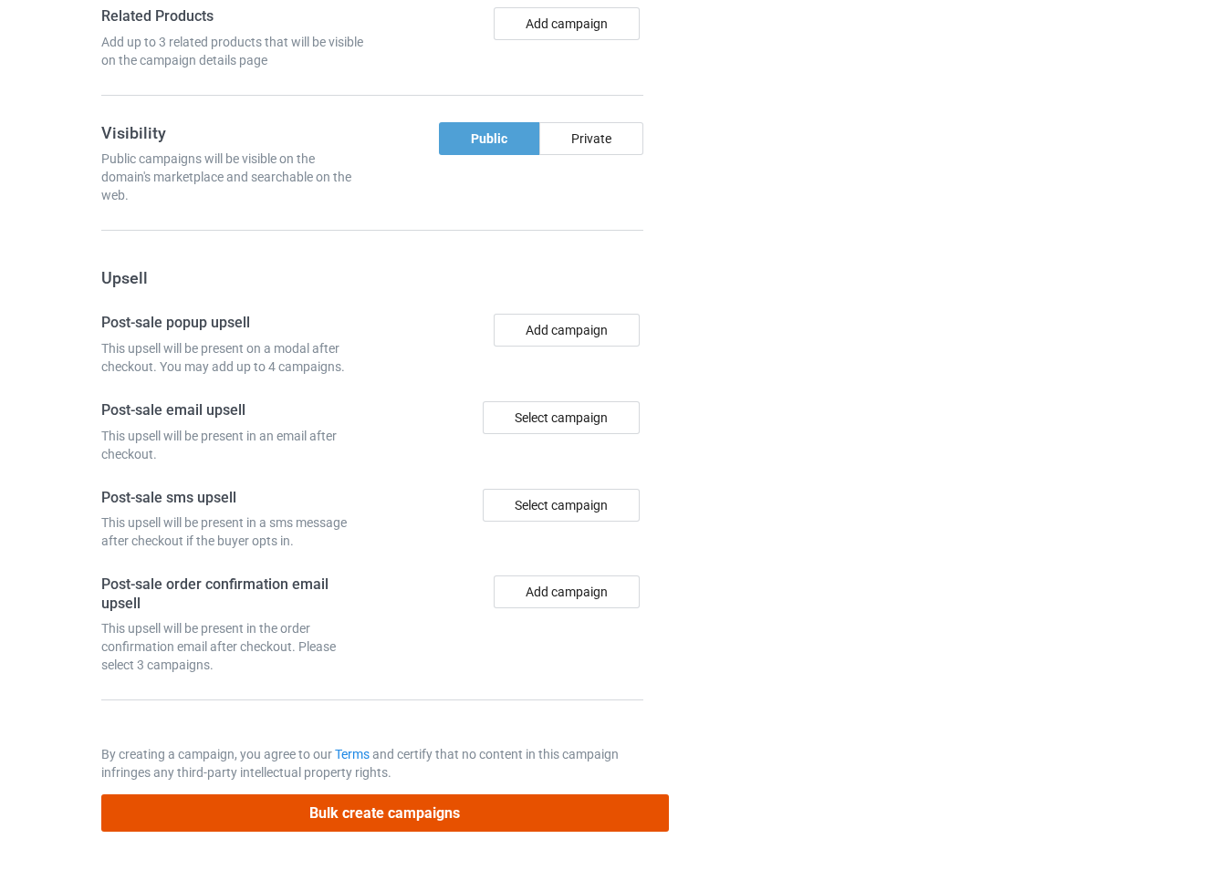
click at [436, 814] on button "Bulk create campaigns" at bounding box center [384, 813] width 567 height 37
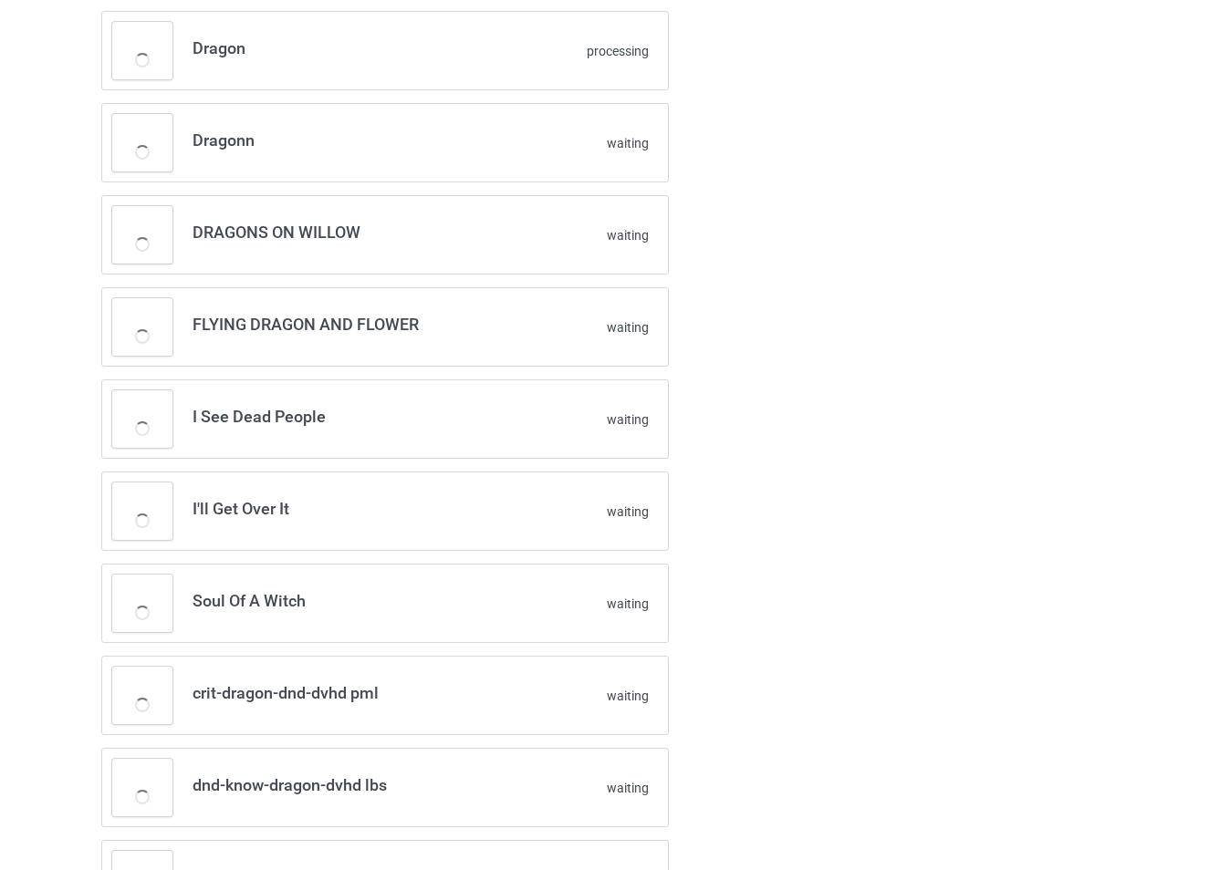
scroll to position [0, 0]
